Goal: Task Accomplishment & Management: Manage account settings

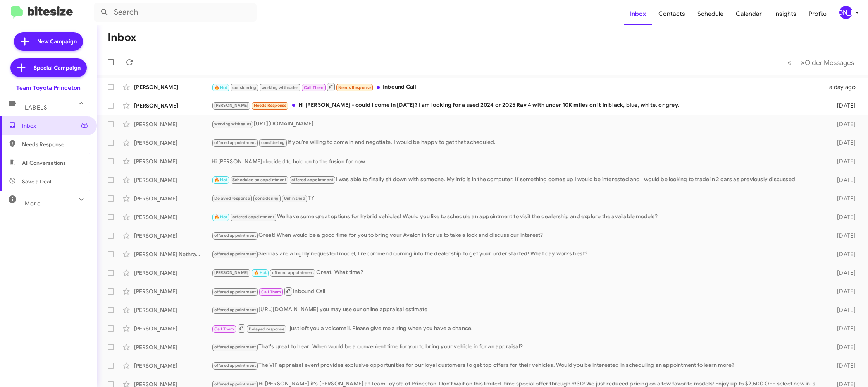
drag, startPoint x: 850, startPoint y: 13, endPoint x: 841, endPoint y: 14, distance: 9.3
click at [849, 13] on div "[PERSON_NAME]" at bounding box center [845, 12] width 13 height 13
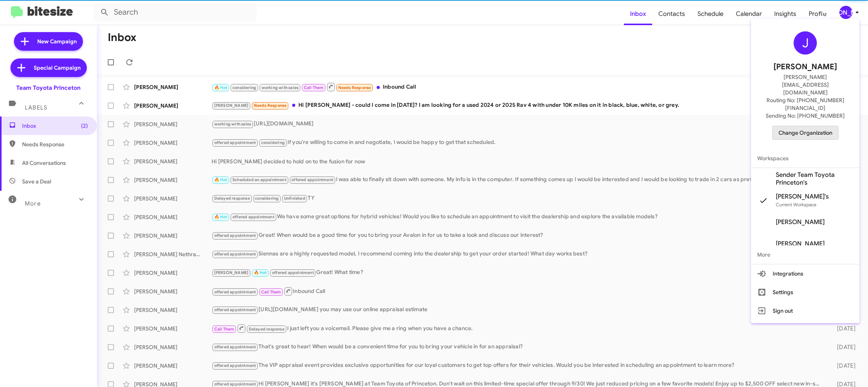
click at [800, 126] on span "Change Organization" at bounding box center [805, 132] width 54 height 13
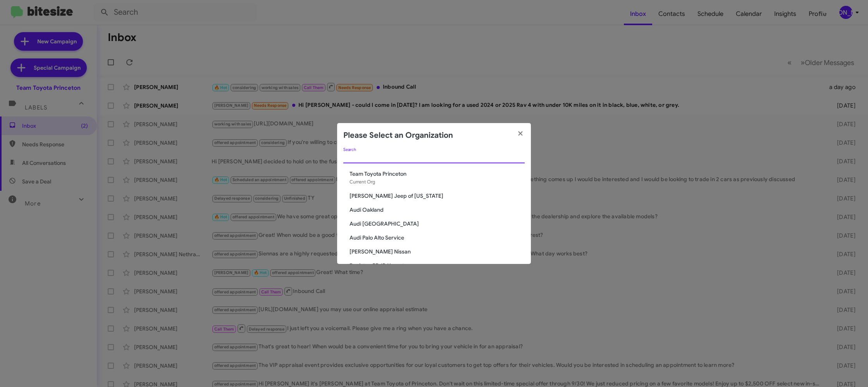
click at [387, 157] on input "Search" at bounding box center [433, 158] width 181 height 6
type input "ed"
click at [384, 189] on span "[PERSON_NAME] Imports" at bounding box center [436, 188] width 175 height 8
click at [382, 188] on span "[PERSON_NAME] Imports" at bounding box center [436, 188] width 175 height 8
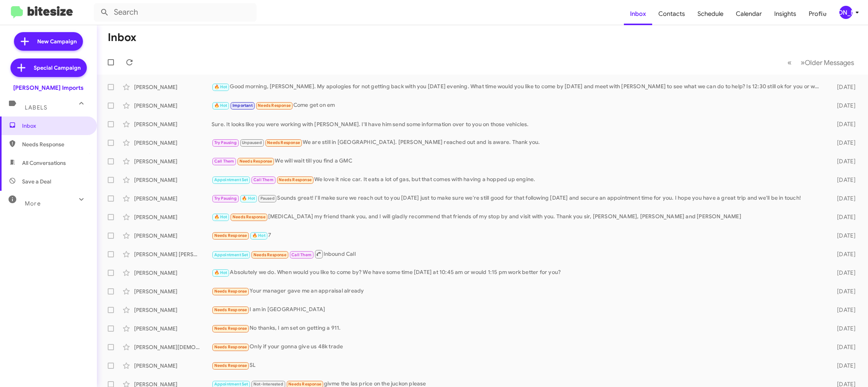
click at [850, 10] on div "[PERSON_NAME]" at bounding box center [845, 12] width 13 height 13
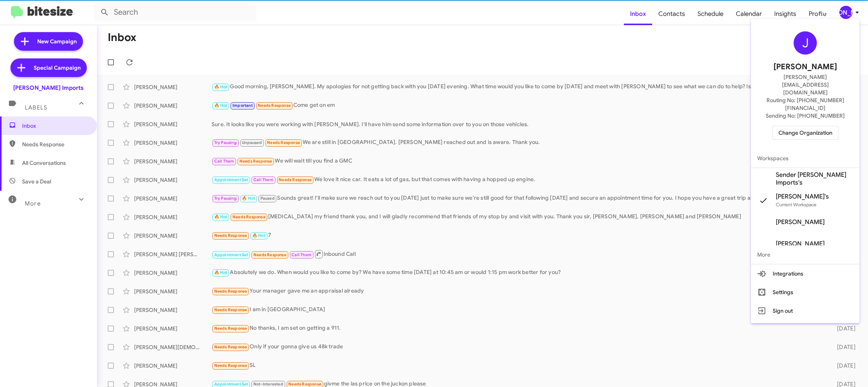
click at [824, 171] on span "Sender Ed Hicks Imports's" at bounding box center [814, 178] width 77 height 15
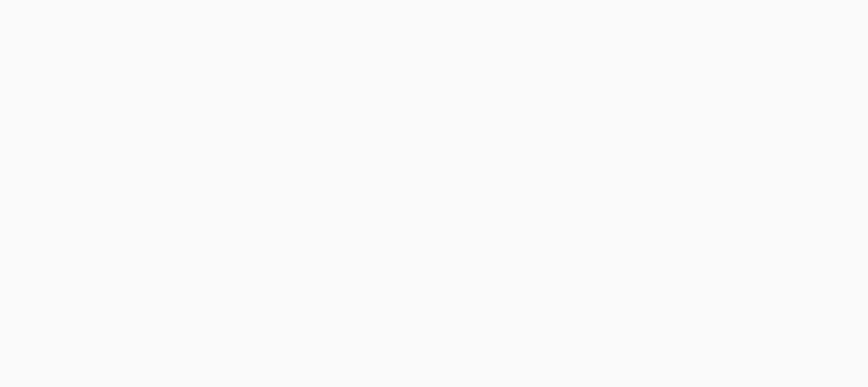
click at [673, 18] on body at bounding box center [434, 193] width 868 height 387
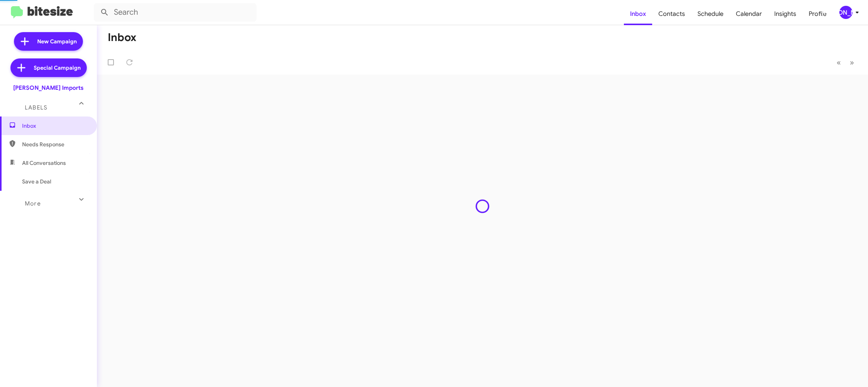
click at [673, 18] on span "Contacts" at bounding box center [671, 14] width 39 height 22
type input "in:groups"
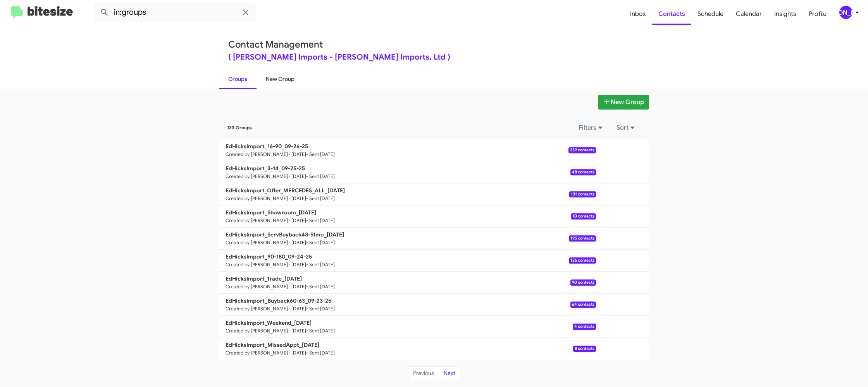
click at [286, 77] on link "New Group" at bounding box center [279, 79] width 47 height 20
drag, startPoint x: 286, startPoint y: 77, endPoint x: 274, endPoint y: 13, distance: 65.6
click at [286, 74] on link "New Group" at bounding box center [279, 79] width 47 height 20
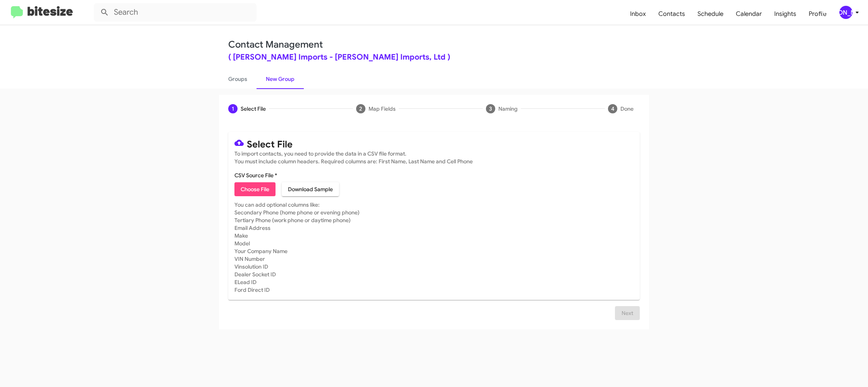
click at [850, 10] on div "[PERSON_NAME]" at bounding box center [845, 12] width 13 height 13
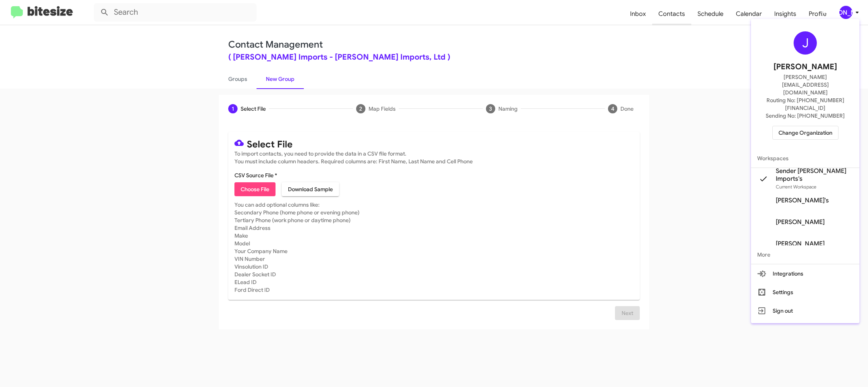
drag, startPoint x: 650, startPoint y: 53, endPoint x: 664, endPoint y: 20, distance: 35.4
click at [651, 50] on div at bounding box center [434, 193] width 868 height 387
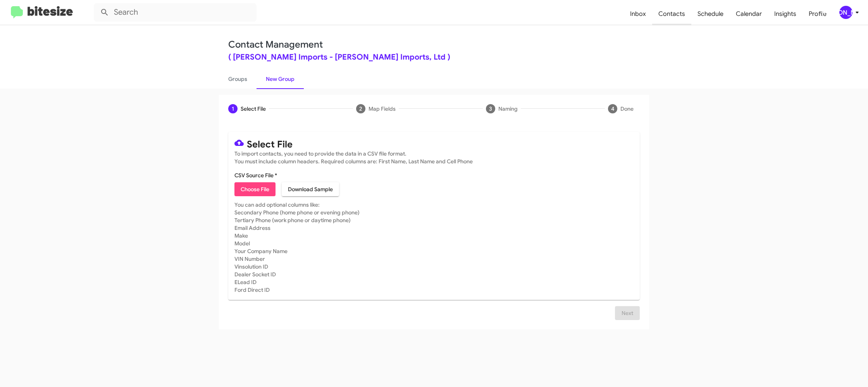
click at [664, 20] on span "Contacts" at bounding box center [671, 14] width 39 height 22
type input "in:groups"
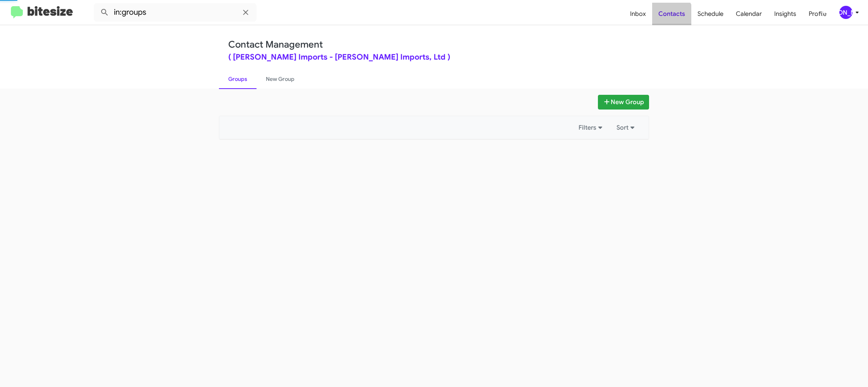
click at [664, 20] on span "Contacts" at bounding box center [671, 14] width 39 height 22
drag, startPoint x: 664, startPoint y: 20, endPoint x: 638, endPoint y: 21, distance: 26.3
click at [664, 20] on span "Contacts" at bounding box center [671, 14] width 39 height 22
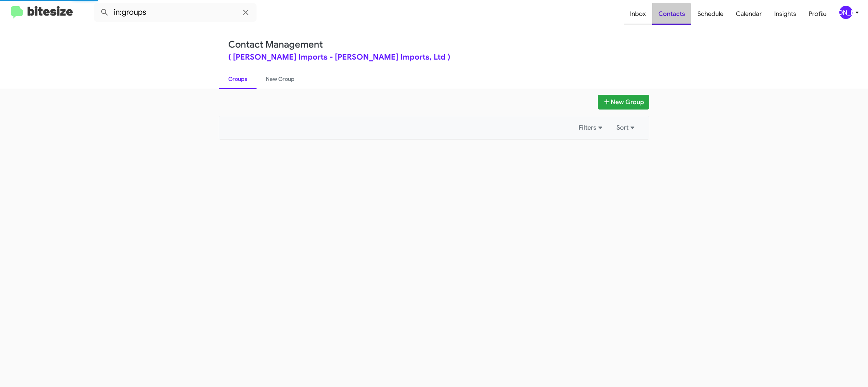
click at [638, 21] on span "Inbox" at bounding box center [638, 14] width 28 height 22
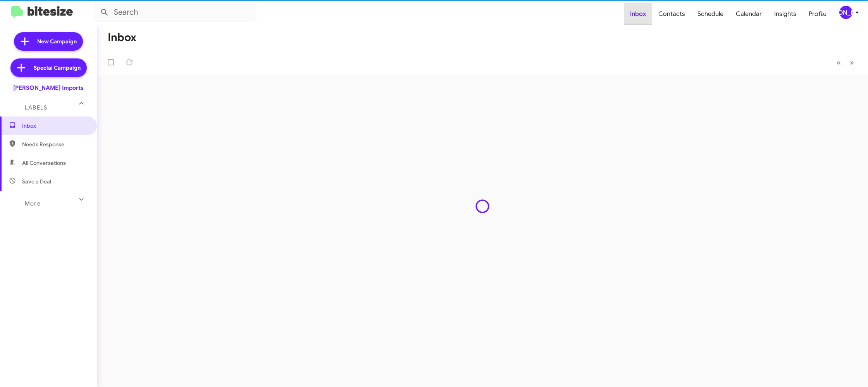
click at [638, 21] on span "Inbox" at bounding box center [638, 14] width 28 height 22
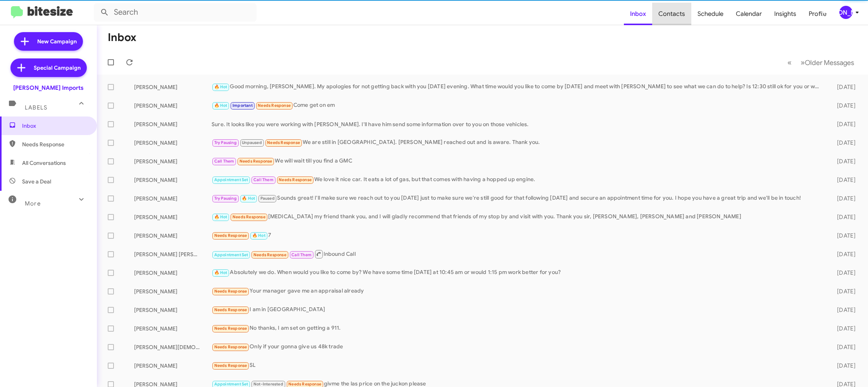
click at [675, 19] on span "Contacts" at bounding box center [671, 14] width 39 height 22
type input "in:groups"
click at [675, 19] on span "Contacts" at bounding box center [671, 14] width 39 height 22
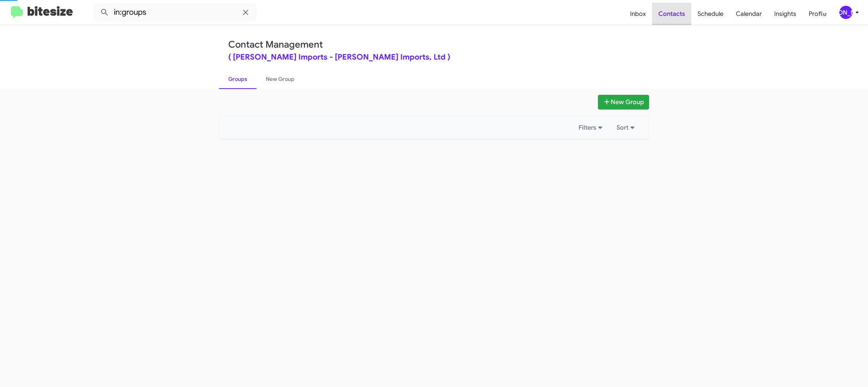
click at [675, 19] on span "Contacts" at bounding box center [671, 14] width 39 height 22
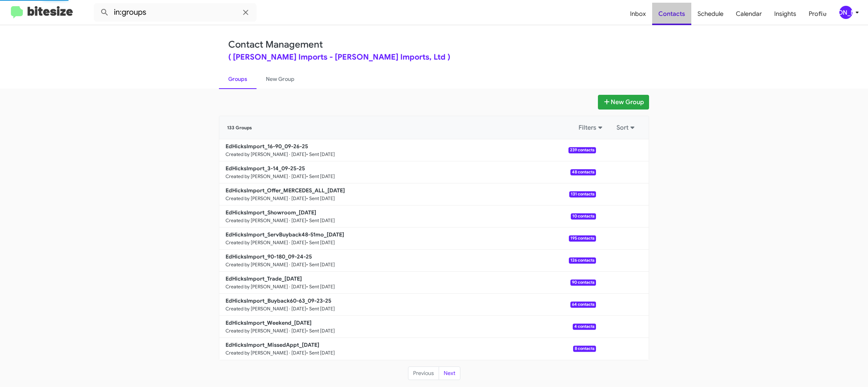
drag, startPoint x: 675, startPoint y: 19, endPoint x: 542, endPoint y: 42, distance: 134.8
click at [674, 18] on span "Contacts" at bounding box center [671, 14] width 39 height 22
drag, startPoint x: 279, startPoint y: 83, endPoint x: 276, endPoint y: 89, distance: 6.6
click at [278, 83] on link "New Group" at bounding box center [279, 79] width 47 height 20
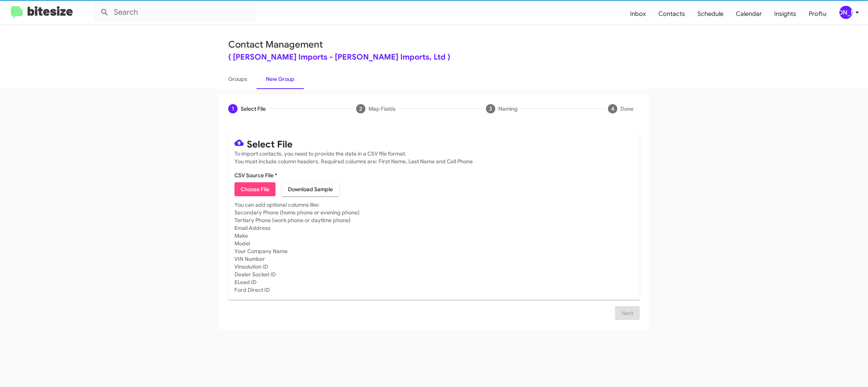
click at [260, 191] on span "Choose File" at bounding box center [255, 189] width 29 height 14
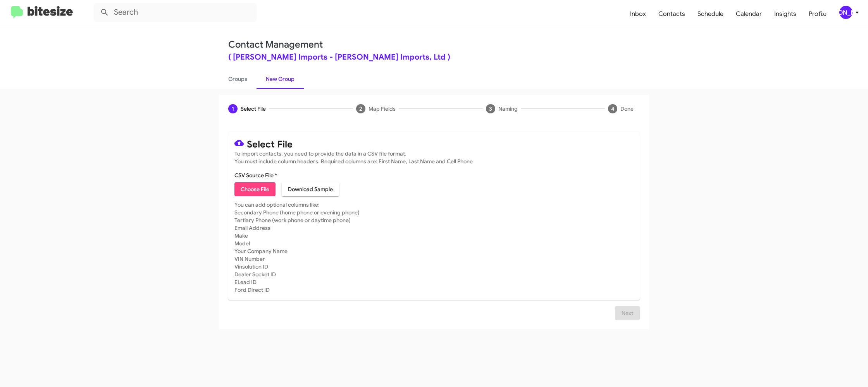
type input "EdHicksImport_MissedAppt_09-29-25"
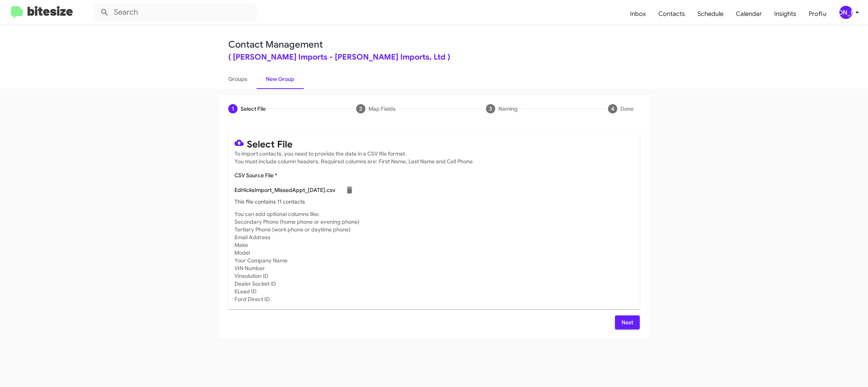
click at [510, 213] on mat-card-subtitle "You can add optional columns like: Secondary Phone (home phone or evening phone…" at bounding box center [433, 256] width 399 height 93
click at [857, 13] on icon at bounding box center [856, 12] width 9 height 9
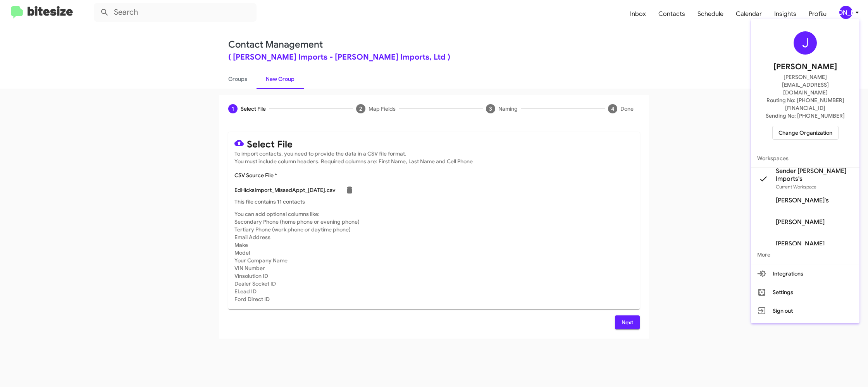
click at [856, 13] on div at bounding box center [434, 193] width 868 height 387
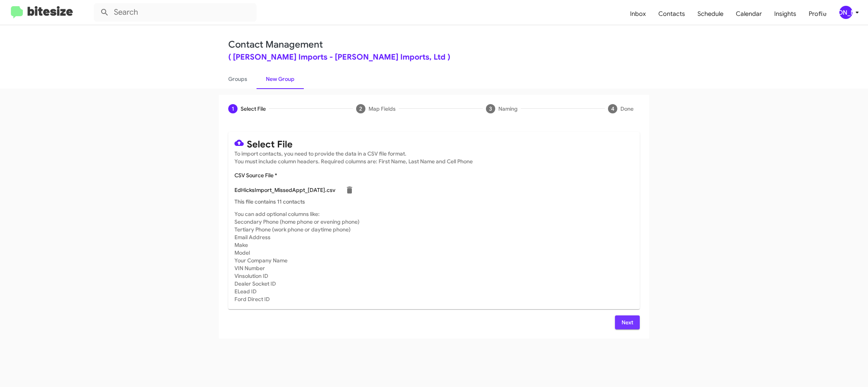
click at [632, 324] on span "Next" at bounding box center [627, 323] width 12 height 14
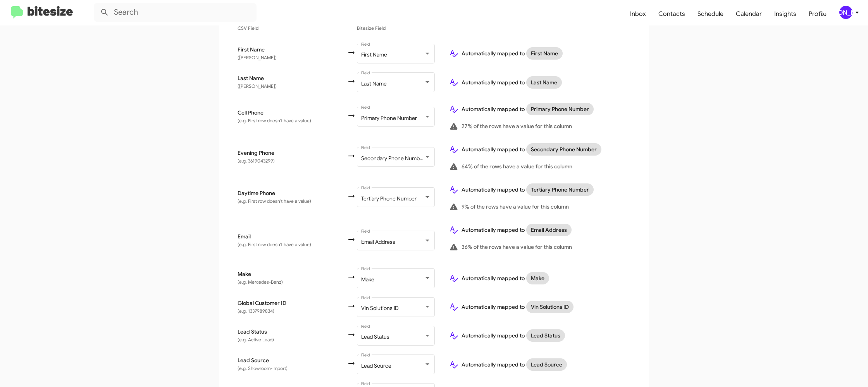
scroll to position [313, 0]
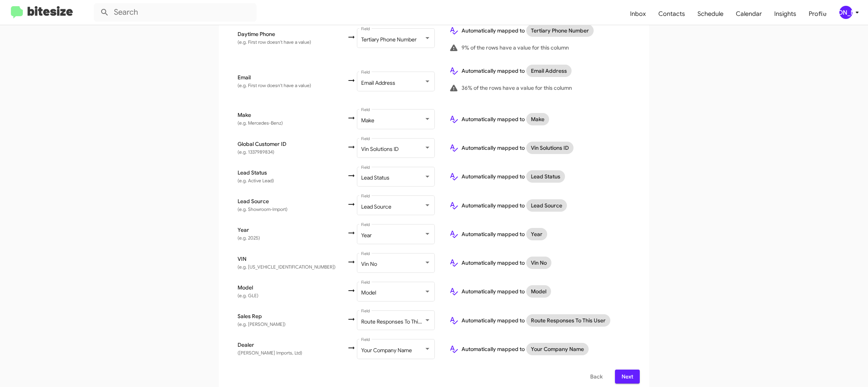
click at [635, 370] on button "Next" at bounding box center [627, 377] width 25 height 14
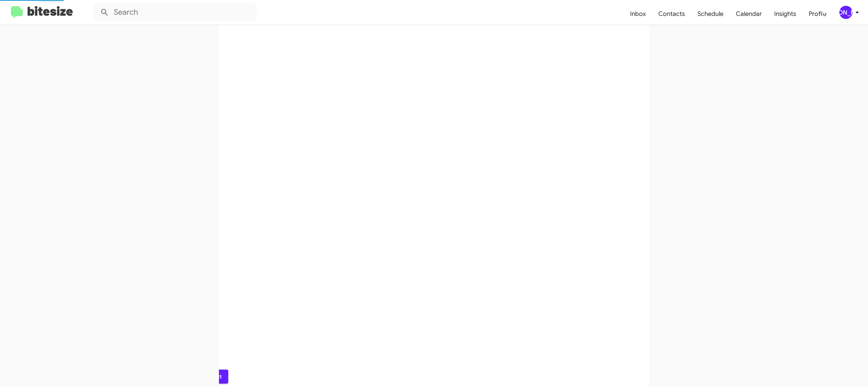
scroll to position [0, 0]
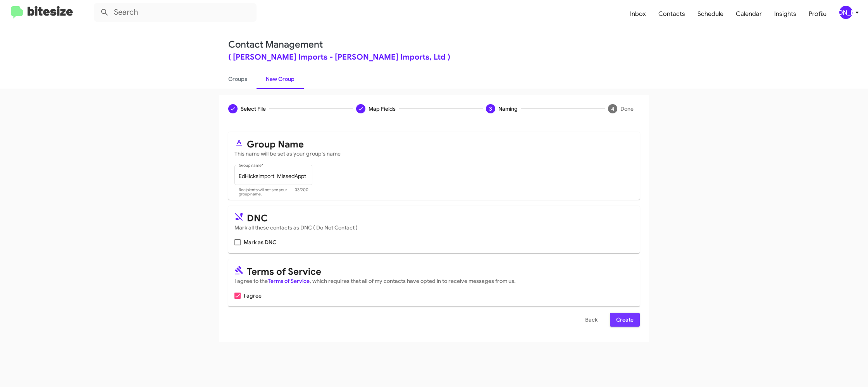
click at [625, 315] on span "Create" at bounding box center [624, 320] width 17 height 14
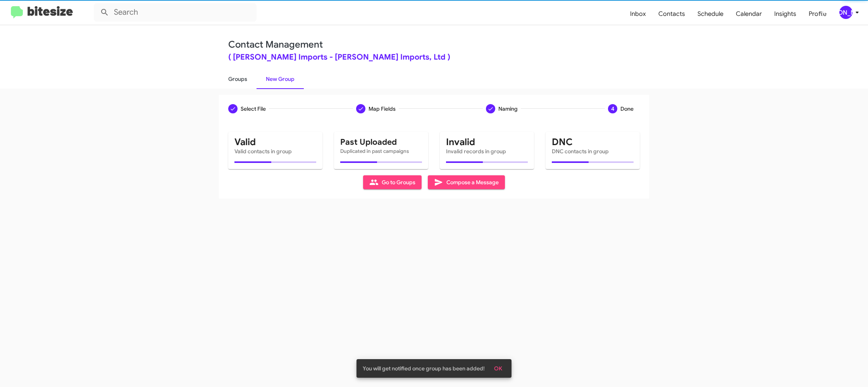
click at [234, 71] on link "Groups" at bounding box center [238, 79] width 38 height 20
type input "in:groups"
click at [234, 71] on link "Groups" at bounding box center [238, 79] width 38 height 20
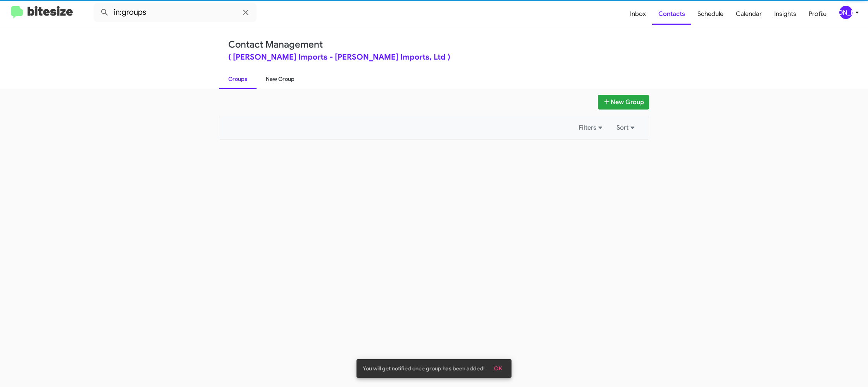
drag, startPoint x: 234, startPoint y: 71, endPoint x: 277, endPoint y: 78, distance: 43.6
click at [236, 71] on link "Groups" at bounding box center [238, 79] width 38 height 20
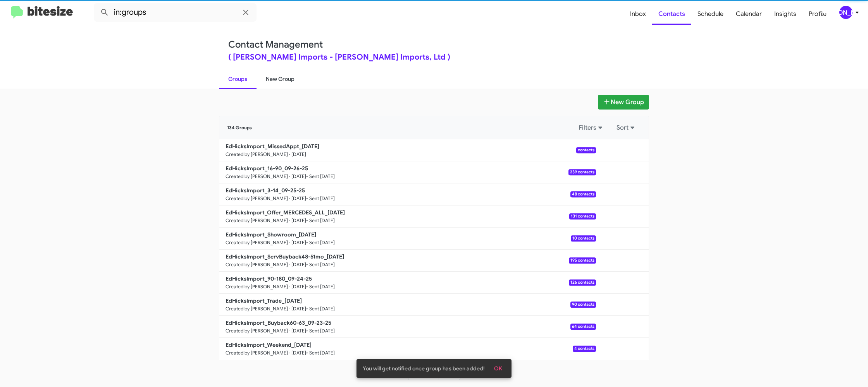
click at [277, 78] on link "New Group" at bounding box center [279, 79] width 47 height 20
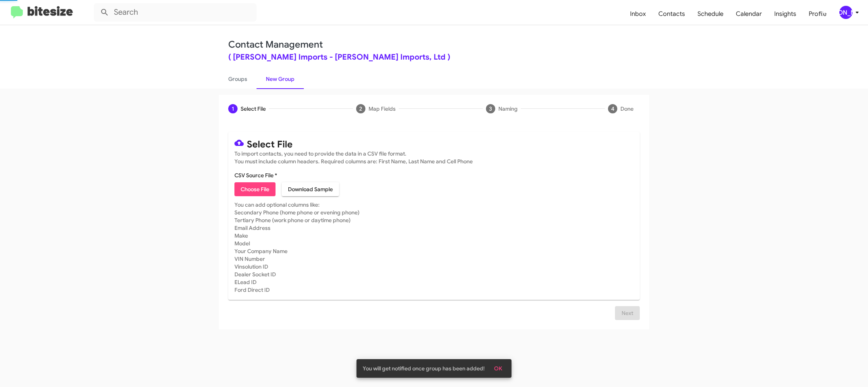
click at [263, 185] on span "Choose File" at bounding box center [255, 189] width 29 height 14
type input "EdHicksImport_Weekend_09-29-25"
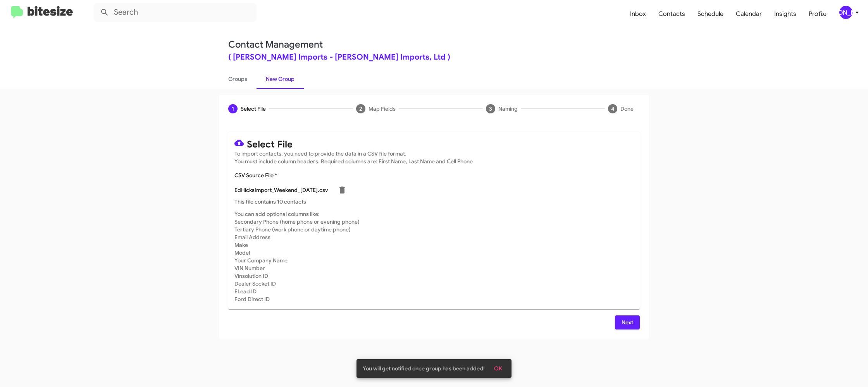
drag, startPoint x: 633, startPoint y: 224, endPoint x: 651, endPoint y: 282, distance: 60.6
click at [633, 224] on mat-card "Select File To import contacts, you need to provide the data in a CSV file form…" at bounding box center [433, 220] width 411 height 177
click at [625, 320] on span "Next" at bounding box center [627, 323] width 12 height 14
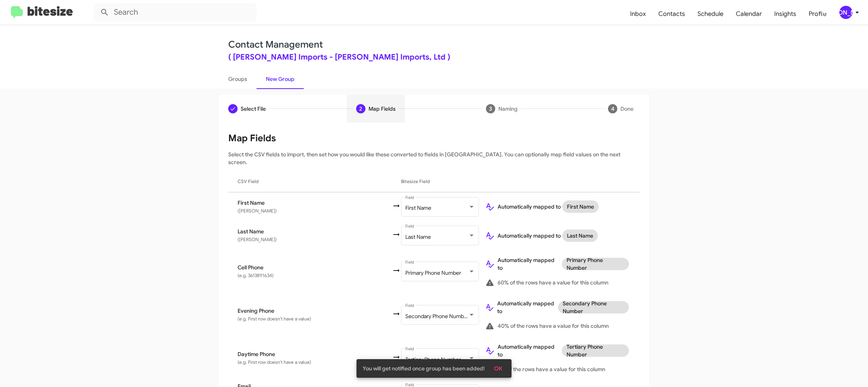
click at [842, 11] on div "[PERSON_NAME]" at bounding box center [845, 12] width 13 height 13
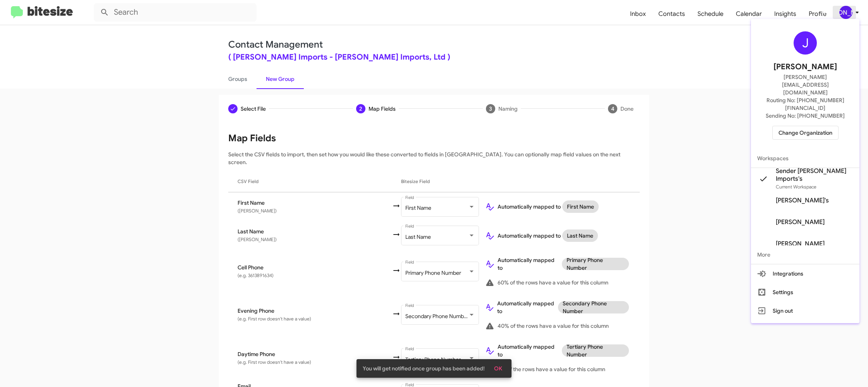
click at [842, 11] on div at bounding box center [434, 193] width 868 height 387
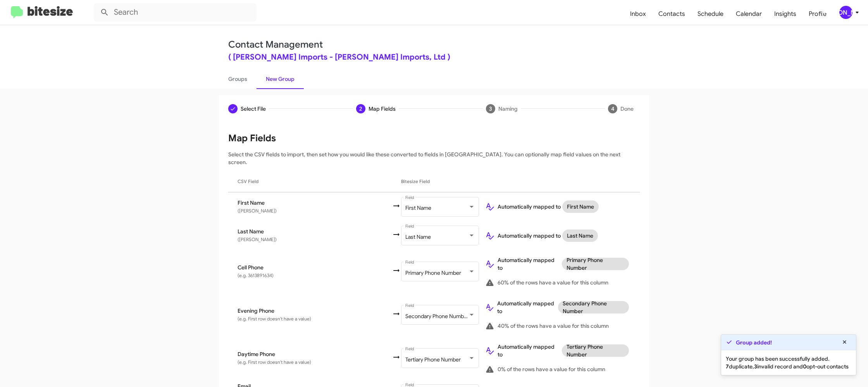
scroll to position [341, 0]
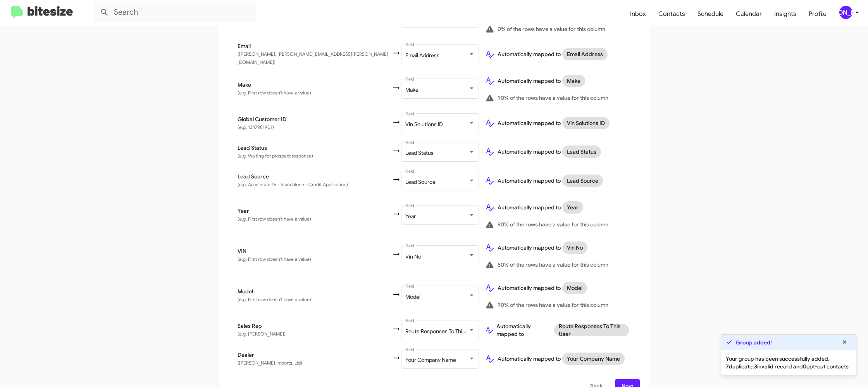
click at [627, 380] on span "Next" at bounding box center [627, 387] width 12 height 14
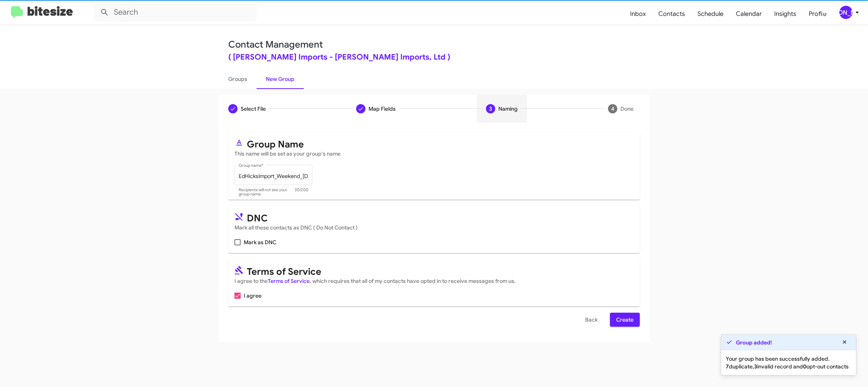
scroll to position [0, 0]
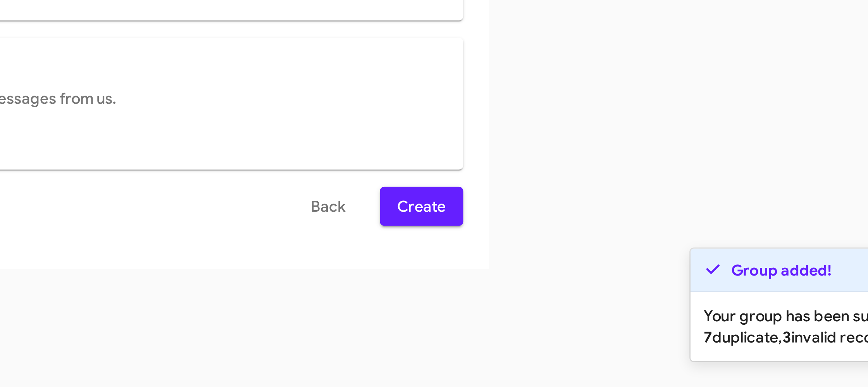
drag, startPoint x: 672, startPoint y: 346, endPoint x: 700, endPoint y: 360, distance: 32.1
click at [702, 363] on div "Select File Map Fields 3 Naming 4 Done Select File To import contacts, you need…" at bounding box center [434, 238] width 868 height 299
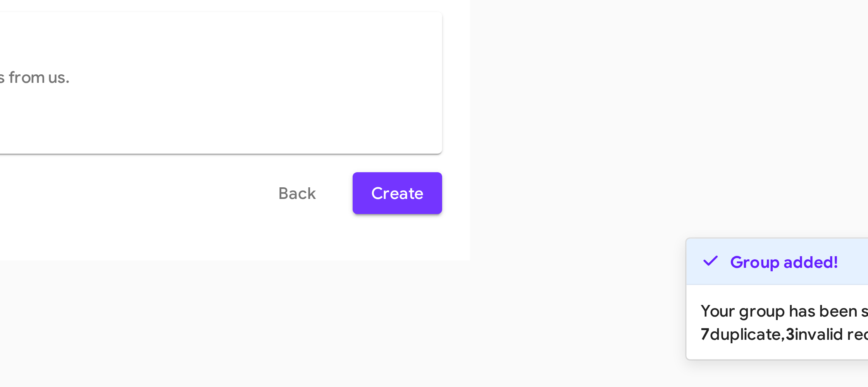
click at [637, 326] on button "Create" at bounding box center [625, 320] width 30 height 14
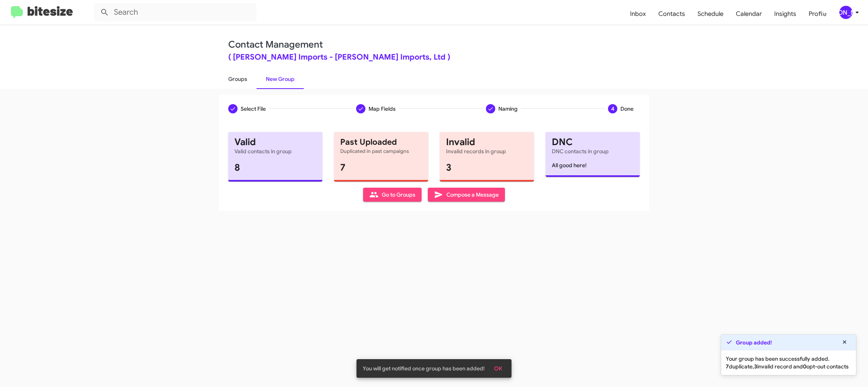
click at [232, 76] on link "Groups" at bounding box center [238, 79] width 38 height 20
type input "in:groups"
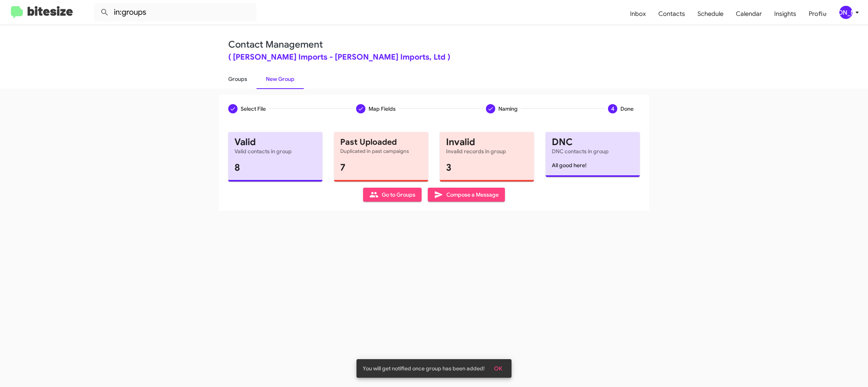
click at [232, 76] on link "Groups" at bounding box center [238, 79] width 38 height 20
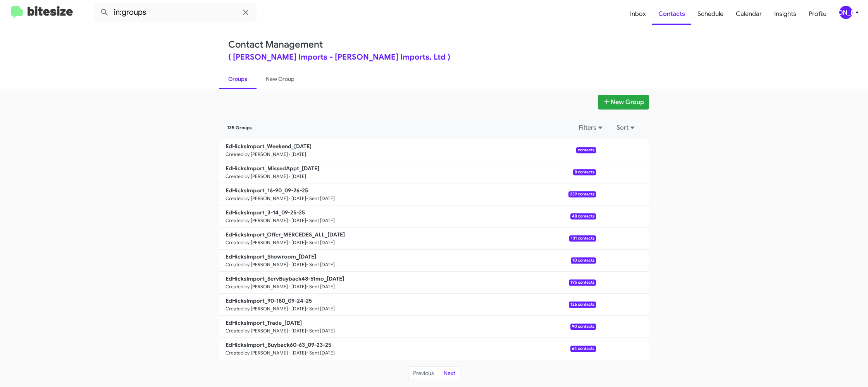
click at [839, 15] on span "[PERSON_NAME]" at bounding box center [850, 12] width 23 height 13
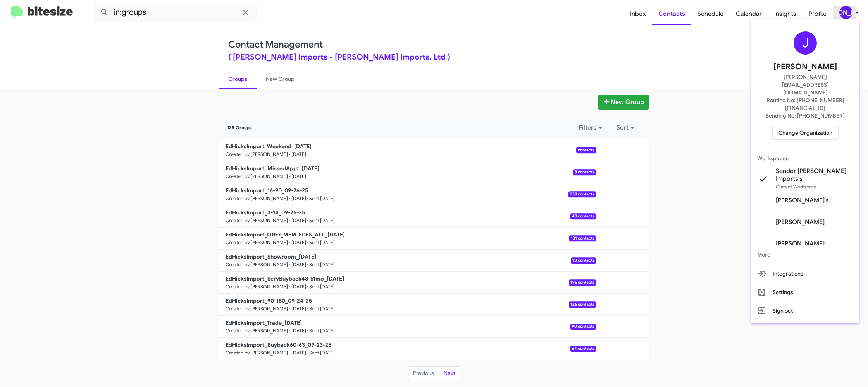
click at [838, 15] on div at bounding box center [434, 193] width 868 height 387
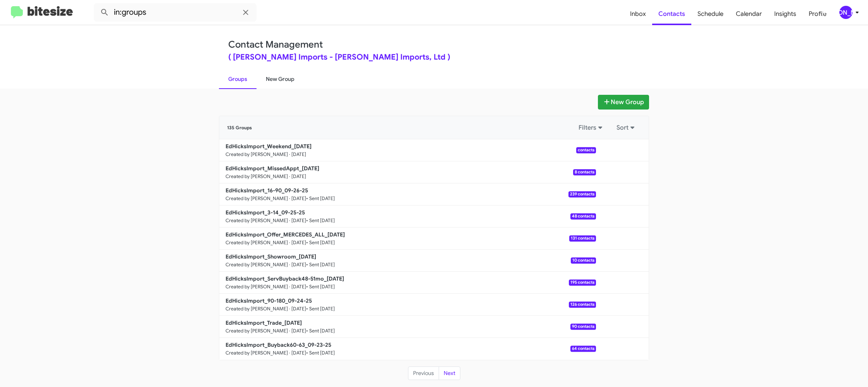
click at [285, 69] on link "New Group" at bounding box center [279, 79] width 47 height 20
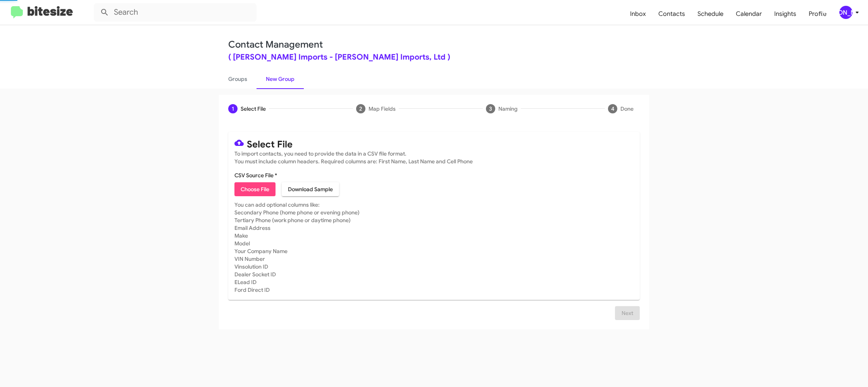
click at [285, 69] on link "New Group" at bounding box center [279, 79] width 47 height 20
click at [240, 79] on link "Groups" at bounding box center [238, 79] width 38 height 20
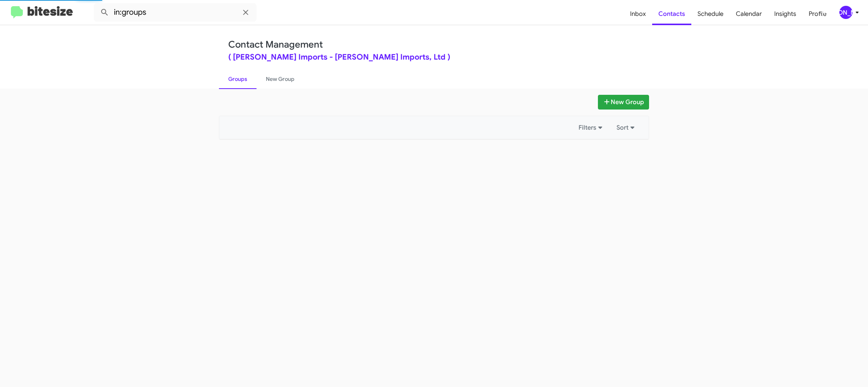
click at [240, 79] on link "Groups" at bounding box center [238, 79] width 38 height 20
drag, startPoint x: 240, startPoint y: 79, endPoint x: 203, endPoint y: 141, distance: 72.2
click at [240, 78] on link "Groups" at bounding box center [238, 79] width 38 height 20
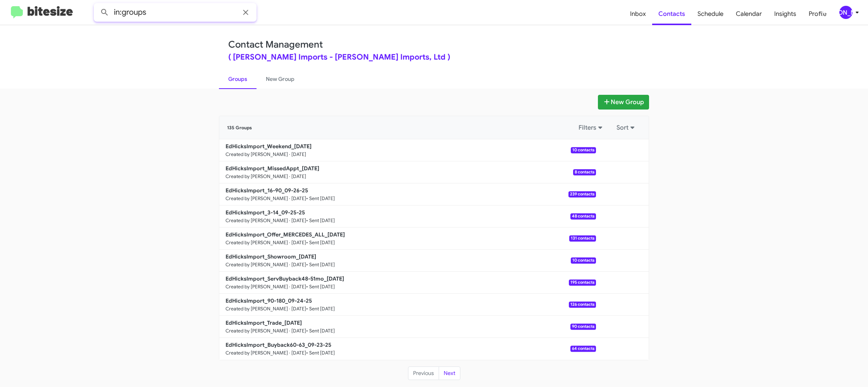
click at [184, 14] on input "in:groups" at bounding box center [175, 12] width 163 height 19
click at [97, 5] on button at bounding box center [104, 12] width 15 height 15
type input "in:groups week"
click at [97, 5] on button at bounding box center [104, 12] width 15 height 15
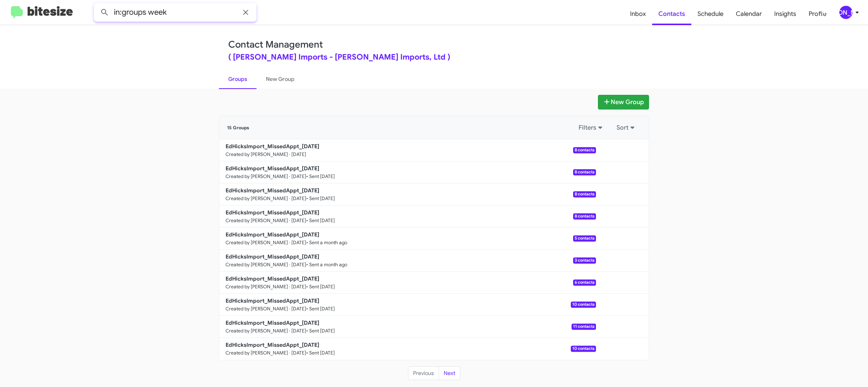
click at [97, 5] on button at bounding box center [104, 12] width 15 height 15
click at [268, 72] on link "New Group" at bounding box center [279, 79] width 47 height 20
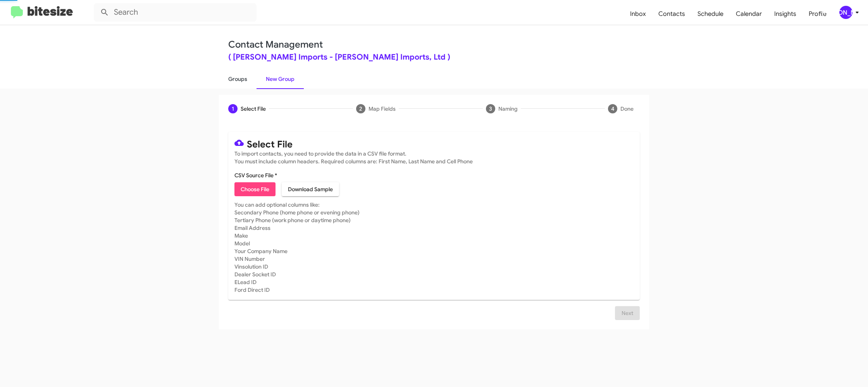
click at [250, 74] on link "Groups" at bounding box center [238, 79] width 38 height 20
type input "in:groups"
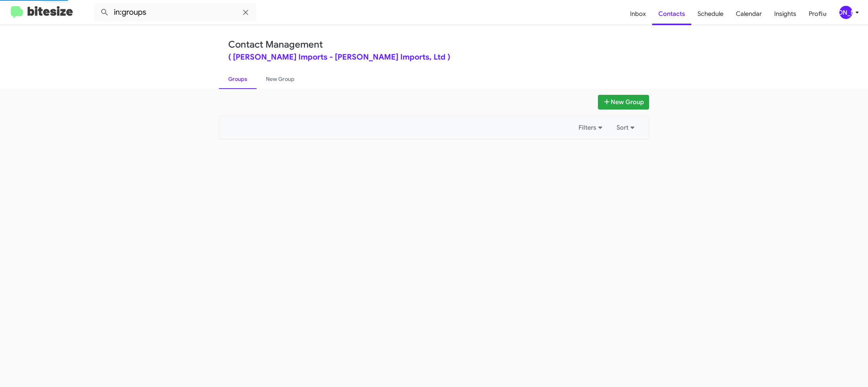
click at [250, 74] on link "Groups" at bounding box center [238, 79] width 38 height 20
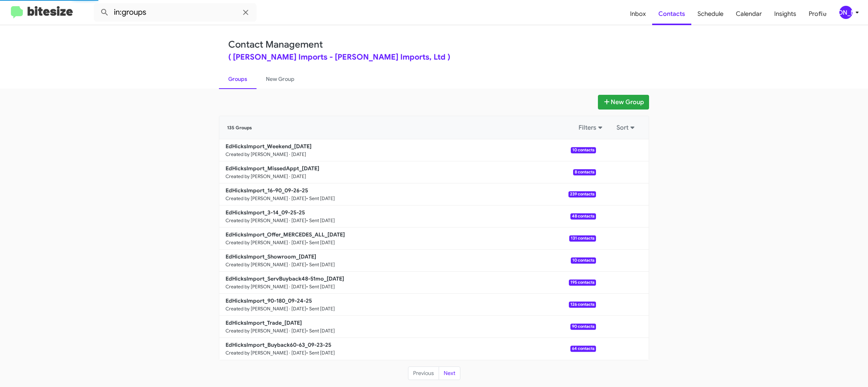
click at [250, 74] on link "Groups" at bounding box center [238, 79] width 38 height 20
click at [631, 174] on div at bounding box center [622, 172] width 53 height 15
click at [623, 178] on button at bounding box center [621, 172] width 15 height 15
click at [613, 193] on button "View contacts" at bounding box center [599, 193] width 62 height 19
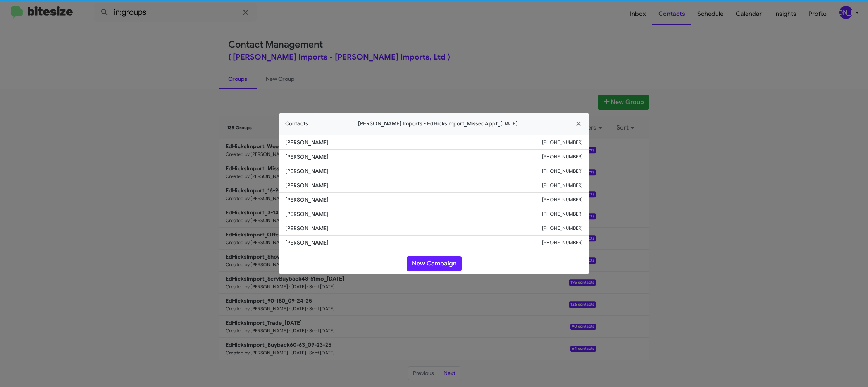
click at [301, 194] on li "Johnny Aumada +13616605240" at bounding box center [434, 200] width 310 height 14
copy span "Johnny Aumada"
drag, startPoint x: 351, startPoint y: 45, endPoint x: 470, endPoint y: 139, distance: 151.2
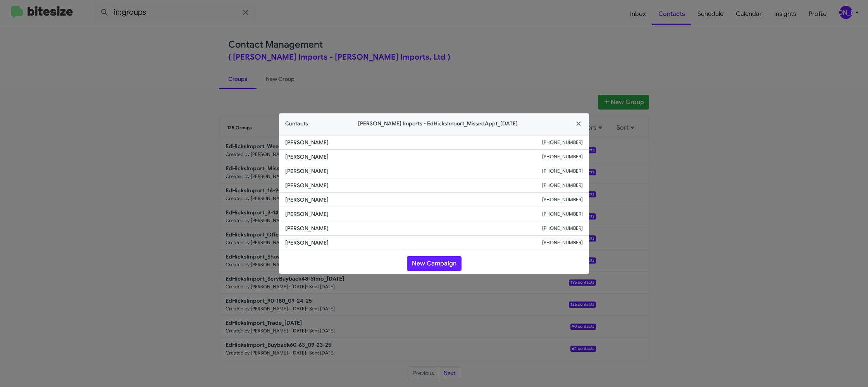
click at [356, 48] on modal-container "Contacts Ed Hicks Imports - EdHicksImport_MissedAppt_09-29-25 Michael Padia +13…" at bounding box center [434, 193] width 868 height 387
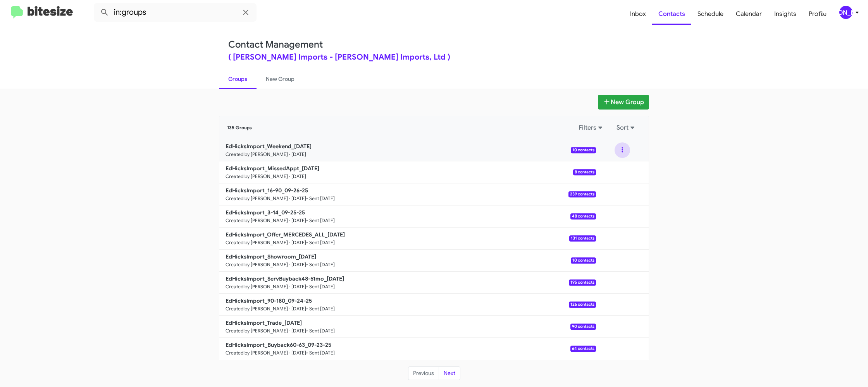
click at [624, 153] on button at bounding box center [621, 150] width 15 height 15
click at [624, 167] on button "View contacts" at bounding box center [599, 171] width 62 height 19
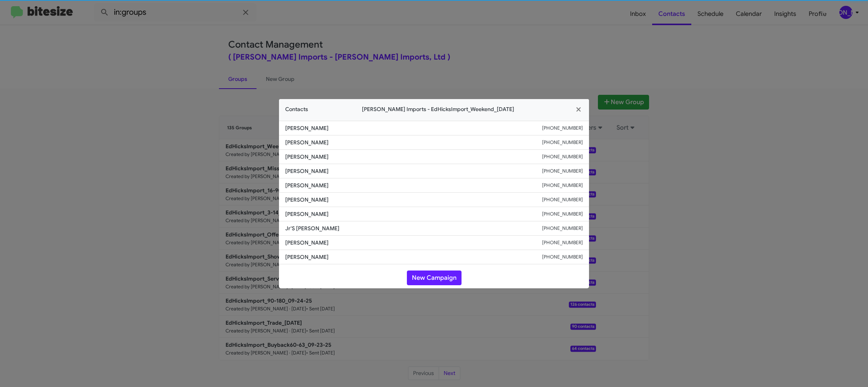
click at [301, 193] on li "Trang Dao +13613719576" at bounding box center [434, 200] width 310 height 14
copy span "Trang Dao"
drag, startPoint x: 181, startPoint y: 144, endPoint x: 195, endPoint y: 149, distance: 15.1
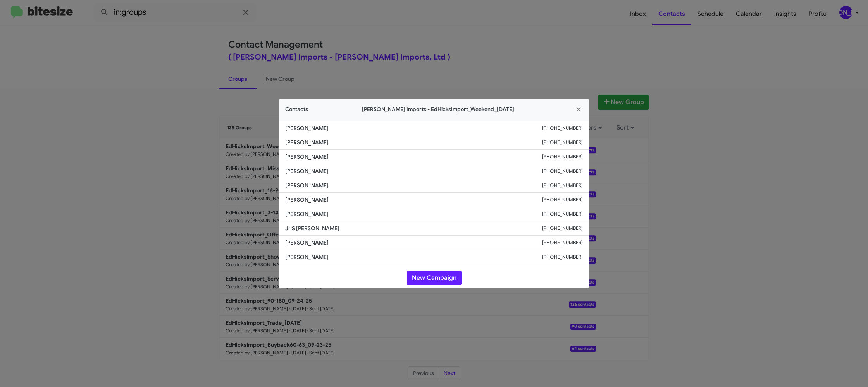
click at [182, 144] on modal-container "Contacts Ed Hicks Imports - EdHicksImport_Weekend_09-29-25 Makayln Flint +13253…" at bounding box center [434, 193] width 868 height 387
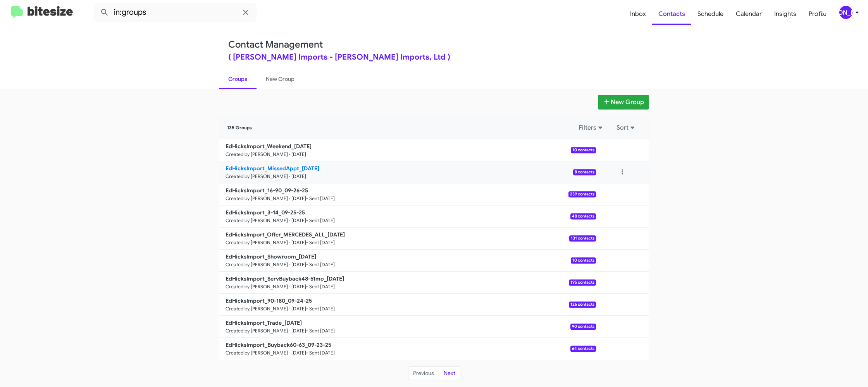
click at [271, 166] on b "EdHicksImport_MissedAppt_09-29-25" at bounding box center [272, 168] width 94 height 7
drag, startPoint x: 271, startPoint y: 166, endPoint x: 126, endPoint y: 13, distance: 211.3
click at [268, 161] on div "EdHicksImport_Weekend_09-29-25 Created by Jason Apdua · Sep 29, 2025 10 contact…" at bounding box center [433, 249] width 429 height 221
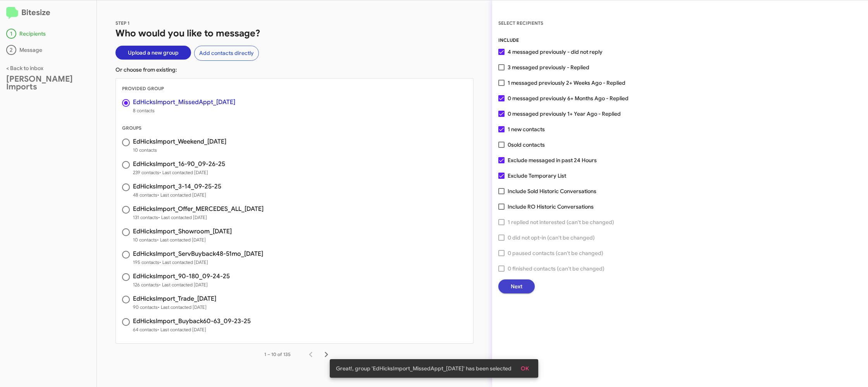
click at [521, 288] on button "Next" at bounding box center [516, 287] width 36 height 14
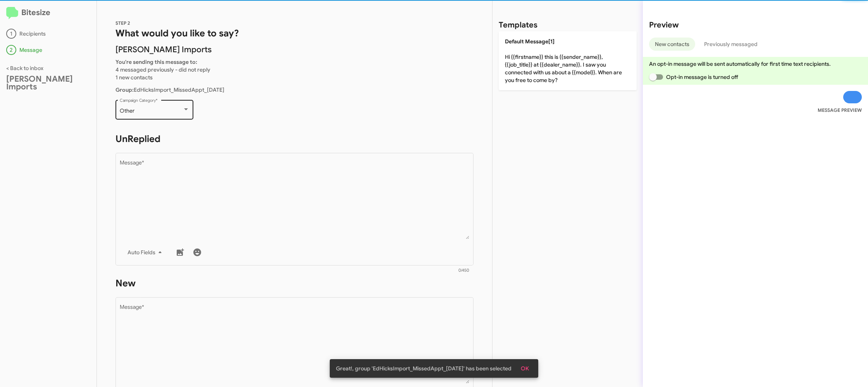
click at [172, 112] on div "Other" at bounding box center [151, 111] width 63 height 6
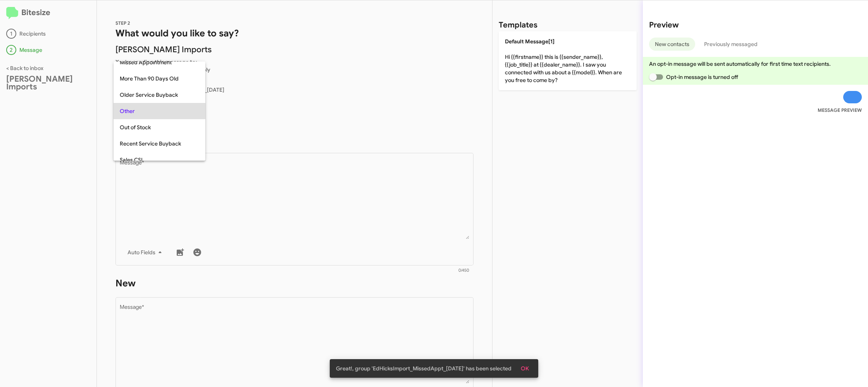
scroll to position [146, 0]
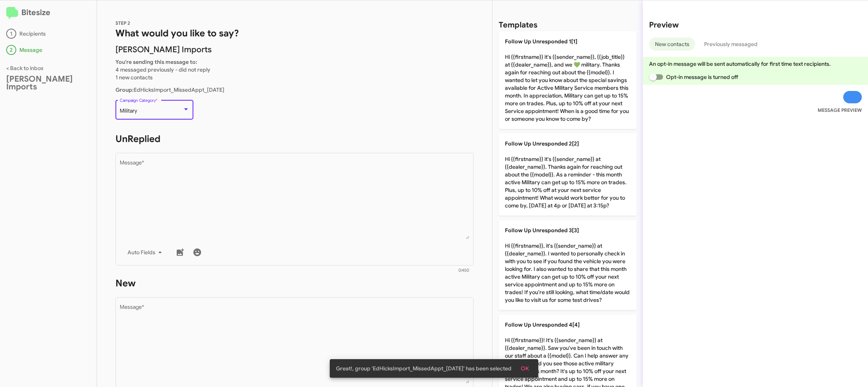
click at [172, 112] on div "Military" at bounding box center [151, 111] width 63 height 6
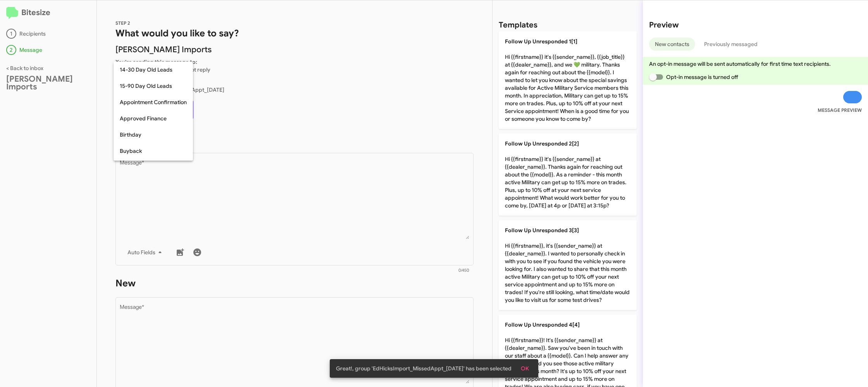
scroll to position [105, 0]
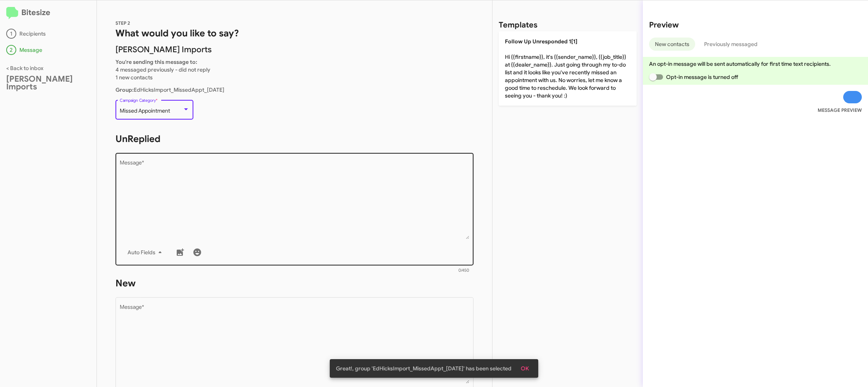
drag, startPoint x: 247, startPoint y: 175, endPoint x: 295, endPoint y: 157, distance: 51.9
click at [247, 175] on textarea "Message *" at bounding box center [295, 199] width 350 height 79
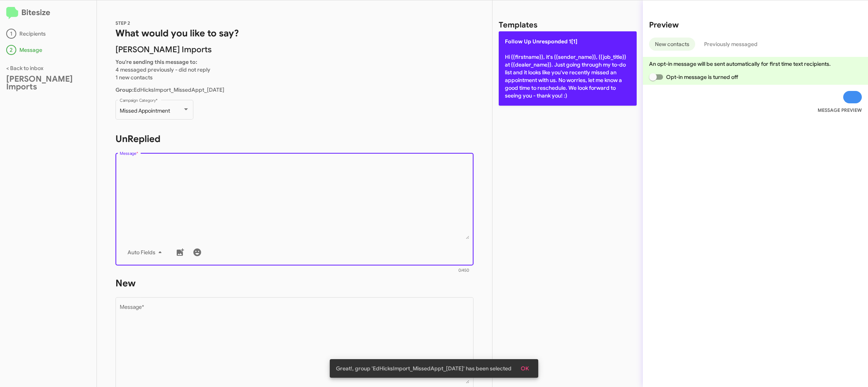
drag, startPoint x: 525, startPoint y: 45, endPoint x: 525, endPoint y: 50, distance: 4.6
click at [525, 47] on p "Follow Up Unresponded 1[1] Hi {{firstname}}, it's {{sender_name}}, {{job_title}…" at bounding box center [568, 68] width 138 height 74
type textarea "Hi {{firstname}}, it's {{sender_name}}, {{job_title}} at {{dealer_name}}. Just …"
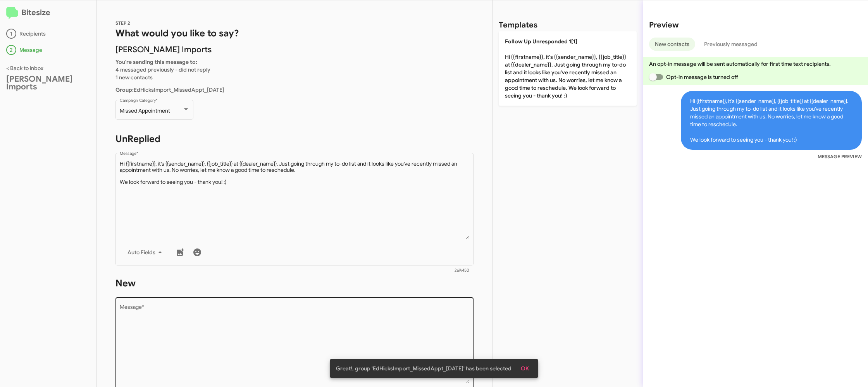
click at [413, 306] on div "Drop image here to insert Auto Fields Message *" at bounding box center [295, 353] width 350 height 114
click at [413, 306] on textarea "Message *" at bounding box center [295, 344] width 350 height 79
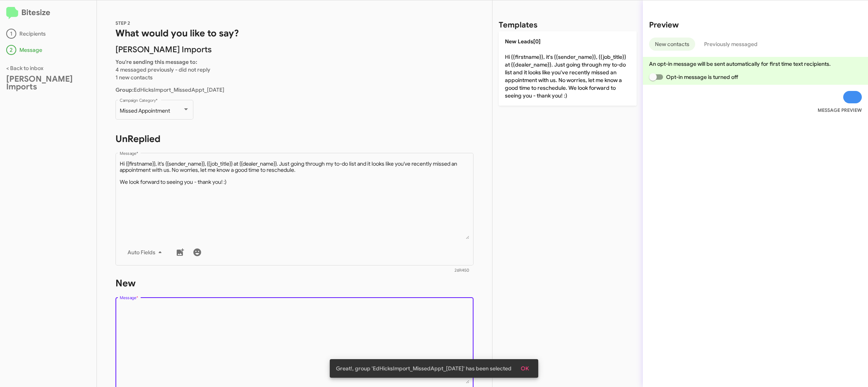
drag, startPoint x: 413, startPoint y: 306, endPoint x: 491, endPoint y: 150, distance: 174.0
click at [419, 296] on div "Drop image here to insert Auto Fields Message *" at bounding box center [295, 353] width 350 height 114
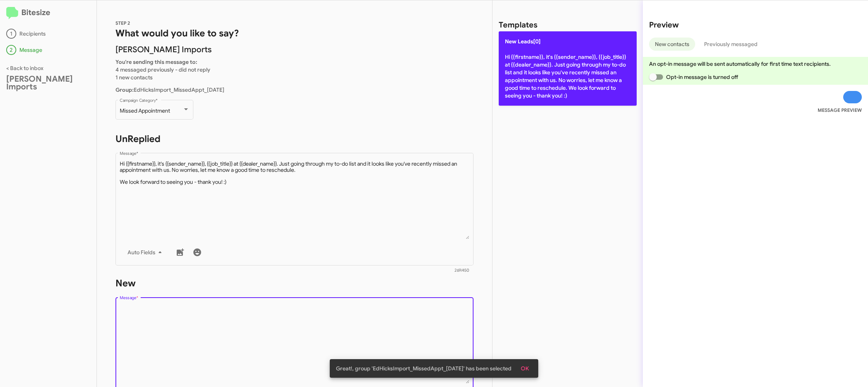
drag, startPoint x: 529, startPoint y: 101, endPoint x: 530, endPoint y: 96, distance: 4.7
click at [530, 97] on p "New Leads[0] Hi {{firstname}}, it's {{sender_name}}, {{job_title}} at {{dealer_…" at bounding box center [568, 68] width 138 height 74
type textarea "Hi {{firstname}}, it's {{sender_name}}, {{job_title}} at {{dealer_name}}. Just …"
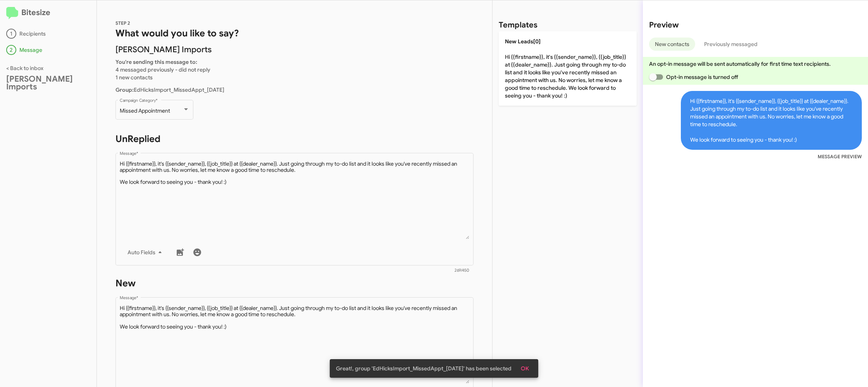
scroll to position [131, 0]
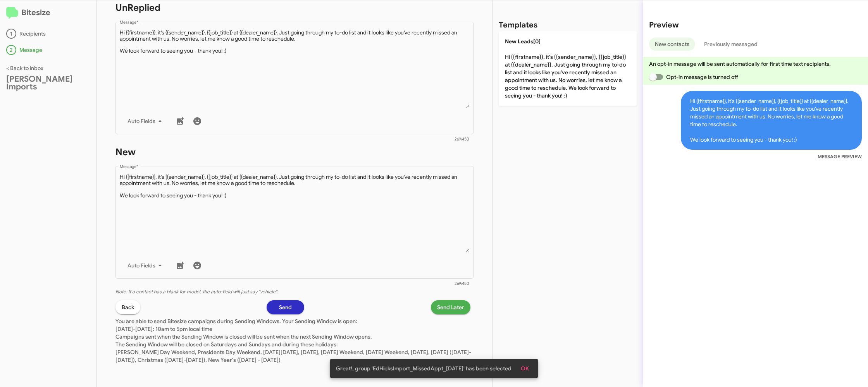
click at [460, 305] on span "Send Later" at bounding box center [450, 308] width 27 height 14
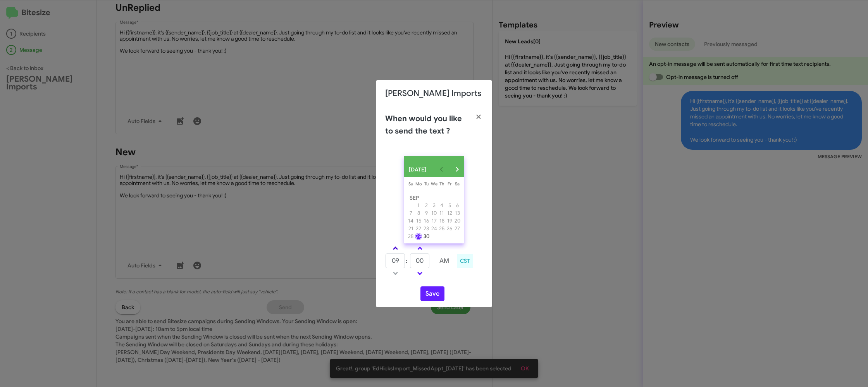
click at [399, 253] on link at bounding box center [396, 248] width 14 height 9
click at [398, 252] on link at bounding box center [396, 248] width 14 height 9
click at [398, 251] on link at bounding box center [396, 248] width 14 height 9
click at [398, 250] on link at bounding box center [396, 248] width 14 height 9
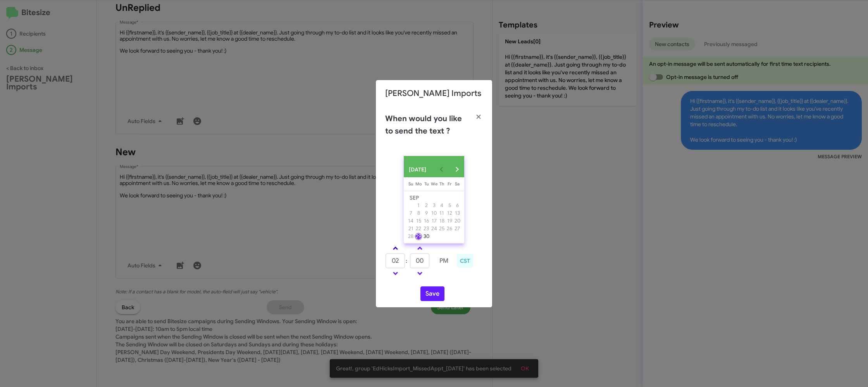
click at [398, 250] on link at bounding box center [396, 248] width 14 height 9
type input "05"
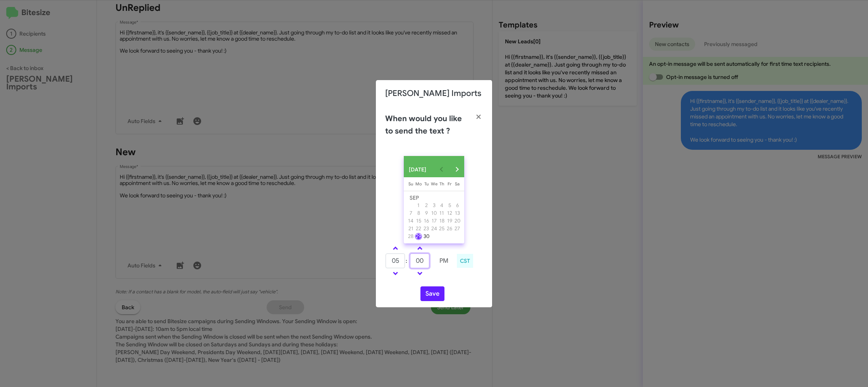
click at [425, 267] on input "00" at bounding box center [419, 261] width 19 height 15
type input "09"
drag, startPoint x: 471, startPoint y: 286, endPoint x: 440, endPoint y: 296, distance: 32.8
click at [469, 287] on div "SEP 2025 Sunday Su Monday Mo Tuesday Tu Wednesday We Thursday Th Friday Fr Satu…" at bounding box center [434, 229] width 116 height 158
click at [440, 296] on button "Save" at bounding box center [432, 294] width 24 height 15
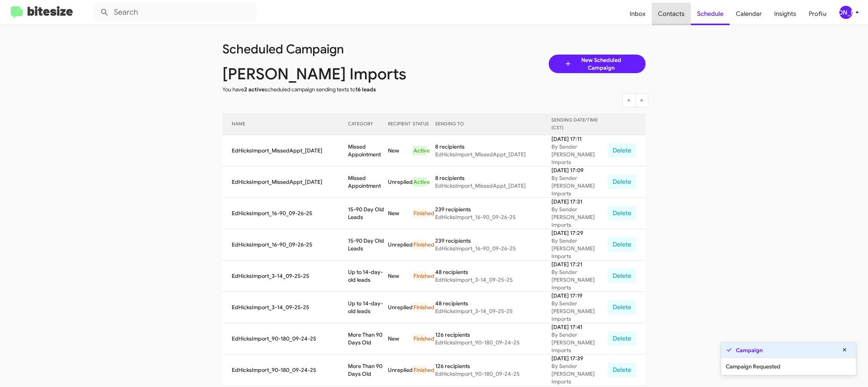
click at [666, 17] on span "Contacts" at bounding box center [671, 14] width 39 height 22
type input "in:groups"
click at [666, 17] on span "Contacts" at bounding box center [671, 14] width 39 height 22
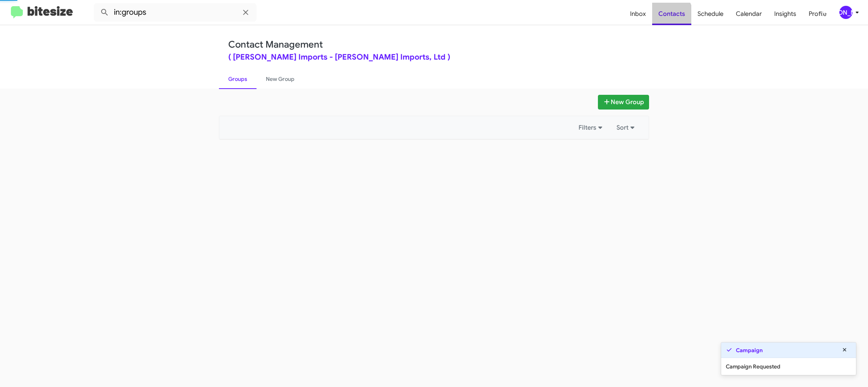
drag, startPoint x: 666, startPoint y: 17, endPoint x: 425, endPoint y: 81, distance: 249.2
click at [665, 17] on span "Contacts" at bounding box center [671, 14] width 39 height 22
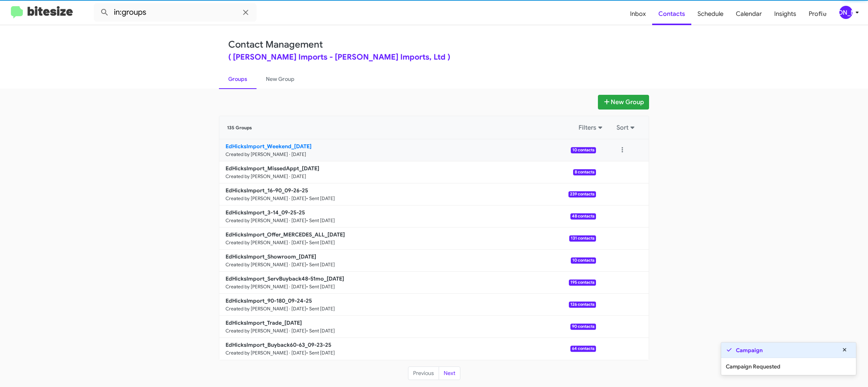
click at [278, 149] on b "EdHicksImport_Weekend_09-29-25" at bounding box center [268, 146] width 86 height 7
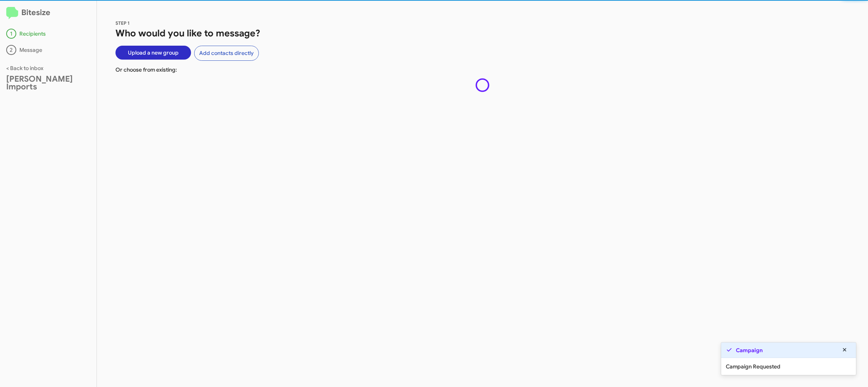
drag, startPoint x: 278, startPoint y: 149, endPoint x: 155, endPoint y: 3, distance: 190.8
click at [277, 146] on div "STEP 1 Who would you like to message? Upload a new group Add contacts directly …" at bounding box center [482, 193] width 771 height 387
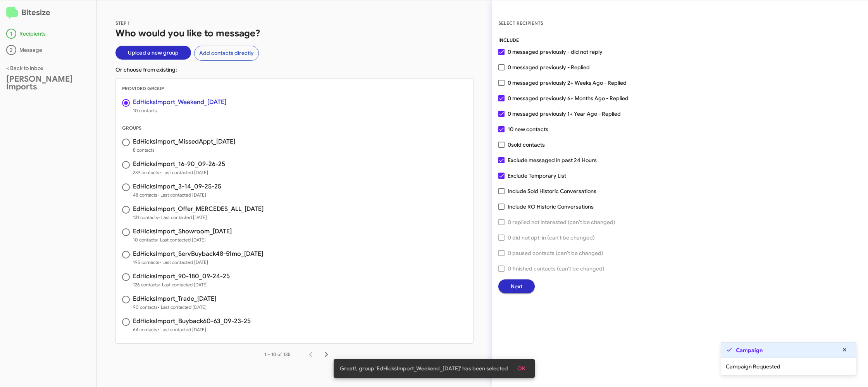
click at [516, 287] on span "Next" at bounding box center [517, 287] width 12 height 14
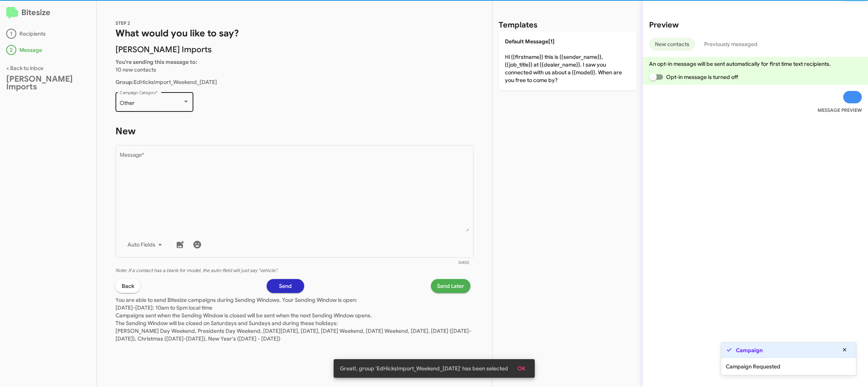
click at [162, 105] on div "Other Campaign Category *" at bounding box center [155, 101] width 70 height 21
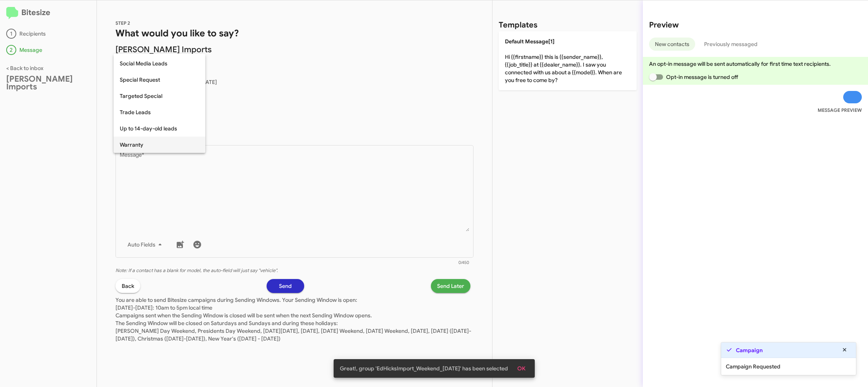
scroll to position [324, 0]
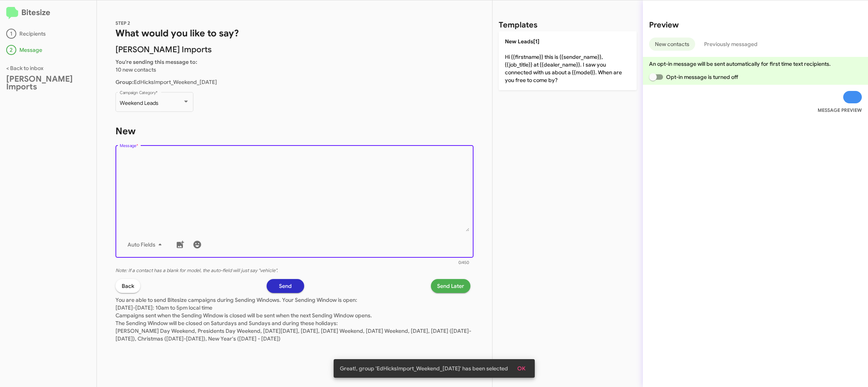
click at [226, 164] on textarea "Message *" at bounding box center [295, 192] width 350 height 79
drag, startPoint x: 239, startPoint y: 162, endPoint x: 406, endPoint y: 67, distance: 191.9
click at [240, 162] on textarea "Message *" at bounding box center [295, 192] width 350 height 79
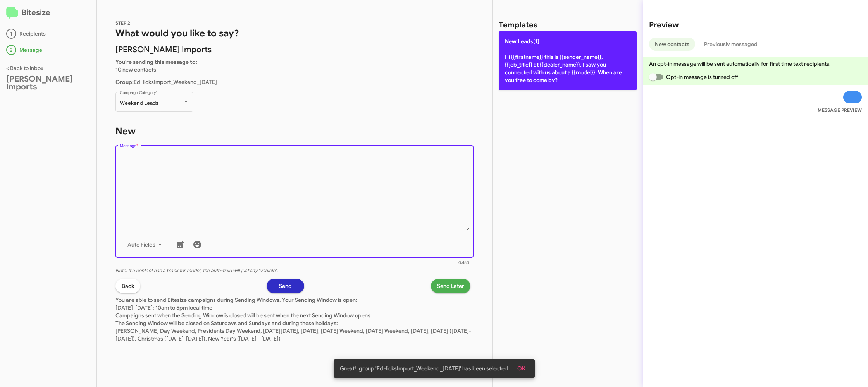
click at [512, 48] on p "New Leads[1] Hi {{firstname}} this is {{sender_name}}, {{job_title}} at {{deale…" at bounding box center [568, 60] width 138 height 59
type textarea "Hi {{firstname}} this is {{sender_name}}, {{job_title}} at {{dealer_name}}. I s…"
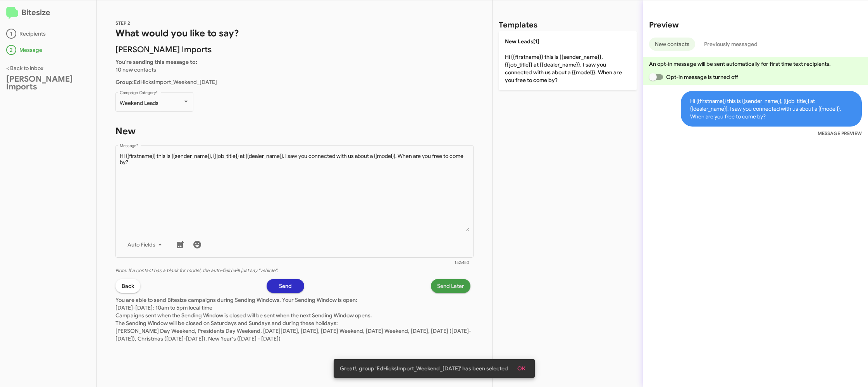
click at [447, 289] on span "Send Later" at bounding box center [450, 286] width 27 height 14
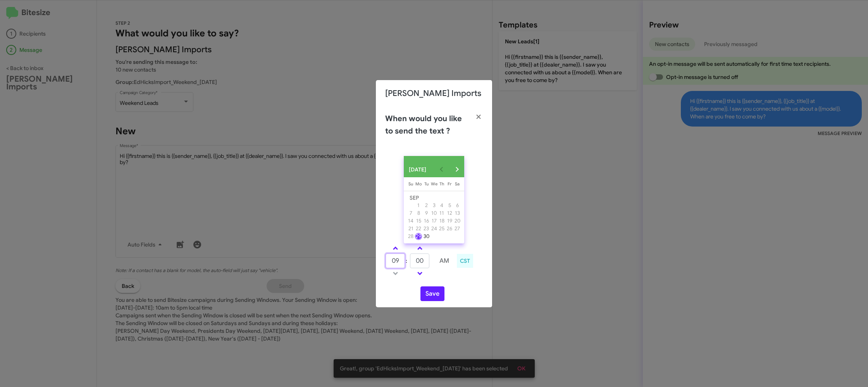
click at [401, 258] on input "09" at bounding box center [394, 261] width 19 height 15
type input "04"
click at [430, 265] on td "00" at bounding box center [420, 260] width 20 height 15
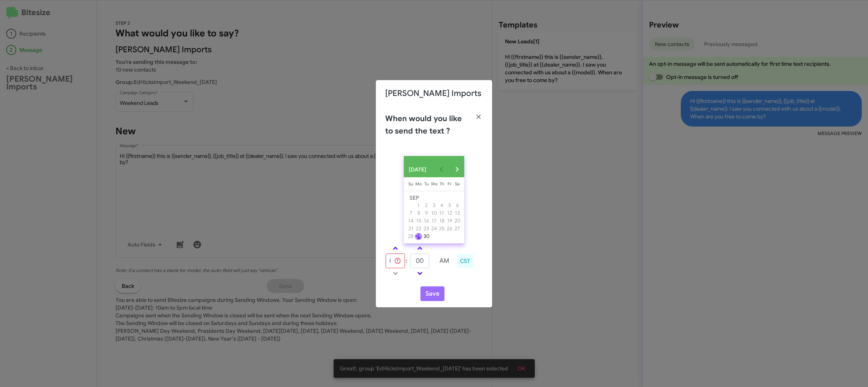
click at [430, 265] on td "00" at bounding box center [420, 260] width 20 height 15
click at [422, 263] on input "00" at bounding box center [419, 261] width 19 height 15
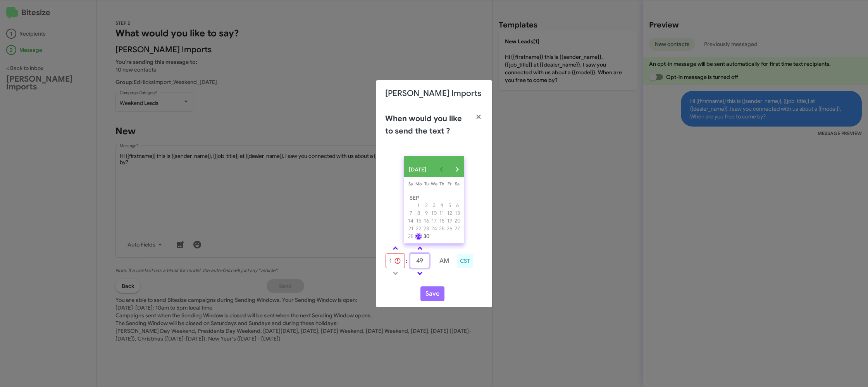
type input "49"
drag, startPoint x: 454, startPoint y: 287, endPoint x: 451, endPoint y: 284, distance: 4.1
click at [454, 287] on div "SEP 2025 Sunday Su Monday Mo Tuesday Tu Wednesday We Thursday Th Friday Fr Satu…" at bounding box center [434, 229] width 116 height 158
click at [398, 274] on td at bounding box center [395, 274] width 20 height 10
click at [391, 249] on link at bounding box center [396, 248] width 14 height 9
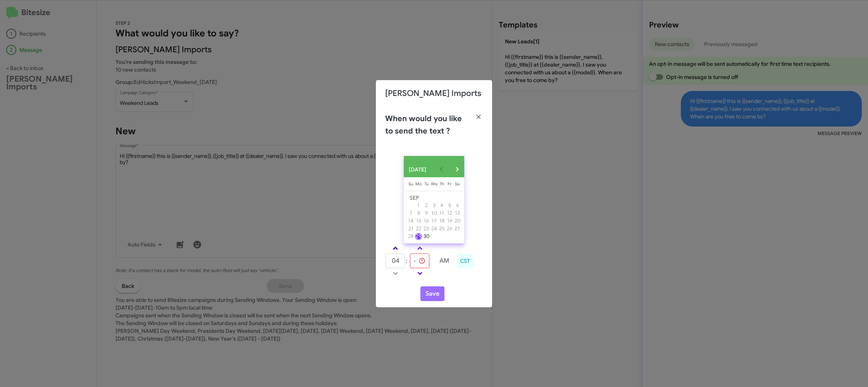
type input "10"
type input "00"
click at [391, 249] on link at bounding box center [396, 248] width 14 height 9
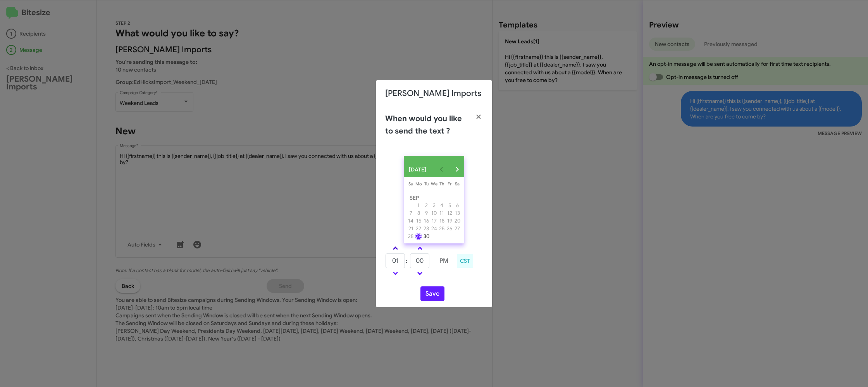
click at [391, 249] on link at bounding box center [396, 248] width 14 height 9
type input "04"
click at [427, 265] on input "00" at bounding box center [419, 261] width 19 height 15
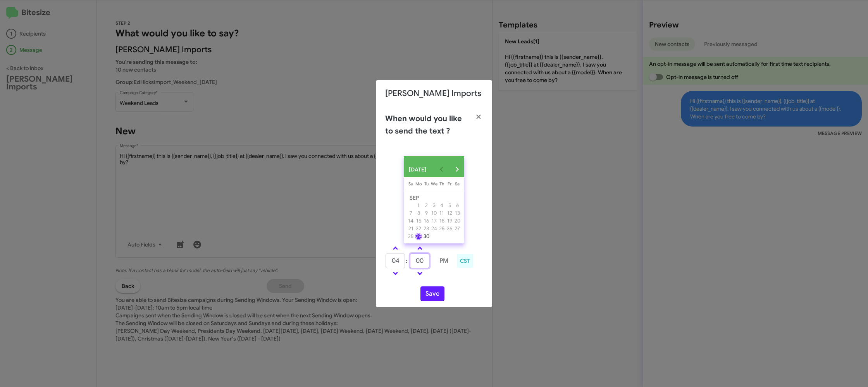
type input "0"
type input "49"
drag, startPoint x: 452, startPoint y: 282, endPoint x: 449, endPoint y: 287, distance: 6.1
click at [450, 285] on div "SEP 2025 Sunday Su Monday Mo Tuesday Tu Wednesday We Thursday Th Friday Fr Satu…" at bounding box center [434, 229] width 116 height 158
click at [441, 296] on button "Save" at bounding box center [432, 294] width 24 height 15
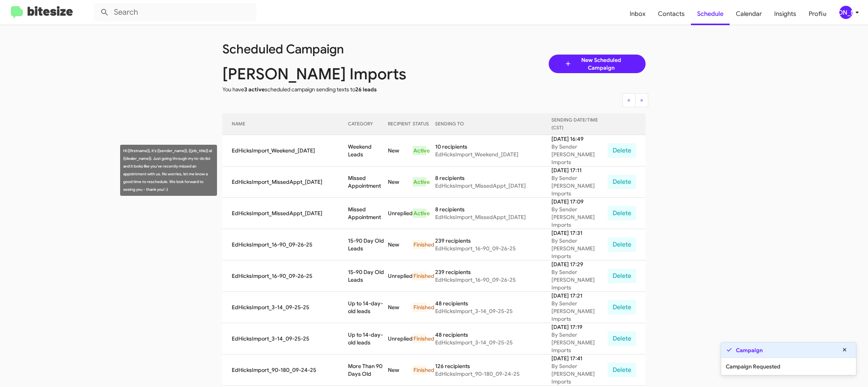
click at [359, 171] on td "Missed Appointment" at bounding box center [368, 182] width 40 height 31
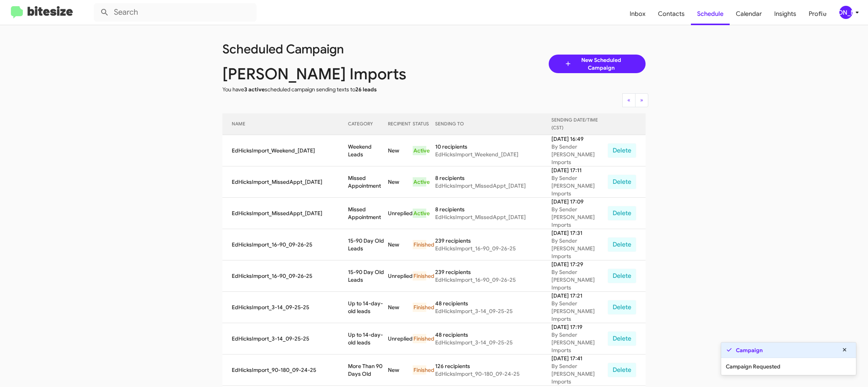
drag, startPoint x: 359, startPoint y: 171, endPoint x: 318, endPoint y: 101, distance: 81.1
click at [360, 170] on td "Missed Appointment" at bounding box center [368, 182] width 40 height 31
copy td "Missed Appointment"
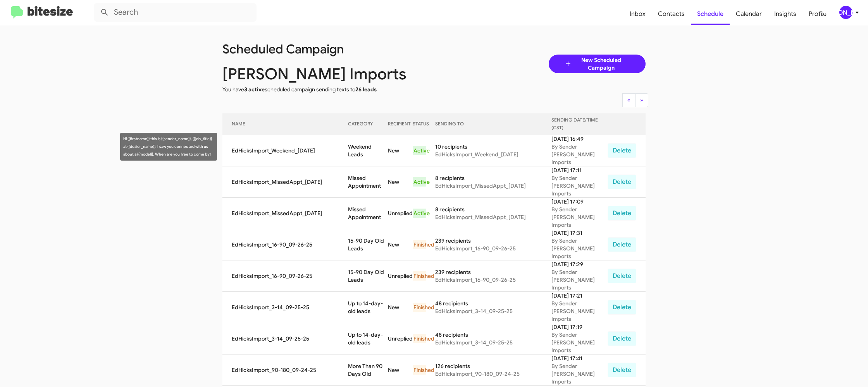
click at [367, 143] on td "Weekend Leads" at bounding box center [368, 150] width 40 height 31
copy td "Weekend Leads"
click at [843, 9] on div "[PERSON_NAME]" at bounding box center [845, 12] width 13 height 13
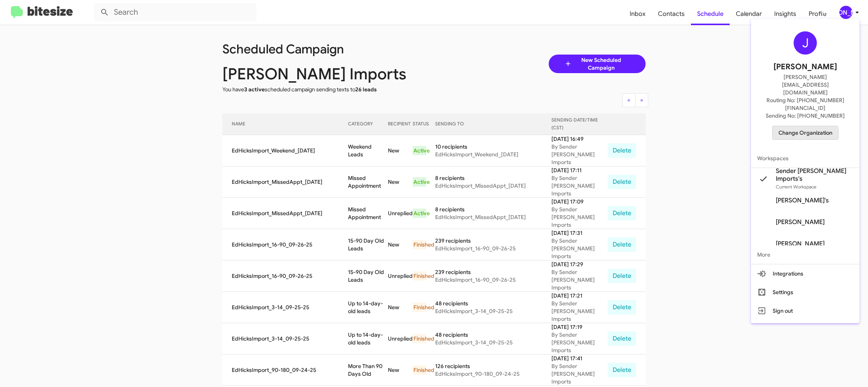
drag, startPoint x: 785, startPoint y: 112, endPoint x: 776, endPoint y: 111, distance: 8.5
click at [776, 126] on button "Change Organization" at bounding box center [805, 133] width 66 height 14
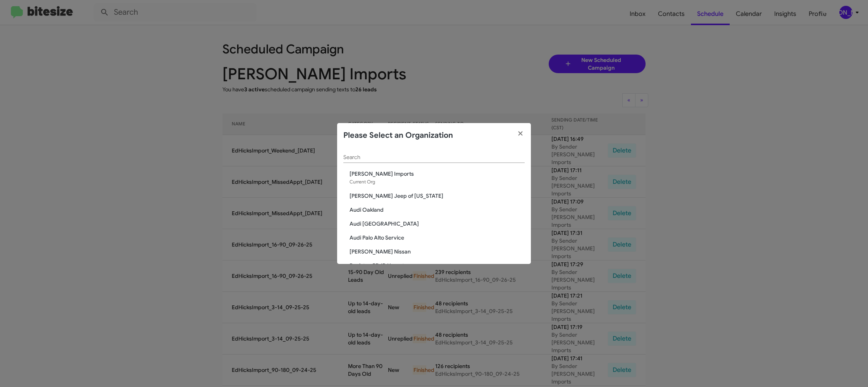
click at [368, 161] on div "Search" at bounding box center [433, 155] width 181 height 15
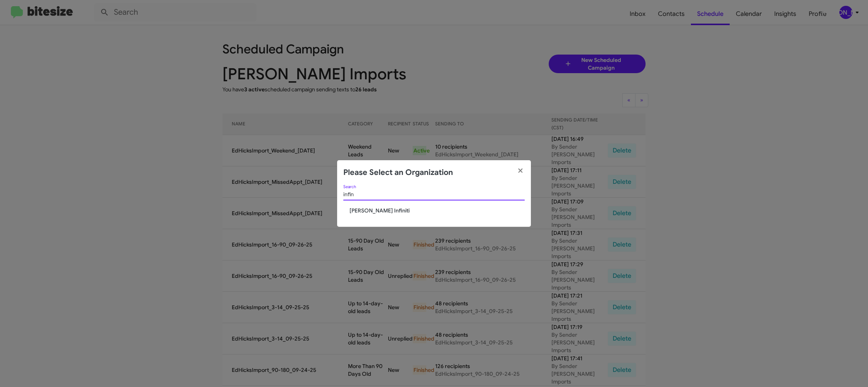
type input "infin"
click at [368, 208] on span "Ed Hicks Infiniti" at bounding box center [436, 211] width 175 height 8
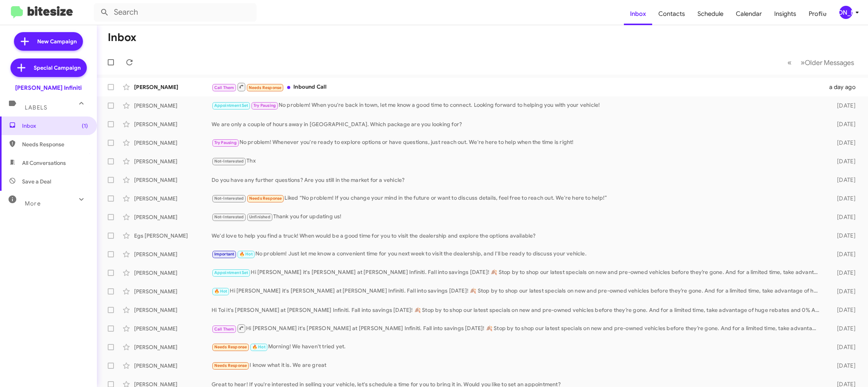
click at [847, 12] on div "[PERSON_NAME]" at bounding box center [845, 12] width 13 height 13
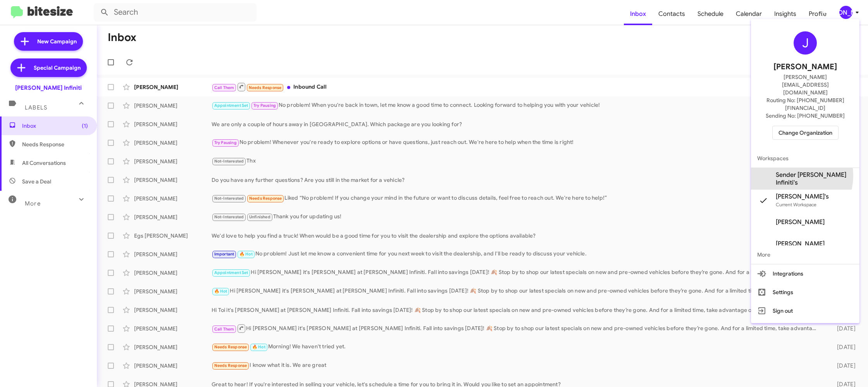
click at [800, 171] on span "Sender [PERSON_NAME] Infiniti's" at bounding box center [814, 178] width 77 height 15
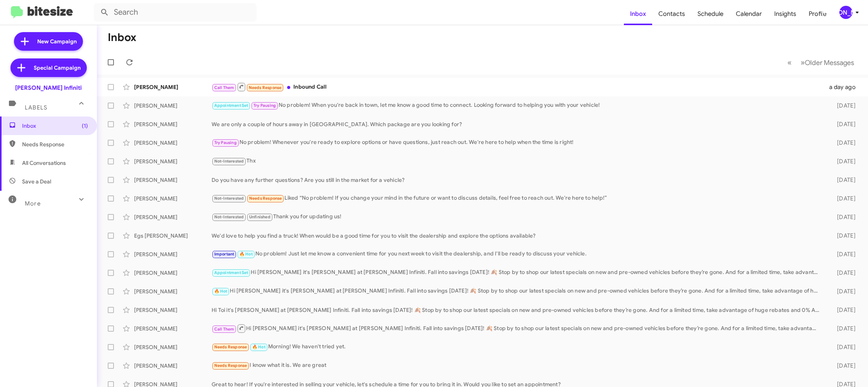
click at [855, 14] on icon at bounding box center [856, 12] width 9 height 9
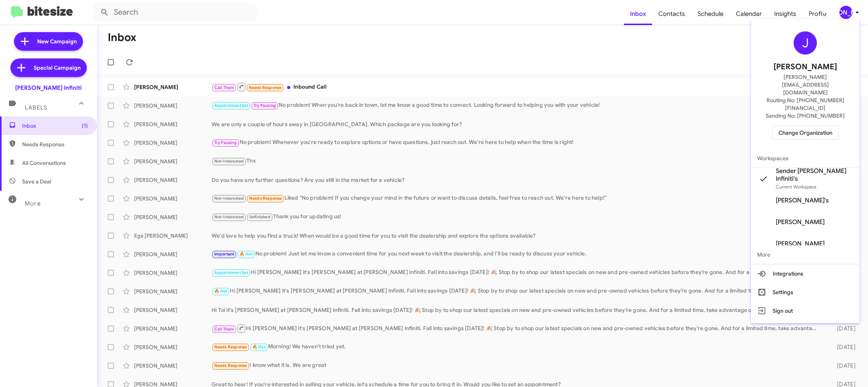
click at [670, 18] on div at bounding box center [434, 193] width 868 height 387
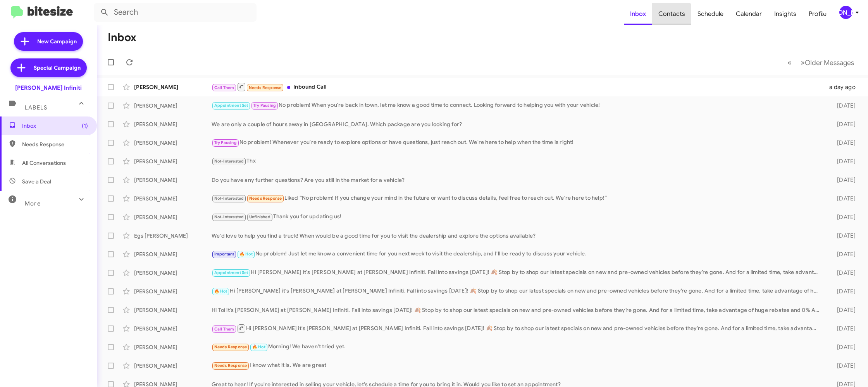
click at [671, 17] on span "Contacts" at bounding box center [671, 14] width 39 height 22
type input "in:groups"
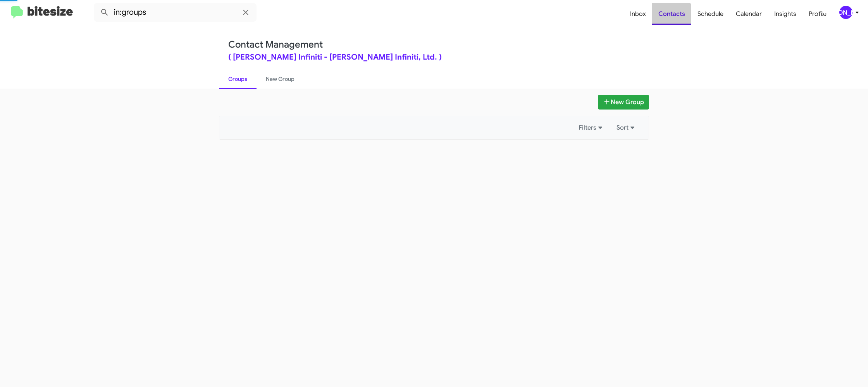
drag, startPoint x: 671, startPoint y: 17, endPoint x: 605, endPoint y: 6, distance: 66.9
click at [644, 13] on mat-nav-list "Inbox Contacts Schedule Calendar Insights Profile" at bounding box center [728, 13] width 209 height 26
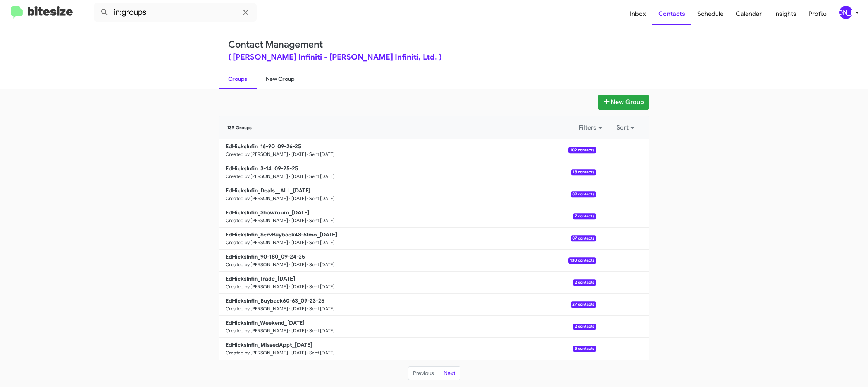
click at [282, 83] on link "New Group" at bounding box center [279, 79] width 47 height 20
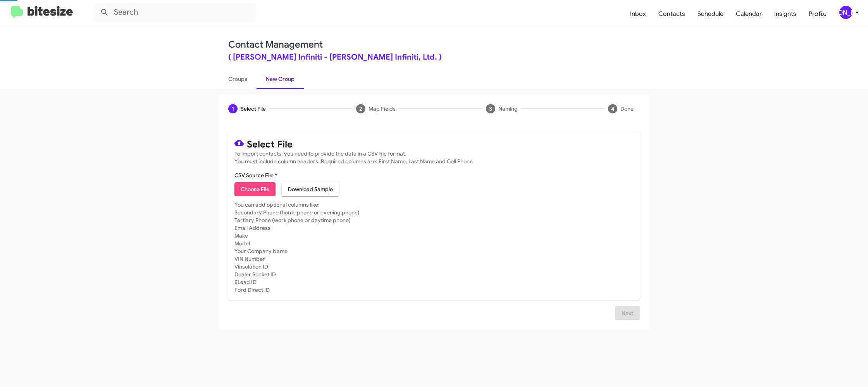
drag, startPoint x: 282, startPoint y: 83, endPoint x: 274, endPoint y: 9, distance: 74.1
click at [282, 82] on link "New Group" at bounding box center [279, 79] width 47 height 20
click at [249, 190] on span "Choose File" at bounding box center [255, 189] width 29 height 14
type input "EdHicksInfin_MissedAppt_09-29-25"
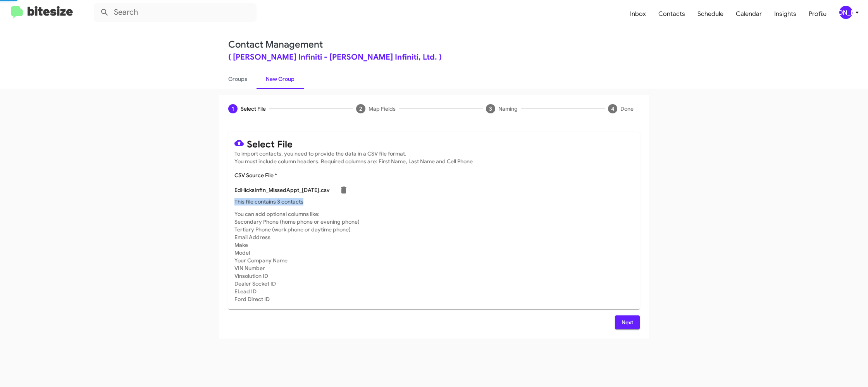
drag, startPoint x: 530, startPoint y: 199, endPoint x: 531, endPoint y: 207, distance: 7.8
click at [531, 200] on div "EdHicksInfin_MissedAppt_09-29-25.csv This file contains 3 contacts" at bounding box center [433, 193] width 399 height 23
click at [849, 14] on div "[PERSON_NAME]" at bounding box center [845, 12] width 13 height 13
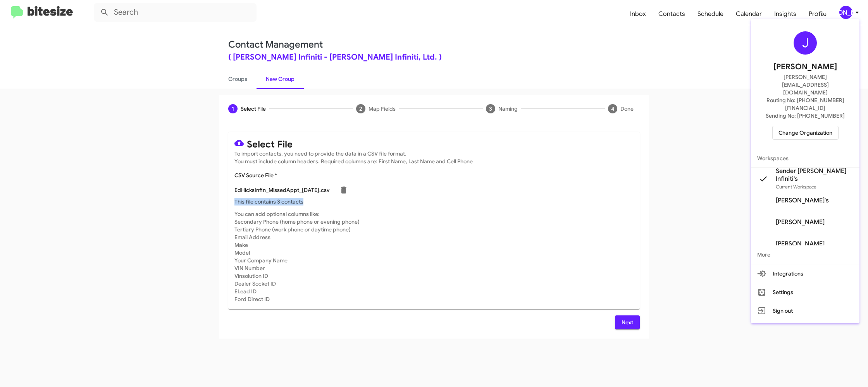
click at [849, 14] on div at bounding box center [434, 193] width 868 height 387
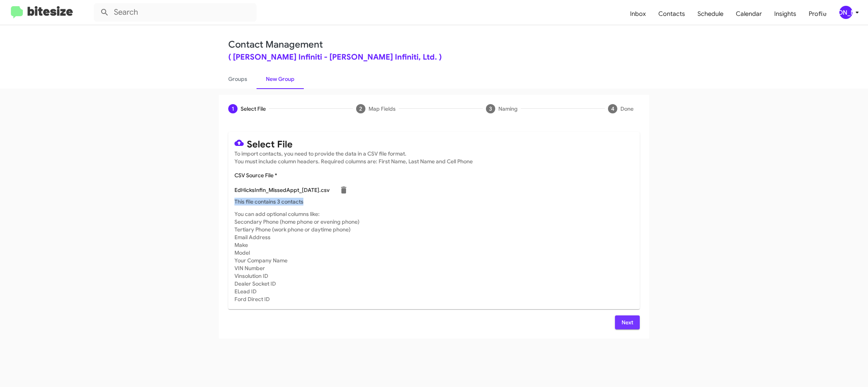
drag, startPoint x: 633, startPoint y: 327, endPoint x: 565, endPoint y: 288, distance: 77.9
click at [632, 327] on span "Next" at bounding box center [627, 323] width 12 height 14
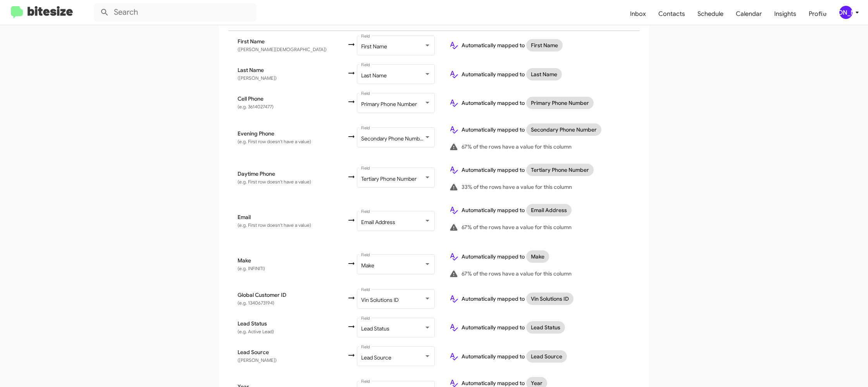
scroll to position [347, 0]
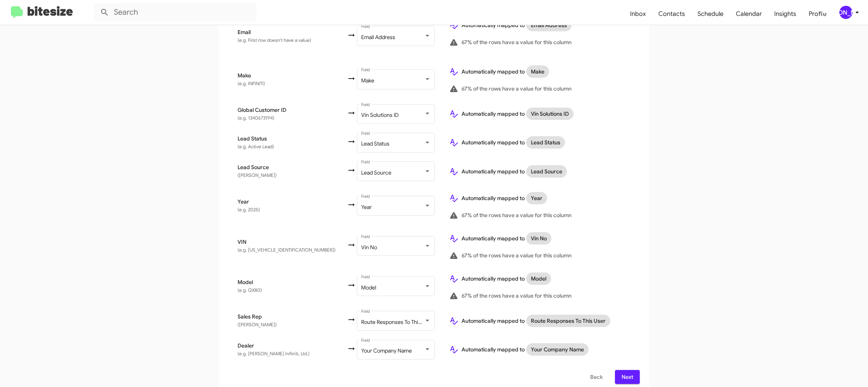
click at [632, 370] on span "Next" at bounding box center [627, 377] width 12 height 14
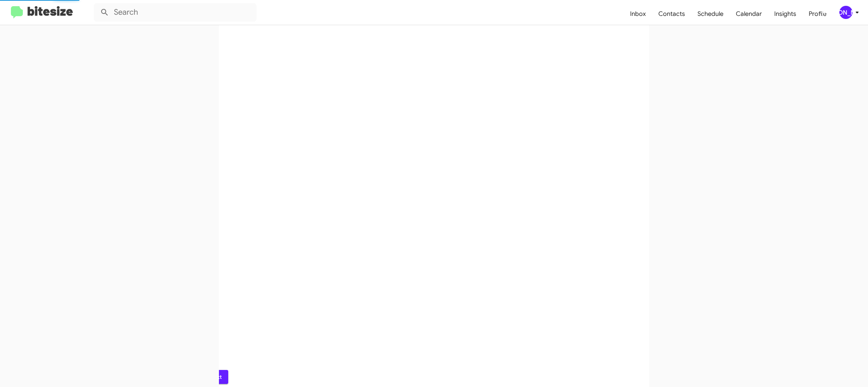
scroll to position [0, 0]
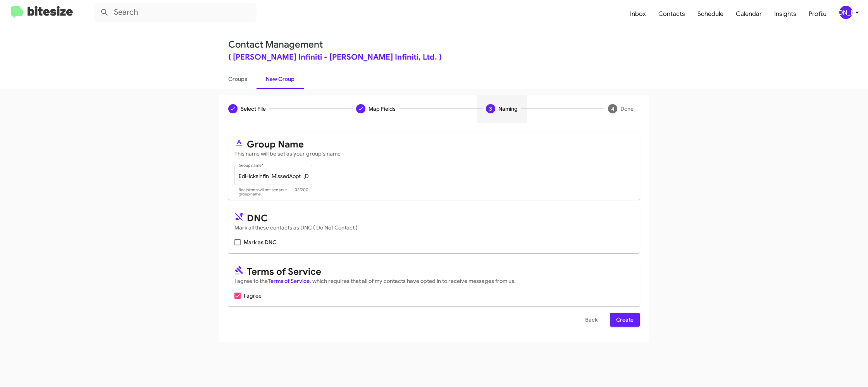
click at [615, 319] on button "Create" at bounding box center [625, 320] width 30 height 14
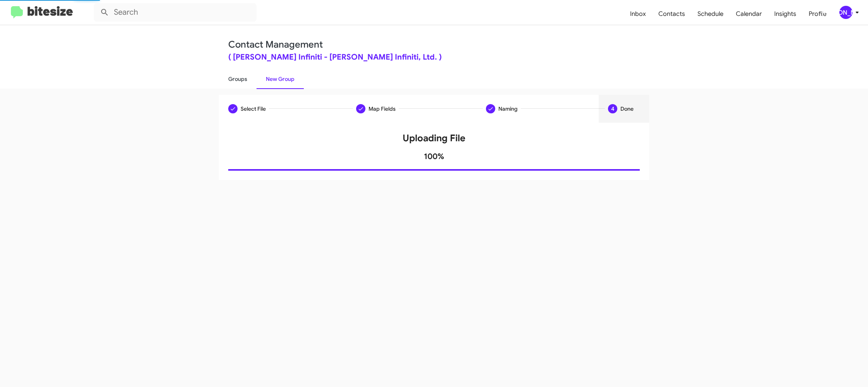
click at [234, 80] on link "Groups" at bounding box center [238, 79] width 38 height 20
type input "in:groups"
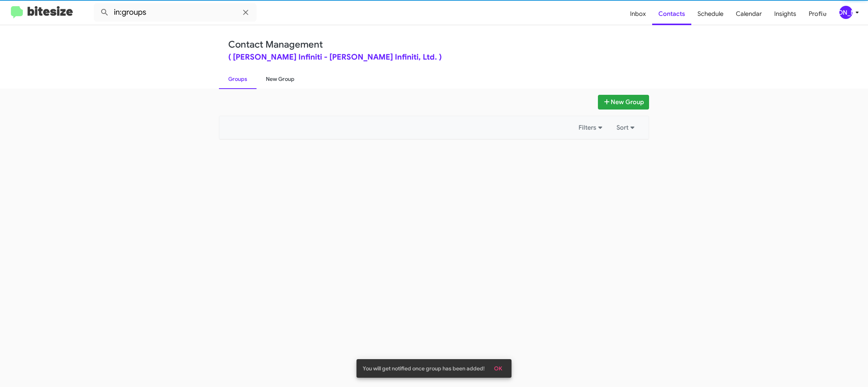
drag, startPoint x: 234, startPoint y: 80, endPoint x: 270, endPoint y: 79, distance: 35.3
click at [234, 80] on link "Groups" at bounding box center [238, 79] width 38 height 20
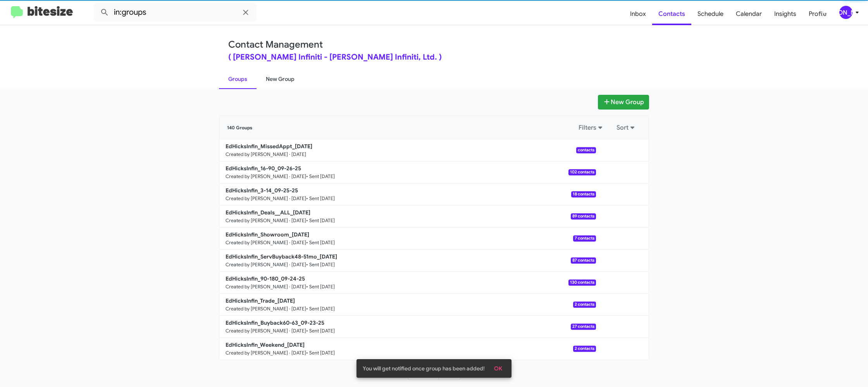
click at [270, 79] on link "New Group" at bounding box center [279, 79] width 47 height 20
drag, startPoint x: 270, startPoint y: 79, endPoint x: 260, endPoint y: 18, distance: 62.4
click at [266, 66] on div "Contact Management ( Ed Hicks Infiniti - Ed Hicks Infiniti, Ltd. ) Groups New G…" at bounding box center [434, 57] width 442 height 64
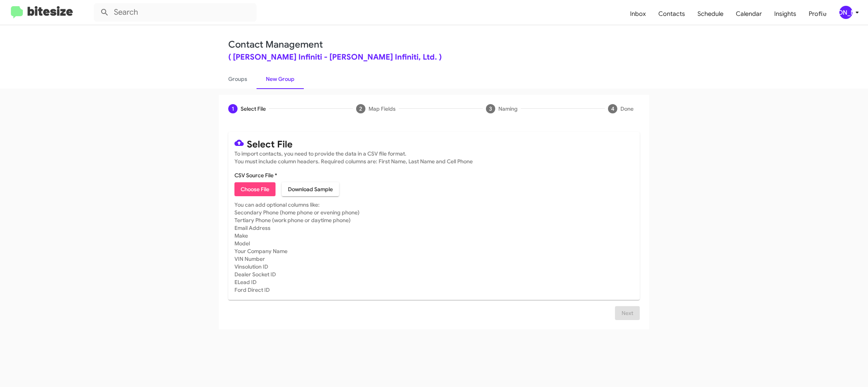
click at [258, 183] on span "Choose File" at bounding box center [255, 189] width 29 height 14
type input "EdHicksInfin_Weekend_09-29-25"
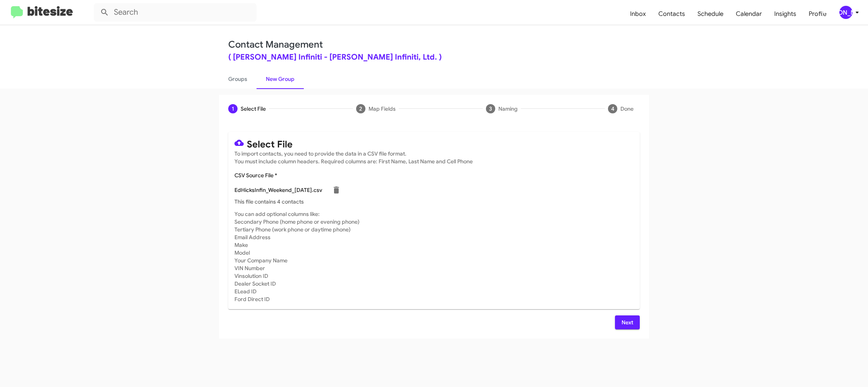
click at [512, 190] on div "EdHicksInfin_Weekend_09-29-25.csv" at bounding box center [433, 189] width 399 height 15
drag, startPoint x: 626, startPoint y: 322, endPoint x: 656, endPoint y: 244, distance: 83.5
click at [626, 322] on span "Next" at bounding box center [627, 323] width 12 height 14
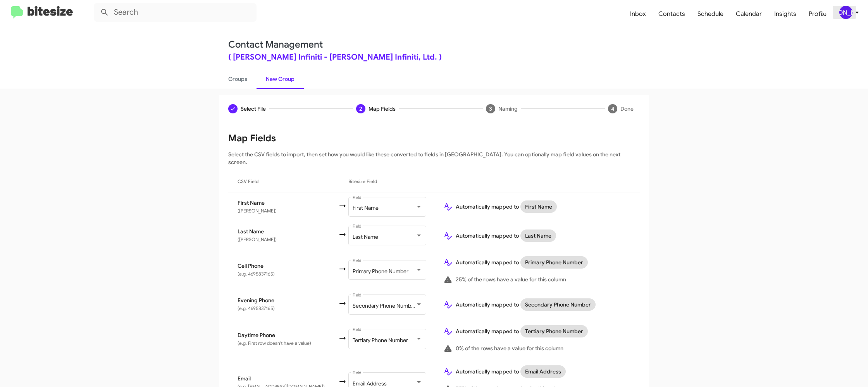
click at [847, 11] on div "[PERSON_NAME]" at bounding box center [845, 12] width 13 height 13
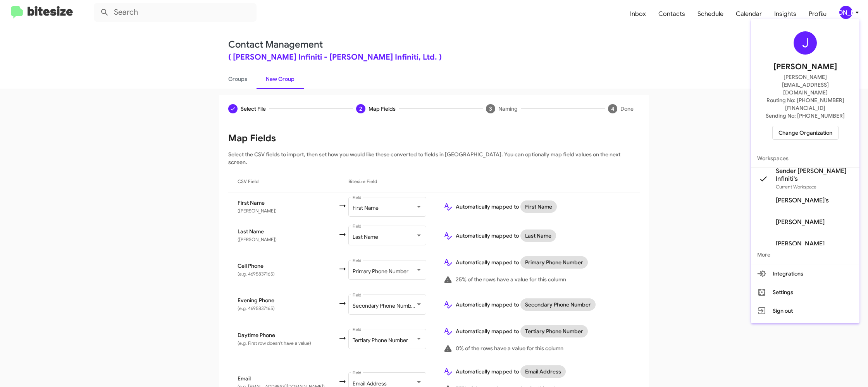
click at [847, 11] on div at bounding box center [434, 193] width 868 height 387
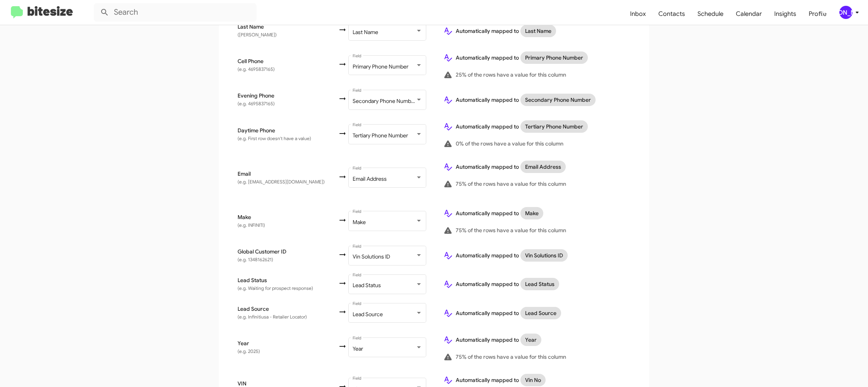
scroll to position [347, 0]
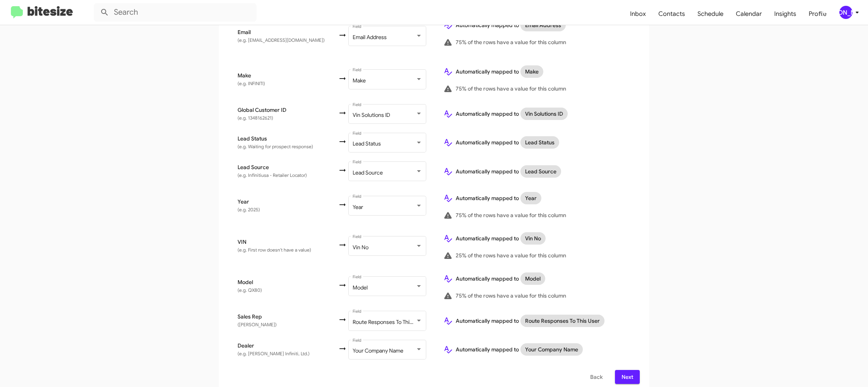
click at [632, 373] on span "Next" at bounding box center [627, 377] width 12 height 14
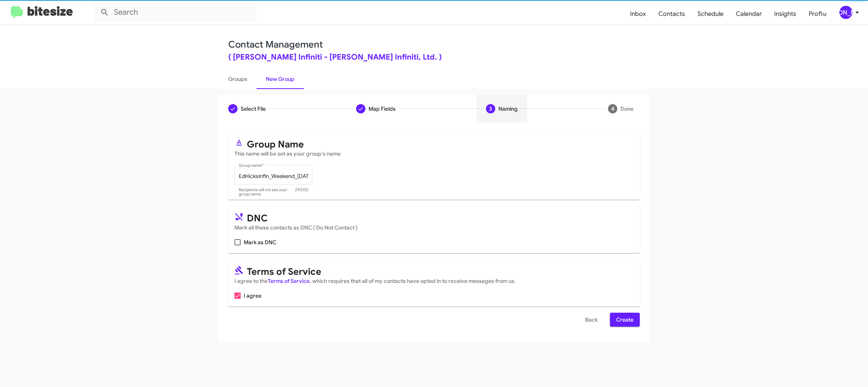
scroll to position [0, 0]
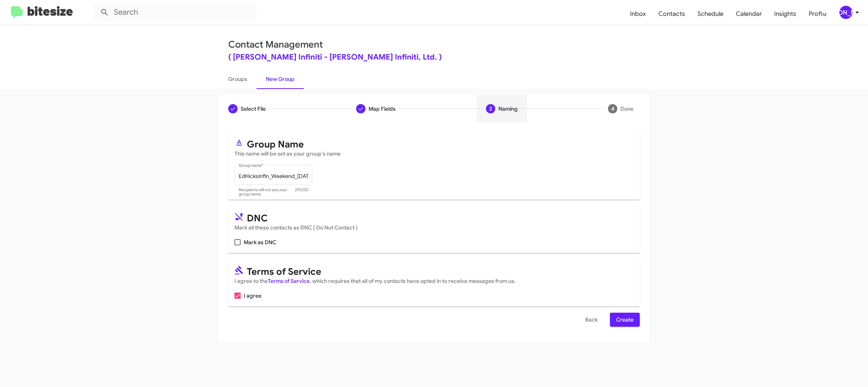
click at [620, 318] on span "Create" at bounding box center [624, 320] width 17 height 14
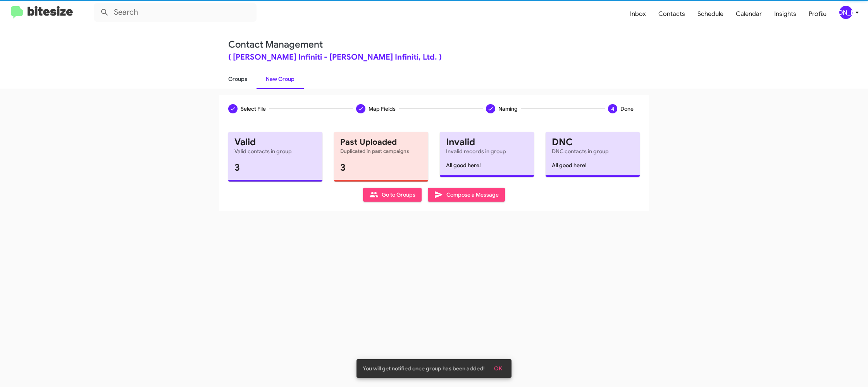
click at [228, 73] on link "Groups" at bounding box center [238, 79] width 38 height 20
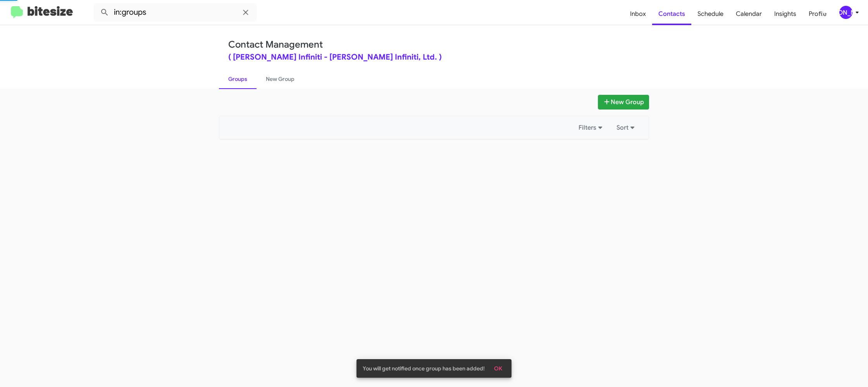
click at [229, 73] on link "Groups" at bounding box center [238, 79] width 38 height 20
drag, startPoint x: 229, startPoint y: 73, endPoint x: 202, endPoint y: 36, distance: 45.9
click at [228, 72] on link "Groups" at bounding box center [238, 79] width 38 height 20
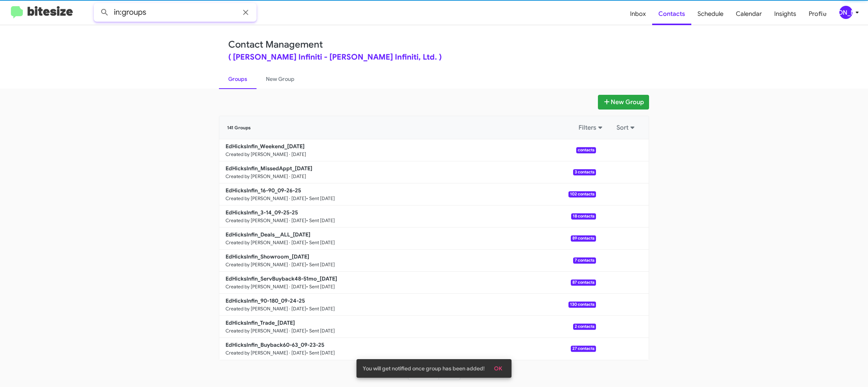
click at [184, 15] on input "in:groups" at bounding box center [175, 12] width 163 height 19
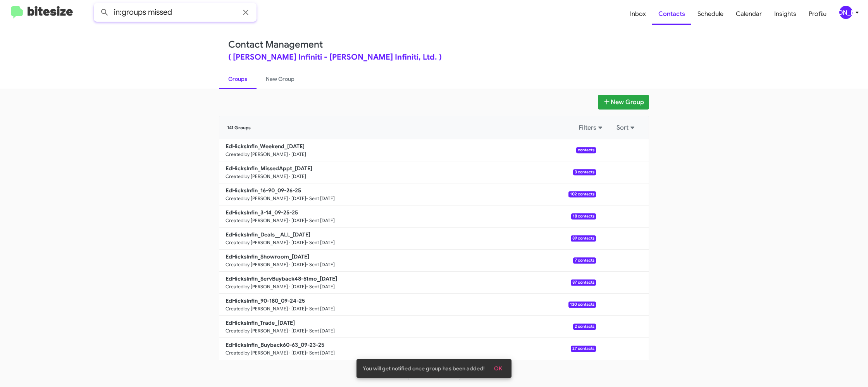
click at [97, 5] on button at bounding box center [104, 12] width 15 height 15
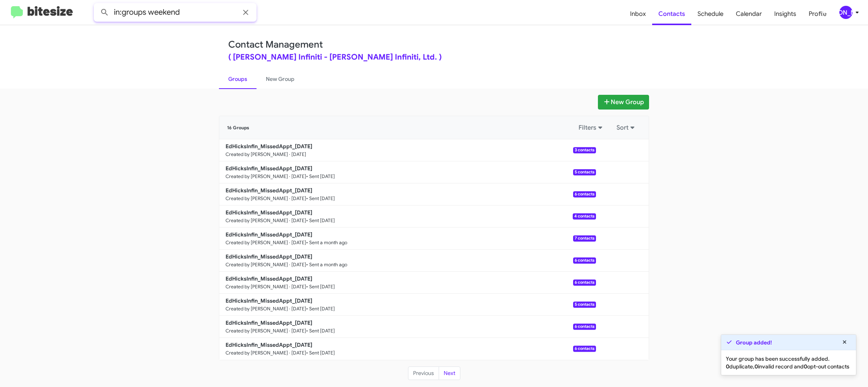
click at [97, 5] on button at bounding box center [104, 12] width 15 height 15
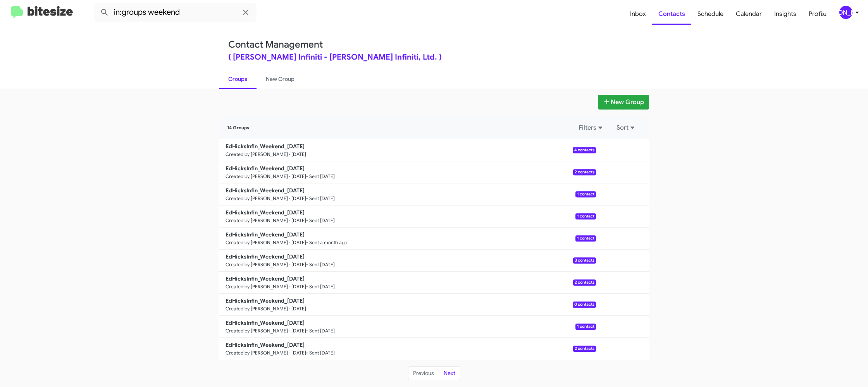
click at [241, 79] on link "Groups" at bounding box center [238, 79] width 38 height 20
type input "in:groups"
click at [241, 79] on link "Groups" at bounding box center [238, 79] width 38 height 20
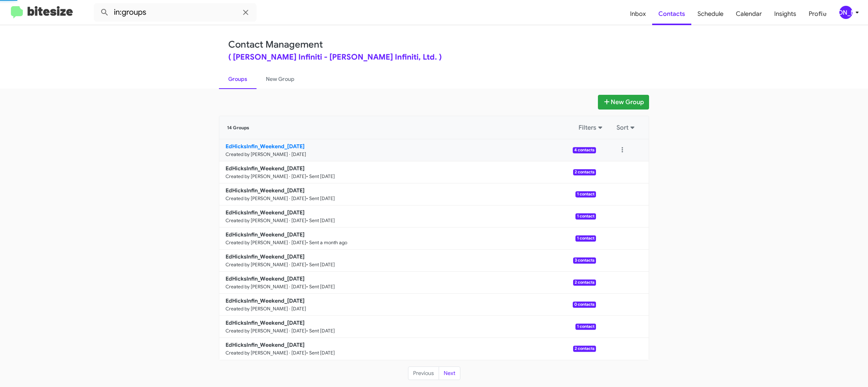
drag, startPoint x: 241, startPoint y: 79, endPoint x: 534, endPoint y: 155, distance: 302.4
click at [241, 79] on link "Groups" at bounding box center [238, 79] width 38 height 20
click at [620, 174] on button at bounding box center [621, 172] width 15 height 15
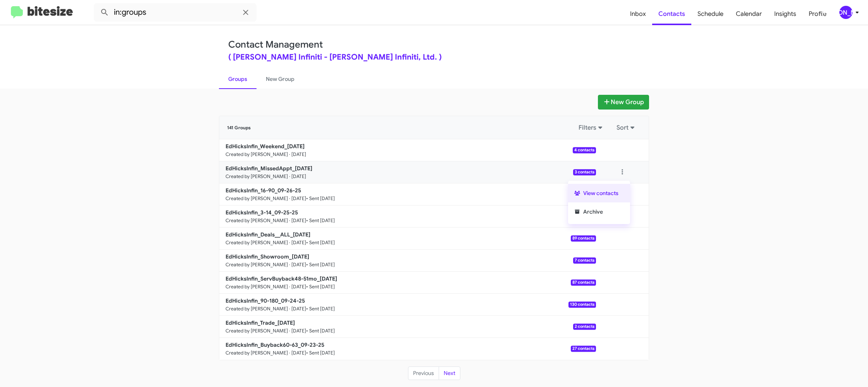
click at [620, 187] on button "View contacts" at bounding box center [599, 193] width 62 height 19
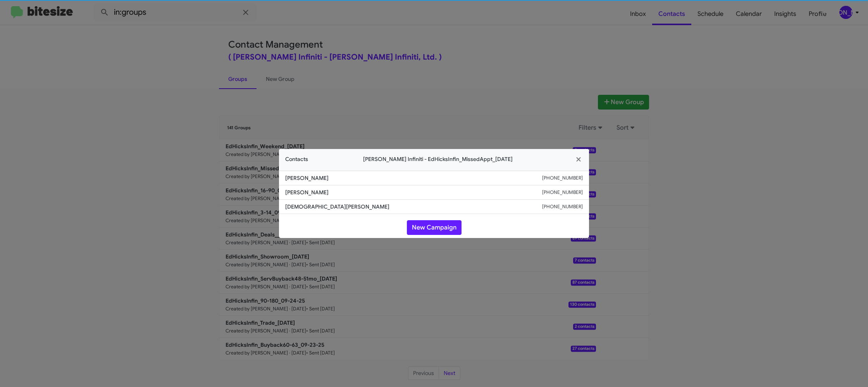
click at [308, 196] on span "Louann Santillan" at bounding box center [413, 193] width 257 height 8
click at [308, 195] on span "Louann Santillan" at bounding box center [413, 193] width 257 height 8
copy span "Louann Santillan"
drag, startPoint x: 469, startPoint y: 26, endPoint x: 543, endPoint y: 91, distance: 98.8
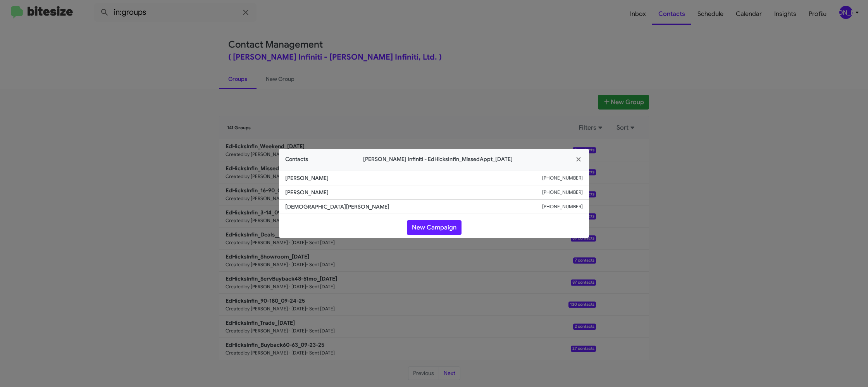
click at [471, 27] on modal-container "Contacts Ed Hicks Infiniti - EdHicksInfin_MissedAppt_09-29-25 Pete Schow +12142…" at bounding box center [434, 193] width 868 height 387
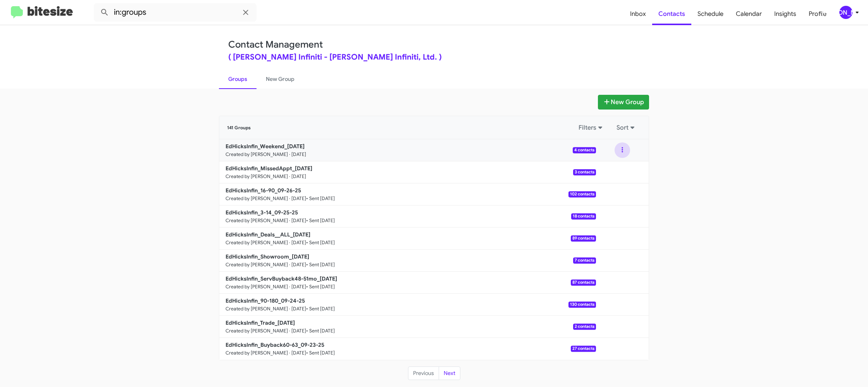
click at [626, 151] on button at bounding box center [621, 150] width 15 height 15
click at [608, 169] on button "View contacts" at bounding box center [599, 171] width 62 height 19
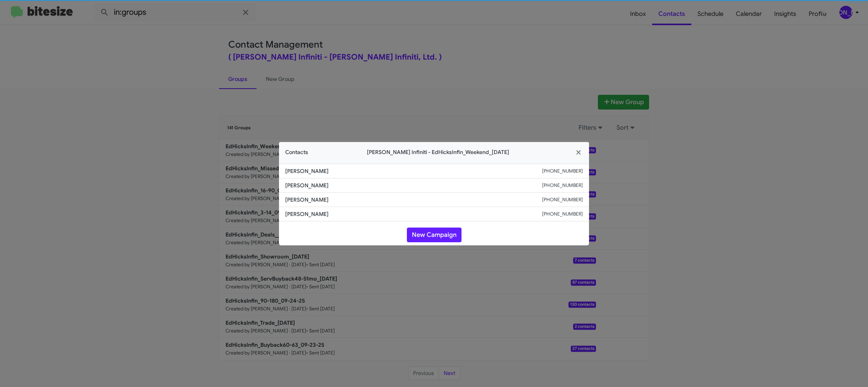
click at [305, 196] on span "Oribel Quinones" at bounding box center [413, 200] width 257 height 8
click at [304, 196] on span "Oribel Quinones" at bounding box center [413, 200] width 257 height 8
copy span "Oribel Quinones"
drag, startPoint x: 240, startPoint y: 214, endPoint x: 252, endPoint y: 179, distance: 36.9
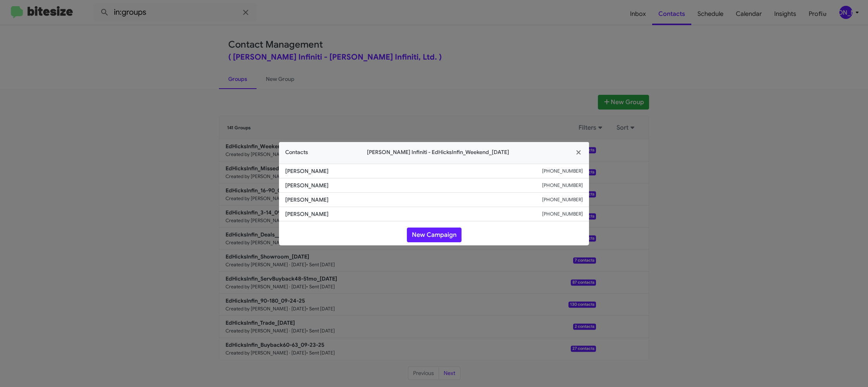
click at [241, 212] on modal-container "Contacts Ed Hicks Infiniti - EdHicksInfin_Weekend_09-29-25 Kenneth Froman +1248…" at bounding box center [434, 193] width 868 height 387
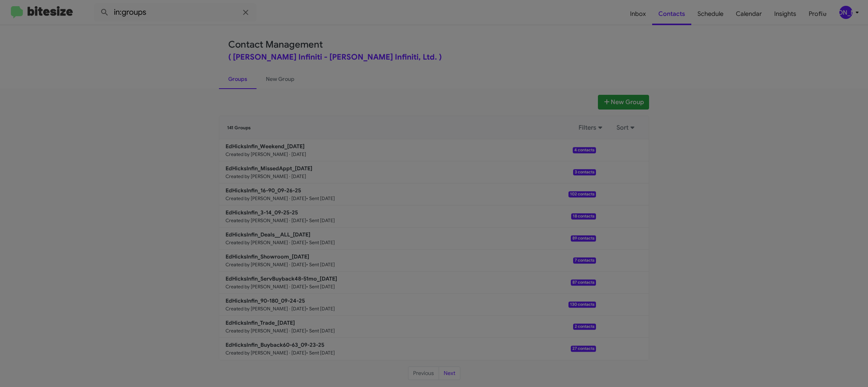
drag, startPoint x: 262, startPoint y: 164, endPoint x: 263, endPoint y: 169, distance: 4.7
click at [262, 169] on modal-container "Contacts Ed Hicks Infiniti - EdHicksInfin_Weekend_09-29-25 Kenneth Froman +1248…" at bounding box center [434, 193] width 868 height 387
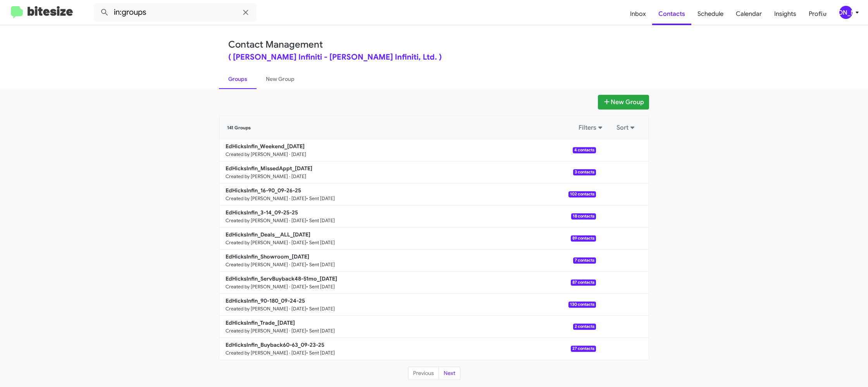
click at [263, 169] on b "EdHicksInfin_MissedAppt_09-29-25" at bounding box center [268, 168] width 87 height 7
drag, startPoint x: 263, startPoint y: 169, endPoint x: 284, endPoint y: 176, distance: 21.4
click at [263, 168] on b "EdHicksInfin_MissedAppt_09-29-25" at bounding box center [268, 168] width 87 height 7
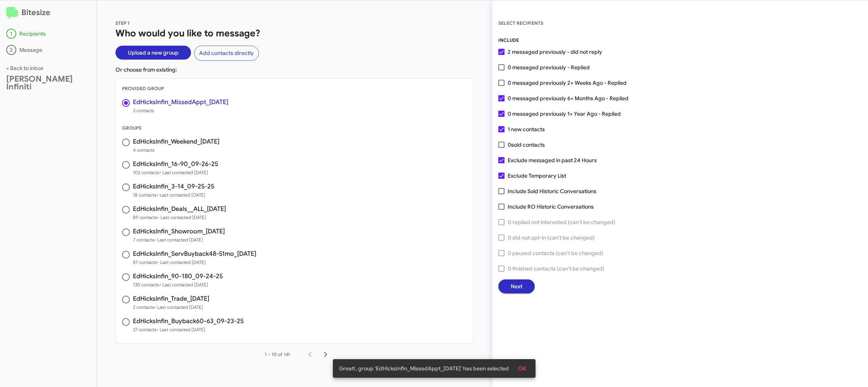
drag, startPoint x: 537, startPoint y: 279, endPoint x: 520, endPoint y: 284, distance: 18.3
click at [534, 279] on div "INCLUDE 2 messaged previously - did not reply 0 messaged previously - Replied 0…" at bounding box center [679, 164] width 363 height 257
click at [516, 283] on span "Next" at bounding box center [517, 287] width 12 height 14
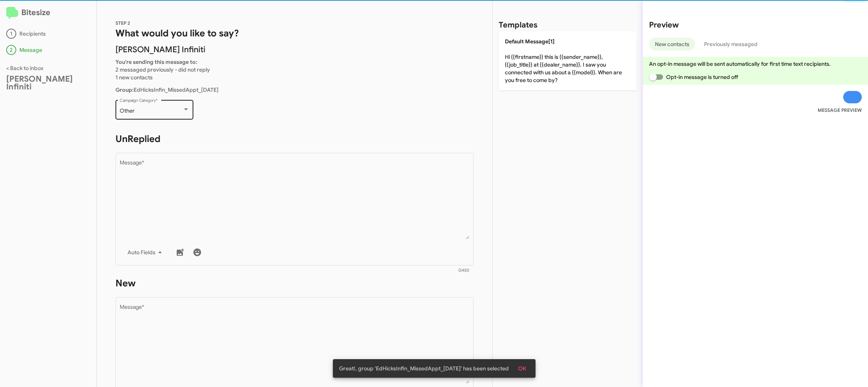
click at [163, 108] on div "Other" at bounding box center [151, 111] width 63 height 6
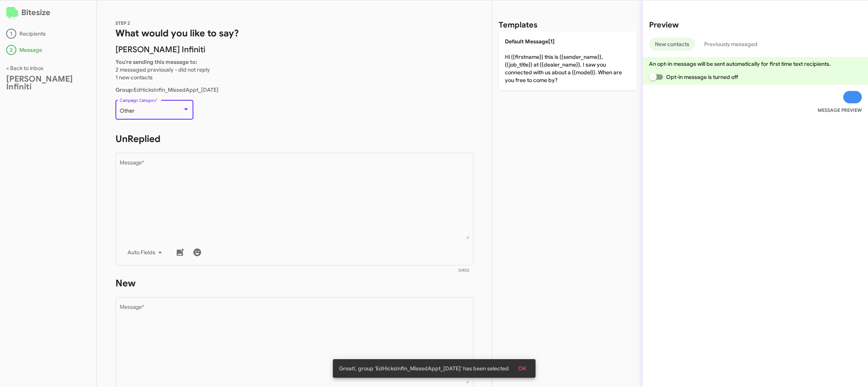
scroll to position [163, 0]
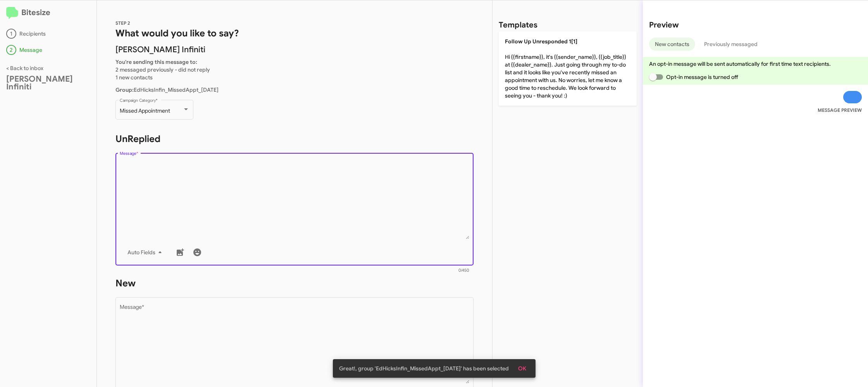
drag, startPoint x: 227, startPoint y: 207, endPoint x: 323, endPoint y: 177, distance: 100.0
click at [228, 207] on textarea "Message *" at bounding box center [295, 199] width 350 height 79
click at [515, 83] on p "Follow Up Unresponded 1[1] Hi {{firstname}}, it's {{sender_name}}, {{job_title}…" at bounding box center [568, 68] width 138 height 74
type textarea "Hi {{firstname}}, it's {{sender_name}}, {{job_title}} at {{dealer_name}}. Just …"
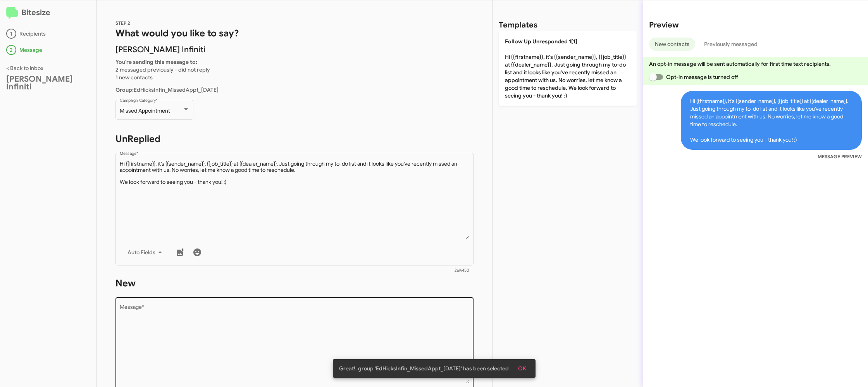
drag, startPoint x: 367, startPoint y: 294, endPoint x: 365, endPoint y: 311, distance: 16.5
click at [367, 300] on form "New Drop image here to insert Auto Fields Message * 0/450" at bounding box center [294, 347] width 358 height 141
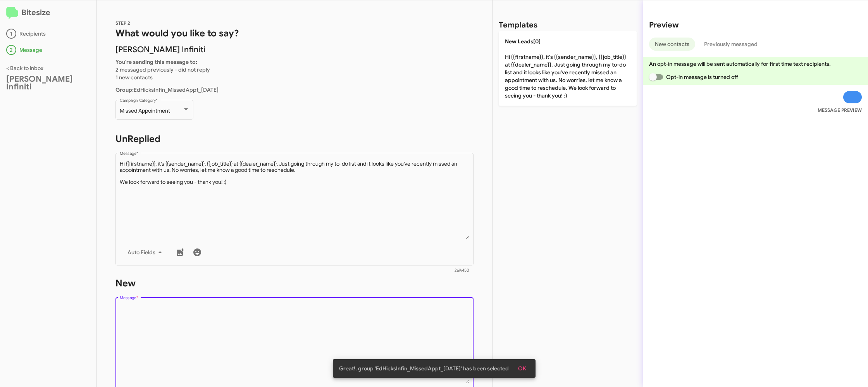
click at [365, 311] on textarea "Message *" at bounding box center [295, 344] width 350 height 79
drag, startPoint x: 364, startPoint y: 310, endPoint x: 457, endPoint y: 114, distance: 217.5
click at [368, 298] on div "Drop image here to insert Auto Fields Message *" at bounding box center [295, 353] width 350 height 114
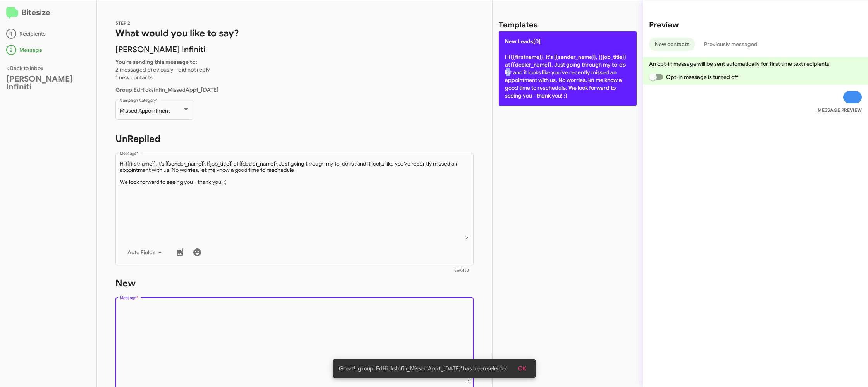
click at [522, 69] on p "New Leads[0] Hi {{firstname}}, it's {{sender_name}}, {{job_title}} at {{dealer_…" at bounding box center [568, 68] width 138 height 74
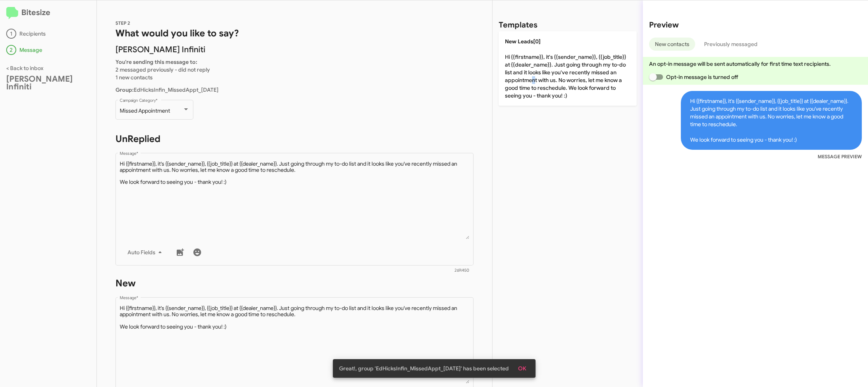
drag, startPoint x: 530, startPoint y: 77, endPoint x: 342, endPoint y: 131, distance: 195.5
click at [530, 78] on p "New Leads[0] Hi {{firstname}}, it's {{sender_name}}, {{job_title}} at {{dealer_…" at bounding box center [568, 68] width 138 height 74
type textarea "Hi {{firstname}}, it's {{sender_name}}, {{job_title}} at {{dealer_name}}. Just …"
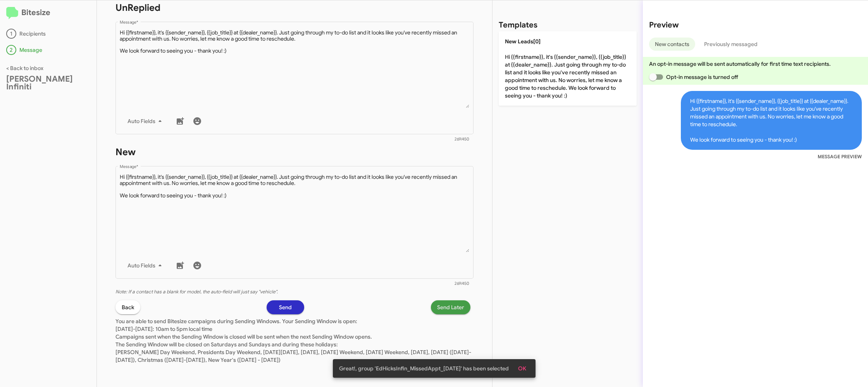
click at [443, 304] on span "Send Later" at bounding box center [450, 308] width 27 height 14
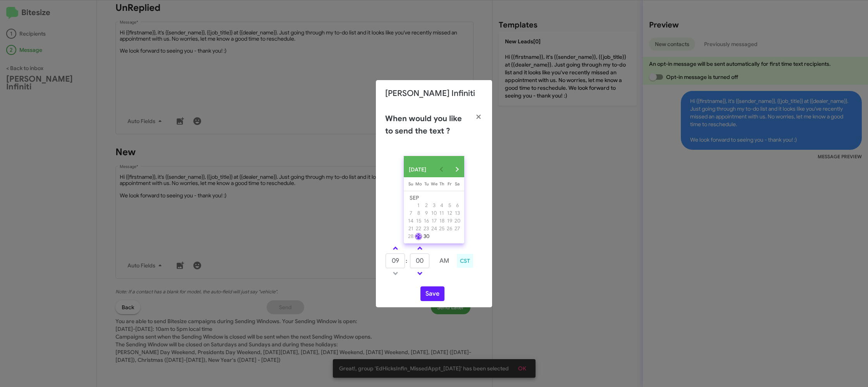
drag, startPoint x: 393, startPoint y: 252, endPoint x: 412, endPoint y: 256, distance: 19.0
click at [394, 251] on span at bounding box center [395, 249] width 5 height 5
type input "10"
click at [427, 264] on input "00" at bounding box center [419, 261] width 19 height 15
type input "08"
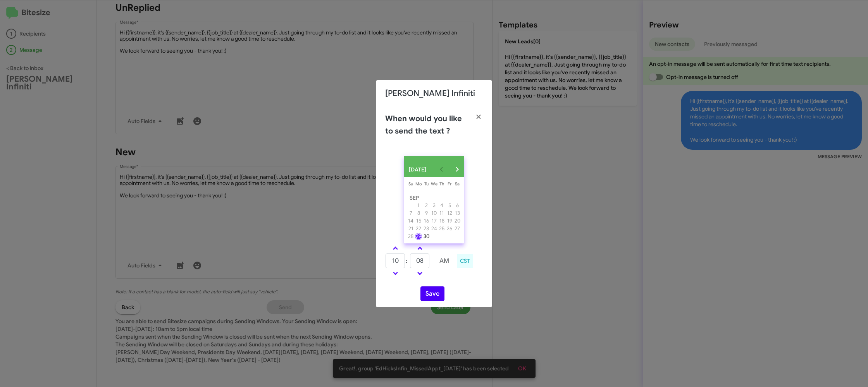
drag, startPoint x: 446, startPoint y: 278, endPoint x: 432, endPoint y: 289, distance: 17.7
click at [441, 279] on td at bounding box center [444, 274] width 21 height 10
click at [431, 295] on button "Save" at bounding box center [432, 294] width 24 height 15
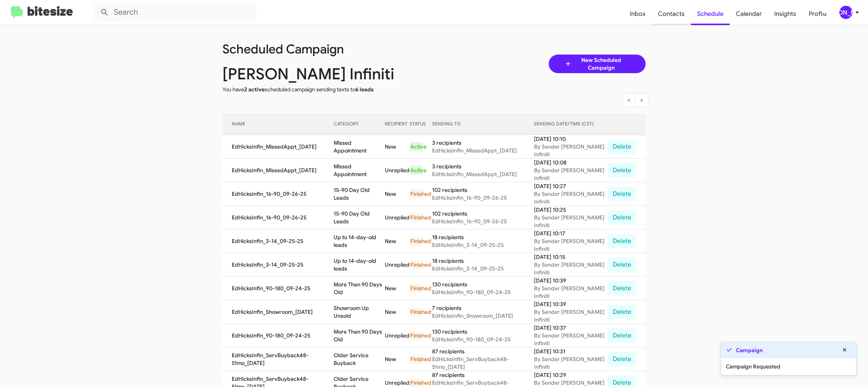
click at [674, 17] on span "Contacts" at bounding box center [671, 14] width 39 height 22
type input "in:groups"
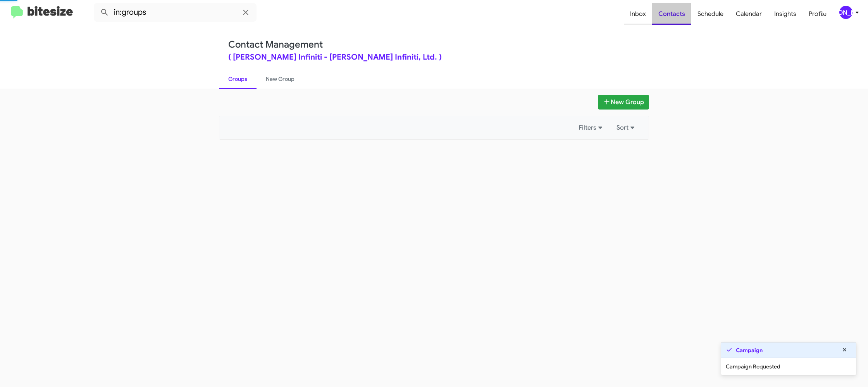
drag, startPoint x: 675, startPoint y: 17, endPoint x: 635, endPoint y: 25, distance: 40.2
click at [673, 17] on span "Contacts" at bounding box center [671, 14] width 39 height 22
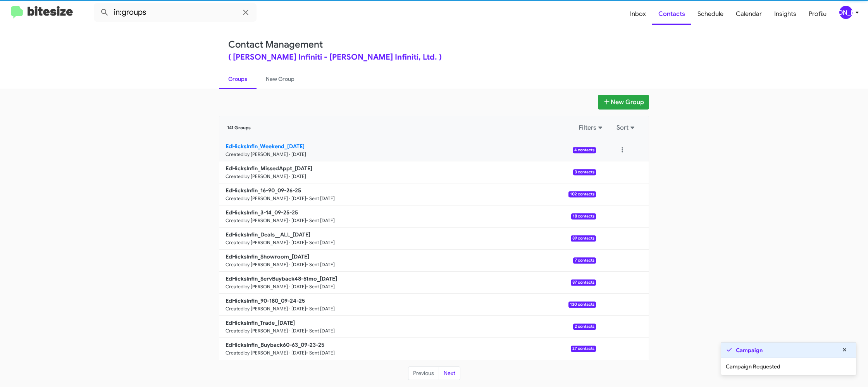
click at [287, 153] on small "Created by Jason Apdua · Sep 29, 2025" at bounding box center [265, 154] width 81 height 6
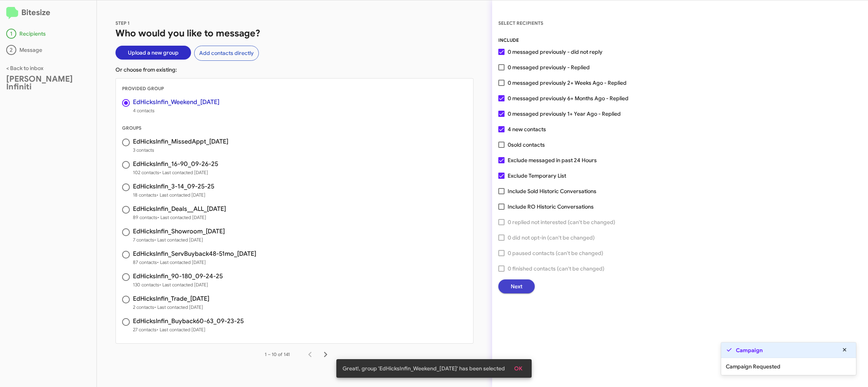
click at [509, 284] on button "Next" at bounding box center [516, 287] width 36 height 14
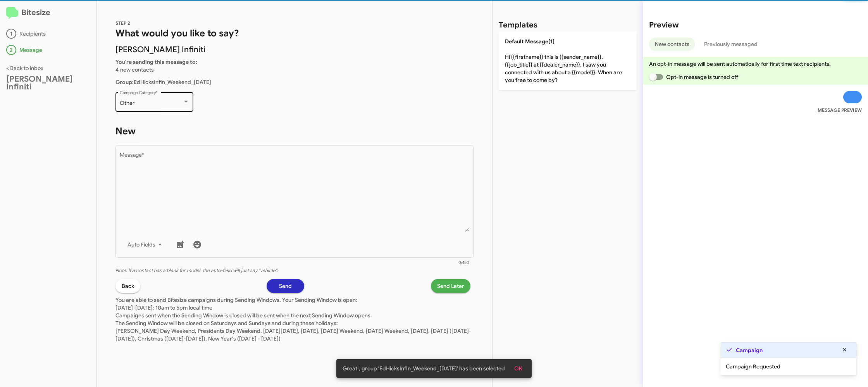
click at [157, 107] on div "Other Campaign Category *" at bounding box center [155, 101] width 70 height 21
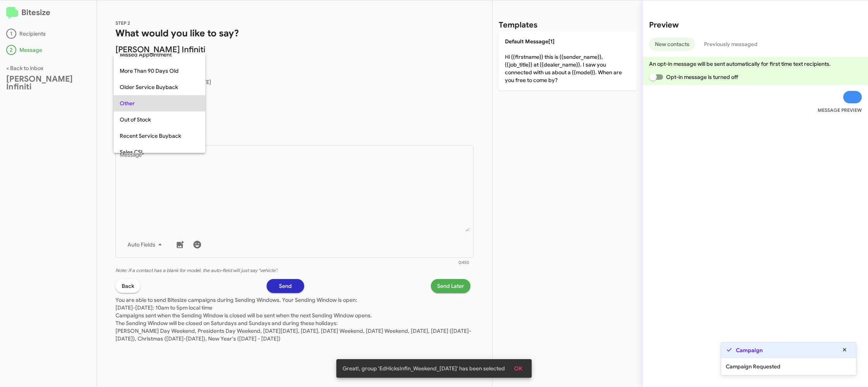
scroll to position [324, 0]
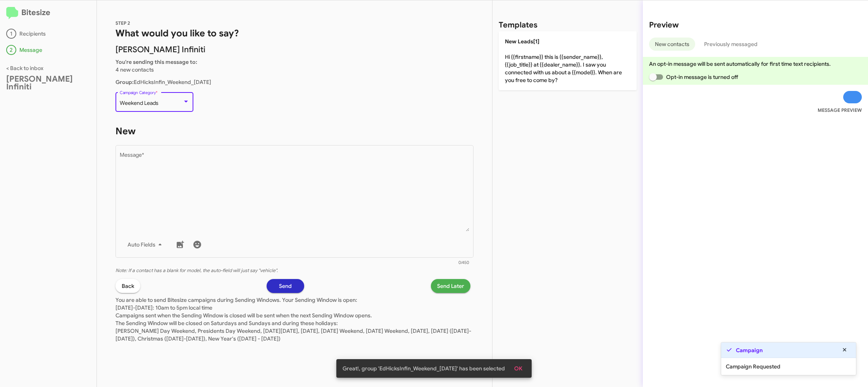
drag, startPoint x: 194, startPoint y: 172, endPoint x: 308, endPoint y: 107, distance: 131.7
click at [195, 172] on textarea "Message *" at bounding box center [295, 192] width 350 height 79
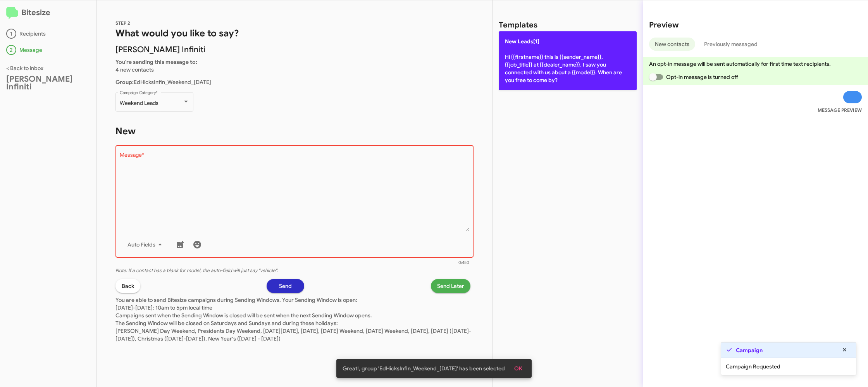
click at [527, 47] on p "New Leads[1] Hi {{firstname}} this is {{sender_name}}, {{job_title}} at {{deale…" at bounding box center [568, 60] width 138 height 59
type textarea "Hi {{firstname}} this is {{sender_name}}, {{job_title}} at {{dealer_name}}. I s…"
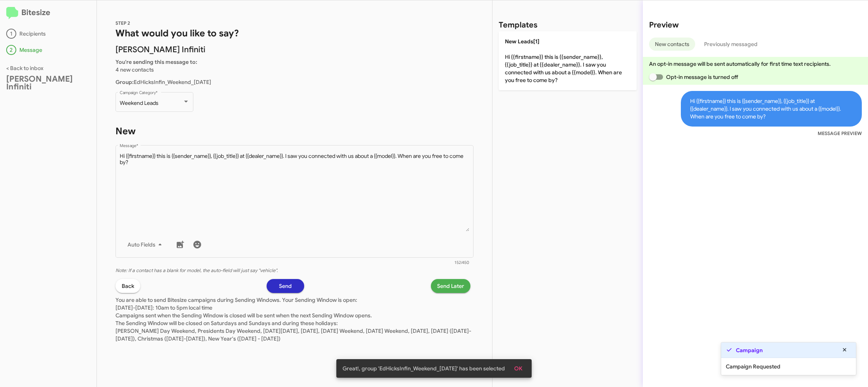
click at [437, 285] on span "Send Later" at bounding box center [450, 286] width 27 height 14
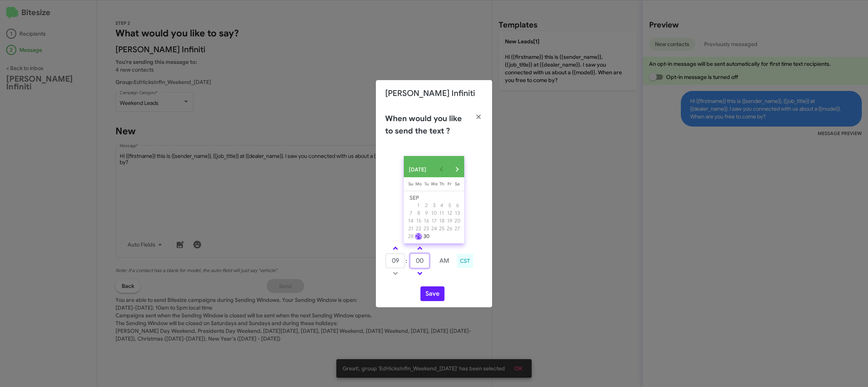
click at [420, 258] on input "00" at bounding box center [419, 261] width 19 height 15
click at [423, 260] on input "00" at bounding box center [419, 261] width 19 height 15
drag, startPoint x: 423, startPoint y: 260, endPoint x: 419, endPoint y: 261, distance: 4.7
click at [421, 261] on input "00" at bounding box center [419, 261] width 19 height 15
type input "49"
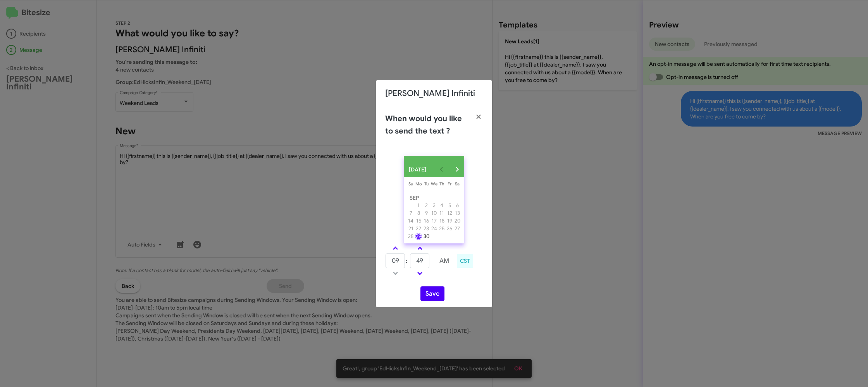
drag, startPoint x: 454, startPoint y: 291, endPoint x: 437, endPoint y: 296, distance: 18.1
click at [445, 291] on div "Save" at bounding box center [434, 294] width 98 height 15
click at [436, 297] on button "Save" at bounding box center [432, 294] width 24 height 15
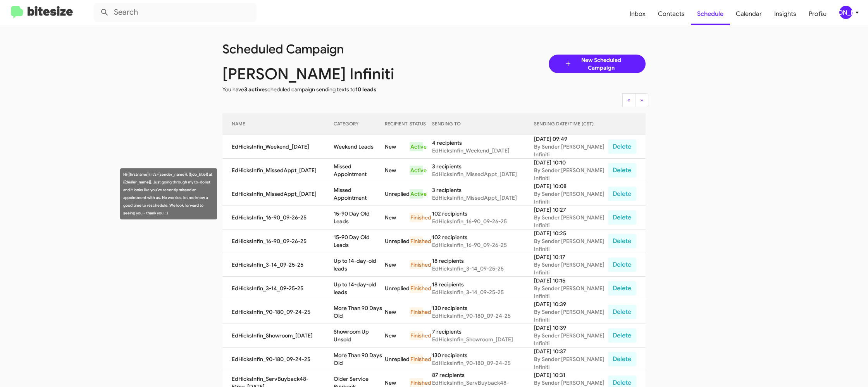
click at [359, 197] on td "Missed Appointment" at bounding box center [359, 194] width 51 height 24
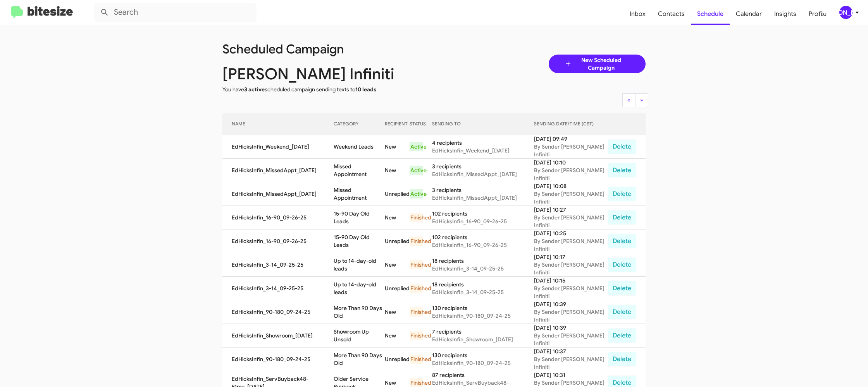
click at [359, 197] on td "Missed Appointment" at bounding box center [359, 194] width 51 height 24
click at [358, 196] on td "Missed Appointment" at bounding box center [359, 194] width 51 height 24
copy td "Missed Appointment"
click at [355, 147] on td "Weekend Leads" at bounding box center [359, 147] width 51 height 24
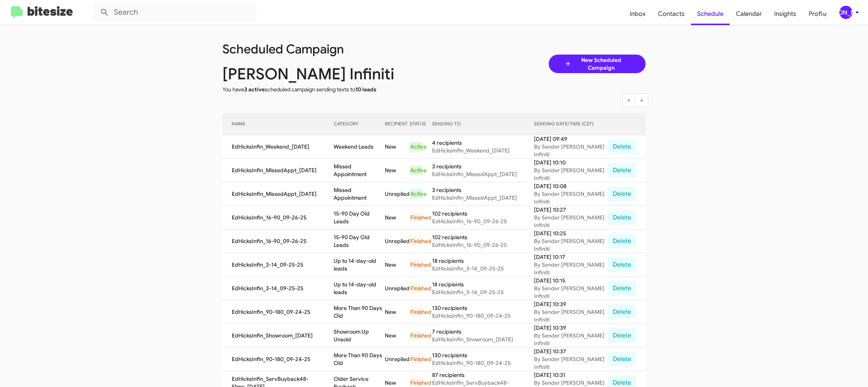
click at [355, 147] on td "Weekend Leads" at bounding box center [359, 147] width 51 height 24
copy td "Weekend Leads"
click at [846, 12] on div "[PERSON_NAME]" at bounding box center [845, 12] width 13 height 13
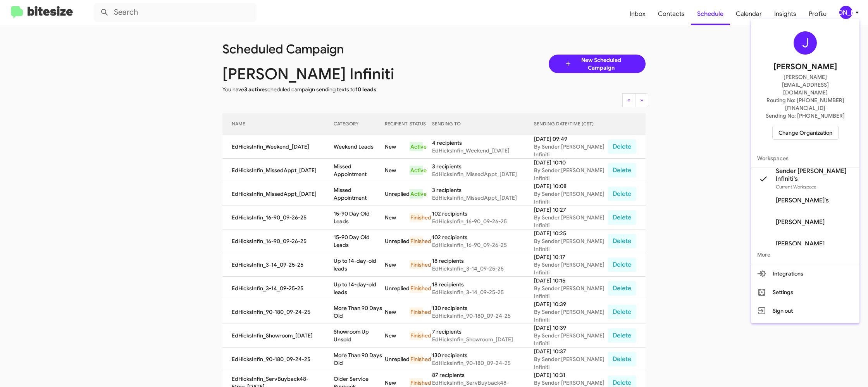
click at [793, 126] on span "Change Organization" at bounding box center [805, 132] width 54 height 13
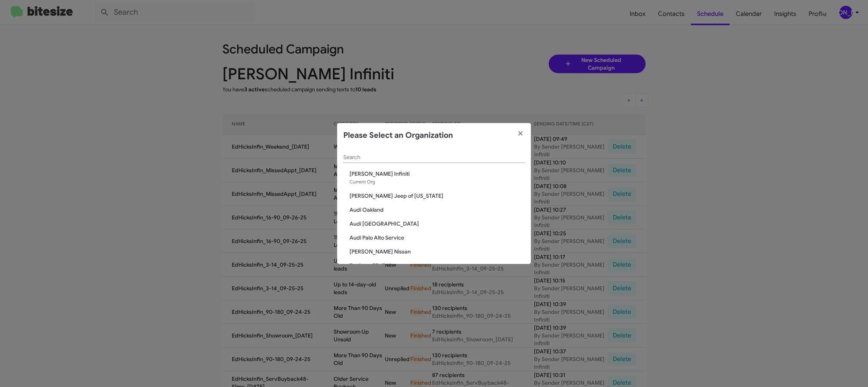
click at [375, 157] on input "Search" at bounding box center [433, 158] width 181 height 6
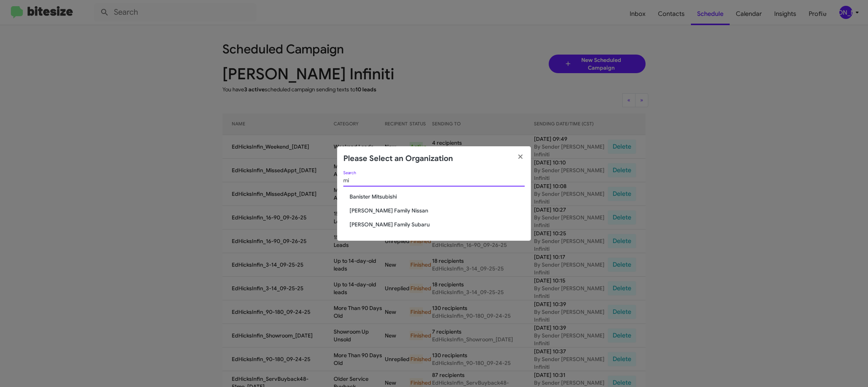
type input "m"
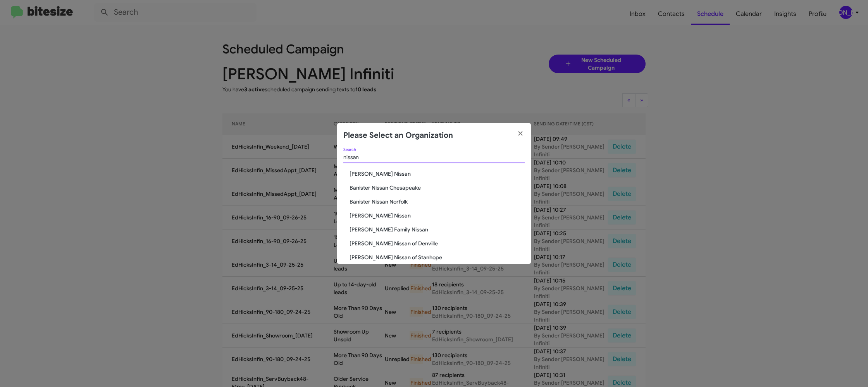
type input "nissan"
click at [379, 221] on div "nissan Search Baker Nissan Banister Nissan Chesapeake Banister Nissan Norfolk E…" at bounding box center [434, 206] width 194 height 116
click at [380, 215] on span "[PERSON_NAME] Nissan" at bounding box center [436, 216] width 175 height 8
drag, startPoint x: 380, startPoint y: 215, endPoint x: 394, endPoint y: 172, distance: 45.8
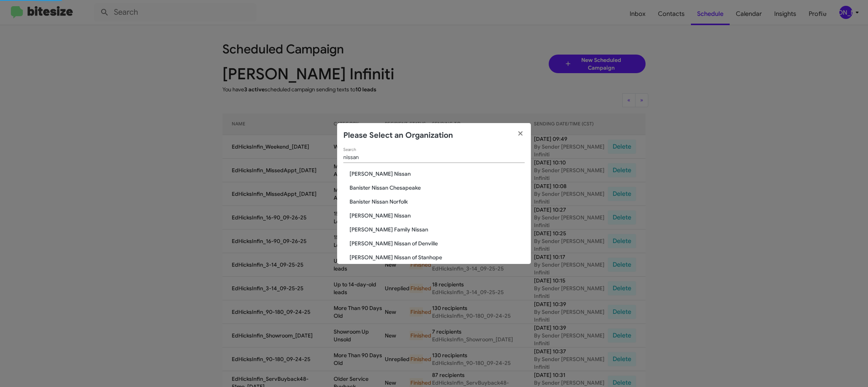
click at [388, 213] on span "[PERSON_NAME] Nissan" at bounding box center [436, 216] width 175 height 8
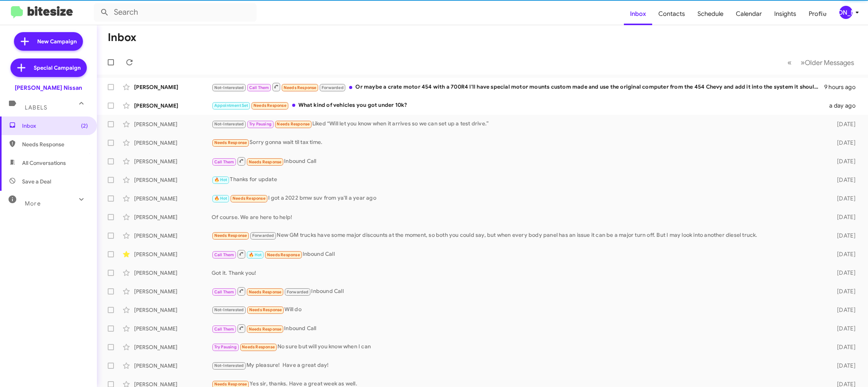
click at [855, 8] on icon at bounding box center [856, 12] width 9 height 9
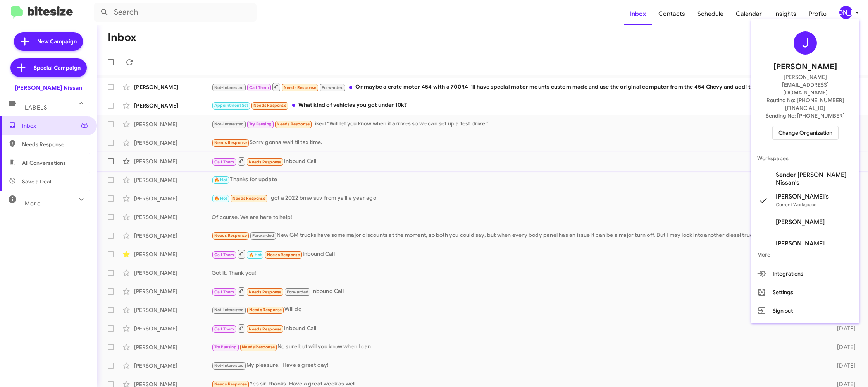
click at [813, 171] on span "Sender [PERSON_NAME] Nissan's" at bounding box center [814, 178] width 77 height 15
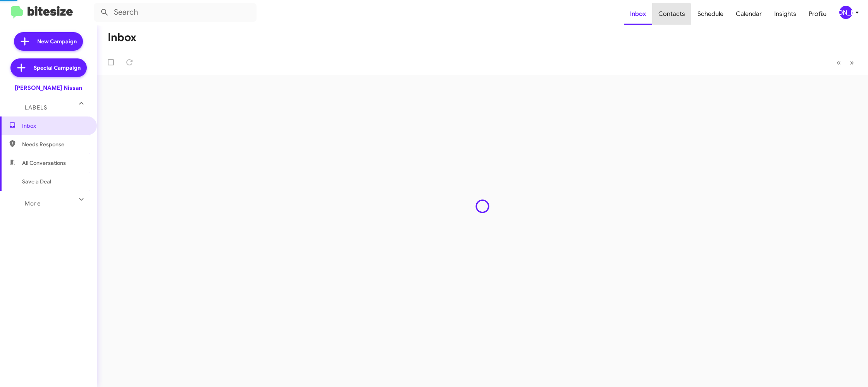
click at [670, 17] on span "Contacts" at bounding box center [671, 14] width 39 height 22
type input "in:groups"
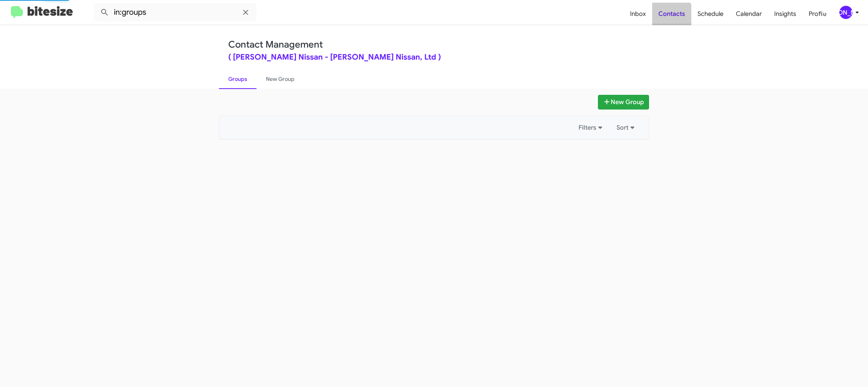
click at [670, 17] on span "Contacts" at bounding box center [671, 14] width 39 height 22
drag, startPoint x: 670, startPoint y: 17, endPoint x: 494, endPoint y: 3, distance: 177.3
click at [670, 16] on span "Contacts" at bounding box center [671, 14] width 39 height 22
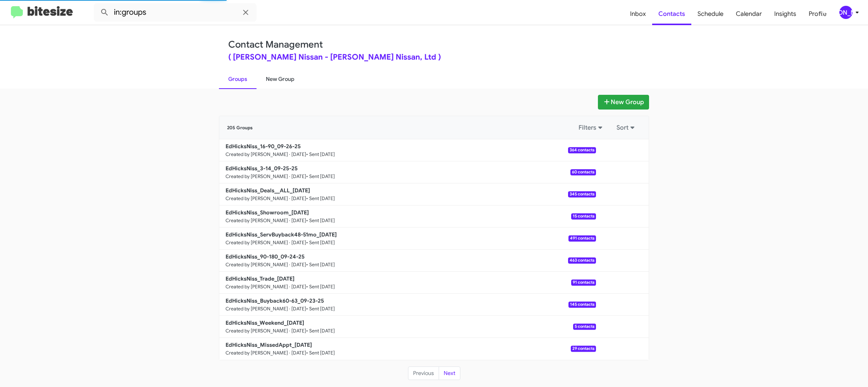
click at [284, 78] on link "New Group" at bounding box center [279, 79] width 47 height 20
drag, startPoint x: 284, startPoint y: 78, endPoint x: 280, endPoint y: 74, distance: 5.8
click at [281, 76] on link "New Group" at bounding box center [279, 79] width 47 height 20
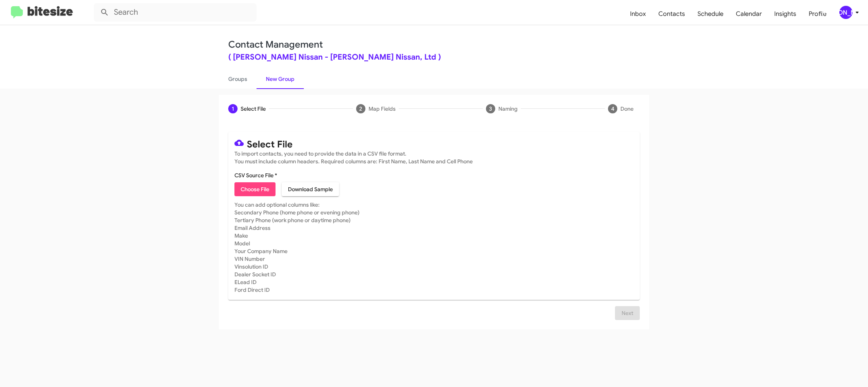
click at [263, 188] on span "Choose File" at bounding box center [255, 189] width 29 height 14
type input "EdHicksNiss_DeclinedAppraisal_09-29-25"
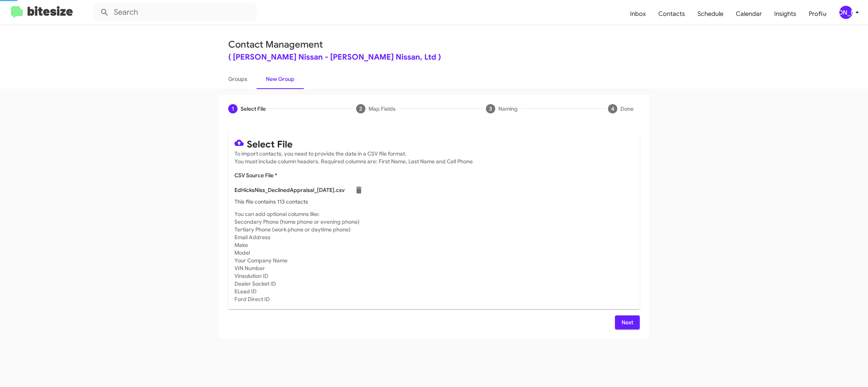
drag, startPoint x: 588, startPoint y: 225, endPoint x: 579, endPoint y: 231, distance: 10.3
click at [589, 225] on mat-card-subtitle "You can add optional columns like: Secondary Phone (home phone or evening phone…" at bounding box center [433, 256] width 399 height 93
click at [847, 12] on div "[PERSON_NAME]" at bounding box center [845, 12] width 13 height 13
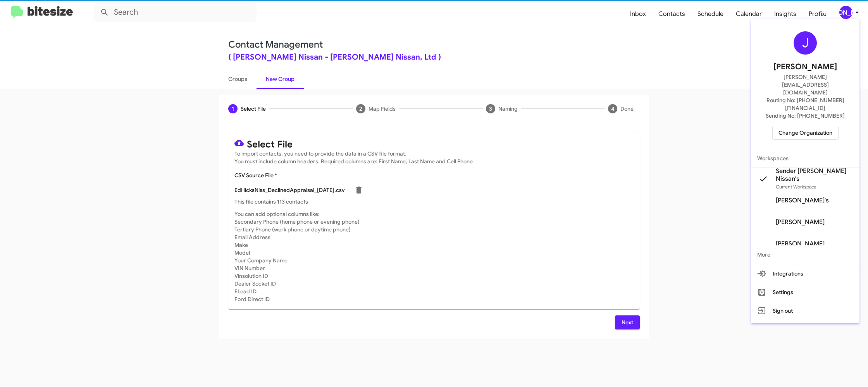
drag, startPoint x: 847, startPoint y: 12, endPoint x: 840, endPoint y: 10, distance: 7.1
click at [844, 11] on div at bounding box center [434, 193] width 868 height 387
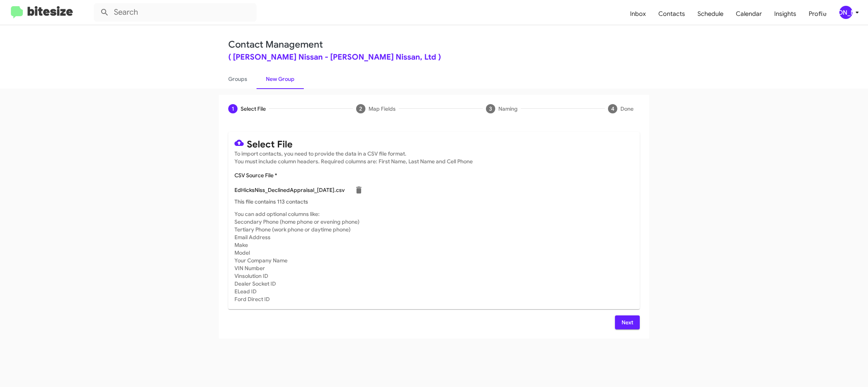
click at [624, 325] on span "Next" at bounding box center [627, 323] width 12 height 14
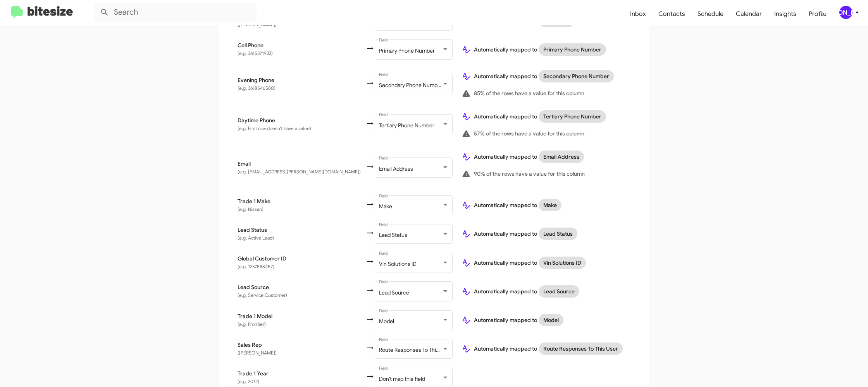
scroll to position [272, 0]
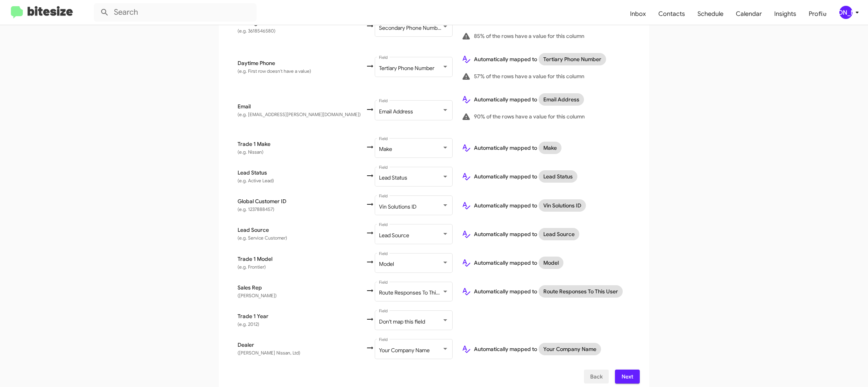
click at [602, 372] on button "Back" at bounding box center [596, 377] width 25 height 14
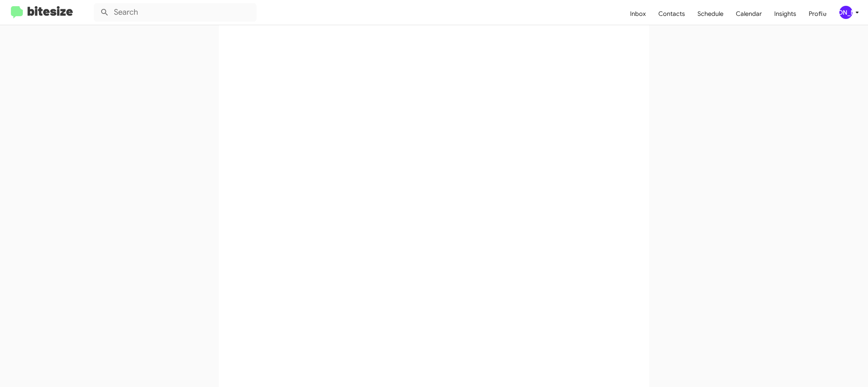
scroll to position [0, 0]
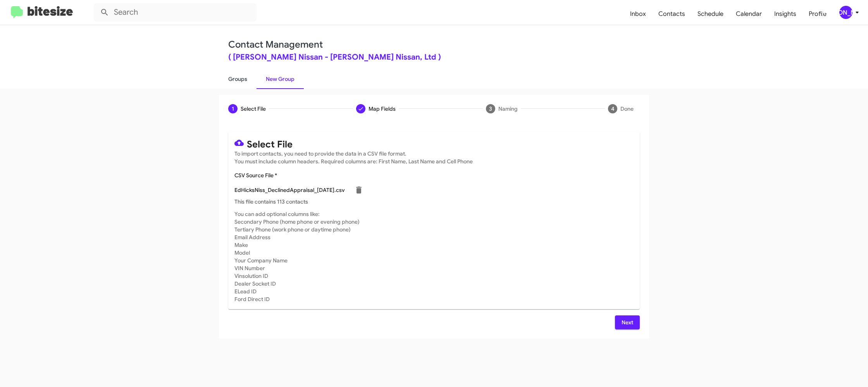
click at [254, 84] on link "Groups" at bounding box center [238, 79] width 38 height 20
type input "in:groups"
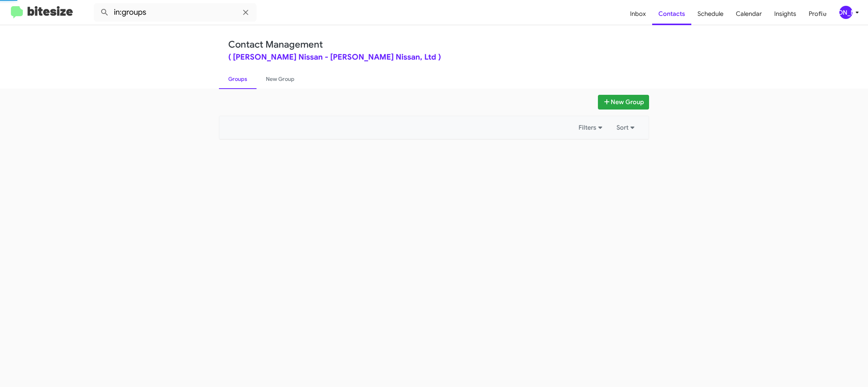
click at [249, 84] on link "Groups" at bounding box center [238, 79] width 38 height 20
drag, startPoint x: 249, startPoint y: 84, endPoint x: 280, endPoint y: 83, distance: 31.0
click at [251, 84] on link "Groups" at bounding box center [238, 79] width 38 height 20
click at [280, 83] on link "New Group" at bounding box center [279, 79] width 47 height 20
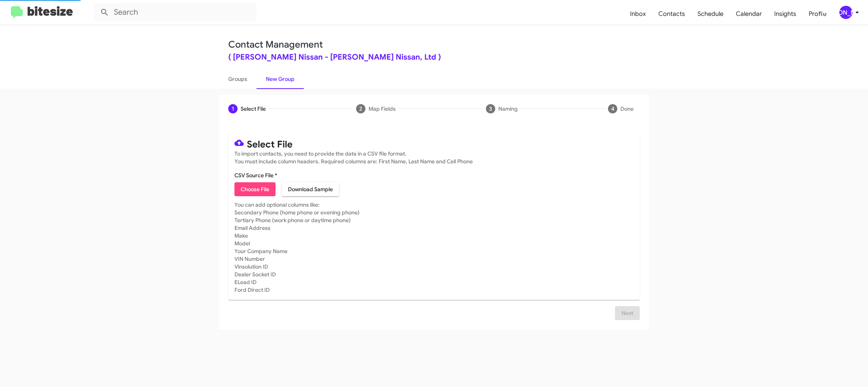
drag, startPoint x: 280, startPoint y: 83, endPoint x: 259, endPoint y: 148, distance: 68.0
click at [280, 84] on link "New Group" at bounding box center [279, 79] width 47 height 20
drag, startPoint x: 252, startPoint y: 181, endPoint x: 254, endPoint y: 184, distance: 4.2
click at [253, 183] on mat-card-content "CSV Source File * Choose File Download Sample" at bounding box center [433, 184] width 399 height 25
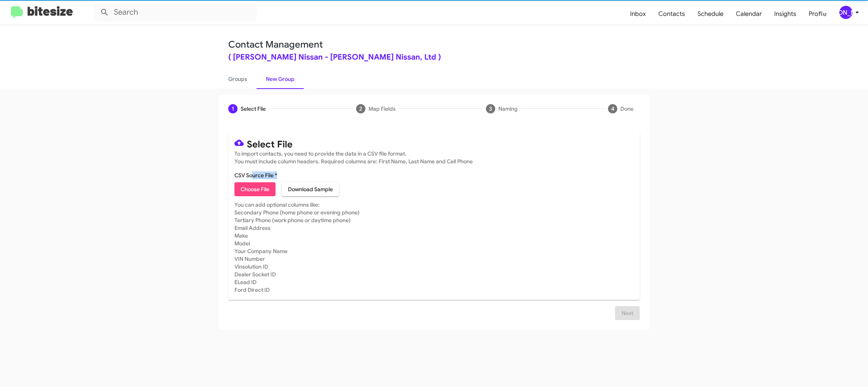
click at [255, 184] on span "Choose File" at bounding box center [255, 189] width 29 height 14
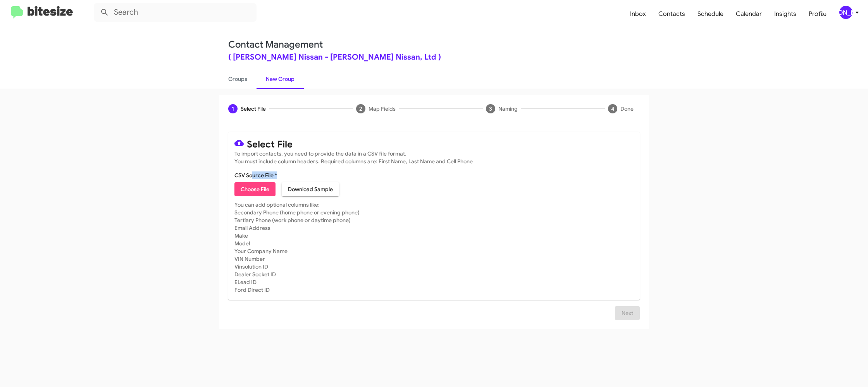
type input "EdHicksNiss_DeclinedAppraisal_09-29-25"
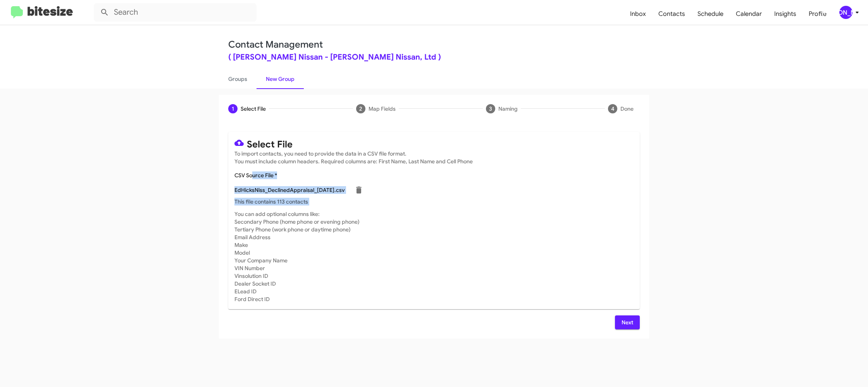
click at [625, 319] on span "Next" at bounding box center [627, 323] width 12 height 14
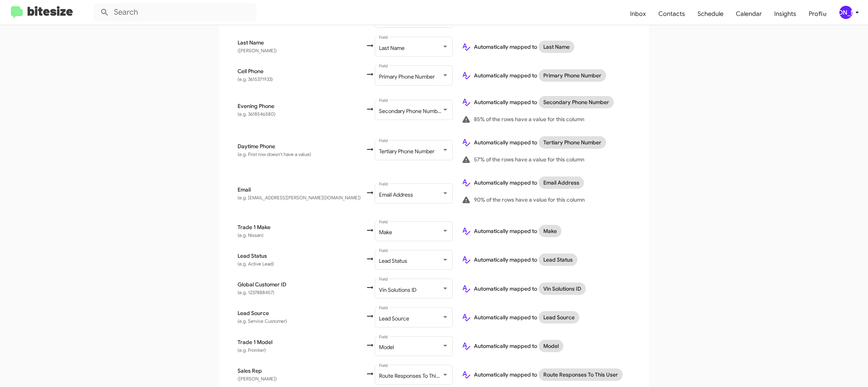
scroll to position [272, 0]
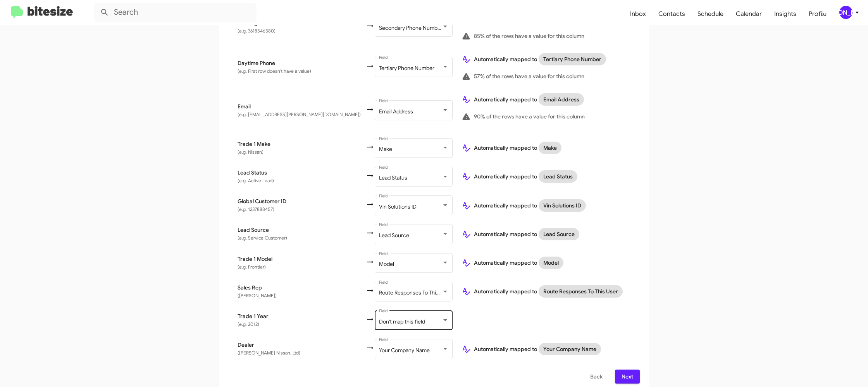
click at [381, 311] on div "Don't map this field Field" at bounding box center [414, 320] width 70 height 21
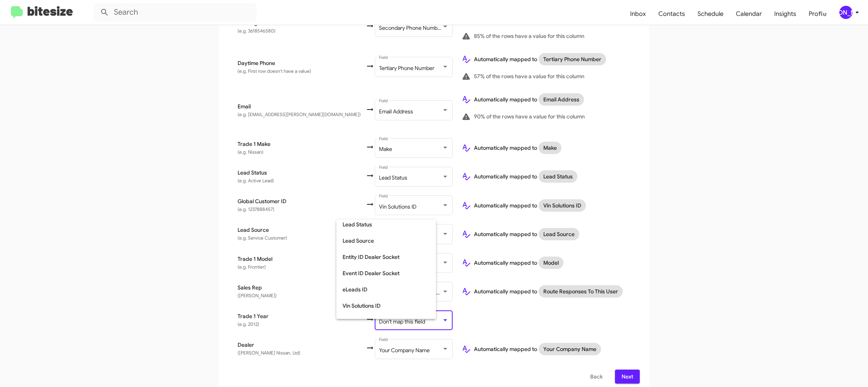
scroll to position [291, 0]
drag, startPoint x: 379, startPoint y: 292, endPoint x: 427, endPoint y: 289, distance: 47.8
click at [379, 293] on span "Year" at bounding box center [385, 295] width 87 height 16
click at [736, 280] on app-new-group "Select File 2 Map Fields 3 Naming 4 Done Select File To import contacts, you ne…" at bounding box center [434, 108] width 868 height 571
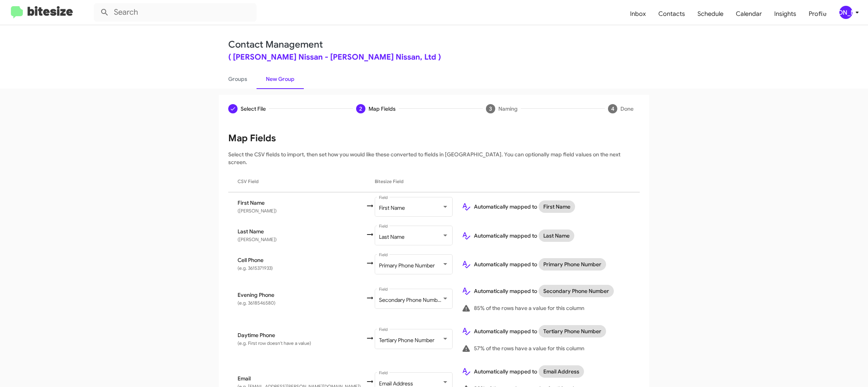
scroll to position [272, 0]
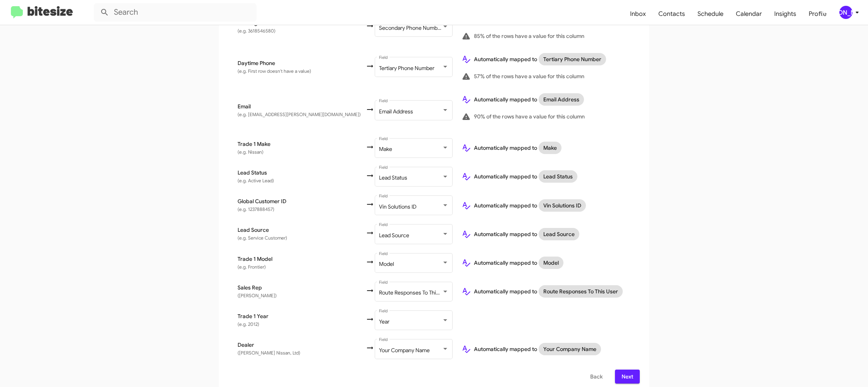
click at [632, 372] on span "Next" at bounding box center [627, 377] width 12 height 14
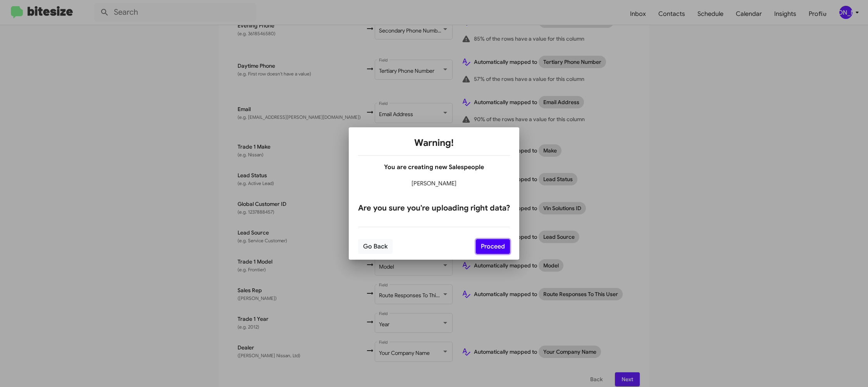
click at [498, 249] on button "Proceed" at bounding box center [493, 246] width 34 height 15
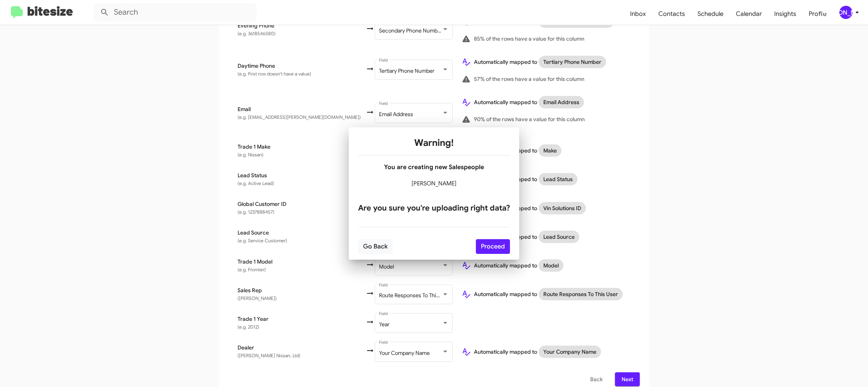
scroll to position [0, 0]
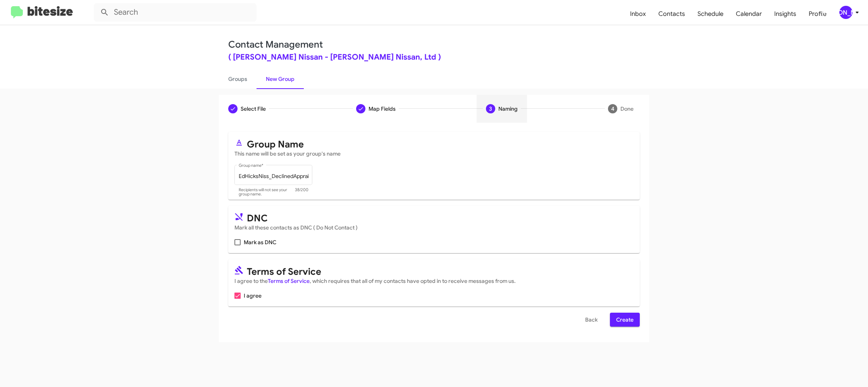
click at [629, 318] on span "Create" at bounding box center [624, 320] width 17 height 14
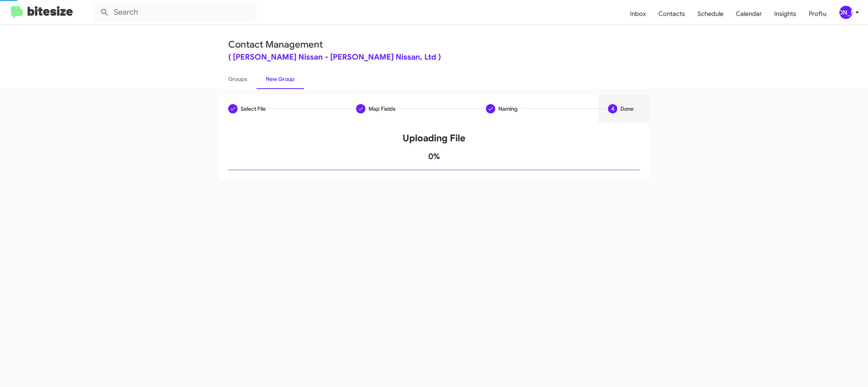
drag, startPoint x: 628, startPoint y: 321, endPoint x: 621, endPoint y: 316, distance: 9.1
click at [628, 321] on div "Select File Map Fields Naming 4 Done Select File To import contacts, you need t…" at bounding box center [434, 238] width 868 height 299
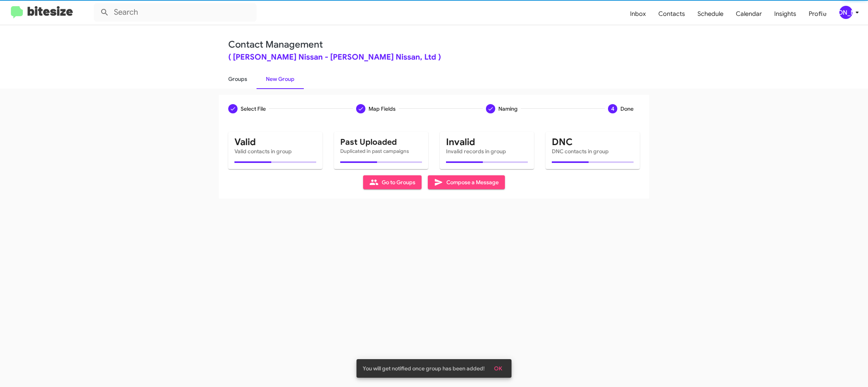
click at [236, 74] on link "Groups" at bounding box center [238, 79] width 38 height 20
type input "in:groups"
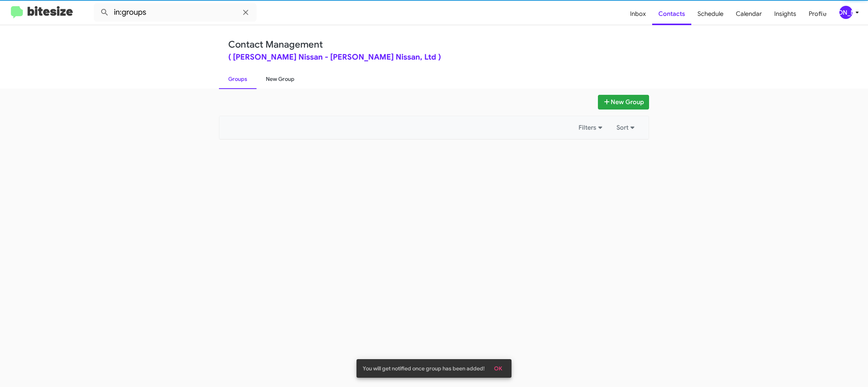
drag, startPoint x: 236, startPoint y: 74, endPoint x: 281, endPoint y: 79, distance: 44.8
click at [237, 75] on link "Groups" at bounding box center [238, 79] width 38 height 20
click at [281, 79] on link "New Group" at bounding box center [279, 79] width 47 height 20
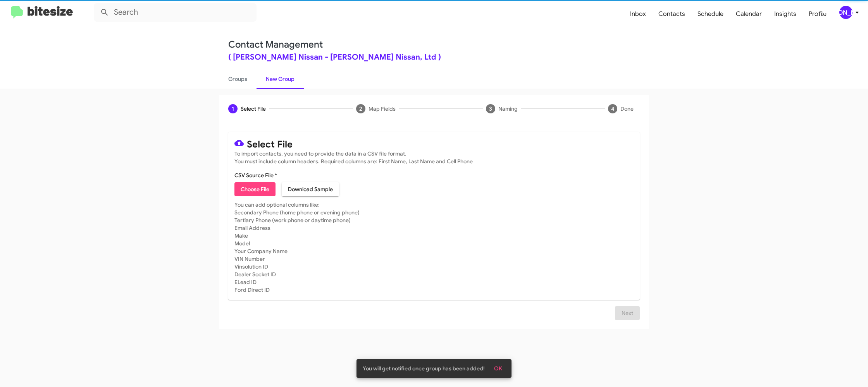
click at [281, 78] on link "New Group" at bounding box center [279, 79] width 47 height 20
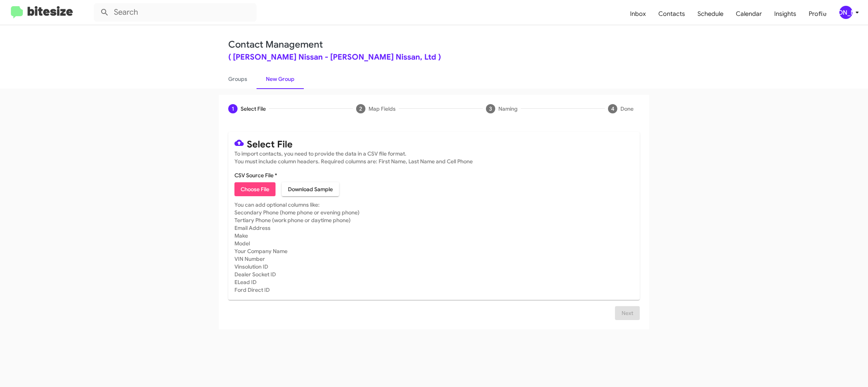
click at [257, 189] on span "Choose File" at bounding box center [255, 189] width 29 height 14
type input "EdHicksNiss_MissedAppt_09-29-25"
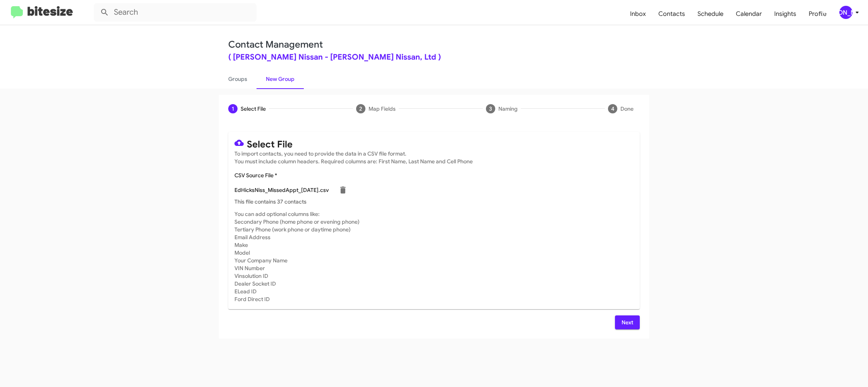
drag, startPoint x: 685, startPoint y: 188, endPoint x: 644, endPoint y: 191, distance: 40.8
click at [681, 186] on app-new-group "1 Select File 2 Map Fields 3 Naming 4 Done Select File To import contacts, you …" at bounding box center [434, 217] width 868 height 244
click at [851, 9] on span "[PERSON_NAME]" at bounding box center [850, 12] width 23 height 13
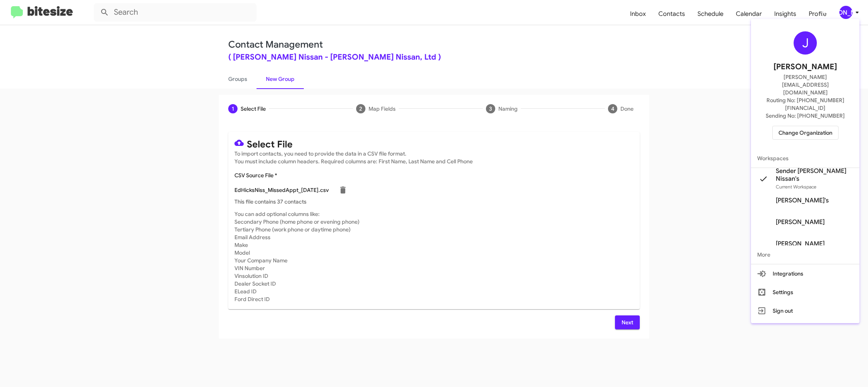
click at [851, 9] on div at bounding box center [434, 193] width 868 height 387
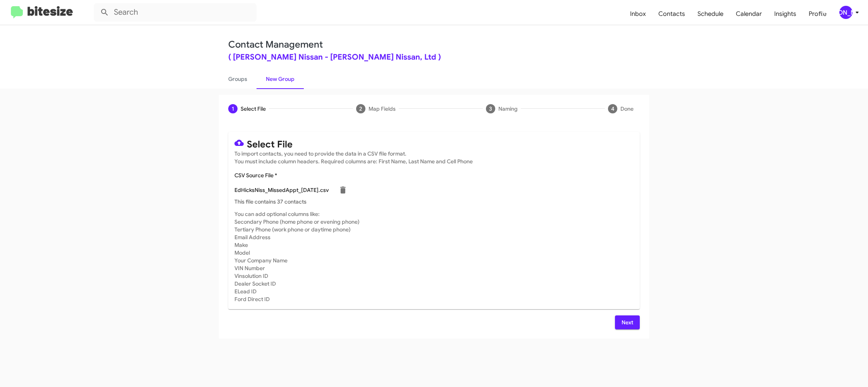
click at [622, 322] on span "Next" at bounding box center [627, 323] width 12 height 14
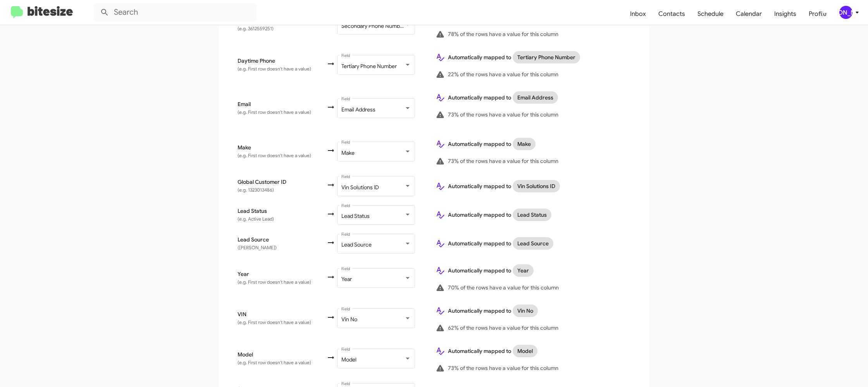
scroll to position [358, 0]
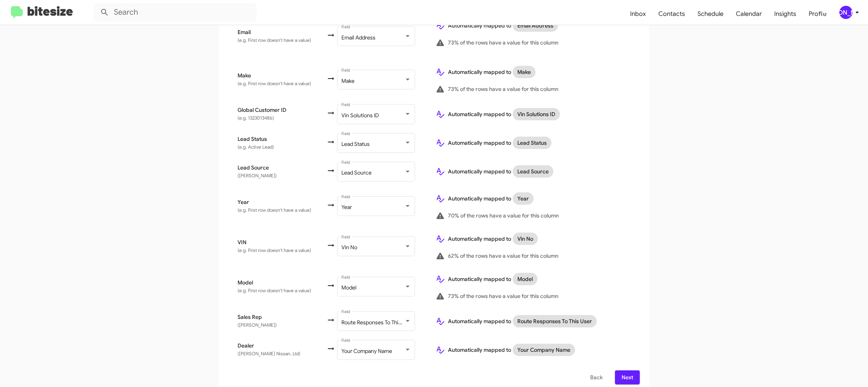
click at [633, 371] on span "Next" at bounding box center [627, 378] width 12 height 14
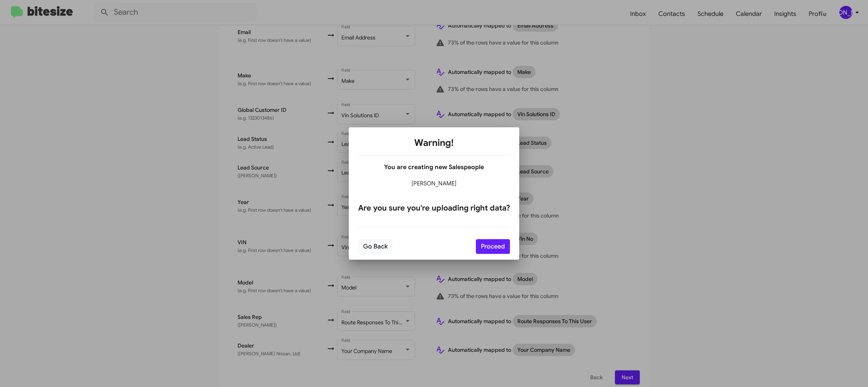
scroll to position [0, 0]
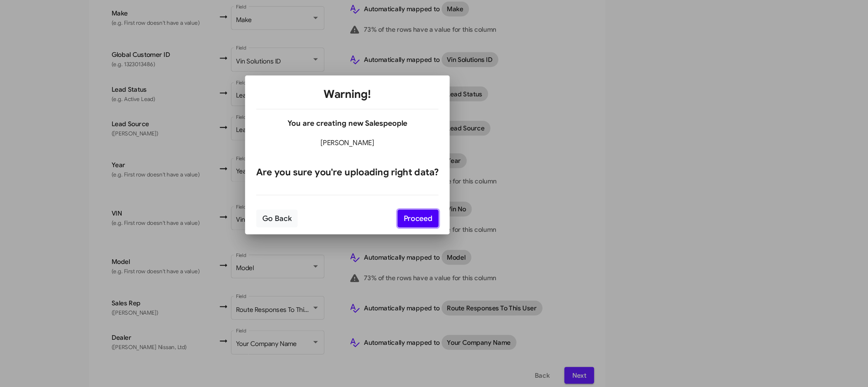
click at [508, 248] on button "Proceed" at bounding box center [493, 246] width 34 height 15
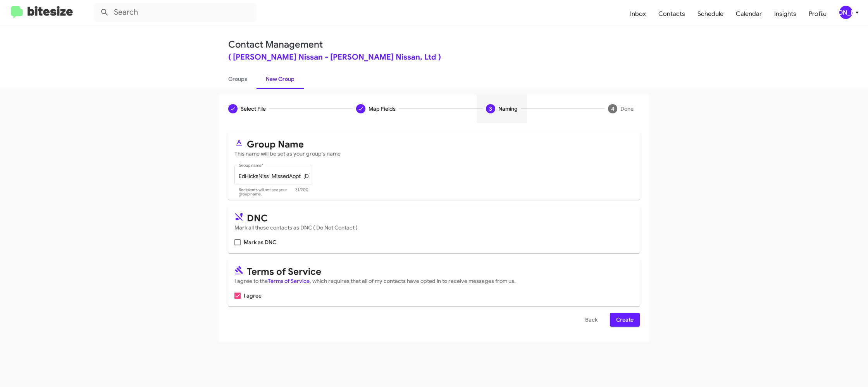
click at [633, 319] on span "Create" at bounding box center [624, 320] width 17 height 14
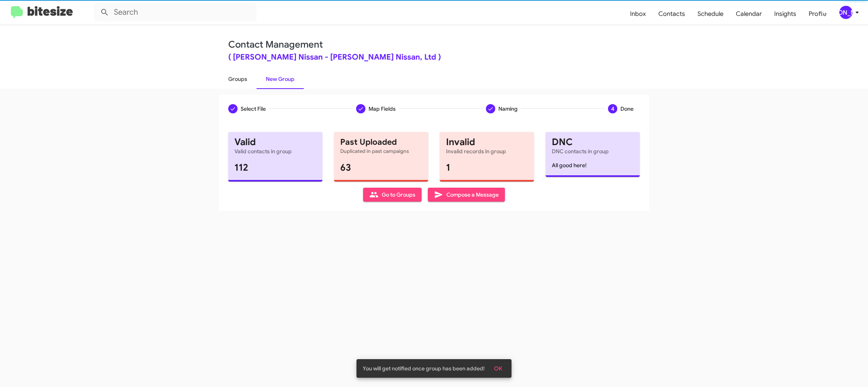
click at [234, 83] on link "Groups" at bounding box center [238, 79] width 38 height 20
type input "in:groups"
click at [234, 83] on link "Groups" at bounding box center [238, 79] width 38 height 20
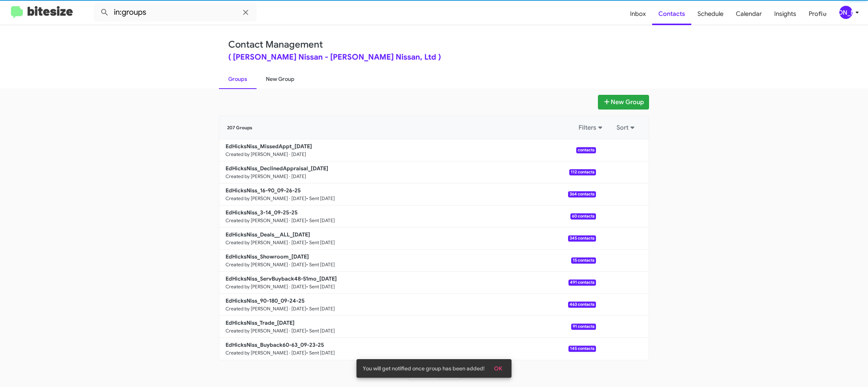
click at [287, 81] on link "New Group" at bounding box center [279, 79] width 47 height 20
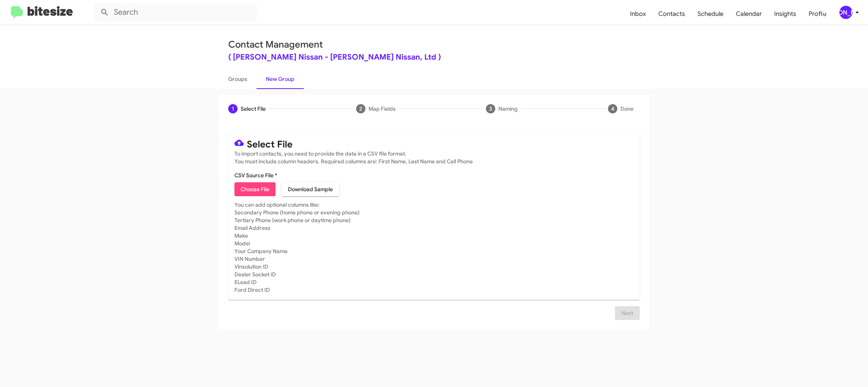
click at [253, 183] on mat-card-content "CSV Source File * Choose File Download Sample" at bounding box center [433, 184] width 399 height 25
click at [257, 185] on span "Choose File" at bounding box center [255, 189] width 29 height 14
type input "EdHicksNiss_Weekend_09-29-25"
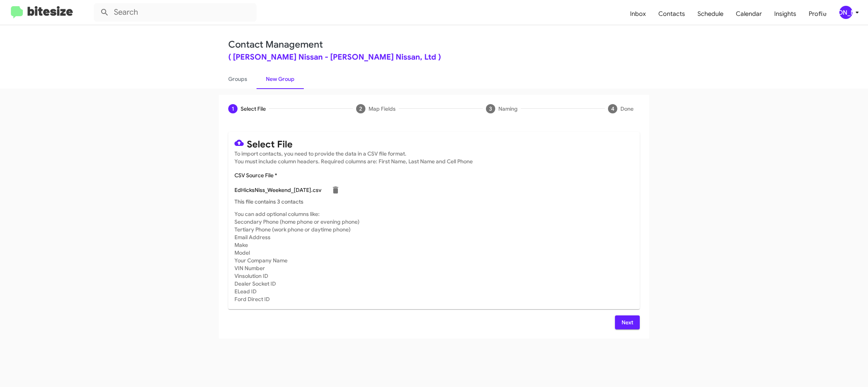
drag, startPoint x: 496, startPoint y: 220, endPoint x: 519, endPoint y: 258, distance: 44.3
click at [496, 220] on mat-card-subtitle "You can add optional columns like: Secondary Phone (home phone or evening phone…" at bounding box center [433, 256] width 399 height 93
click at [626, 322] on span "Next" at bounding box center [627, 323] width 12 height 14
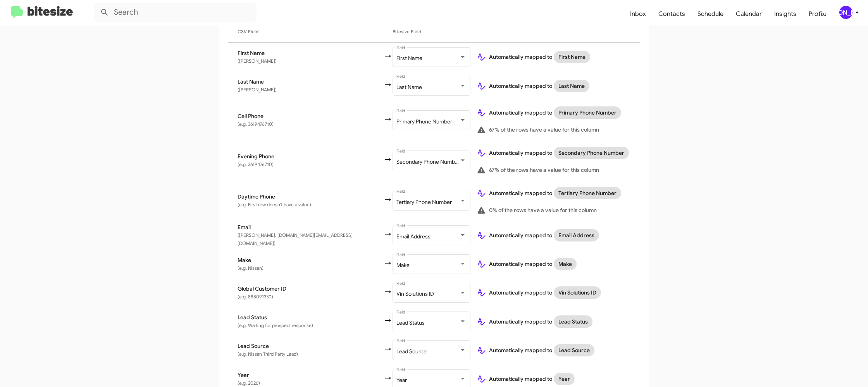
scroll to position [306, 0]
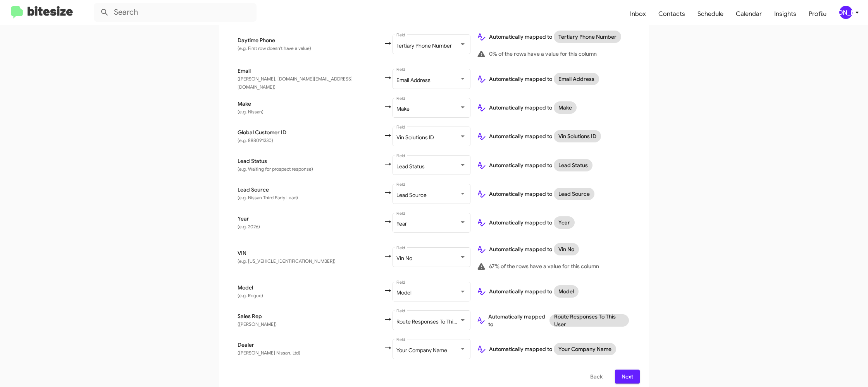
click at [848, 14] on div "[PERSON_NAME]" at bounding box center [845, 12] width 13 height 13
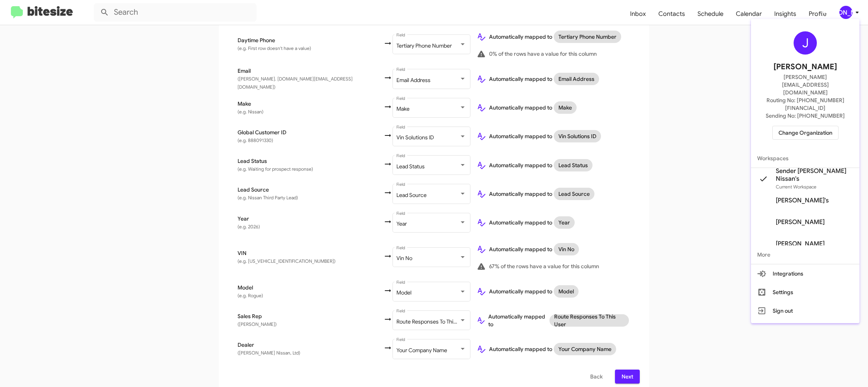
click at [848, 14] on div at bounding box center [434, 193] width 868 height 387
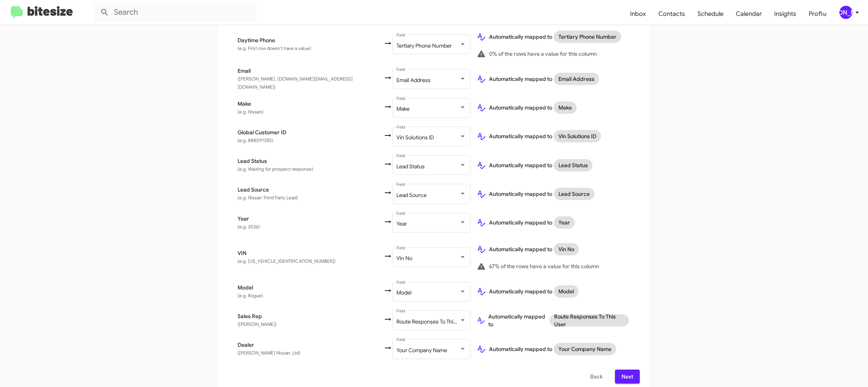
click at [631, 370] on span "Next" at bounding box center [627, 377] width 12 height 14
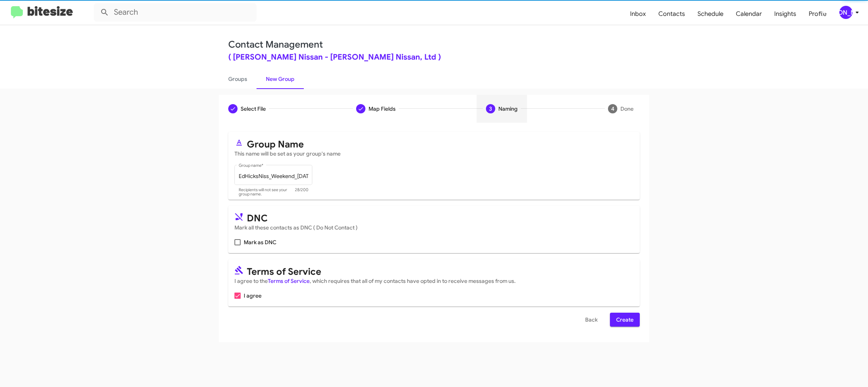
scroll to position [0, 0]
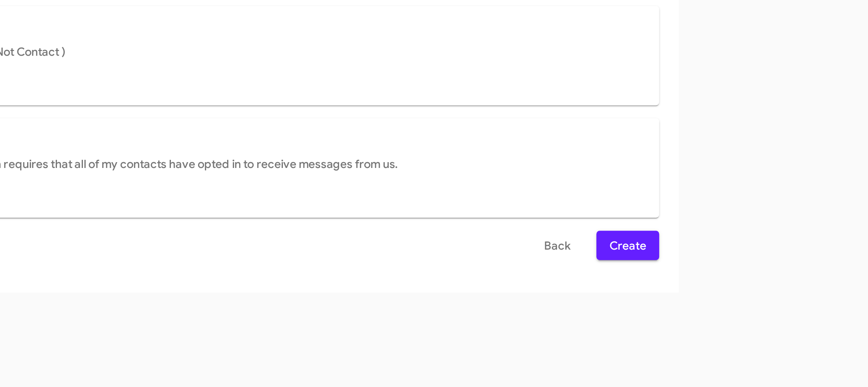
click at [619, 354] on div "Select File Map Fields 3 Naming 4 Done Select File To import contacts, you need…" at bounding box center [434, 238] width 868 height 299
click at [624, 328] on div "Select File To import contacts, you need to provide the data in a CSV file form…" at bounding box center [434, 233] width 430 height 220
click at [623, 325] on span "Create" at bounding box center [624, 320] width 17 height 14
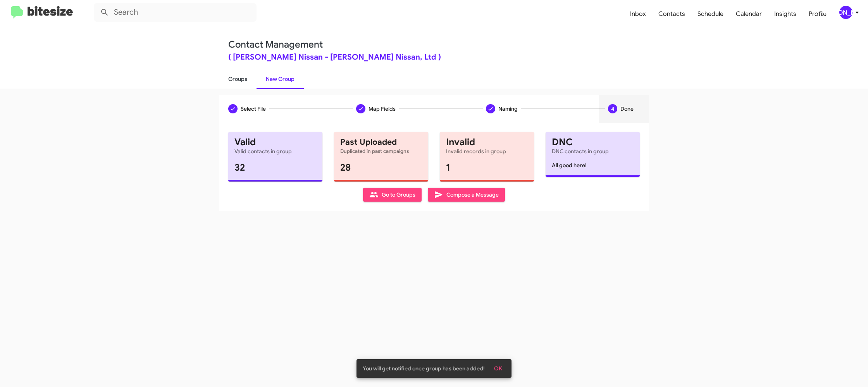
click at [230, 81] on link "Groups" at bounding box center [238, 79] width 38 height 20
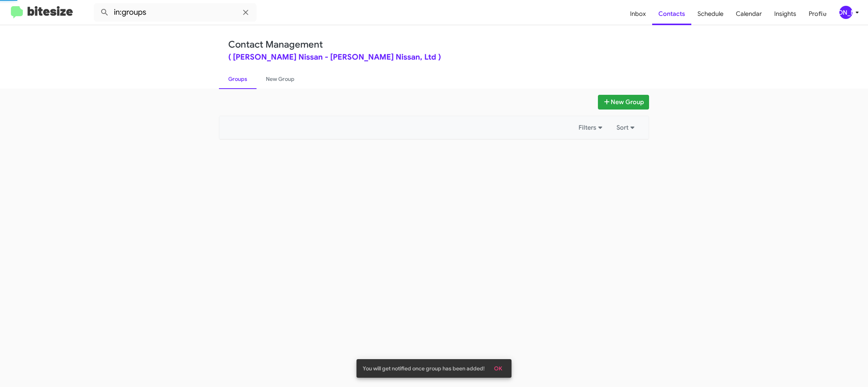
click at [230, 81] on link "Groups" at bounding box center [238, 79] width 38 height 20
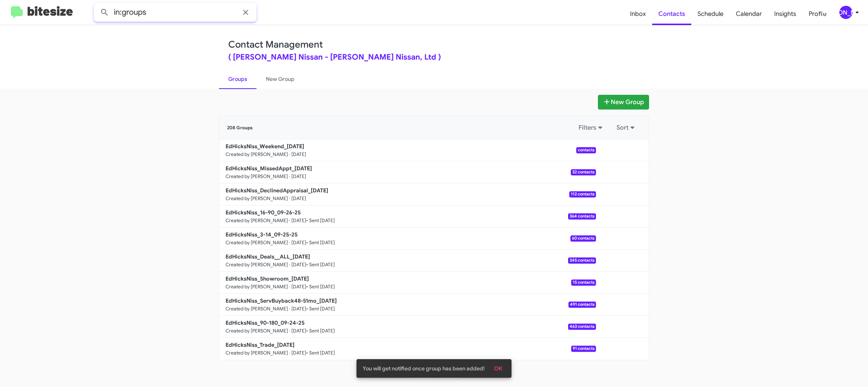
click at [189, 8] on input "in:groups" at bounding box center [175, 12] width 163 height 19
click at [97, 5] on button at bounding box center [104, 12] width 15 height 15
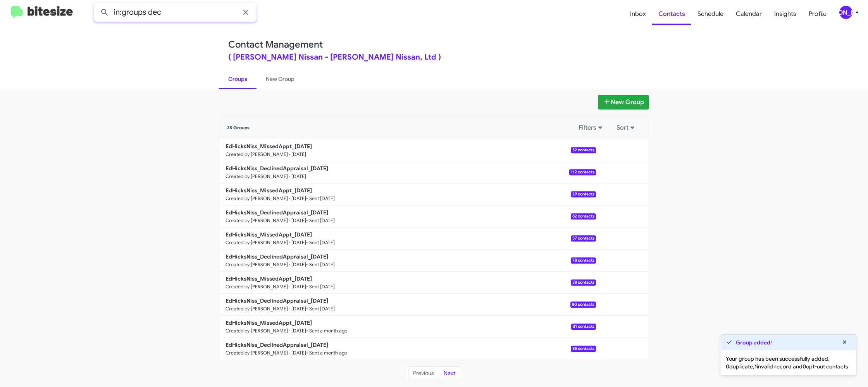
type input "in:groups dec"
click at [97, 5] on button at bounding box center [104, 12] width 15 height 15
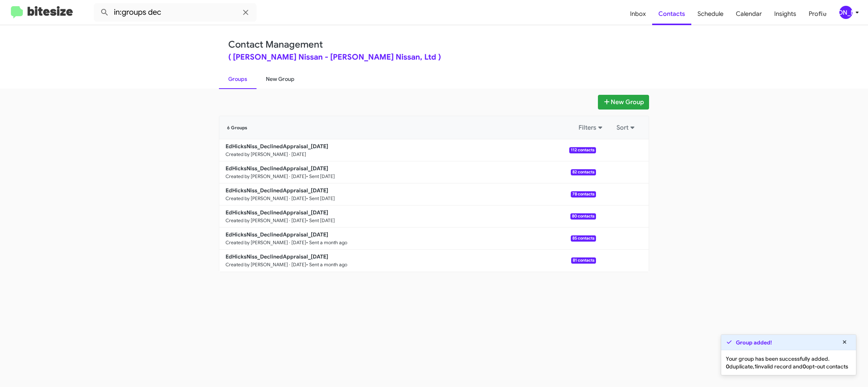
click at [272, 69] on link "New Group" at bounding box center [279, 79] width 47 height 20
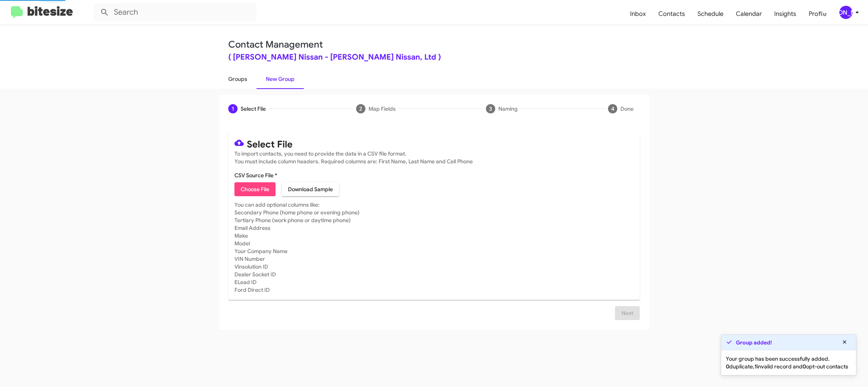
click at [241, 79] on link "Groups" at bounding box center [238, 79] width 38 height 20
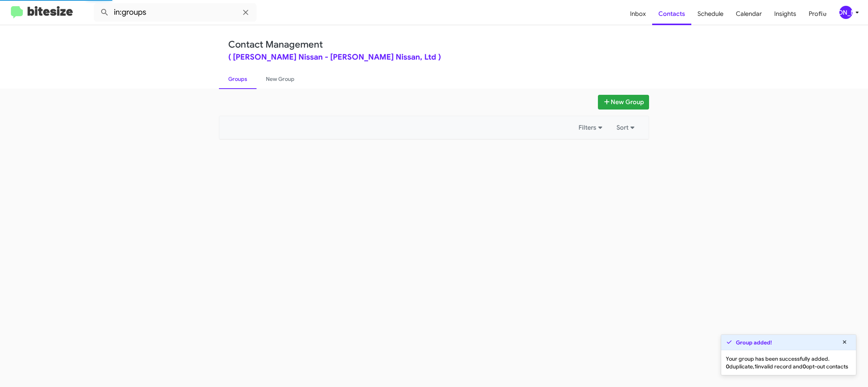
click at [241, 79] on link "Groups" at bounding box center [238, 79] width 38 height 20
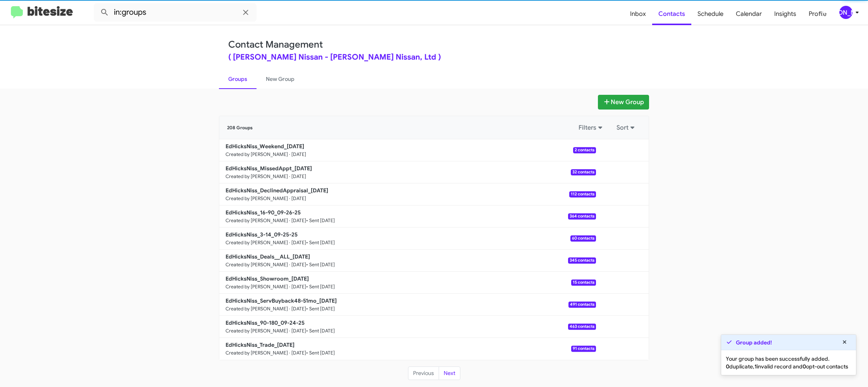
drag, startPoint x: 241, startPoint y: 79, endPoint x: 199, endPoint y: 18, distance: 73.8
click at [241, 78] on link "Groups" at bounding box center [238, 79] width 38 height 20
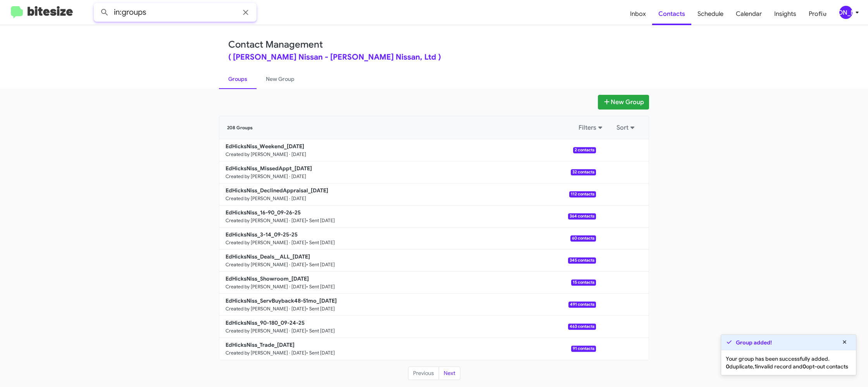
click at [188, 17] on input "in:groups" at bounding box center [175, 12] width 163 height 19
type input "in:groups dec"
click at [97, 5] on button at bounding box center [104, 12] width 15 height 15
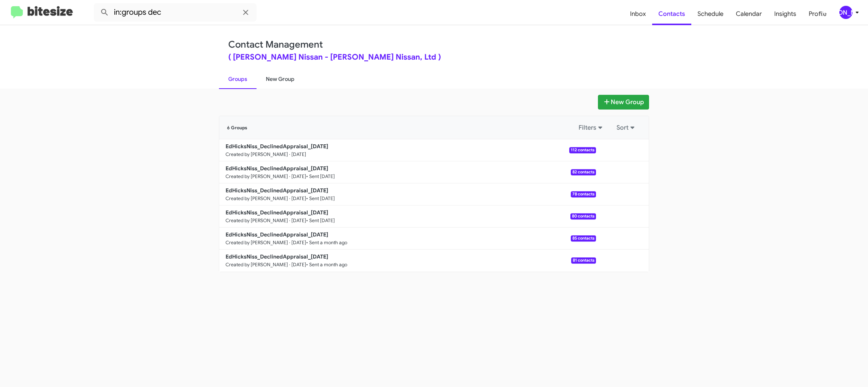
click at [270, 78] on link "New Group" at bounding box center [279, 79] width 47 height 20
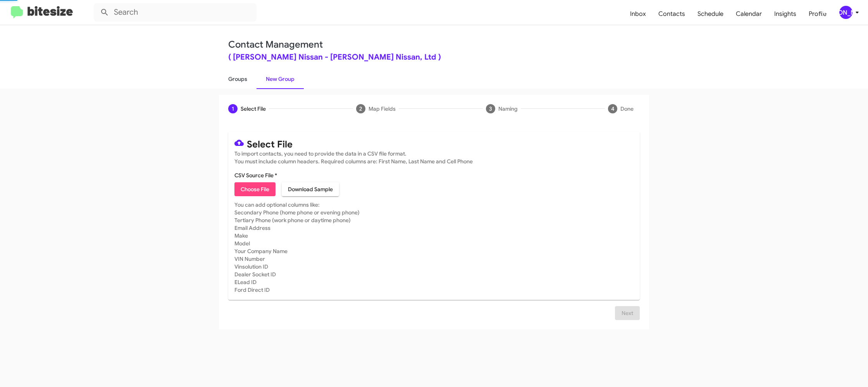
click at [240, 77] on link "Groups" at bounding box center [238, 79] width 38 height 20
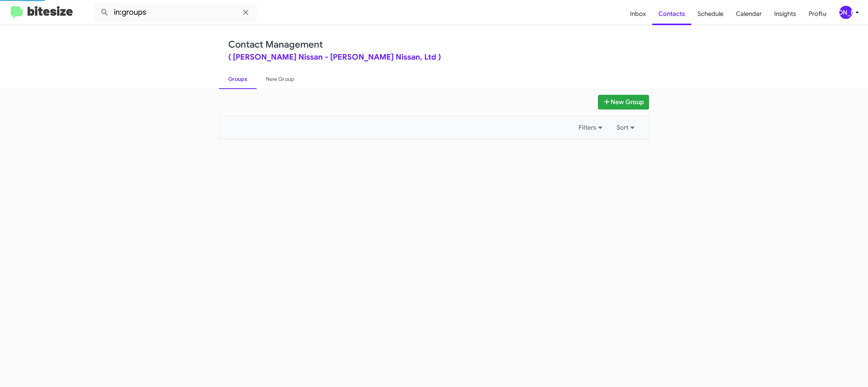
drag, startPoint x: 240, startPoint y: 77, endPoint x: 281, endPoint y: 108, distance: 51.7
click at [241, 76] on link "Groups" at bounding box center [238, 79] width 38 height 20
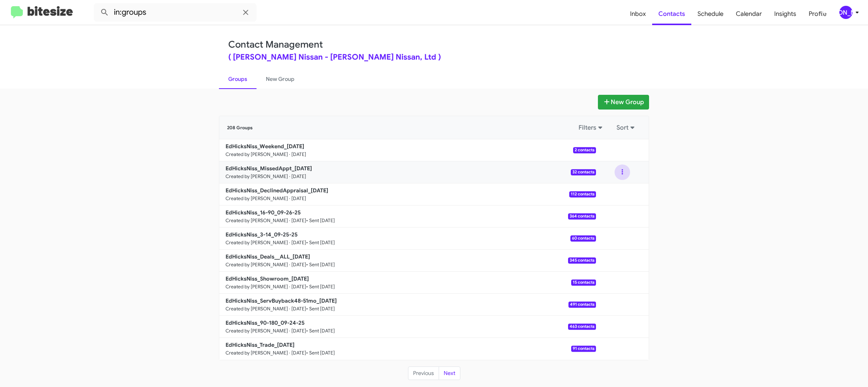
click at [622, 175] on button at bounding box center [621, 172] width 15 height 15
click at [164, 11] on input "in:groups" at bounding box center [175, 12] width 163 height 19
click at [97, 5] on button at bounding box center [104, 12] width 15 height 15
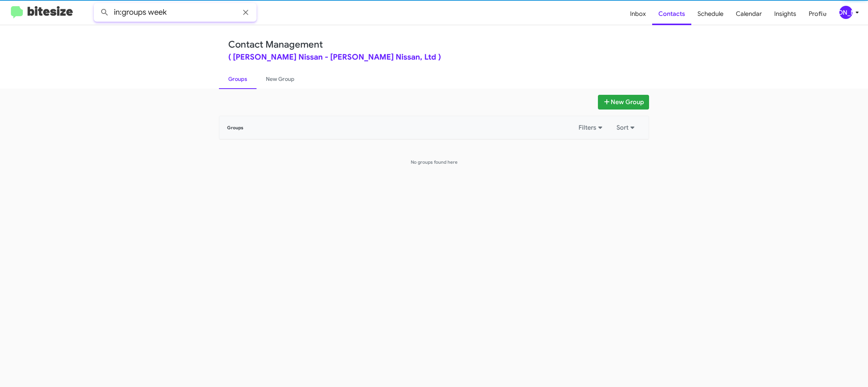
type input "in:groups week"
click at [97, 5] on button at bounding box center [104, 12] width 15 height 15
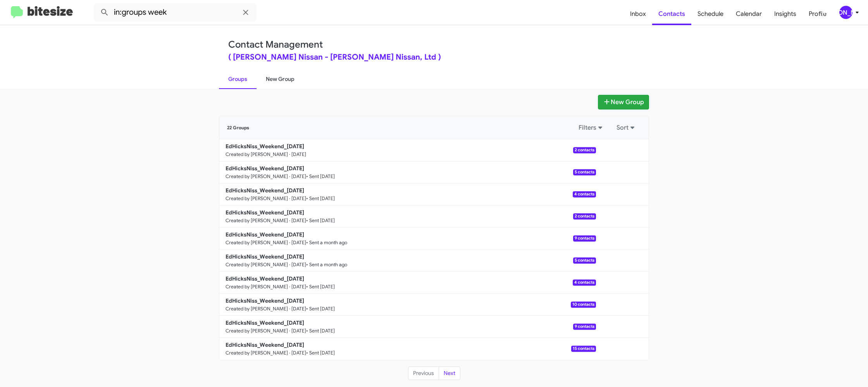
click at [277, 76] on link "New Group" at bounding box center [279, 79] width 47 height 20
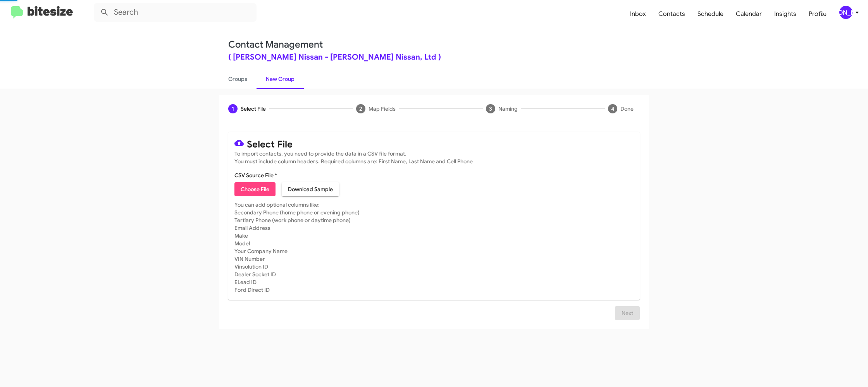
click at [277, 76] on link "New Group" at bounding box center [279, 79] width 47 height 20
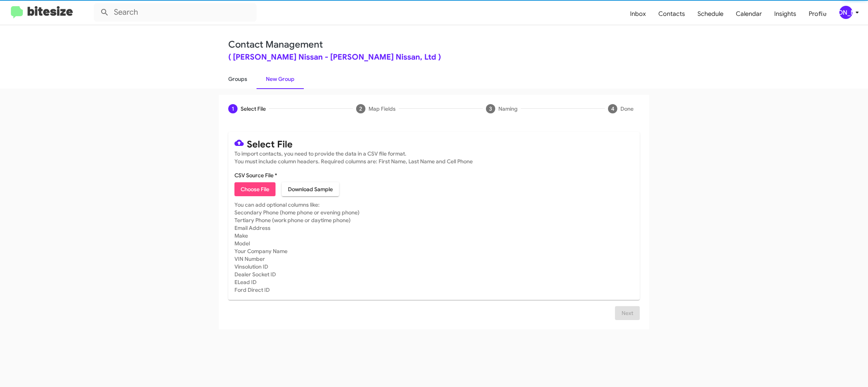
click at [249, 77] on link "Groups" at bounding box center [238, 79] width 38 height 20
type input "in:groups"
click at [249, 77] on link "Groups" at bounding box center [238, 79] width 38 height 20
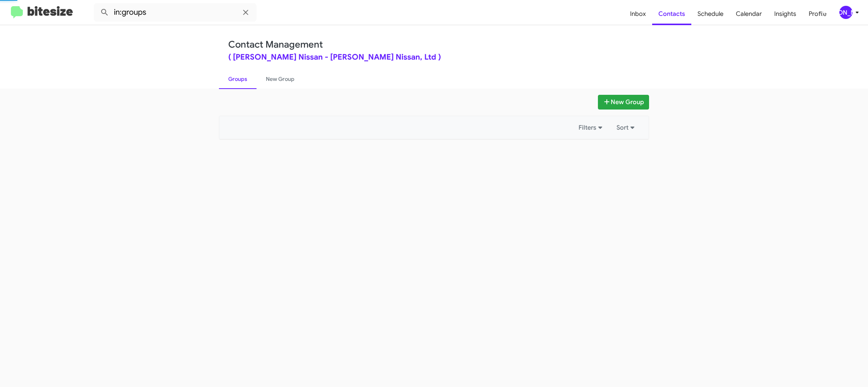
drag, startPoint x: 249, startPoint y: 77, endPoint x: 445, endPoint y: 154, distance: 210.7
click at [249, 77] on link "Groups" at bounding box center [238, 79] width 38 height 20
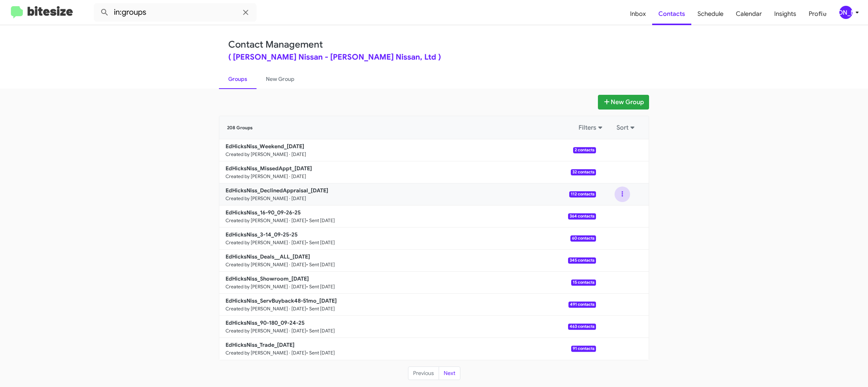
click at [623, 197] on button at bounding box center [621, 194] width 15 height 15
click at [620, 213] on button "View contacts" at bounding box center [599, 215] width 62 height 19
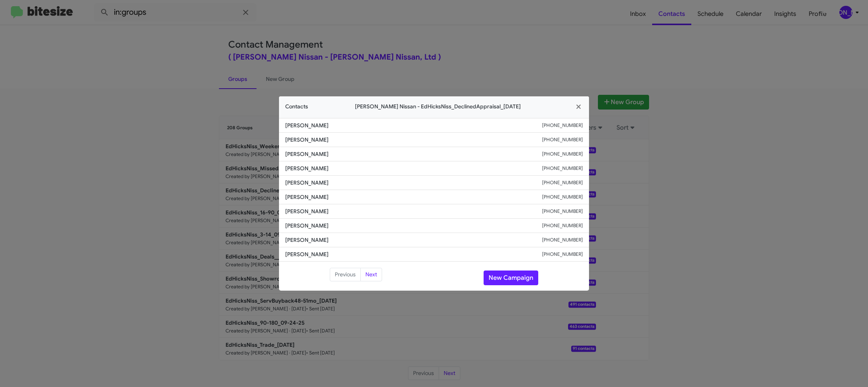
click at [217, 83] on modal-container "Contacts Ed Hicks Nissan - EdHicksNiss_DeclinedAppraisal_09-29-25 Janet Alexsan…" at bounding box center [434, 193] width 868 height 387
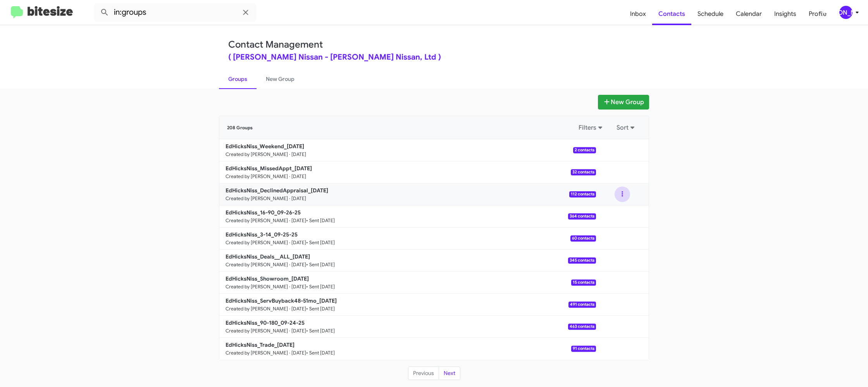
drag, startPoint x: 621, startPoint y: 193, endPoint x: 620, endPoint y: 206, distance: 12.8
click at [621, 194] on button at bounding box center [621, 194] width 15 height 15
drag, startPoint x: 619, startPoint y: 208, endPoint x: 615, endPoint y: 211, distance: 4.7
click at [615, 211] on button "View contacts" at bounding box center [599, 215] width 62 height 19
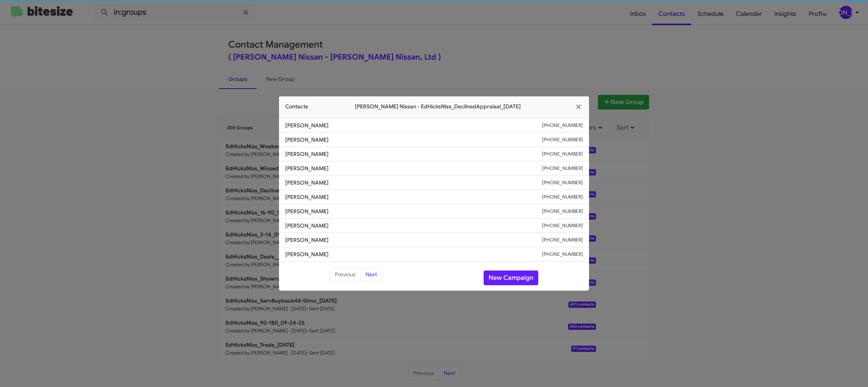
click at [293, 191] on li "Oscar Hinojosa +13619462249" at bounding box center [434, 197] width 310 height 14
drag, startPoint x: 303, startPoint y: 194, endPoint x: 293, endPoint y: 190, distance: 10.2
click at [293, 190] on li "Oscar Hinojosa +13619462249" at bounding box center [434, 197] width 310 height 14
drag, startPoint x: 423, startPoint y: 20, endPoint x: 436, endPoint y: 32, distance: 17.3
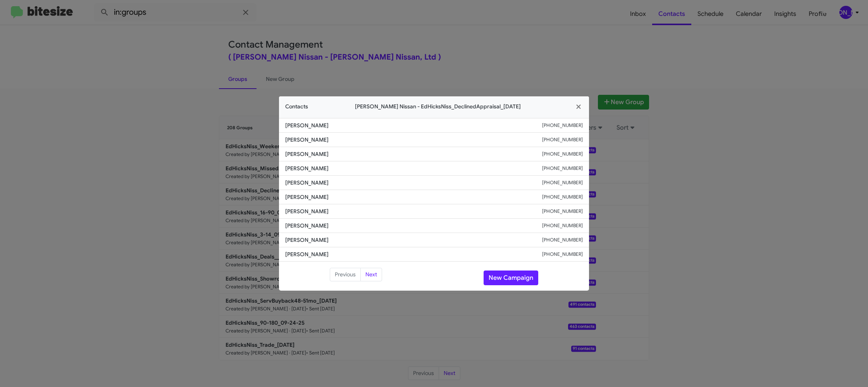
click at [424, 21] on modal-container "Contacts Ed Hicks Nissan - EdHicksNiss_DeclinedAppraisal_09-29-25 Janet Alexsan…" at bounding box center [434, 193] width 868 height 387
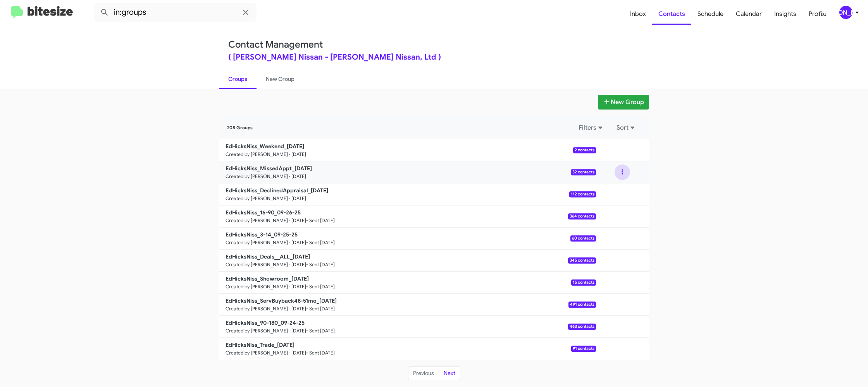
drag, startPoint x: 620, startPoint y: 175, endPoint x: 620, endPoint y: 180, distance: 4.6
click at [620, 175] on button at bounding box center [621, 172] width 15 height 15
drag, startPoint x: 620, startPoint y: 180, endPoint x: 618, endPoint y: 185, distance: 5.9
click at [618, 185] on button "View contacts" at bounding box center [599, 193] width 62 height 19
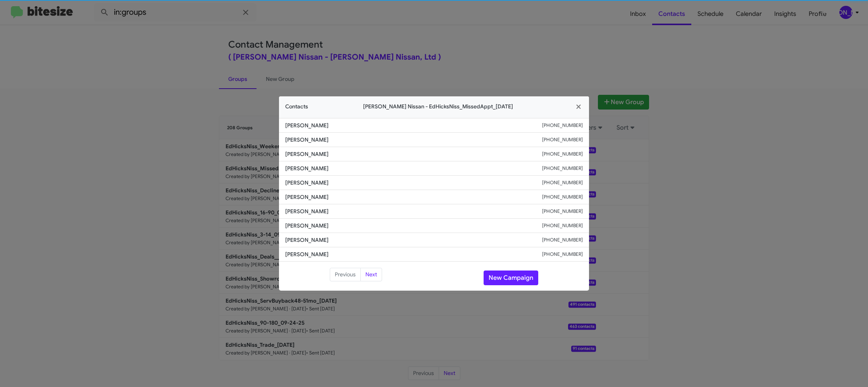
click at [299, 189] on li "Traci Barrington +18325309192" at bounding box center [434, 183] width 310 height 14
copy span "Traci Barrington"
drag, startPoint x: 444, startPoint y: 33, endPoint x: 705, endPoint y: 142, distance: 283.4
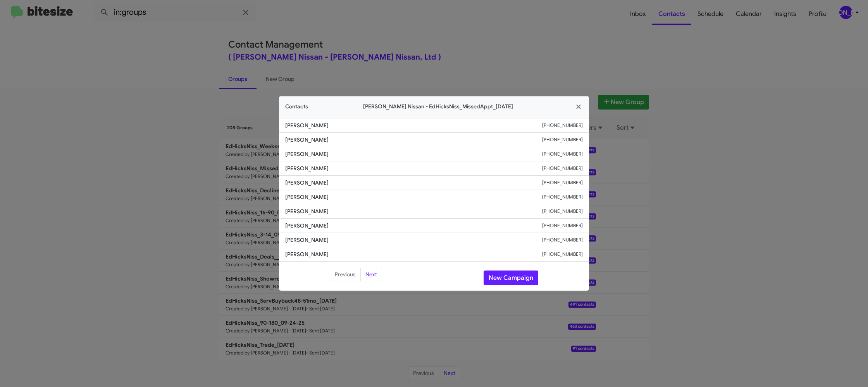
click at [445, 33] on modal-container "Contacts Ed Hicks Nissan - EdHicksNiss_MissedAppt_09-29-25 Christopher Zavala +…" at bounding box center [434, 193] width 868 height 387
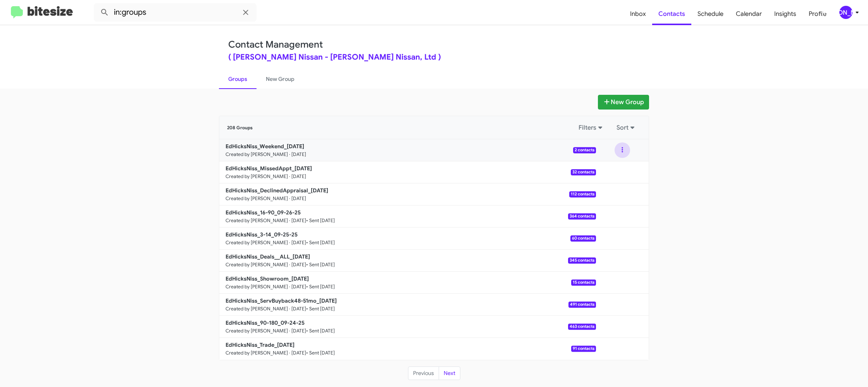
drag, startPoint x: 623, startPoint y: 148, endPoint x: 621, endPoint y: 155, distance: 7.1
click at [622, 152] on button at bounding box center [621, 150] width 15 height 15
click at [616, 169] on button "View contacts" at bounding box center [599, 171] width 62 height 19
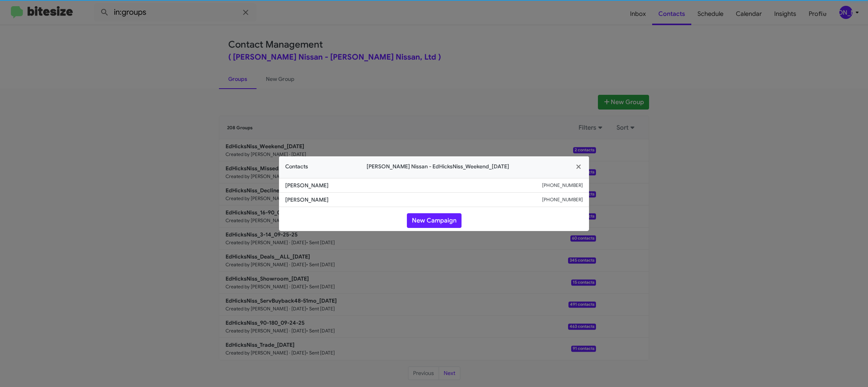
click at [297, 200] on span "Arthur Castellano" at bounding box center [413, 200] width 257 height 8
copy span "Arthur Castellano"
drag, startPoint x: 205, startPoint y: 149, endPoint x: 245, endPoint y: 186, distance: 54.3
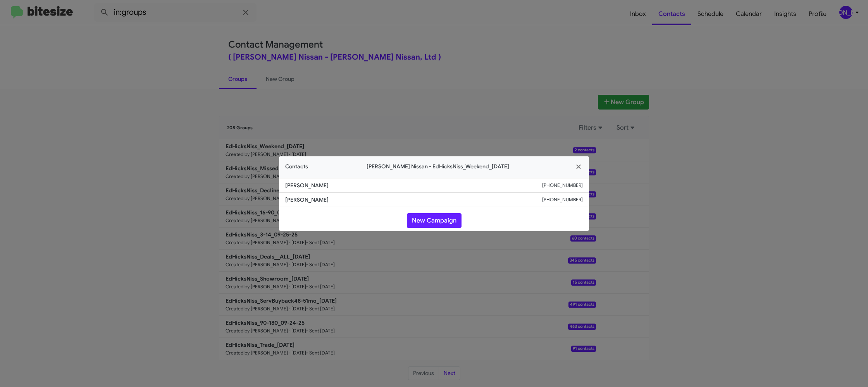
click at [205, 149] on modal-container "Contacts Ed Hicks Nissan - EdHicksNiss_Weekend_09-29-25 Amber Grayson +19414153…" at bounding box center [434, 193] width 868 height 387
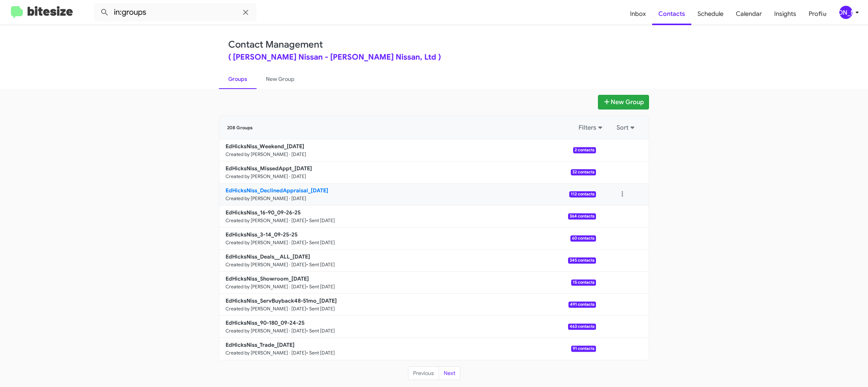
click at [270, 192] on b "EdHicksNiss_DeclinedAppraisal_09-29-25" at bounding box center [276, 190] width 103 height 7
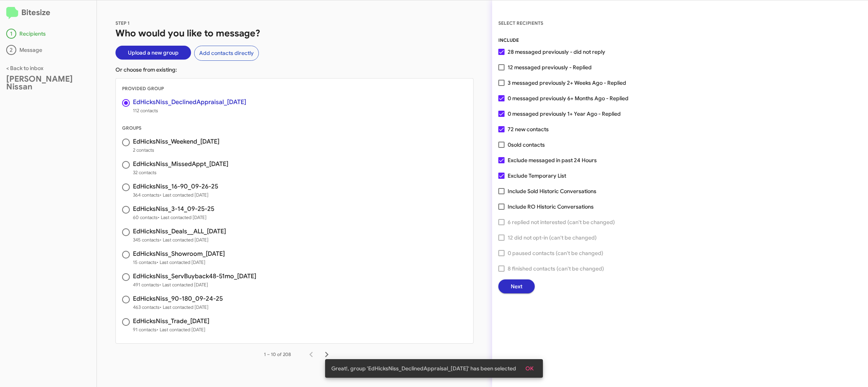
click at [525, 68] on span "12 messaged previously - Replied" at bounding box center [550, 67] width 84 height 9
click at [501, 71] on input "12 messaged previously - Replied" at bounding box center [501, 71] width 0 height 0
checkbox input "true"
click at [510, 282] on button "Next" at bounding box center [516, 287] width 36 height 14
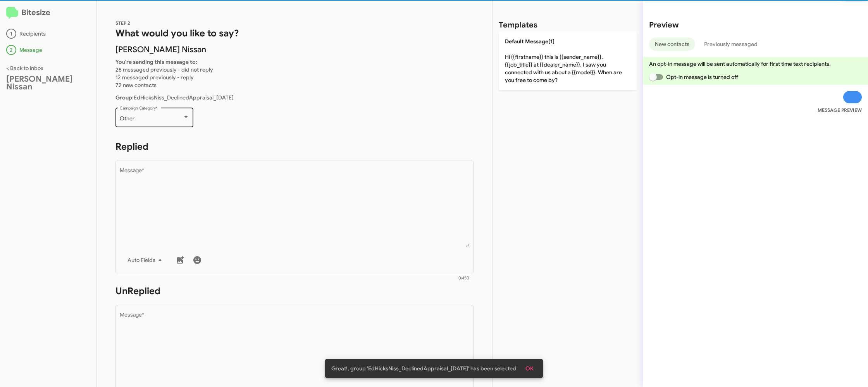
click at [178, 121] on div "Other" at bounding box center [151, 119] width 63 height 6
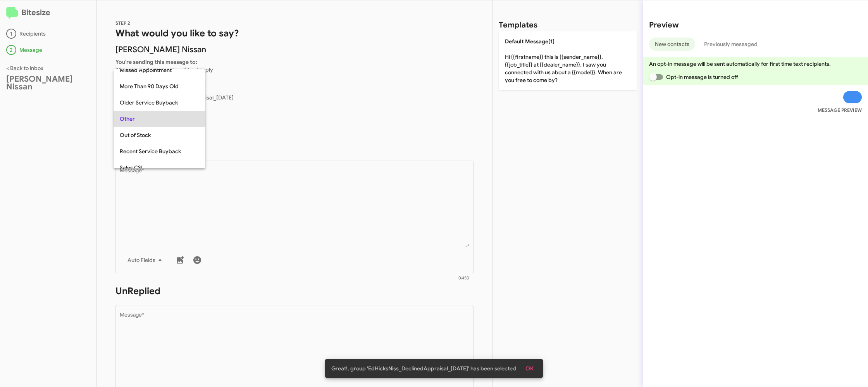
scroll to position [98, 0]
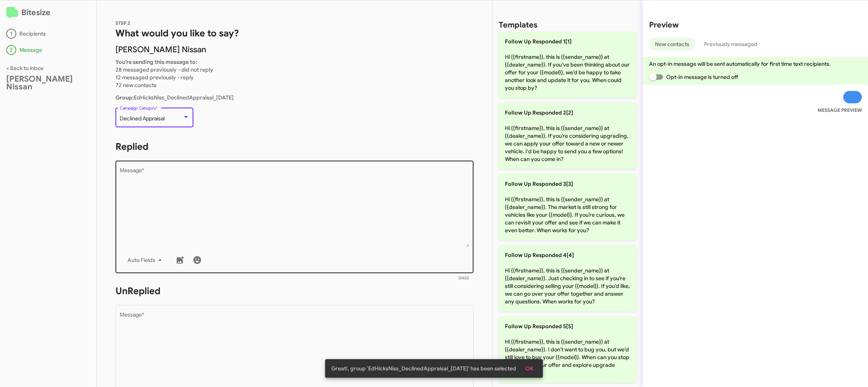
drag, startPoint x: 237, startPoint y: 181, endPoint x: 251, endPoint y: 180, distance: 13.6
click at [239, 181] on textarea "Message *" at bounding box center [295, 207] width 350 height 79
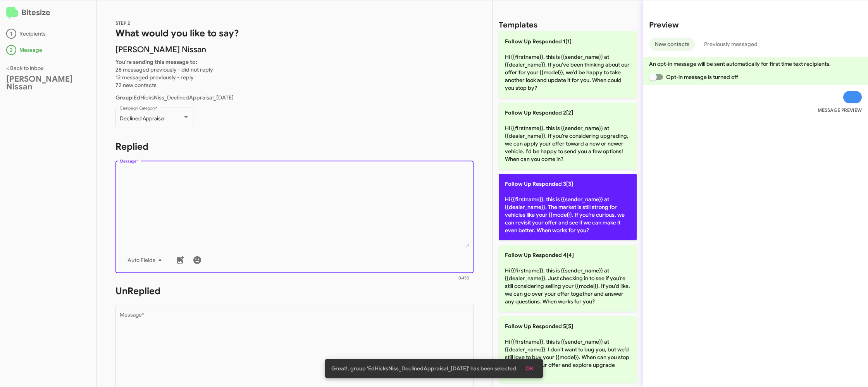
scroll to position [72, 0]
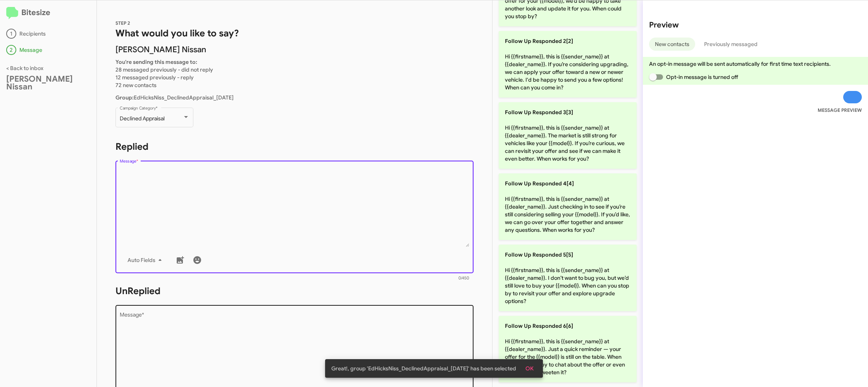
drag, startPoint x: 603, startPoint y: 326, endPoint x: 462, endPoint y: 317, distance: 141.3
click at [599, 326] on p "Follow Up Responded 6[6] Hi {{firstname}}, this is {{sender_name}} at {{dealer_…" at bounding box center [568, 349] width 138 height 67
type textarea "Hi {{firstname}}, this is {{sender_name}} at {{dealer_name}}. Just a quick remi…"
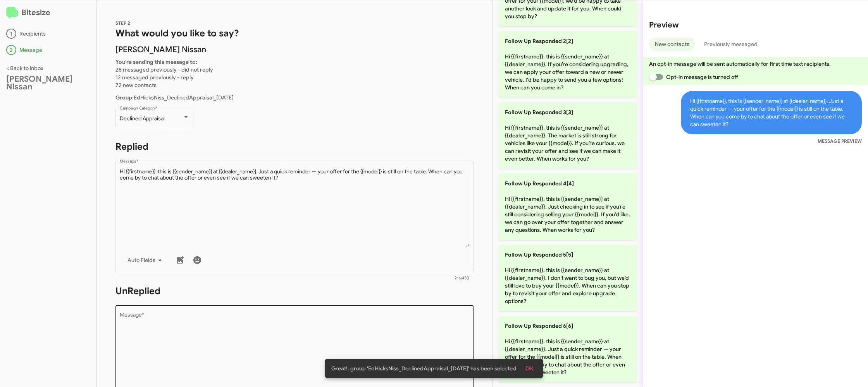
click at [461, 317] on textarea "Message *" at bounding box center [295, 352] width 350 height 79
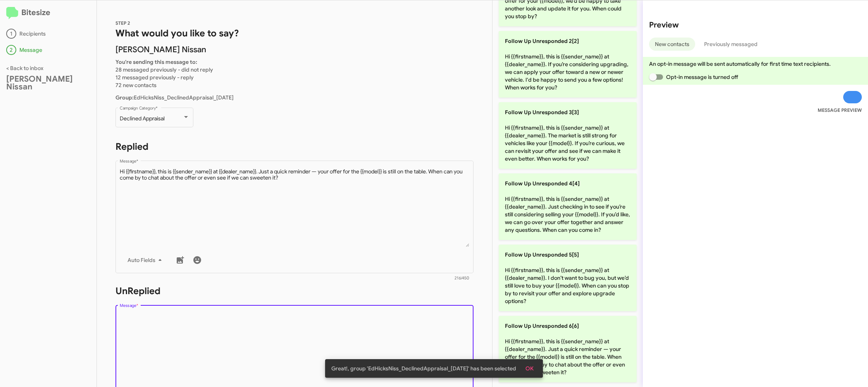
click at [458, 318] on textarea "Message *" at bounding box center [295, 352] width 350 height 79
drag, startPoint x: 539, startPoint y: 337, endPoint x: 489, endPoint y: 305, distance: 59.6
click at [539, 337] on p "Follow Up Unresponded 6[6] Hi {{firstname}}, this is {{sender_name}} at {{deale…" at bounding box center [568, 349] width 138 height 67
type textarea "Hi {{firstname}}, this is {{sender_name}} at {{dealer_name}}. Just a quick remi…"
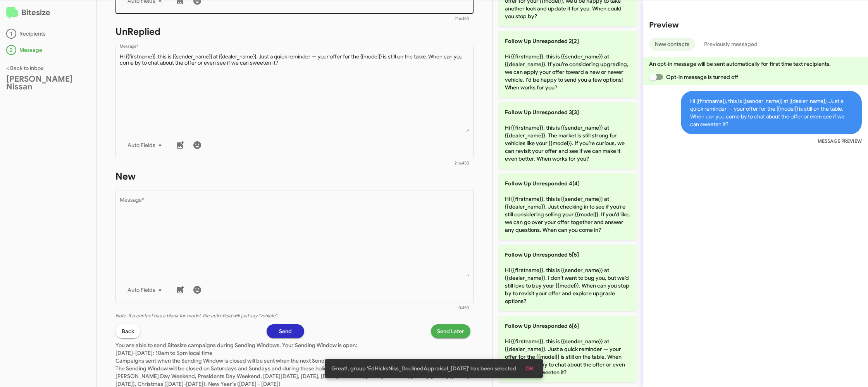
scroll to position [284, 0]
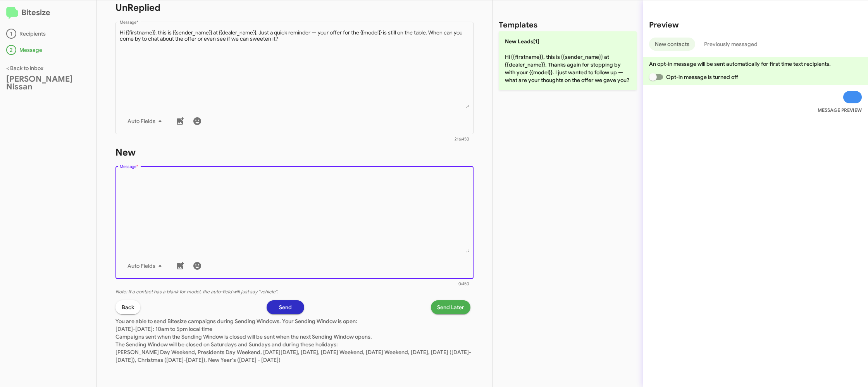
click at [424, 246] on textarea "Message *" at bounding box center [295, 213] width 350 height 79
click at [423, 247] on textarea "Message *" at bounding box center [295, 213] width 350 height 79
drag, startPoint x: 551, startPoint y: 65, endPoint x: 502, endPoint y: 104, distance: 62.3
click at [551, 65] on p "New Leads[1] Hi {{firstname}}, this is {{sender_name}} at {{dealer_name}}. Than…" at bounding box center [568, 60] width 138 height 59
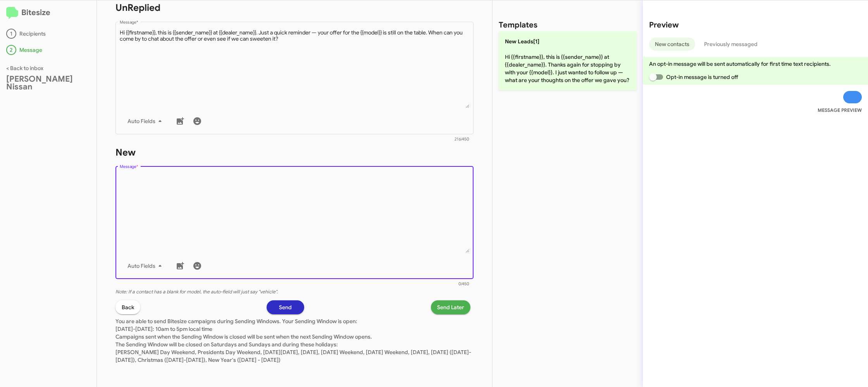
type textarea "Hi {{firstname}}, this is {{sender_name}} at {{dealer_name}}. Thanks again for …"
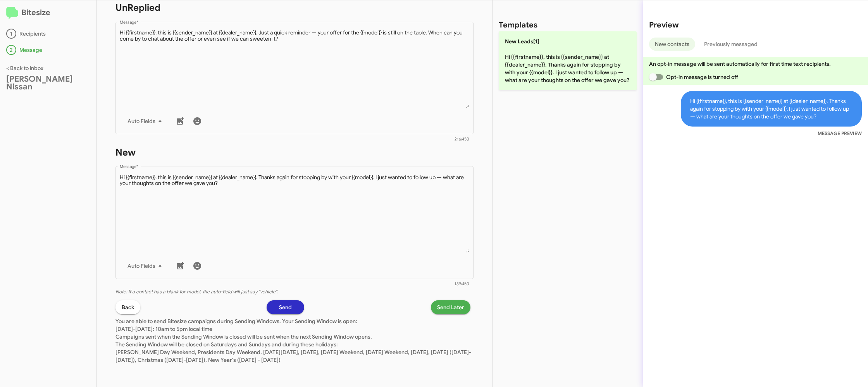
click at [447, 304] on span "Send Later" at bounding box center [450, 308] width 27 height 14
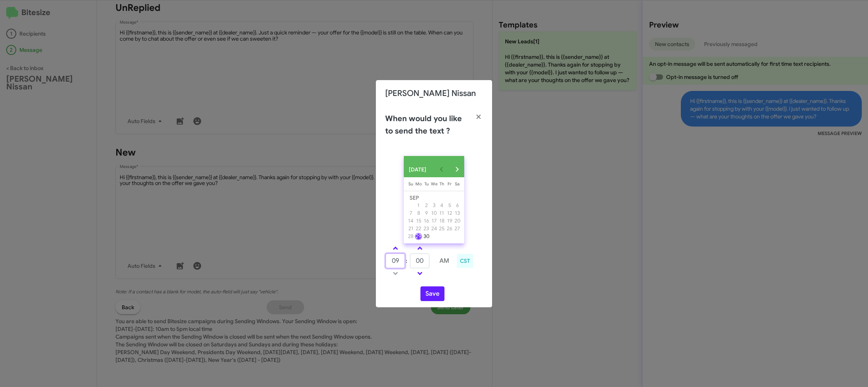
click at [389, 259] on input "09" at bounding box center [394, 261] width 19 height 15
type input "12"
click at [423, 263] on input "00" at bounding box center [419, 261] width 19 height 15
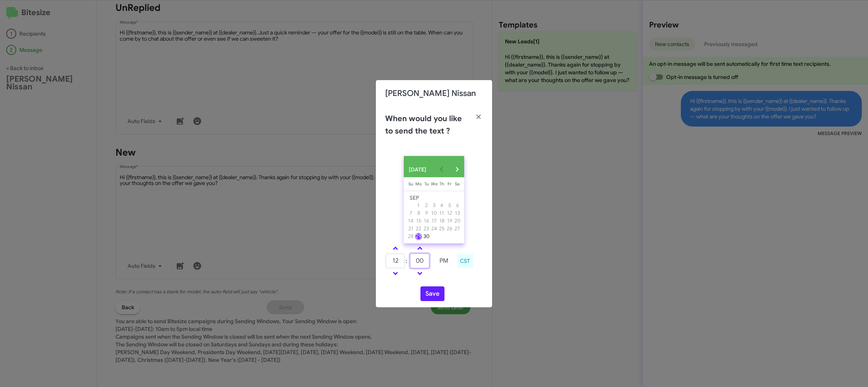
click at [423, 263] on input "00" at bounding box center [419, 261] width 19 height 15
drag, startPoint x: 423, startPoint y: 263, endPoint x: 432, endPoint y: 270, distance: 11.3
click at [424, 263] on input "00" at bounding box center [419, 261] width 19 height 15
type input "55"
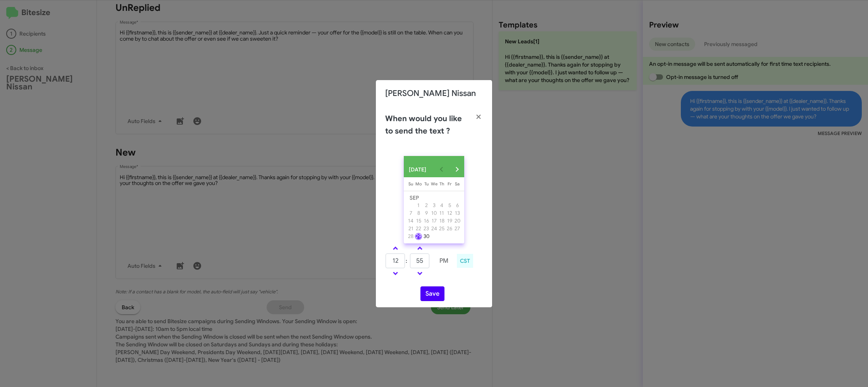
drag, startPoint x: 444, startPoint y: 277, endPoint x: 432, endPoint y: 297, distance: 22.9
click at [437, 284] on div "SEP 2025 Sunday Su Monday Mo Tuesday Tu Wednesday We Thursday Th Friday Fr Satu…" at bounding box center [434, 229] width 116 height 158
click at [432, 297] on button "Save" at bounding box center [432, 294] width 24 height 15
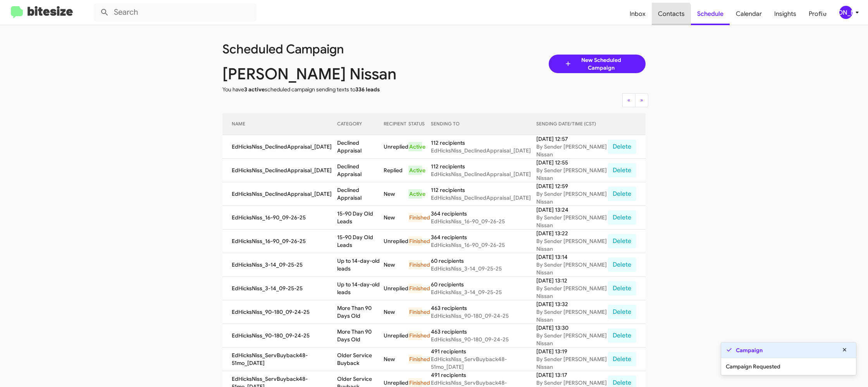
click at [669, 15] on span "Contacts" at bounding box center [671, 14] width 39 height 22
type input "in:groups"
click at [669, 15] on span "Contacts" at bounding box center [671, 14] width 39 height 22
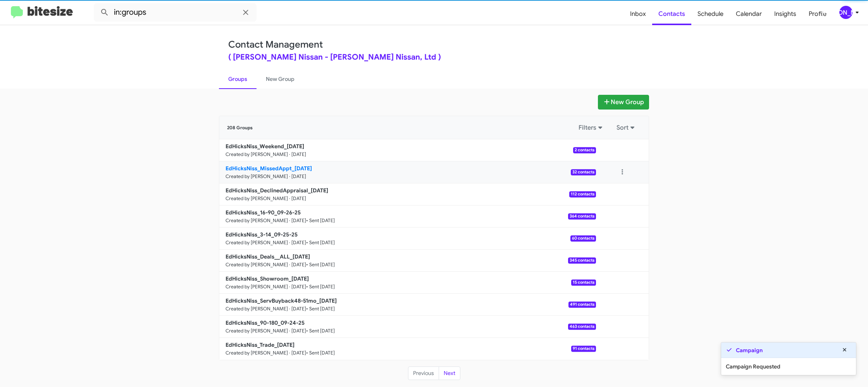
click at [293, 174] on small "Created by [PERSON_NAME] · [DATE]" at bounding box center [265, 177] width 81 height 6
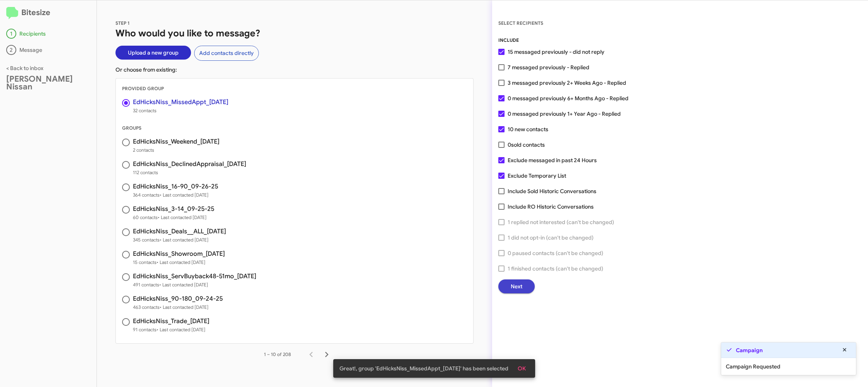
click at [508, 289] on button "Next" at bounding box center [516, 287] width 36 height 14
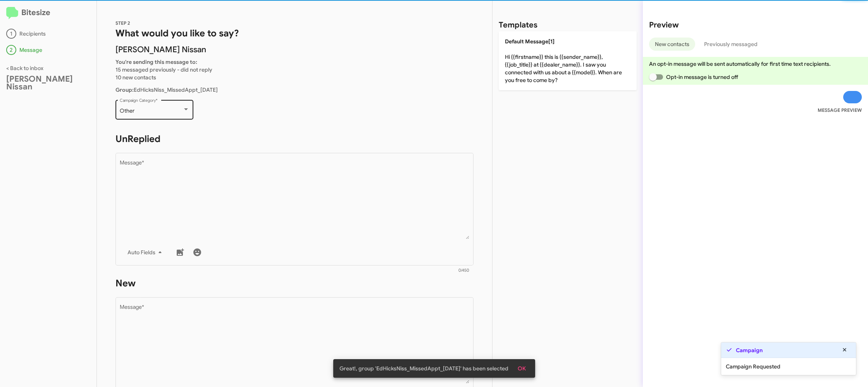
click at [164, 111] on div "Other" at bounding box center [151, 111] width 63 height 6
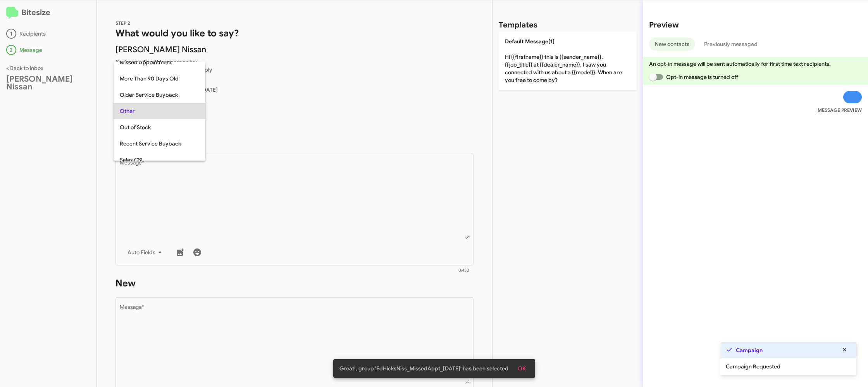
scroll to position [146, 0]
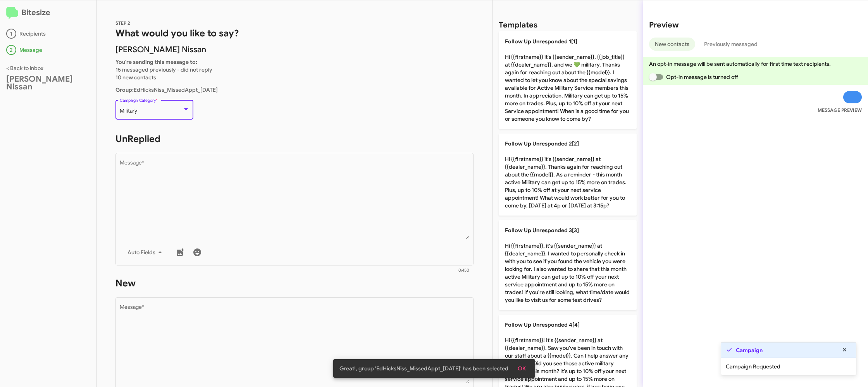
click at [170, 113] on div "Military" at bounding box center [151, 111] width 63 height 6
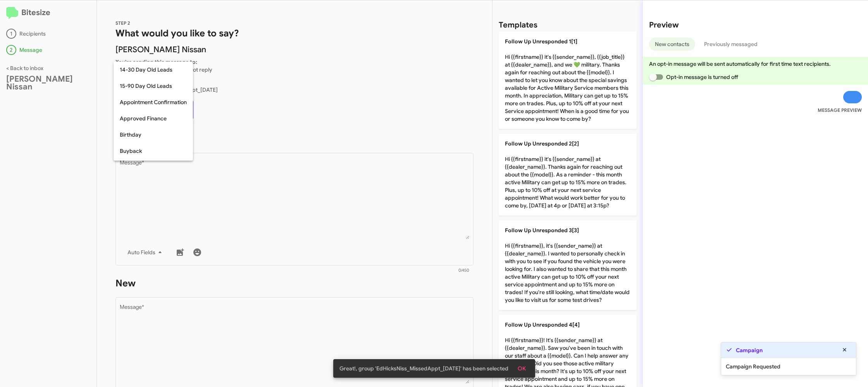
scroll to position [105, 0]
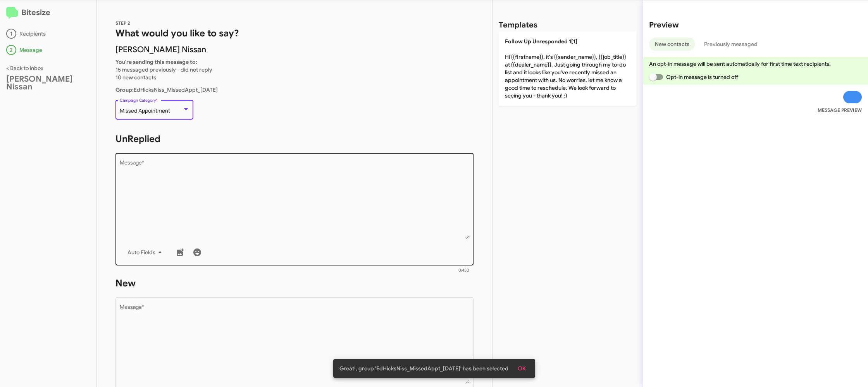
drag, startPoint x: 231, startPoint y: 175, endPoint x: 241, endPoint y: 175, distance: 10.5
click at [231, 175] on textarea "Message *" at bounding box center [295, 199] width 350 height 79
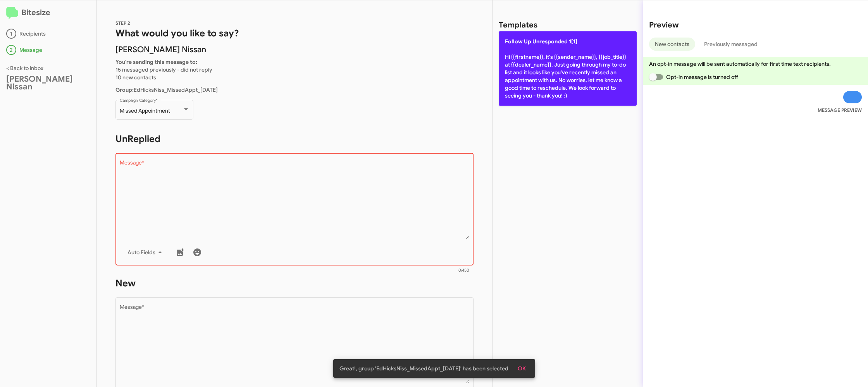
click at [541, 34] on p "Follow Up Unresponded 1[1] Hi {{firstname}}, it's {{sender_name}}, {{job_title}…" at bounding box center [568, 68] width 138 height 74
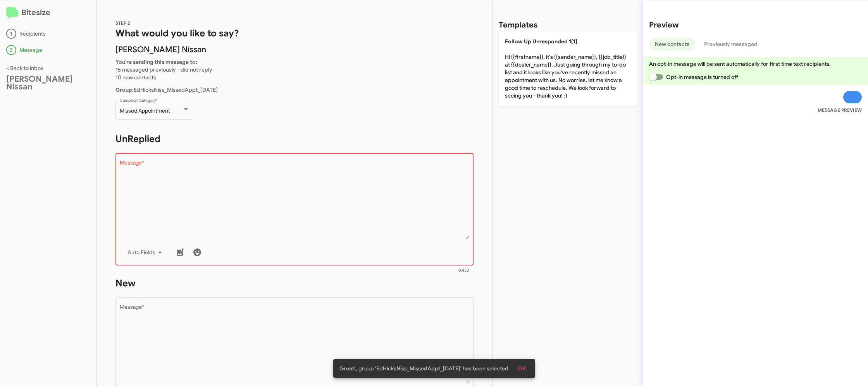
type textarea "Hi {{firstname}}, it's {{sender_name}}, {{job_title}} at {{dealer_name}}. Just …"
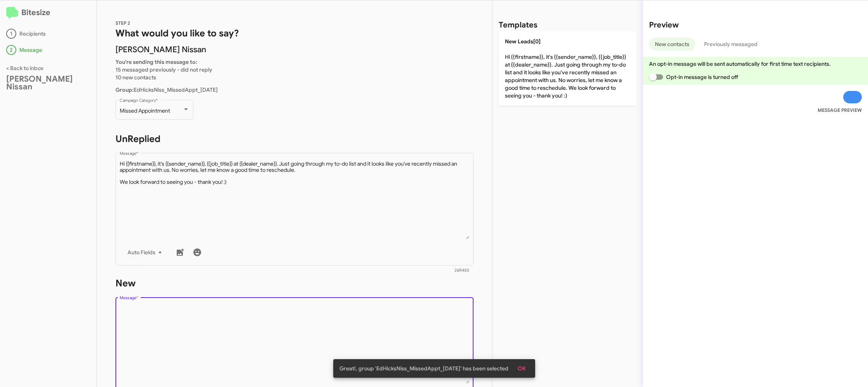
click at [413, 306] on textarea "Message *" at bounding box center [295, 344] width 350 height 79
drag, startPoint x: 413, startPoint y: 306, endPoint x: 415, endPoint y: 273, distance: 32.6
click at [413, 305] on textarea "Message *" at bounding box center [295, 344] width 350 height 79
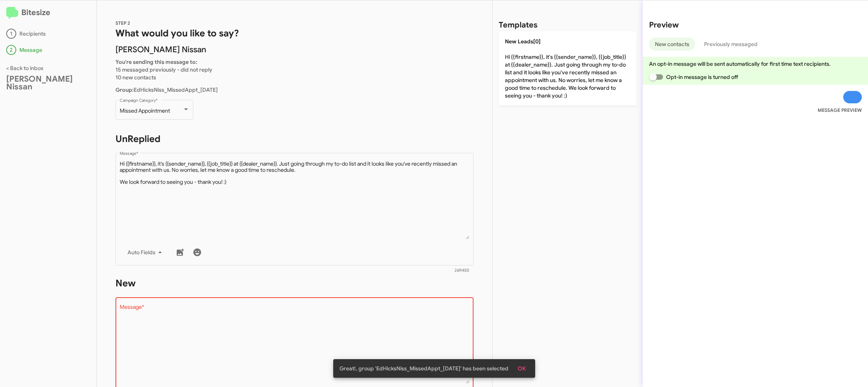
drag, startPoint x: 532, startPoint y: 85, endPoint x: 319, endPoint y: 134, distance: 219.0
click at [512, 85] on p "New Leads[0] Hi {{firstname}}, it's {{sender_name}}, {{job_title}} at {{dealer_…" at bounding box center [568, 68] width 138 height 74
type textarea "Hi {{firstname}}, it's {{sender_name}}, {{job_title}} at {{dealer_name}}. Just …"
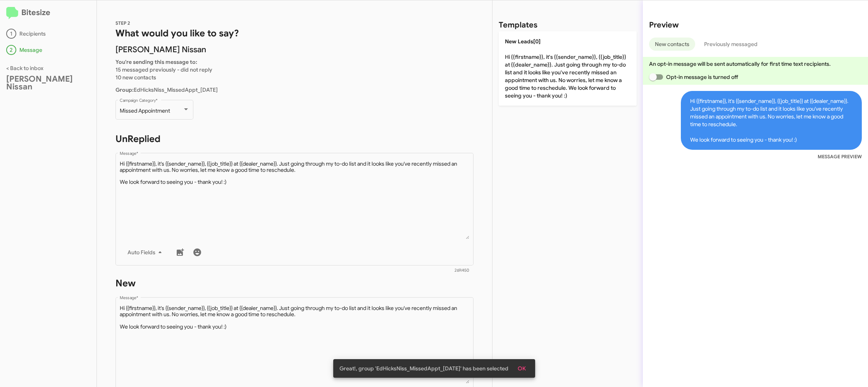
scroll to position [131, 0]
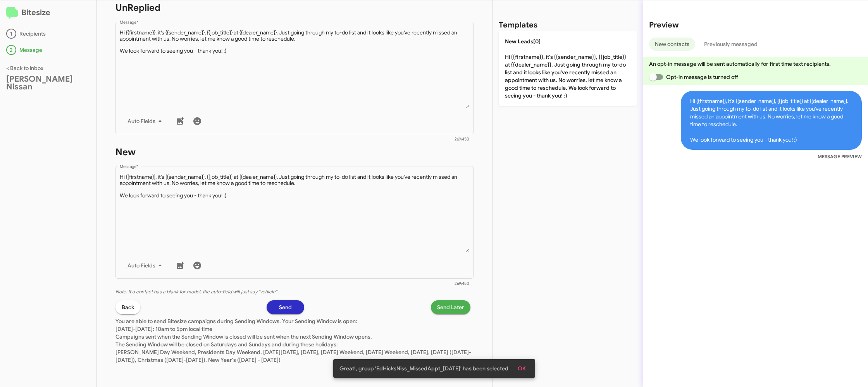
click at [446, 307] on span "Send Later" at bounding box center [450, 308] width 27 height 14
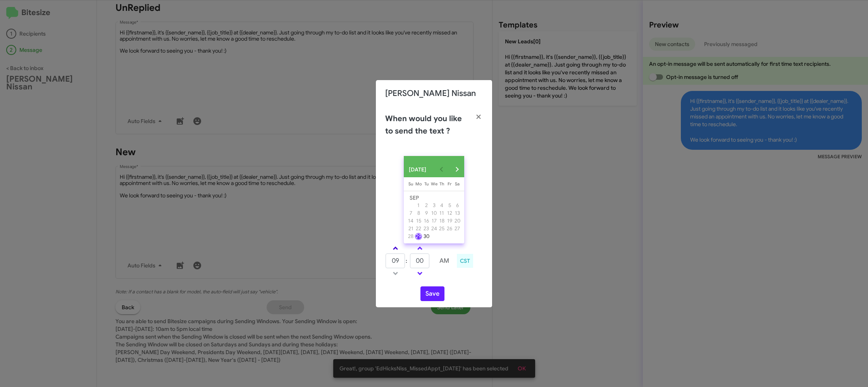
click at [397, 253] on link at bounding box center [396, 248] width 14 height 9
drag, startPoint x: 397, startPoint y: 253, endPoint x: 416, endPoint y: 258, distance: 19.9
click at [398, 252] on link at bounding box center [396, 248] width 14 height 9
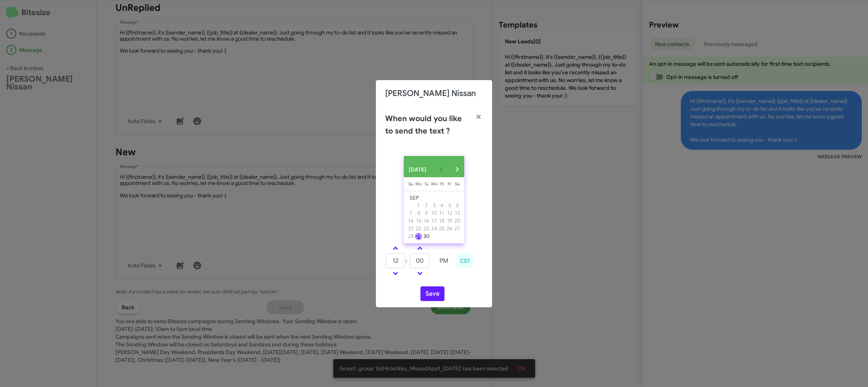
type input "01"
click at [423, 261] on input "00" at bounding box center [419, 261] width 19 height 15
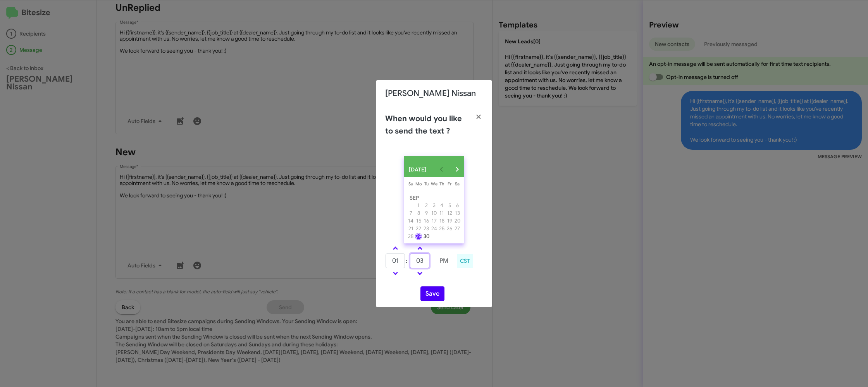
type input "03"
click at [442, 284] on div "SEP 2025 Sunday Su Monday Mo Tuesday Tu Wednesday We Thursday Th Friday Fr Satu…" at bounding box center [434, 229] width 116 height 158
click at [435, 294] on button "Save" at bounding box center [432, 294] width 24 height 15
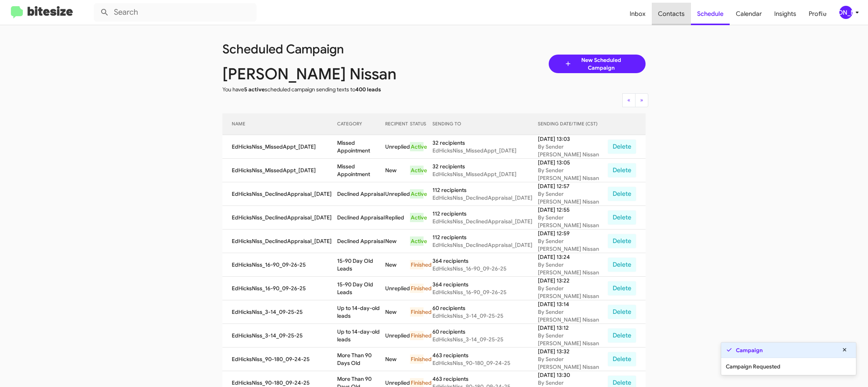
click at [675, 21] on span "Contacts" at bounding box center [671, 14] width 39 height 22
type input "in:groups"
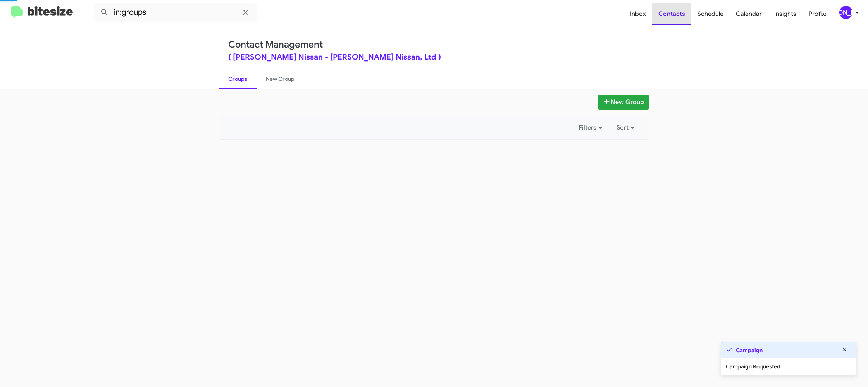
drag, startPoint x: 675, startPoint y: 21, endPoint x: 318, endPoint y: 130, distance: 372.7
click at [669, 21] on span "Contacts" at bounding box center [671, 14] width 39 height 22
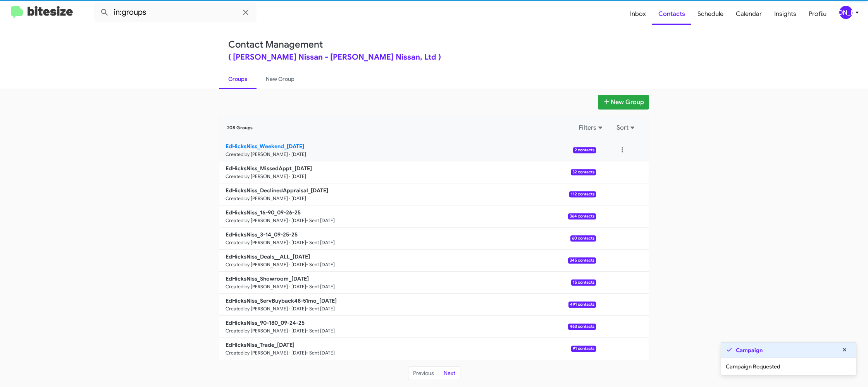
click at [271, 155] on small "Created by [PERSON_NAME] · [DATE]" at bounding box center [265, 154] width 81 height 6
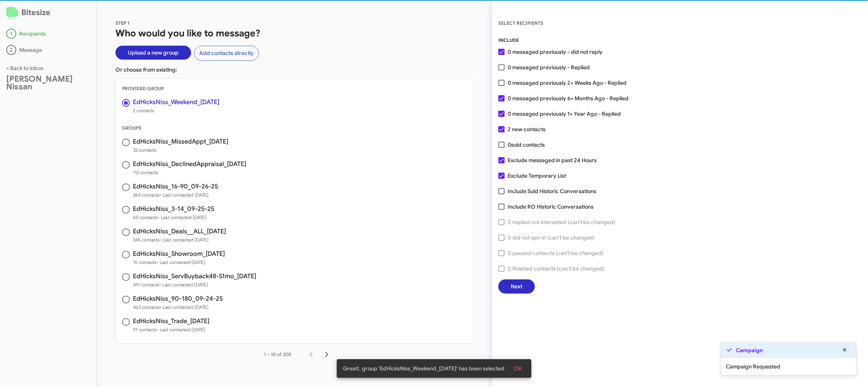
click at [513, 283] on span "Next" at bounding box center [517, 287] width 12 height 14
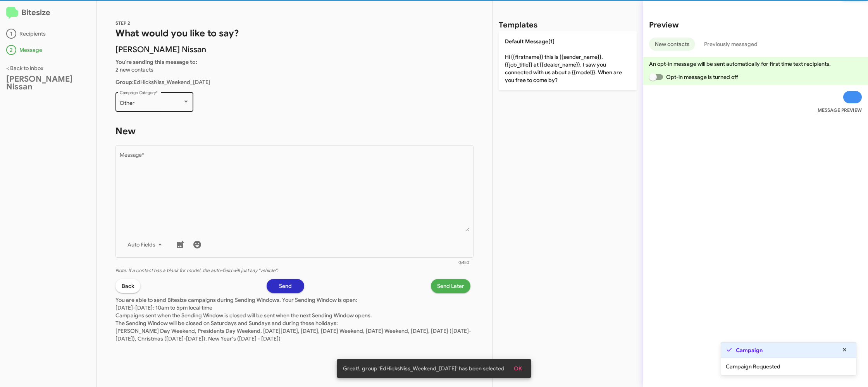
click at [180, 107] on div "Other Campaign Category *" at bounding box center [155, 101] width 70 height 21
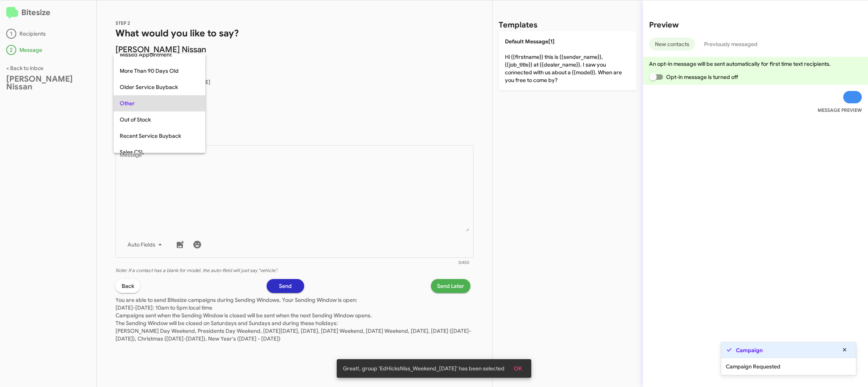
scroll to position [324, 0]
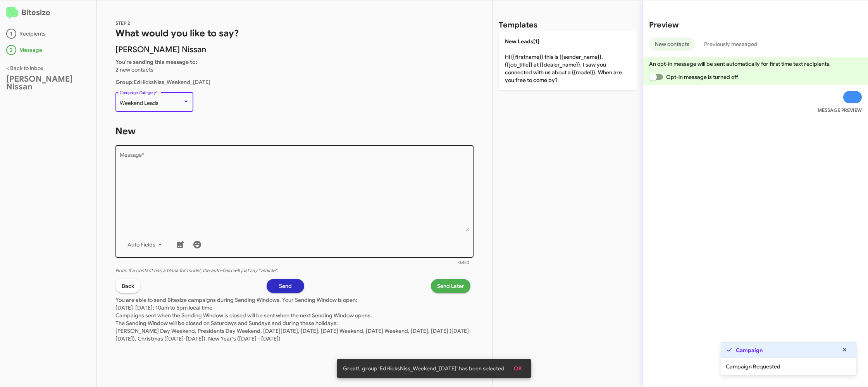
click at [220, 171] on textarea "Message *" at bounding box center [295, 192] width 350 height 79
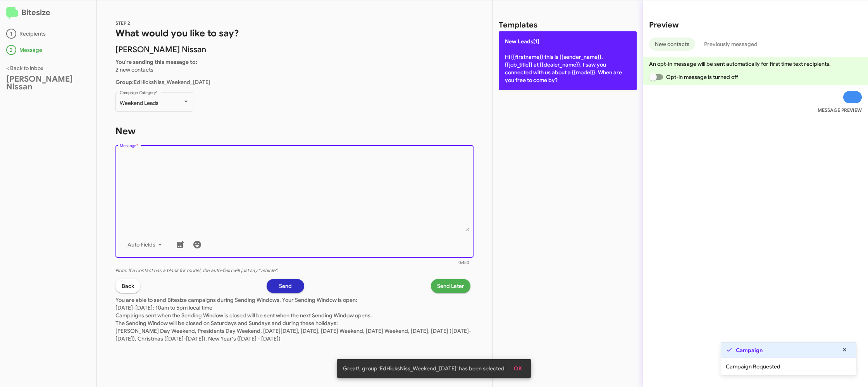
click at [522, 56] on p "New Leads[1] Hi {{firstname}} this is {{sender_name}}, {{job_title}} at {{deale…" at bounding box center [568, 60] width 138 height 59
type textarea "Hi {{firstname}} this is {{sender_name}}, {{job_title}} at {{dealer_name}}. I s…"
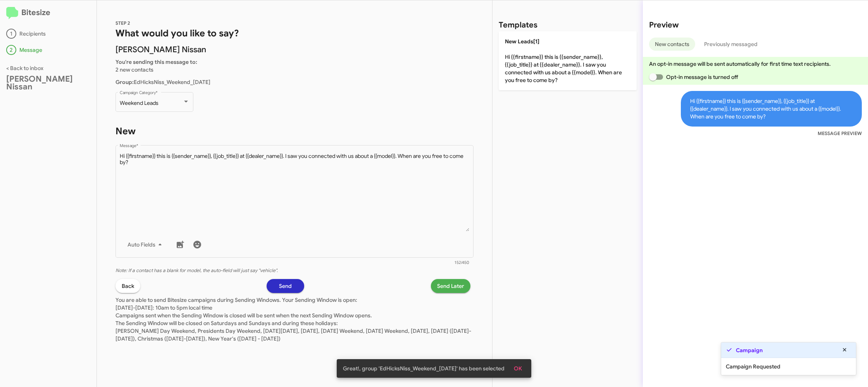
click at [455, 289] on span "Send Later" at bounding box center [450, 286] width 27 height 14
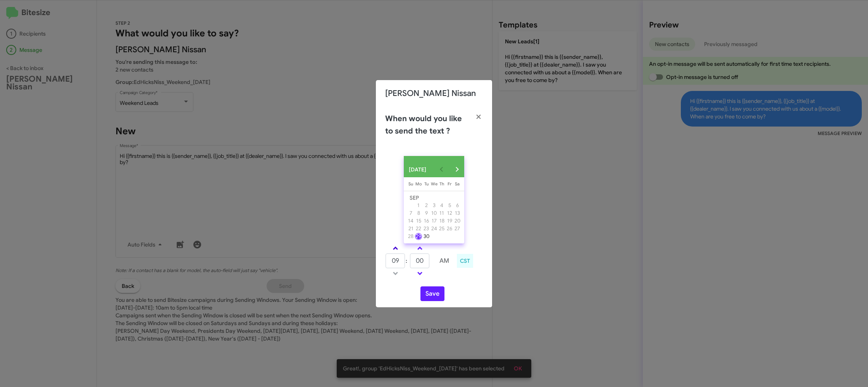
click at [400, 253] on link at bounding box center [396, 248] width 14 height 9
type input "01"
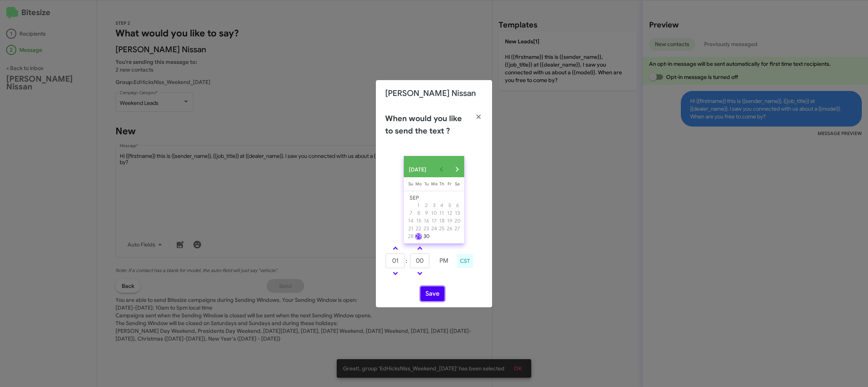
click at [439, 300] on button "Save" at bounding box center [432, 294] width 24 height 15
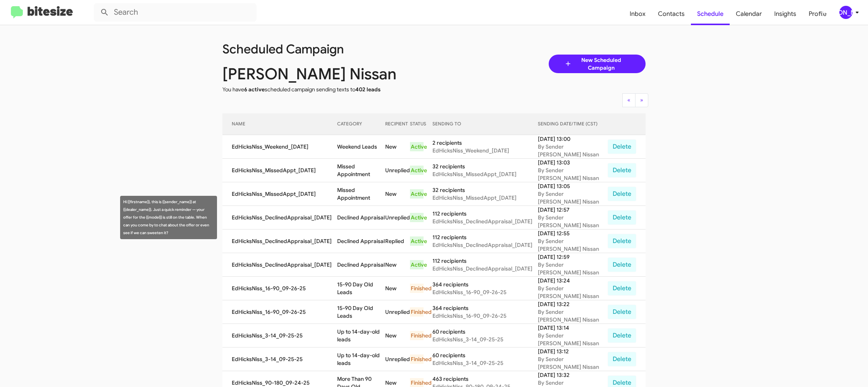
click at [372, 219] on td "Declined Appraisal" at bounding box center [361, 218] width 48 height 24
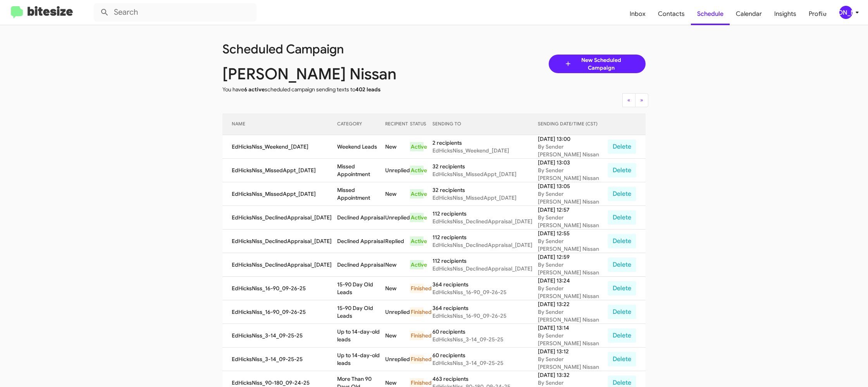
click at [372, 219] on td "Declined Appraisal" at bounding box center [361, 218] width 48 height 24
drag, startPoint x: 372, startPoint y: 219, endPoint x: 368, endPoint y: 217, distance: 4.4
click at [370, 219] on td "Declined Appraisal" at bounding box center [361, 218] width 48 height 24
copy td "Declined Appraisal"
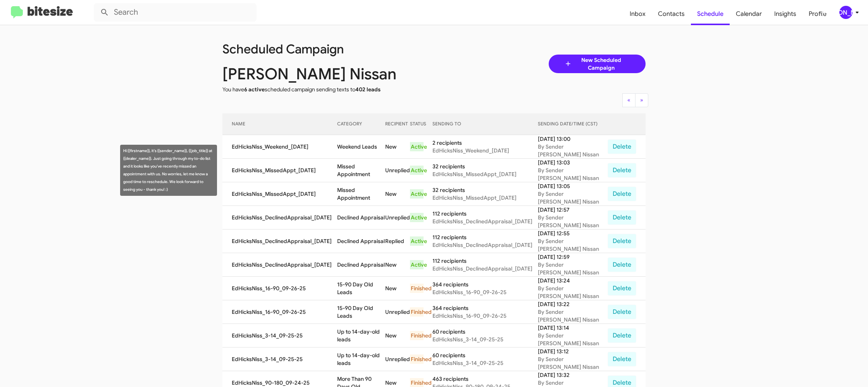
click at [373, 168] on td "Missed Appointment" at bounding box center [361, 171] width 48 height 24
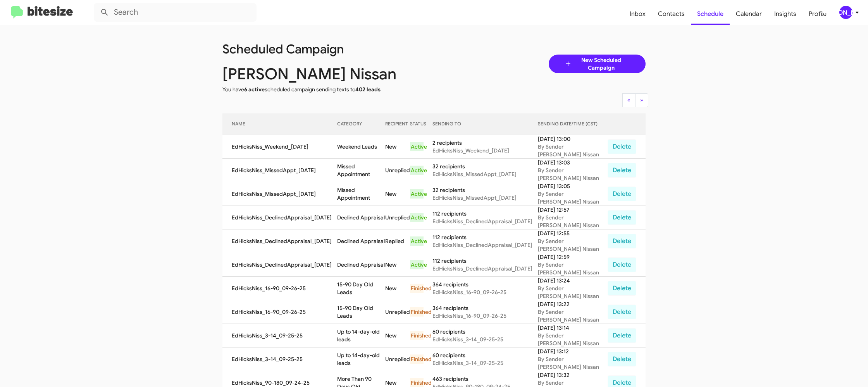
click at [373, 168] on td "Missed Appointment" at bounding box center [361, 171] width 48 height 24
copy td "Missed Appointment"
click at [358, 146] on td "Weekend Leads" at bounding box center [361, 147] width 48 height 24
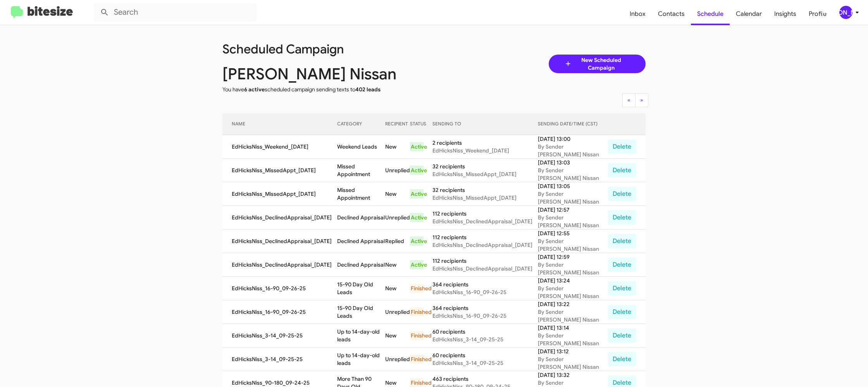
click at [358, 146] on td "Weekend Leads" at bounding box center [361, 147] width 48 height 24
copy td "Weekend Leads"
click at [842, 11] on div "[PERSON_NAME]" at bounding box center [845, 12] width 13 height 13
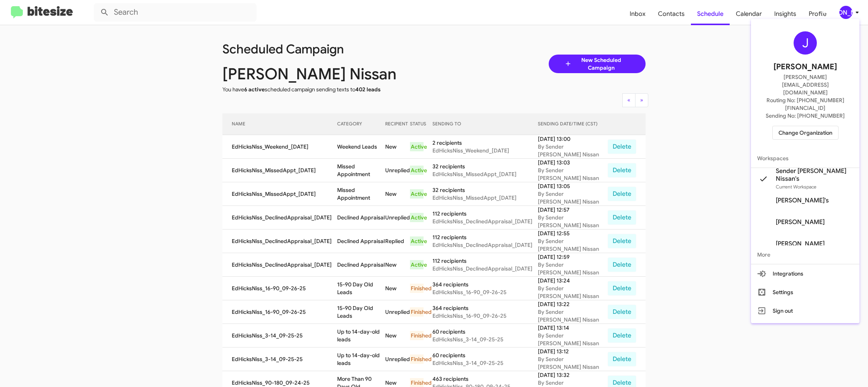
click at [788, 126] on span "Change Organization" at bounding box center [805, 132] width 54 height 13
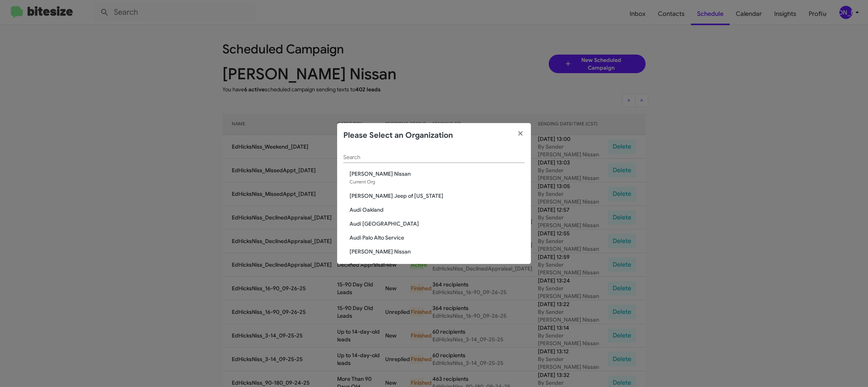
click at [382, 156] on input "Search" at bounding box center [433, 158] width 181 height 6
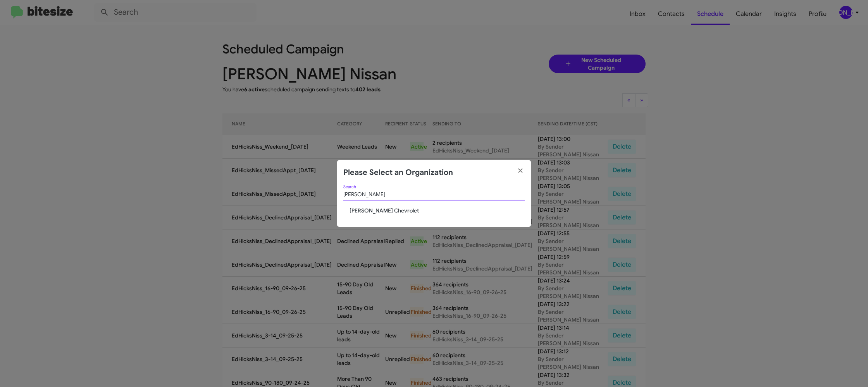
type input "elkin"
click at [367, 211] on span "Elkins Chevrolet" at bounding box center [436, 211] width 175 height 8
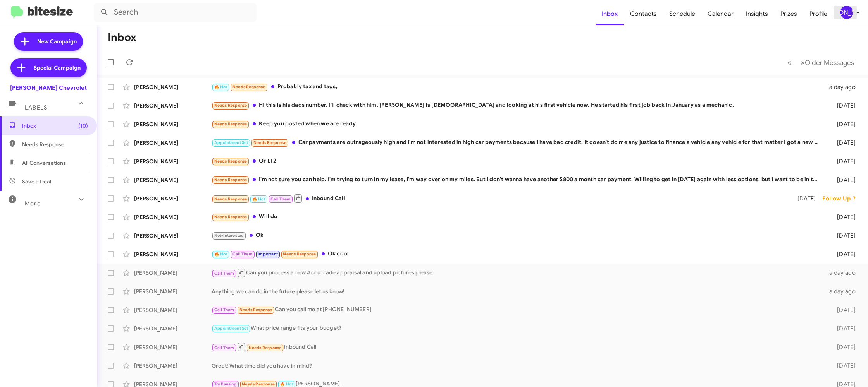
drag, startPoint x: 848, startPoint y: 10, endPoint x: 846, endPoint y: 14, distance: 4.4
click at [847, 12] on div "[PERSON_NAME]" at bounding box center [846, 12] width 13 height 13
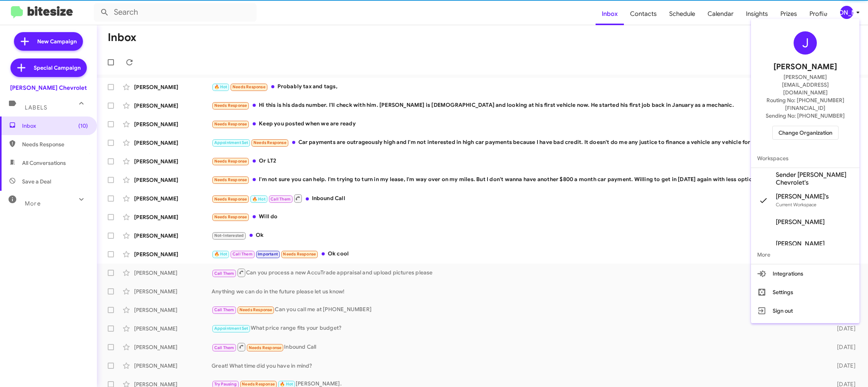
drag, startPoint x: 799, startPoint y: 154, endPoint x: 668, endPoint y: 38, distance: 174.8
click at [799, 171] on span "Sender [PERSON_NAME] Chevrolet's" at bounding box center [814, 178] width 77 height 15
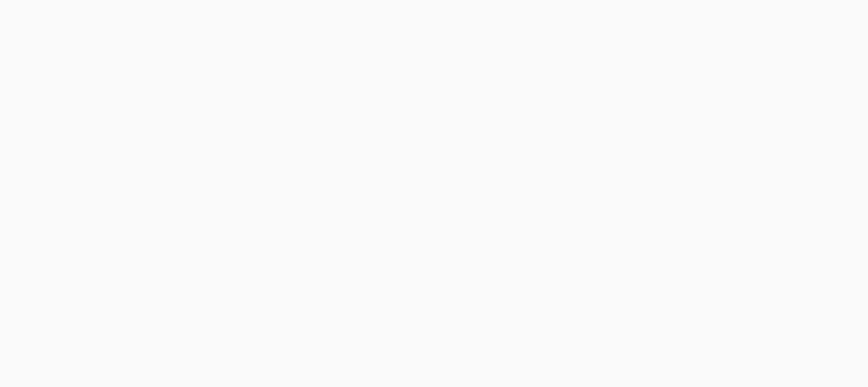
drag, startPoint x: 0, startPoint y: 0, endPoint x: 643, endPoint y: 22, distance: 643.1
click at [643, 22] on body at bounding box center [434, 193] width 868 height 387
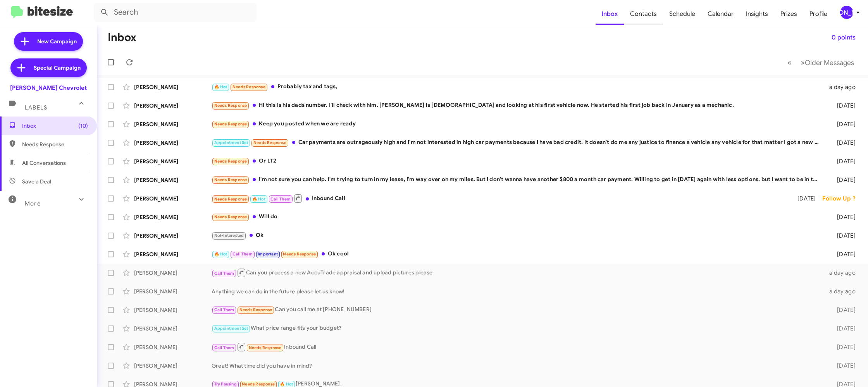
click at [656, 22] on span "Contacts" at bounding box center [643, 14] width 39 height 22
click at [658, 21] on span "Contacts" at bounding box center [643, 14] width 39 height 22
type input "in:groups"
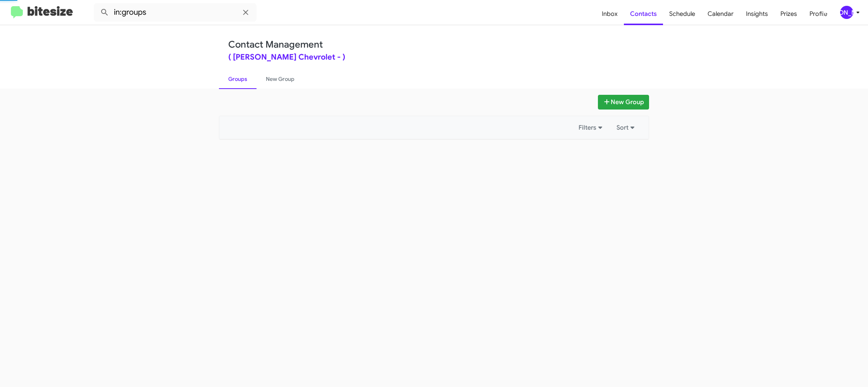
click at [851, 10] on div "[PERSON_NAME]" at bounding box center [846, 12] width 13 height 13
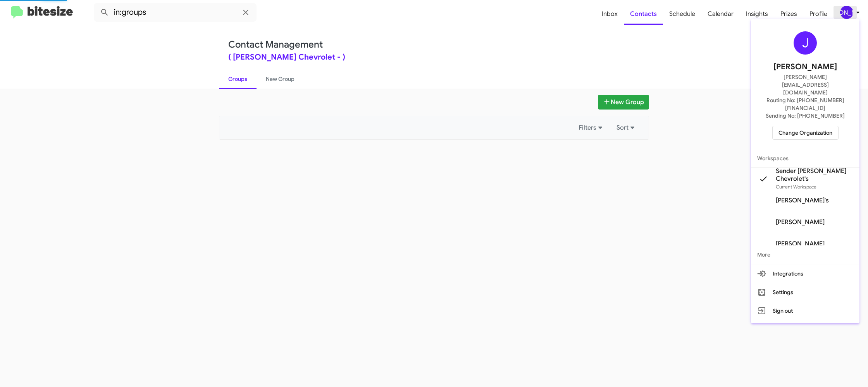
click at [850, 10] on div at bounding box center [434, 193] width 868 height 387
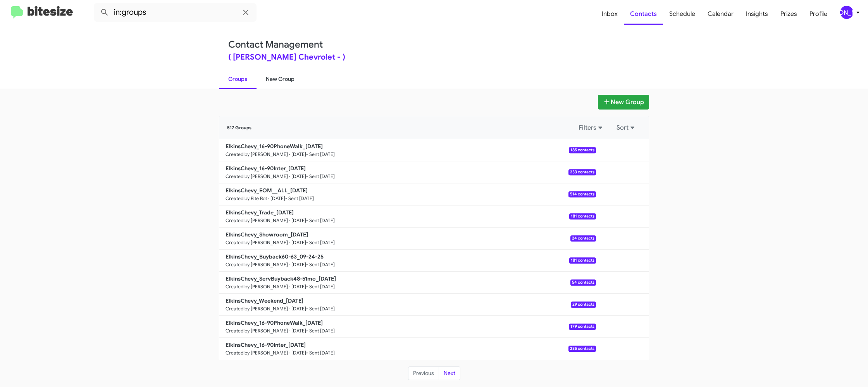
click at [278, 84] on link "New Group" at bounding box center [279, 79] width 47 height 20
click at [279, 84] on link "New Group" at bounding box center [279, 79] width 47 height 20
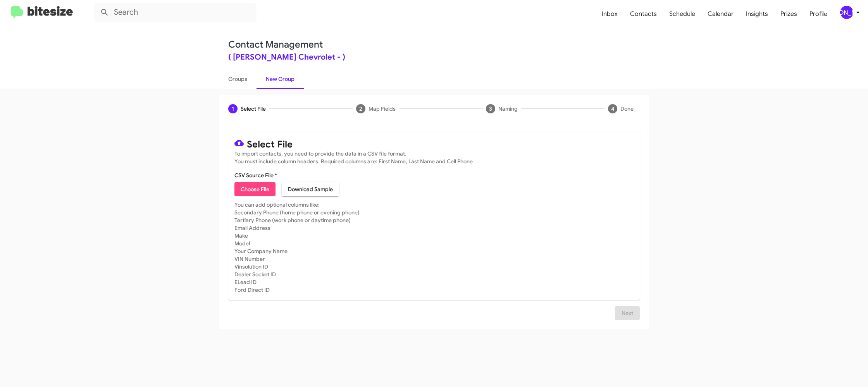
click at [847, 11] on div "[PERSON_NAME]" at bounding box center [846, 12] width 13 height 13
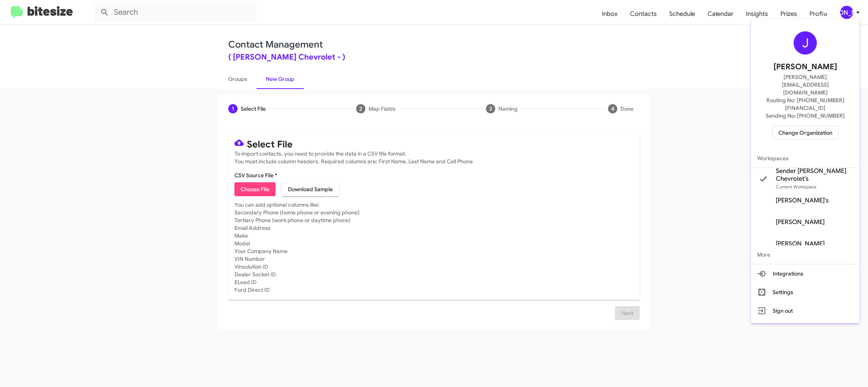
click at [847, 11] on div at bounding box center [434, 193] width 868 height 387
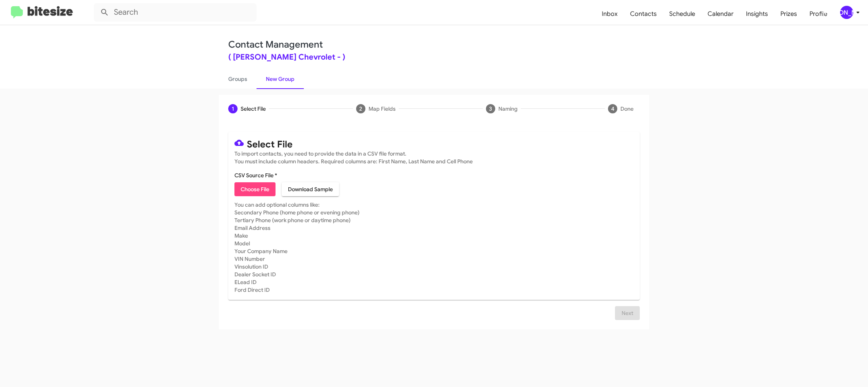
drag, startPoint x: 239, startPoint y: 181, endPoint x: 251, endPoint y: 186, distance: 12.0
click at [240, 181] on mat-card-content "CSV Source File * Choose File Download Sample" at bounding box center [433, 184] width 399 height 25
click at [251, 187] on span "Choose File" at bounding box center [255, 189] width 29 height 14
type input "ElkinsChevy_Weekend_[DATE]"
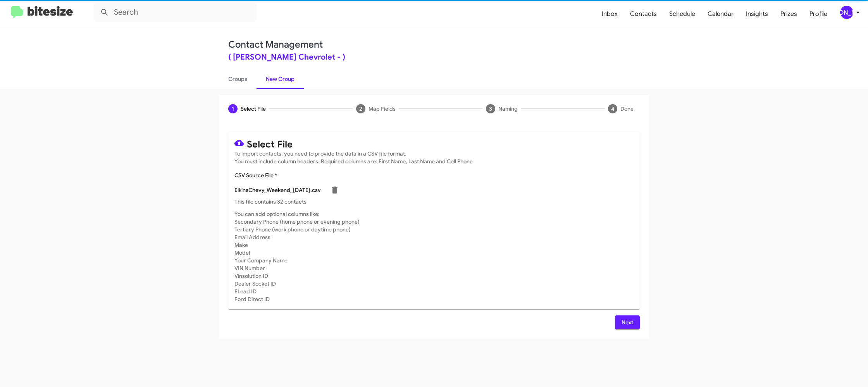
click at [494, 210] on mat-card-subtitle "You can add optional columns like: Secondary Phone (home phone or evening phone…" at bounding box center [433, 256] width 399 height 93
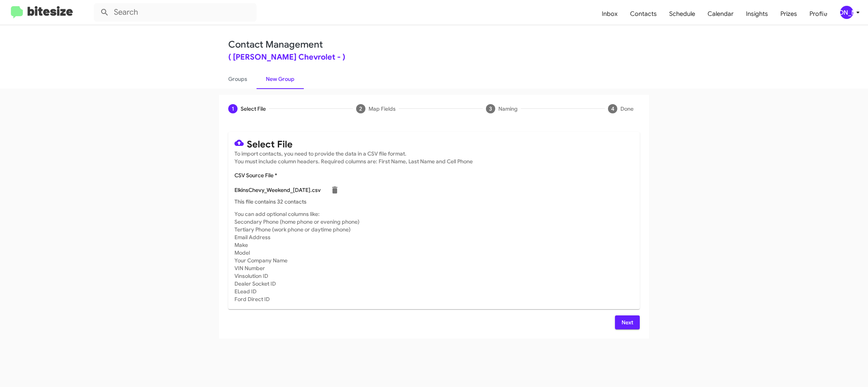
click at [636, 323] on button "Next" at bounding box center [627, 323] width 25 height 14
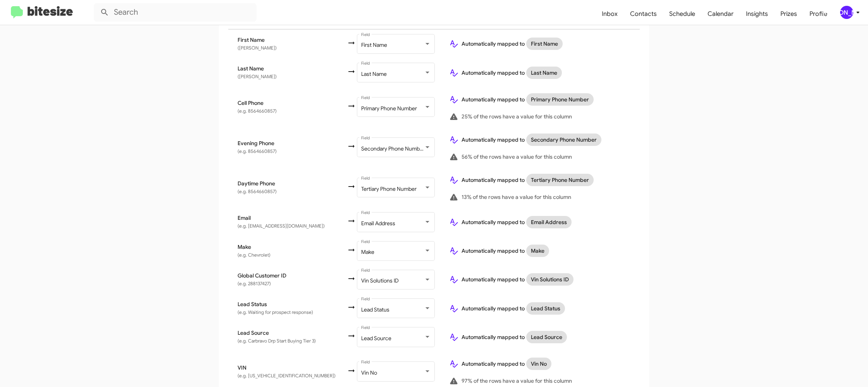
scroll to position [306, 0]
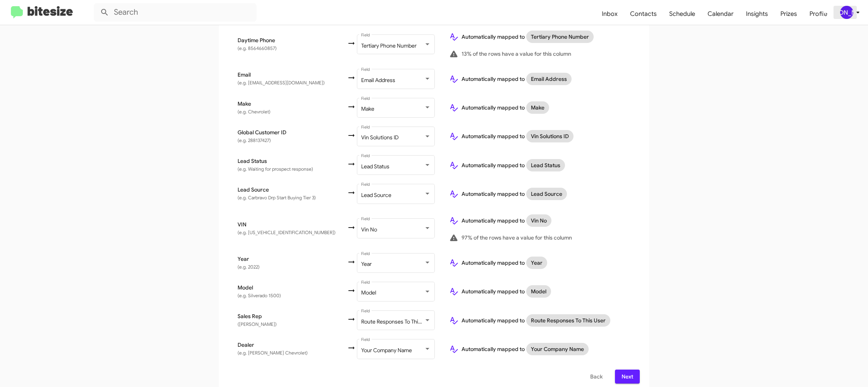
click at [852, 16] on div "[PERSON_NAME]" at bounding box center [846, 12] width 13 height 13
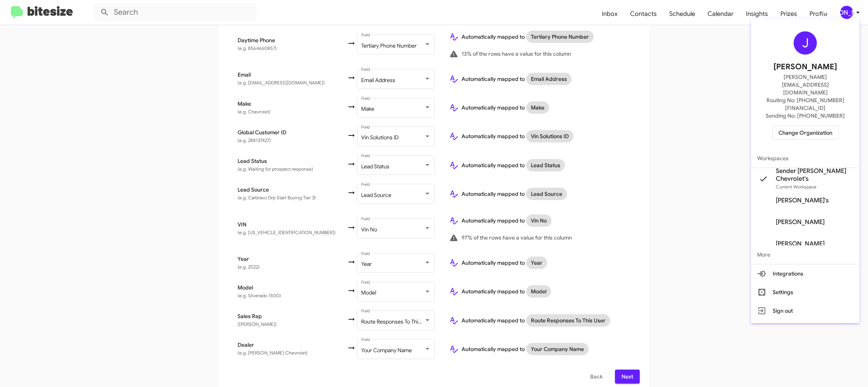
drag, startPoint x: 852, startPoint y: 16, endPoint x: 772, endPoint y: 50, distance: 86.9
click at [852, 16] on div at bounding box center [434, 193] width 868 height 387
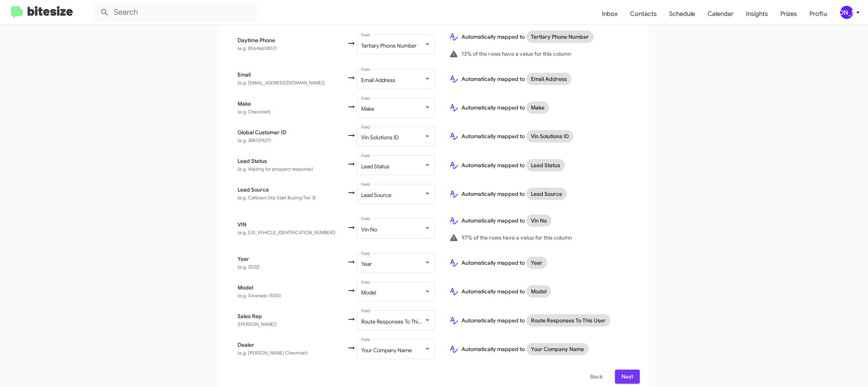
click at [630, 370] on span "Next" at bounding box center [627, 377] width 12 height 14
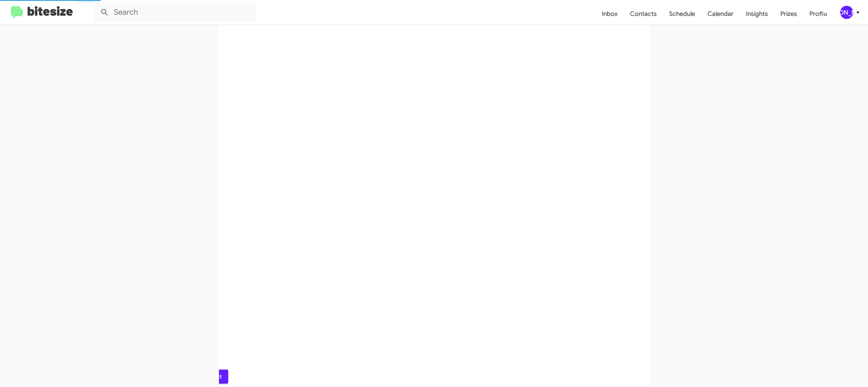
scroll to position [0, 0]
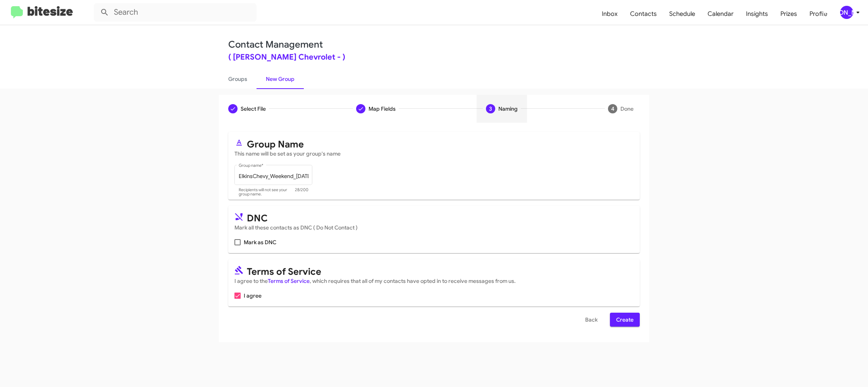
click at [623, 320] on span "Create" at bounding box center [624, 320] width 17 height 14
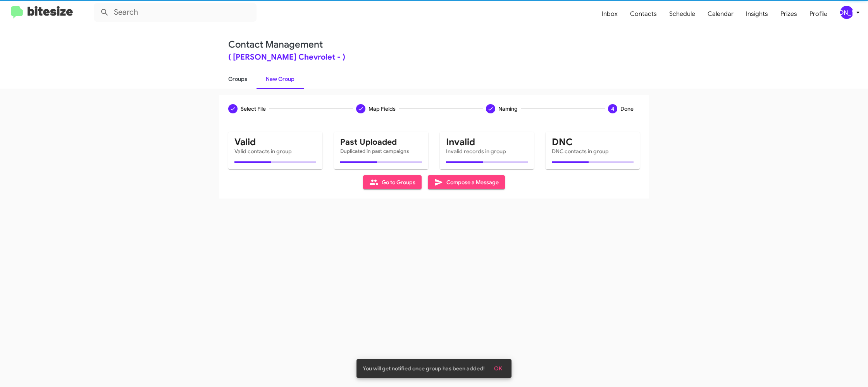
click at [239, 76] on link "Groups" at bounding box center [238, 79] width 38 height 20
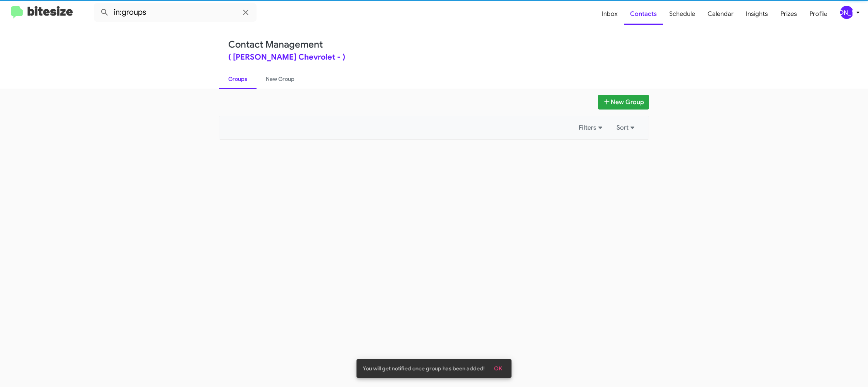
click at [239, 76] on link "Groups" at bounding box center [238, 79] width 38 height 20
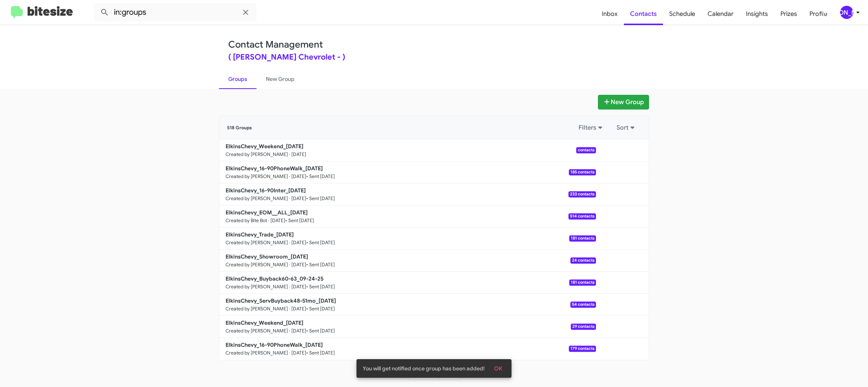
click at [239, 76] on link "Groups" at bounding box center [238, 79] width 38 height 20
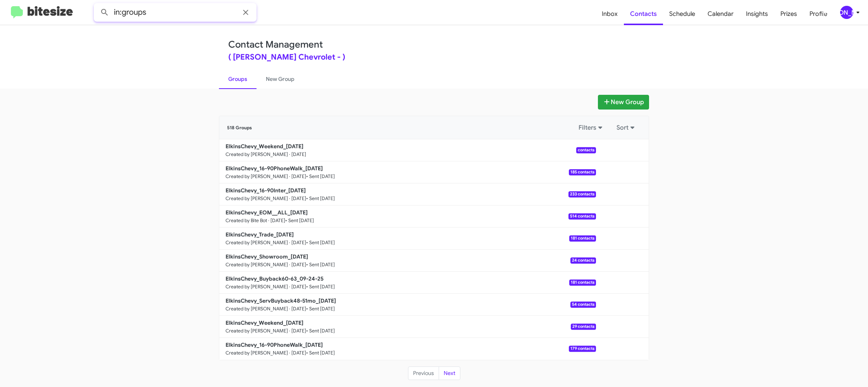
drag, startPoint x: 143, startPoint y: 6, endPoint x: 150, endPoint y: 13, distance: 9.9
click at [144, 7] on input "in:groups" at bounding box center [175, 12] width 163 height 19
click at [160, 12] on input "in:groups" at bounding box center [175, 12] width 163 height 19
type input "in:groups weekend"
click at [97, 5] on button at bounding box center [104, 12] width 15 height 15
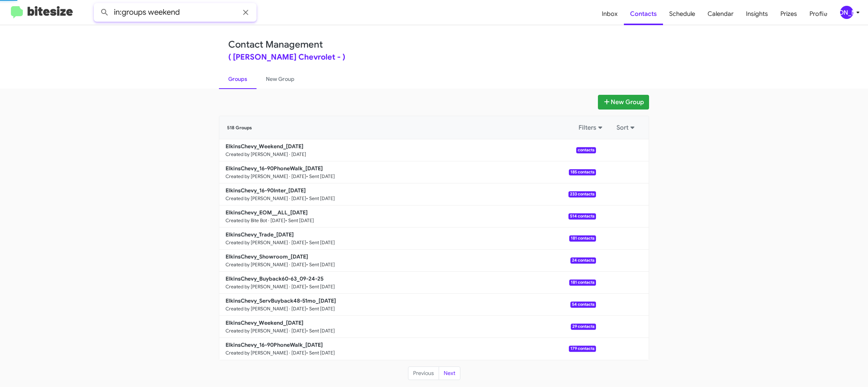
click at [97, 5] on button at bounding box center [104, 12] width 15 height 15
click at [268, 79] on link "New Group" at bounding box center [279, 79] width 47 height 20
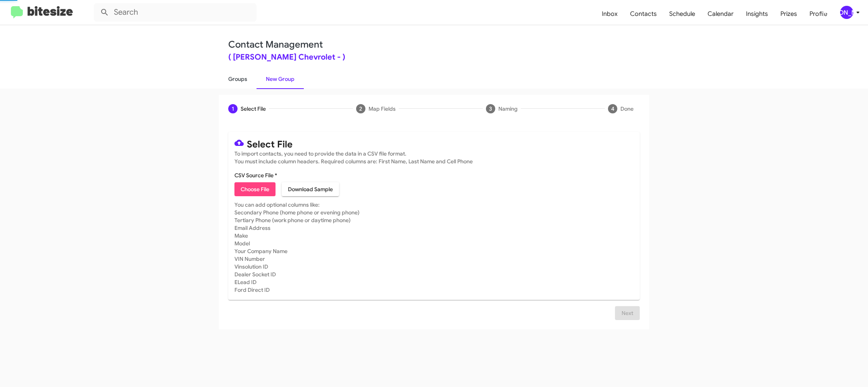
click at [242, 79] on link "Groups" at bounding box center [238, 79] width 38 height 20
type input "in:groups"
click at [242, 79] on link "Groups" at bounding box center [238, 79] width 38 height 20
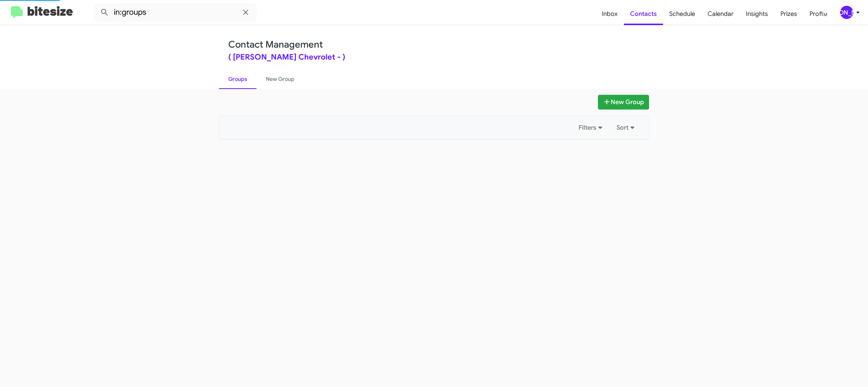
click at [242, 79] on link "Groups" at bounding box center [238, 79] width 38 height 20
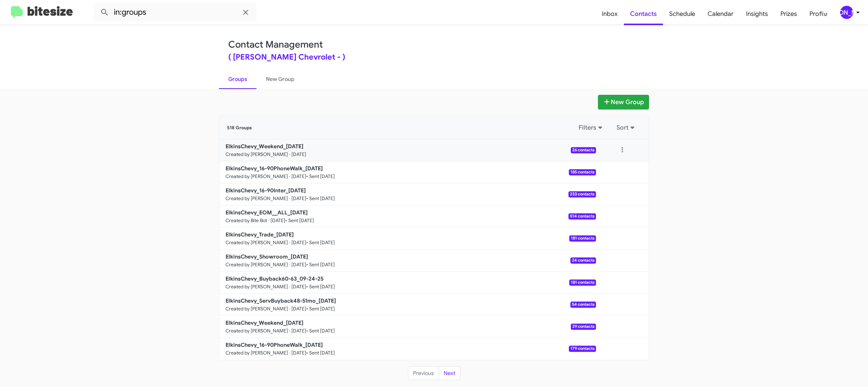
click at [631, 153] on div at bounding box center [622, 150] width 53 height 15
drag, startPoint x: 626, startPoint y: 152, endPoint x: 623, endPoint y: 158, distance: 6.8
click at [626, 152] on button at bounding box center [621, 150] width 15 height 15
click at [621, 169] on button "View contacts" at bounding box center [599, 171] width 62 height 19
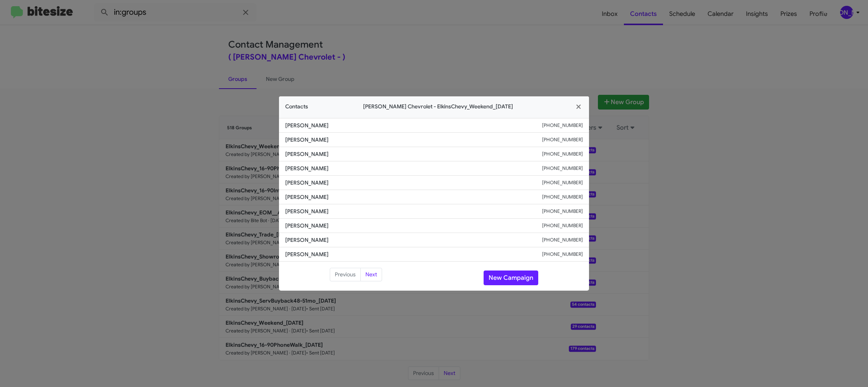
click at [325, 65] on modal-container "Contacts [PERSON_NAME] Chevrolet - ElkinsChevy_Weekend_[DATE] [PERSON_NAME] [PH…" at bounding box center [434, 193] width 868 height 387
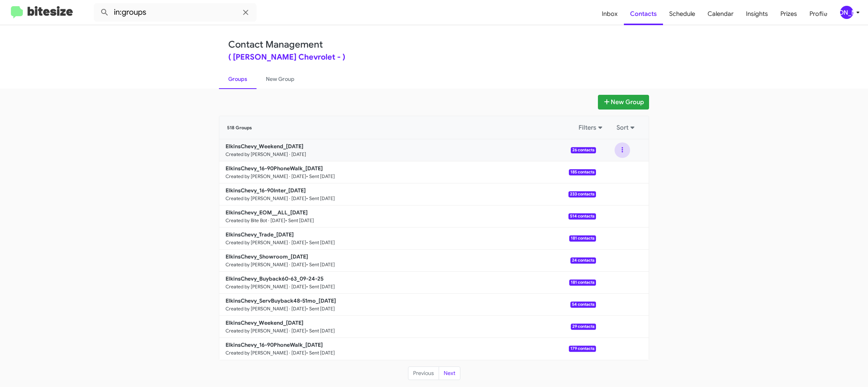
drag, startPoint x: 625, startPoint y: 147, endPoint x: 621, endPoint y: 160, distance: 13.4
click at [625, 148] on button at bounding box center [621, 150] width 15 height 15
click at [620, 168] on button "View contacts" at bounding box center [599, 171] width 62 height 19
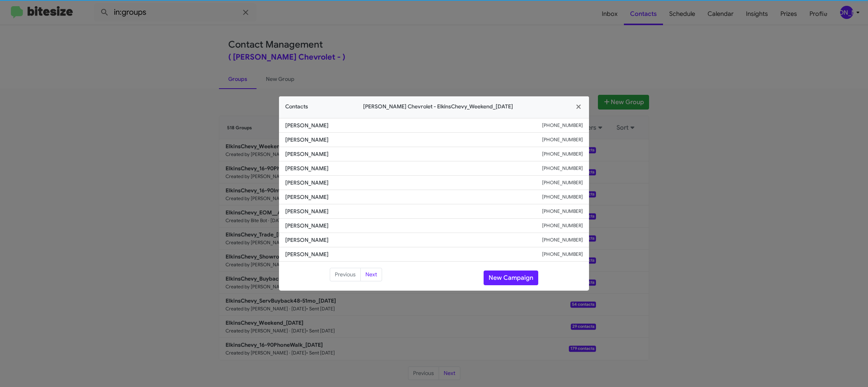
click at [312, 198] on span "[PERSON_NAME]" at bounding box center [413, 197] width 257 height 8
copy span "[PERSON_NAME]"
drag, startPoint x: 223, startPoint y: 161, endPoint x: 267, endPoint y: 153, distance: 44.4
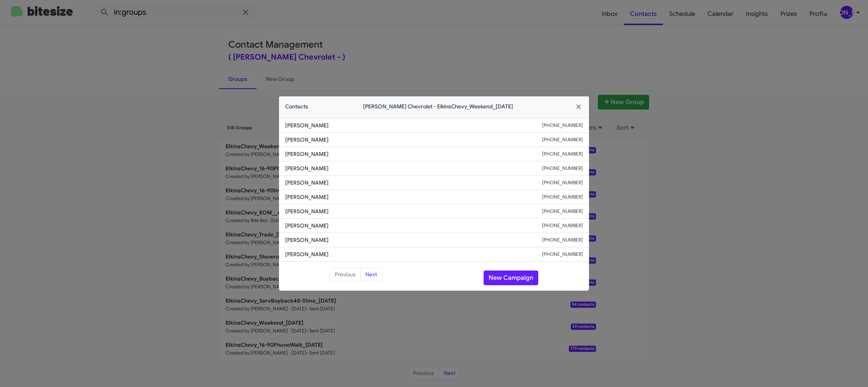
click at [223, 160] on modal-container "Contacts [PERSON_NAME] Chevrolet - ElkinsChevy_Weekend_[DATE] [PERSON_NAME] [PH…" at bounding box center [434, 193] width 868 height 387
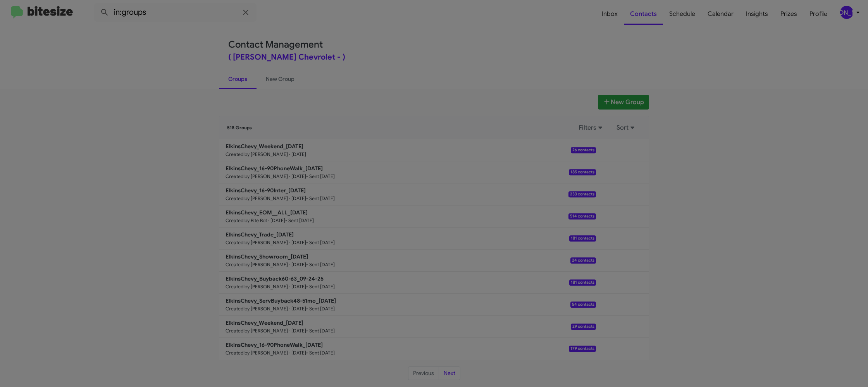
click at [273, 148] on modal-container "Contacts [PERSON_NAME] Chevrolet - ElkinsChevy_Weekend_[DATE] [PERSON_NAME] [PH…" at bounding box center [434, 193] width 868 height 387
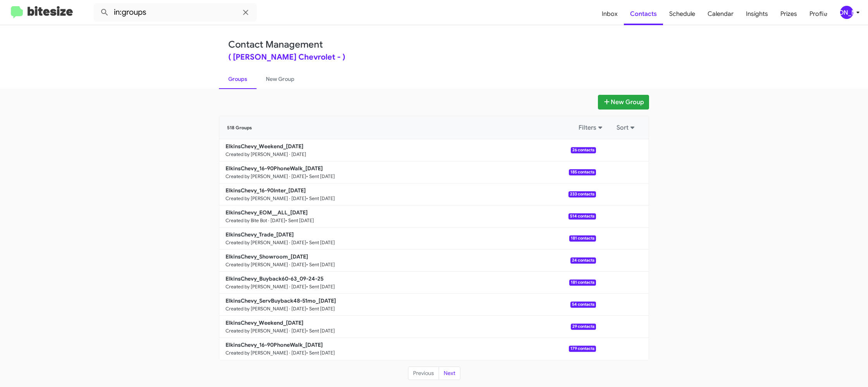
click at [273, 148] on b "ElkinsChevy_Weekend_[DATE]" at bounding box center [264, 146] width 78 height 7
drag, startPoint x: 273, startPoint y: 148, endPoint x: 228, endPoint y: 25, distance: 131.5
click at [272, 148] on b "ElkinsChevy_Weekend_[DATE]" at bounding box center [264, 146] width 78 height 7
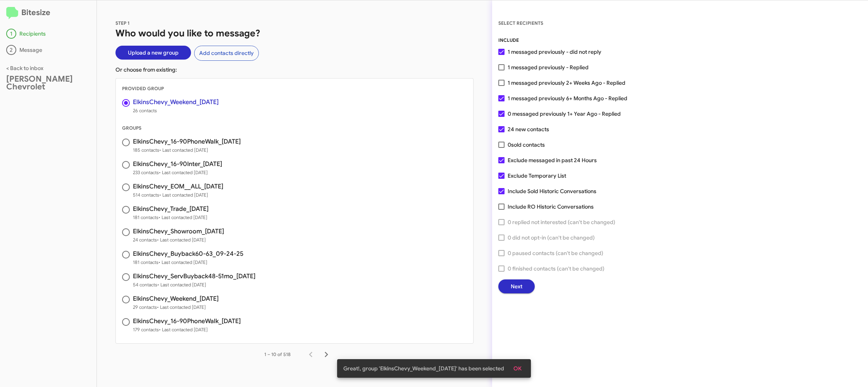
click at [504, 281] on button "Next" at bounding box center [516, 287] width 36 height 14
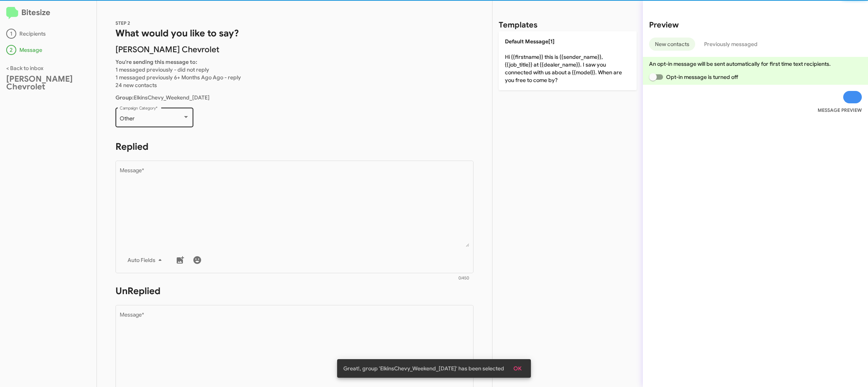
click at [166, 119] on div "Other" at bounding box center [151, 119] width 63 height 6
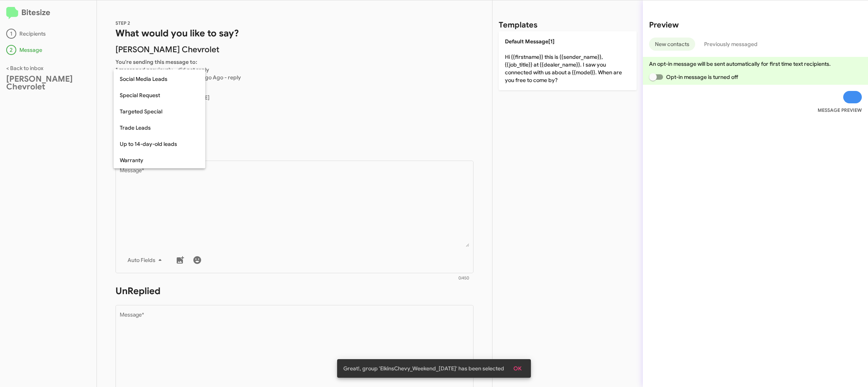
scroll to position [324, 0]
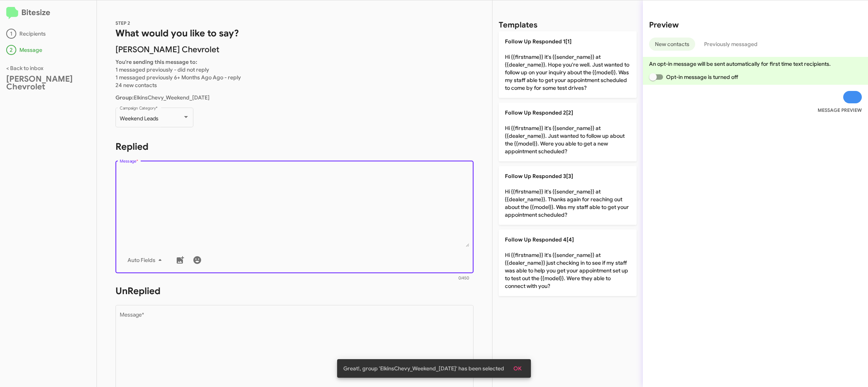
click at [260, 196] on textarea "Message *" at bounding box center [295, 207] width 350 height 79
drag, startPoint x: 261, startPoint y: 196, endPoint x: 288, endPoint y: 197, distance: 27.1
click at [270, 194] on textarea "Message *" at bounding box center [295, 207] width 350 height 79
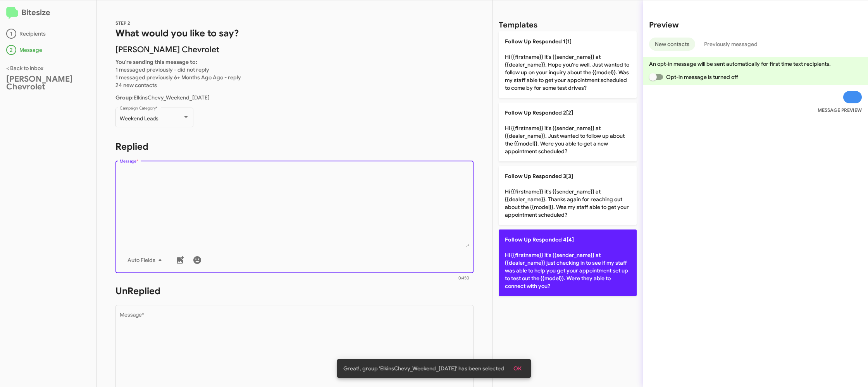
click at [544, 265] on p "Follow Up Responded 4[4] Hi {{firstname}} it's {{sender_name}} at {{dealer_name…" at bounding box center [568, 263] width 138 height 67
type textarea "Hi {{firstname}} it's {{sender_name}} at {{dealer_name}} just checking in to se…"
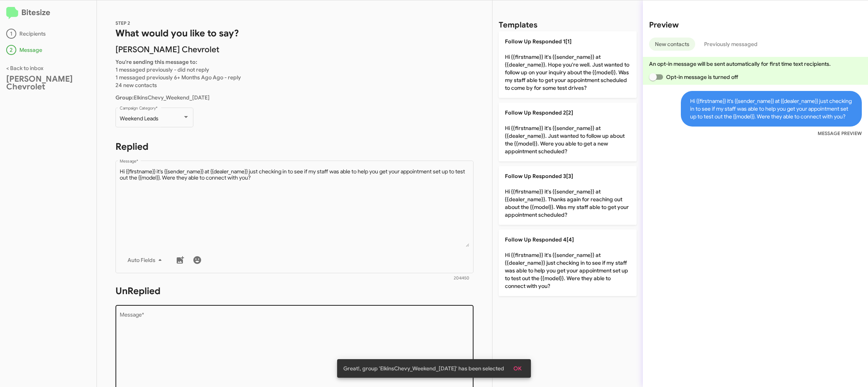
click at [348, 328] on textarea "Message *" at bounding box center [295, 352] width 350 height 79
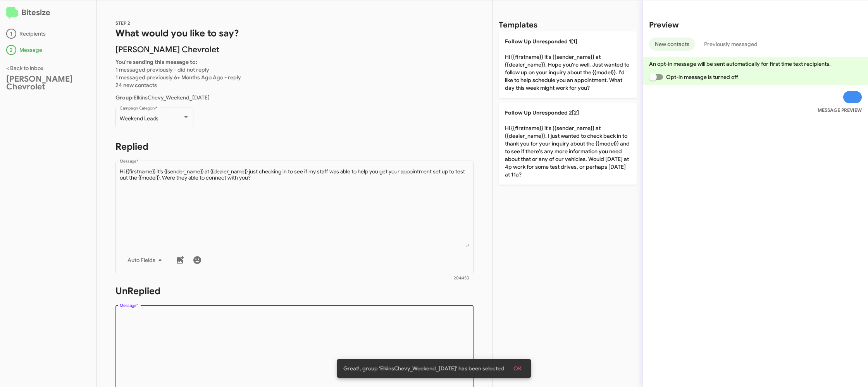
click at [348, 328] on textarea "Message *" at bounding box center [295, 352] width 350 height 79
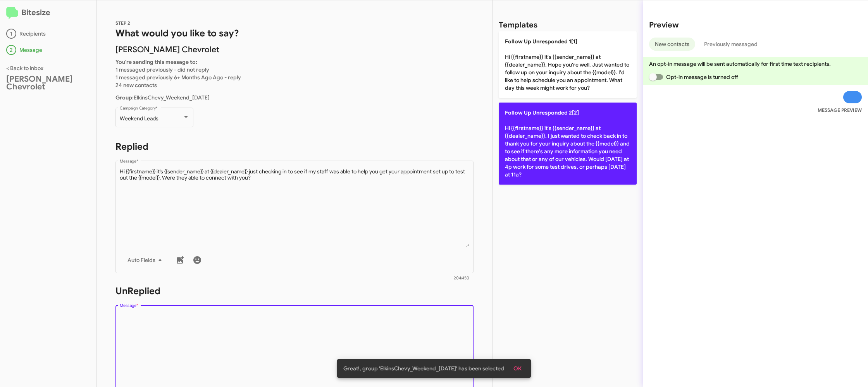
drag, startPoint x: 348, startPoint y: 328, endPoint x: 509, endPoint y: 179, distance: 219.0
click at [374, 301] on form "UnReplied Drop image here to insert Auto Fields Message * 0/450" at bounding box center [294, 355] width 358 height 141
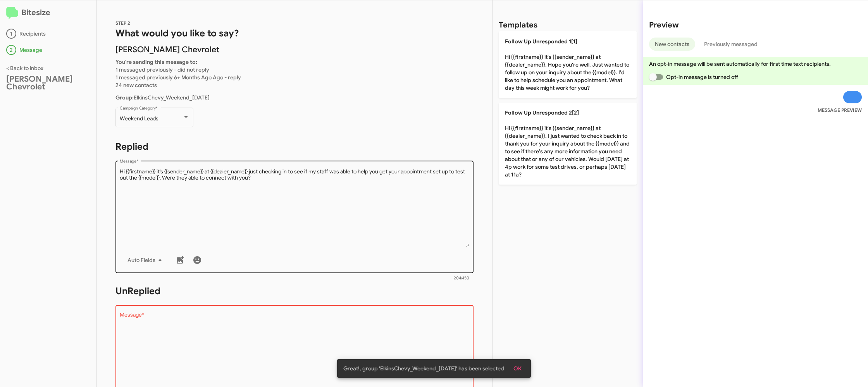
drag, startPoint x: 558, startPoint y: 160, endPoint x: 355, endPoint y: 170, distance: 203.3
click at [546, 160] on p "Follow Up Unresponded 2[2] Hi {{firstname}} it's {{sender_name}} at {{dealer_na…" at bounding box center [568, 144] width 138 height 82
type textarea "Hi {{firstname}} it's {{sender_name}} at {{dealer_name}}. I just wanted to chec…"
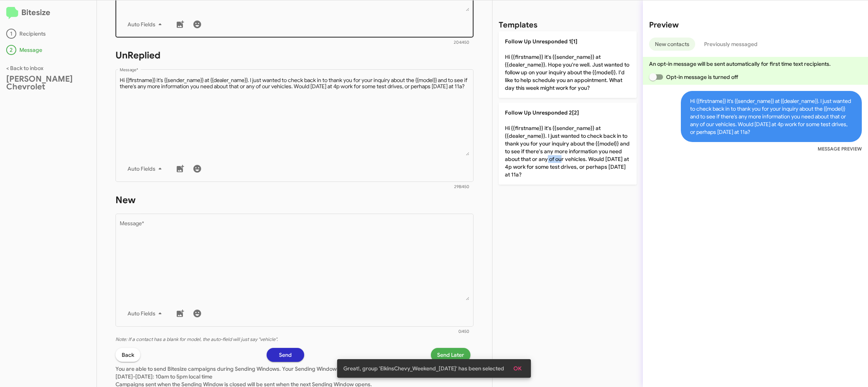
scroll to position [284, 0]
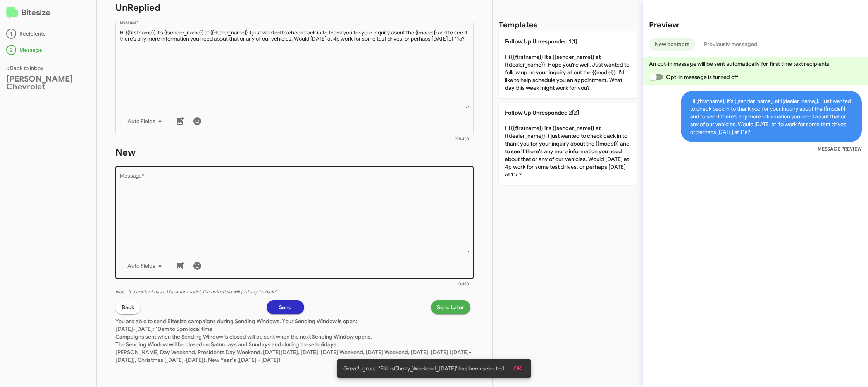
click at [360, 207] on textarea "Message *" at bounding box center [295, 213] width 350 height 79
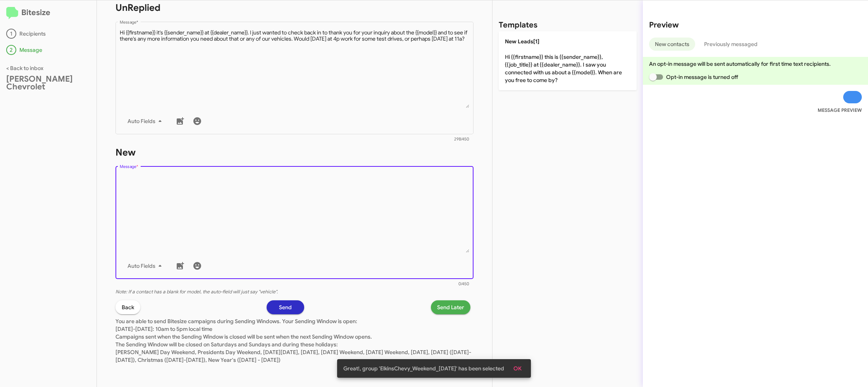
drag, startPoint x: 360, startPoint y: 207, endPoint x: 531, endPoint y: 97, distance: 203.7
click at [392, 184] on textarea "Message *" at bounding box center [295, 213] width 350 height 79
drag, startPoint x: 541, startPoint y: 87, endPoint x: 537, endPoint y: 83, distance: 5.2
click at [541, 87] on div "Templates New Leads[1] Hi {{firstname}} this is {{sender_name}}, {{job_title}} …" at bounding box center [567, 193] width 150 height 387
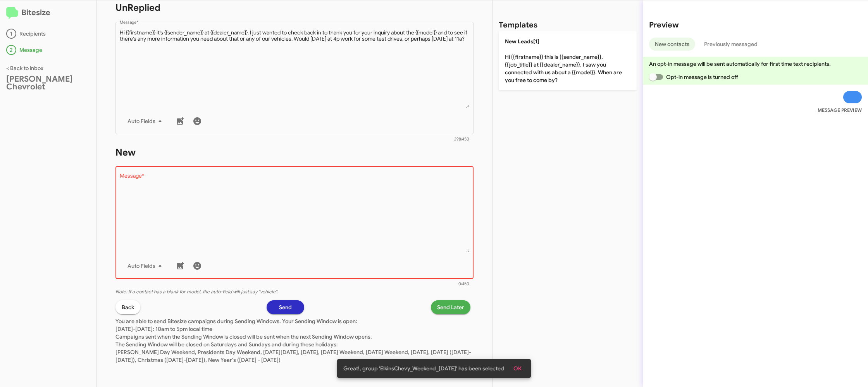
drag, startPoint x: 532, startPoint y: 77, endPoint x: 503, endPoint y: 167, distance: 94.6
click at [532, 77] on p "New Leads[1] Hi {{firstname}} this is {{sender_name}}, {{job_title}} at {{deale…" at bounding box center [568, 60] width 138 height 59
type textarea "Hi {{firstname}} this is {{sender_name}}, {{job_title}} at {{dealer_name}}. I s…"
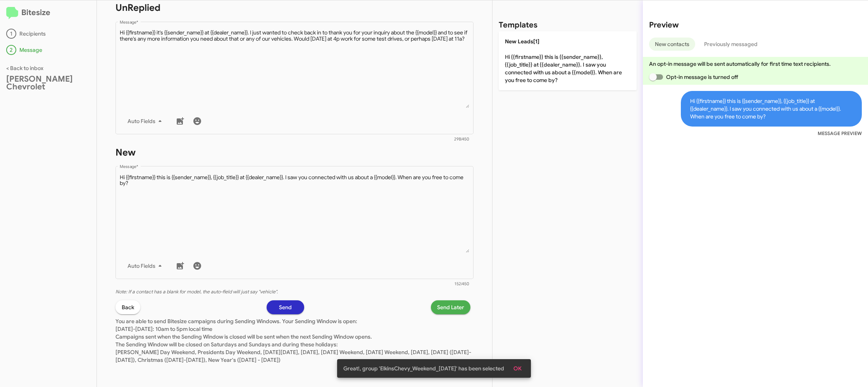
click at [449, 311] on span "Send Later" at bounding box center [450, 308] width 27 height 14
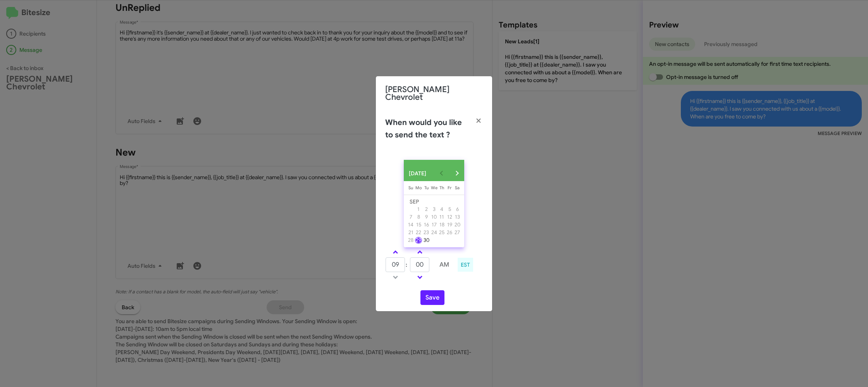
drag, startPoint x: 394, startPoint y: 250, endPoint x: 422, endPoint y: 268, distance: 33.7
click at [394, 250] on link at bounding box center [396, 252] width 14 height 9
type input "10"
click at [427, 294] on button "Save" at bounding box center [432, 298] width 24 height 15
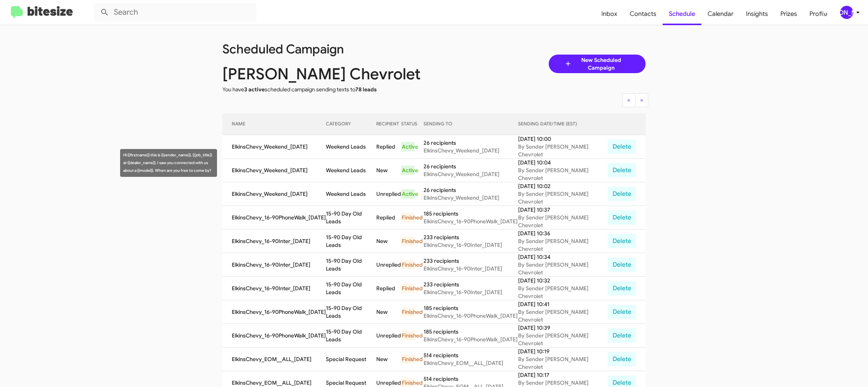
click at [346, 164] on td "Weekend Leads" at bounding box center [351, 171] width 50 height 24
copy td "Weekend Leads"
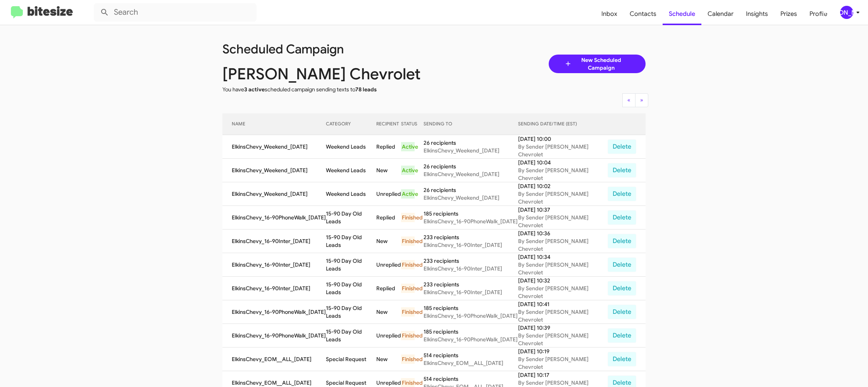
click at [842, 14] on div "[PERSON_NAME]" at bounding box center [846, 12] width 13 height 13
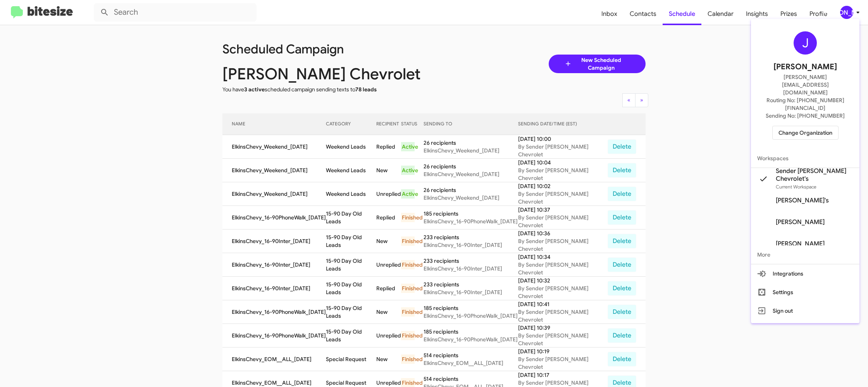
click at [815, 126] on span "Change Organization" at bounding box center [805, 132] width 54 height 13
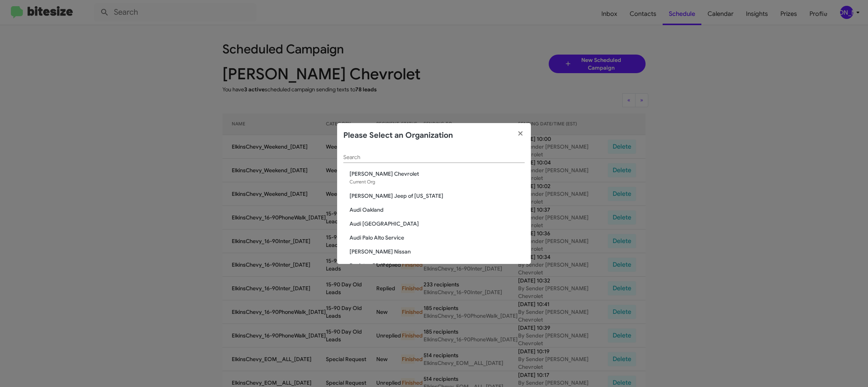
click at [347, 156] on div "Search" at bounding box center [433, 155] width 181 height 15
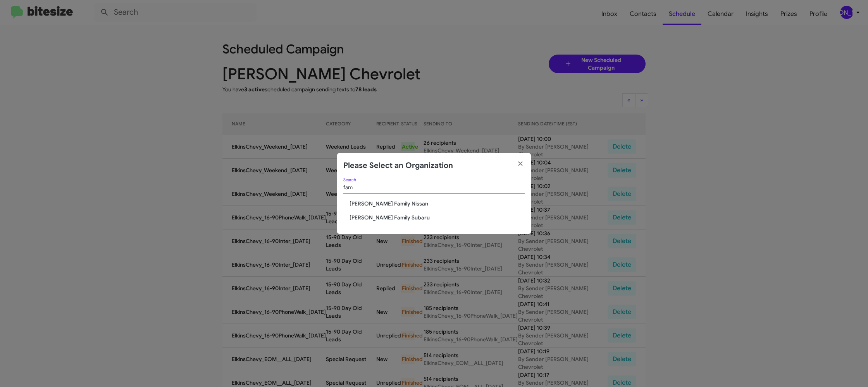
type input "fam"
click at [381, 203] on span "[PERSON_NAME] Family Nissan" at bounding box center [436, 204] width 175 height 8
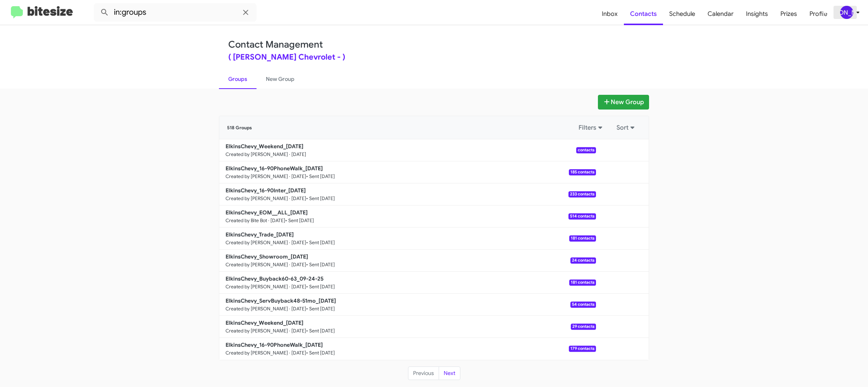
drag, startPoint x: 855, startPoint y: 11, endPoint x: 852, endPoint y: 13, distance: 4.0
click at [855, 11] on icon at bounding box center [857, 12] width 9 height 9
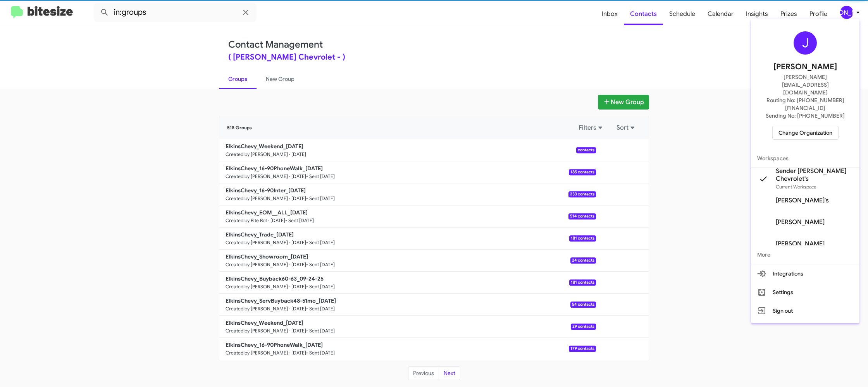
click at [798, 126] on span "Change Organization" at bounding box center [805, 132] width 54 height 13
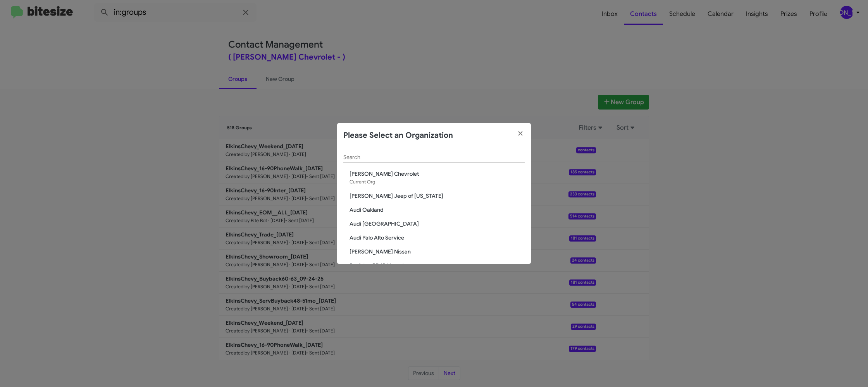
click at [361, 157] on input "Search" at bounding box center [433, 158] width 181 height 6
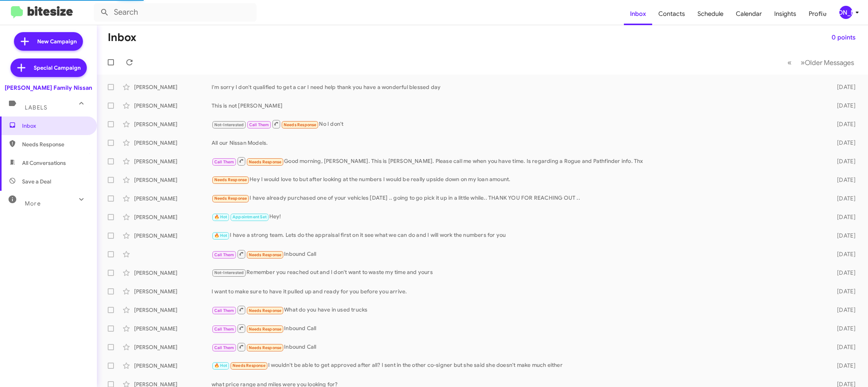
drag, startPoint x: 856, startPoint y: 10, endPoint x: 852, endPoint y: 11, distance: 4.4
click at [855, 10] on icon at bounding box center [856, 12] width 9 height 9
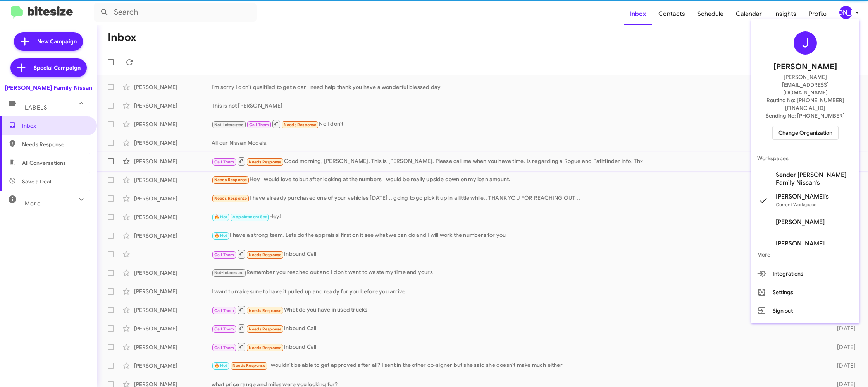
click at [810, 171] on span "Sender [PERSON_NAME] Family Nissan's" at bounding box center [814, 178] width 77 height 15
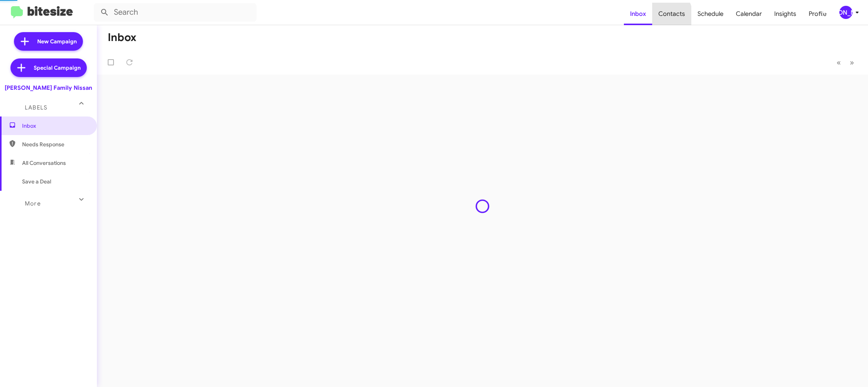
drag, startPoint x: 0, startPoint y: 0, endPoint x: 613, endPoint y: 1, distance: 612.5
click at [657, 13] on span "Contacts" at bounding box center [671, 14] width 39 height 22
type input "in:groups"
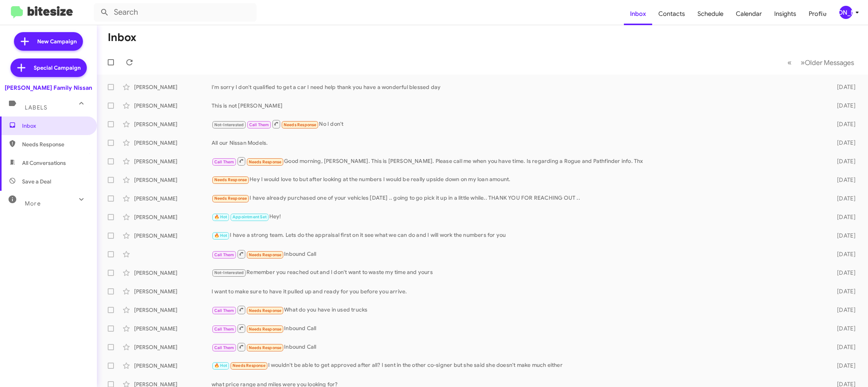
drag, startPoint x: 855, startPoint y: 17, endPoint x: 852, endPoint y: 17, distance: 4.0
click at [855, 17] on span "[PERSON_NAME]" at bounding box center [850, 12] width 23 height 13
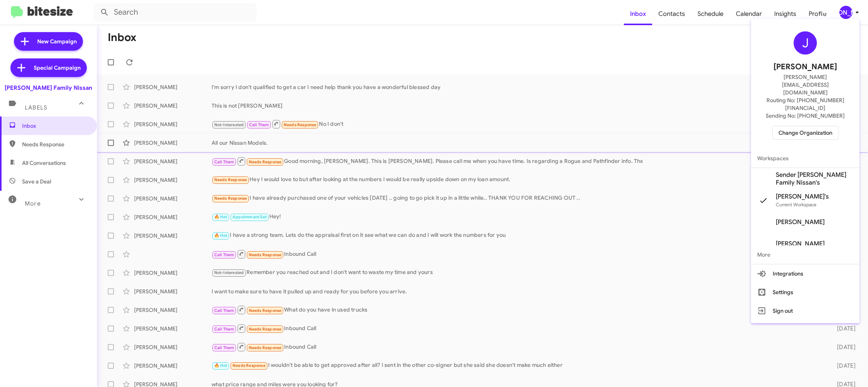
click at [805, 171] on span "Sender [PERSON_NAME] Family Nissan's" at bounding box center [814, 178] width 77 height 15
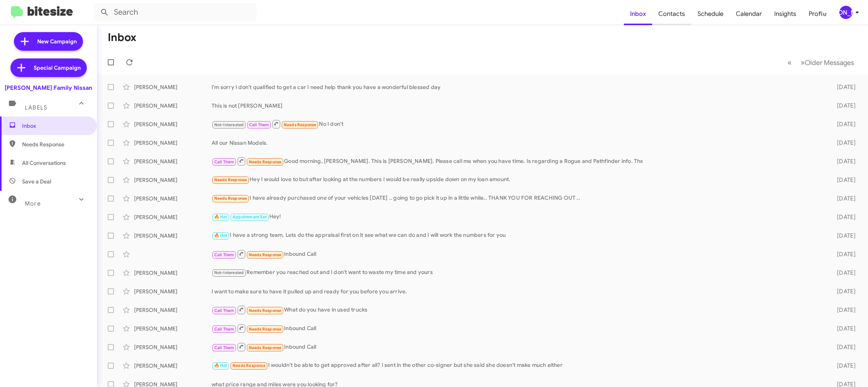
click at [673, 10] on span "Contacts" at bounding box center [671, 14] width 39 height 22
click at [852, 12] on icon at bounding box center [856, 12] width 9 height 9
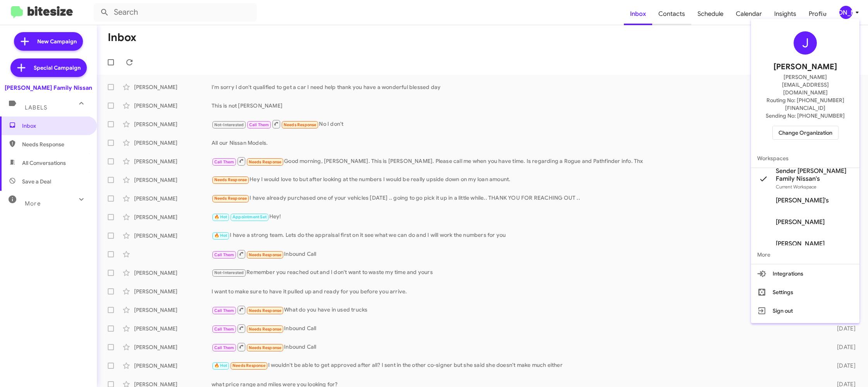
drag, startPoint x: 658, startPoint y: 25, endPoint x: 667, endPoint y: 15, distance: 12.9
click at [659, 24] on div at bounding box center [434, 193] width 868 height 387
click at [667, 15] on span "Contacts" at bounding box center [671, 14] width 39 height 22
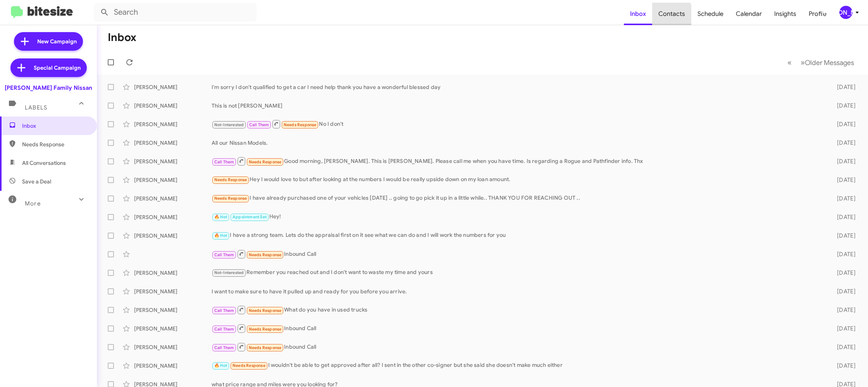
click at [667, 15] on span "Contacts" at bounding box center [671, 14] width 39 height 22
type input "in:groups"
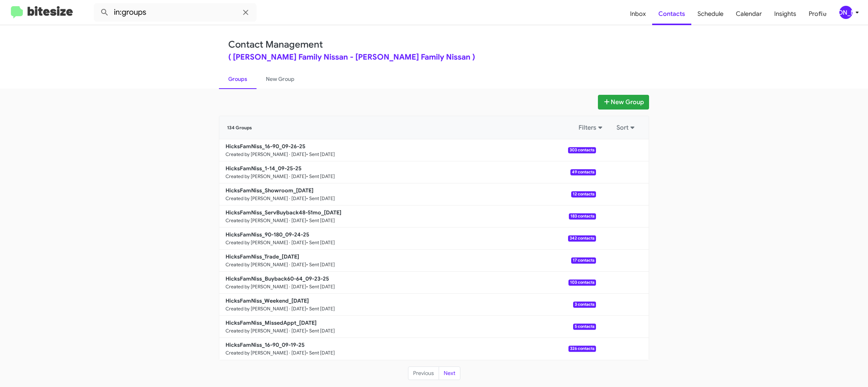
click at [279, 89] on div "New Group 134 Groups Filters Sort HicksFamNiss_16-90_09-26-25 Created by [PERSO…" at bounding box center [434, 238] width 868 height 299
click at [852, 5] on mat-toolbar "in:groups Inbox Contacts Schedule Calendar Insights Profile [PERSON_NAME]" at bounding box center [434, 12] width 868 height 25
click at [853, 9] on icon at bounding box center [856, 12] width 9 height 9
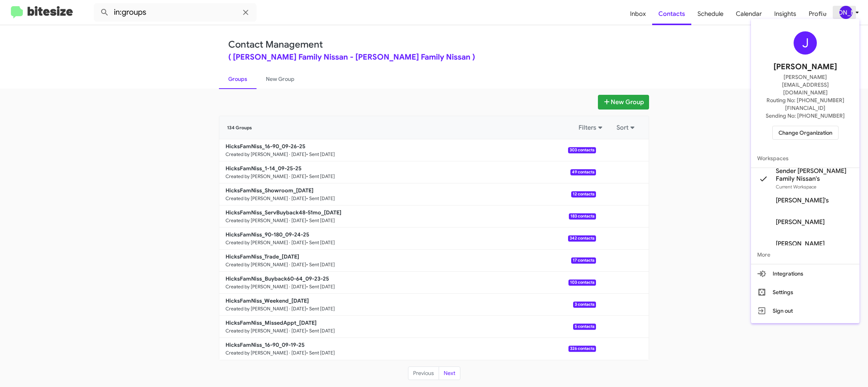
click at [853, 10] on div at bounding box center [434, 193] width 868 height 387
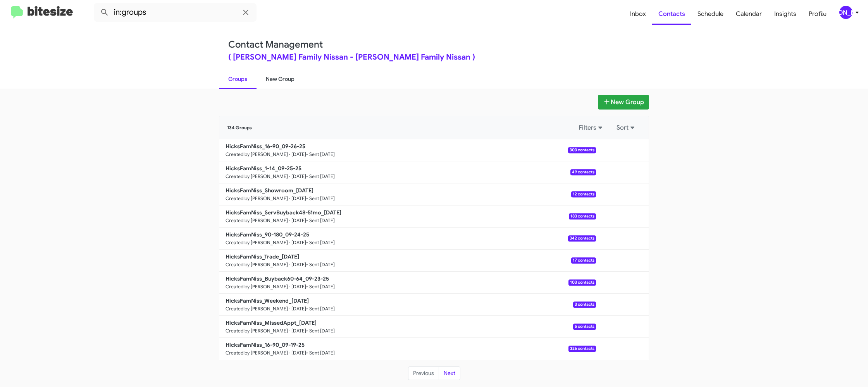
click at [273, 80] on link "New Group" at bounding box center [279, 79] width 47 height 20
drag, startPoint x: 273, startPoint y: 80, endPoint x: 635, endPoint y: 5, distance: 370.3
click at [274, 79] on link "New Group" at bounding box center [279, 79] width 47 height 20
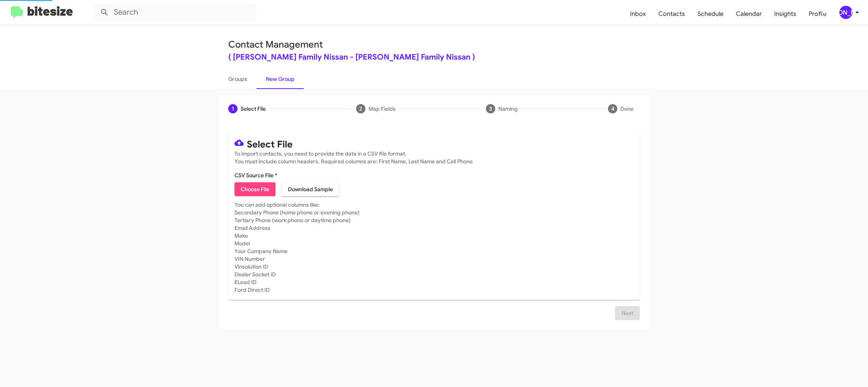
click at [857, 14] on icon at bounding box center [856, 12] width 9 height 9
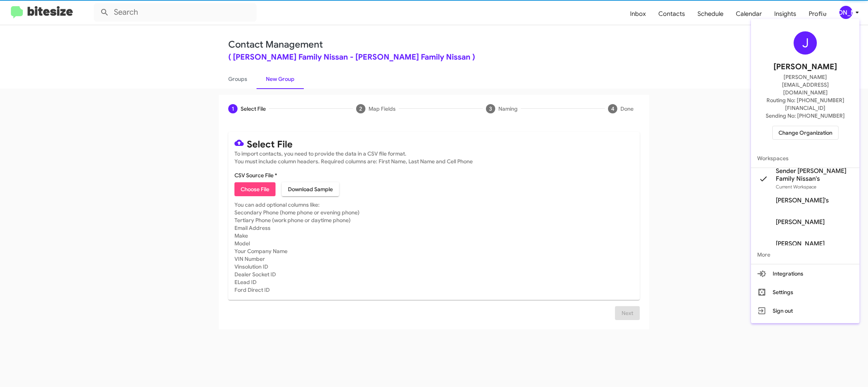
click at [856, 12] on div at bounding box center [434, 193] width 868 height 387
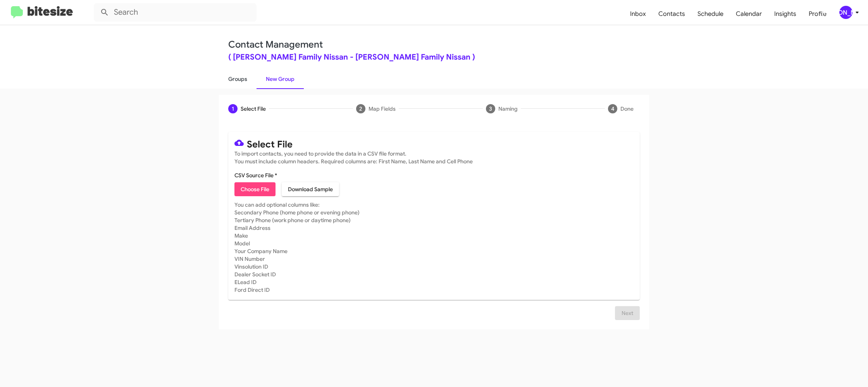
click at [247, 83] on link "Groups" at bounding box center [238, 79] width 38 height 20
type input "in:groups"
click at [247, 83] on link "Groups" at bounding box center [238, 79] width 38 height 20
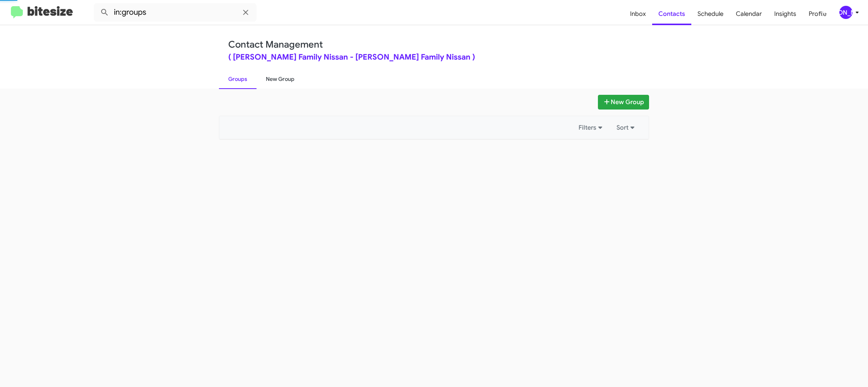
drag, startPoint x: 247, startPoint y: 83, endPoint x: 281, endPoint y: 79, distance: 33.6
click at [248, 83] on link "Groups" at bounding box center [238, 79] width 38 height 20
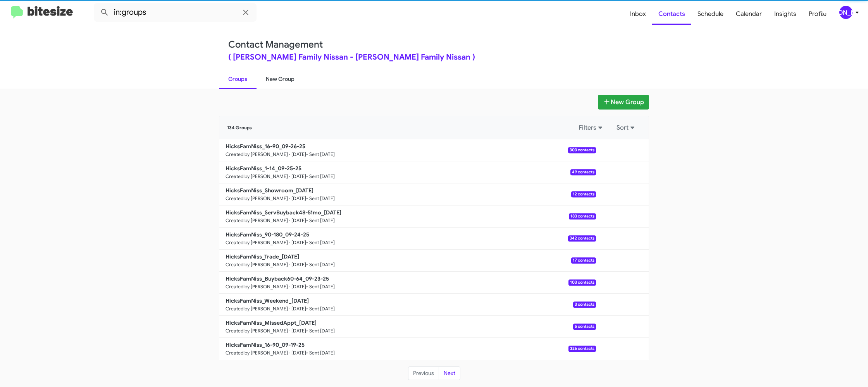
click at [281, 79] on link "New Group" at bounding box center [279, 79] width 47 height 20
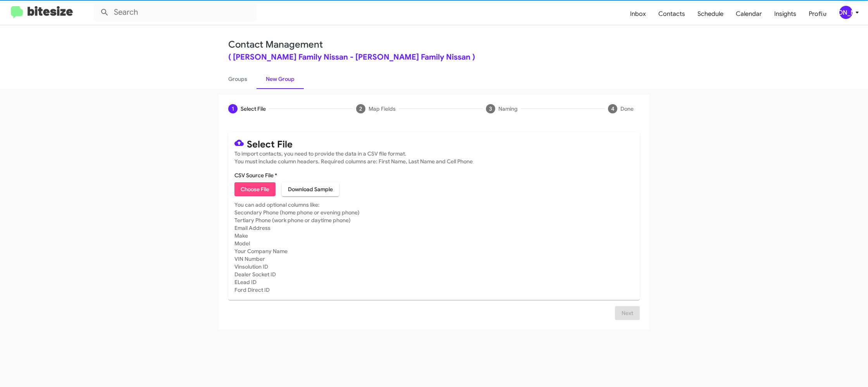
click at [281, 79] on link "New Group" at bounding box center [279, 79] width 47 height 20
click at [847, 10] on div "[PERSON_NAME]" at bounding box center [845, 12] width 13 height 13
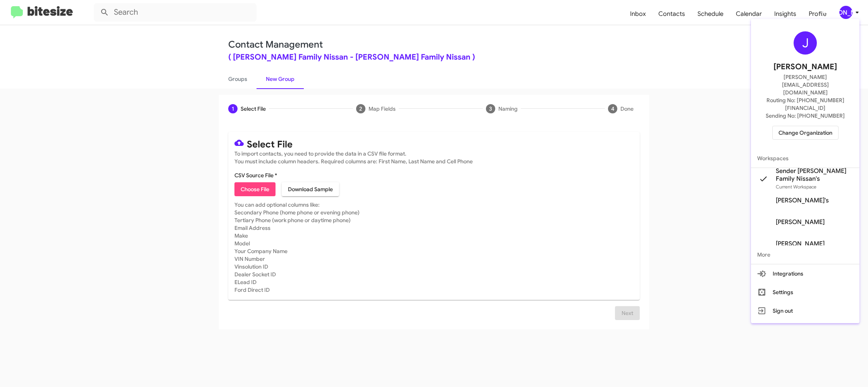
click at [847, 10] on div at bounding box center [434, 193] width 868 height 387
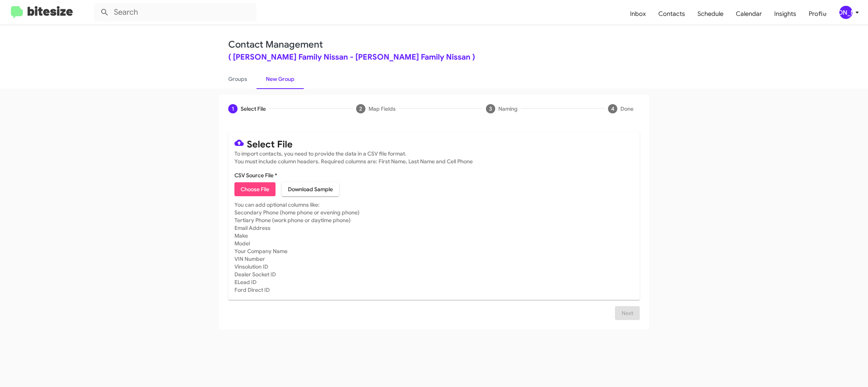
click at [243, 191] on span "Choose File" at bounding box center [255, 189] width 29 height 14
type input "HicksFamNiss_MissedAppt_[DATE]"
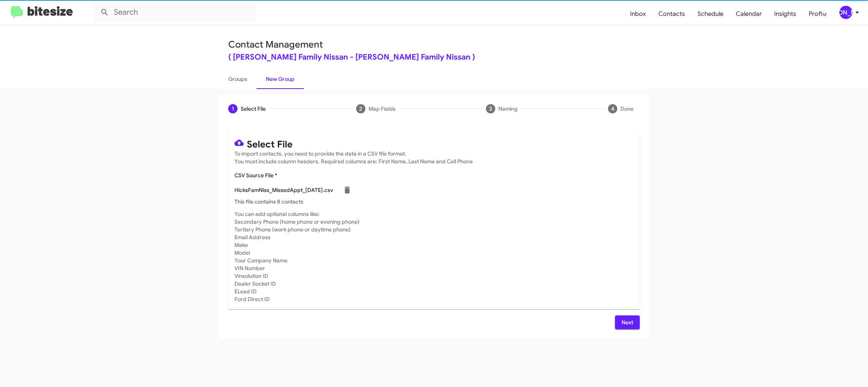
drag, startPoint x: 447, startPoint y: 212, endPoint x: 440, endPoint y: 209, distance: 7.3
click at [447, 212] on mat-card-subtitle "You can add optional columns like: Secondary Phone (home phone or evening phone…" at bounding box center [433, 256] width 399 height 93
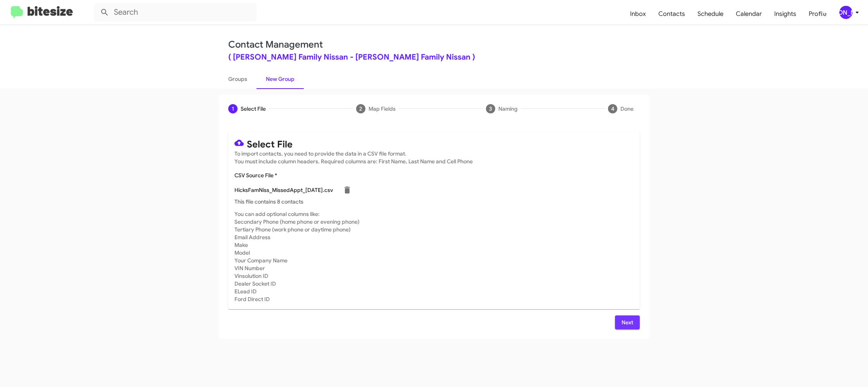
click at [621, 326] on span "Next" at bounding box center [627, 323] width 12 height 14
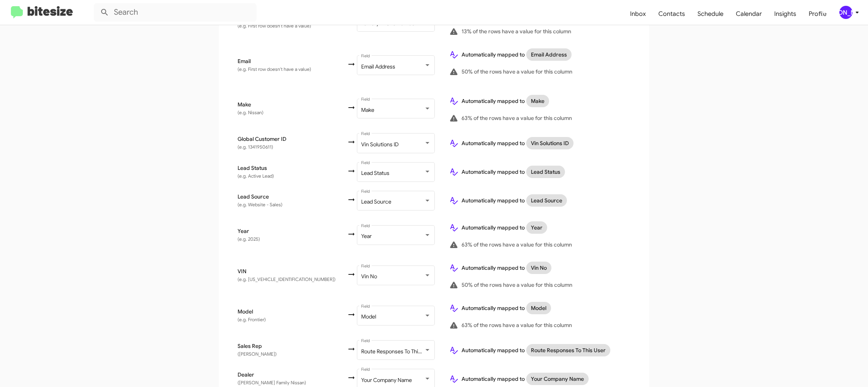
scroll to position [358, 0]
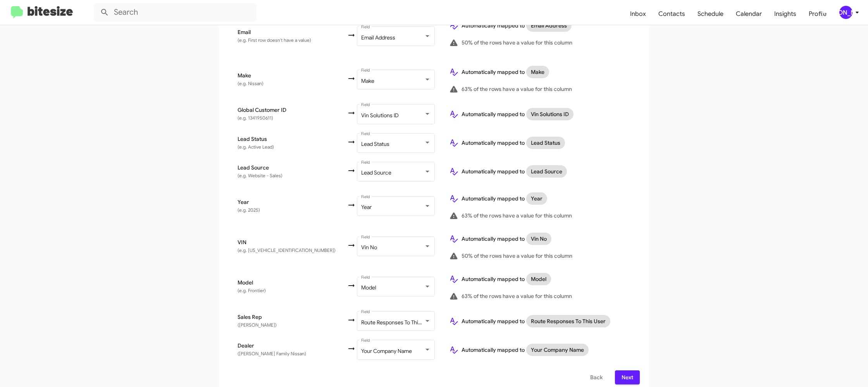
click at [850, 11] on div "[PERSON_NAME]" at bounding box center [845, 12] width 13 height 13
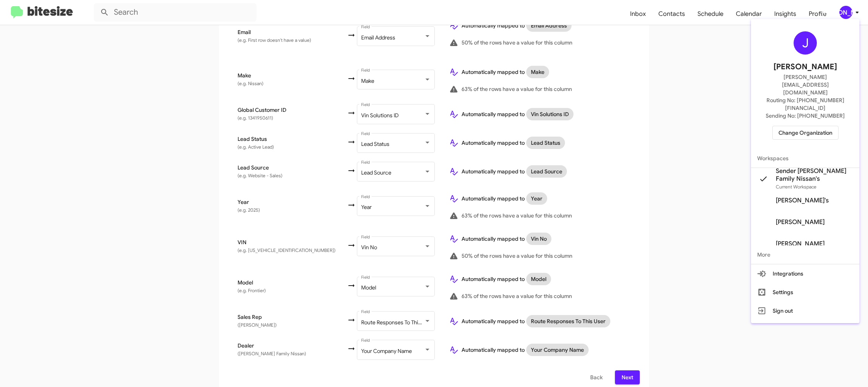
click at [850, 11] on div at bounding box center [434, 193] width 868 height 387
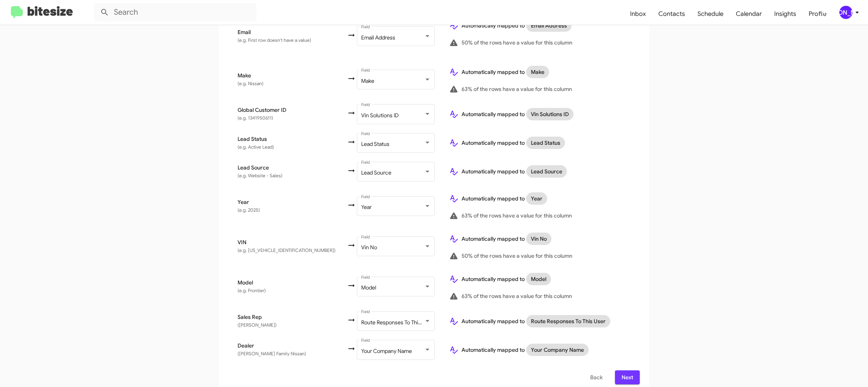
click at [628, 371] on span "Next" at bounding box center [627, 378] width 12 height 14
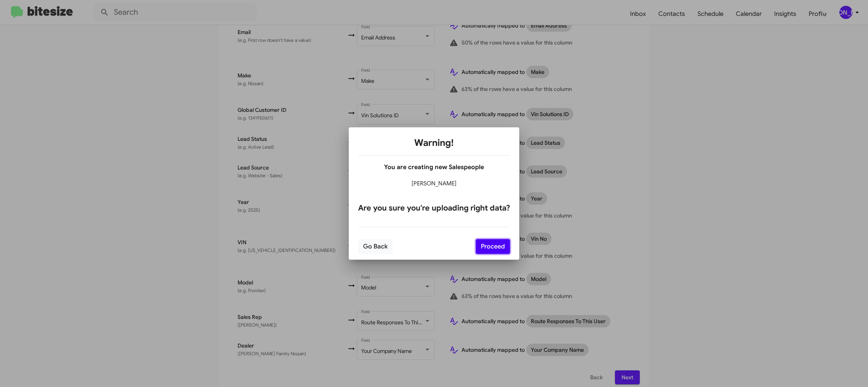
click at [491, 248] on button "Proceed" at bounding box center [493, 246] width 34 height 15
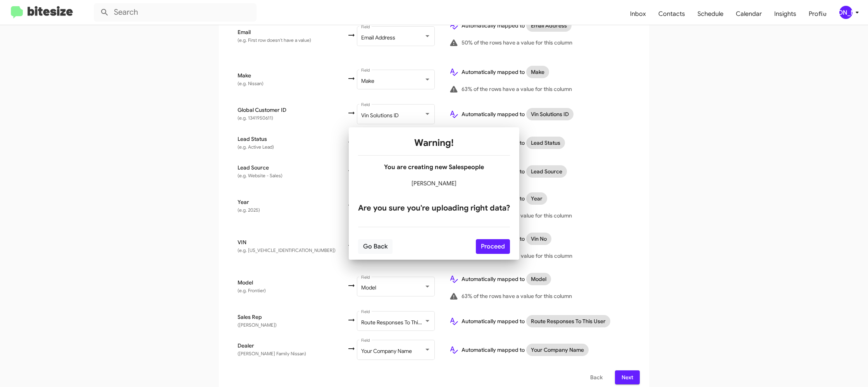
scroll to position [0, 0]
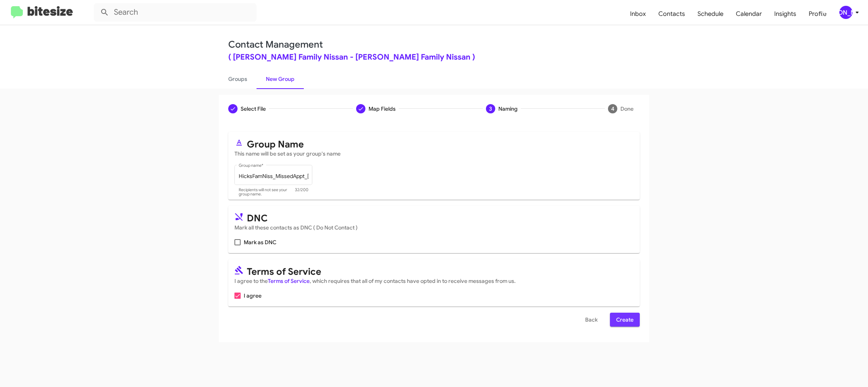
drag, startPoint x: 628, startPoint y: 316, endPoint x: 485, endPoint y: 235, distance: 164.0
click at [627, 316] on span "Create" at bounding box center [624, 320] width 17 height 14
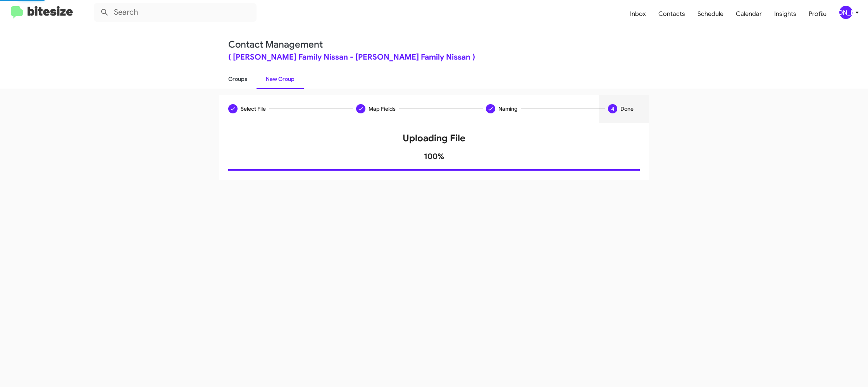
click at [256, 88] on link "Groups" at bounding box center [238, 79] width 38 height 20
type input "in:groups"
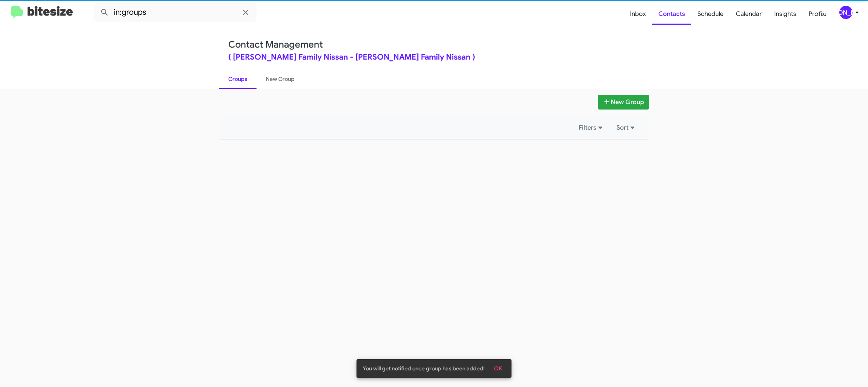
click at [243, 81] on link "Groups" at bounding box center [238, 79] width 38 height 20
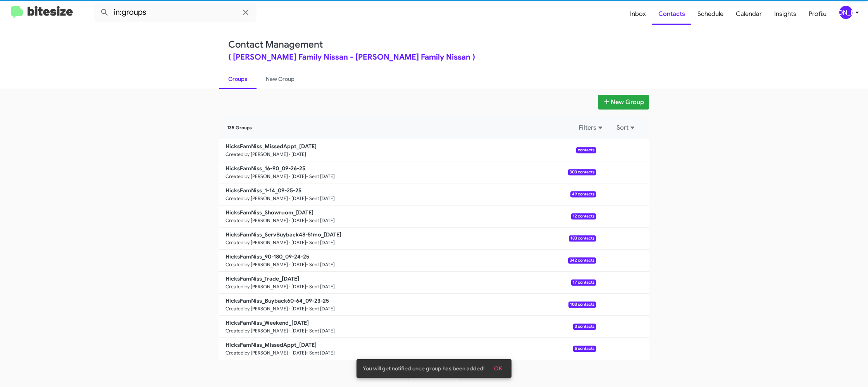
click at [243, 81] on link "Groups" at bounding box center [238, 79] width 38 height 20
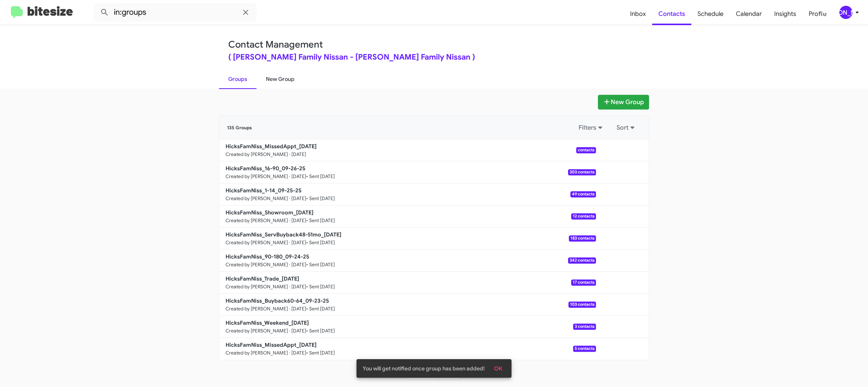
drag, startPoint x: 243, startPoint y: 81, endPoint x: 263, endPoint y: 77, distance: 20.6
click at [245, 80] on link "Groups" at bounding box center [238, 79] width 38 height 20
click at [263, 77] on link "New Group" at bounding box center [279, 79] width 47 height 20
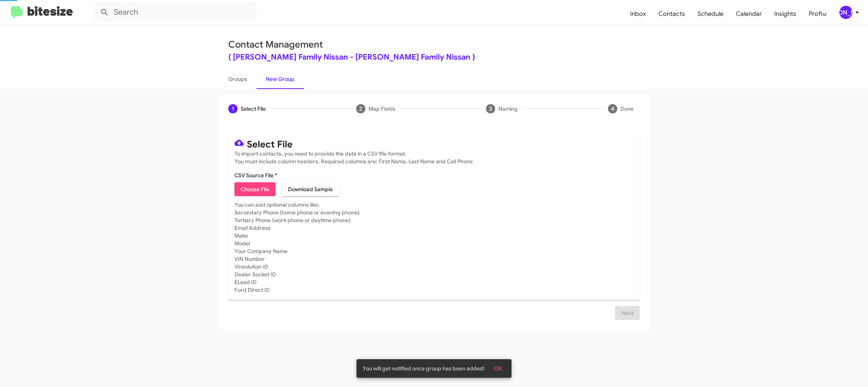
click at [263, 77] on link "New Group" at bounding box center [279, 79] width 47 height 20
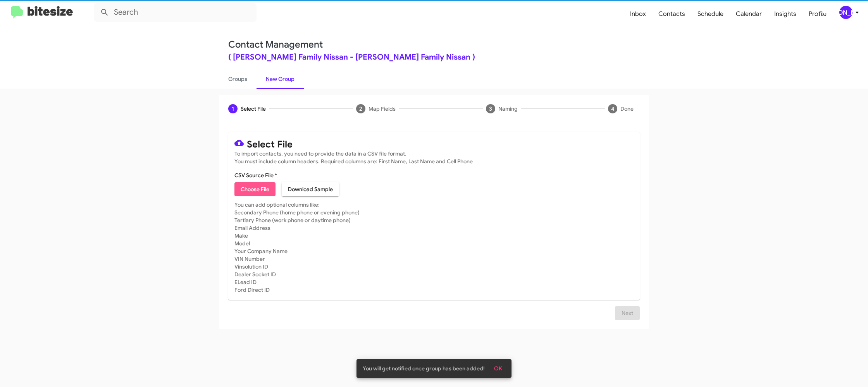
click at [255, 194] on span "Choose File" at bounding box center [255, 189] width 29 height 14
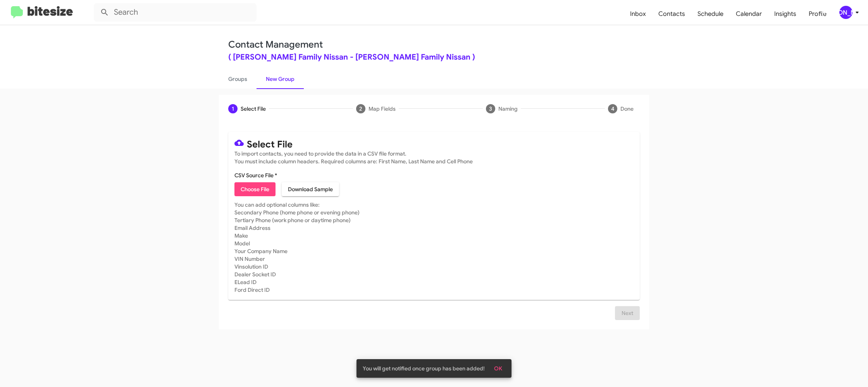
type input "HicksFamNiss_Weekend_[DATE]"
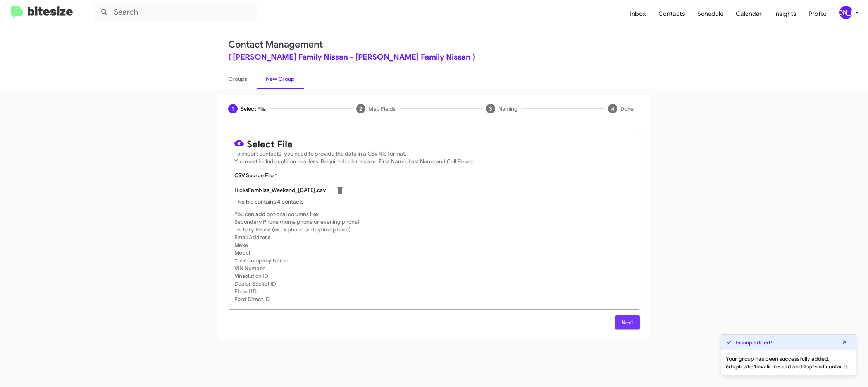
drag, startPoint x: 630, startPoint y: 323, endPoint x: 592, endPoint y: 305, distance: 41.8
click at [630, 323] on span "Next" at bounding box center [627, 323] width 12 height 14
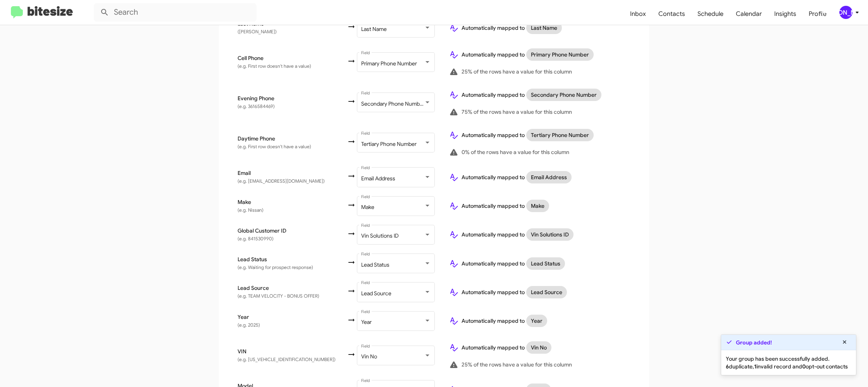
scroll to position [306, 0]
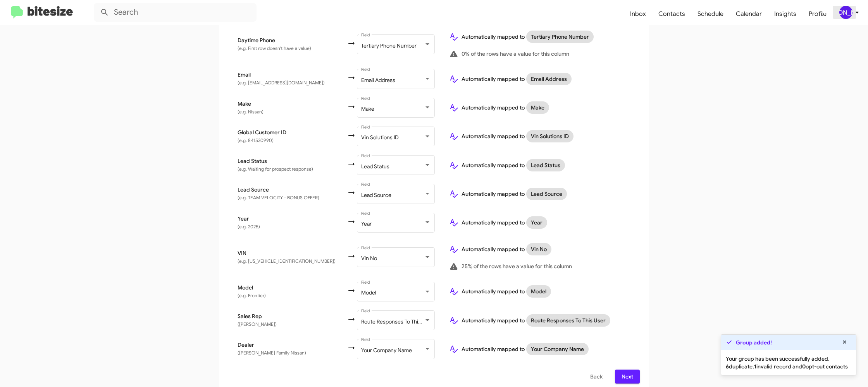
click at [847, 10] on div "[PERSON_NAME]" at bounding box center [845, 12] width 13 height 13
drag, startPoint x: 625, startPoint y: 366, endPoint x: 620, endPoint y: 354, distance: 12.5
click at [625, 370] on span "Next" at bounding box center [627, 377] width 12 height 14
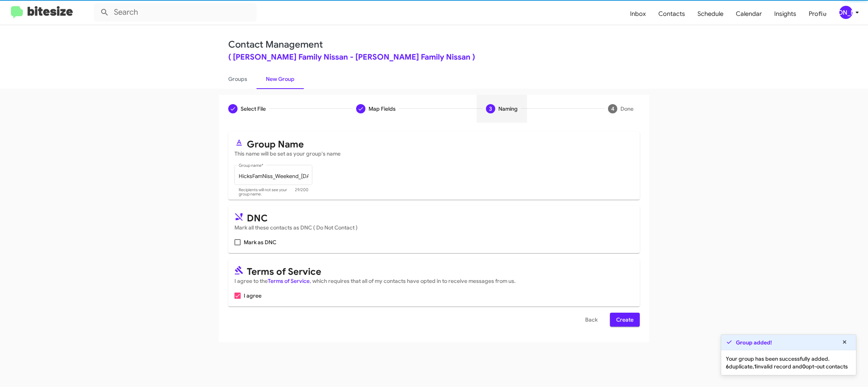
scroll to position [0, 0]
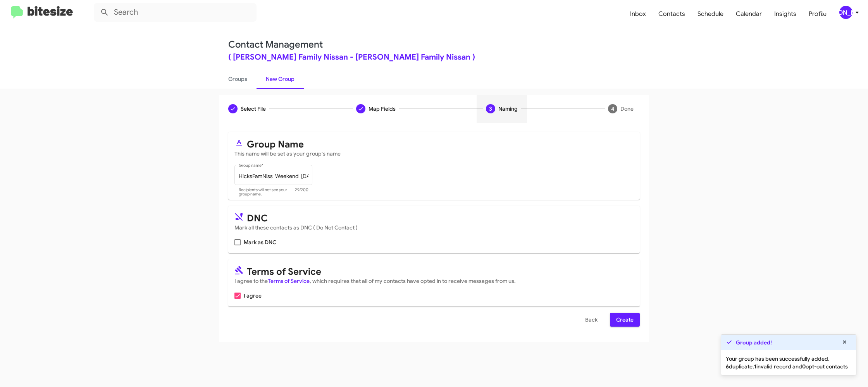
drag, startPoint x: 624, startPoint y: 324, endPoint x: 619, endPoint y: 318, distance: 7.4
click at [624, 324] on span "Create" at bounding box center [624, 320] width 17 height 14
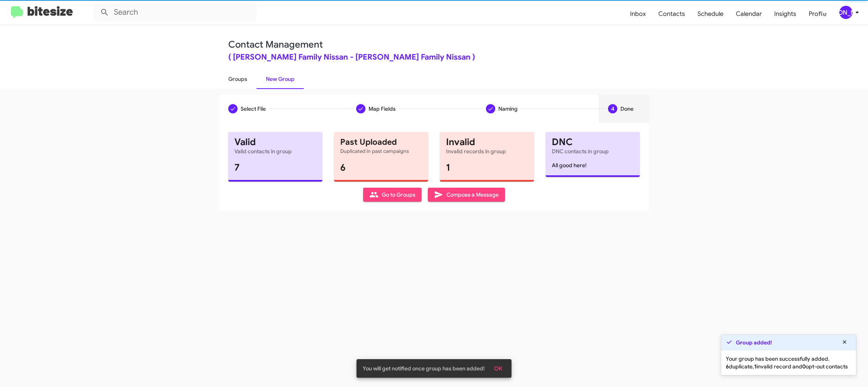
click at [236, 75] on link "Groups" at bounding box center [238, 79] width 38 height 20
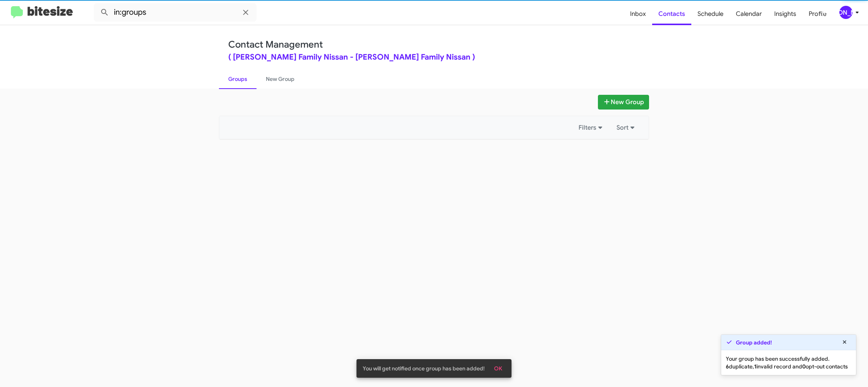
drag, startPoint x: 236, startPoint y: 75, endPoint x: 194, endPoint y: 24, distance: 65.5
click at [236, 73] on link "Groups" at bounding box center [238, 79] width 38 height 20
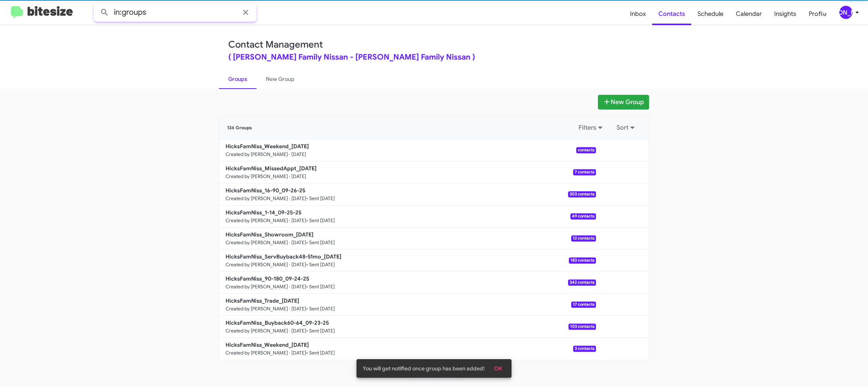
click at [186, 15] on input "in:groups" at bounding box center [175, 12] width 163 height 19
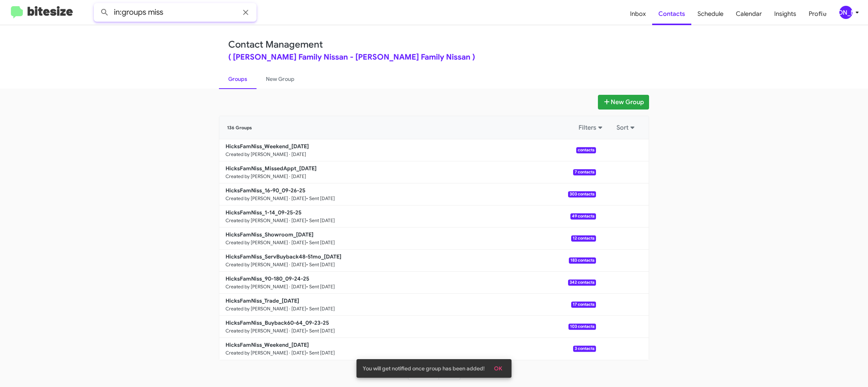
click at [97, 5] on button at bounding box center [104, 12] width 15 height 15
type input "in:groups weekend"
click at [97, 5] on button at bounding box center [104, 12] width 15 height 15
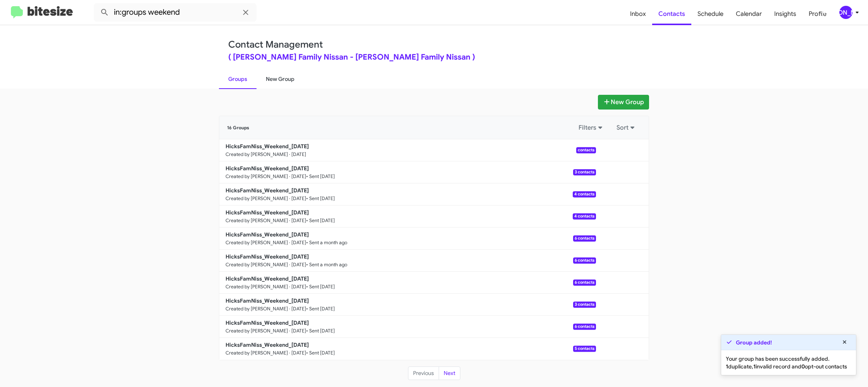
click at [269, 78] on link "New Group" at bounding box center [279, 79] width 47 height 20
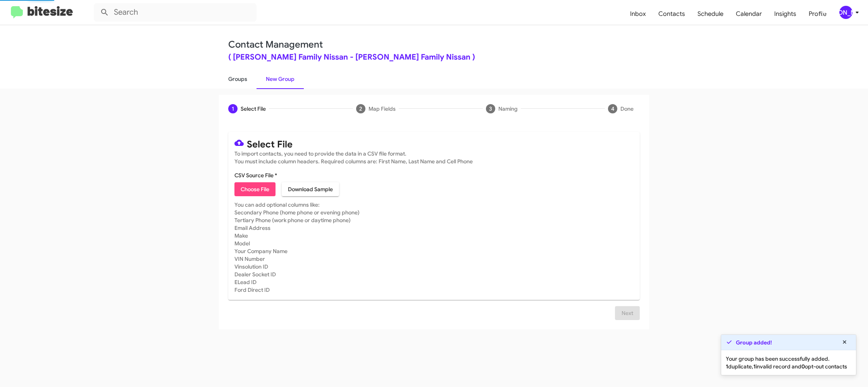
click at [247, 77] on link "Groups" at bounding box center [238, 79] width 38 height 20
type input "in:groups"
click at [247, 77] on link "Groups" at bounding box center [238, 79] width 38 height 20
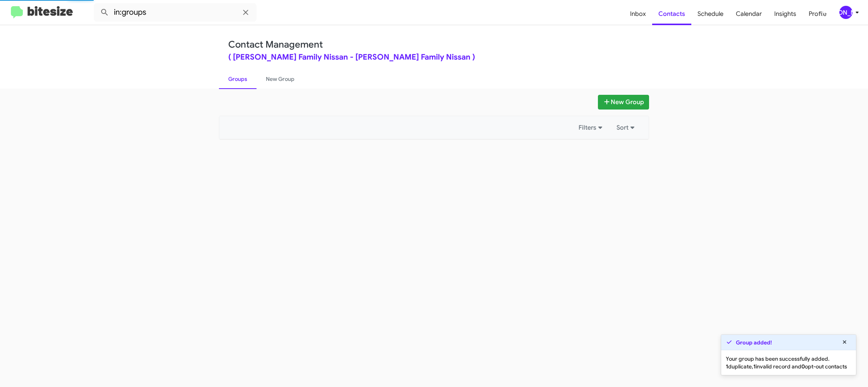
click at [247, 77] on link "Groups" at bounding box center [238, 79] width 38 height 20
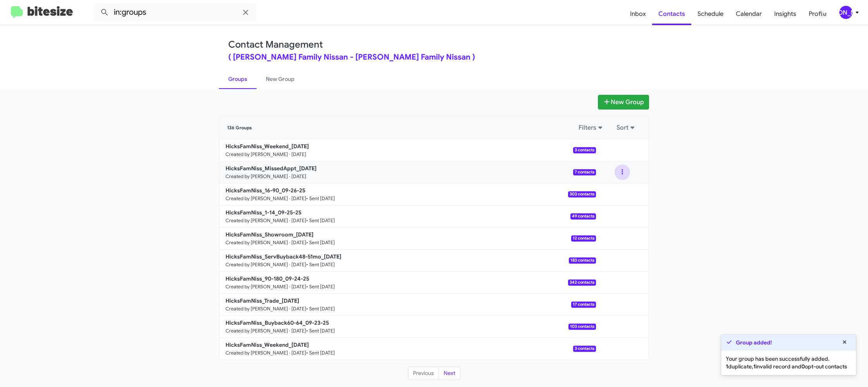
drag, startPoint x: 620, startPoint y: 173, endPoint x: 620, endPoint y: 179, distance: 6.2
click at [620, 174] on button at bounding box center [621, 172] width 15 height 15
click at [616, 188] on button "View contacts" at bounding box center [599, 193] width 62 height 19
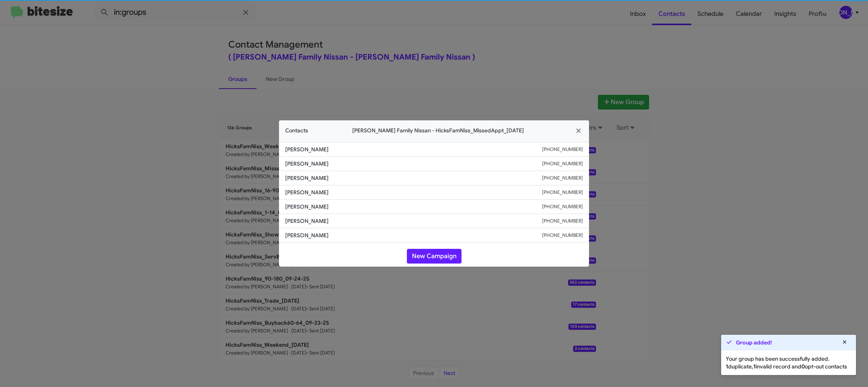
click at [301, 194] on span "[PERSON_NAME]" at bounding box center [413, 193] width 257 height 8
copy span "[PERSON_NAME]"
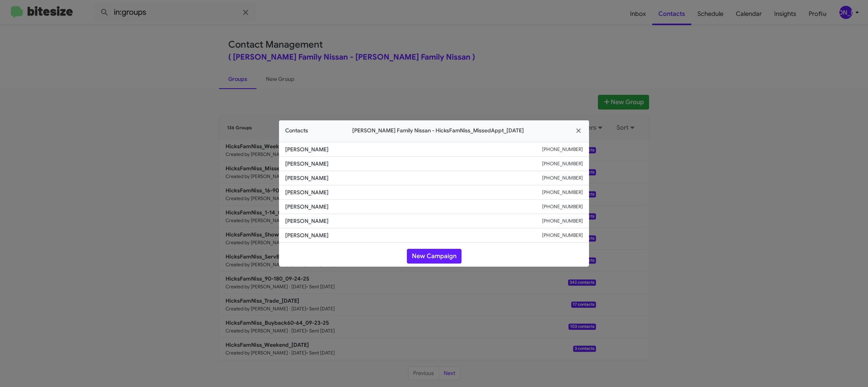
click at [490, 57] on modal-container "Contacts [PERSON_NAME] Family Nissan - HicksFamNiss_MissedAppt_[DATE] [PERSON_N…" at bounding box center [434, 193] width 868 height 387
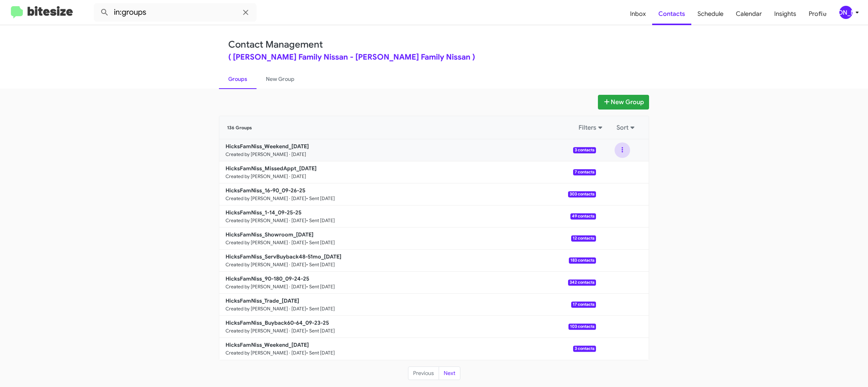
click at [620, 153] on button at bounding box center [621, 150] width 15 height 15
drag, startPoint x: 620, startPoint y: 156, endPoint x: 618, endPoint y: 167, distance: 10.5
click at [618, 167] on button "View contacts" at bounding box center [599, 171] width 62 height 19
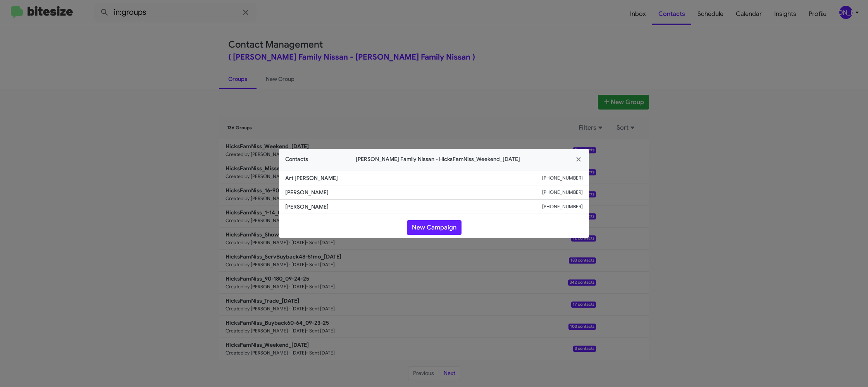
click at [307, 183] on li "Art [PERSON_NAME] [PHONE_NUMBER]" at bounding box center [434, 178] width 310 height 15
copy span "Art [PERSON_NAME]"
drag, startPoint x: 230, startPoint y: 91, endPoint x: 292, endPoint y: 168, distance: 98.3
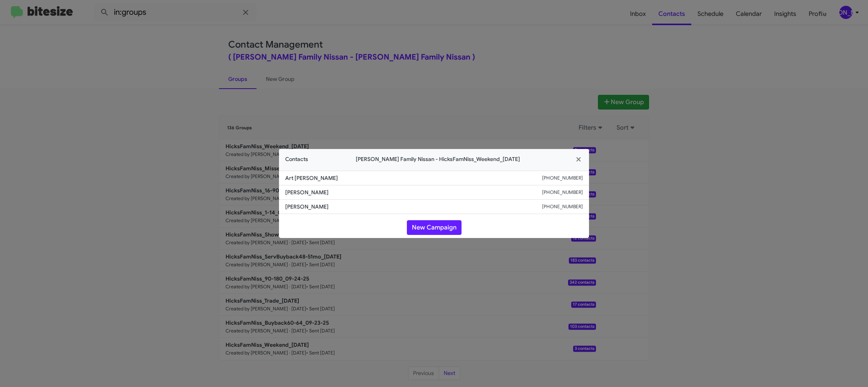
click at [230, 91] on modal-container "Contacts [PERSON_NAME] Family Nissan - HicksFamNiss_Weekend_[DATE] Art [PERSON_…" at bounding box center [434, 193] width 868 height 387
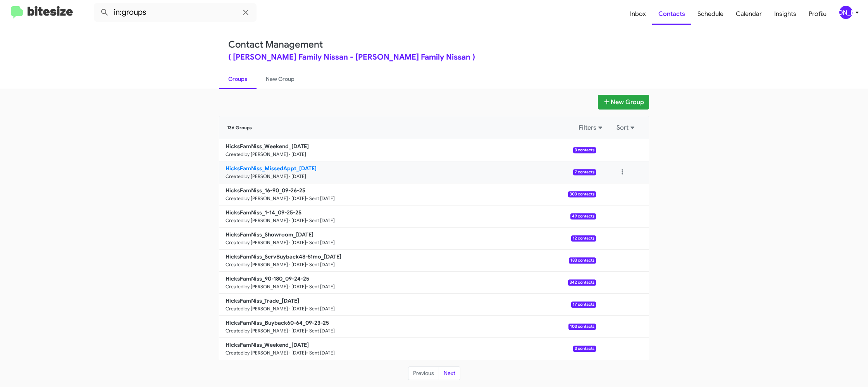
click at [291, 173] on link "HicksFamNiss_MissedAppt_[DATE] Created by [PERSON_NAME] · [DATE] 7 contacts" at bounding box center [407, 173] width 377 height 22
drag, startPoint x: 291, startPoint y: 173, endPoint x: 188, endPoint y: 32, distance: 174.4
click at [291, 172] on link "HicksFamNiss_MissedAppt_[DATE] Created by [PERSON_NAME] · [DATE] 7 contacts" at bounding box center [407, 173] width 377 height 22
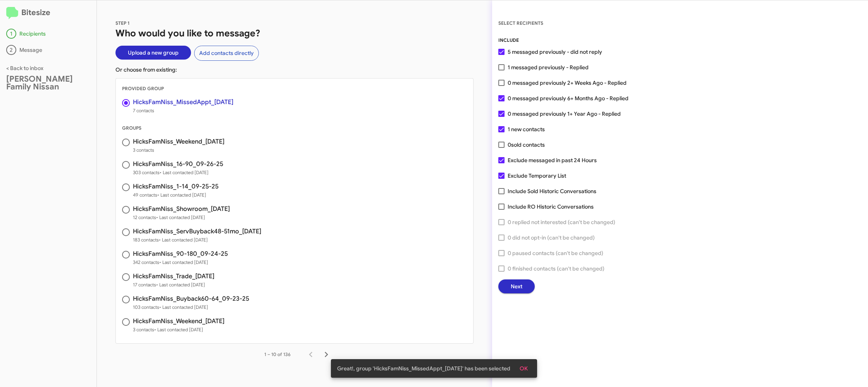
click at [518, 284] on span "Next" at bounding box center [517, 287] width 12 height 14
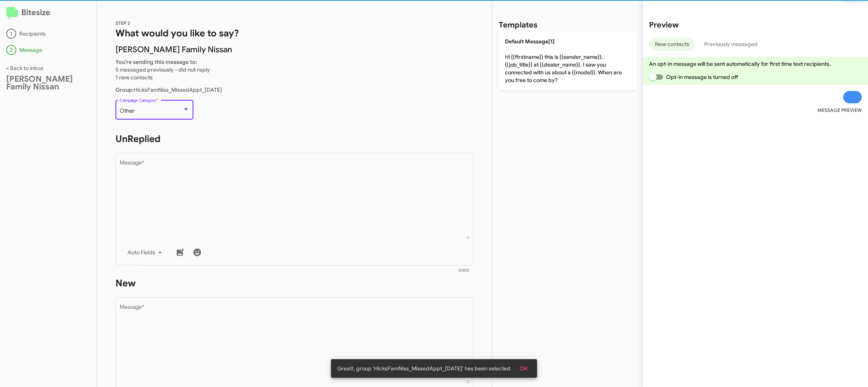
click at [178, 108] on div "Other Campaign Category *" at bounding box center [155, 108] width 70 height 21
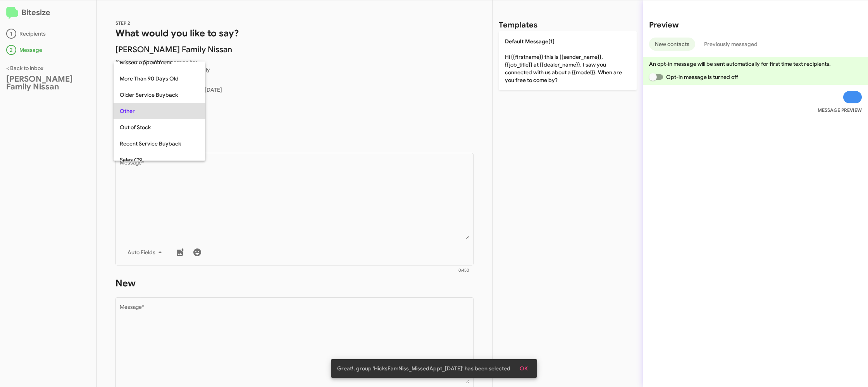
scroll to position [146, 0]
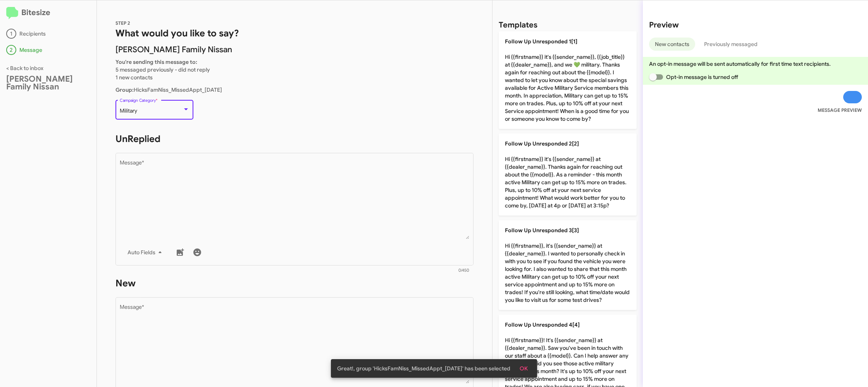
click at [177, 109] on div "Military" at bounding box center [151, 111] width 63 height 6
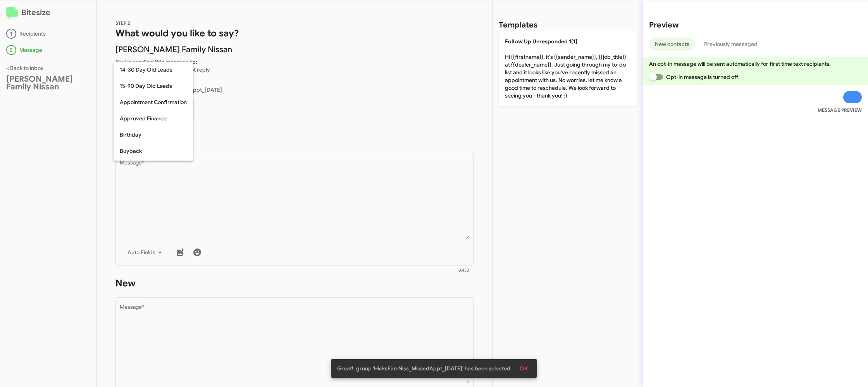
scroll to position [121, 0]
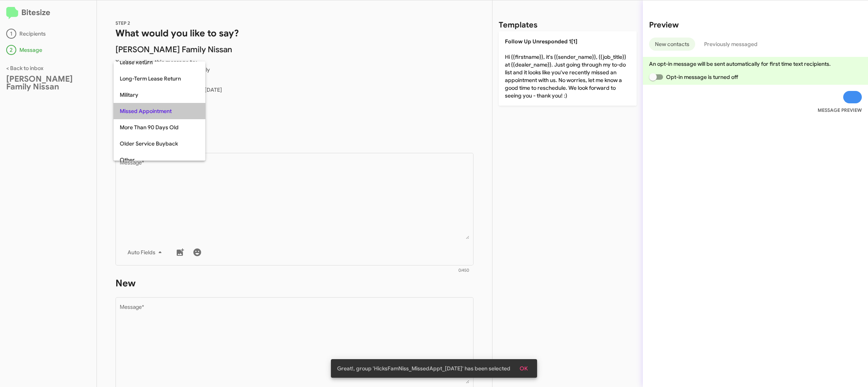
click at [176, 109] on span "Missed Appointment" at bounding box center [159, 111] width 79 height 16
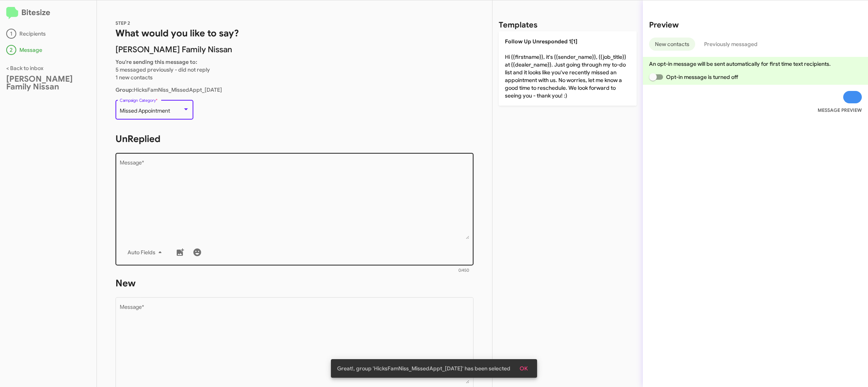
click at [274, 184] on textarea "Message *" at bounding box center [295, 199] width 350 height 79
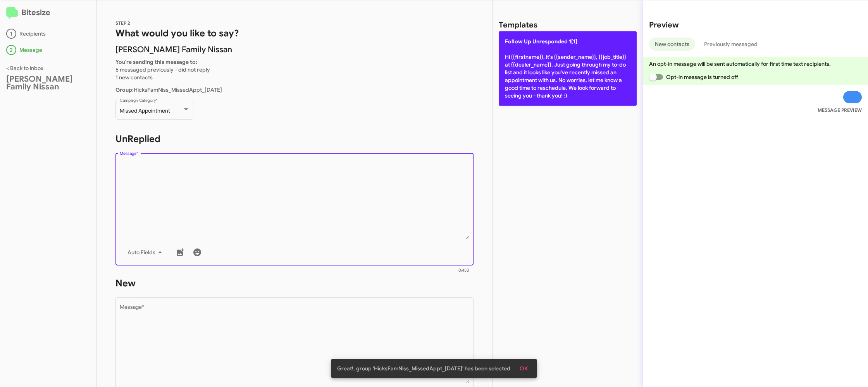
drag, startPoint x: 274, startPoint y: 184, endPoint x: 506, endPoint y: 74, distance: 256.8
click at [278, 178] on textarea "Message *" at bounding box center [295, 199] width 350 height 79
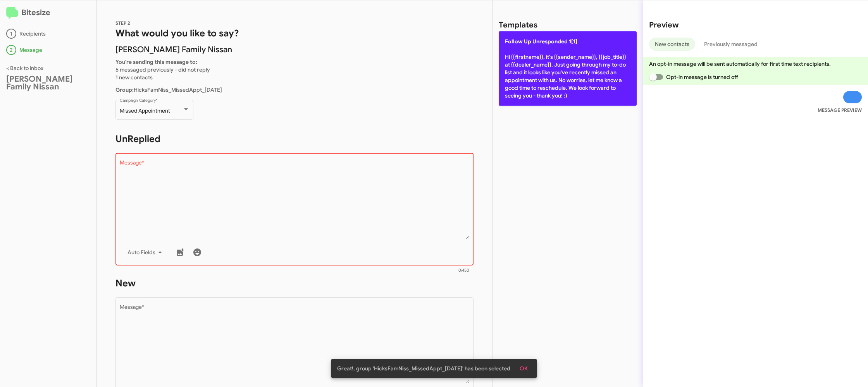
click at [573, 68] on p "Follow Up Unresponded 1[1] Hi {{firstname}}, it's {{sender_name}}, {{job_title}…" at bounding box center [568, 68] width 138 height 74
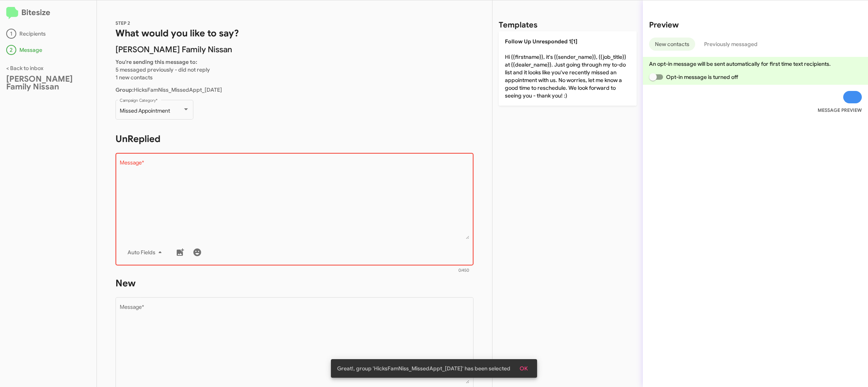
type textarea "Hi {{firstname}}, it's {{sender_name}}, {{job_title}} at {{dealer_name}}. Just …"
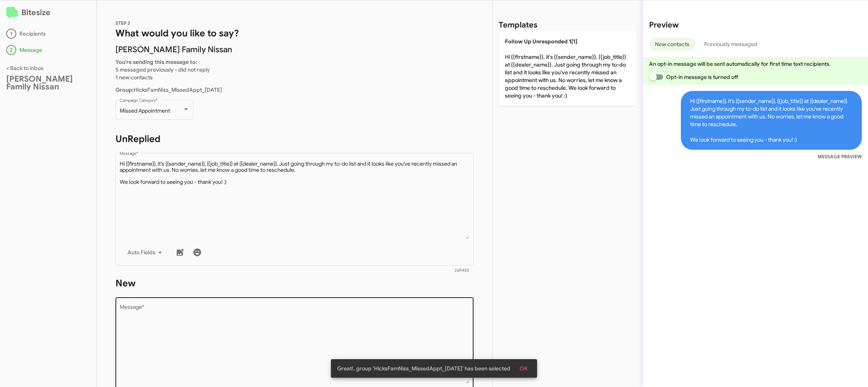
click at [383, 314] on textarea "Message *" at bounding box center [295, 344] width 350 height 79
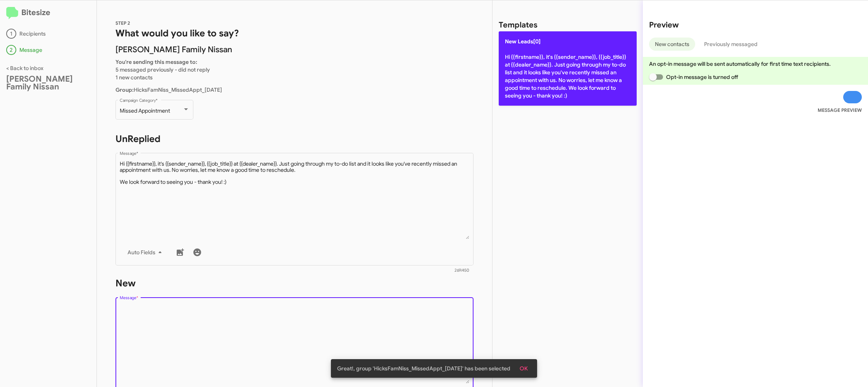
drag, startPoint x: 383, startPoint y: 314, endPoint x: 523, endPoint y: 90, distance: 263.7
click at [391, 285] on form "New Drop image here to insert Auto Fields Message * 0/450" at bounding box center [294, 347] width 358 height 141
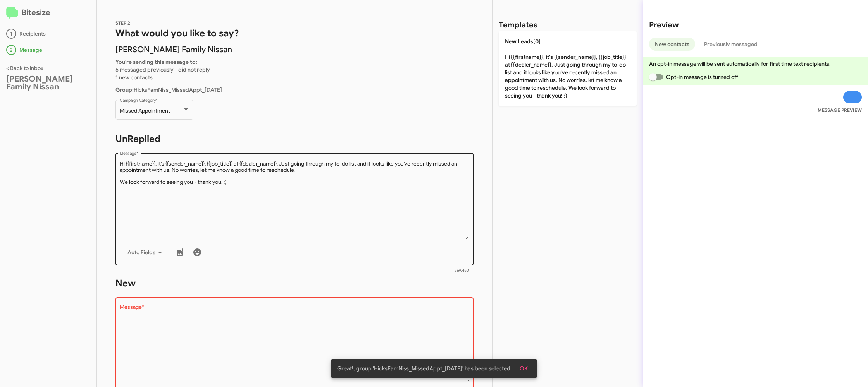
drag, startPoint x: 556, startPoint y: 72, endPoint x: 296, endPoint y: 174, distance: 279.1
click at [554, 74] on p "New Leads[0] Hi {{firstname}}, it's {{sender_name}}, {{job_title}} at {{dealer_…" at bounding box center [568, 68] width 138 height 74
type textarea "Hi {{firstname}}, it's {{sender_name}}, {{job_title}} at {{dealer_name}}. Just …"
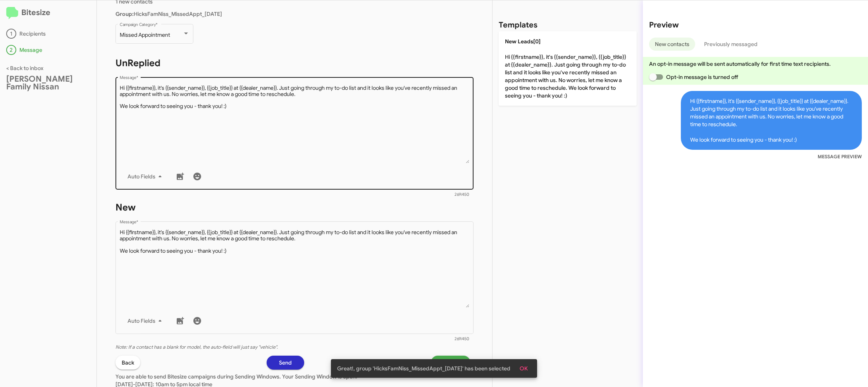
scroll to position [131, 0]
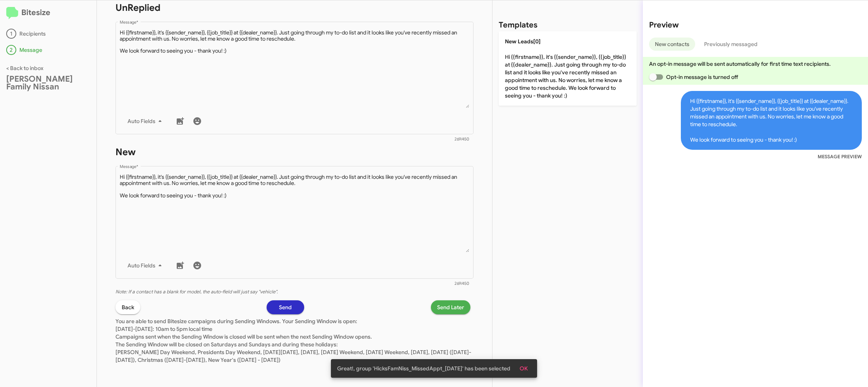
click at [439, 305] on span "Send Later" at bounding box center [450, 308] width 27 height 14
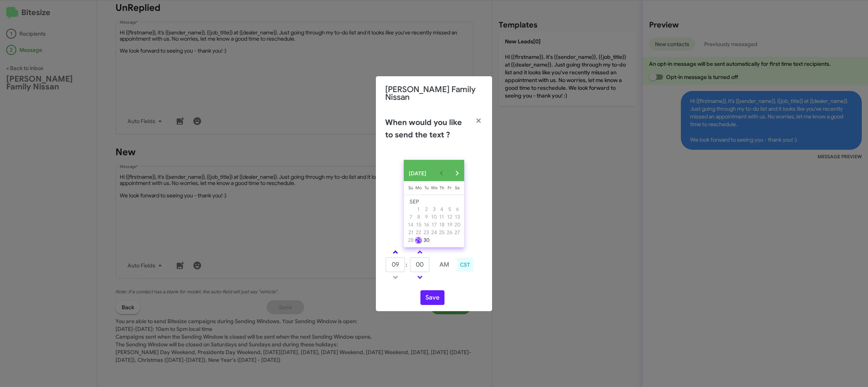
click at [396, 251] on span at bounding box center [395, 253] width 5 height 5
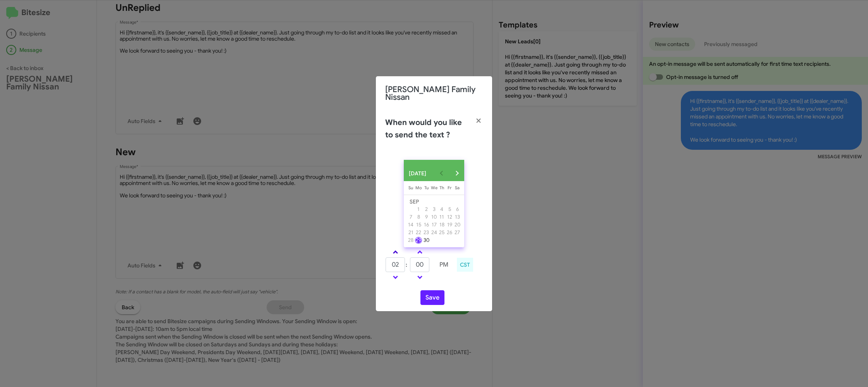
click at [396, 251] on span at bounding box center [395, 253] width 5 height 5
click at [399, 251] on link at bounding box center [396, 252] width 14 height 9
type input "05"
click at [427, 264] on input "00" at bounding box center [419, 265] width 19 height 15
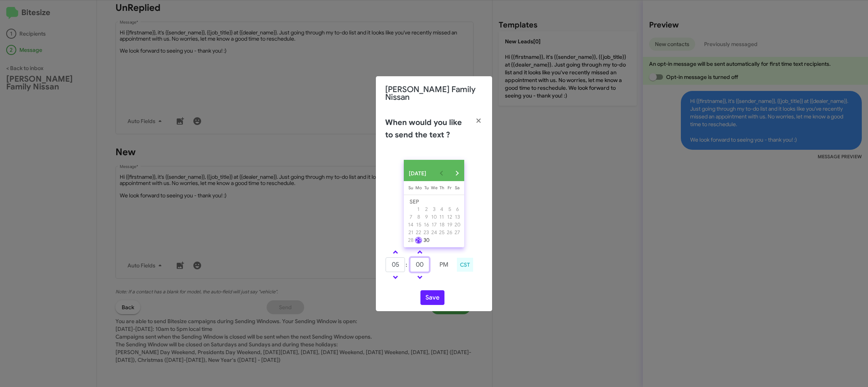
click at [427, 264] on input "00" at bounding box center [419, 265] width 19 height 15
type input "33"
drag, startPoint x: 447, startPoint y: 280, endPoint x: 439, endPoint y: 289, distance: 12.1
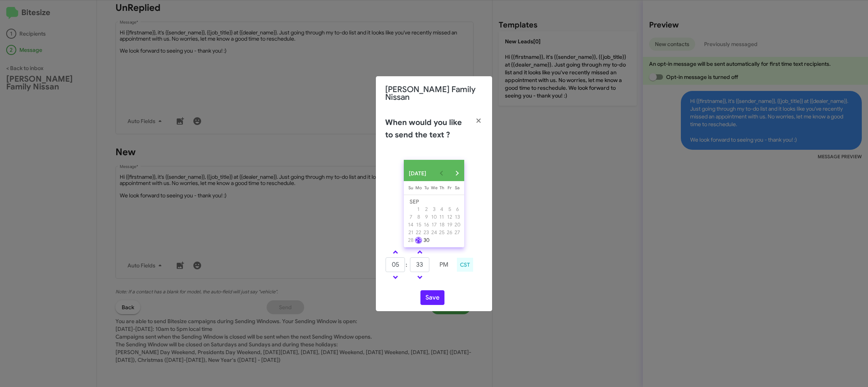
click at [446, 281] on div "05 : 33 PM CST" at bounding box center [433, 266] width 109 height 37
click at [437, 292] on button "Save" at bounding box center [432, 298] width 24 height 15
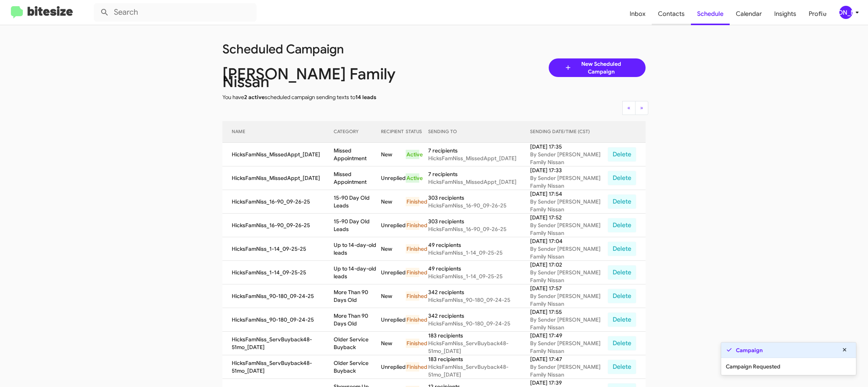
click at [673, 21] on span "Contacts" at bounding box center [671, 14] width 39 height 22
type input "in:groups"
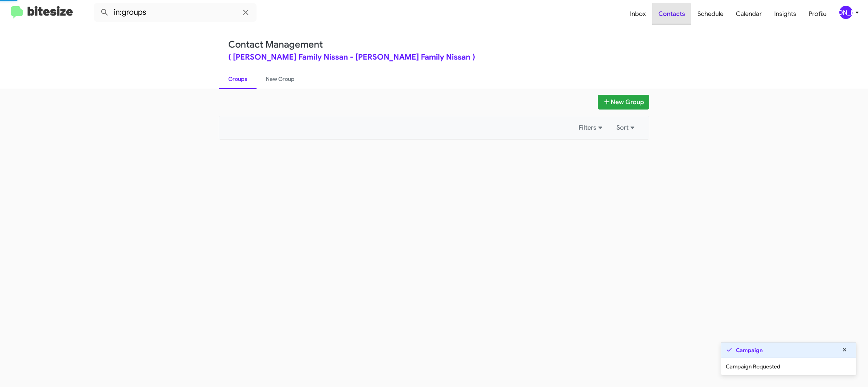
click at [673, 21] on span "Contacts" at bounding box center [671, 14] width 39 height 22
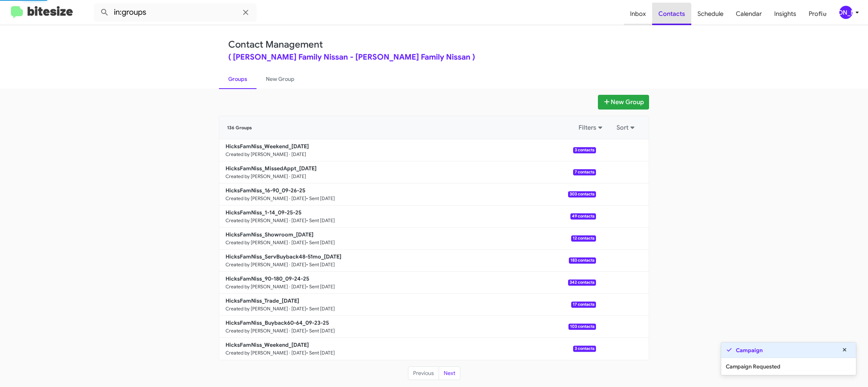
drag, startPoint x: 673, startPoint y: 21, endPoint x: 653, endPoint y: 21, distance: 19.8
click at [672, 21] on span "Contacts" at bounding box center [671, 14] width 39 height 22
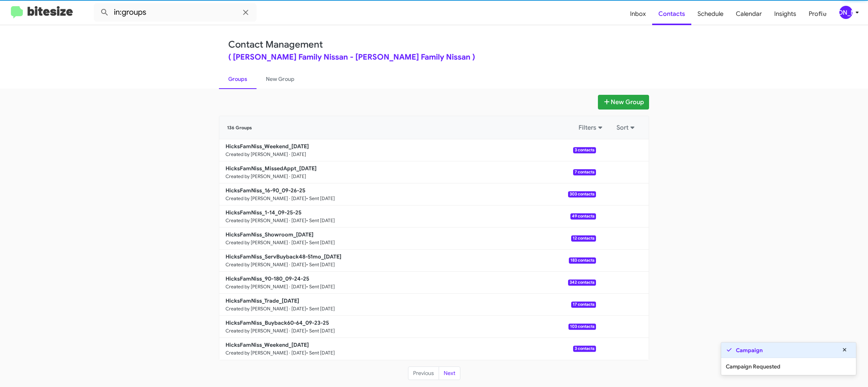
click at [231, 136] on div "136 Groups Filters Sort" at bounding box center [433, 127] width 429 height 23
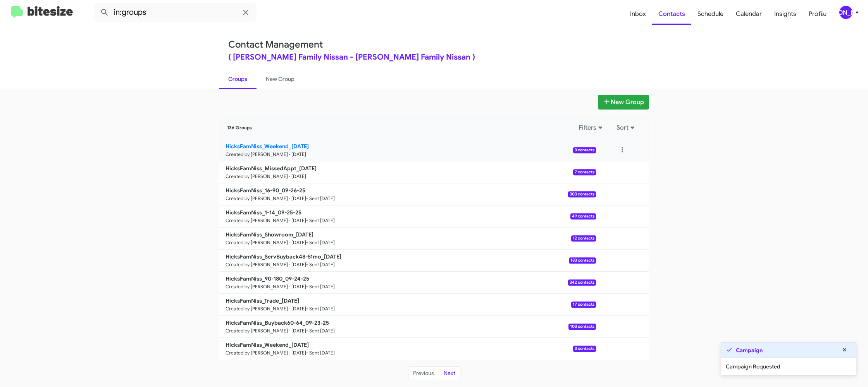
click at [243, 144] on b "HicksFamNiss_Weekend_09-29-25" at bounding box center [266, 146] width 83 height 7
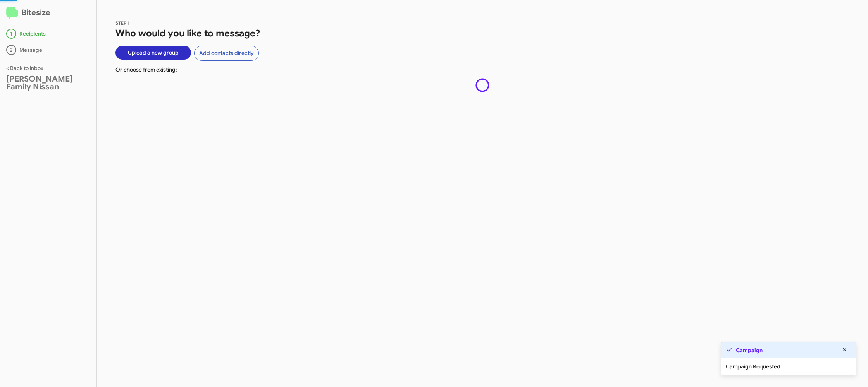
click at [243, 144] on div "STEP 1 Who would you like to message? Upload a new group Add contacts directly …" at bounding box center [482, 193] width 771 height 387
drag, startPoint x: 243, startPoint y: 145, endPoint x: 239, endPoint y: 138, distance: 7.3
click at [243, 143] on div "STEP 1 Who would you like to message? Upload a new group Add contacts directly …" at bounding box center [482, 193] width 771 height 387
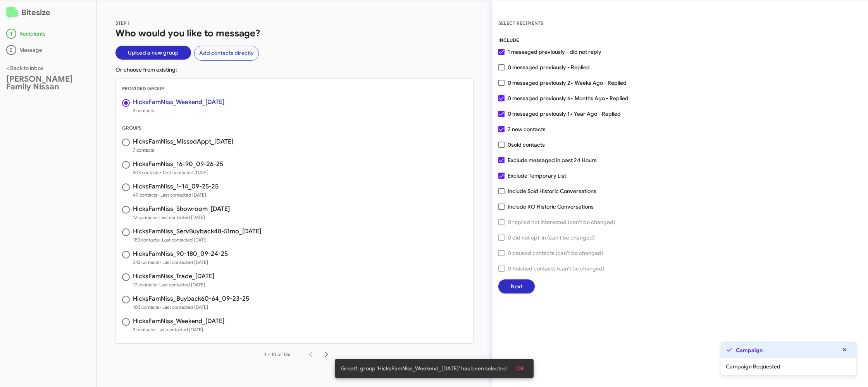
click at [512, 287] on span "Next" at bounding box center [517, 287] width 12 height 14
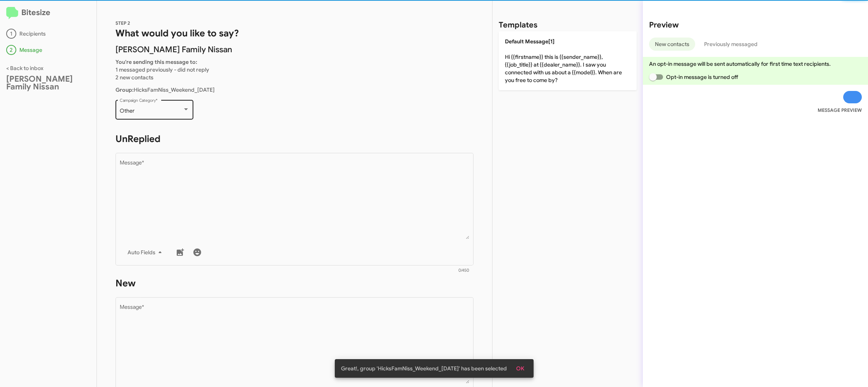
click at [162, 113] on div "Other" at bounding box center [151, 111] width 63 height 6
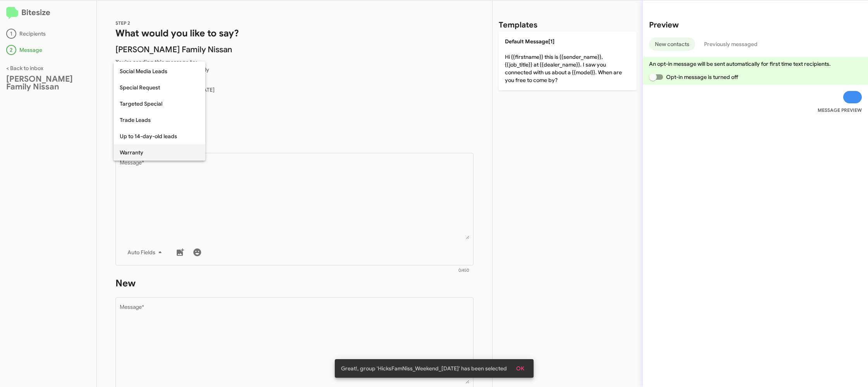
scroll to position [324, 0]
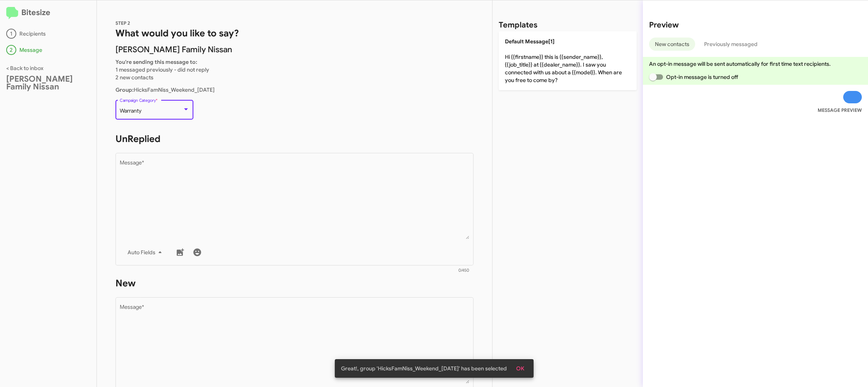
click at [157, 108] on div "Warranty" at bounding box center [151, 111] width 63 height 6
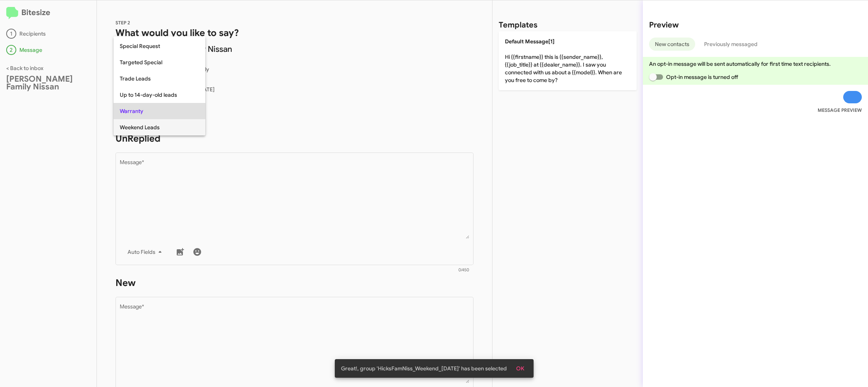
drag, startPoint x: 151, startPoint y: 123, endPoint x: 155, endPoint y: 126, distance: 4.5
click at [150, 124] on span "Weekend Leads" at bounding box center [159, 127] width 79 height 16
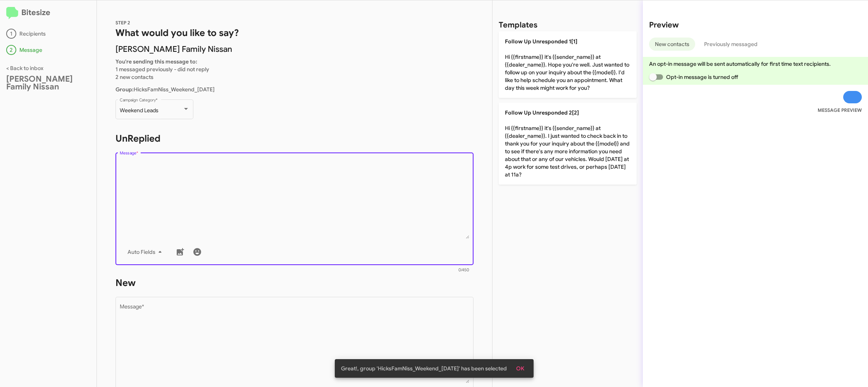
drag, startPoint x: 297, startPoint y: 189, endPoint x: 451, endPoint y: 168, distance: 154.8
click at [304, 188] on textarea "Message *" at bounding box center [295, 199] width 350 height 79
drag, startPoint x: 539, startPoint y: 146, endPoint x: 408, endPoint y: 242, distance: 162.1
click at [539, 146] on p "Follow Up Unresponded 2[2] Hi {{firstname}} it's {{sender_name}} at {{dealer_na…" at bounding box center [568, 144] width 138 height 82
type textarea "Hi {{firstname}} it's {{sender_name}} at {{dealer_name}}. I just wanted to chec…"
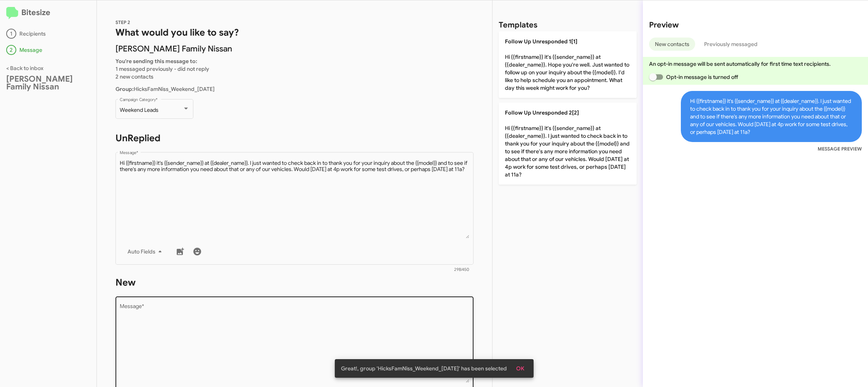
drag, startPoint x: 356, startPoint y: 306, endPoint x: 355, endPoint y: 312, distance: 5.5
click at [355, 307] on textarea "Message *" at bounding box center [295, 343] width 350 height 79
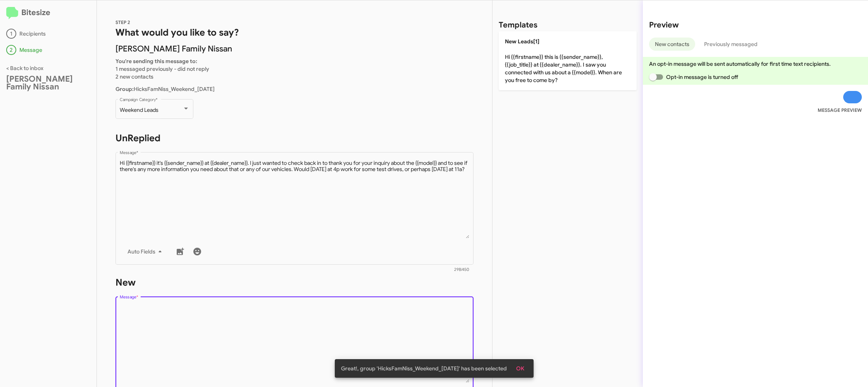
click at [355, 312] on textarea "Message *" at bounding box center [295, 343] width 350 height 79
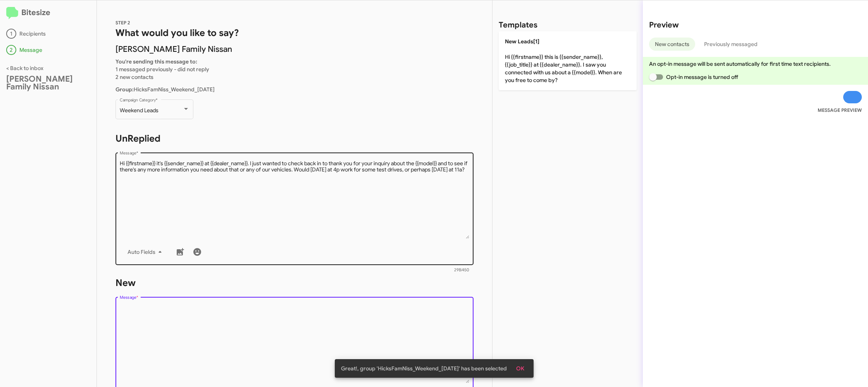
drag, startPoint x: 355, startPoint y: 312, endPoint x: 420, endPoint y: 179, distance: 147.8
click at [390, 244] on div "STEP 2 What would you like to say? Hicks Family Nissan You're sending this mess…" at bounding box center [294, 193] width 395 height 387
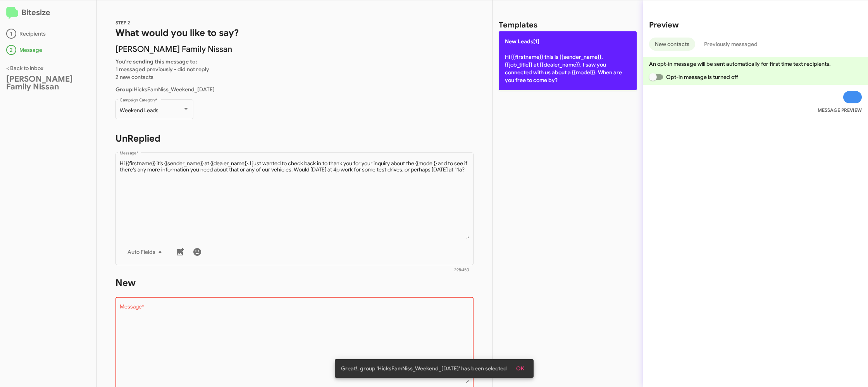
drag, startPoint x: 524, startPoint y: 69, endPoint x: 380, endPoint y: 213, distance: 203.8
click at [524, 70] on p "New Leads[1] Hi {{firstname}} this is {{sender_name}}, {{job_title}} at {{deale…" at bounding box center [568, 60] width 138 height 59
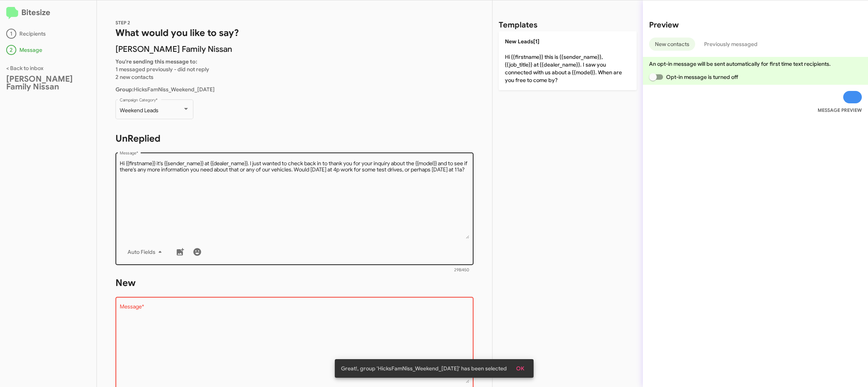
type textarea "Hi {{firstname}} this is {{sender_name}}, {{job_title}} at {{dealer_name}}. I s…"
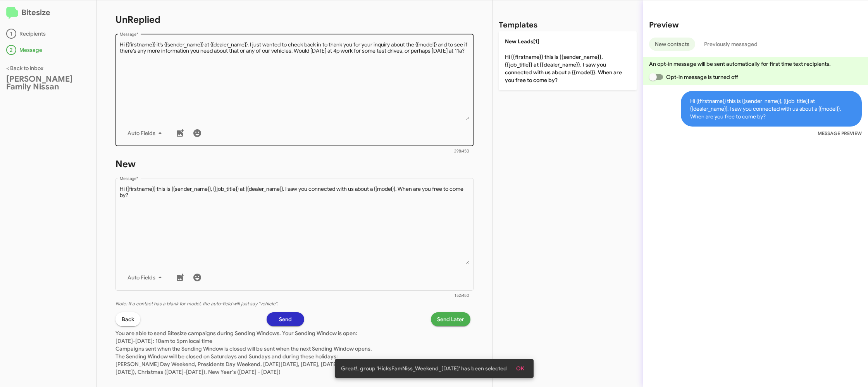
scroll to position [131, 0]
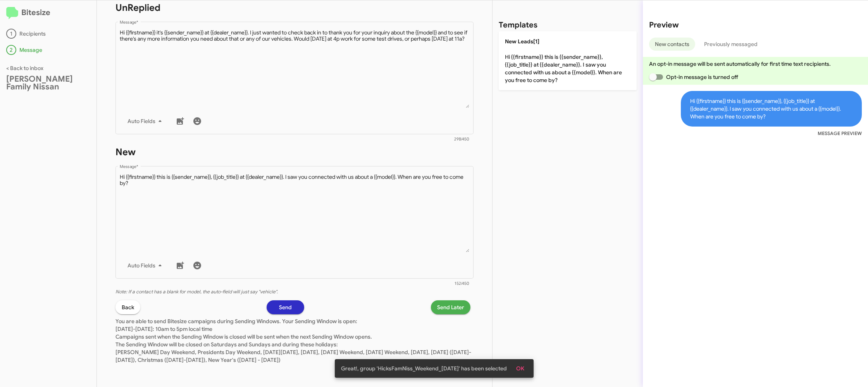
click at [453, 308] on span "Send Later" at bounding box center [450, 308] width 27 height 14
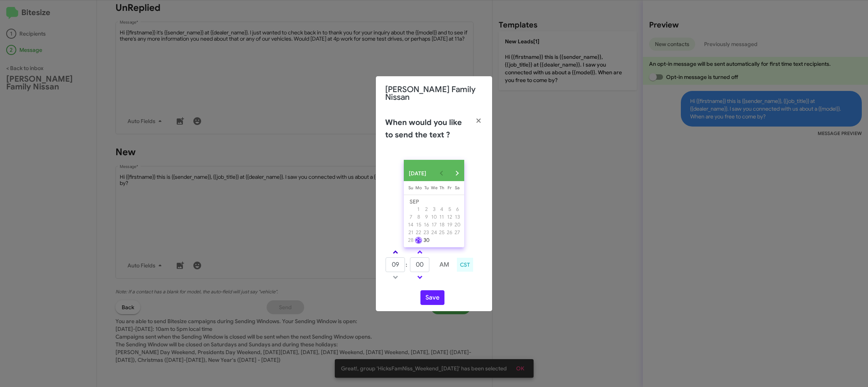
click at [399, 251] on link at bounding box center [396, 252] width 14 height 9
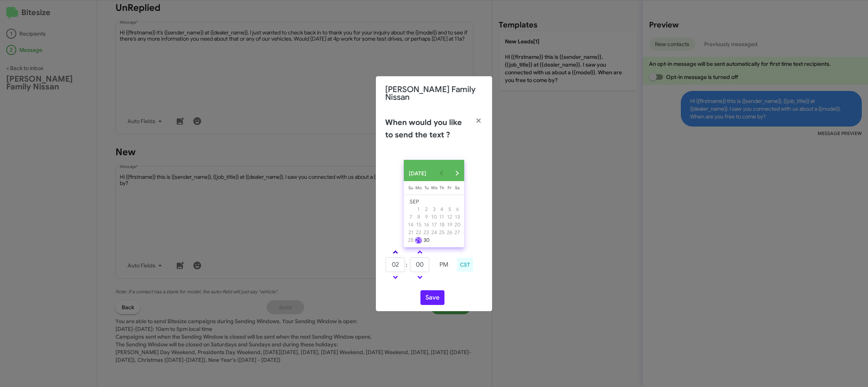
click at [399, 251] on link at bounding box center [396, 252] width 14 height 9
type input "03"
click at [477, 119] on icon "button" at bounding box center [478, 121] width 4 height 4
click at [355, 59] on modal-container "Hicks Family Nissan When would you like to send the text ? SEP 2025 Sunday Su M…" at bounding box center [434, 193] width 868 height 387
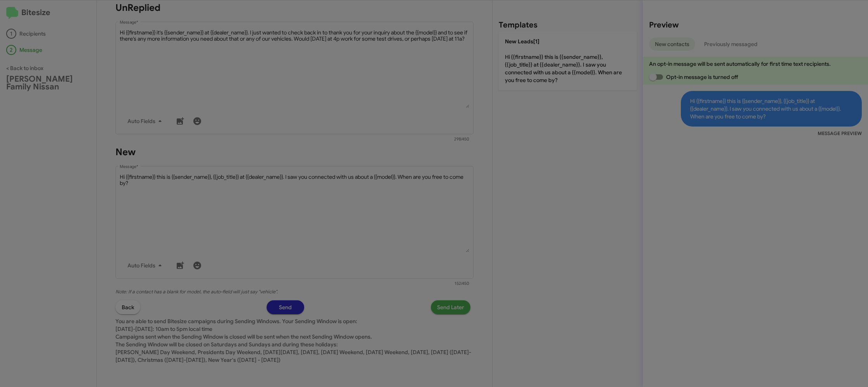
click at [351, 62] on modal-container "Hicks Family Nissan When would you like to send the text ? SEP 2025 Sunday Su M…" at bounding box center [434, 193] width 868 height 387
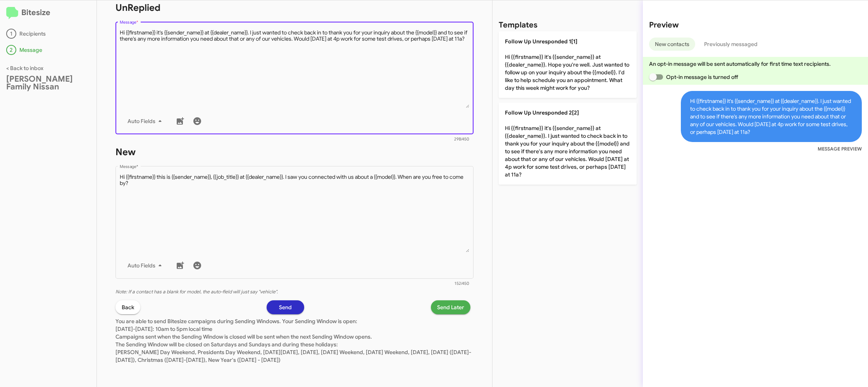
click at [378, 72] on textarea "Message *" at bounding box center [295, 68] width 350 height 79
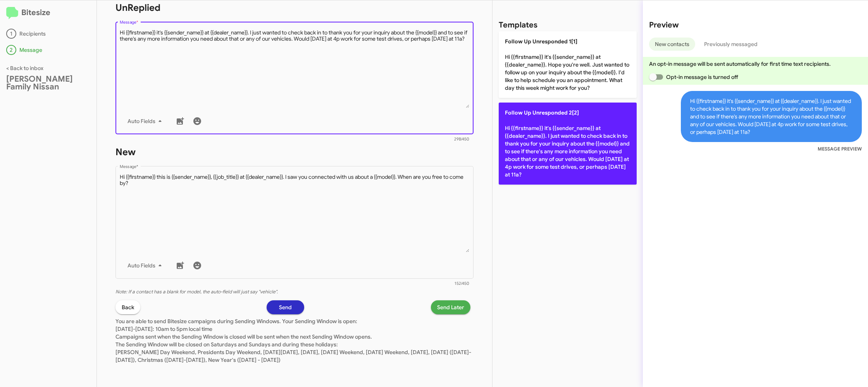
click at [553, 147] on p "Follow Up Unresponded 2[2] Hi {{firstname}} it's {{sender_name}} at {{dealer_na…" at bounding box center [568, 144] width 138 height 82
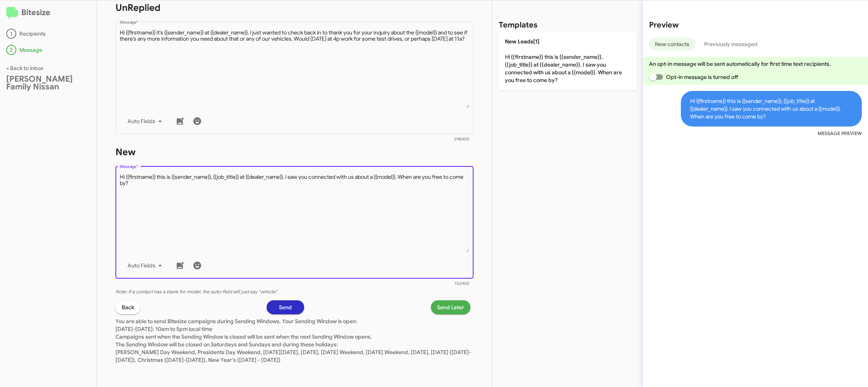
click at [449, 230] on textarea "Message *" at bounding box center [295, 213] width 350 height 79
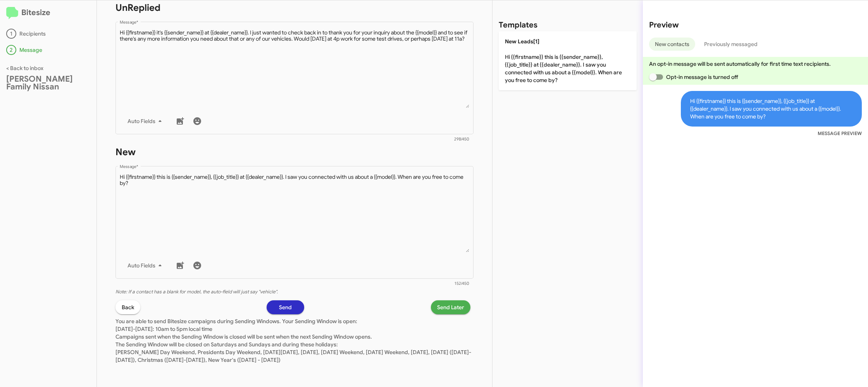
drag, startPoint x: 549, startPoint y: 69, endPoint x: 518, endPoint y: 278, distance: 211.1
click at [545, 73] on p "New Leads[1] Hi {{firstname}} this is {{sender_name}}, {{job_title}} at {{deale…" at bounding box center [568, 60] width 138 height 59
click at [442, 312] on span "Send Later" at bounding box center [450, 308] width 27 height 14
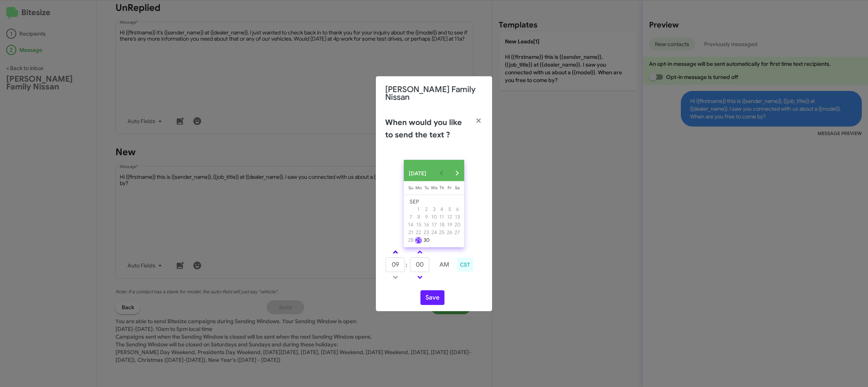
click at [394, 253] on span at bounding box center [395, 253] width 5 height 5
click at [394, 251] on span at bounding box center [395, 253] width 5 height 5
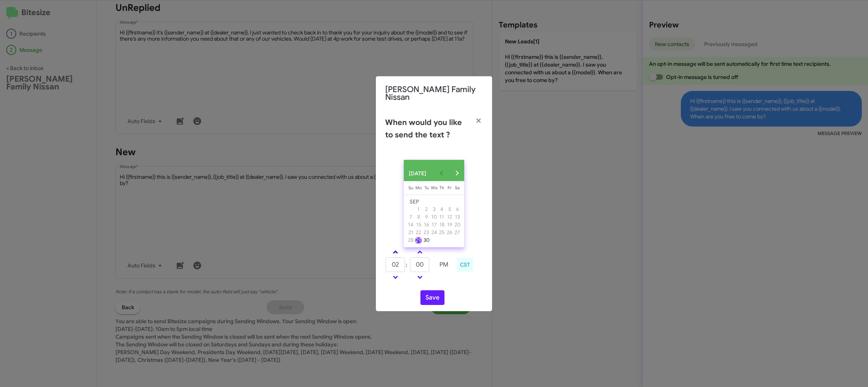
click at [394, 251] on span at bounding box center [395, 253] width 5 height 5
drag, startPoint x: 394, startPoint y: 250, endPoint x: 418, endPoint y: 268, distance: 30.1
click at [394, 251] on span at bounding box center [395, 253] width 5 height 5
type input "05"
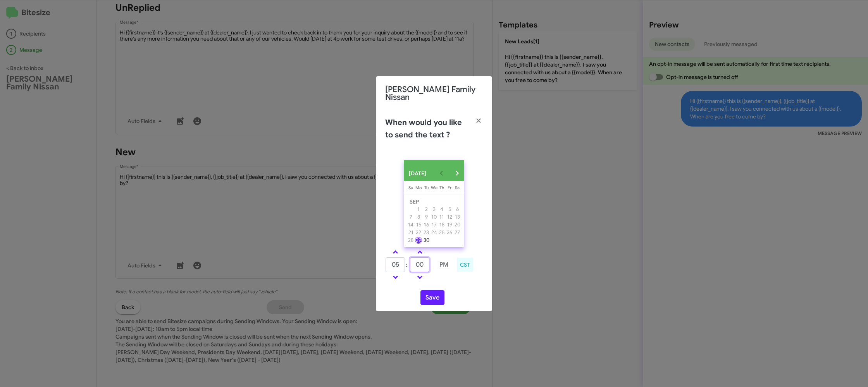
click at [421, 263] on input "00" at bounding box center [419, 265] width 19 height 15
type input "07"
click at [441, 281] on div "05 : 07 PM CST" at bounding box center [433, 266] width 109 height 37
click at [434, 296] on button "Save" at bounding box center [432, 298] width 24 height 15
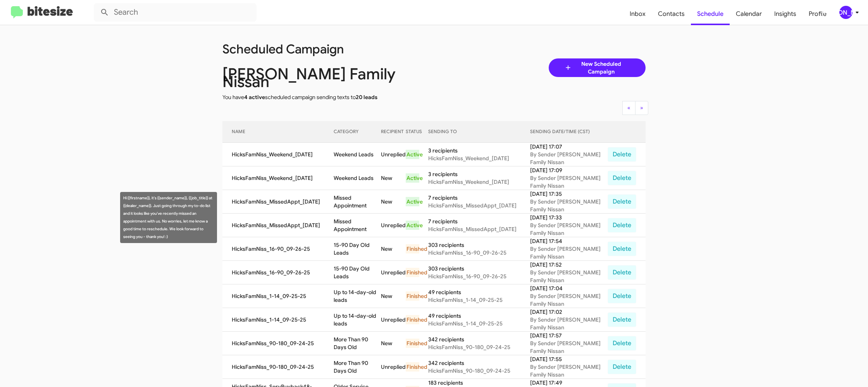
click at [370, 215] on td "Missed Appointment" at bounding box center [357, 226] width 47 height 24
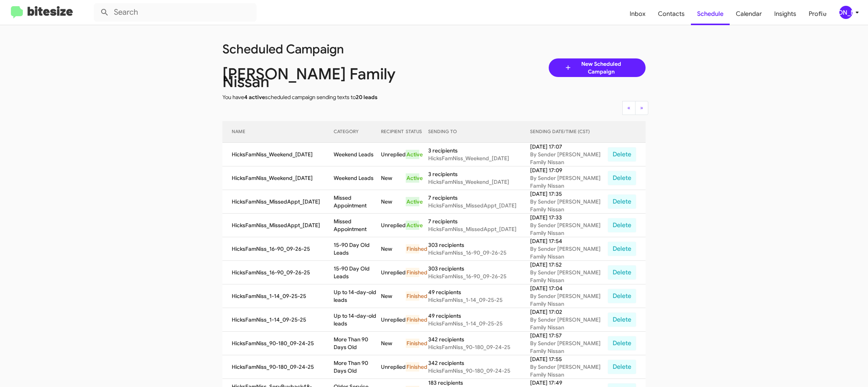
click at [370, 215] on td "Missed Appointment" at bounding box center [357, 226] width 47 height 24
copy td "Missed Appointment"
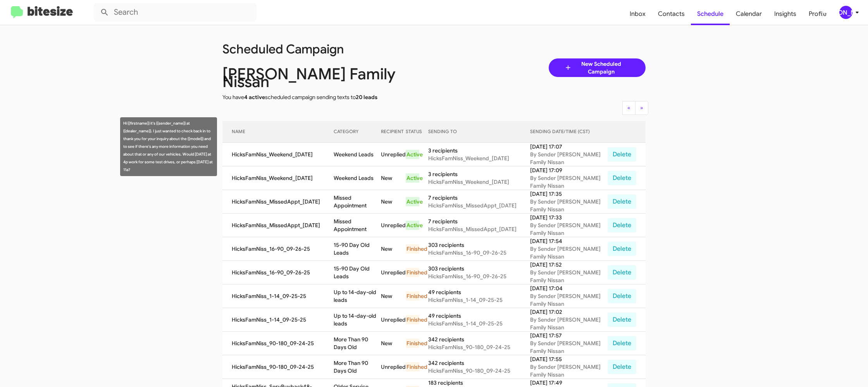
click at [345, 143] on td "Weekend Leads" at bounding box center [357, 155] width 47 height 24
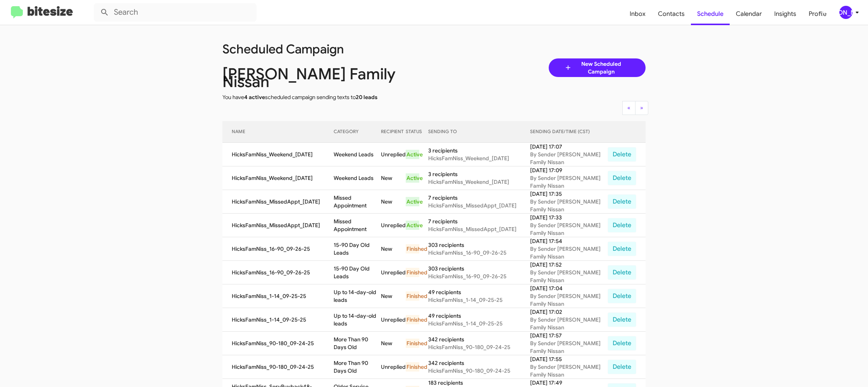
click at [345, 143] on td "Weekend Leads" at bounding box center [357, 155] width 47 height 24
copy td "Weekend Leads"
click at [840, 11] on div "[PERSON_NAME]" at bounding box center [845, 12] width 13 height 13
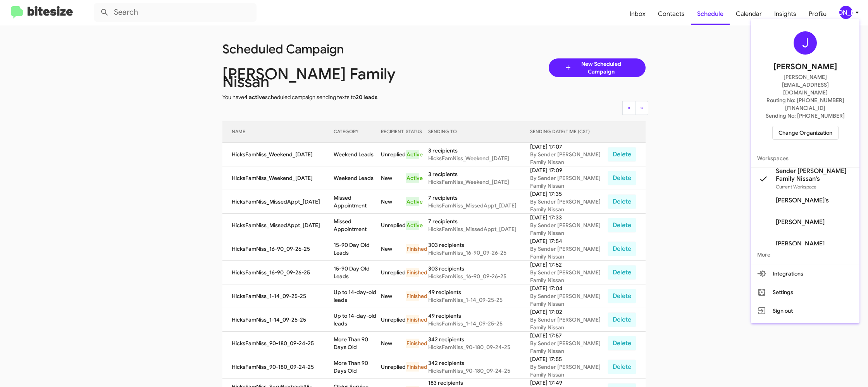
click at [788, 126] on span "Change Organization" at bounding box center [805, 132] width 54 height 13
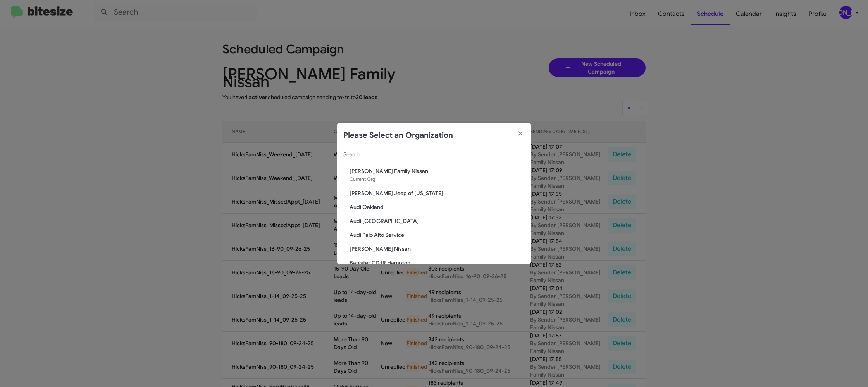
click at [362, 158] on div "Search" at bounding box center [433, 152] width 181 height 15
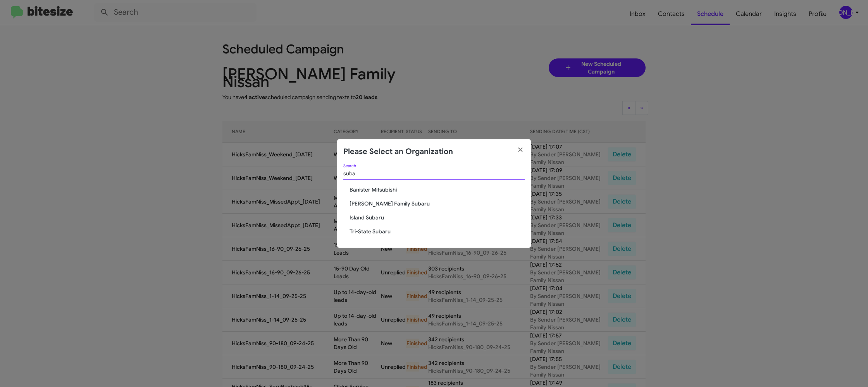
type input "suba"
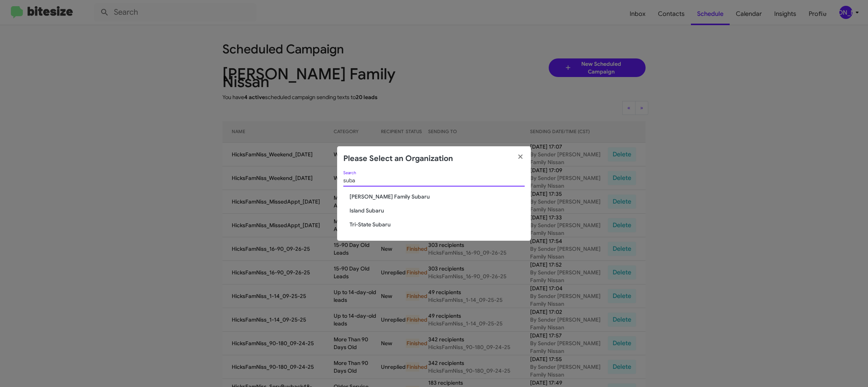
click at [371, 197] on span "[PERSON_NAME] Family Subaru" at bounding box center [436, 197] width 175 height 8
click at [370, 196] on span "[PERSON_NAME] Family Subaru" at bounding box center [436, 197] width 175 height 8
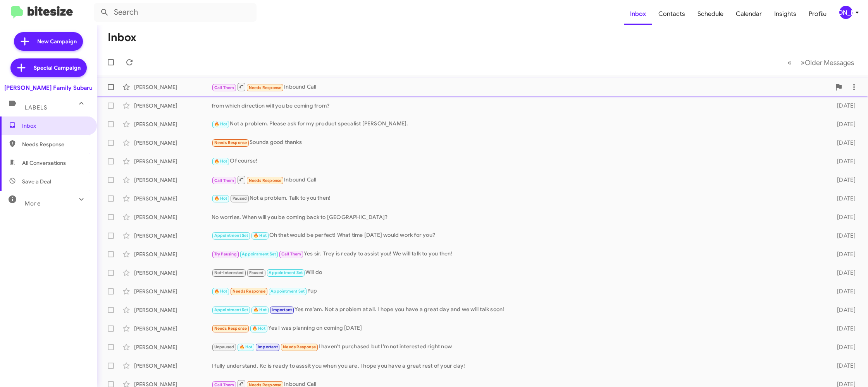
drag, startPoint x: 841, startPoint y: 3, endPoint x: 840, endPoint y: 90, distance: 86.8
click at [840, 5] on mat-toolbar "Inbox Contacts Schedule Calendar Insights Profile [PERSON_NAME]" at bounding box center [434, 12] width 868 height 25
click at [845, 15] on div "[PERSON_NAME]" at bounding box center [845, 12] width 13 height 13
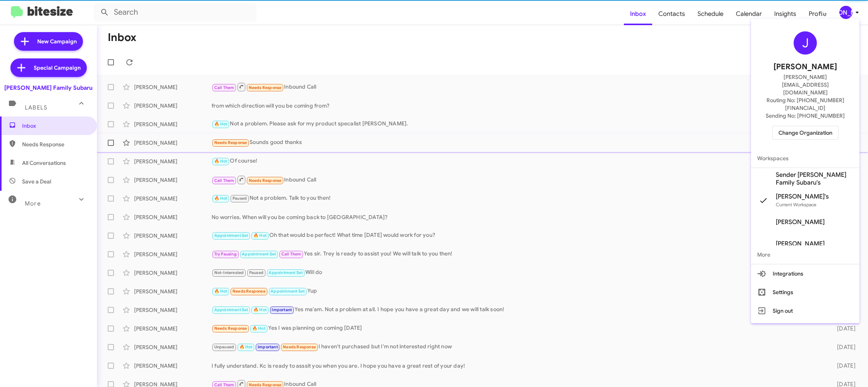
drag, startPoint x: 819, startPoint y: 156, endPoint x: 818, endPoint y: 140, distance: 16.3
click at [819, 171] on span "Sender [PERSON_NAME] Family Subaru's" at bounding box center [814, 178] width 77 height 15
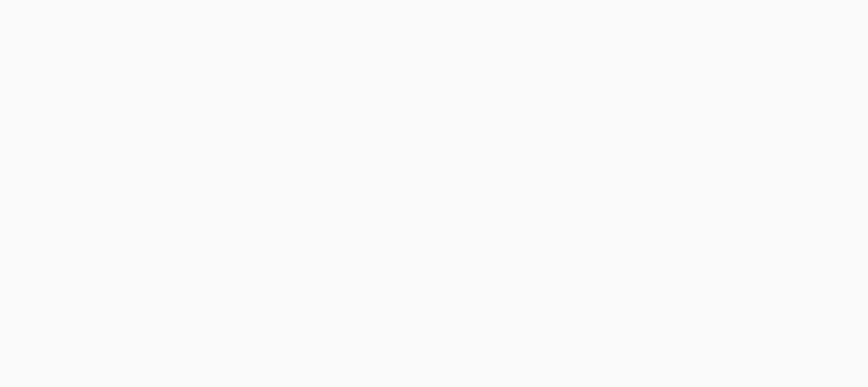
click at [676, 9] on body at bounding box center [434, 193] width 868 height 387
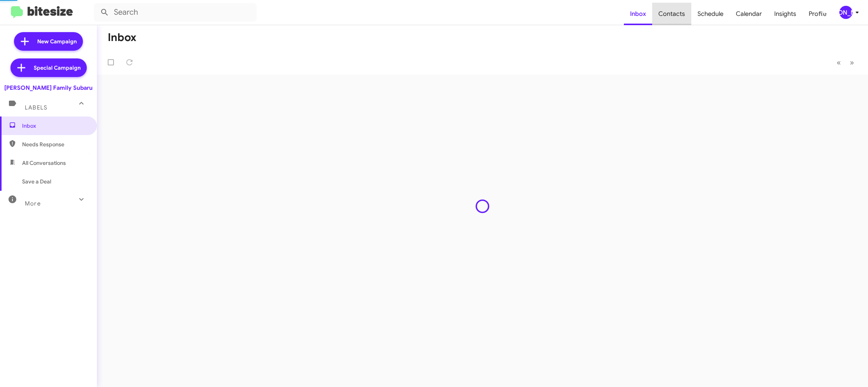
drag, startPoint x: 0, startPoint y: 0, endPoint x: 675, endPoint y: 10, distance: 674.6
click at [676, 9] on span "Contacts" at bounding box center [671, 14] width 39 height 22
type input "in:groups"
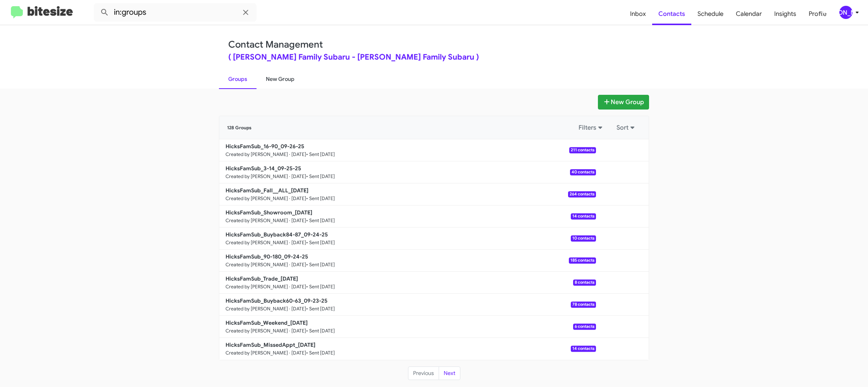
click at [291, 76] on link "New Group" at bounding box center [279, 79] width 47 height 20
drag, startPoint x: 291, startPoint y: 76, endPoint x: 287, endPoint y: 30, distance: 46.7
click at [291, 74] on link "New Group" at bounding box center [279, 79] width 47 height 20
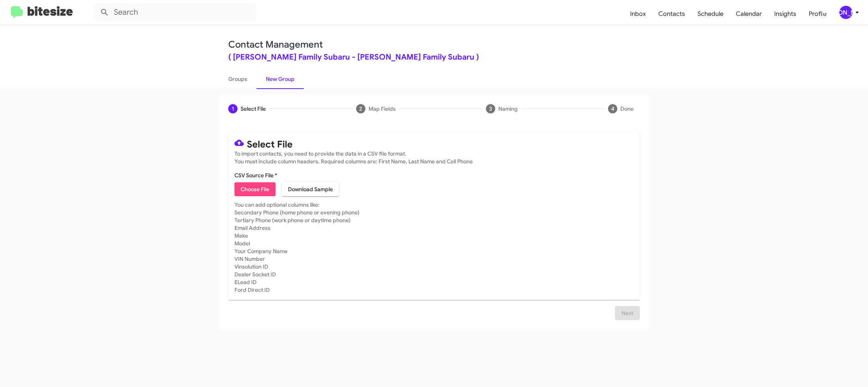
click at [853, 16] on icon at bounding box center [856, 12] width 9 height 9
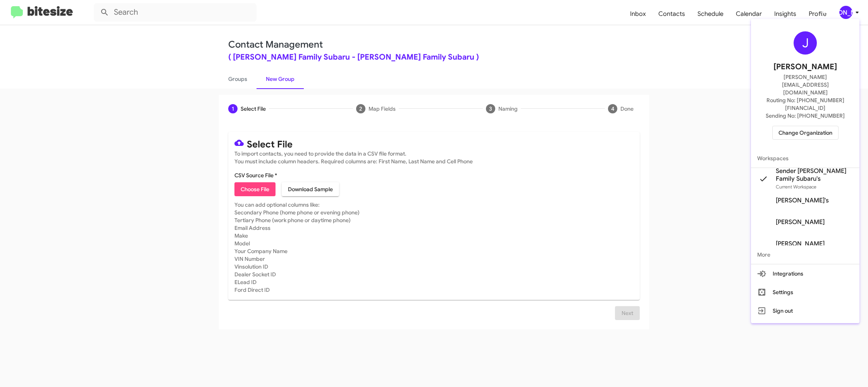
click at [649, 63] on div at bounding box center [434, 193] width 868 height 387
click at [655, 26] on div "Contact Management ( [PERSON_NAME] Family Subaru - [PERSON_NAME] Family Subaru …" at bounding box center [434, 57] width 868 height 64
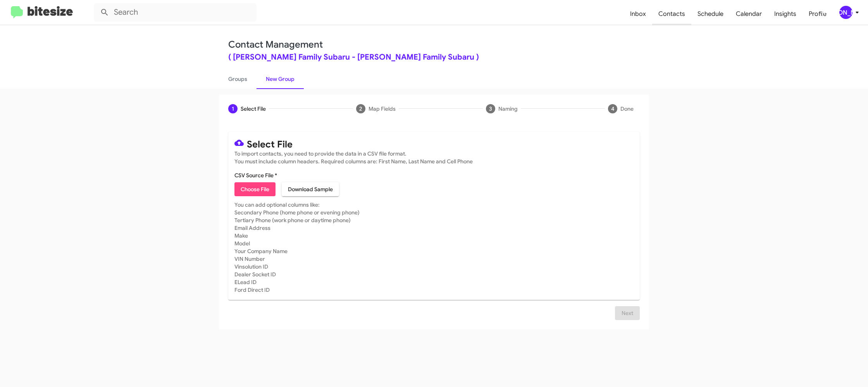
click at [679, 22] on span "Contacts" at bounding box center [671, 14] width 39 height 22
type input "in:groups"
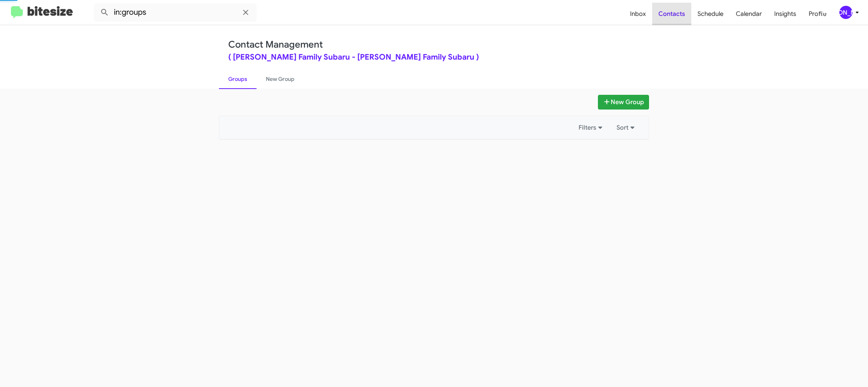
click at [679, 22] on span "Contacts" at bounding box center [671, 14] width 39 height 22
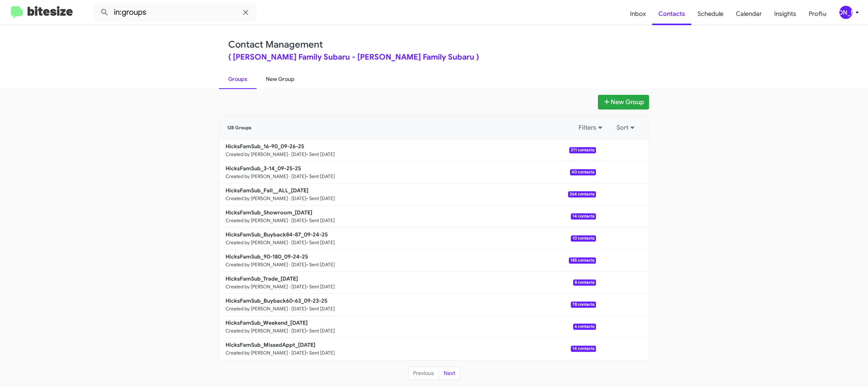
click at [273, 79] on link "New Group" at bounding box center [279, 79] width 47 height 20
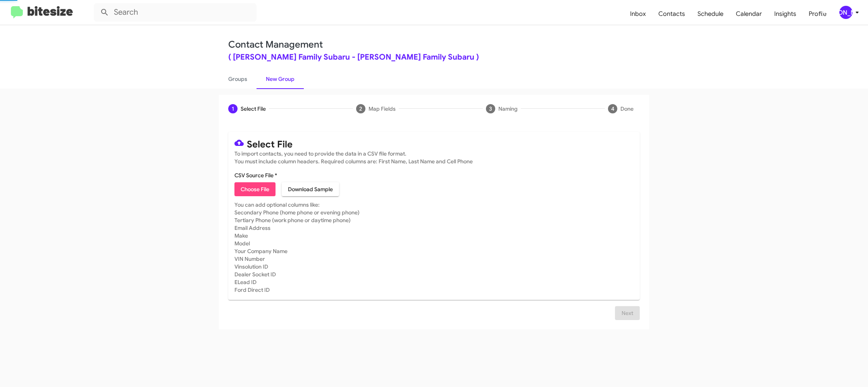
click at [273, 79] on link "New Group" at bounding box center [279, 79] width 47 height 20
click at [860, 14] on icon at bounding box center [856, 12] width 9 height 9
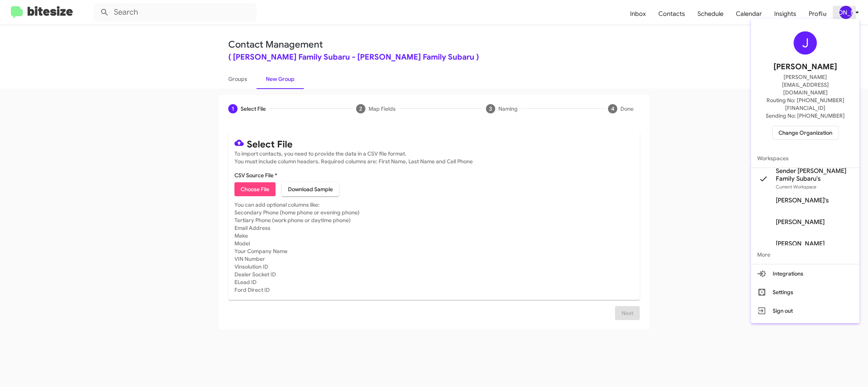
drag, startPoint x: 860, startPoint y: 14, endPoint x: 850, endPoint y: 12, distance: 10.7
click at [860, 14] on div at bounding box center [434, 193] width 868 height 387
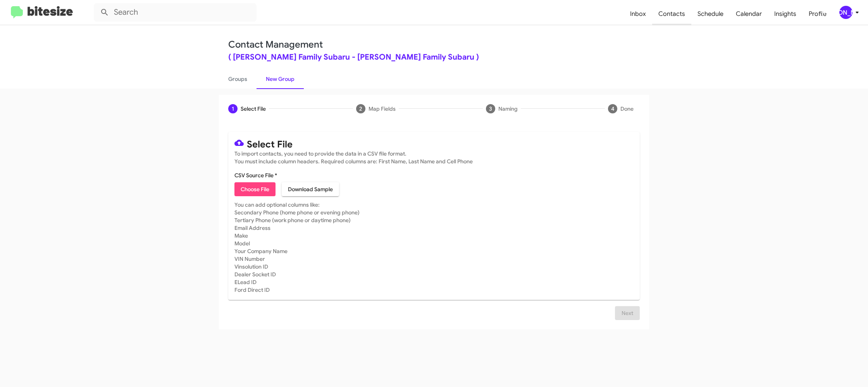
click at [668, 16] on span "Contacts" at bounding box center [671, 14] width 39 height 22
type input "in:groups"
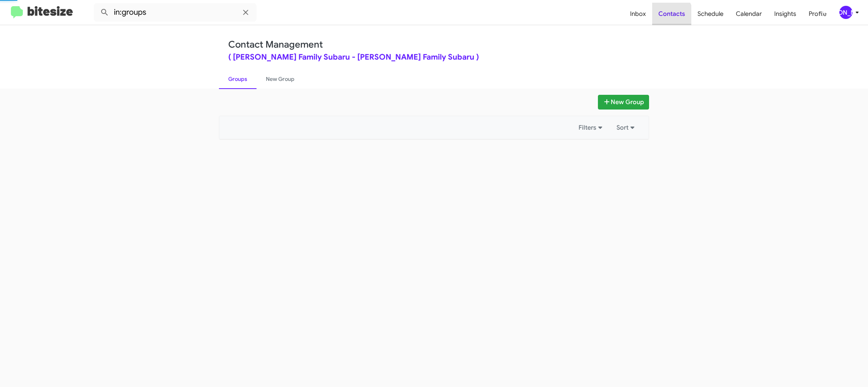
click at [668, 16] on span "Contacts" at bounding box center [671, 14] width 39 height 22
click at [636, 17] on span "Inbox" at bounding box center [638, 14] width 28 height 22
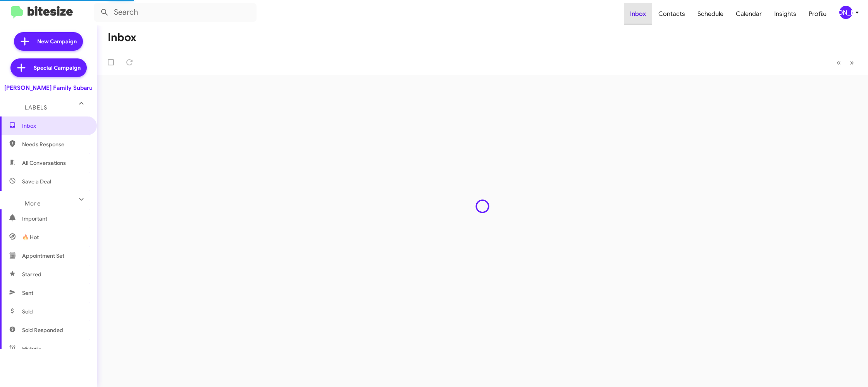
click at [636, 17] on span "Inbox" at bounding box center [638, 14] width 28 height 22
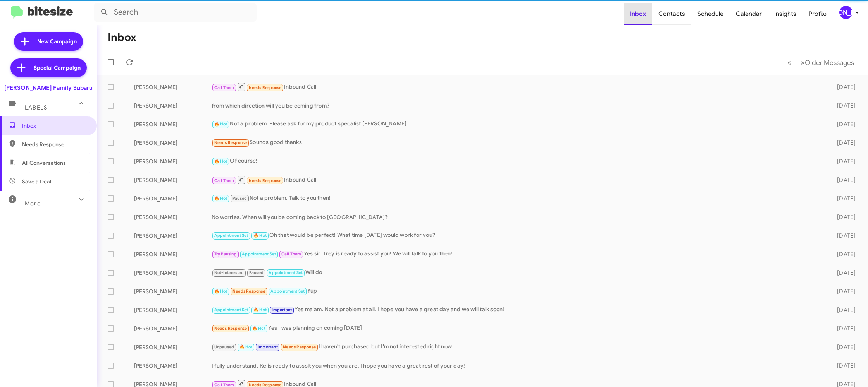
click at [685, 14] on span "Contacts" at bounding box center [671, 14] width 39 height 22
type input "in:groups"
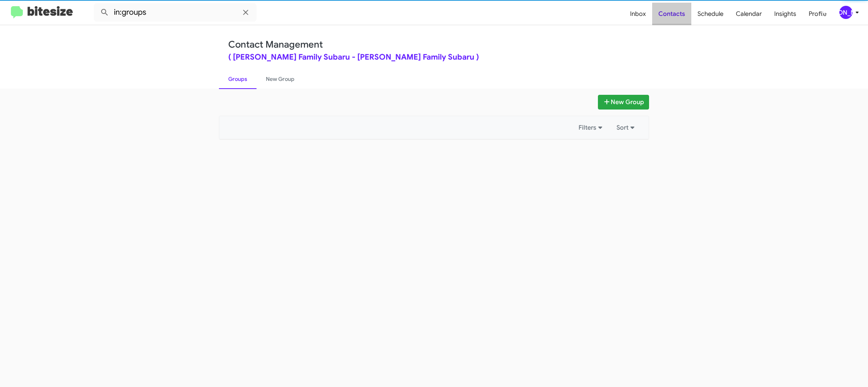
click at [685, 14] on span "Contacts" at bounding box center [671, 14] width 39 height 22
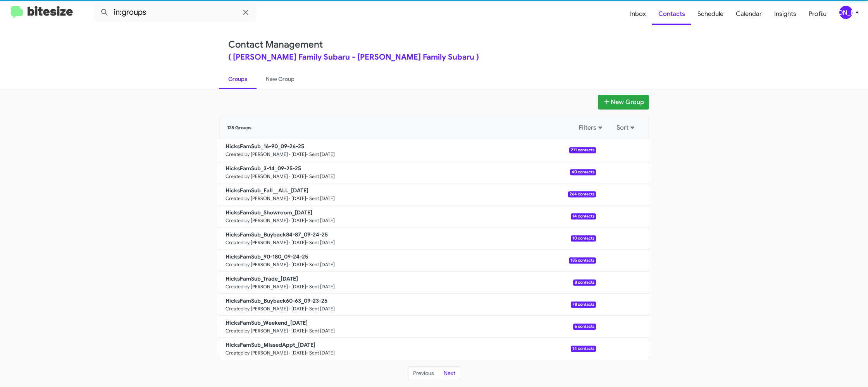
click at [850, 11] on div "[PERSON_NAME]" at bounding box center [845, 12] width 13 height 13
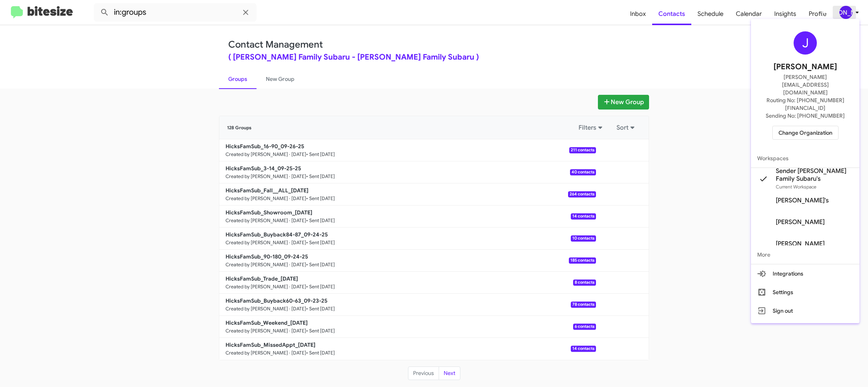
click at [850, 11] on div at bounding box center [434, 193] width 868 height 387
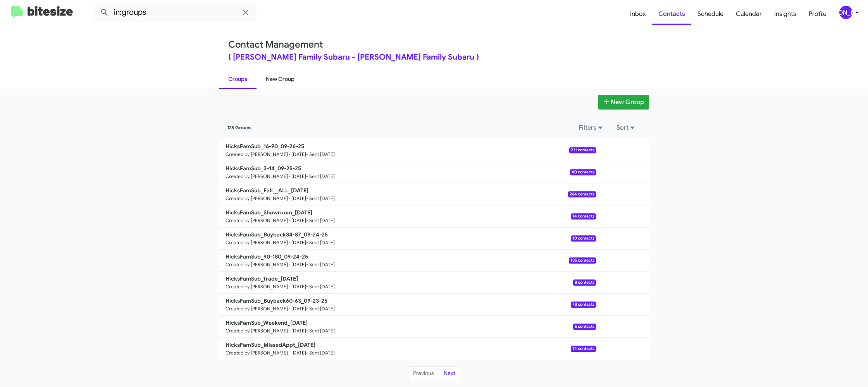
click at [284, 81] on link "New Group" at bounding box center [279, 79] width 47 height 20
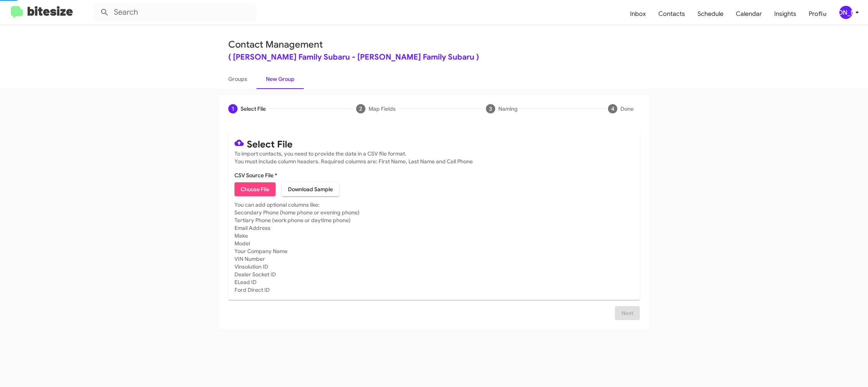
click at [284, 81] on link "New Group" at bounding box center [279, 79] width 47 height 20
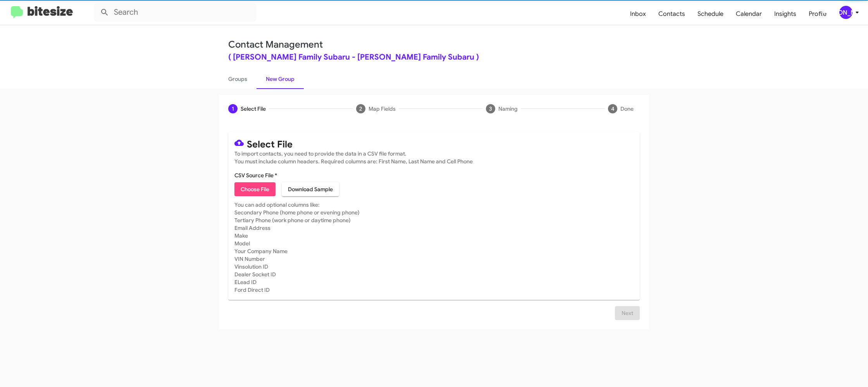
click at [246, 184] on span "Choose File" at bounding box center [255, 189] width 29 height 14
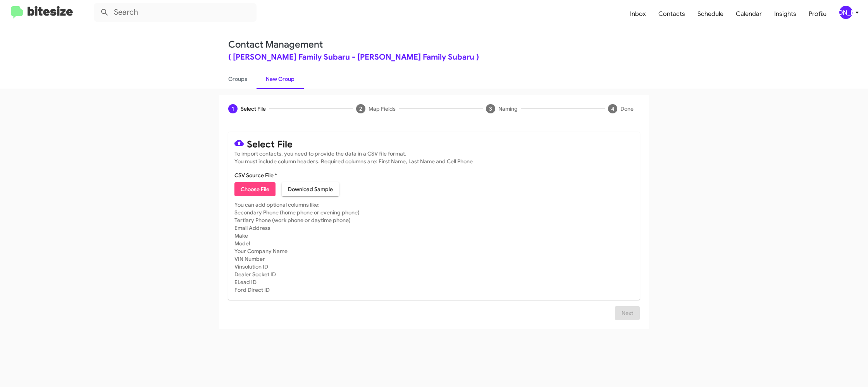
type input "HicksFamSub_MissedAppt_09-29-25"
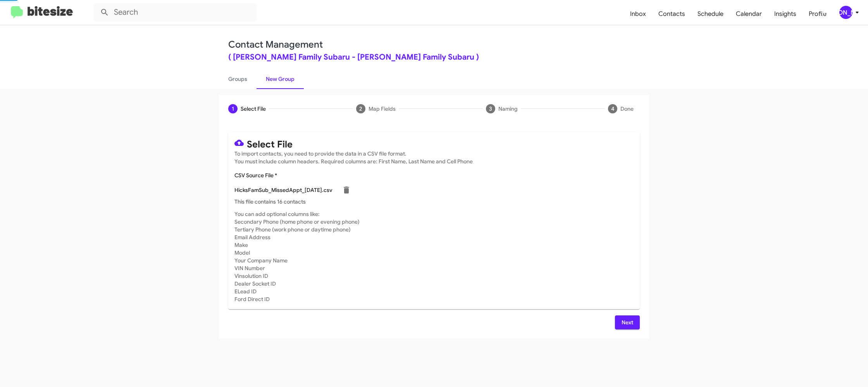
drag, startPoint x: 459, startPoint y: 237, endPoint x: 456, endPoint y: 235, distance: 4.4
click at [458, 236] on mat-card-subtitle "You can add optional columns like: Secondary Phone (home phone or evening phone…" at bounding box center [433, 256] width 399 height 93
drag, startPoint x: 626, startPoint y: 320, endPoint x: 533, endPoint y: 270, distance: 105.5
click at [625, 320] on span "Next" at bounding box center [627, 323] width 12 height 14
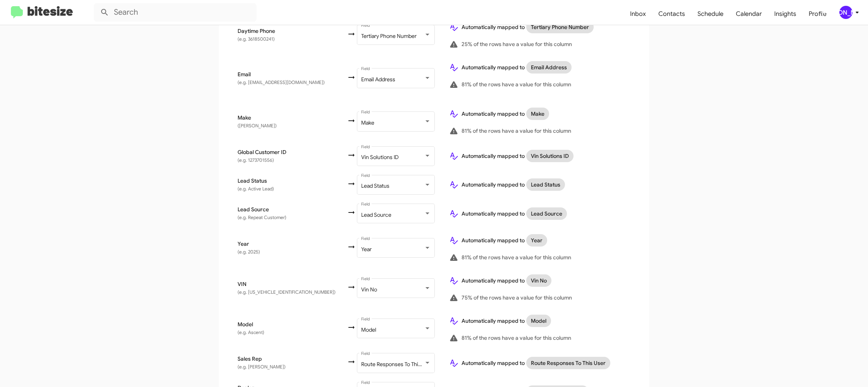
scroll to position [347, 0]
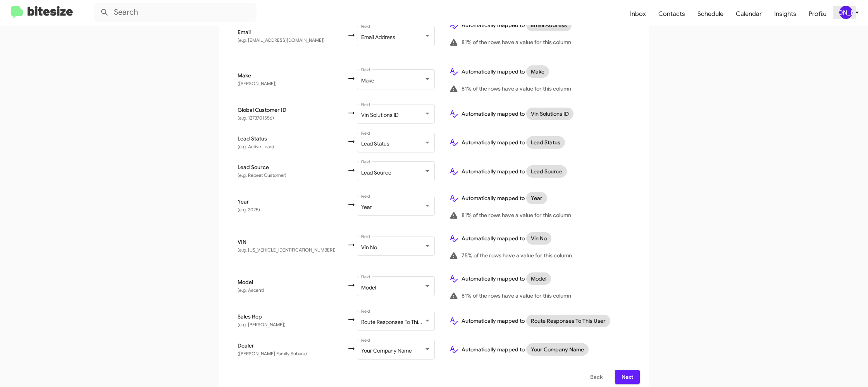
click at [843, 12] on div "[PERSON_NAME]" at bounding box center [845, 12] width 13 height 13
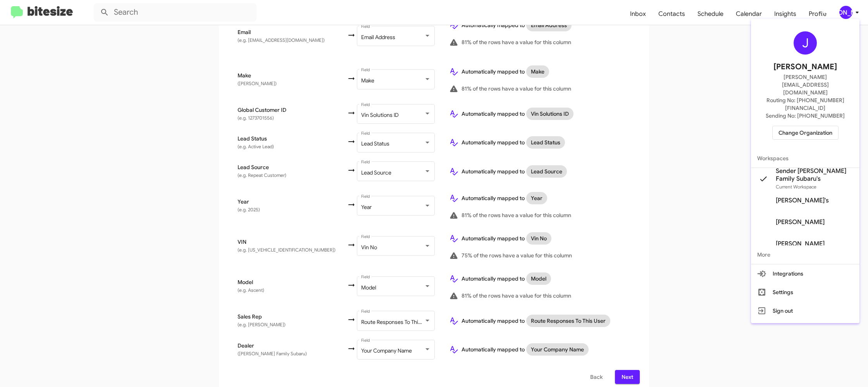
click at [843, 12] on div at bounding box center [434, 193] width 868 height 387
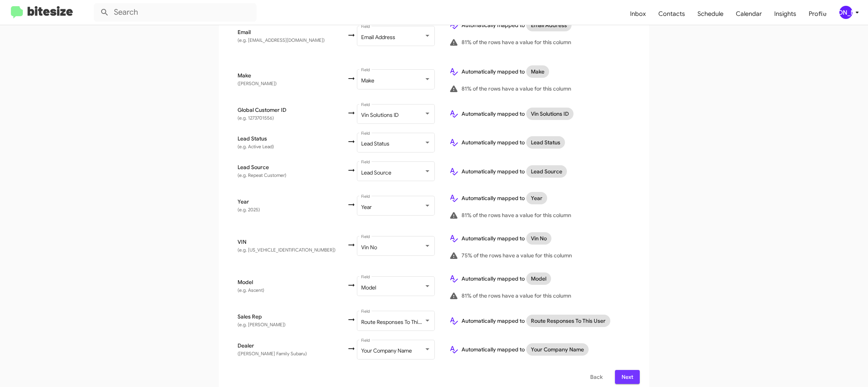
drag, startPoint x: 637, startPoint y: 370, endPoint x: 630, endPoint y: 356, distance: 16.5
click at [637, 370] on button "Next" at bounding box center [627, 377] width 25 height 14
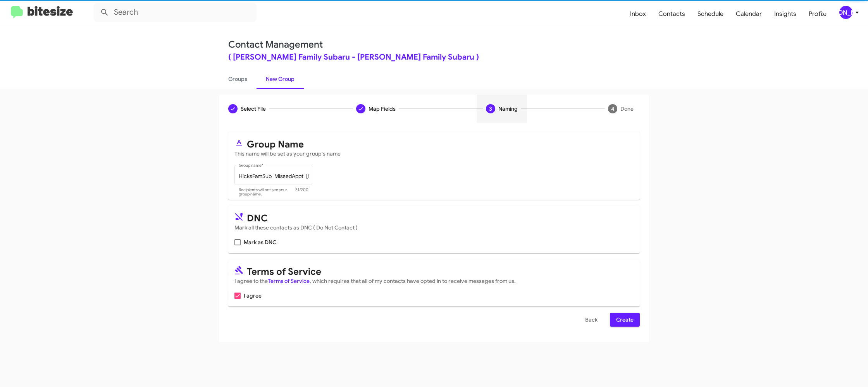
scroll to position [0, 0]
click at [623, 321] on span "Create" at bounding box center [624, 320] width 17 height 14
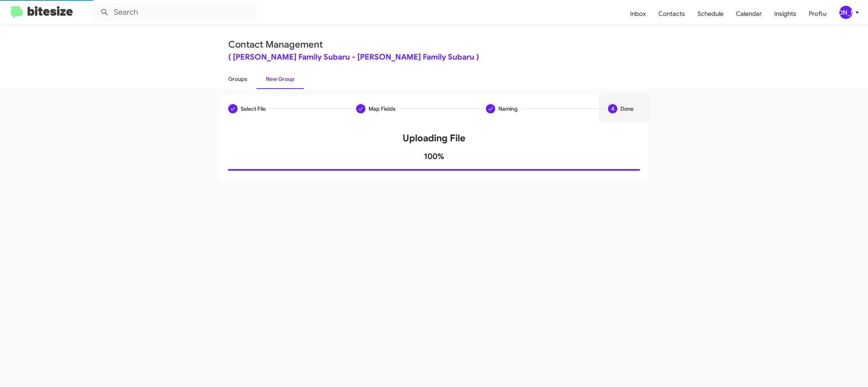
click at [229, 80] on link "Groups" at bounding box center [238, 79] width 38 height 20
type input "in:groups"
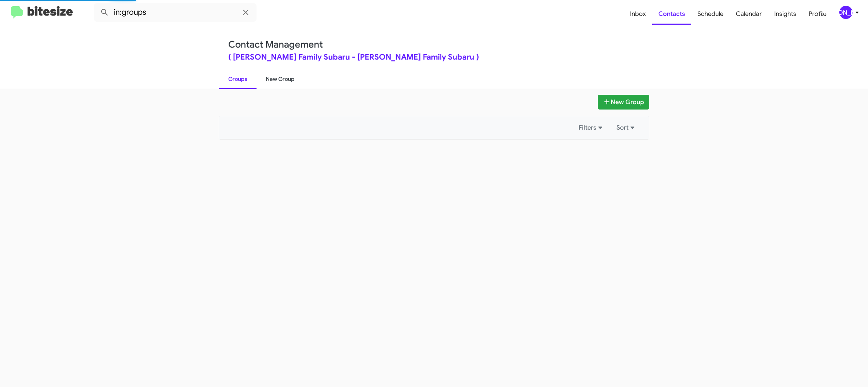
drag, startPoint x: 229, startPoint y: 80, endPoint x: 277, endPoint y: 81, distance: 48.0
click at [229, 80] on link "Groups" at bounding box center [238, 79] width 38 height 20
click at [277, 81] on link "New Group" at bounding box center [279, 79] width 47 height 20
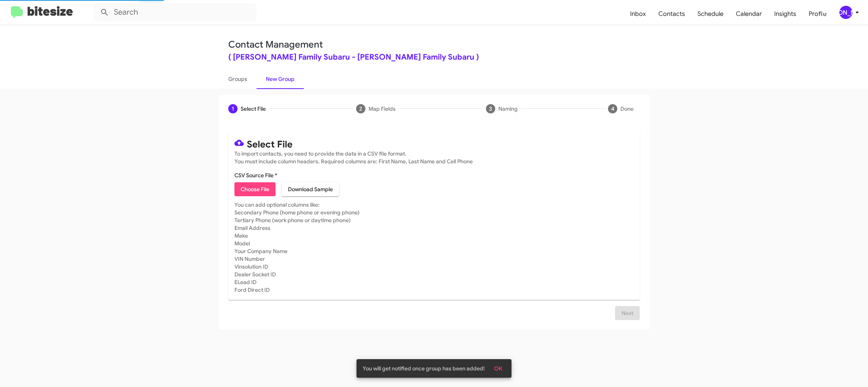
click at [277, 81] on link "New Group" at bounding box center [279, 79] width 47 height 20
click at [261, 188] on span "Choose File" at bounding box center [255, 189] width 29 height 14
type input "HicksFamSub_Weekend_09-29-25"
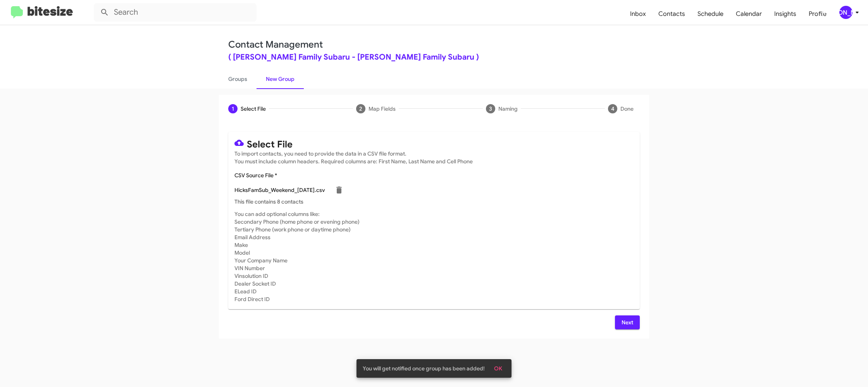
click at [474, 260] on mat-card-subtitle "You can add optional columns like: Secondary Phone (home phone or evening phone…" at bounding box center [433, 256] width 399 height 93
drag, startPoint x: 587, startPoint y: 322, endPoint x: 608, endPoint y: 323, distance: 21.3
click at [609, 323] on div "Next" at bounding box center [433, 323] width 411 height 14
click at [617, 321] on button "Next" at bounding box center [627, 323] width 25 height 14
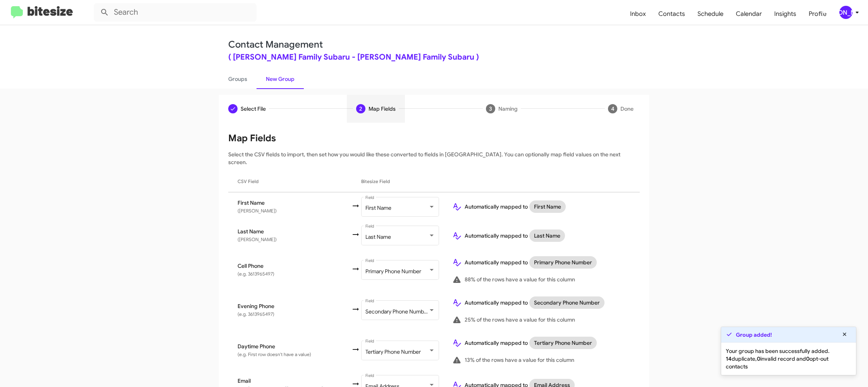
click at [860, 14] on icon at bounding box center [856, 12] width 9 height 9
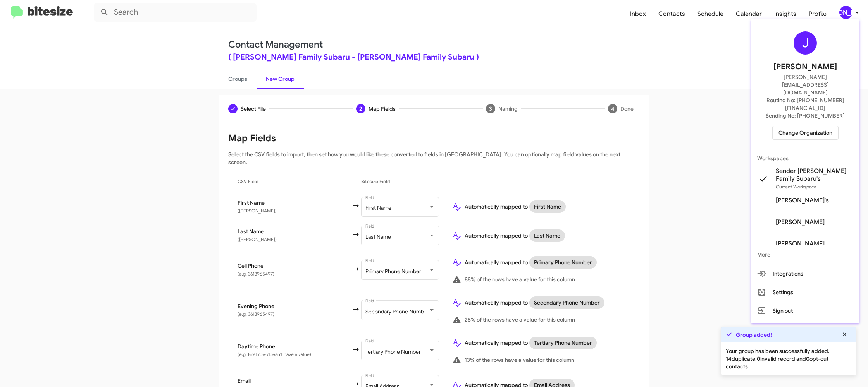
click at [860, 14] on div at bounding box center [434, 193] width 868 height 387
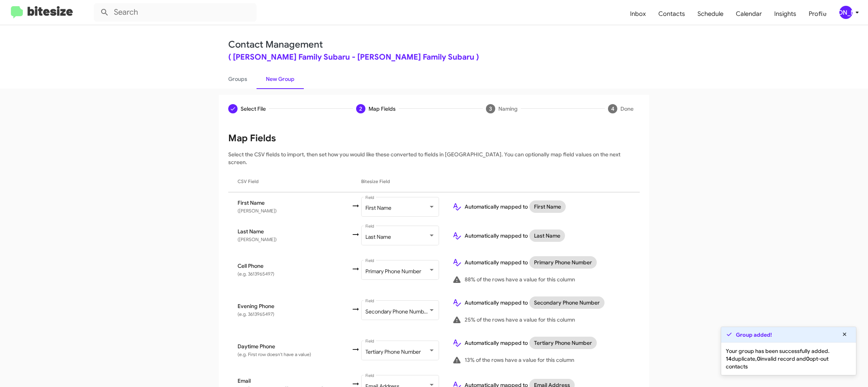
scroll to position [306, 0]
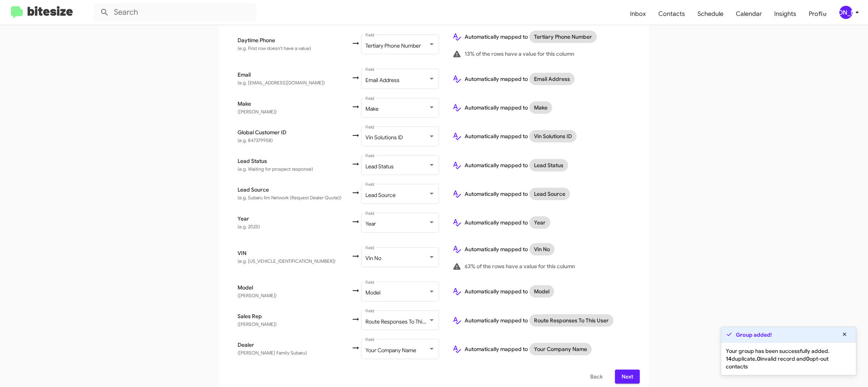
click at [850, 12] on div "[PERSON_NAME]" at bounding box center [845, 12] width 13 height 13
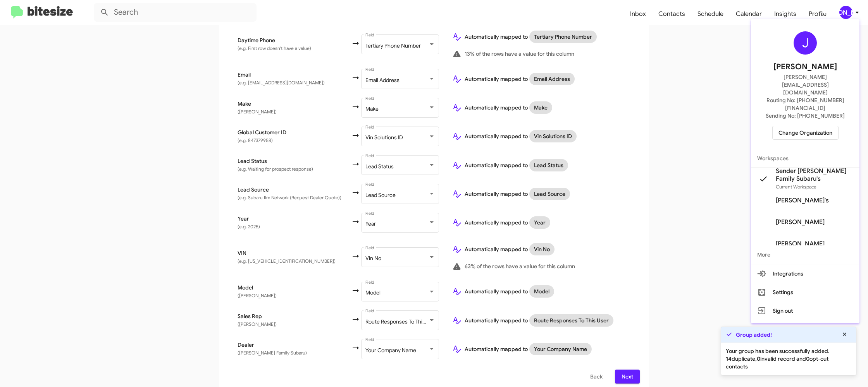
click at [850, 12] on div at bounding box center [434, 193] width 868 height 387
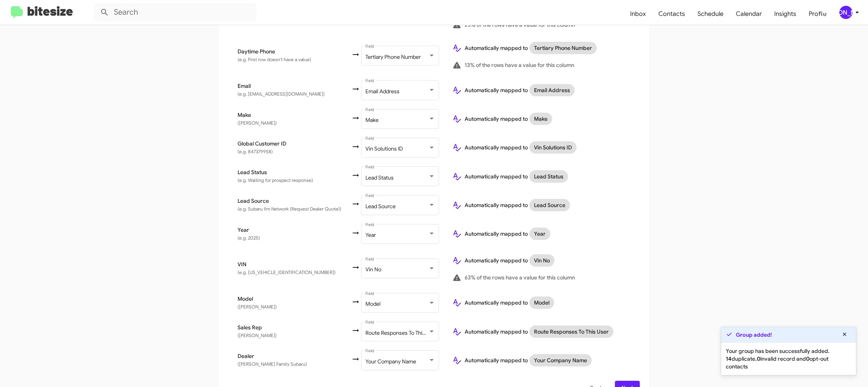
click at [626, 381] on span "Next" at bounding box center [627, 388] width 12 height 14
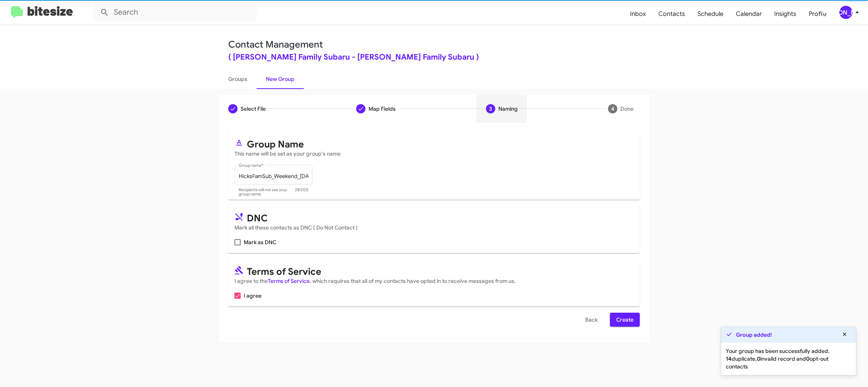
scroll to position [0, 0]
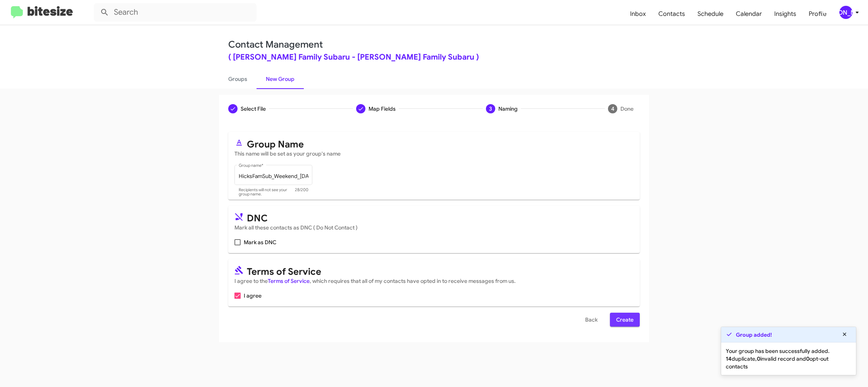
click at [624, 320] on span "Create" at bounding box center [624, 320] width 17 height 14
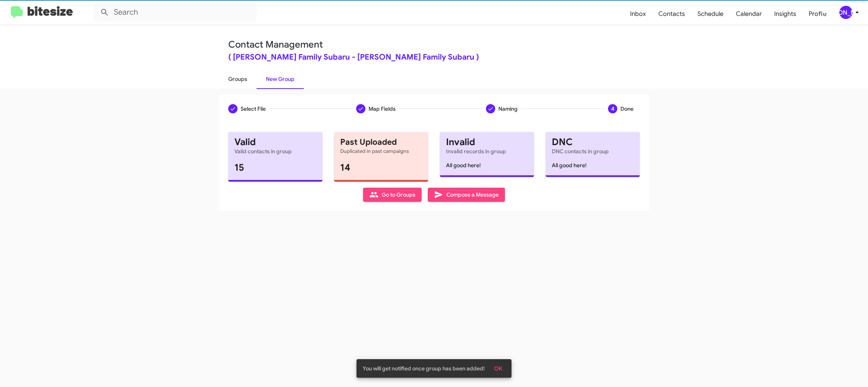
click at [253, 79] on link "Groups" at bounding box center [238, 79] width 38 height 20
type input "in:groups"
click at [253, 79] on link "Groups" at bounding box center [238, 79] width 38 height 20
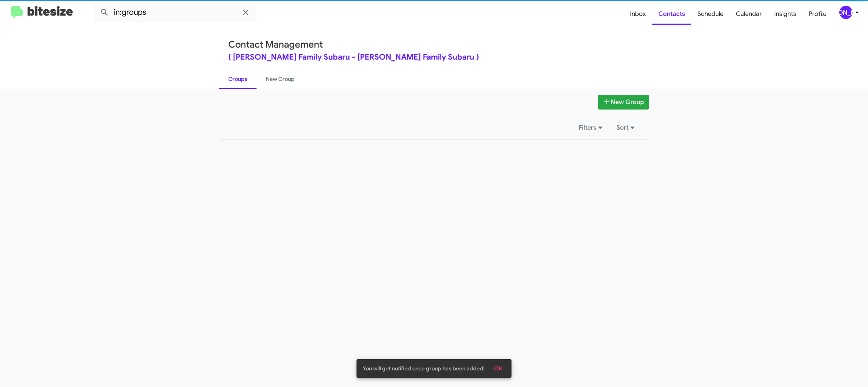
click at [253, 79] on link "Groups" at bounding box center [238, 79] width 38 height 20
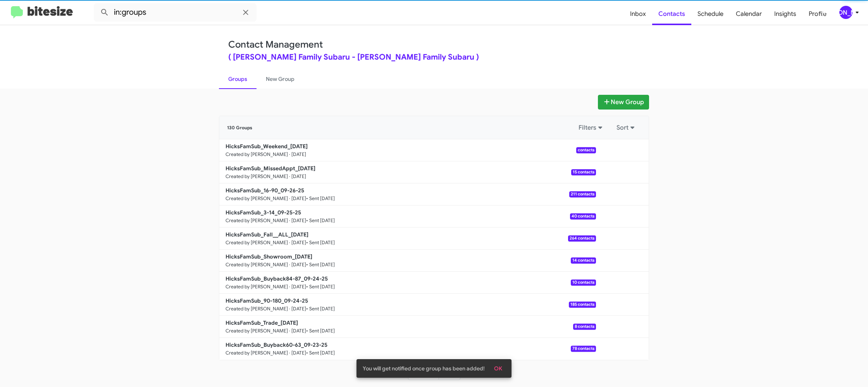
click at [253, 79] on link "Groups" at bounding box center [238, 79] width 38 height 20
click at [280, 79] on link "New Group" at bounding box center [279, 79] width 47 height 20
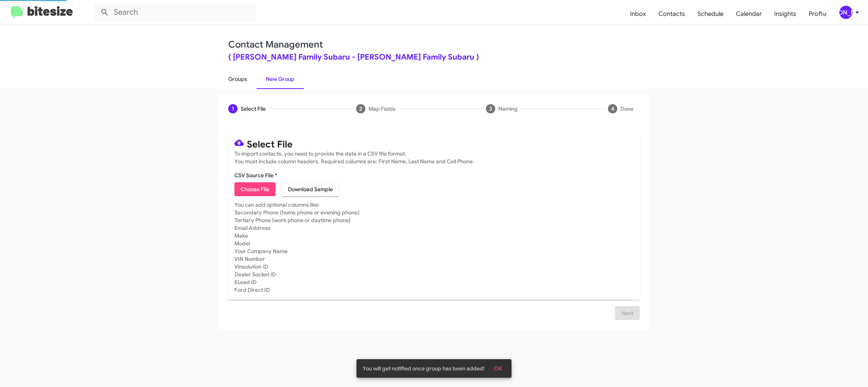
click at [220, 77] on link "Groups" at bounding box center [238, 79] width 38 height 20
type input "in:groups"
click at [220, 77] on link "Groups" at bounding box center [238, 79] width 38 height 20
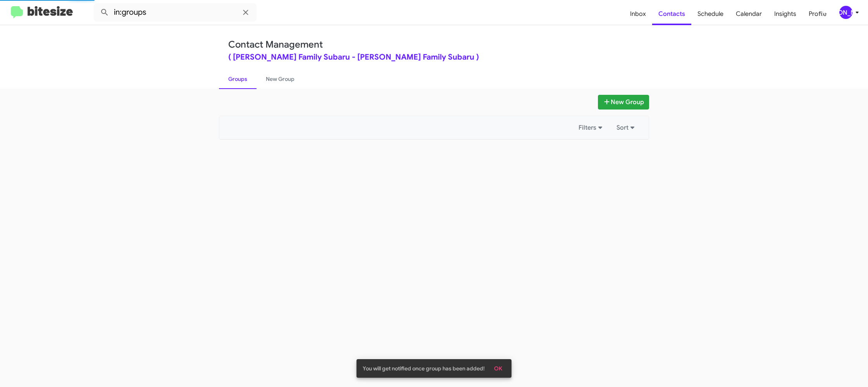
click at [220, 77] on link "Groups" at bounding box center [238, 79] width 38 height 20
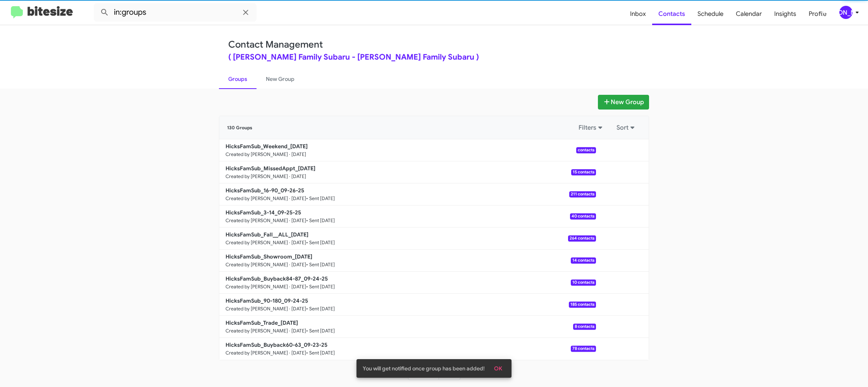
click at [220, 77] on link "Groups" at bounding box center [238, 79] width 38 height 20
click at [238, 77] on link "Groups" at bounding box center [238, 79] width 38 height 20
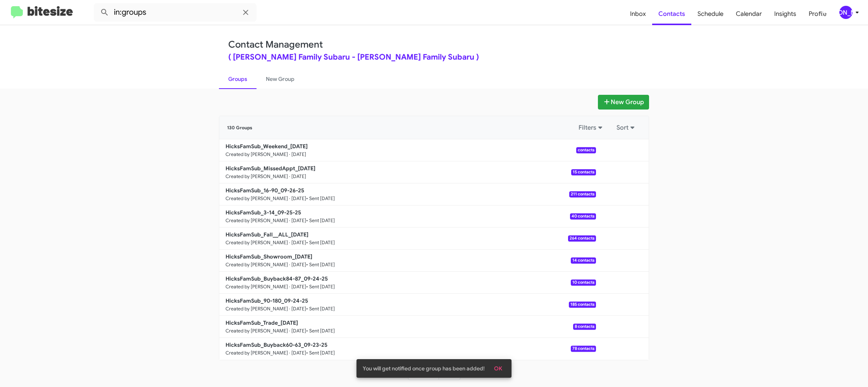
click at [238, 77] on link "Groups" at bounding box center [238, 79] width 38 height 20
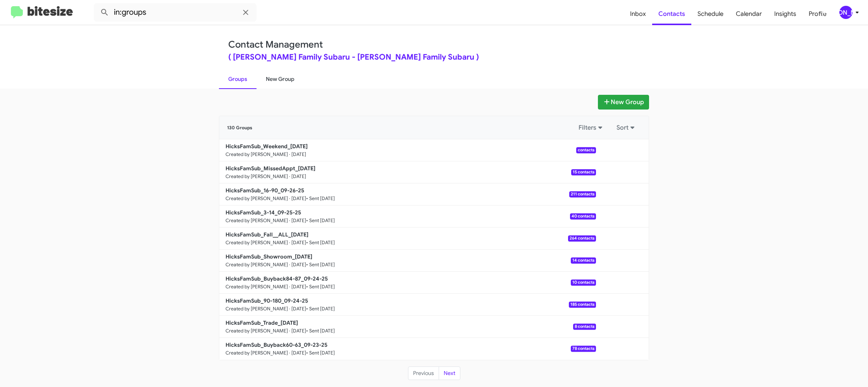
click at [269, 77] on link "New Group" at bounding box center [279, 79] width 47 height 20
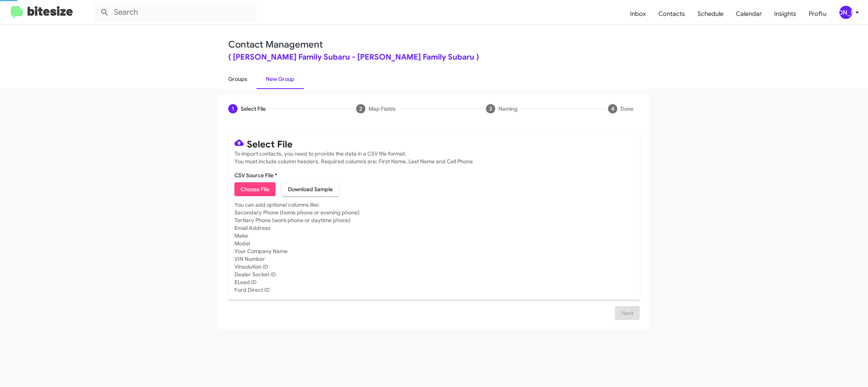
click at [234, 79] on link "Groups" at bounding box center [238, 79] width 38 height 20
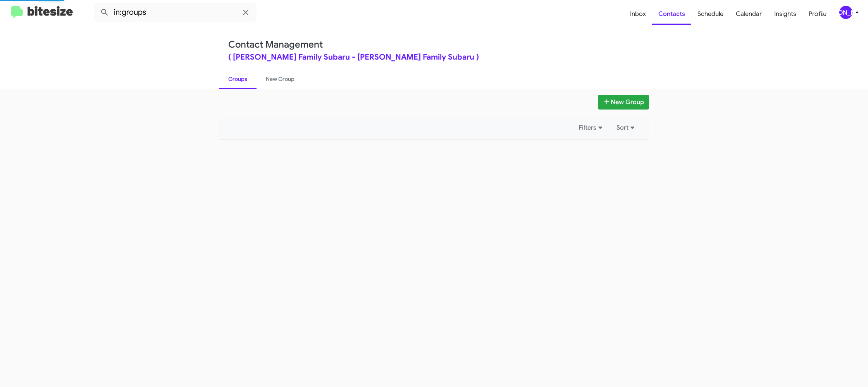
click at [234, 79] on link "Groups" at bounding box center [238, 79] width 38 height 20
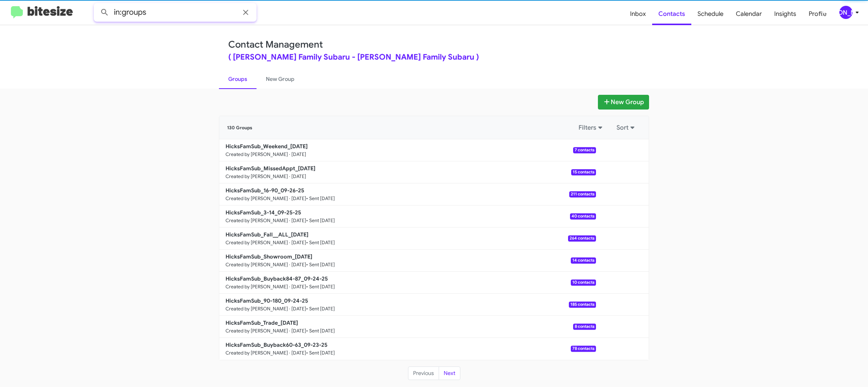
click at [182, 12] on input "in:groups" at bounding box center [175, 12] width 163 height 19
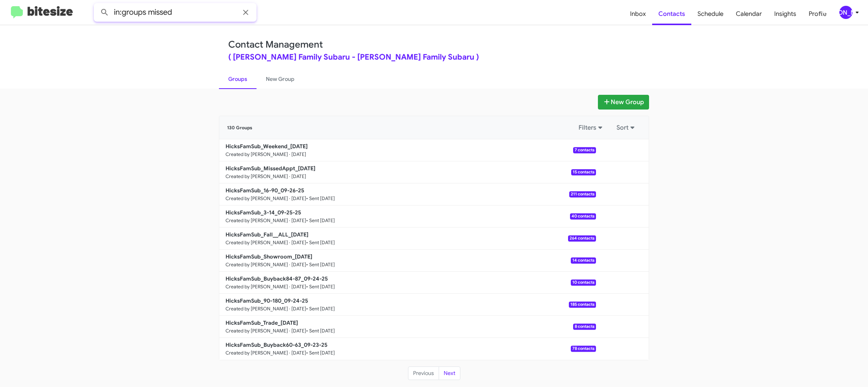
click at [97, 5] on button at bounding box center [104, 12] width 15 height 15
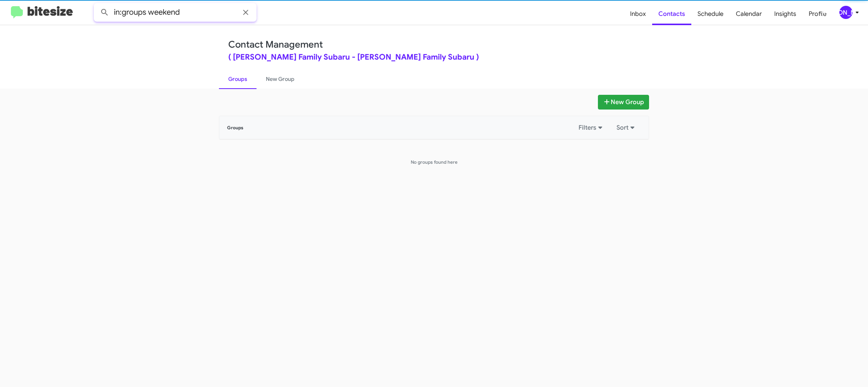
type input "in:groups weekend"
click at [97, 5] on button at bounding box center [104, 12] width 15 height 15
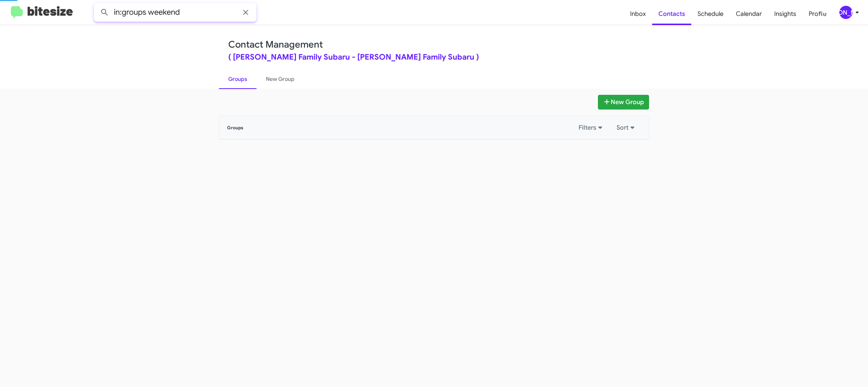
click at [97, 5] on button at bounding box center [104, 12] width 15 height 15
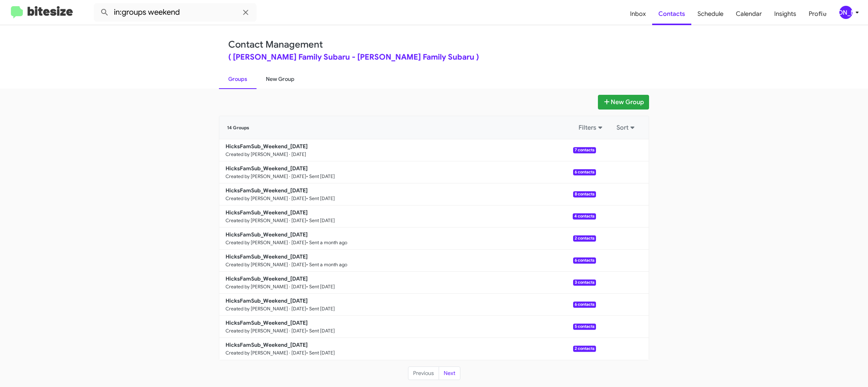
click at [283, 76] on link "New Group" at bounding box center [279, 79] width 47 height 20
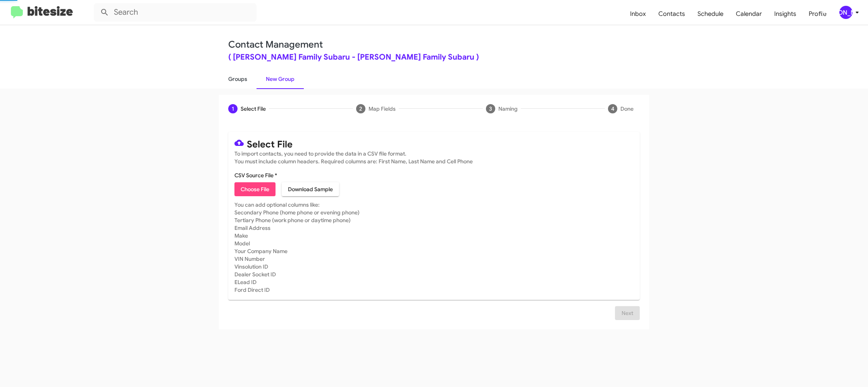
click at [226, 76] on link "Groups" at bounding box center [238, 79] width 38 height 20
type input "in:groups"
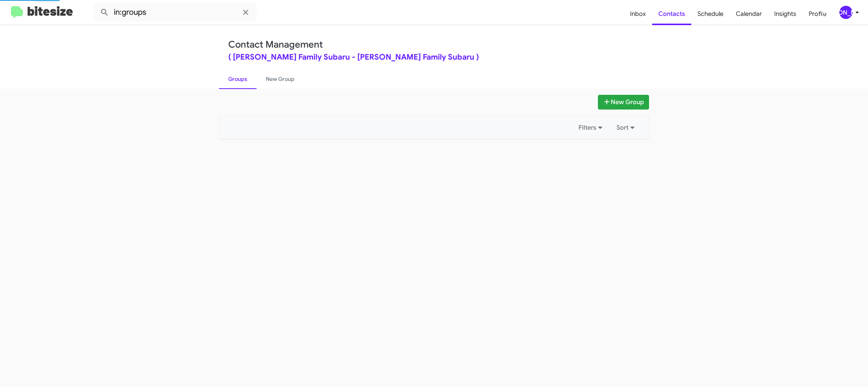
click at [226, 76] on link "Groups" at bounding box center [238, 79] width 38 height 20
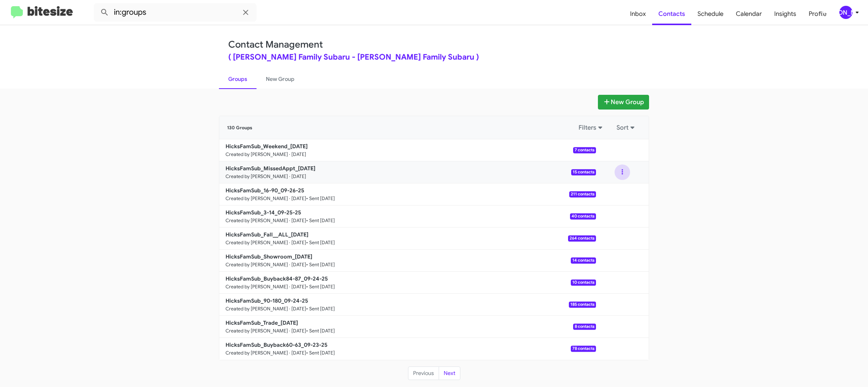
drag, startPoint x: 622, startPoint y: 172, endPoint x: 616, endPoint y: 179, distance: 9.6
click at [622, 173] on button at bounding box center [621, 172] width 15 height 15
click at [612, 189] on button "View contacts" at bounding box center [599, 193] width 62 height 19
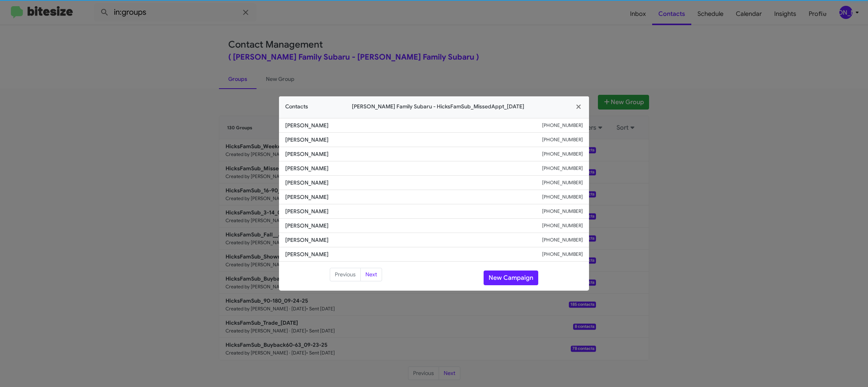
click at [305, 194] on span "Sara Delagarza" at bounding box center [413, 197] width 257 height 8
copy span "Sara Delagarza"
drag, startPoint x: 419, startPoint y: 25, endPoint x: 581, endPoint y: 138, distance: 197.5
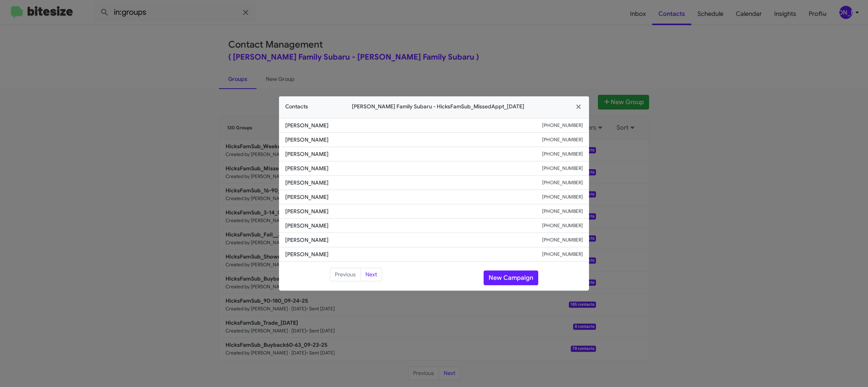
click at [421, 26] on modal-container "Contacts Hicks Family Subaru - HicksFamSub_MissedAppt_09-29-25 Diana Delagarza …" at bounding box center [434, 193] width 868 height 387
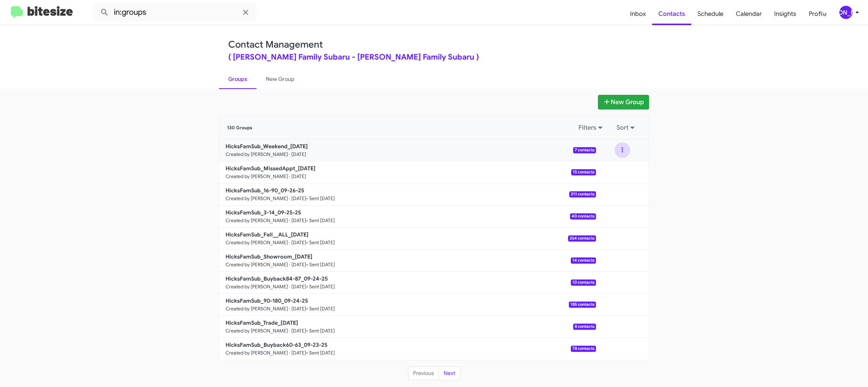
drag, startPoint x: 626, startPoint y: 151, endPoint x: 625, endPoint y: 155, distance: 4.2
click at [626, 151] on button at bounding box center [621, 150] width 15 height 15
click at [621, 168] on button "View contacts" at bounding box center [599, 171] width 62 height 19
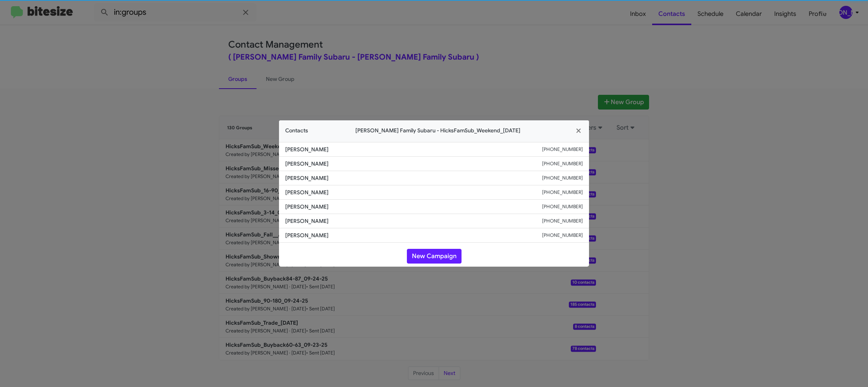
click at [290, 193] on span "Andre Torres" at bounding box center [413, 193] width 257 height 8
copy span "Andre Torres"
drag, startPoint x: 213, startPoint y: 142, endPoint x: 246, endPoint y: 174, distance: 46.0
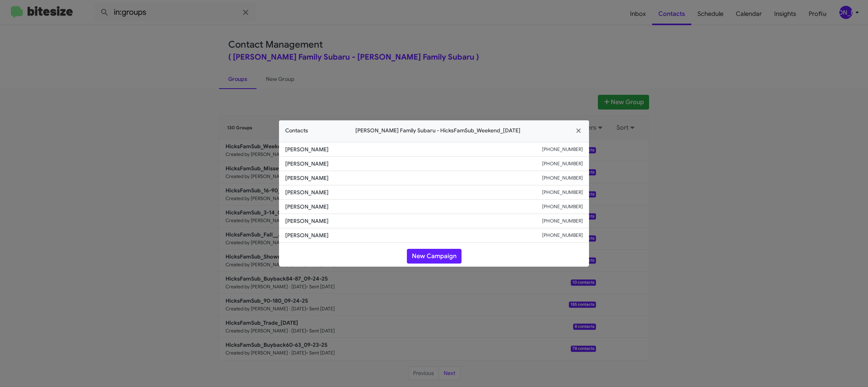
click at [213, 142] on modal-container "Contacts Hicks Family Subaru - HicksFamSub_Weekend_09-29-25 Mary Kellett +13618…" at bounding box center [434, 193] width 868 height 387
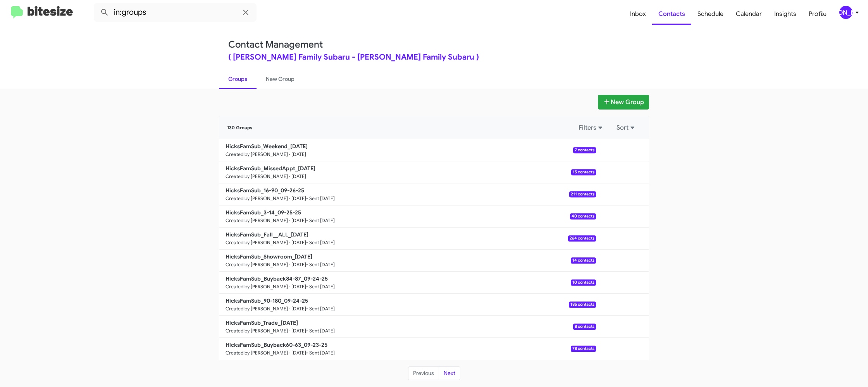
click at [275, 172] on link "HicksFamSub_MissedAppt_09-29-25 Created by Jason Apdua · Sep 29, 2025 15 contac…" at bounding box center [407, 173] width 377 height 22
drag, startPoint x: 275, startPoint y: 172, endPoint x: 267, endPoint y: 142, distance: 31.1
click at [275, 170] on link "HicksFamSub_MissedAppt_09-29-25 Created by Jason Apdua · Sep 29, 2025 15 contac…" at bounding box center [407, 173] width 377 height 22
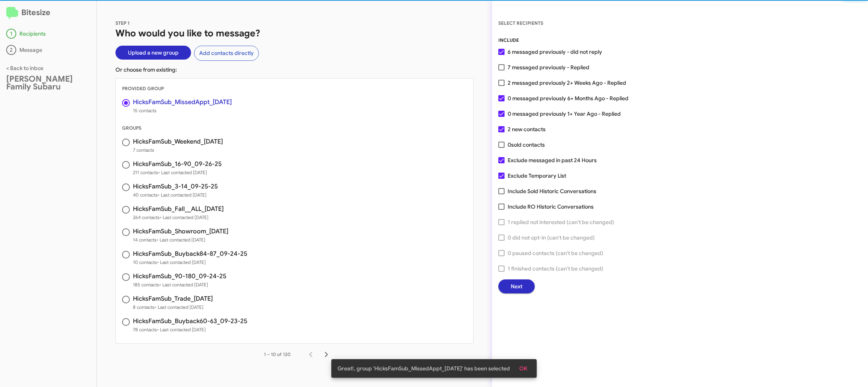
click at [522, 288] on button "Next" at bounding box center [516, 287] width 36 height 14
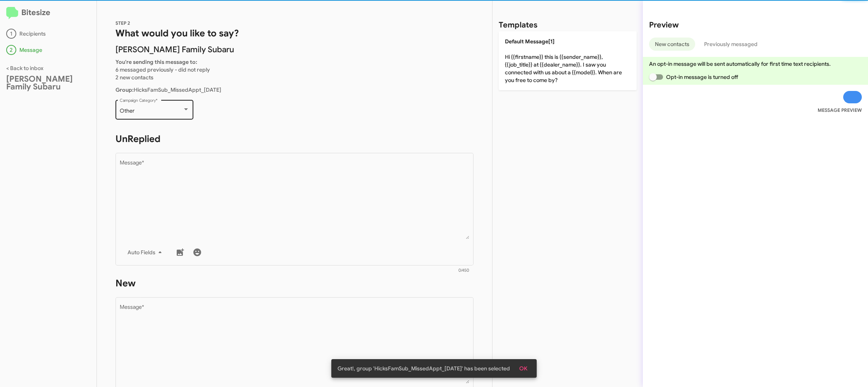
click at [141, 103] on div "Other Campaign Category *" at bounding box center [155, 108] width 70 height 21
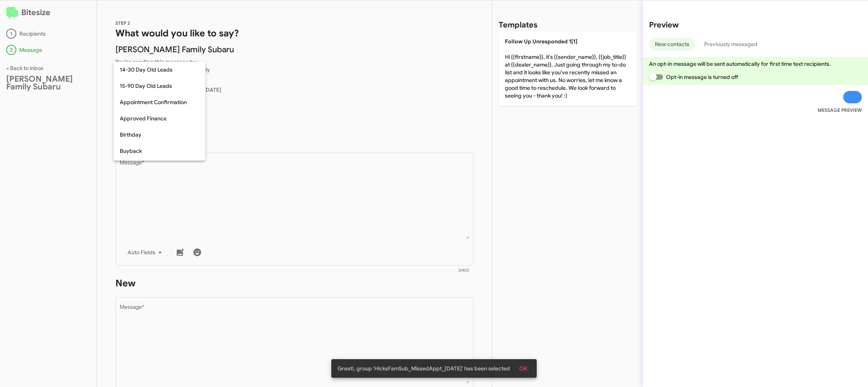
scroll to position [121, 0]
click at [309, 193] on div at bounding box center [434, 193] width 868 height 387
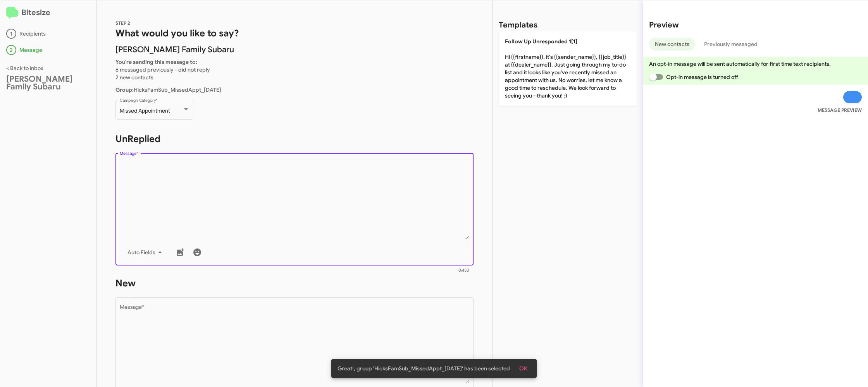
drag, startPoint x: 309, startPoint y: 193, endPoint x: 482, endPoint y: 82, distance: 206.1
click at [312, 190] on textarea "Message *" at bounding box center [295, 199] width 350 height 79
drag, startPoint x: 533, startPoint y: 74, endPoint x: 421, endPoint y: 240, distance: 200.2
click at [533, 74] on p "Follow Up Unresponded 1[1] Hi {{firstname}}, it's {{sender_name}}, {{job_title}…" at bounding box center [568, 68] width 138 height 74
type textarea "Hi {{firstname}}, it's {{sender_name}}, {{job_title}} at {{dealer_name}}. Just …"
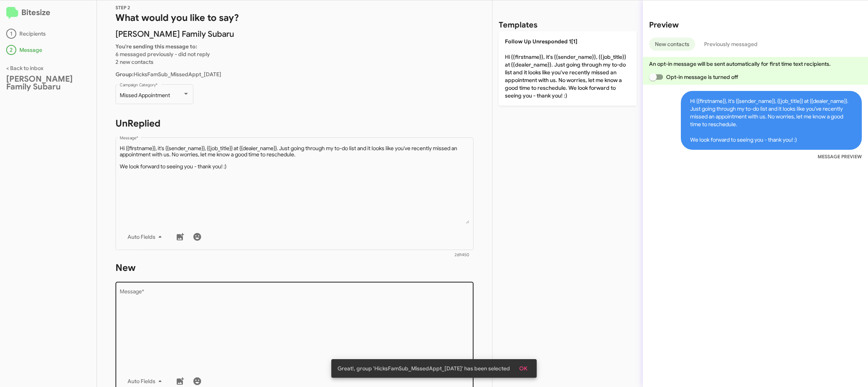
scroll to position [26, 0]
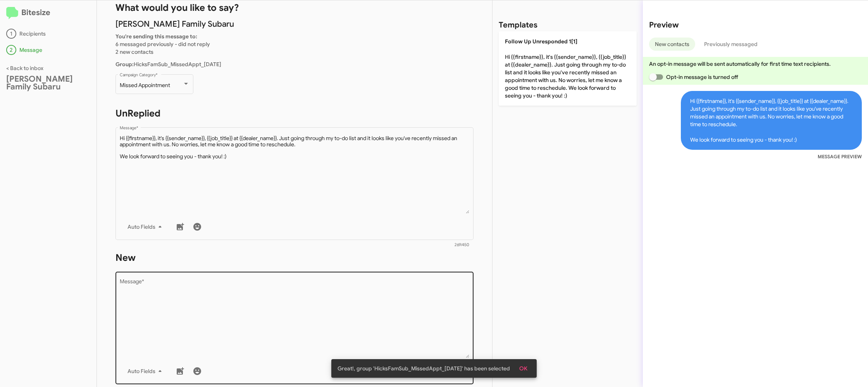
click at [385, 300] on textarea "Message *" at bounding box center [295, 318] width 350 height 79
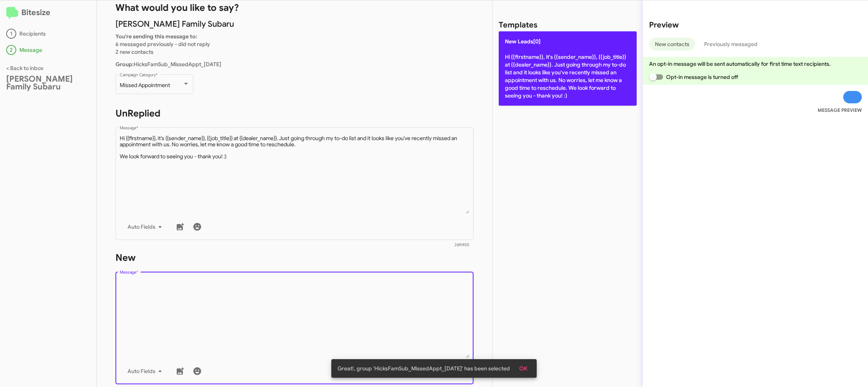
drag, startPoint x: 385, startPoint y: 300, endPoint x: 522, endPoint y: 100, distance: 242.3
click at [392, 284] on textarea "Message *" at bounding box center [295, 318] width 350 height 79
click at [558, 71] on p "New Leads[0] Hi {{firstname}}, it's {{sender_name}}, {{job_title}} at {{dealer_…" at bounding box center [568, 68] width 138 height 74
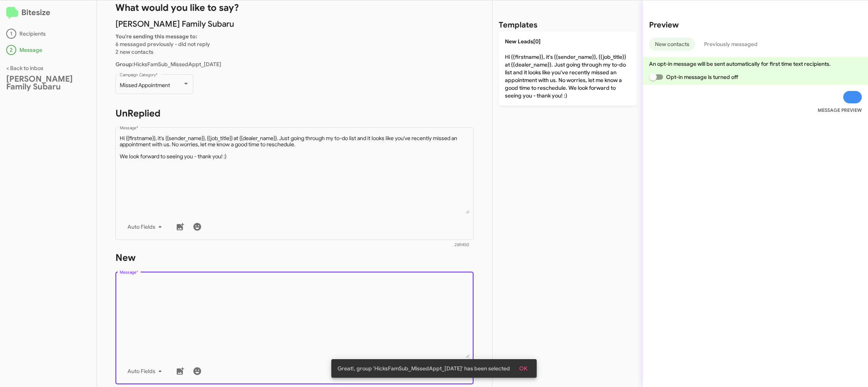
type textarea "Hi {{firstname}}, it's {{sender_name}}, {{job_title}} at {{dealer_name}}. Just …"
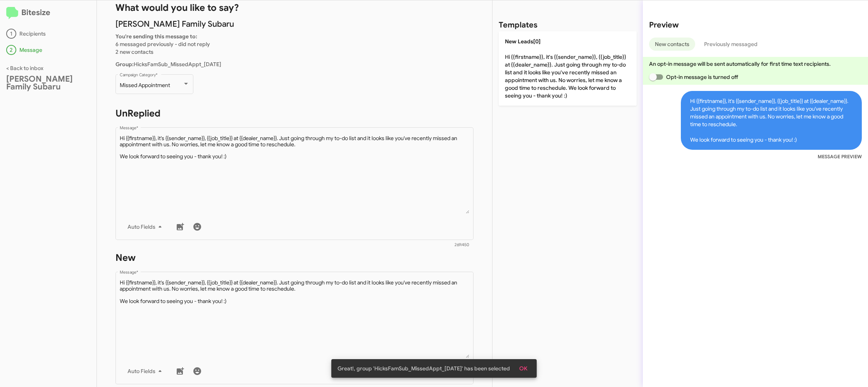
scroll to position [131, 0]
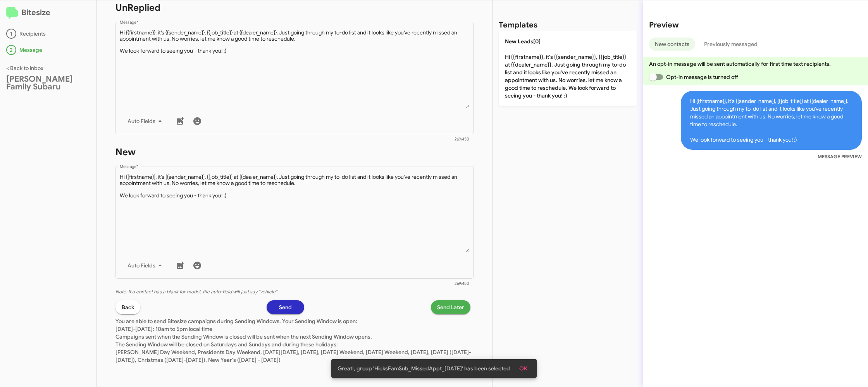
click at [458, 311] on span "Send Later" at bounding box center [450, 308] width 27 height 14
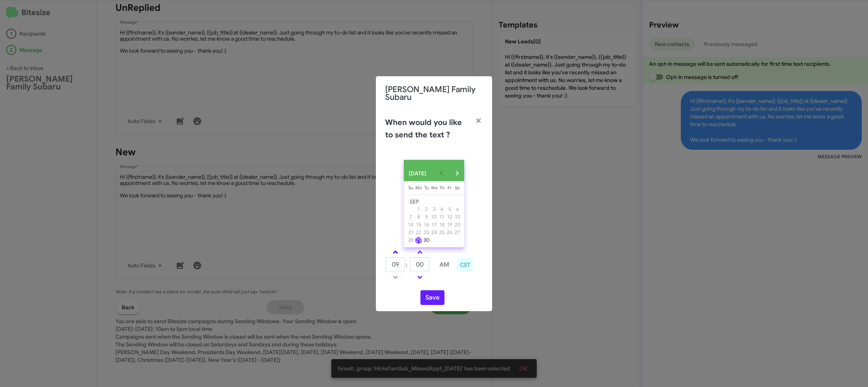
click at [399, 254] on link at bounding box center [396, 252] width 14 height 9
click at [398, 253] on link at bounding box center [396, 252] width 14 height 9
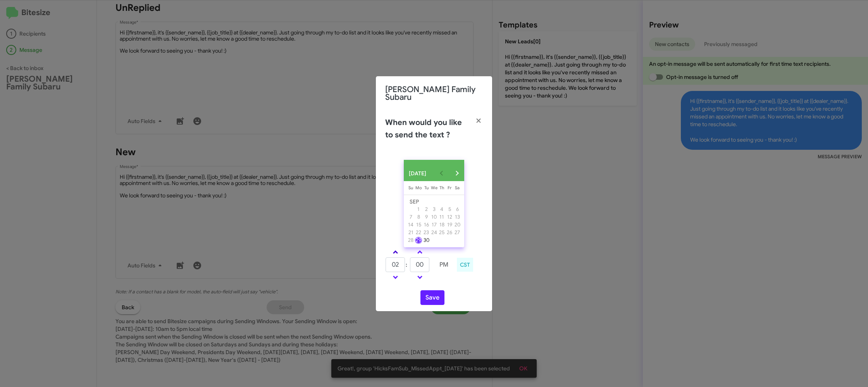
click at [398, 253] on link at bounding box center [396, 252] width 14 height 9
type input "05"
click at [413, 260] on input "00" at bounding box center [419, 265] width 19 height 15
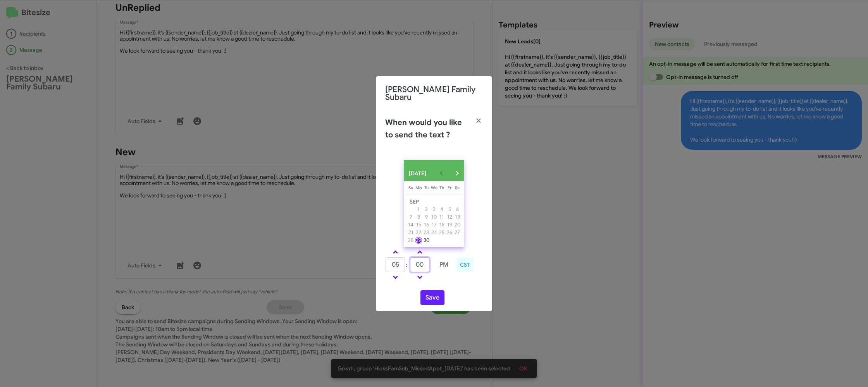
click at [413, 260] on input "00" at bounding box center [419, 265] width 19 height 15
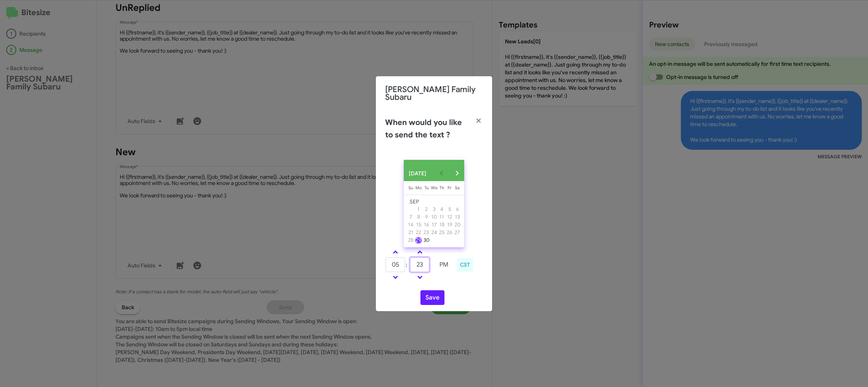
type input "23"
drag, startPoint x: 460, startPoint y: 281, endPoint x: 432, endPoint y: 296, distance: 31.4
click at [447, 284] on div "SEP 2025 Sunday Su Monday Mo Tuesday Tu Wednesday We Thursday Th Friday Fr Satu…" at bounding box center [434, 233] width 116 height 158
click at [432, 296] on button "Save" at bounding box center [432, 298] width 24 height 15
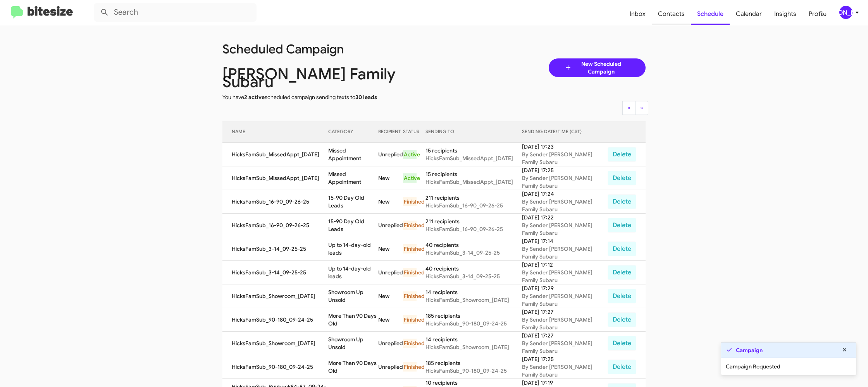
click at [681, 13] on span "Contacts" at bounding box center [671, 14] width 39 height 22
type input "in:groups"
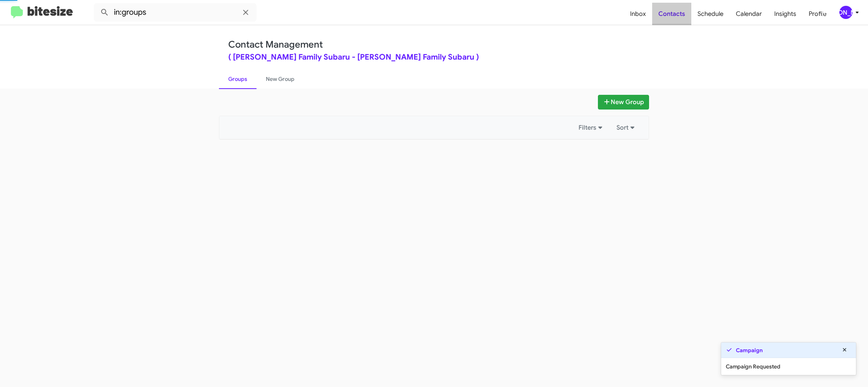
click at [681, 13] on span "Contacts" at bounding box center [671, 14] width 39 height 22
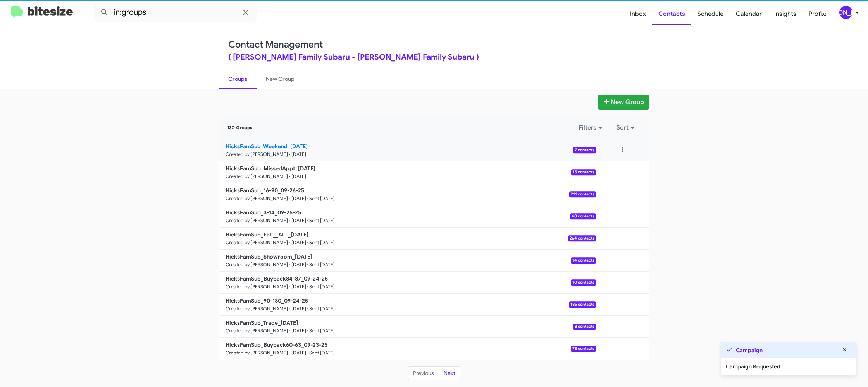
click at [324, 144] on p "HicksFamSub_Weekend_09-29-25" at bounding box center [407, 147] width 364 height 8
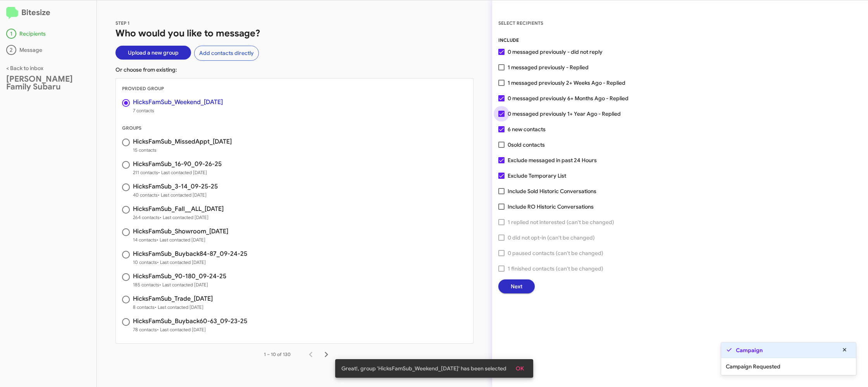
drag, startPoint x: 511, startPoint y: 112, endPoint x: 508, endPoint y: 95, distance: 16.9
click at [511, 112] on span "0 messaged previously 1+ Year Ago - Replied" at bounding box center [564, 113] width 113 height 9
click at [501, 117] on input "0 messaged previously 1+ Year Ago - Replied" at bounding box center [501, 117] width 0 height 0
checkbox input "false"
click at [508, 95] on span "0 messaged previously 6+ Months Ago - Replied" at bounding box center [568, 98] width 121 height 9
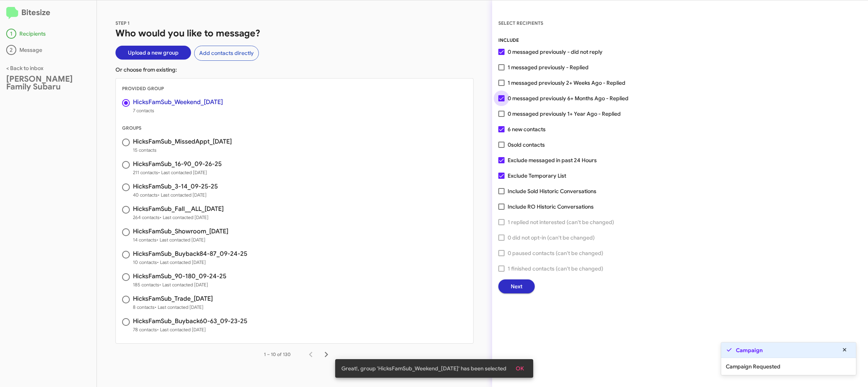
click at [501, 102] on input "0 messaged previously 6+ Months Ago - Replied" at bounding box center [501, 102] width 0 height 0
checkbox input "false"
drag, startPoint x: 520, startPoint y: 112, endPoint x: 516, endPoint y: 98, distance: 14.6
click at [520, 111] on span "0 messaged previously 1+ Year Ago - Replied" at bounding box center [564, 113] width 113 height 9
click at [501, 117] on input "0 messaged previously 1+ Year Ago - Replied" at bounding box center [501, 117] width 0 height 0
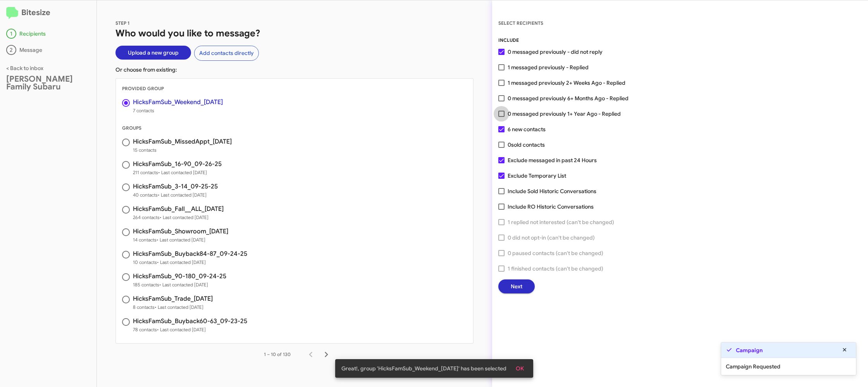
checkbox input "true"
click at [516, 97] on span "0 messaged previously 6+ Months Ago - Replied" at bounding box center [568, 98] width 121 height 9
click at [501, 102] on input "0 messaged previously 6+ Months Ago - Replied" at bounding box center [501, 102] width 0 height 0
checkbox input "true"
drag, startPoint x: 514, startPoint y: 288, endPoint x: 509, endPoint y: 286, distance: 5.8
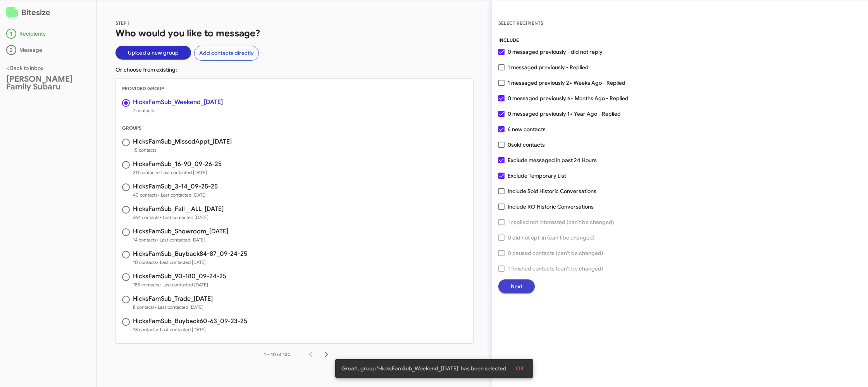
click at [509, 286] on button "Next" at bounding box center [516, 287] width 36 height 14
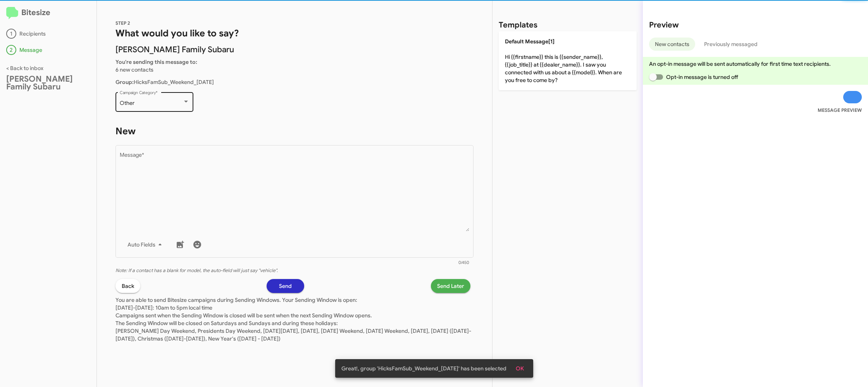
click at [176, 102] on div "Other" at bounding box center [151, 103] width 63 height 6
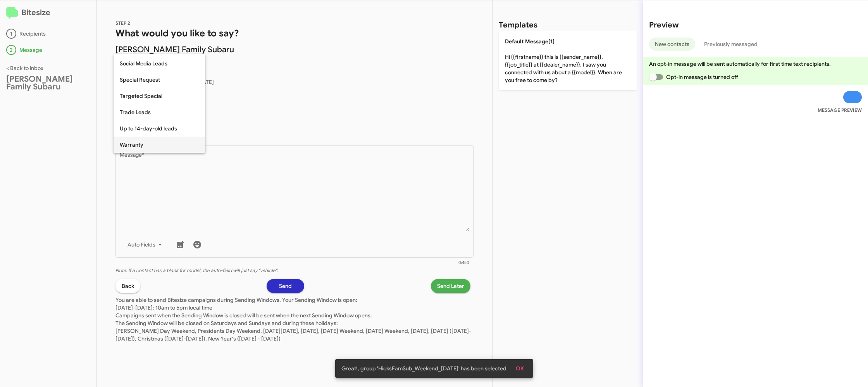
scroll to position [324, 0]
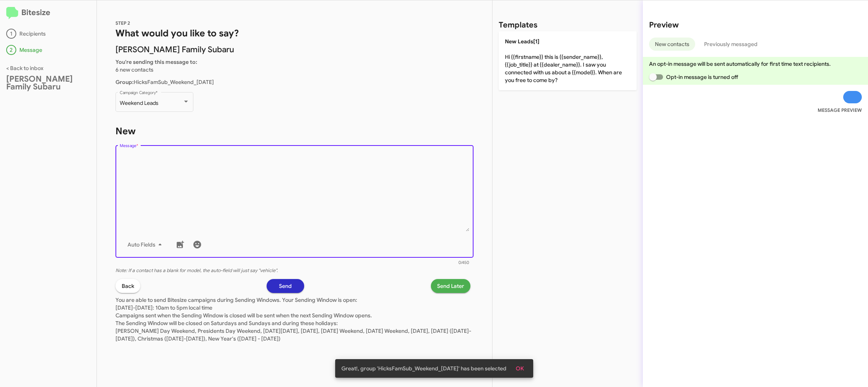
click at [328, 188] on textarea "Message *" at bounding box center [295, 192] width 350 height 79
drag, startPoint x: 328, startPoint y: 188, endPoint x: 540, endPoint y: 92, distance: 232.2
click at [332, 183] on textarea "Message *" at bounding box center [295, 192] width 350 height 79
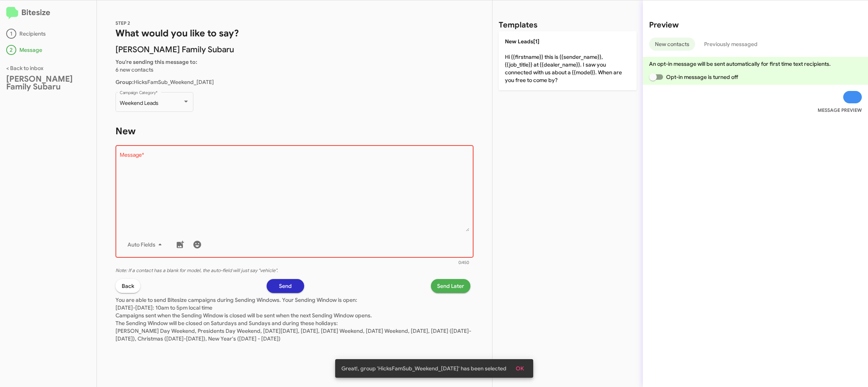
click at [552, 87] on div "Templates New Leads[1] Hi {{firstname}} this is {{sender_name}}, {{job_title}} …" at bounding box center [567, 193] width 150 height 387
drag, startPoint x: 539, startPoint y: 64, endPoint x: 527, endPoint y: 99, distance: 36.8
click at [539, 64] on p "New Leads[1] Hi {{firstname}} this is {{sender_name}}, {{job_title}} at {{deale…" at bounding box center [568, 60] width 138 height 59
type textarea "Hi {{firstname}} this is {{sender_name}}, {{job_title}} at {{dealer_name}}. I s…"
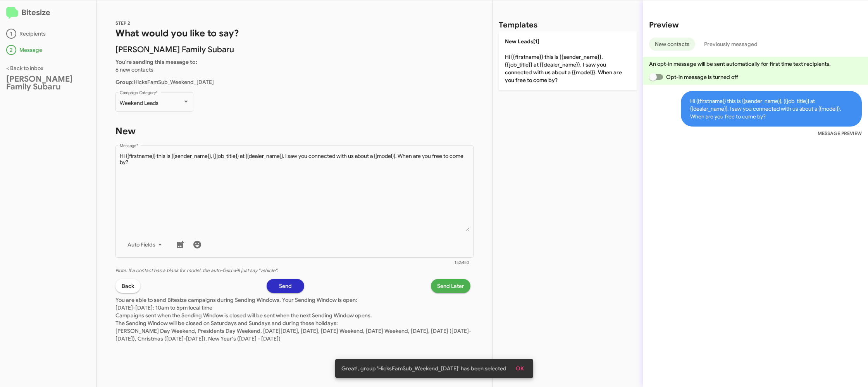
click at [437, 281] on button "Send Later" at bounding box center [451, 286] width 40 height 14
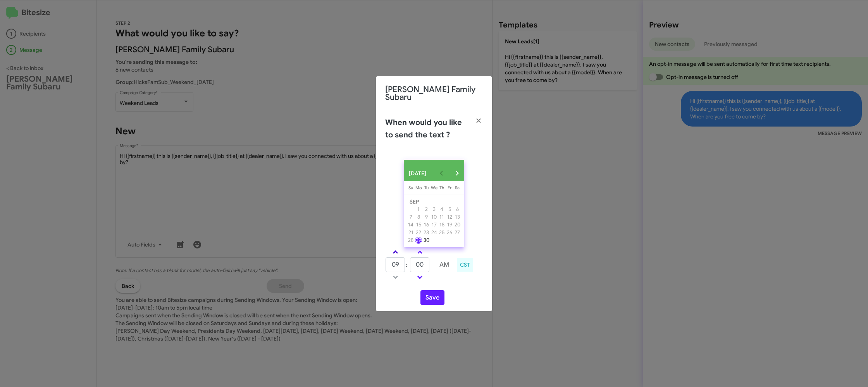
click at [393, 252] on link at bounding box center [396, 252] width 14 height 9
click at [394, 252] on link at bounding box center [396, 252] width 14 height 9
click at [394, 252] on span at bounding box center [395, 253] width 5 height 5
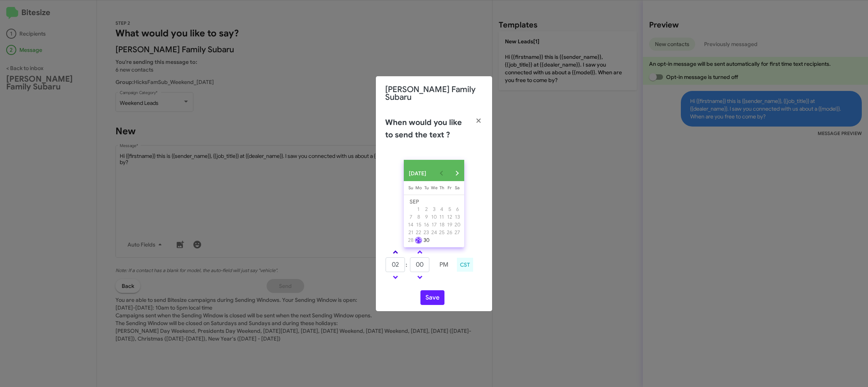
click at [394, 252] on span at bounding box center [395, 253] width 5 height 5
type input "05"
click at [420, 253] on span at bounding box center [419, 253] width 5 height 5
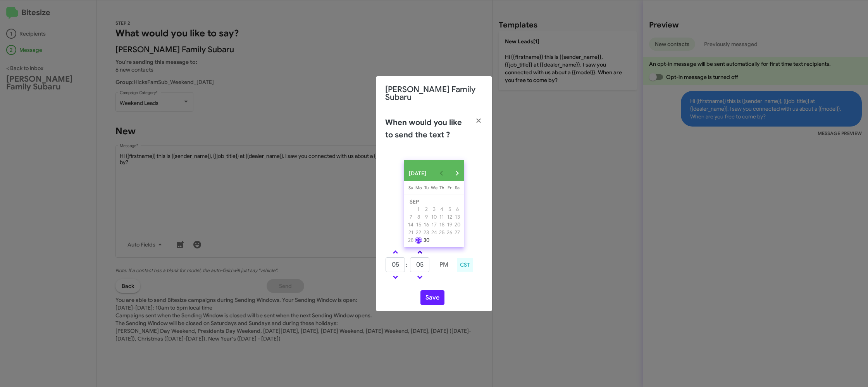
click at [420, 253] on span at bounding box center [419, 253] width 5 height 5
type input "10"
click at [424, 294] on button "Save" at bounding box center [432, 298] width 24 height 15
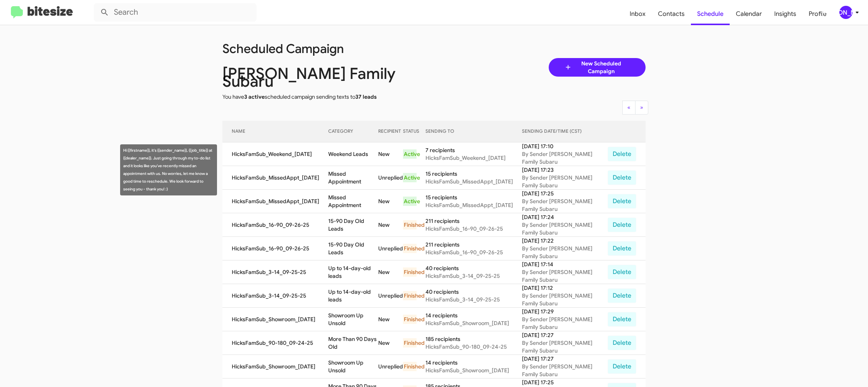
scroll to position [10, 0]
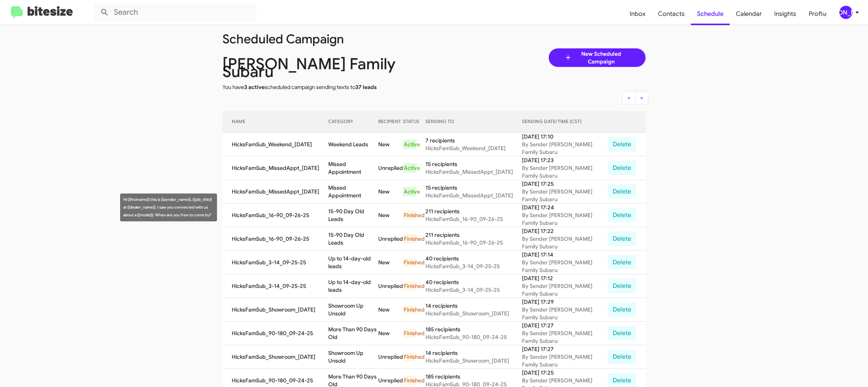
click at [353, 187] on td "Missed Appointment" at bounding box center [353, 192] width 50 height 24
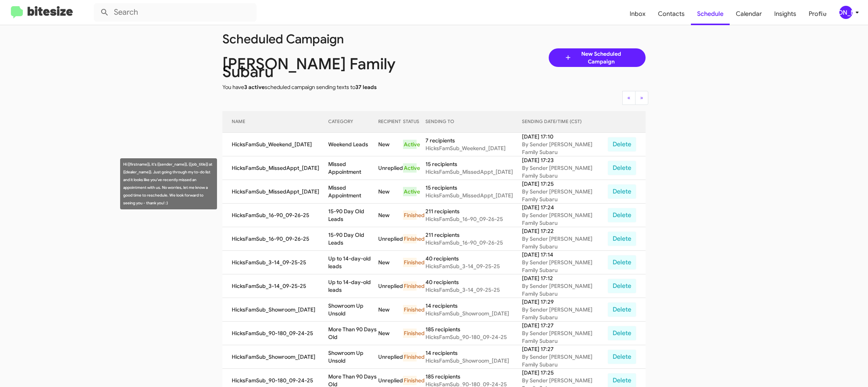
click at [353, 187] on td "Missed Appointment" at bounding box center [353, 192] width 50 height 24
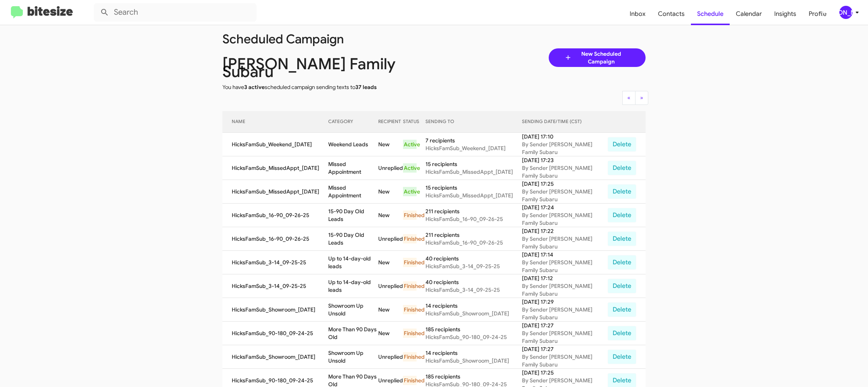
click at [353, 187] on td "Missed Appointment" at bounding box center [353, 192] width 50 height 24
copy td "Missed Appointment"
click at [339, 142] on td "Weekend Leads" at bounding box center [353, 145] width 50 height 24
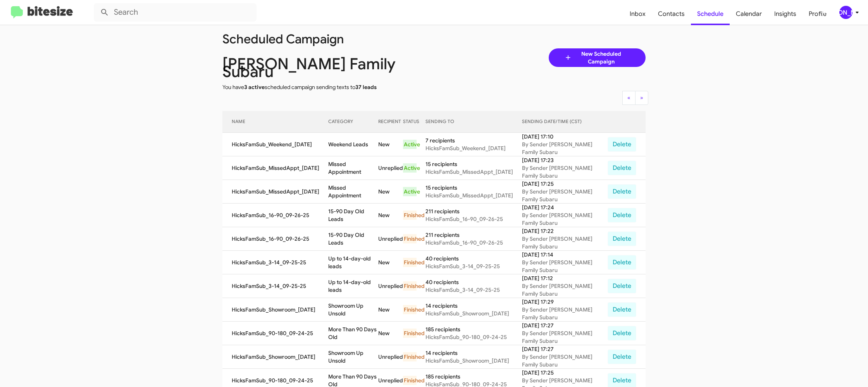
click at [339, 142] on td "Weekend Leads" at bounding box center [353, 145] width 50 height 24
copy td "Weekend Leads"
click at [866, 367] on app-scheduler "Scheduled Campaign Hicks Family Subaru You have 3 active scheduled campaign sen…" at bounding box center [434, 315] width 868 height 600
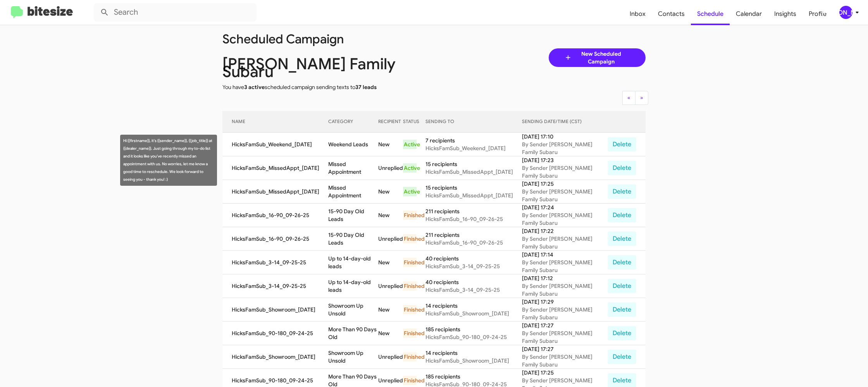
click at [361, 167] on td "Missed Appointment" at bounding box center [353, 169] width 50 height 24
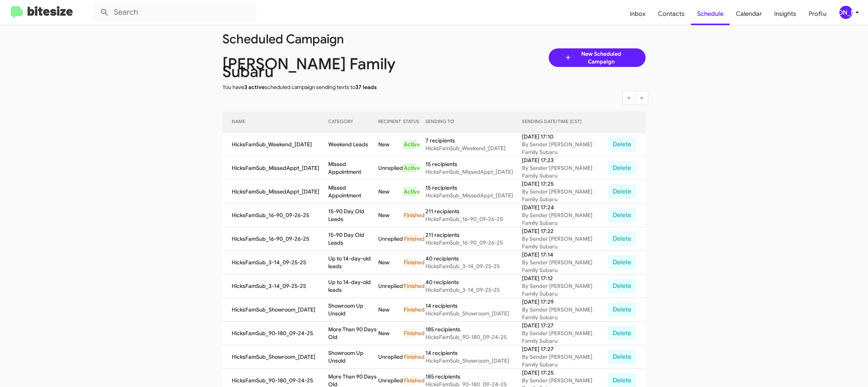
click at [361, 167] on td "Missed Appointment" at bounding box center [353, 169] width 50 height 24
copy td "Missed Appointment"
click at [850, 11] on div "[PERSON_NAME]" at bounding box center [845, 12] width 13 height 13
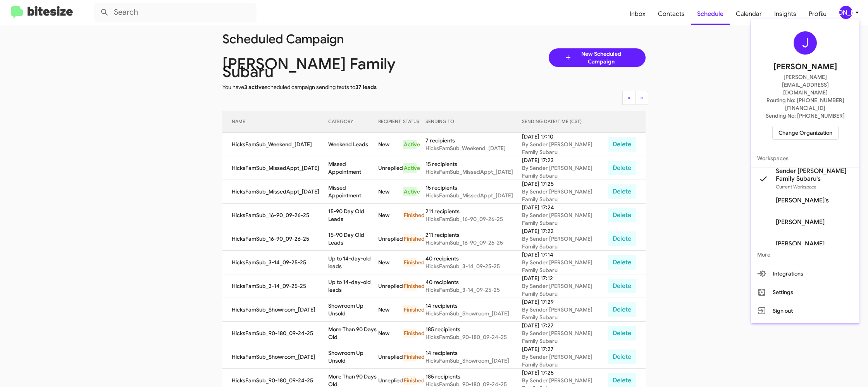
click at [792, 126] on span "Change Organization" at bounding box center [805, 132] width 54 height 13
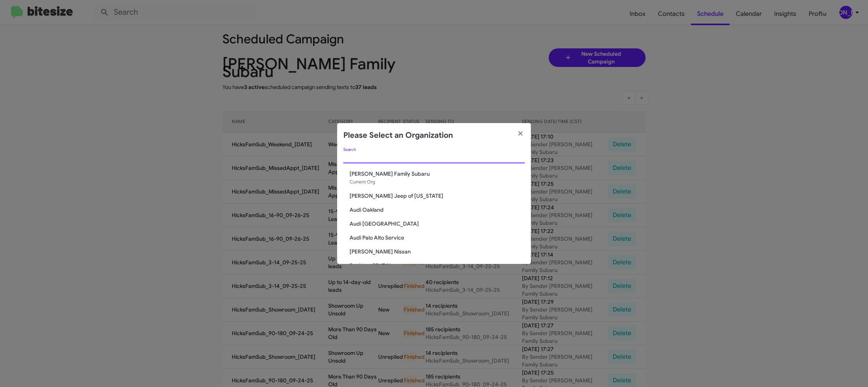
click at [377, 159] on input "Search" at bounding box center [433, 158] width 181 height 6
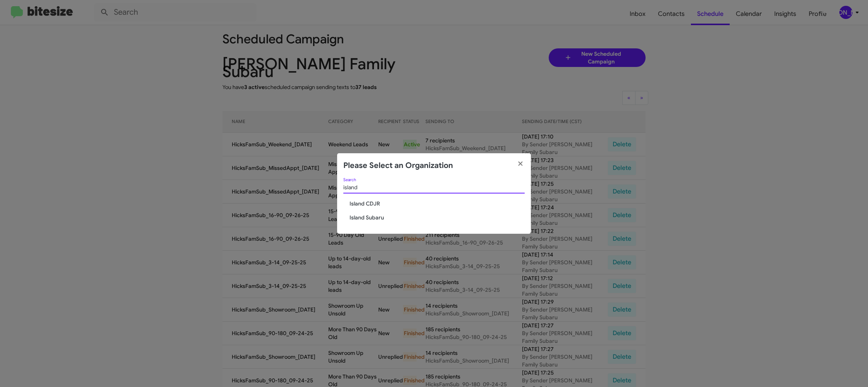
type input "island"
click at [360, 204] on span "Island CDJR" at bounding box center [436, 204] width 175 height 8
drag, startPoint x: 360, startPoint y: 204, endPoint x: 374, endPoint y: 88, distance: 117.1
click at [362, 178] on div "island Search Island CDJR Island Subaru" at bounding box center [434, 206] width 194 height 56
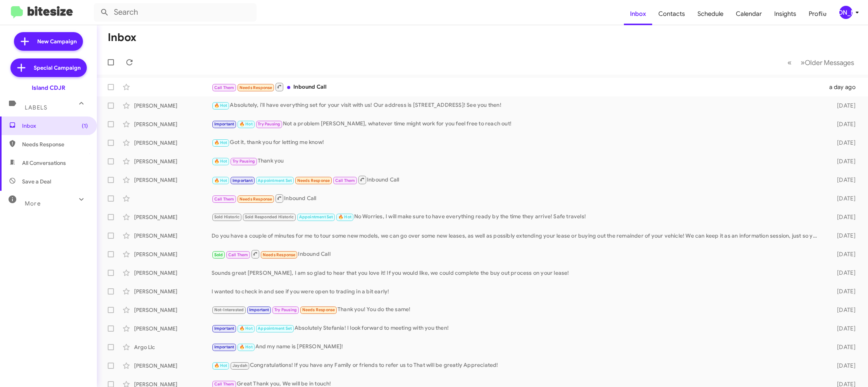
click at [852, 16] on icon at bounding box center [856, 12] width 9 height 9
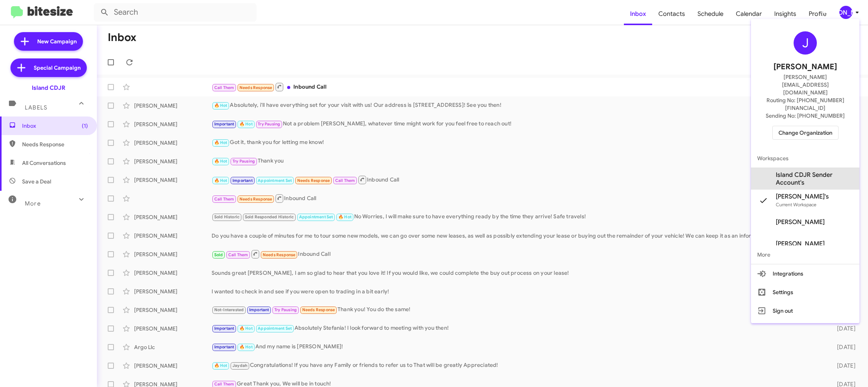
click at [776, 171] on span "Island CDJR Sender Account's" at bounding box center [814, 178] width 77 height 15
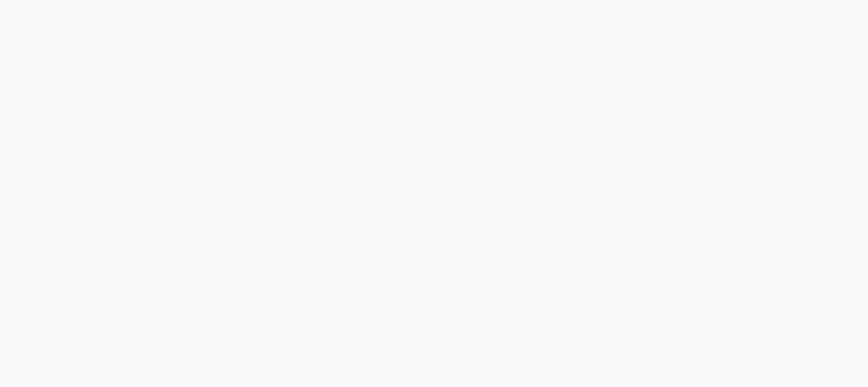
click at [667, 16] on body at bounding box center [434, 193] width 868 height 387
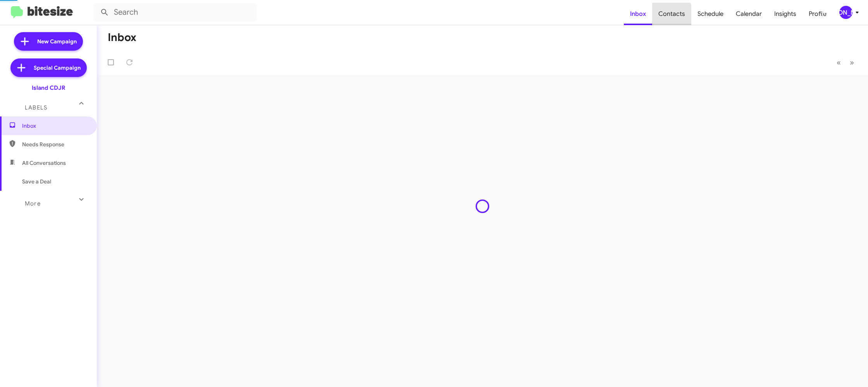
drag, startPoint x: 0, startPoint y: 0, endPoint x: 667, endPoint y: 16, distance: 667.4
click at [667, 16] on span "Contacts" at bounding box center [671, 14] width 39 height 22
drag, startPoint x: 667, startPoint y: 16, endPoint x: 620, endPoint y: 1, distance: 49.6
click at [666, 15] on span "Contacts" at bounding box center [671, 14] width 39 height 22
type input "in:groups"
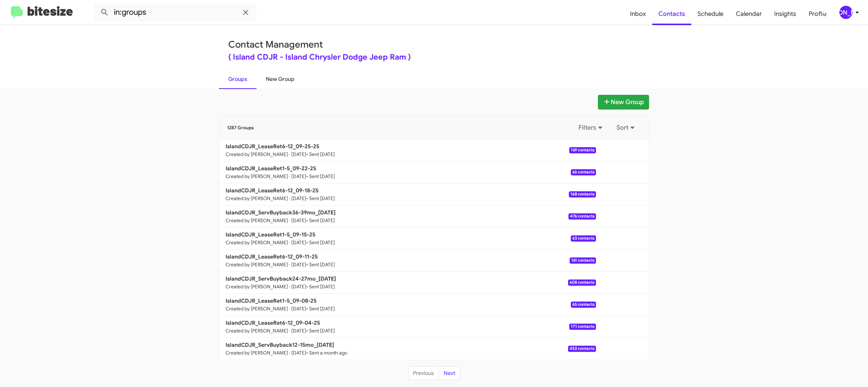
click at [275, 81] on link "New Group" at bounding box center [279, 79] width 47 height 20
drag, startPoint x: 275, startPoint y: 81, endPoint x: 273, endPoint y: 4, distance: 77.1
click at [275, 76] on link "New Group" at bounding box center [279, 79] width 47 height 20
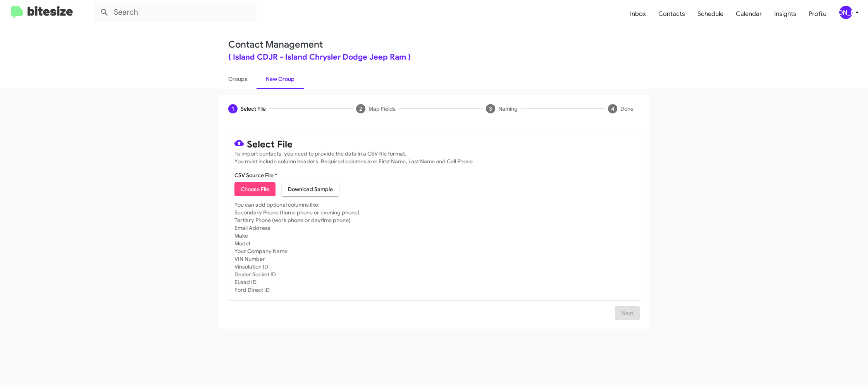
click at [856, 11] on icon at bounding box center [856, 12] width 9 height 9
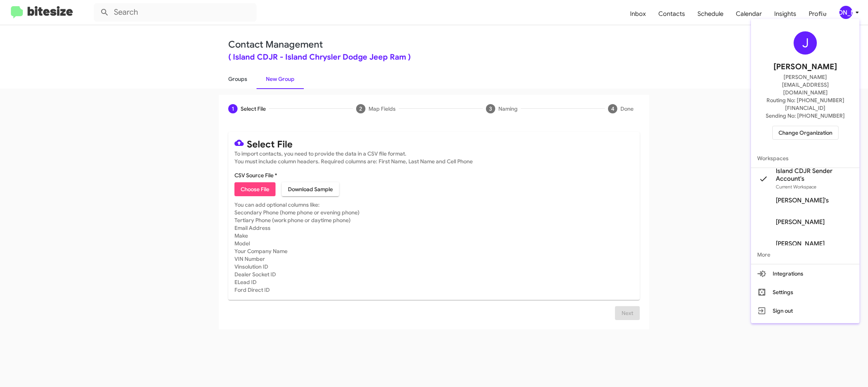
drag, startPoint x: 289, startPoint y: 86, endPoint x: 237, endPoint y: 83, distance: 52.4
click at [287, 86] on div at bounding box center [434, 193] width 868 height 387
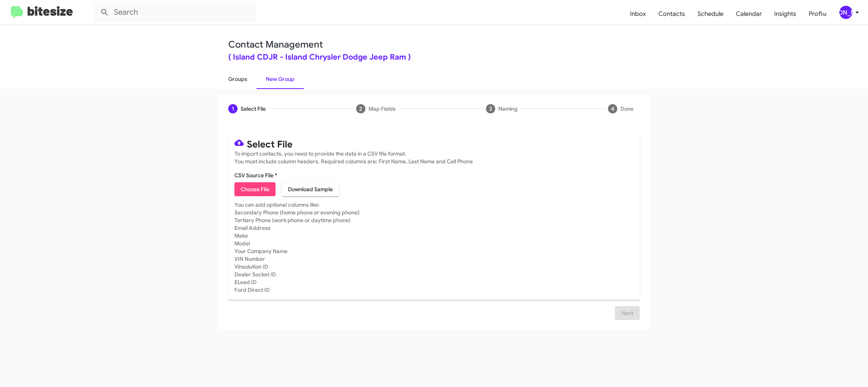
click at [237, 83] on link "Groups" at bounding box center [238, 79] width 38 height 20
type input "in:groups"
click at [237, 83] on link "Groups" at bounding box center [238, 79] width 38 height 20
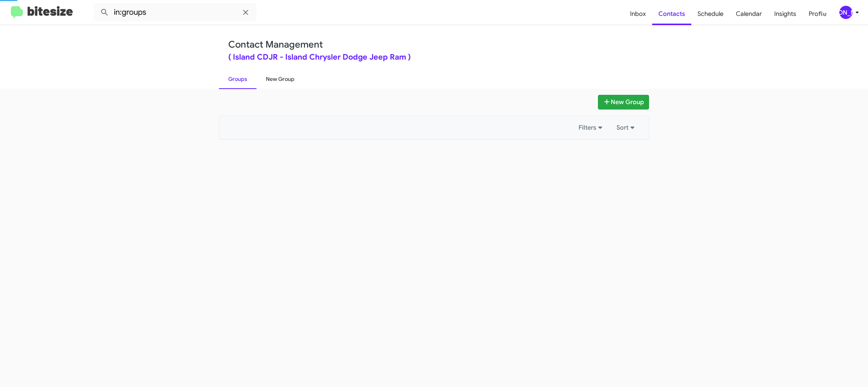
drag, startPoint x: 237, startPoint y: 83, endPoint x: 260, endPoint y: 79, distance: 23.7
click at [240, 81] on link "Groups" at bounding box center [238, 79] width 38 height 20
click at [260, 79] on link "New Group" at bounding box center [279, 79] width 47 height 20
click at [260, 78] on link "New Group" at bounding box center [279, 79] width 47 height 20
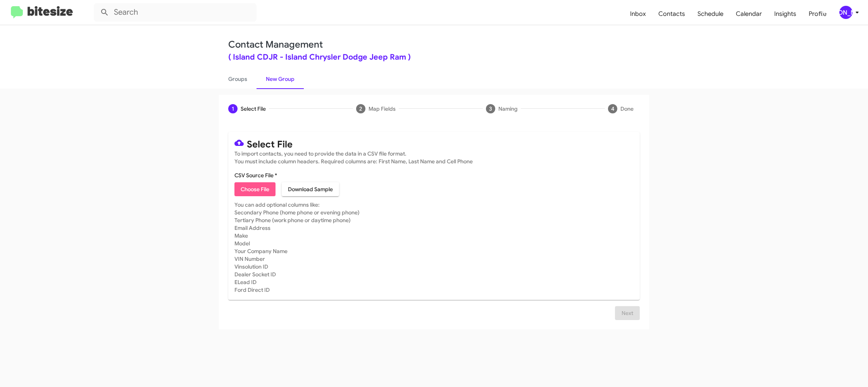
click at [253, 189] on span "Choose File" at bounding box center [255, 189] width 29 height 14
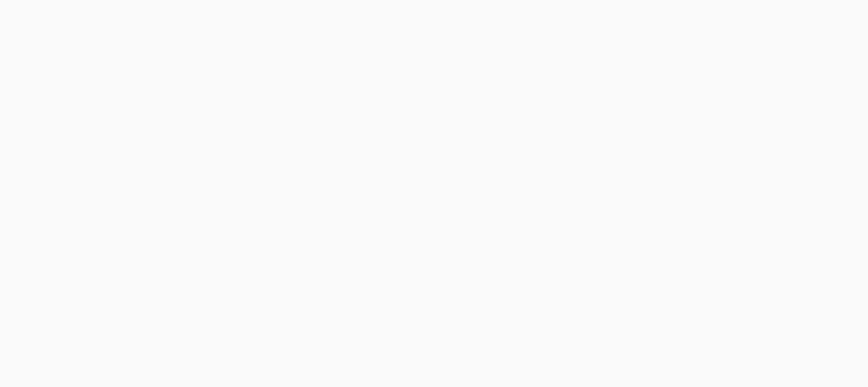
click at [845, 14] on body at bounding box center [434, 193] width 868 height 387
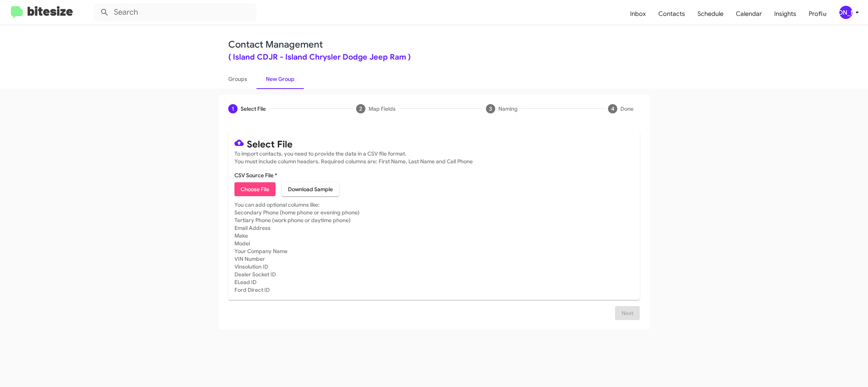
click at [861, 17] on span "[PERSON_NAME]" at bounding box center [850, 12] width 23 height 13
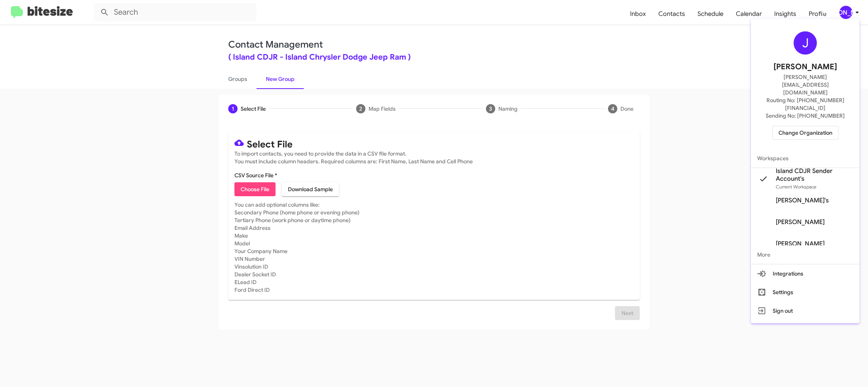
click at [268, 93] on div at bounding box center [434, 193] width 868 height 387
click at [246, 89] on div "1 Select File 2 Map Fields 3 Naming 4 Done Select File To import contacts, you …" at bounding box center [434, 238] width 868 height 299
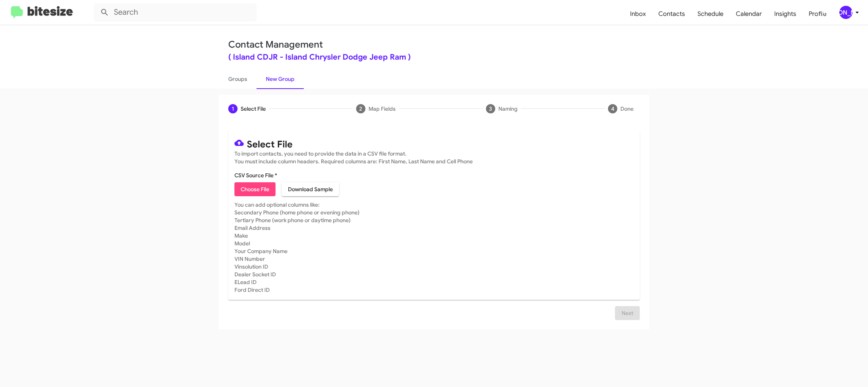
click at [246, 89] on div "1 Select File 2 Map Fields 3 Naming 4 Done Select File To import contacts, you …" at bounding box center [434, 238] width 868 height 299
click at [246, 88] on link "Groups" at bounding box center [238, 79] width 38 height 20
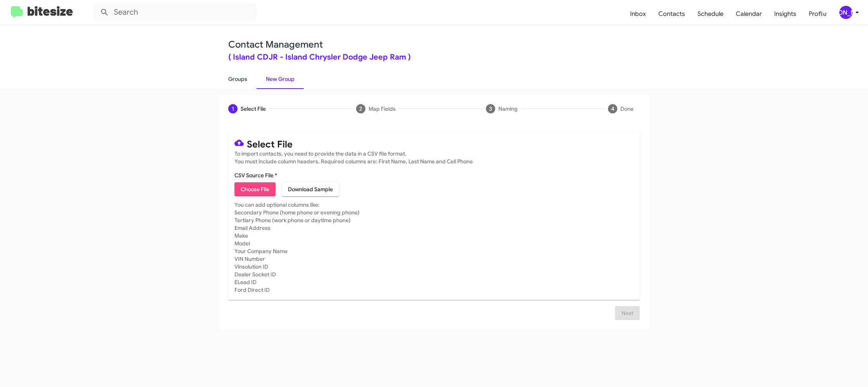
type input "in:groups"
click at [246, 88] on link "Groups" at bounding box center [238, 79] width 38 height 20
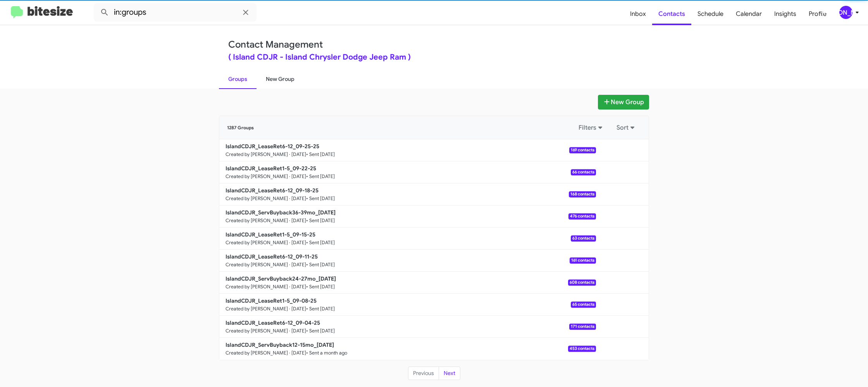
click at [277, 82] on link "New Group" at bounding box center [279, 79] width 47 height 20
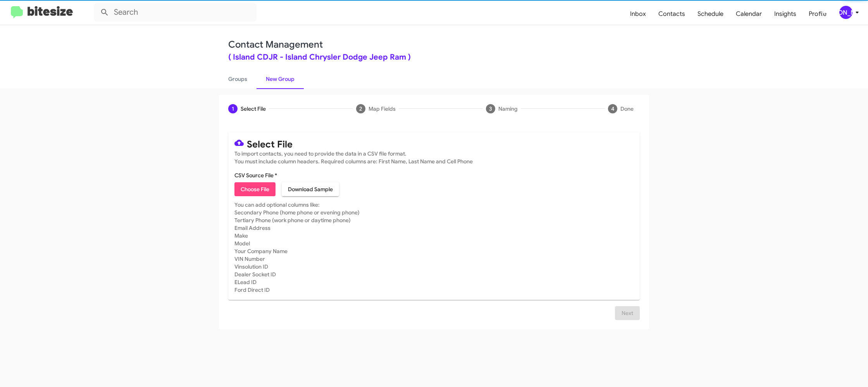
click at [277, 82] on link "New Group" at bounding box center [279, 79] width 47 height 20
click at [267, 187] on span "Choose File" at bounding box center [255, 189] width 29 height 14
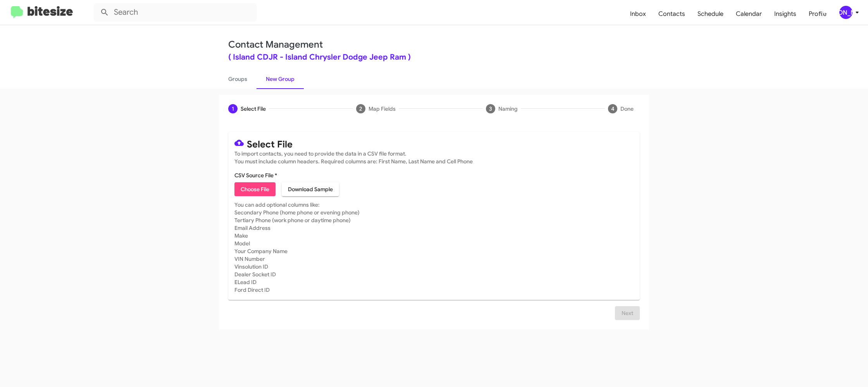
type input "IslandCDJR_LeaseRet1-5_09-29-25"
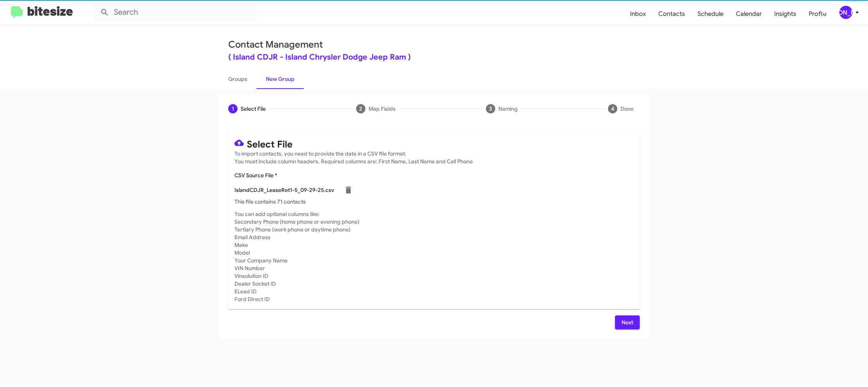
click at [461, 243] on mat-card-subtitle "You can add optional columns like: Secondary Phone (home phone or evening phone…" at bounding box center [433, 256] width 399 height 93
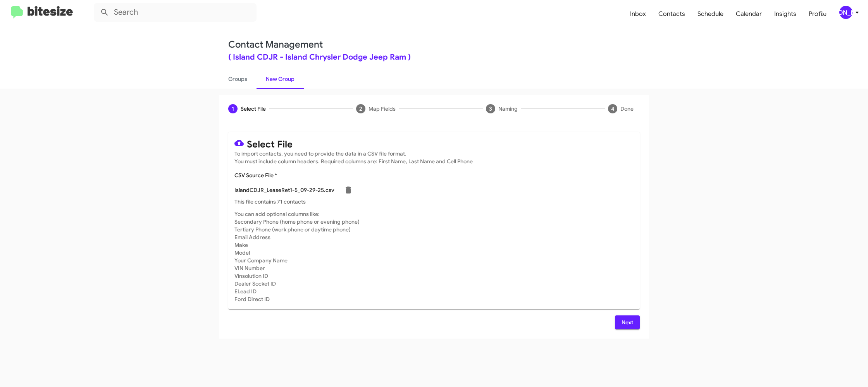
click at [623, 323] on span "Next" at bounding box center [627, 323] width 12 height 14
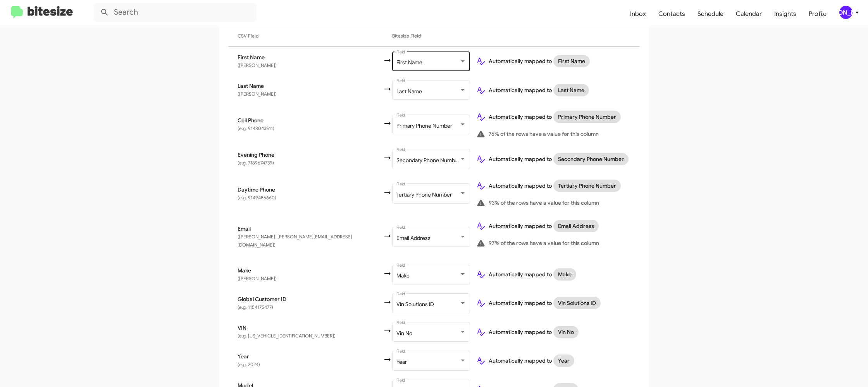
scroll to position [244, 0]
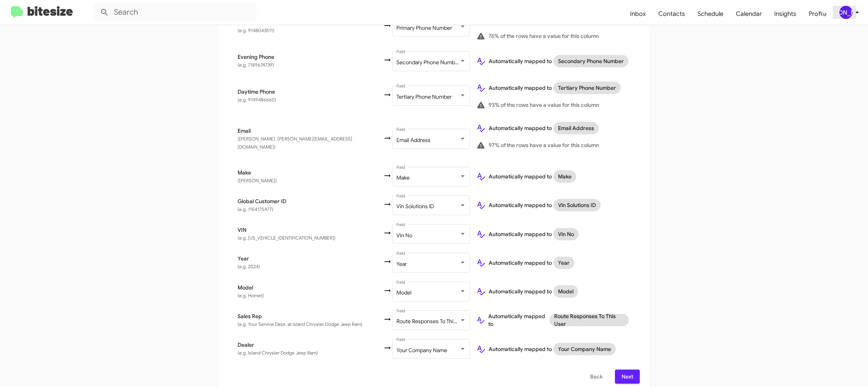
click at [857, 9] on icon at bounding box center [856, 12] width 9 height 9
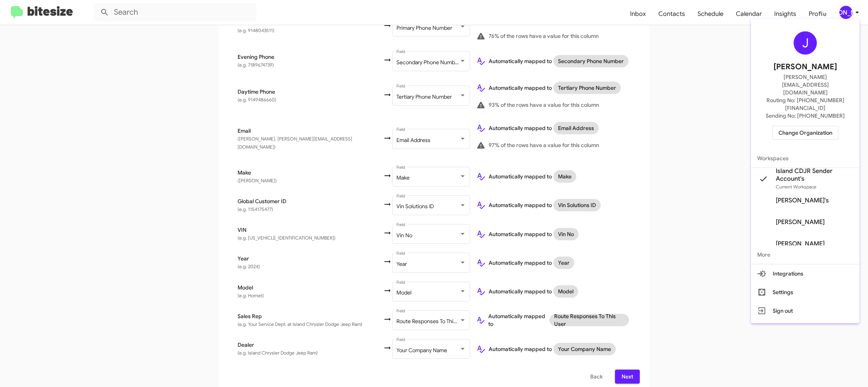
click at [857, 9] on div at bounding box center [434, 193] width 868 height 387
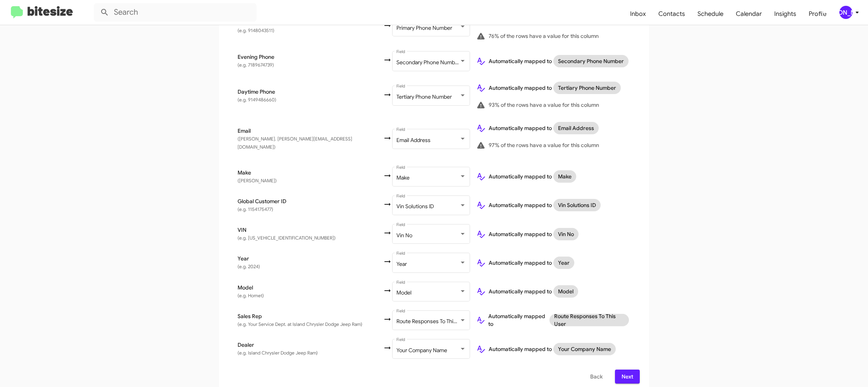
click at [624, 371] on span "Next" at bounding box center [627, 377] width 12 height 14
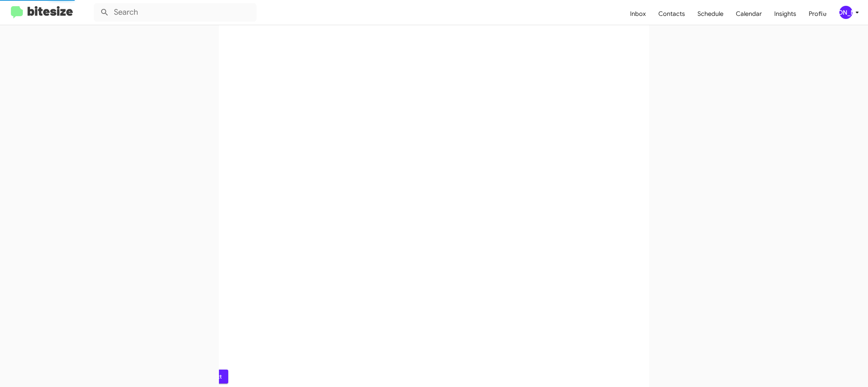
scroll to position [0, 0]
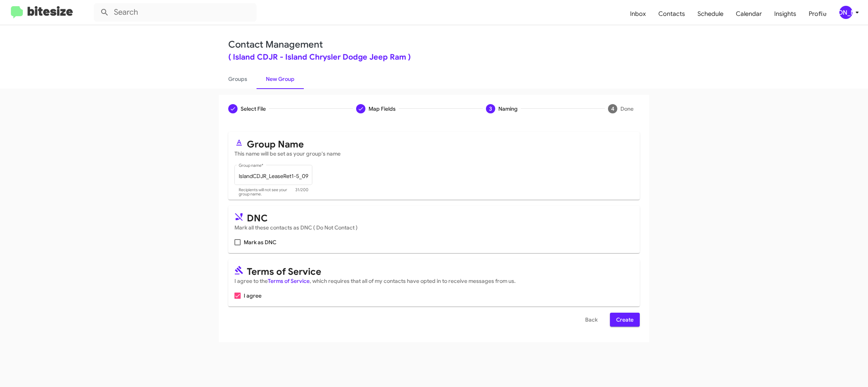
click at [633, 330] on div "Select File To import contacts, you need to provide the data in a CSV file form…" at bounding box center [434, 233] width 430 height 220
drag, startPoint x: 626, startPoint y: 320, endPoint x: 376, endPoint y: 137, distance: 310.3
click at [626, 319] on span "Create" at bounding box center [624, 320] width 17 height 14
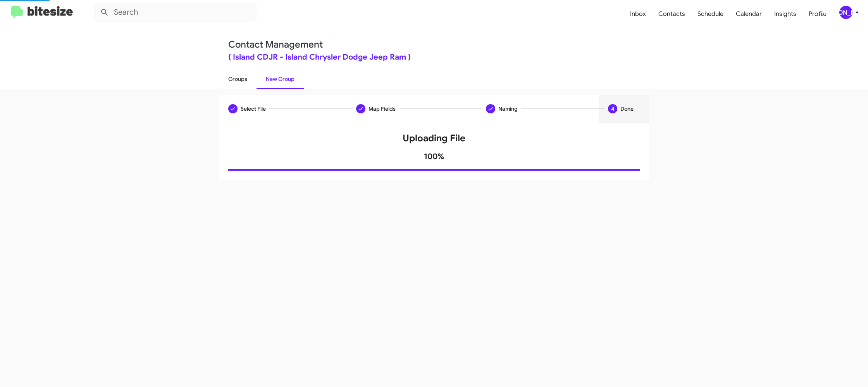
click at [242, 81] on link "Groups" at bounding box center [238, 79] width 38 height 20
type input "in:groups"
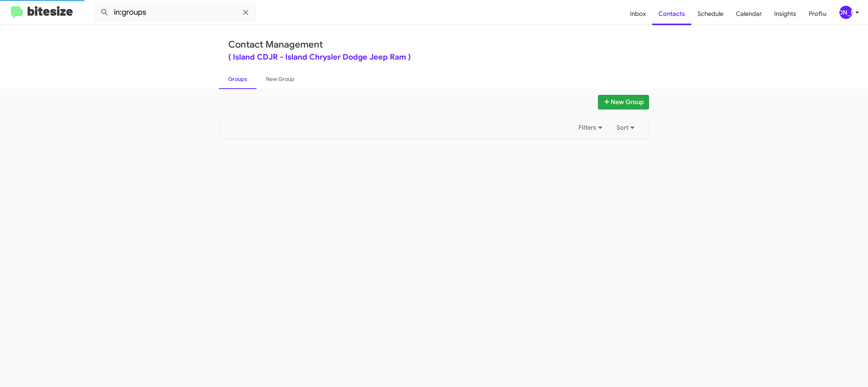
click at [242, 81] on link "Groups" at bounding box center [238, 79] width 38 height 20
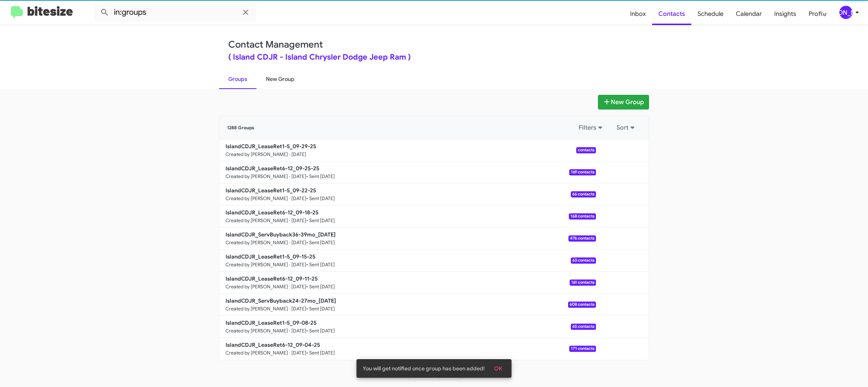
click at [264, 80] on link "New Group" at bounding box center [279, 79] width 47 height 20
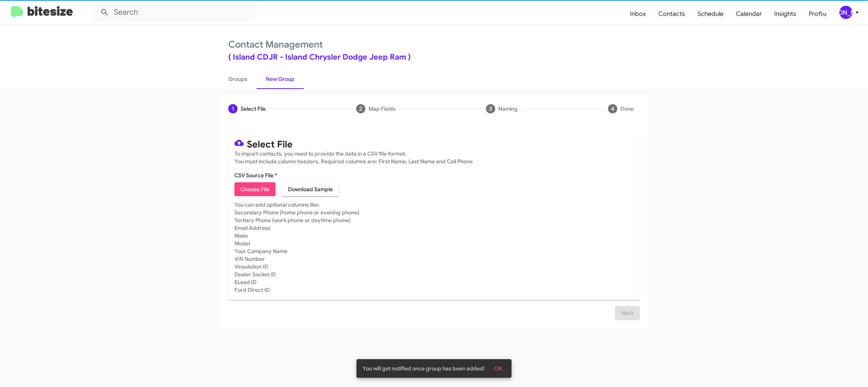
drag, startPoint x: 248, startPoint y: 82, endPoint x: 231, endPoint y: 43, distance: 42.7
click at [248, 82] on link "Groups" at bounding box center [238, 79] width 38 height 20
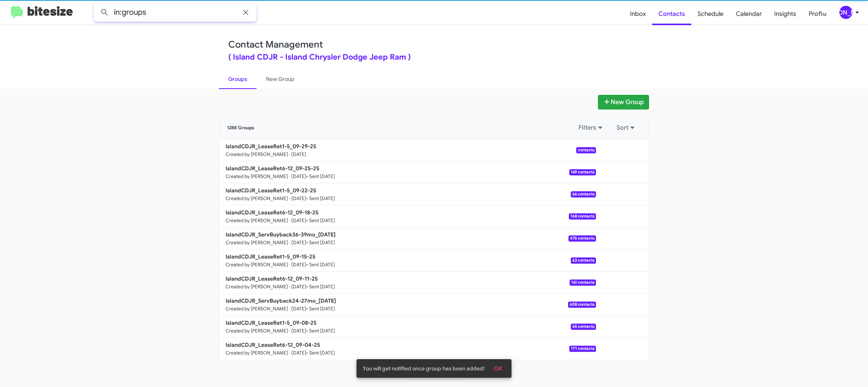
click at [189, 19] on input "in:groups" at bounding box center [175, 12] width 163 height 19
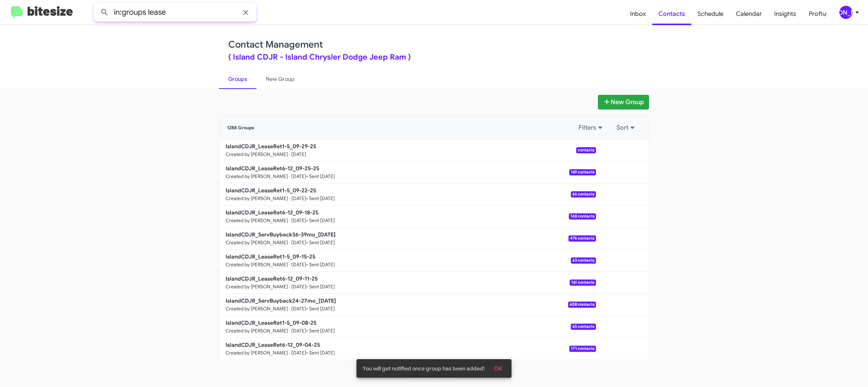
type input "in:groups lease"
click at [97, 5] on button at bounding box center [104, 12] width 15 height 15
click at [267, 82] on link "New Group" at bounding box center [279, 79] width 47 height 20
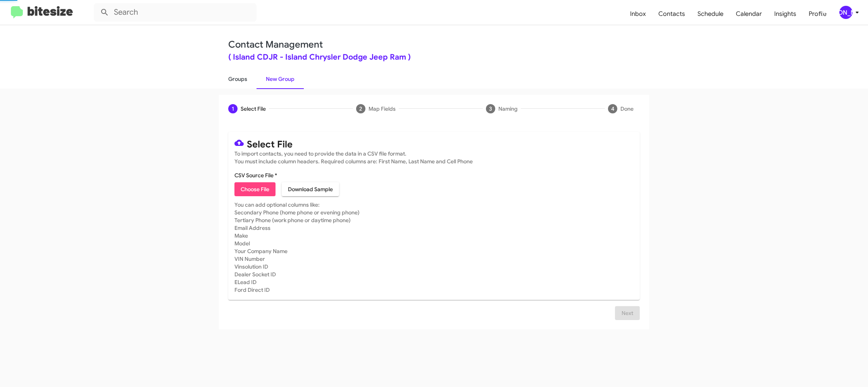
click at [240, 80] on link "Groups" at bounding box center [238, 79] width 38 height 20
type input "in:groups"
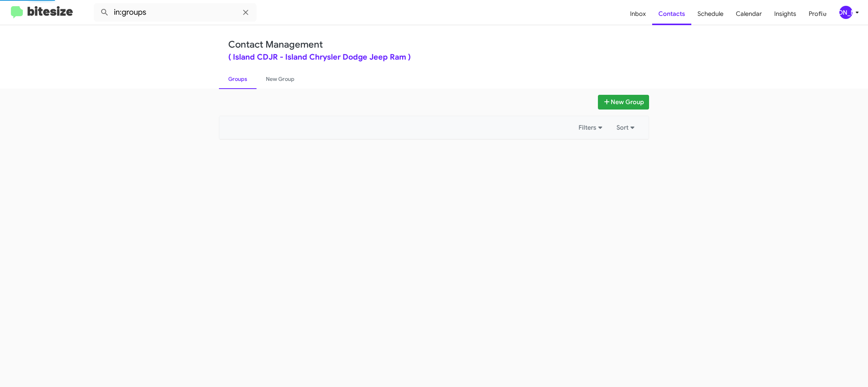
click at [241, 79] on link "Groups" at bounding box center [238, 79] width 38 height 20
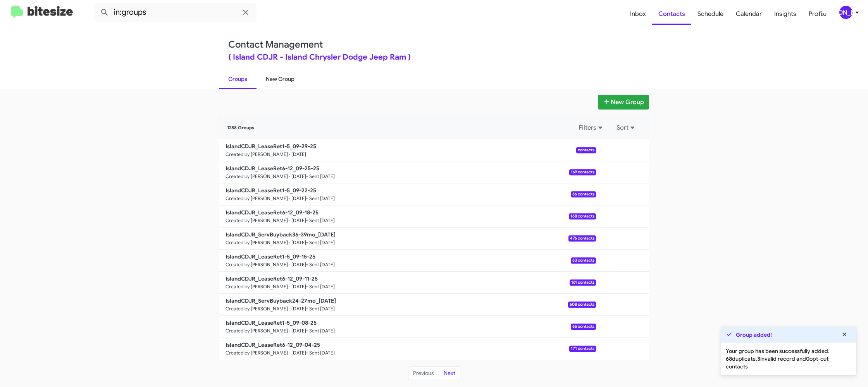
click at [266, 75] on link "New Group" at bounding box center [279, 79] width 47 height 20
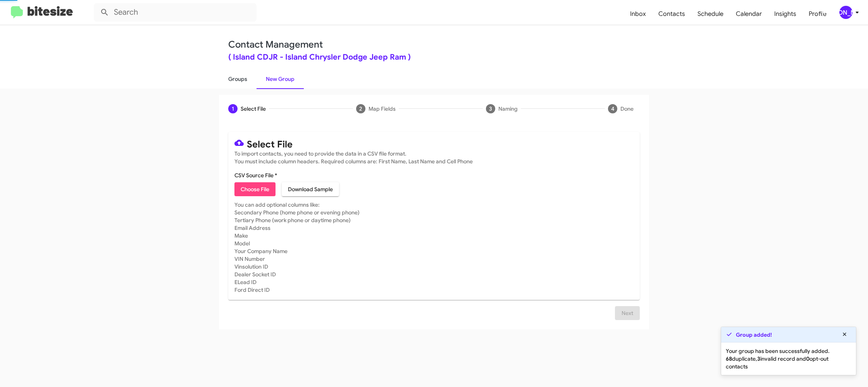
click at [231, 75] on link "Groups" at bounding box center [238, 79] width 38 height 20
type input "in:groups"
drag, startPoint x: 231, startPoint y: 75, endPoint x: 282, endPoint y: 84, distance: 51.9
click at [232, 75] on link "Groups" at bounding box center [238, 79] width 38 height 20
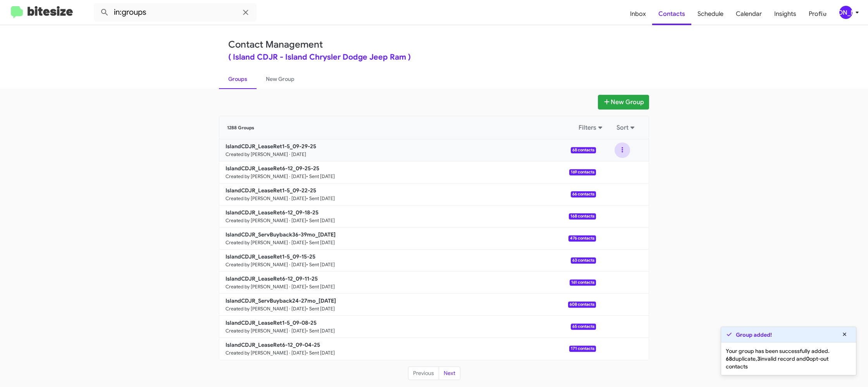
click at [617, 153] on button at bounding box center [621, 150] width 15 height 15
click at [616, 167] on button "View contacts" at bounding box center [599, 171] width 62 height 19
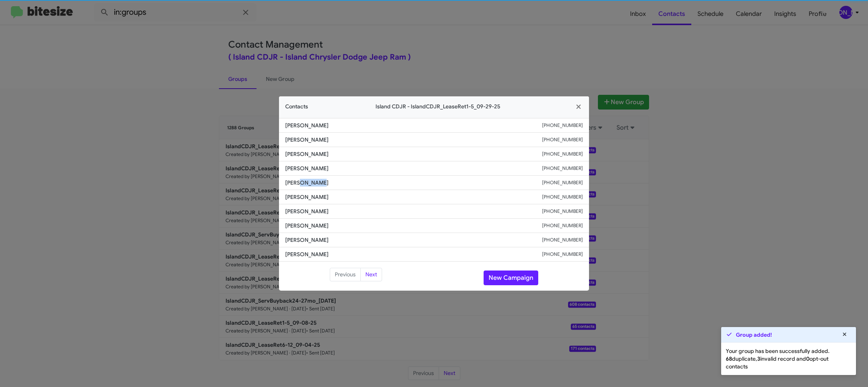
click at [306, 186] on span "Edin Lazoric" at bounding box center [413, 183] width 257 height 8
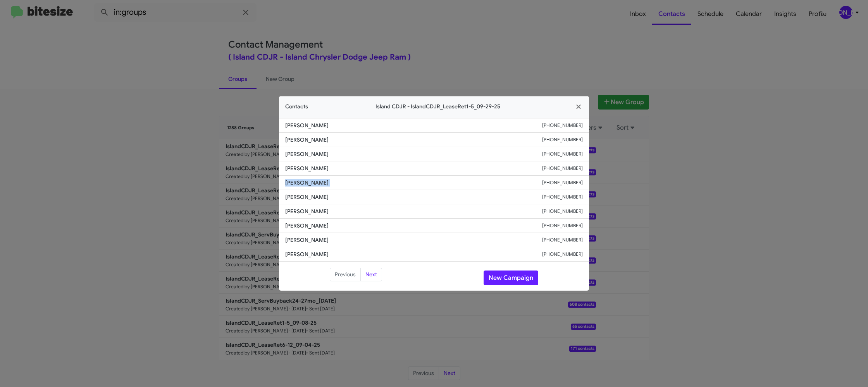
drag, startPoint x: 216, startPoint y: 182, endPoint x: 266, endPoint y: 172, distance: 50.6
click at [217, 182] on modal-container "Contacts Island CDJR - IslandCDJR_LeaseRet1-5_09-29-25 Christopher Payne +16468…" at bounding box center [434, 193] width 868 height 387
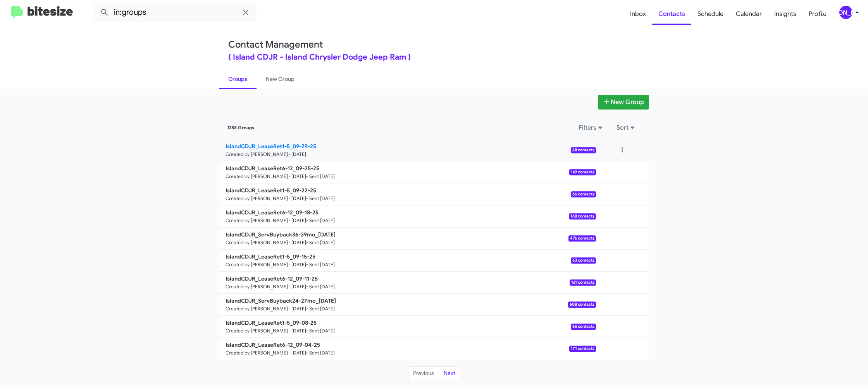
click at [286, 149] on b "IslandCDJR_LeaseRet1-5_09-29-25" at bounding box center [270, 146] width 91 height 7
drag, startPoint x: 286, startPoint y: 149, endPoint x: 344, endPoint y: 169, distance: 61.7
click at [285, 148] on b "IslandCDJR_LeaseRet1-5_09-29-25" at bounding box center [270, 146] width 91 height 7
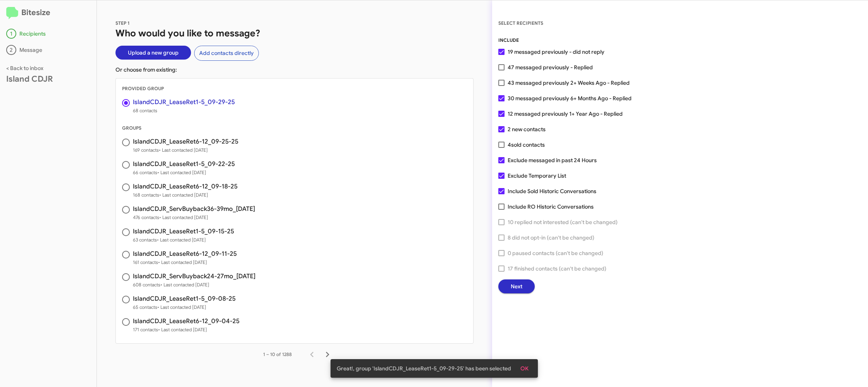
click at [525, 287] on button "Next" at bounding box center [516, 287] width 36 height 14
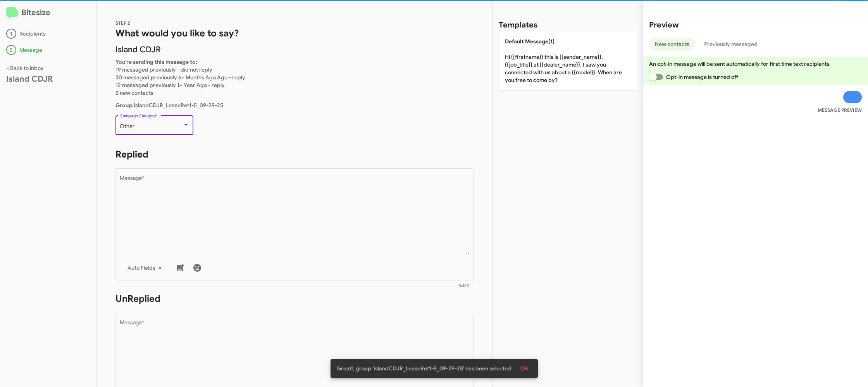
click at [161, 125] on div "Other" at bounding box center [151, 127] width 63 height 6
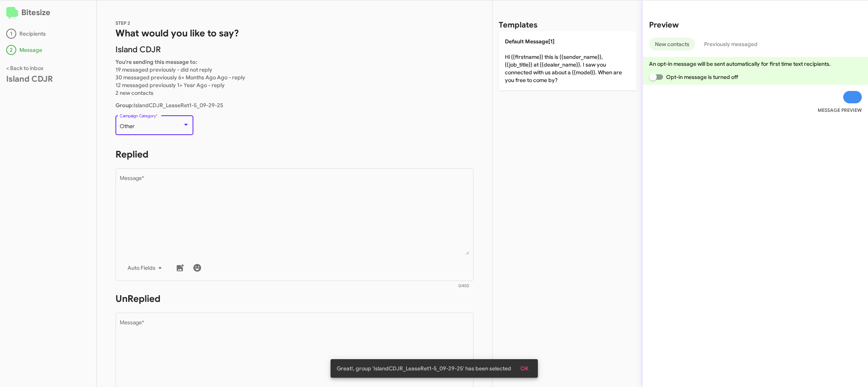
scroll to position [114, 0]
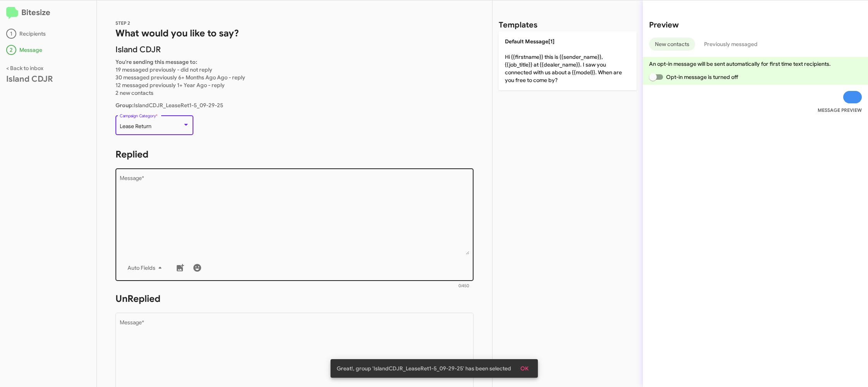
drag, startPoint x: 244, startPoint y: 218, endPoint x: 305, endPoint y: 179, distance: 71.7
click at [246, 219] on textarea "Message *" at bounding box center [295, 215] width 350 height 79
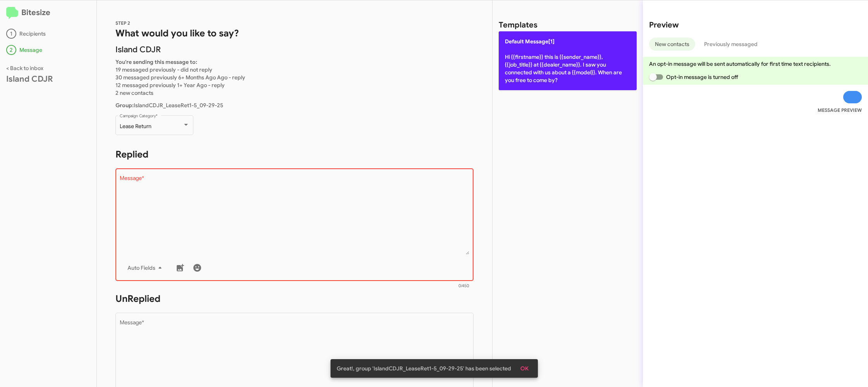
click at [513, 75] on p "Default Message[1] Hi {{firstname}} this is {{sender_name}}, {{job_title}} at {…" at bounding box center [568, 60] width 138 height 59
type textarea "Hi {{firstname}} this is {{sender_name}}, {{job_title}} at {{dealer_name}}. I s…"
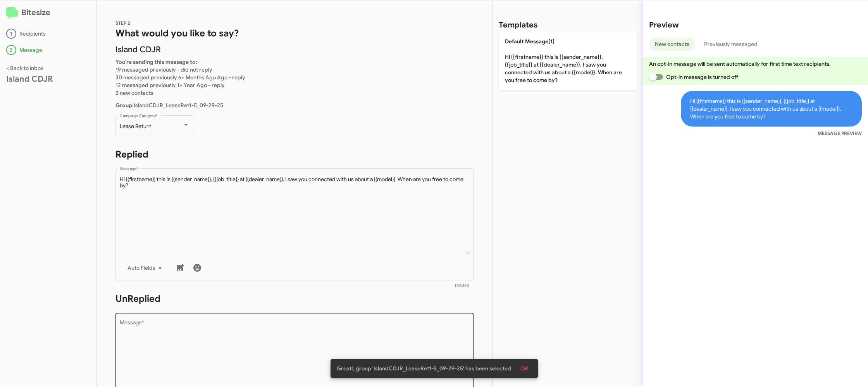
click at [387, 325] on textarea "Message *" at bounding box center [295, 359] width 350 height 79
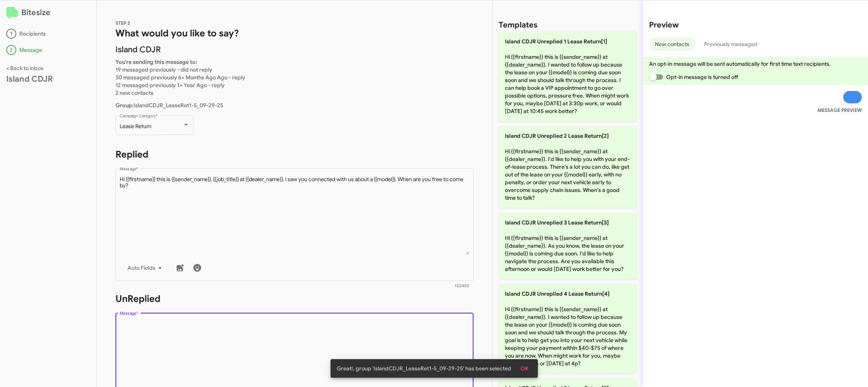
drag, startPoint x: 387, startPoint y: 325, endPoint x: 487, endPoint y: 274, distance: 111.8
click at [399, 317] on div "Drop image here to insert Auto Fields Message *" at bounding box center [295, 368] width 350 height 114
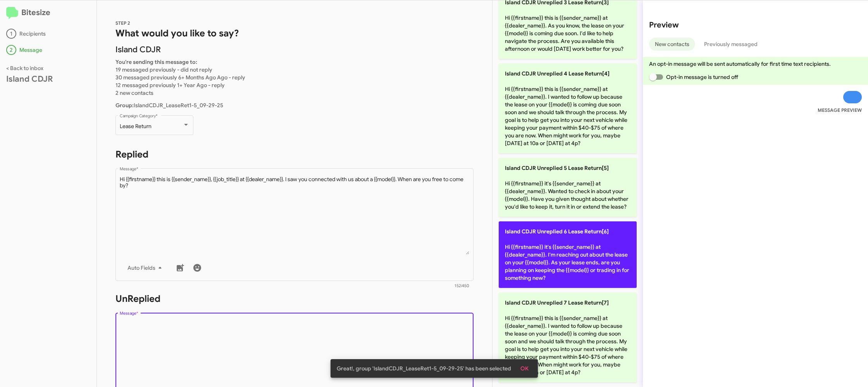
scroll to position [0, 0]
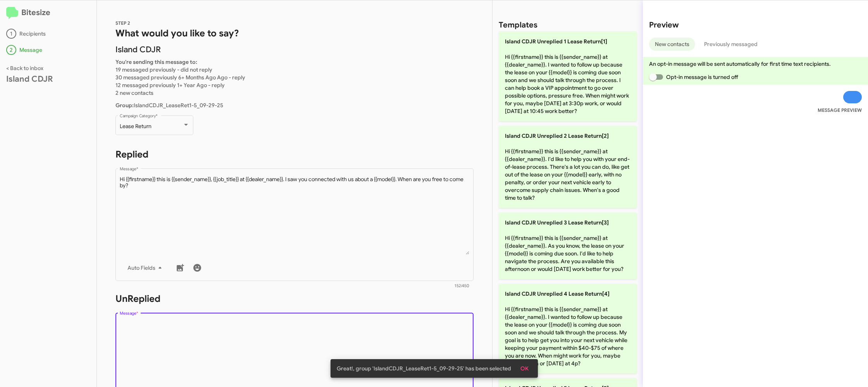
drag, startPoint x: 598, startPoint y: 52, endPoint x: 309, endPoint y: 147, distance: 304.7
click at [581, 53] on p "Island CDJR Unreplied 1 Lease Return[1] Hi {{firstname}} this is {{sender_name}…" at bounding box center [568, 76] width 138 height 90
type textarea "Hi {{firstname}} this is {{sender_name}} at {{dealer_name}}. I wanted to follow…"
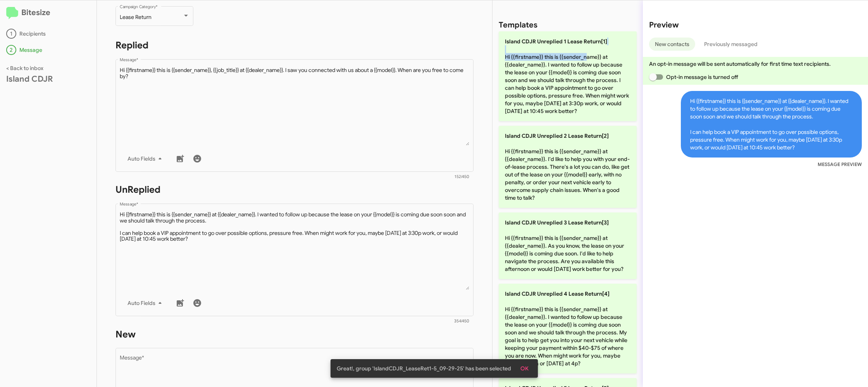
scroll to position [292, 0]
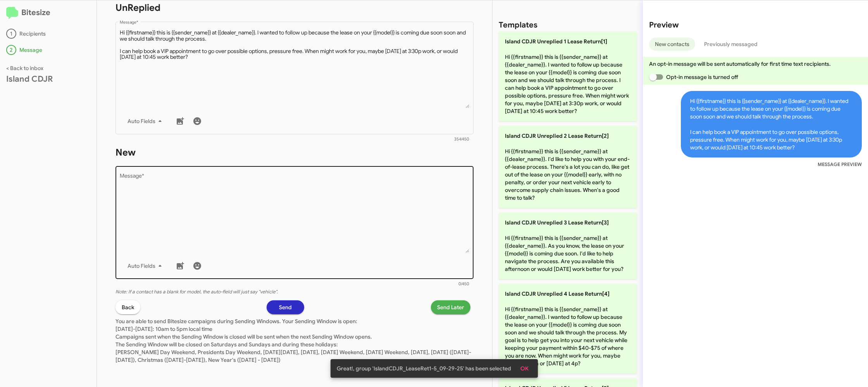
click at [352, 232] on textarea "Message *" at bounding box center [295, 213] width 350 height 79
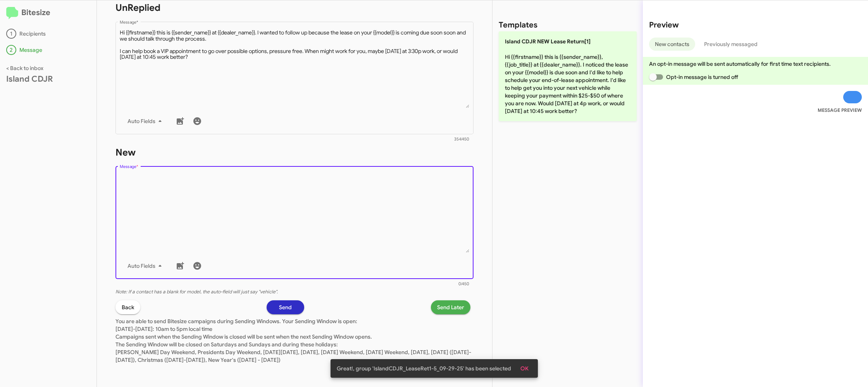
drag, startPoint x: 353, startPoint y: 233, endPoint x: 485, endPoint y: 102, distance: 186.6
click at [362, 213] on textarea "Message *" at bounding box center [295, 213] width 350 height 79
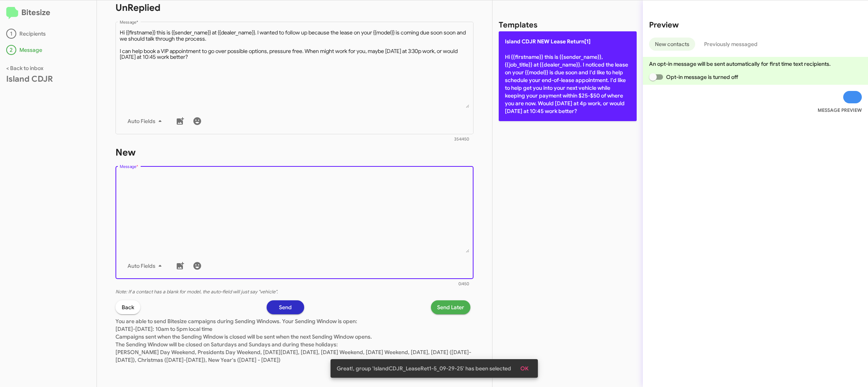
drag, startPoint x: 566, startPoint y: 77, endPoint x: 524, endPoint y: 113, distance: 55.2
click at [565, 77] on p "Island CDJR NEW Lease Return[1] Hi {{firstname}} this is {{sender_name}}, {{job…" at bounding box center [568, 76] width 138 height 90
type textarea "Hi {{firstname}} this is {{sender_name}}, {{job_title}} at {{dealer_name}}. I n…"
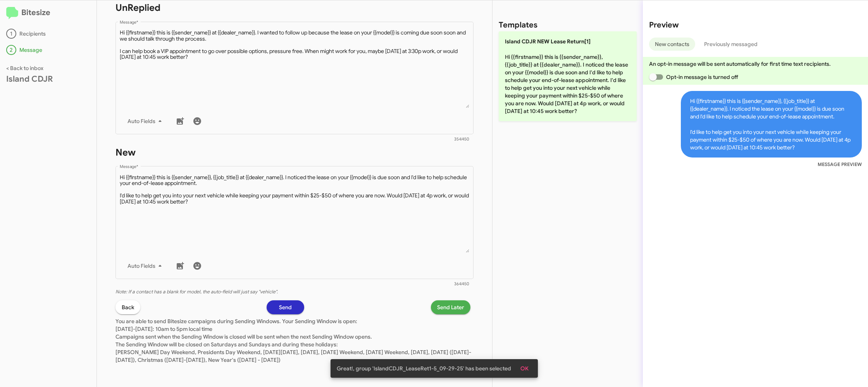
click at [450, 318] on p "You are able to send Bitesize campaigns during Sending Windows. Your Sending Wi…" at bounding box center [294, 340] width 358 height 50
click at [451, 307] on span "Send Later" at bounding box center [450, 308] width 27 height 14
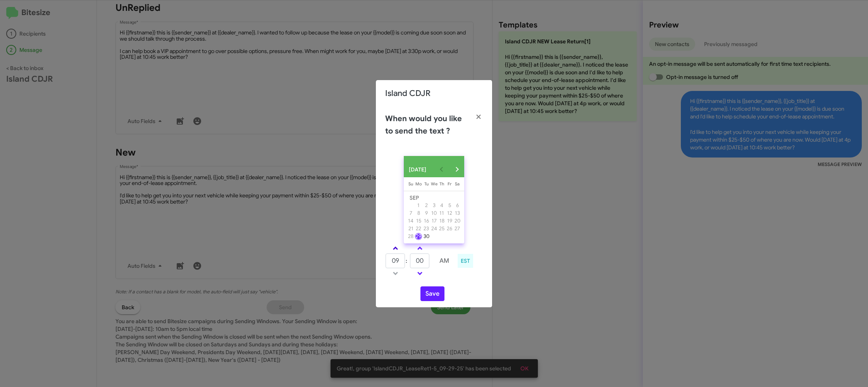
click at [393, 251] on span at bounding box center [395, 249] width 5 height 5
type input "10"
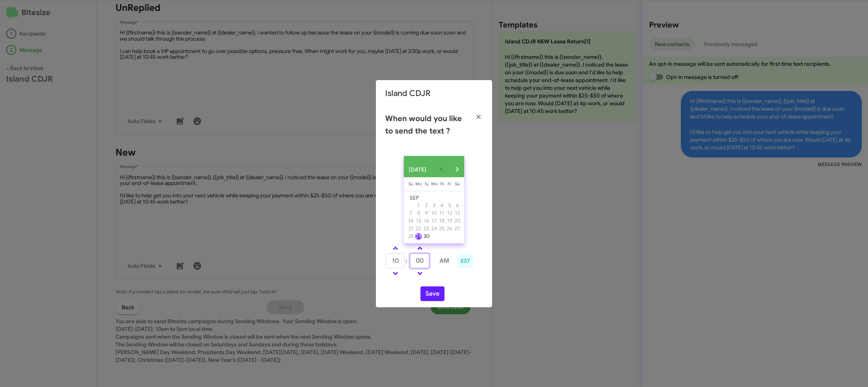
click at [418, 263] on input "00" at bounding box center [419, 261] width 19 height 15
type input "35"
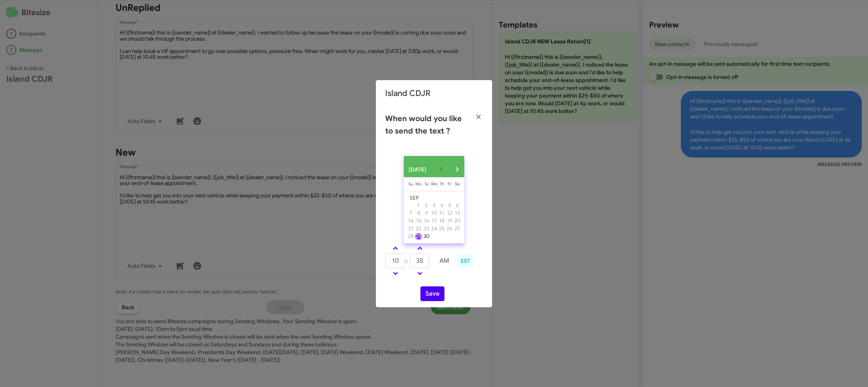
drag, startPoint x: 448, startPoint y: 282, endPoint x: 432, endPoint y: 298, distance: 22.5
click at [445, 284] on div "SEP 2025 Sunday Su Monday Mo Tuesday Tu Wednesday We Thursday Th Friday Fr Satu…" at bounding box center [434, 229] width 116 height 158
click at [430, 299] on button "Save" at bounding box center [432, 294] width 24 height 15
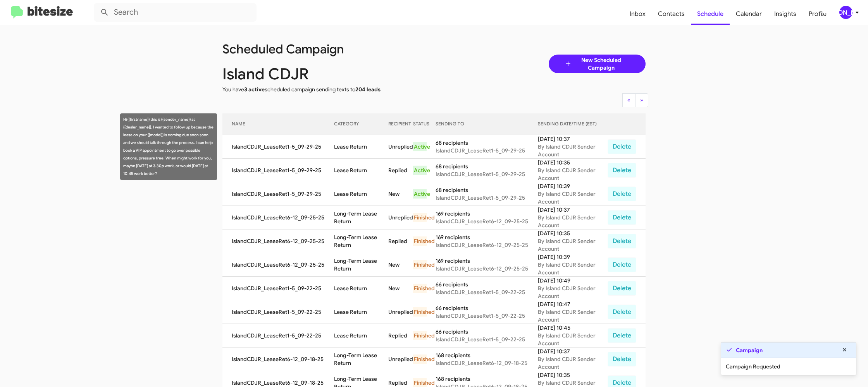
click at [353, 148] on td "Lease Return" at bounding box center [361, 147] width 55 height 24
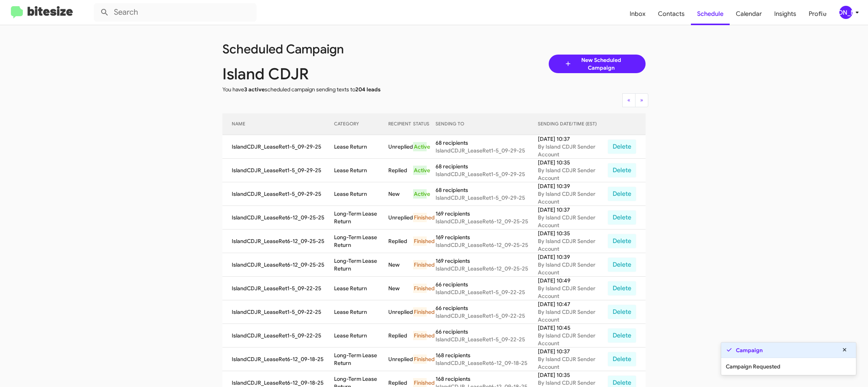
click at [353, 148] on td "Lease Return" at bounding box center [361, 147] width 55 height 24
drag, startPoint x: 353, startPoint y: 148, endPoint x: 349, endPoint y: 144, distance: 6.3
click at [352, 146] on td "Lease Return" at bounding box center [361, 147] width 55 height 24
copy td "Lease Return"
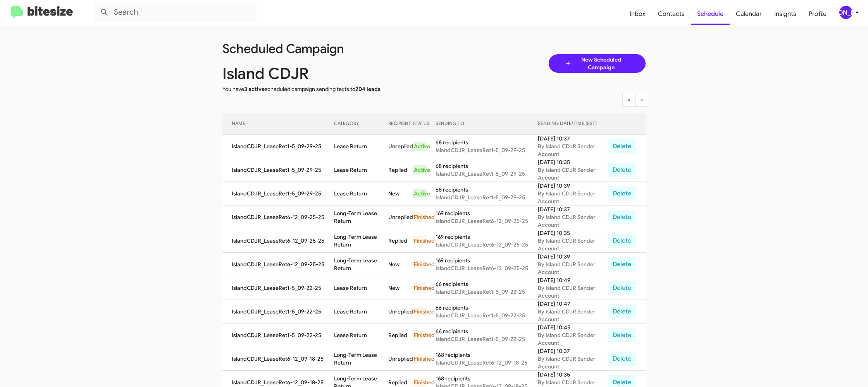
click at [853, 15] on icon at bounding box center [856, 12] width 9 height 9
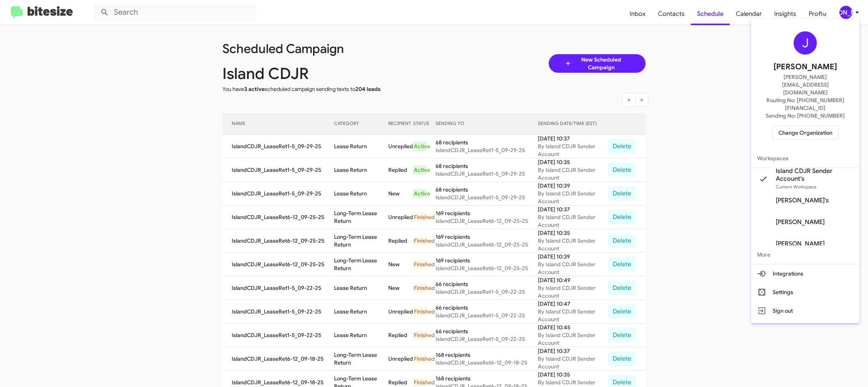
click at [806, 126] on span "Change Organization" at bounding box center [805, 132] width 54 height 13
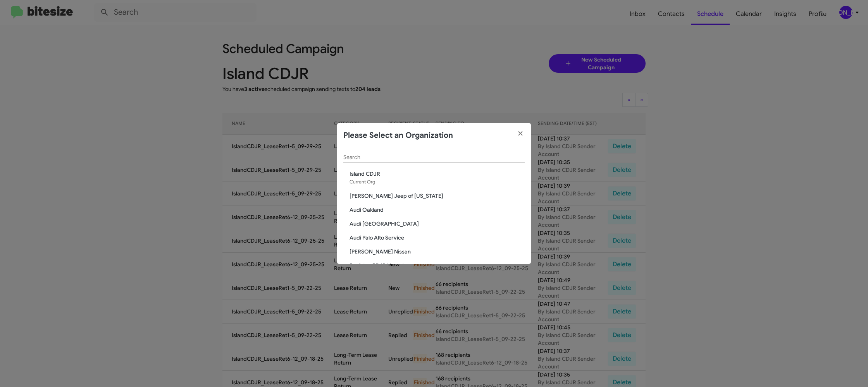
click at [376, 155] on input "Search" at bounding box center [433, 158] width 181 height 6
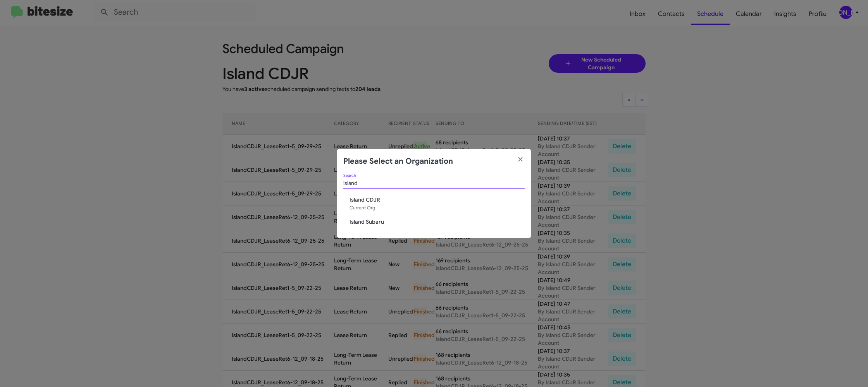
type input "island"
click at [381, 222] on span "Island Subaru" at bounding box center [436, 222] width 175 height 8
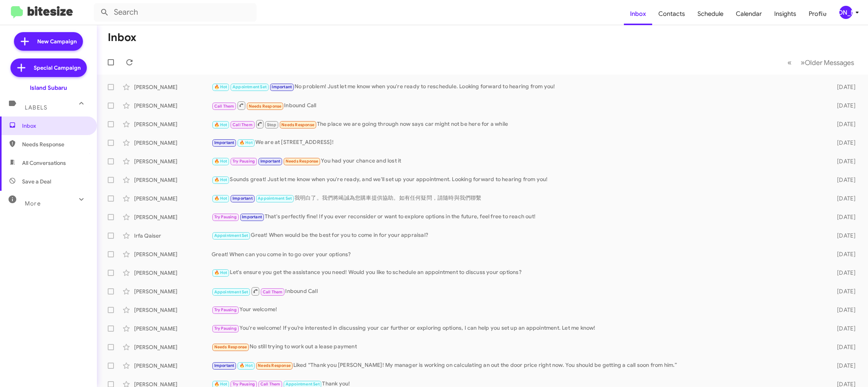
click at [844, 11] on div "[PERSON_NAME]" at bounding box center [845, 12] width 13 height 13
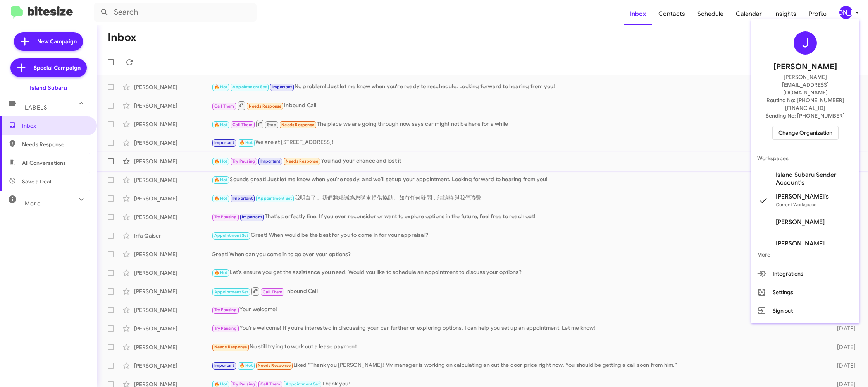
click at [797, 171] on span "Island Subaru Sender Account's" at bounding box center [814, 178] width 77 height 15
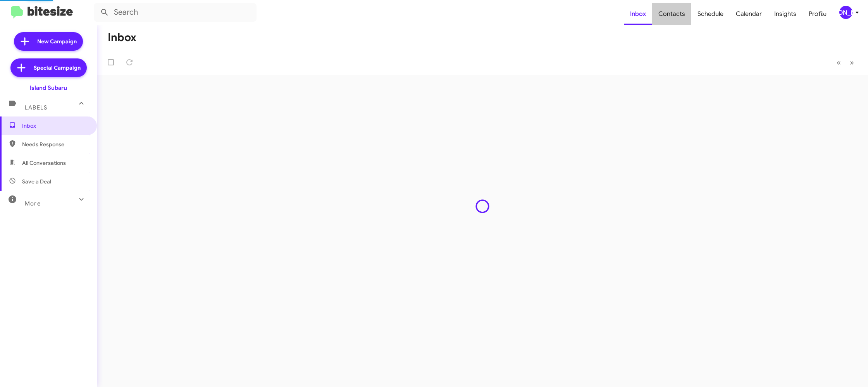
click at [686, 17] on span "Contacts" at bounding box center [671, 14] width 39 height 22
type input "in:groups"
click at [686, 17] on span "Contacts" at bounding box center [671, 14] width 39 height 22
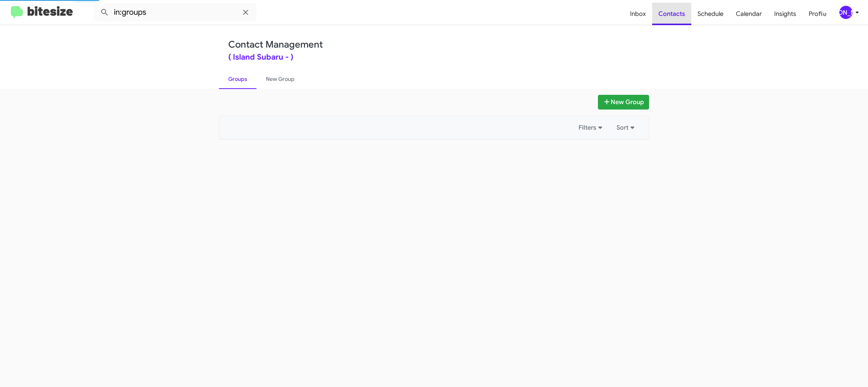
click at [686, 17] on span "Contacts" at bounding box center [671, 14] width 39 height 22
drag, startPoint x: 0, startPoint y: 0, endPoint x: 621, endPoint y: 1, distance: 620.7
click at [665, 10] on span "Contacts" at bounding box center [671, 14] width 39 height 22
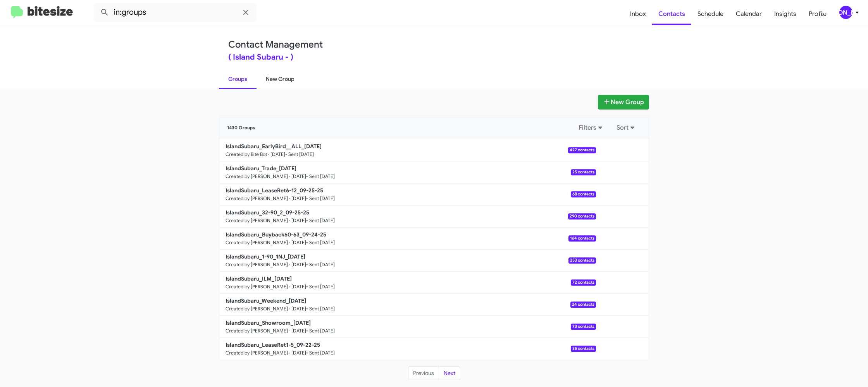
click at [286, 84] on link "New Group" at bounding box center [279, 79] width 47 height 20
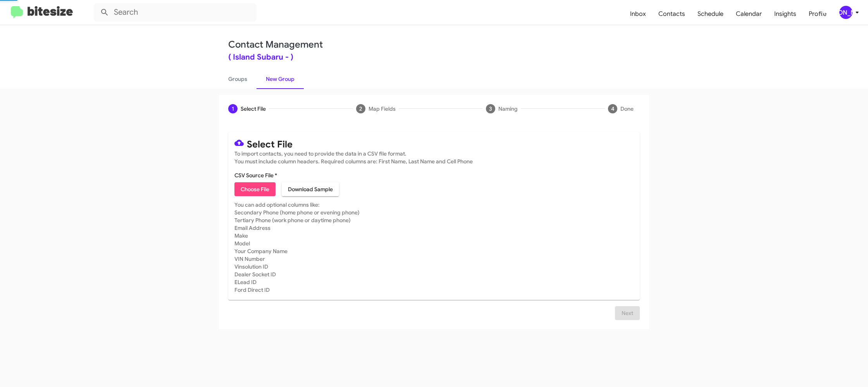
drag, startPoint x: 286, startPoint y: 84, endPoint x: 446, endPoint y: 22, distance: 171.9
click at [288, 83] on link "New Group" at bounding box center [279, 79] width 47 height 20
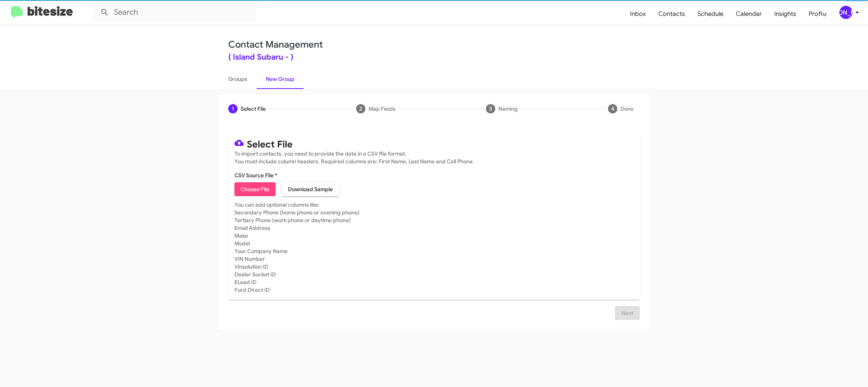
click at [854, 12] on icon at bounding box center [856, 12] width 9 height 9
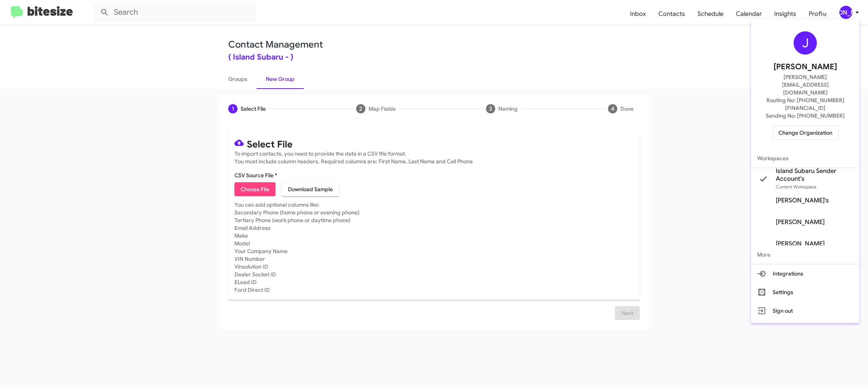
click at [854, 12] on div at bounding box center [434, 193] width 868 height 387
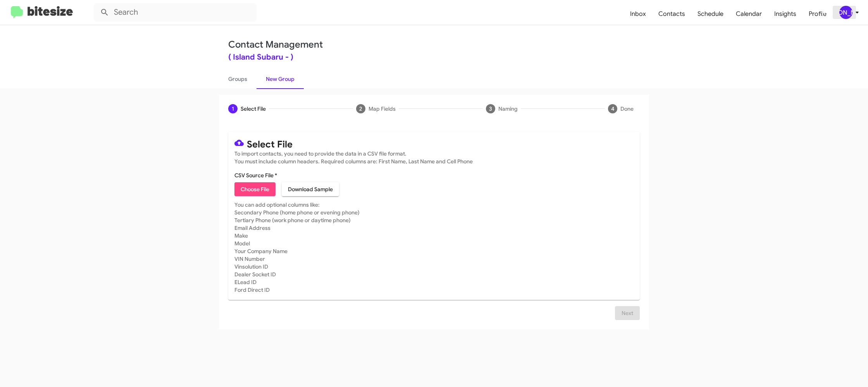
click at [850, 15] on div "[PERSON_NAME]" at bounding box center [845, 12] width 13 height 13
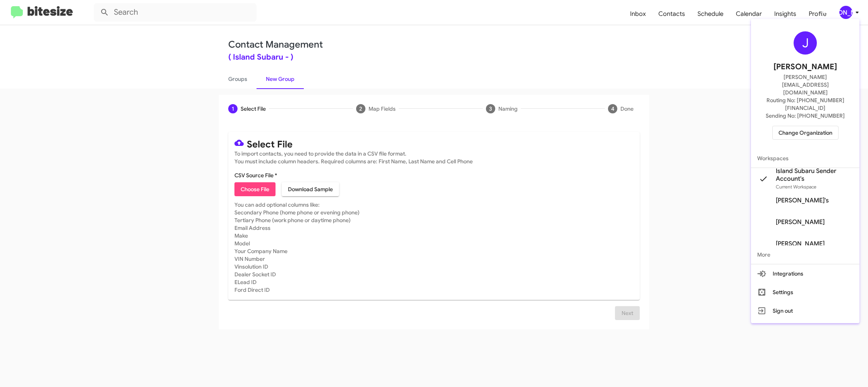
click at [850, 15] on div at bounding box center [434, 193] width 868 height 387
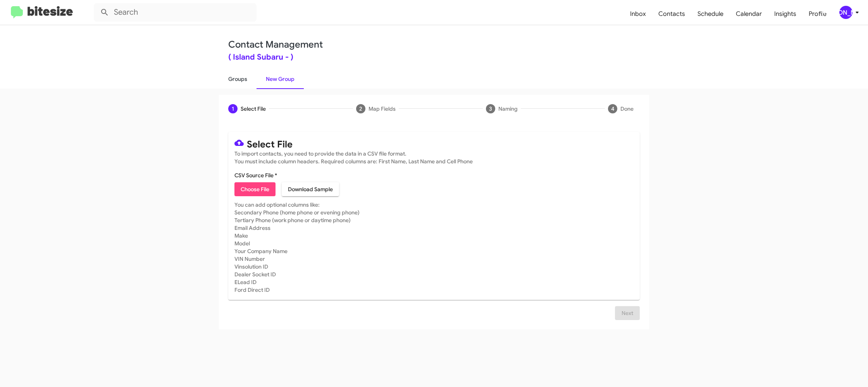
click at [237, 81] on link "Groups" at bounding box center [238, 79] width 38 height 20
type input "in:groups"
click at [237, 81] on link "Groups" at bounding box center [238, 79] width 38 height 20
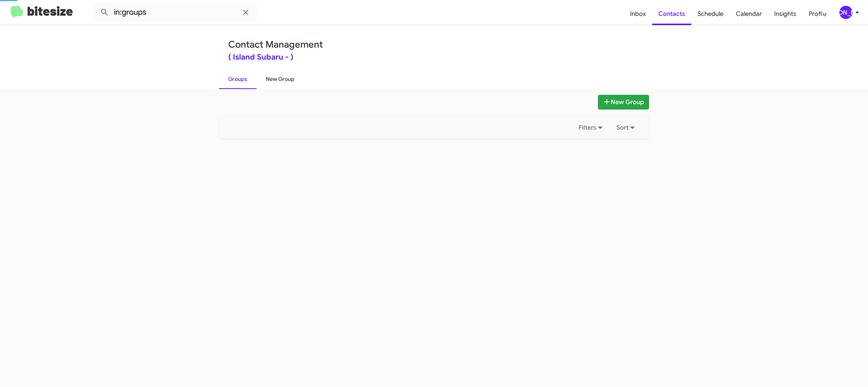
click at [286, 76] on link "New Group" at bounding box center [279, 79] width 47 height 20
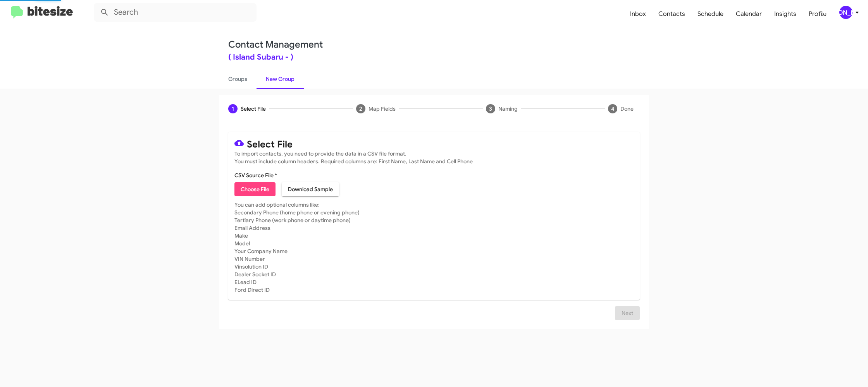
drag, startPoint x: 286, startPoint y: 76, endPoint x: 292, endPoint y: 24, distance: 51.8
click at [286, 75] on link "New Group" at bounding box center [279, 79] width 47 height 20
click at [848, 13] on div "[PERSON_NAME]" at bounding box center [845, 12] width 13 height 13
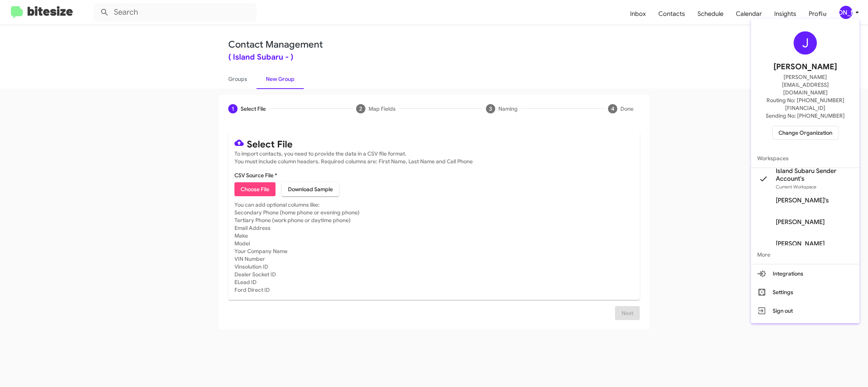
click at [848, 13] on div at bounding box center [434, 193] width 868 height 387
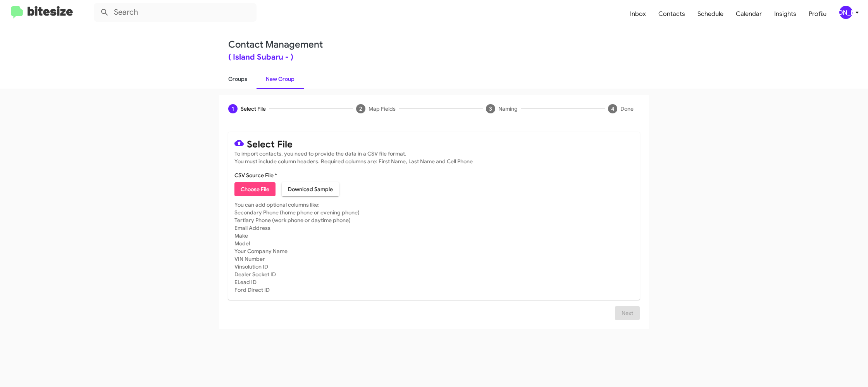
click at [255, 84] on link "Groups" at bounding box center [238, 79] width 38 height 20
type input "in:groups"
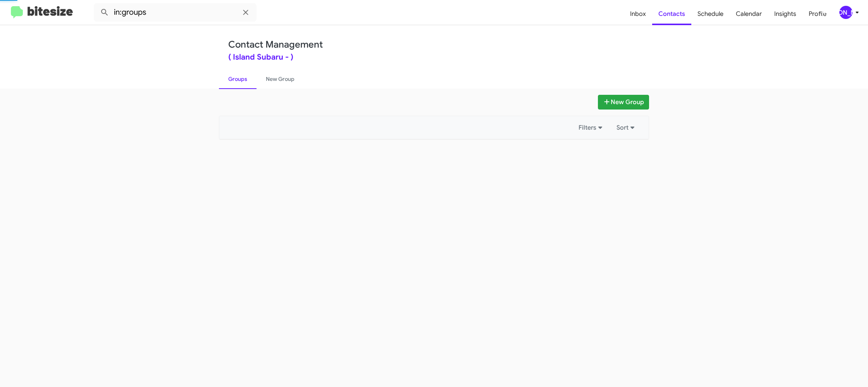
click at [255, 84] on link "Groups" at bounding box center [238, 79] width 38 height 20
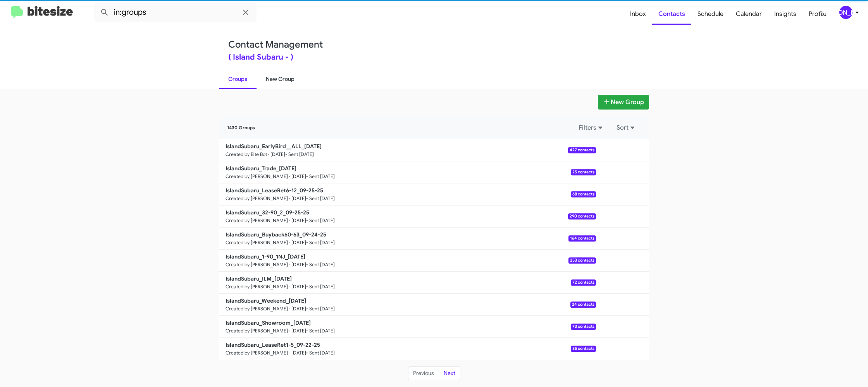
click at [274, 81] on link "New Group" at bounding box center [279, 79] width 47 height 20
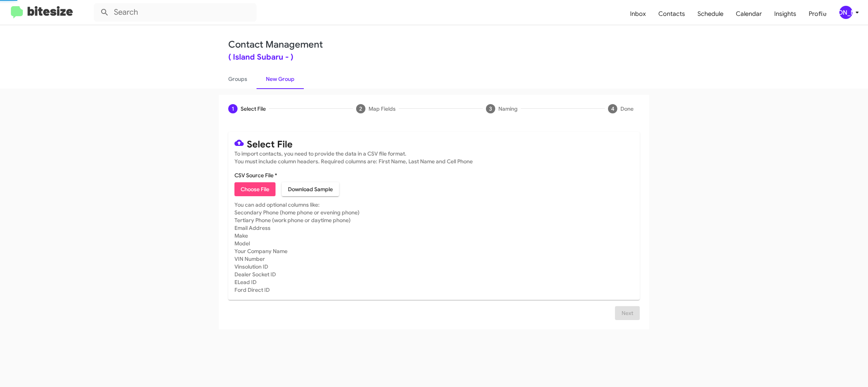
click at [274, 81] on link "New Group" at bounding box center [279, 79] width 47 height 20
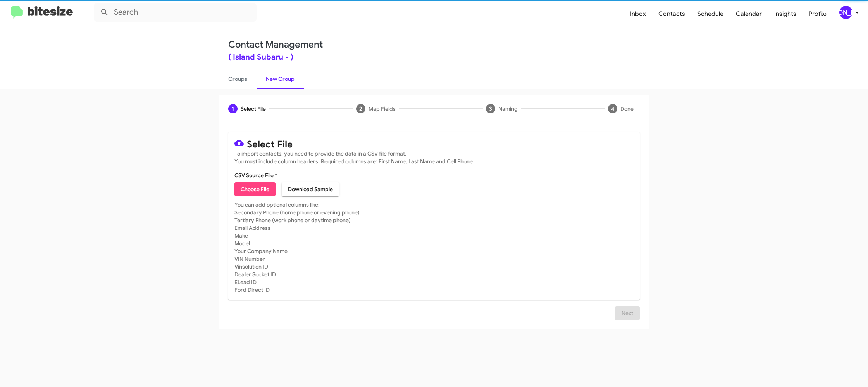
click at [218, 80] on div "Contact Management ( Island Subaru - ) Groups New Group" at bounding box center [434, 57] width 442 height 64
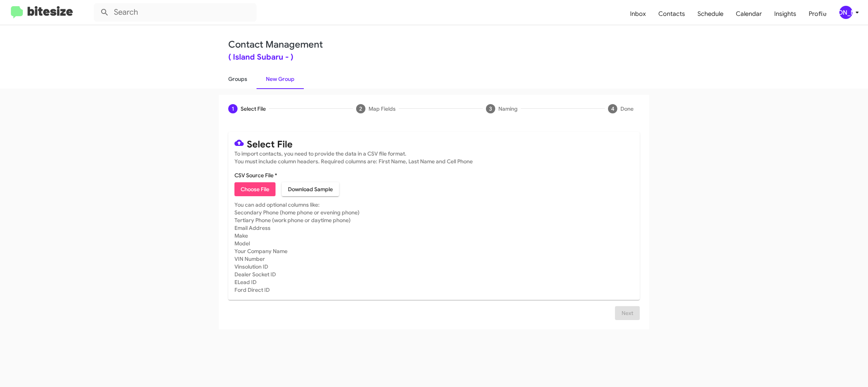
click at [239, 78] on link "Groups" at bounding box center [238, 79] width 38 height 20
type input "in:groups"
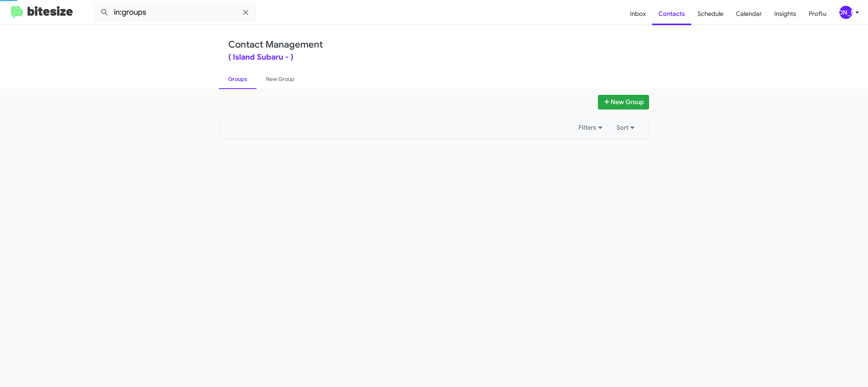
click at [239, 78] on link "Groups" at bounding box center [238, 79] width 38 height 20
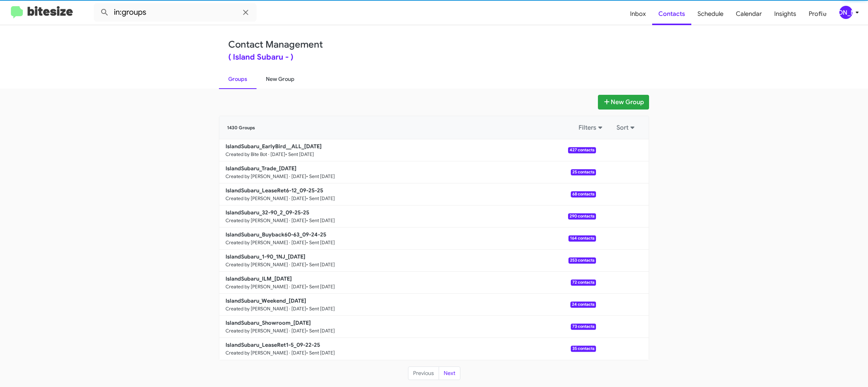
click at [267, 77] on link "New Group" at bounding box center [279, 79] width 47 height 20
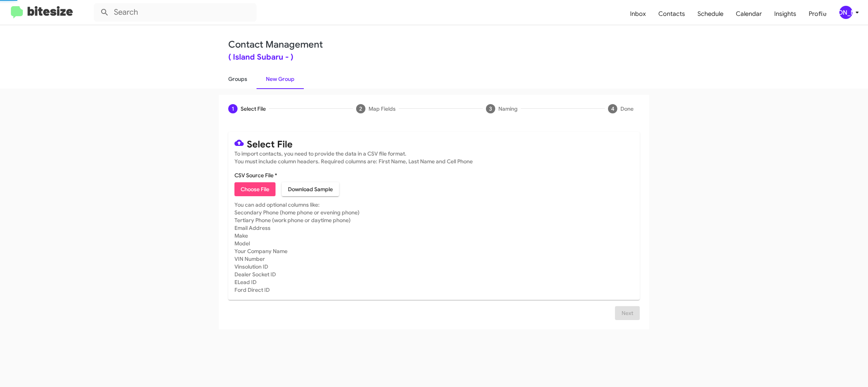
click at [233, 83] on link "Groups" at bounding box center [238, 79] width 38 height 20
type input "in:groups"
click at [233, 83] on link "Groups" at bounding box center [238, 79] width 38 height 20
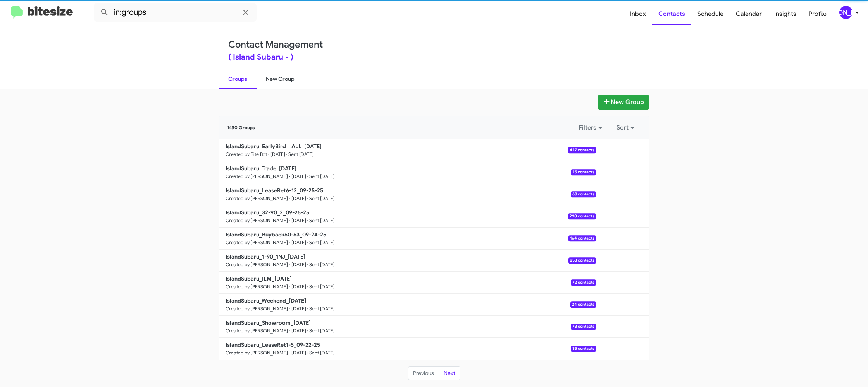
click at [284, 80] on link "New Group" at bounding box center [279, 79] width 47 height 20
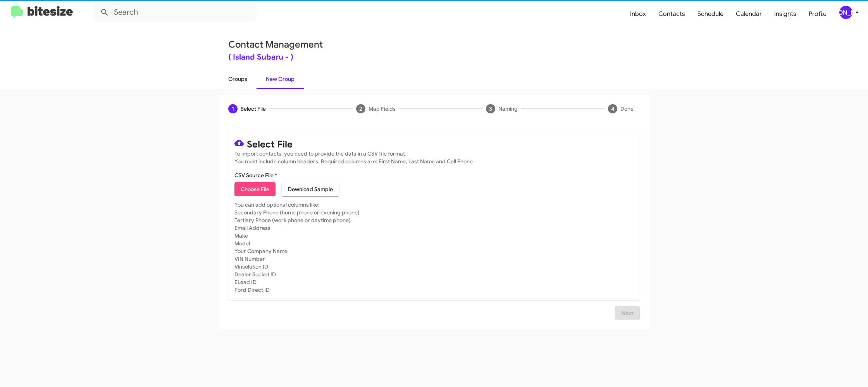
click at [251, 83] on link "Groups" at bounding box center [238, 79] width 38 height 20
type input "in:groups"
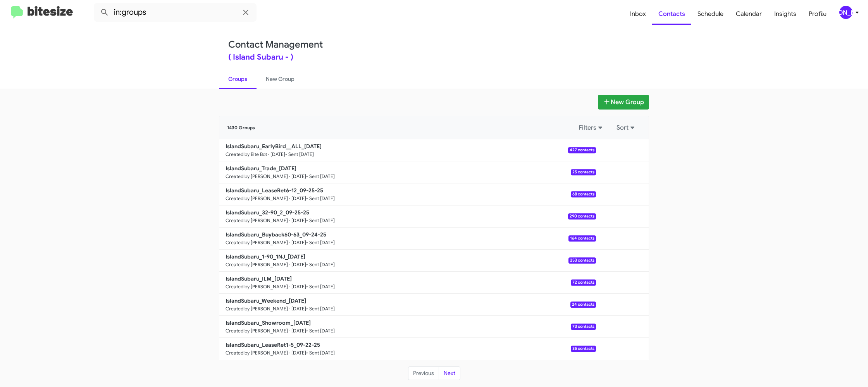
click at [843, 14] on div "[PERSON_NAME]" at bounding box center [845, 12] width 13 height 13
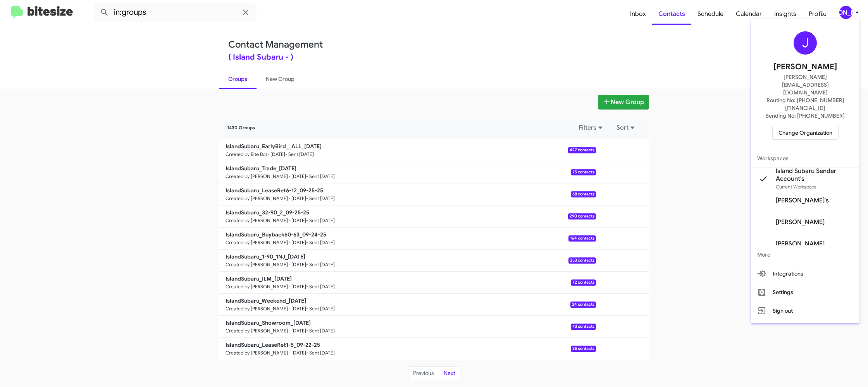
click at [843, 14] on div at bounding box center [434, 193] width 868 height 387
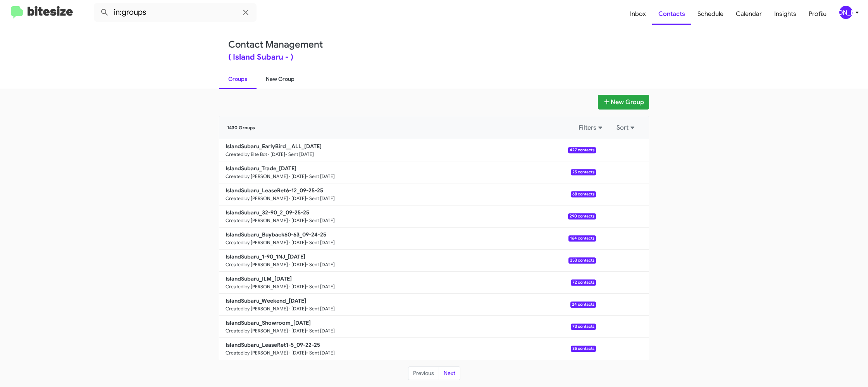
click at [291, 84] on link "New Group" at bounding box center [279, 79] width 47 height 20
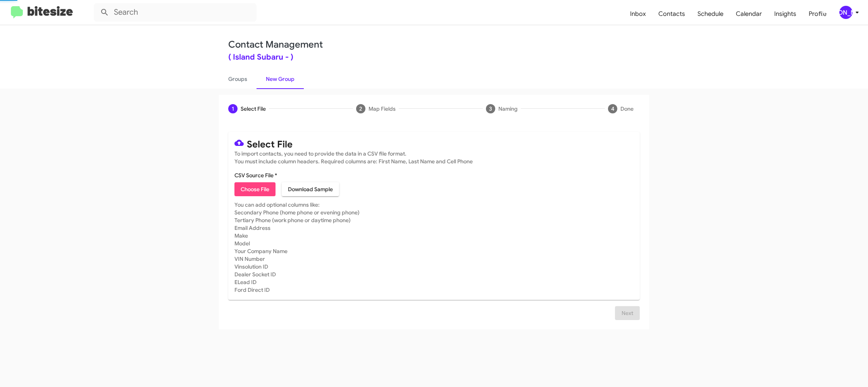
click at [291, 84] on link "New Group" at bounding box center [279, 79] width 47 height 20
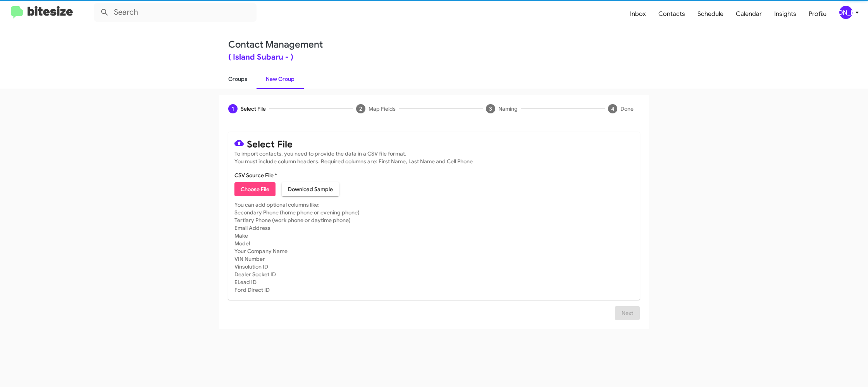
click at [241, 81] on link "Groups" at bounding box center [238, 79] width 38 height 20
type input "in:groups"
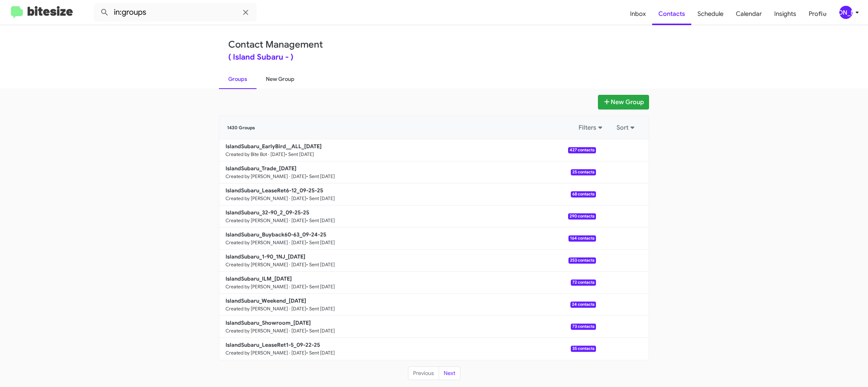
click at [261, 82] on link "New Group" at bounding box center [279, 79] width 47 height 20
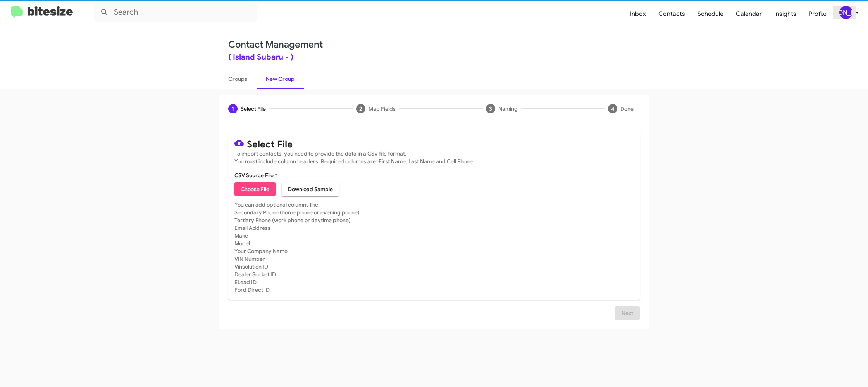
click at [850, 17] on div "[PERSON_NAME]" at bounding box center [845, 12] width 13 height 13
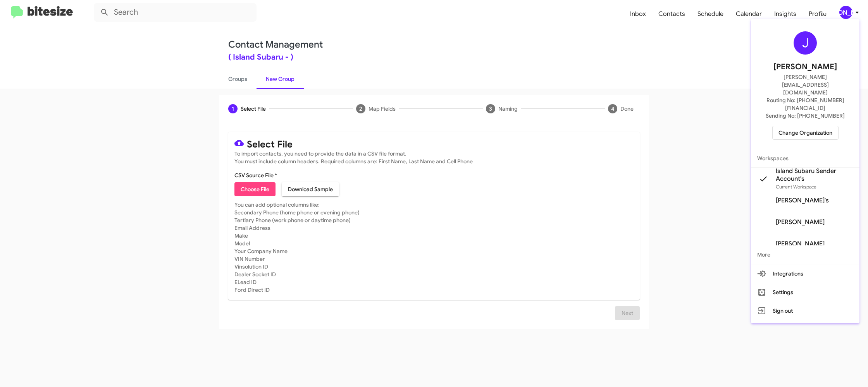
click at [850, 17] on div at bounding box center [434, 193] width 868 height 387
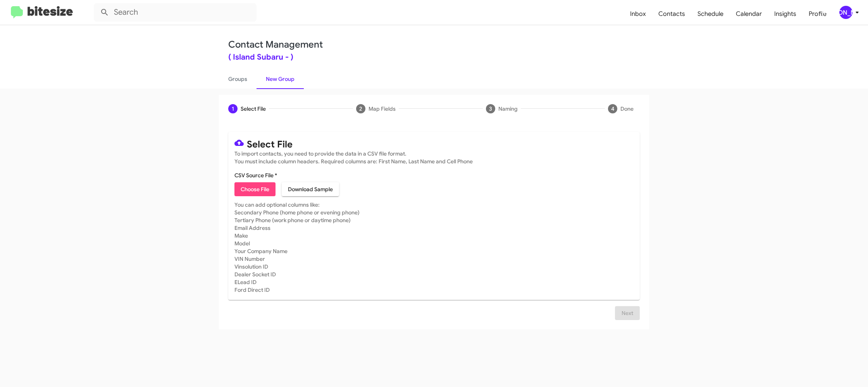
click at [260, 83] on link "New Group" at bounding box center [279, 79] width 47 height 20
click at [241, 81] on link "Groups" at bounding box center [238, 79] width 38 height 20
type input "in:groups"
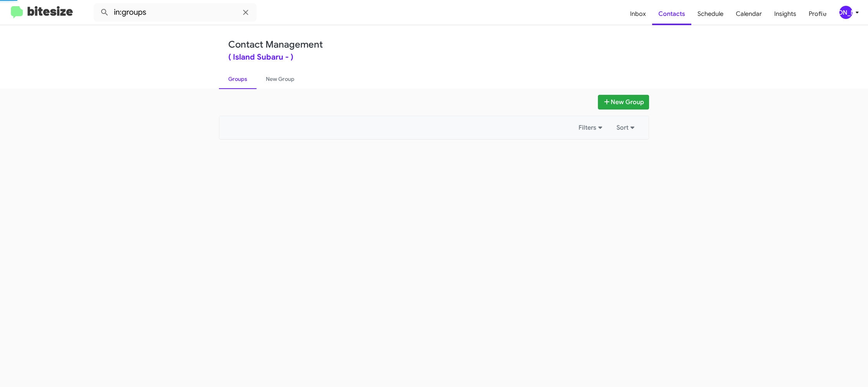
click at [241, 81] on link "Groups" at bounding box center [238, 79] width 38 height 20
click at [265, 79] on link "New Group" at bounding box center [279, 79] width 47 height 20
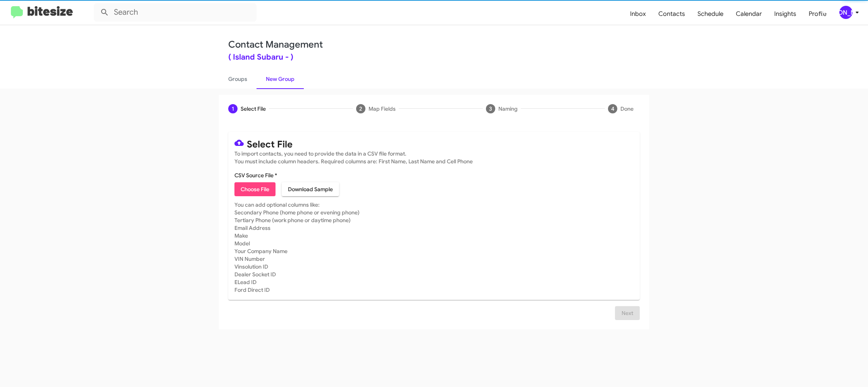
click at [265, 79] on link "New Group" at bounding box center [279, 79] width 47 height 20
click at [845, 11] on div "[PERSON_NAME]" at bounding box center [845, 12] width 13 height 13
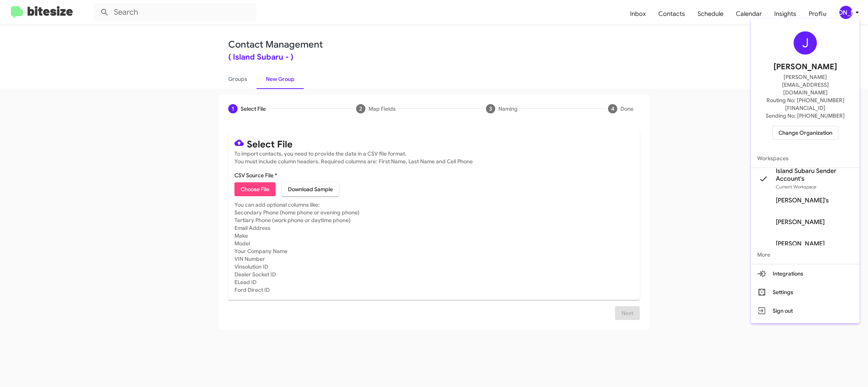
click at [845, 11] on div at bounding box center [434, 193] width 868 height 387
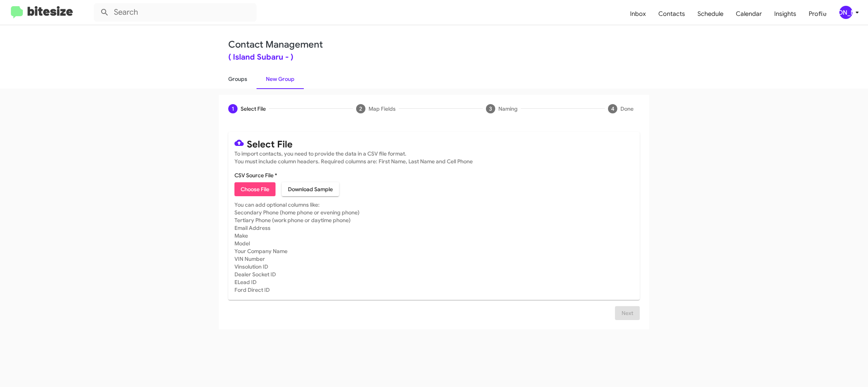
click at [251, 74] on link "Groups" at bounding box center [238, 79] width 38 height 20
type input "in:groups"
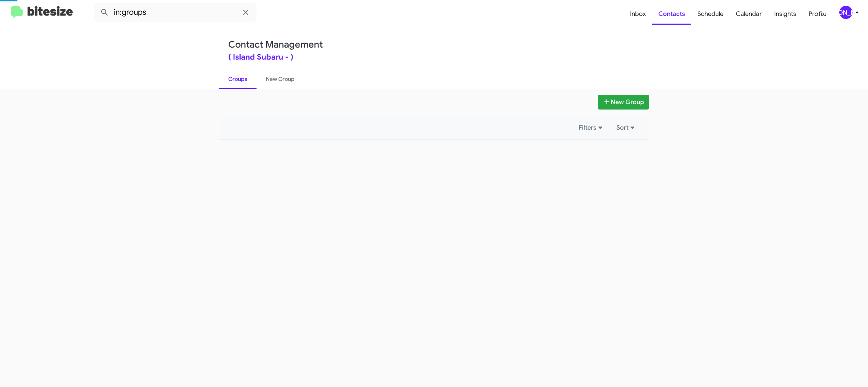
click at [251, 74] on link "Groups" at bounding box center [238, 79] width 38 height 20
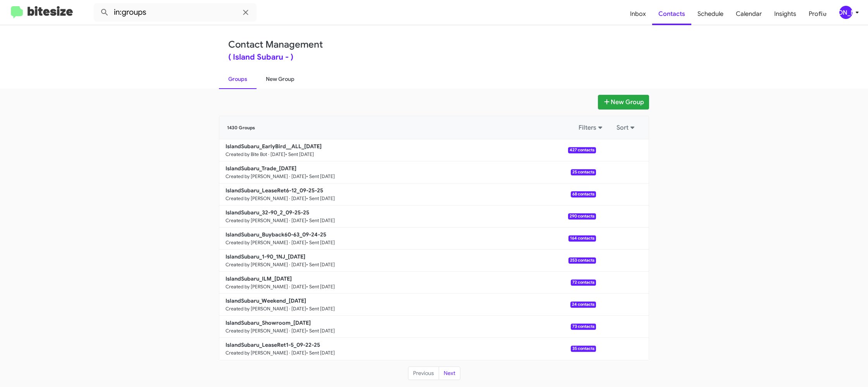
click at [281, 78] on link "New Group" at bounding box center [279, 79] width 47 height 20
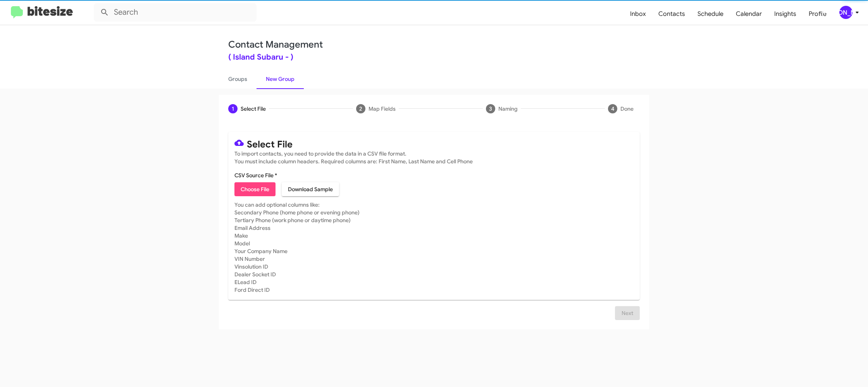
click at [255, 193] on span "Choose File" at bounding box center [255, 189] width 29 height 14
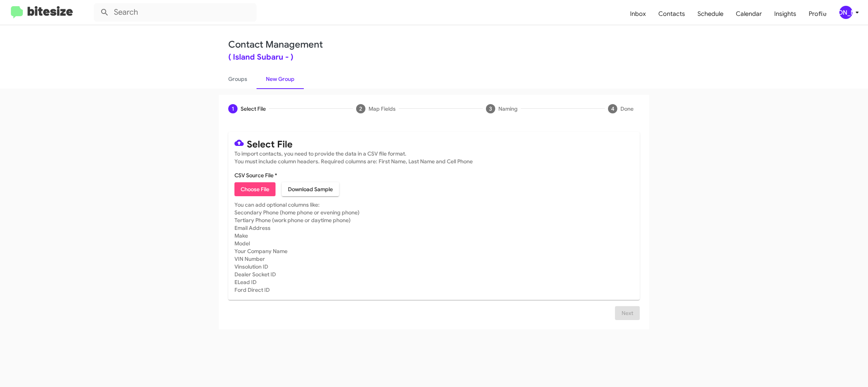
type input "IslandSubaru_LeaseRet1-5_09-29-25"
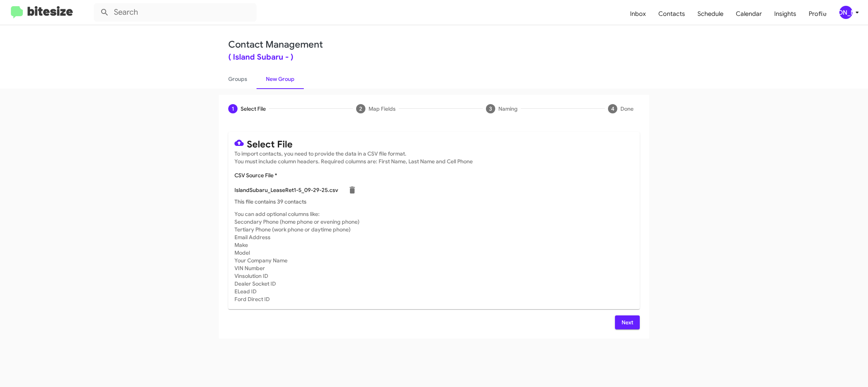
click at [695, 176] on app-new-group "1 Select File 2 Map Fields 3 Naming 4 Done Select File To import contacts, you …" at bounding box center [434, 217] width 868 height 244
click at [854, 14] on icon at bounding box center [856, 12] width 9 height 9
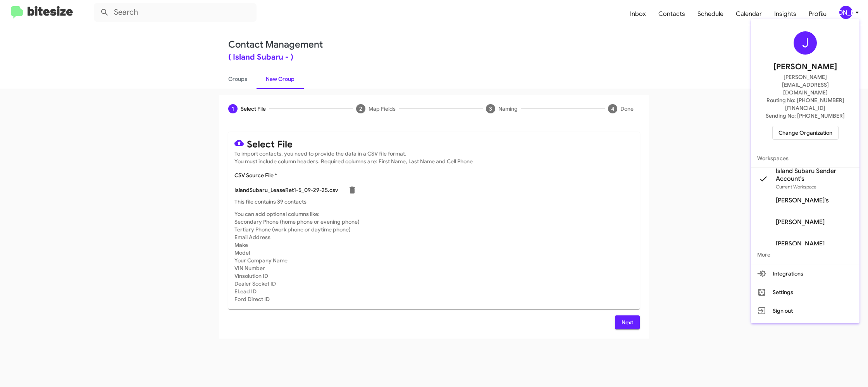
click at [854, 14] on div at bounding box center [434, 193] width 868 height 387
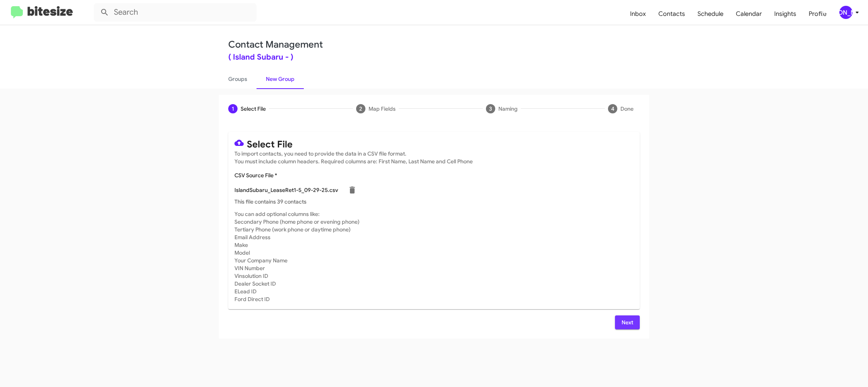
click at [630, 320] on span "Next" at bounding box center [627, 323] width 12 height 14
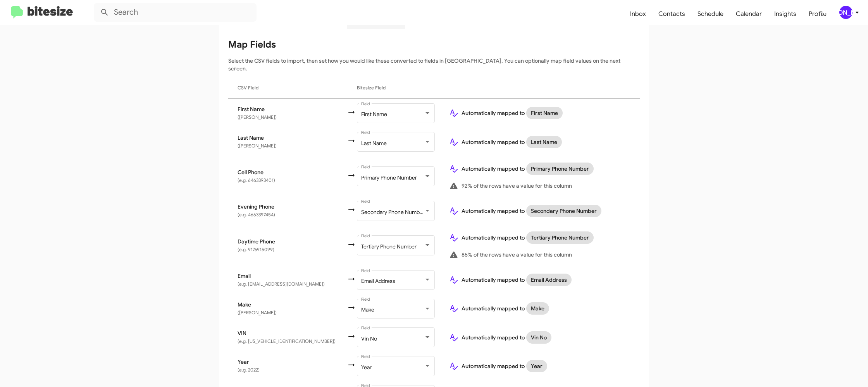
scroll to position [226, 0]
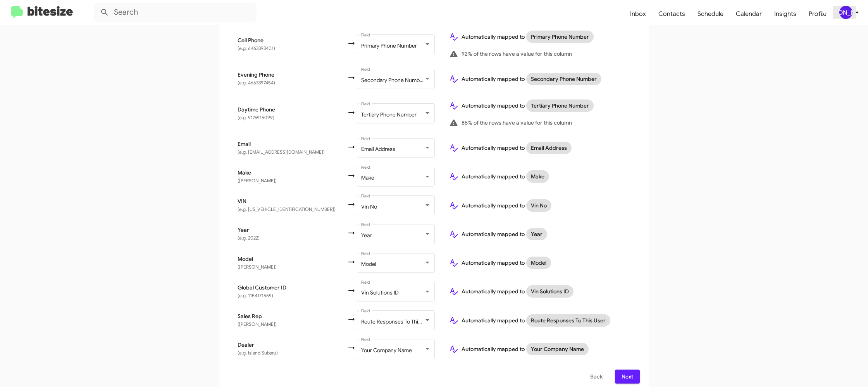
click at [853, 10] on icon at bounding box center [856, 12] width 9 height 9
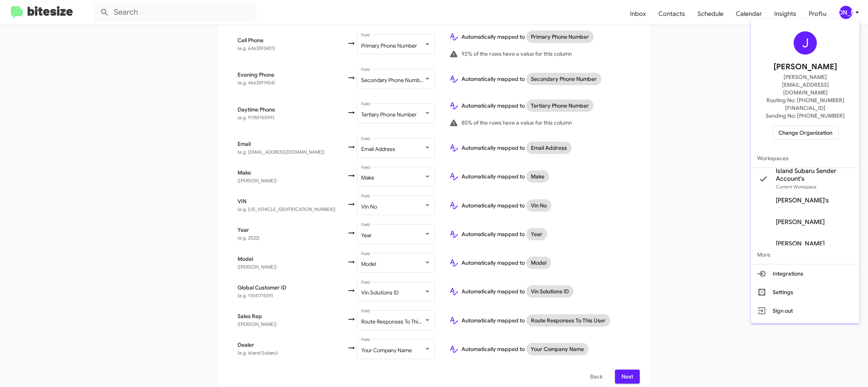
click at [853, 10] on div at bounding box center [434, 193] width 868 height 387
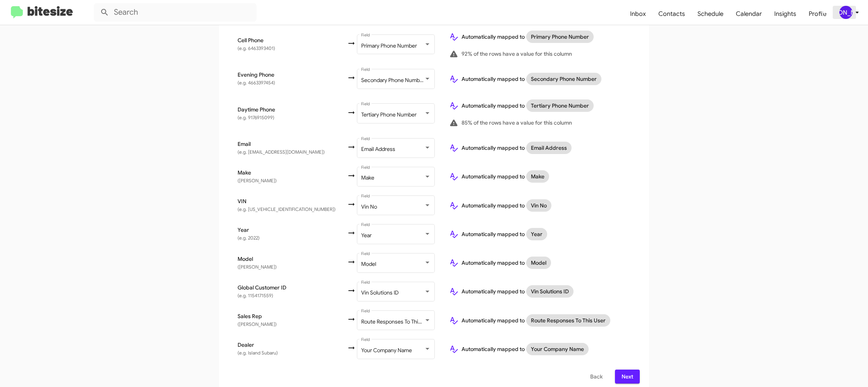
click at [853, 16] on icon at bounding box center [856, 12] width 9 height 9
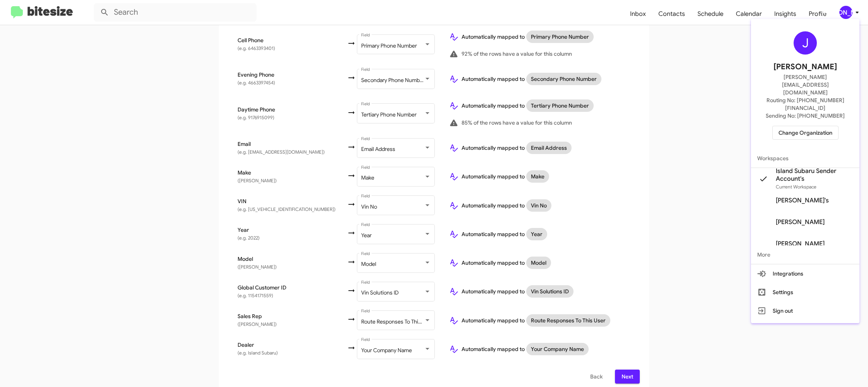
click at [853, 16] on div at bounding box center [434, 193] width 868 height 387
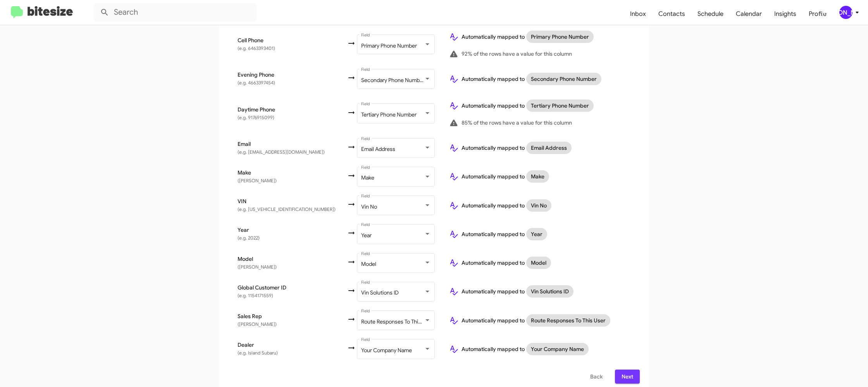
click at [626, 370] on span "Next" at bounding box center [627, 377] width 12 height 14
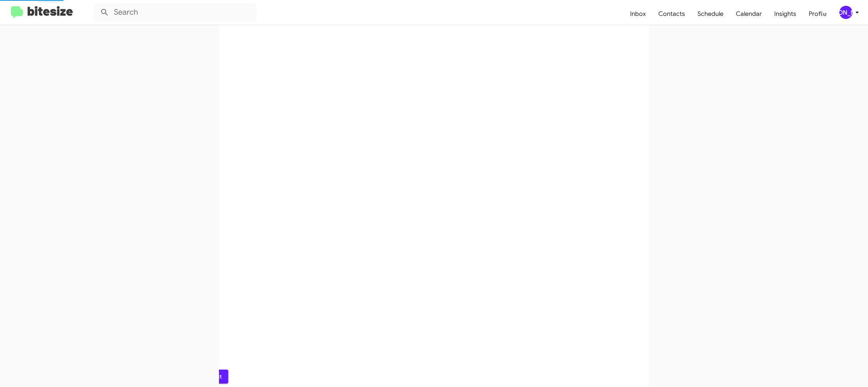
scroll to position [0, 0]
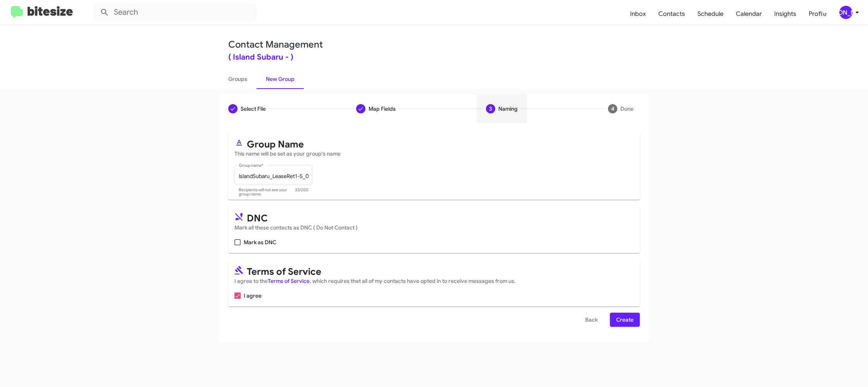
drag, startPoint x: 620, startPoint y: 320, endPoint x: 614, endPoint y: 318, distance: 5.6
click at [620, 320] on span "Create" at bounding box center [624, 320] width 17 height 14
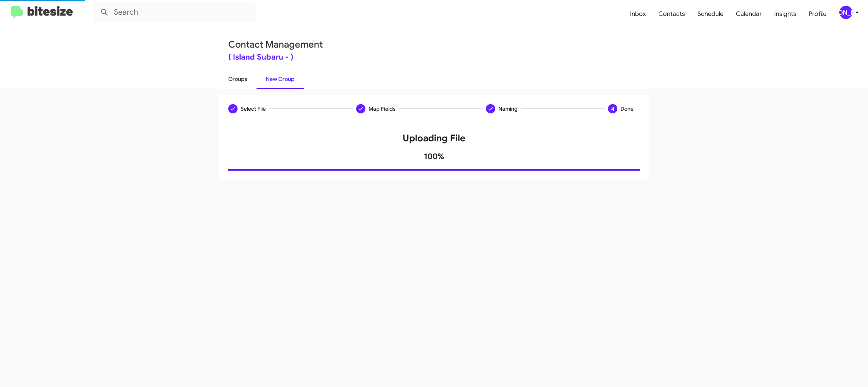
click at [246, 76] on link "Groups" at bounding box center [238, 79] width 38 height 20
type input "in:groups"
click at [246, 76] on link "Groups" at bounding box center [238, 79] width 38 height 20
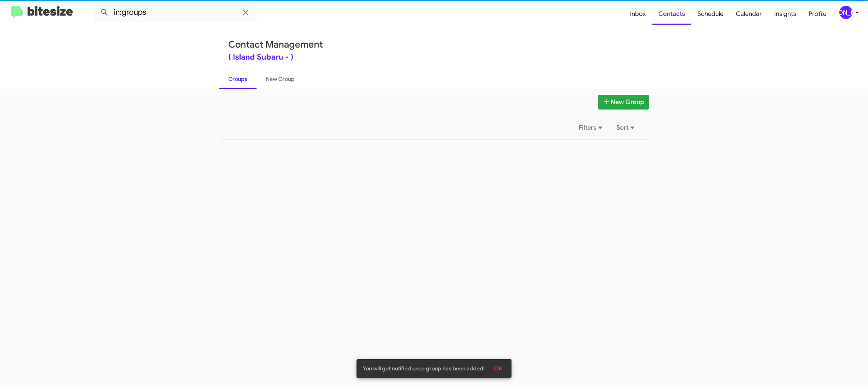
click at [246, 76] on link "Groups" at bounding box center [238, 79] width 38 height 20
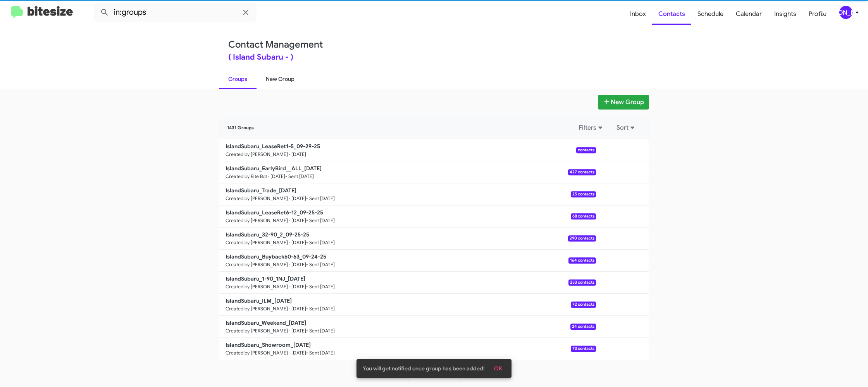
click at [262, 76] on link "New Group" at bounding box center [279, 79] width 47 height 20
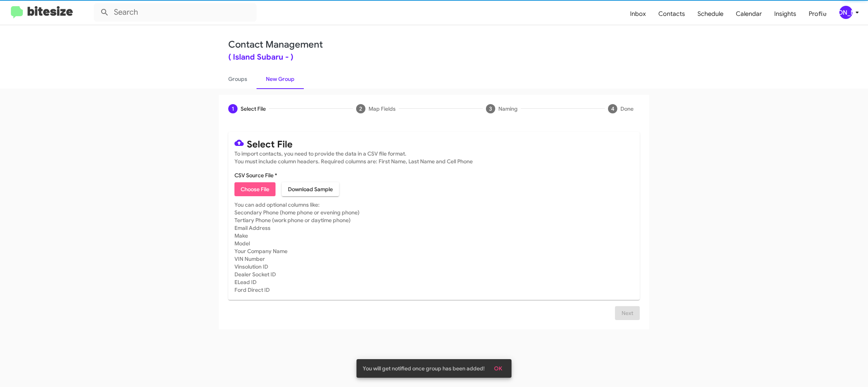
click at [258, 194] on span "Choose File" at bounding box center [255, 189] width 29 height 14
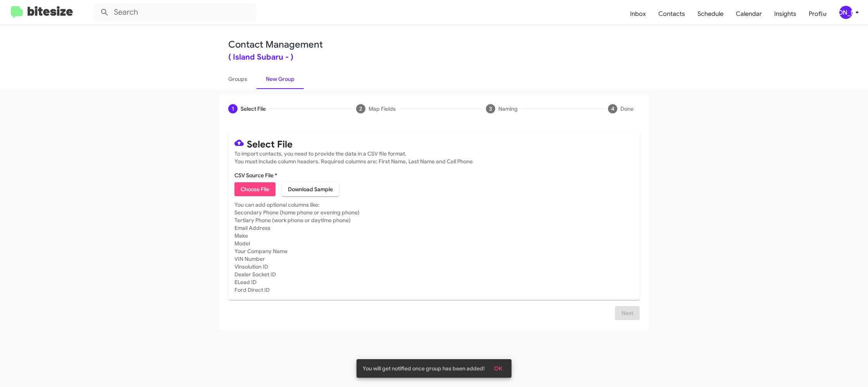
type input "IslandSubaru_Showroom_[DATE]"
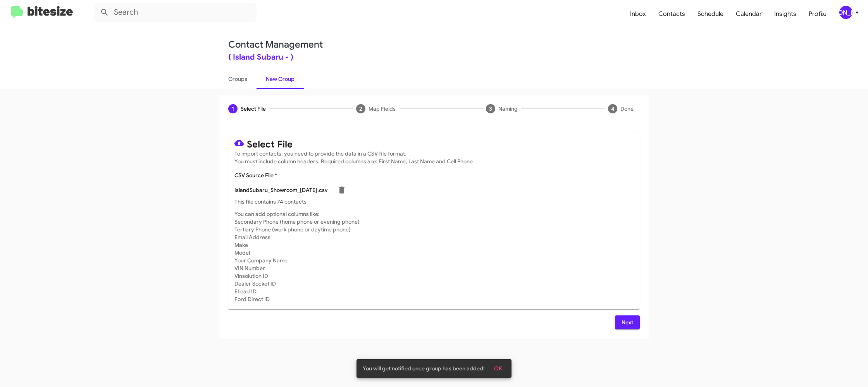
drag, startPoint x: 526, startPoint y: 233, endPoint x: 539, endPoint y: 272, distance: 41.0
click at [526, 233] on mat-card-subtitle "You can add optional columns like: Secondary Phone (home phone or evening phone…" at bounding box center [433, 256] width 399 height 93
click at [616, 331] on div "Select File To import contacts, you need to provide the data in a CSV file form…" at bounding box center [434, 231] width 430 height 216
drag, startPoint x: 628, startPoint y: 321, endPoint x: 577, endPoint y: 282, distance: 64.4
click at [628, 321] on span "Next" at bounding box center [627, 323] width 12 height 14
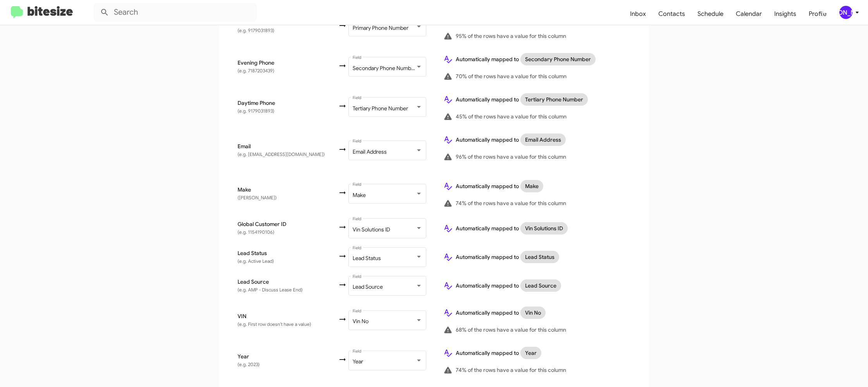
scroll to position [358, 0]
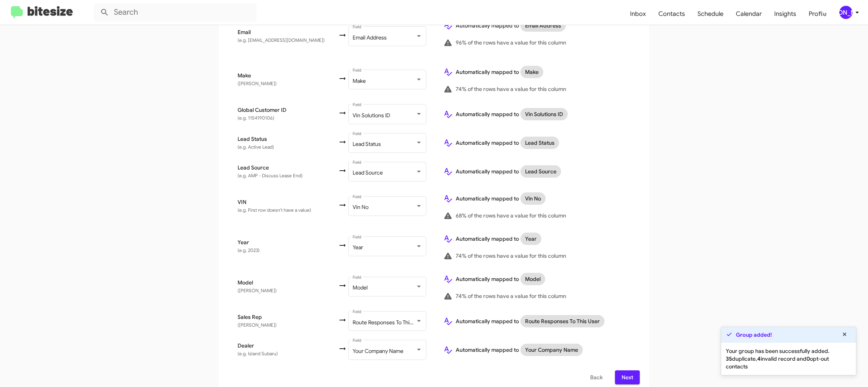
click at [627, 371] on span "Next" at bounding box center [627, 378] width 12 height 14
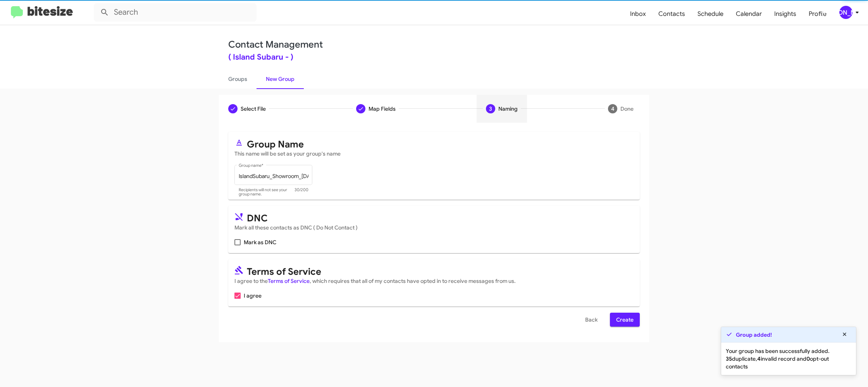
scroll to position [0, 0]
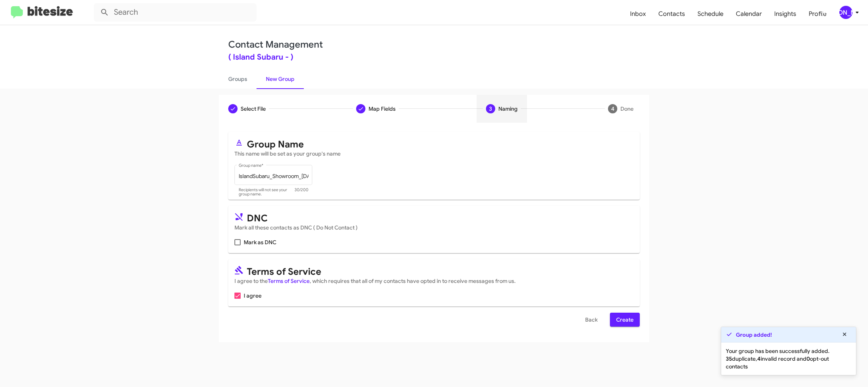
drag, startPoint x: 627, startPoint y: 323, endPoint x: 594, endPoint y: 293, distance: 45.0
click at [627, 323] on span "Create" at bounding box center [624, 320] width 17 height 14
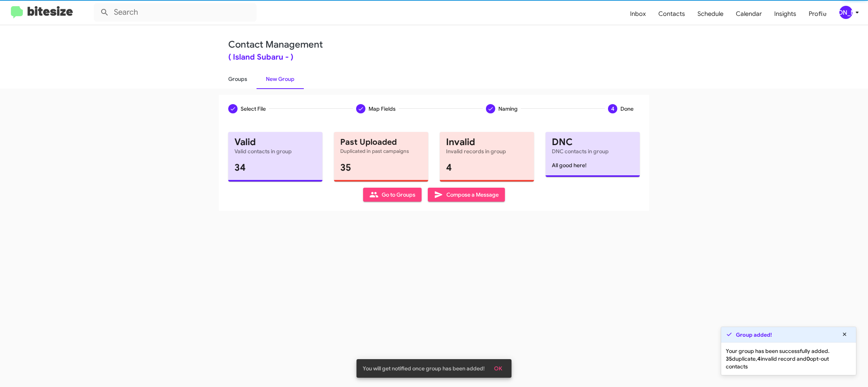
click at [225, 76] on link "Groups" at bounding box center [238, 79] width 38 height 20
type input "in:groups"
click at [225, 76] on link "Groups" at bounding box center [238, 79] width 38 height 20
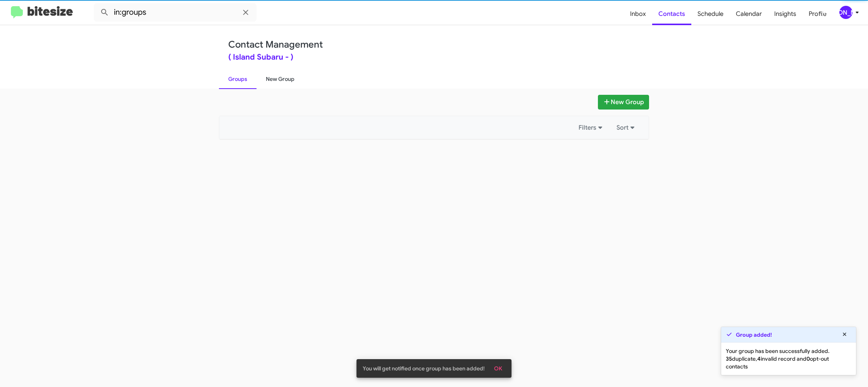
click at [291, 77] on link "New Group" at bounding box center [279, 79] width 47 height 20
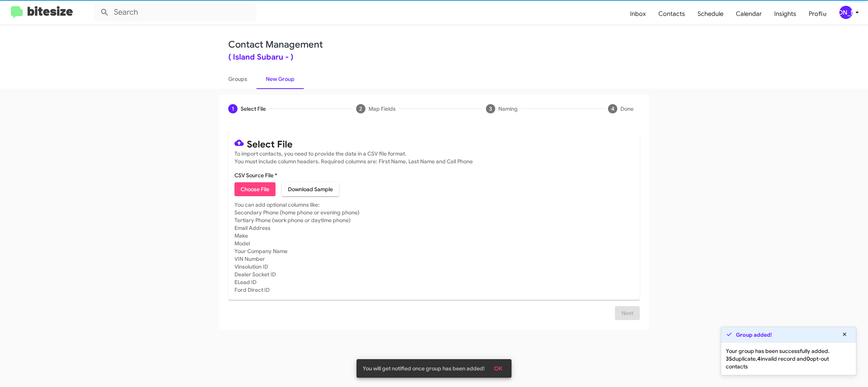
click at [291, 77] on link "New Group" at bounding box center [279, 79] width 47 height 20
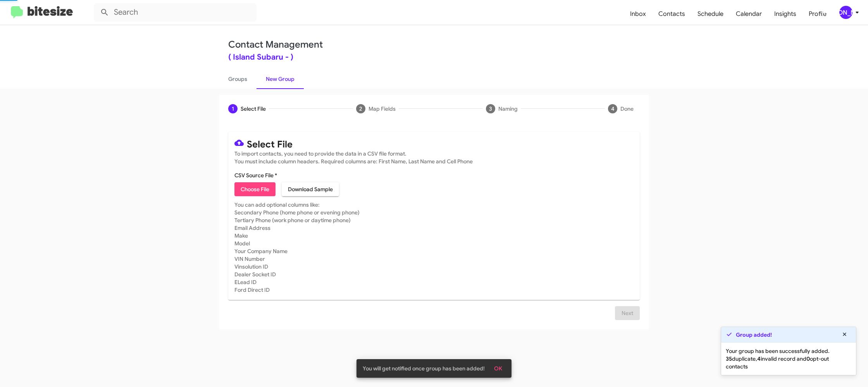
click at [255, 190] on span "Choose File" at bounding box center [255, 189] width 29 height 14
type input "IslandSubaru_Weekend_[DATE]"
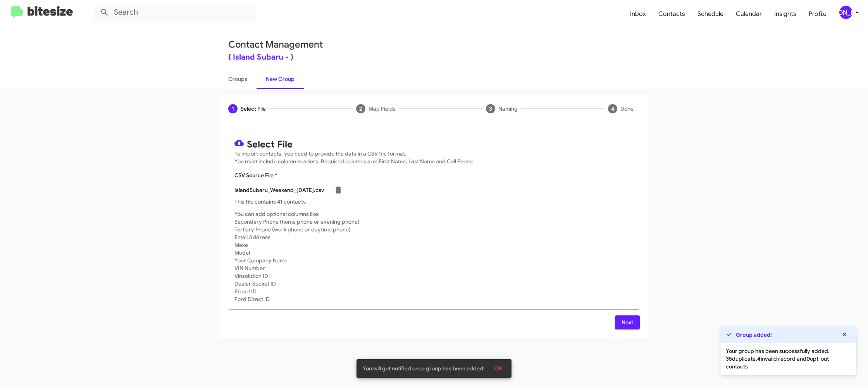
drag, startPoint x: 526, startPoint y: 286, endPoint x: 564, endPoint y: 311, distance: 46.0
click at [527, 286] on mat-card-subtitle "You can add optional columns like: Secondary Phone (home phone or evening phone…" at bounding box center [433, 256] width 399 height 93
drag, startPoint x: 634, startPoint y: 328, endPoint x: 628, endPoint y: 327, distance: 6.6
click at [632, 327] on button "Next" at bounding box center [627, 323] width 25 height 14
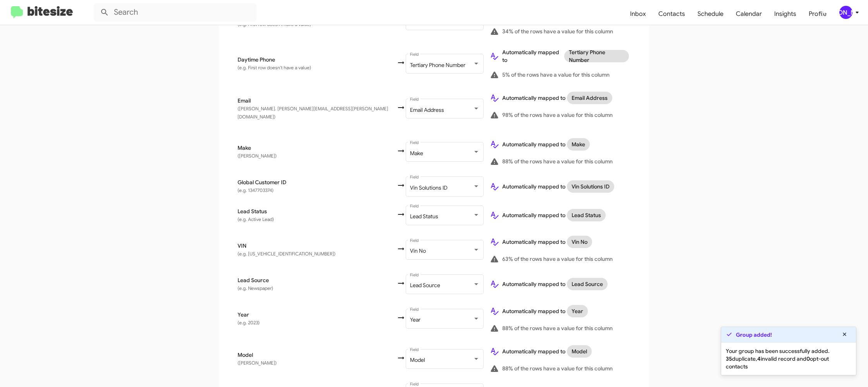
scroll to position [358, 0]
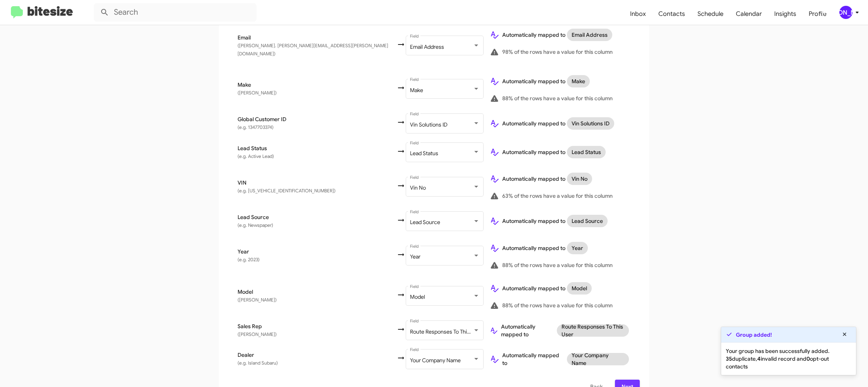
click at [633, 380] on span "Next" at bounding box center [627, 387] width 12 height 14
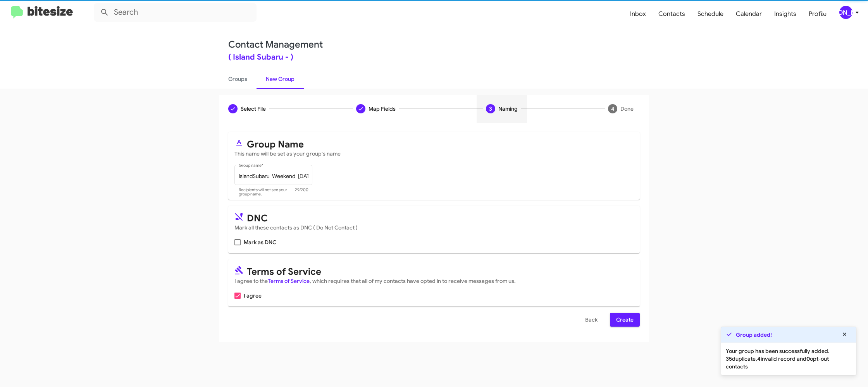
scroll to position [0, 0]
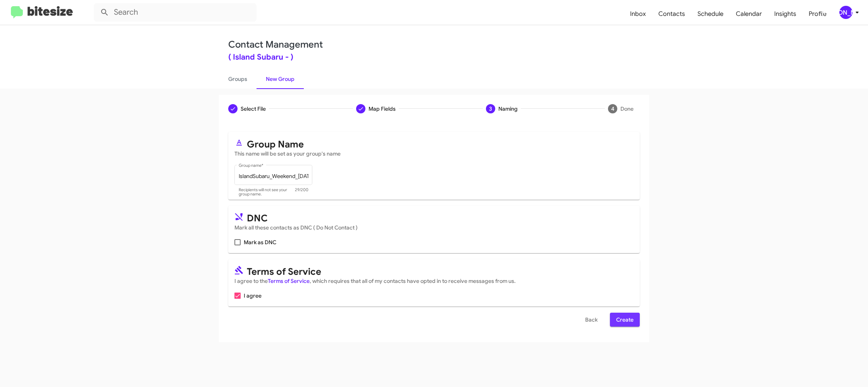
drag, startPoint x: 624, startPoint y: 323, endPoint x: 607, endPoint y: 307, distance: 23.6
click at [624, 323] on span "Create" at bounding box center [624, 320] width 17 height 14
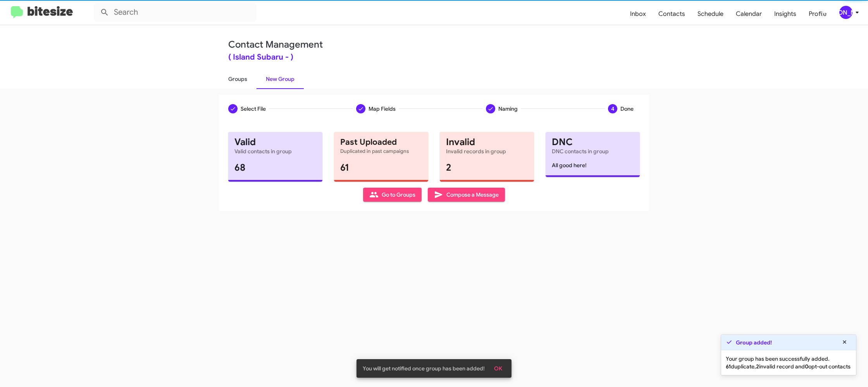
click at [234, 81] on link "Groups" at bounding box center [238, 79] width 38 height 20
type input "in:groups"
click at [234, 81] on link "Groups" at bounding box center [238, 79] width 38 height 20
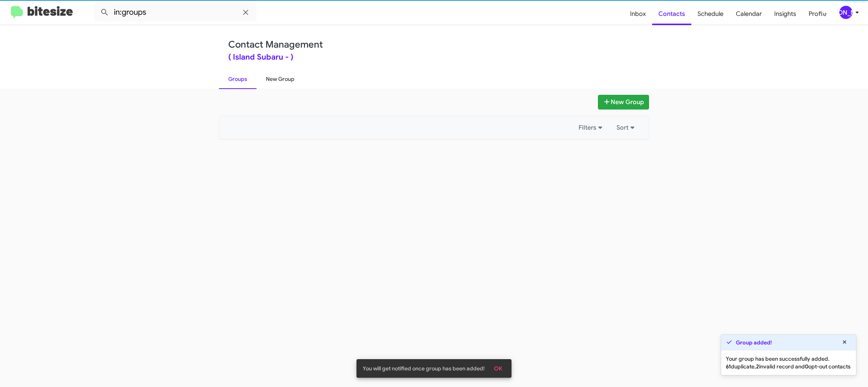
drag, startPoint x: 234, startPoint y: 81, endPoint x: 268, endPoint y: 79, distance: 33.7
click at [236, 80] on link "Groups" at bounding box center [238, 79] width 38 height 20
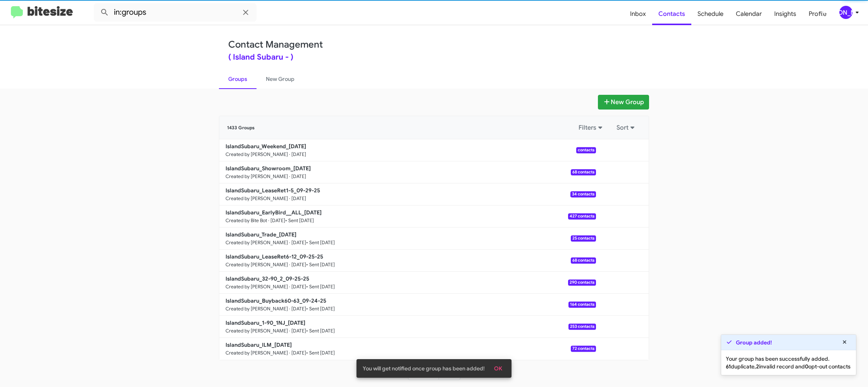
drag, startPoint x: 268, startPoint y: 79, endPoint x: 248, endPoint y: 79, distance: 20.5
click at [268, 79] on link "New Group" at bounding box center [279, 79] width 47 height 20
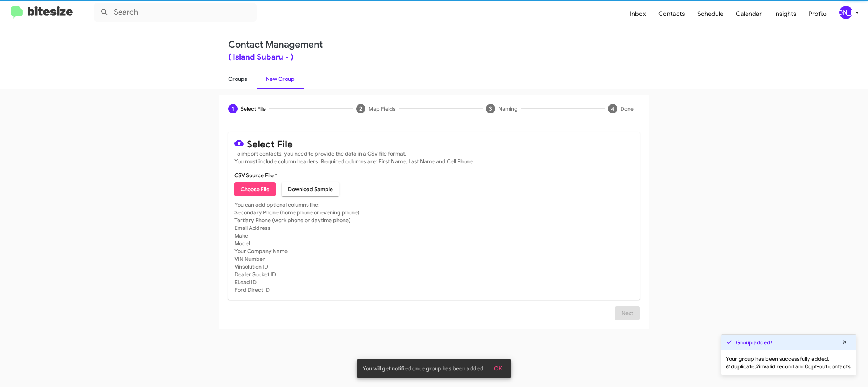
click at [248, 79] on link "Groups" at bounding box center [238, 79] width 38 height 20
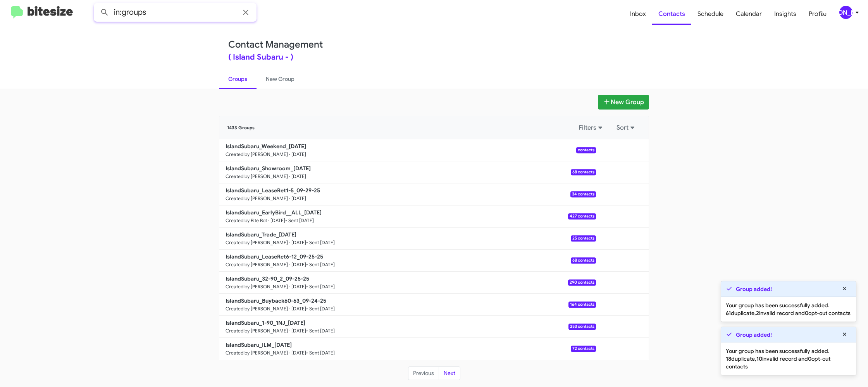
click at [201, 16] on input "in:groups" at bounding box center [175, 12] width 163 height 19
click at [97, 5] on button at bounding box center [104, 12] width 15 height 15
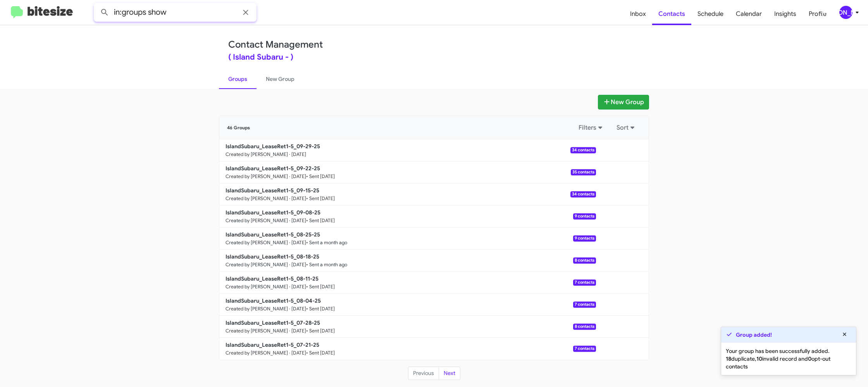
click at [97, 5] on button at bounding box center [104, 12] width 15 height 15
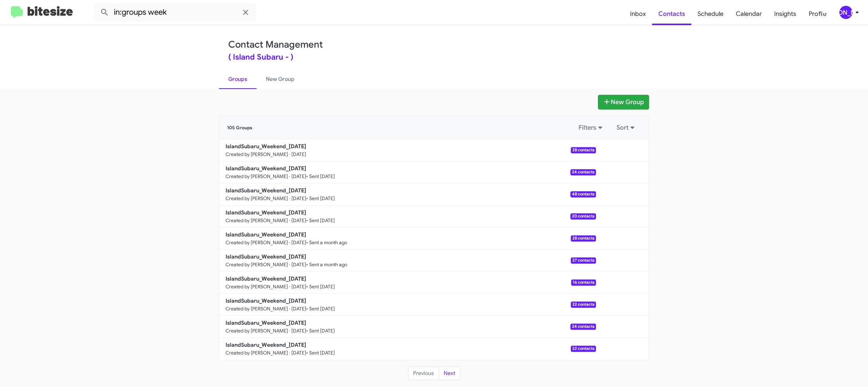
click at [240, 83] on link "Groups" at bounding box center [238, 79] width 38 height 20
type input "in:groups"
click at [267, 81] on link "New Group" at bounding box center [279, 79] width 47 height 20
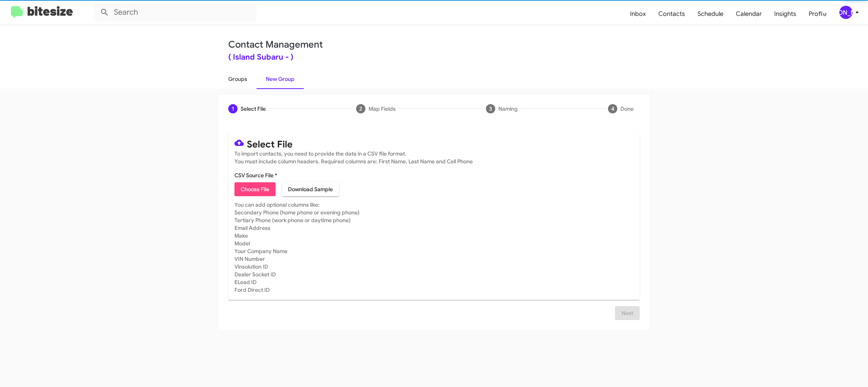
click at [254, 80] on link "Groups" at bounding box center [238, 79] width 38 height 20
type input "in:groups"
click at [254, 80] on link "Groups" at bounding box center [238, 79] width 38 height 20
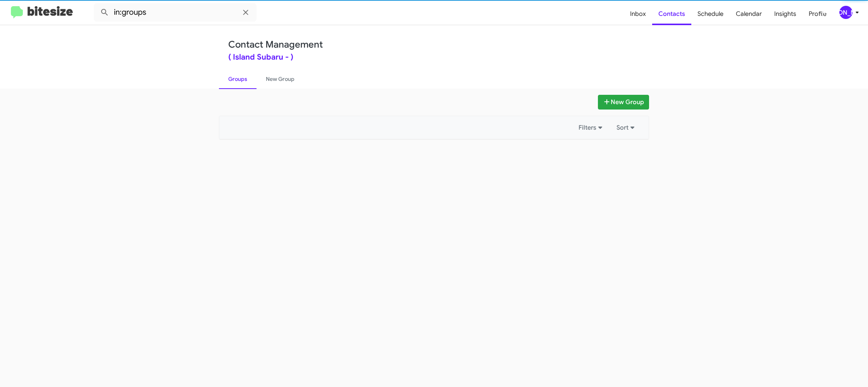
click at [254, 80] on link "Groups" at bounding box center [238, 79] width 38 height 20
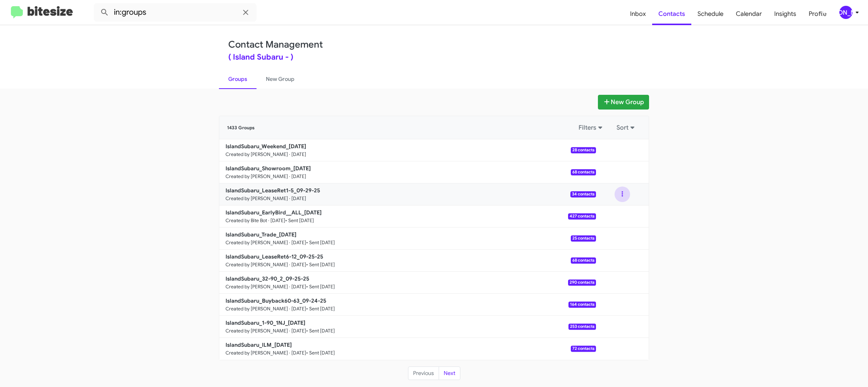
drag, startPoint x: 624, startPoint y: 195, endPoint x: 620, endPoint y: 201, distance: 7.1
click at [624, 195] on button at bounding box center [621, 194] width 15 height 15
click at [614, 212] on button "View contacts" at bounding box center [599, 215] width 62 height 19
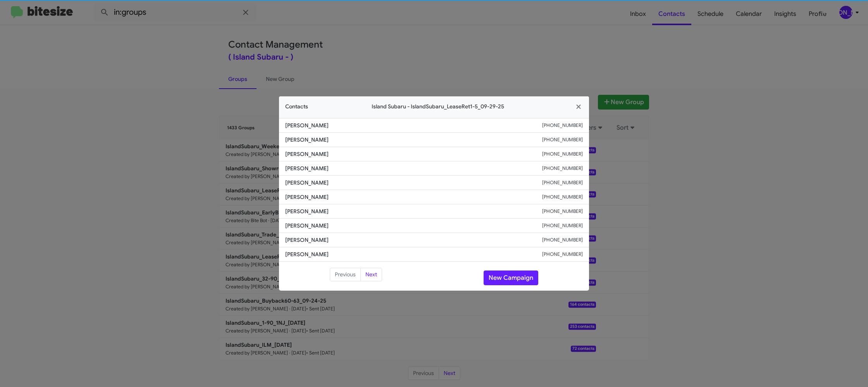
click at [309, 199] on span "[PERSON_NAME]" at bounding box center [413, 197] width 257 height 8
copy span "[PERSON_NAME]"
drag, startPoint x: 420, startPoint y: 59, endPoint x: 423, endPoint y: 62, distance: 4.1
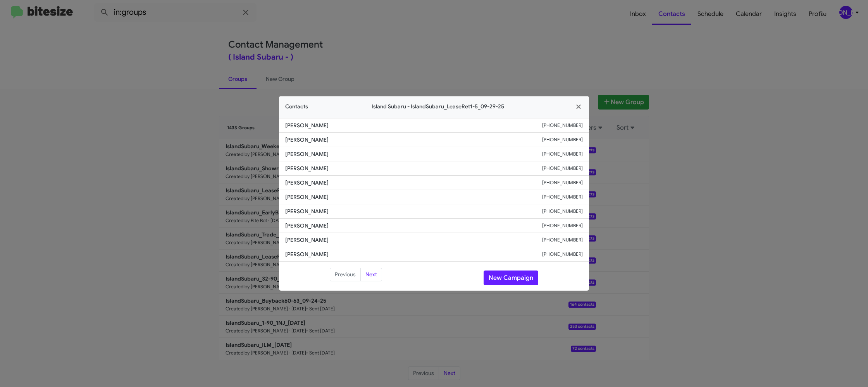
click at [421, 61] on modal-container "Contacts Island Subaru - IslandSubaru_LeaseRet1-5_09-29-25 [PERSON_NAME] [PHONE…" at bounding box center [434, 193] width 868 height 387
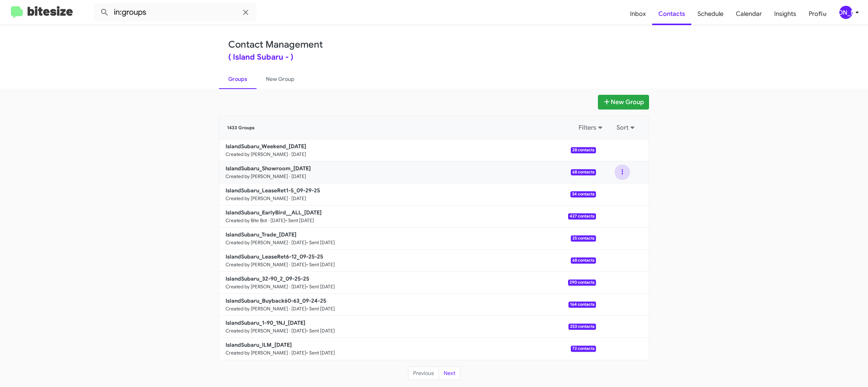
drag, startPoint x: 623, startPoint y: 172, endPoint x: 620, endPoint y: 179, distance: 6.8
click at [622, 173] on button at bounding box center [621, 172] width 15 height 15
drag, startPoint x: 620, startPoint y: 179, endPoint x: 614, endPoint y: 187, distance: 10.1
click at [614, 187] on button "View contacts" at bounding box center [599, 193] width 62 height 19
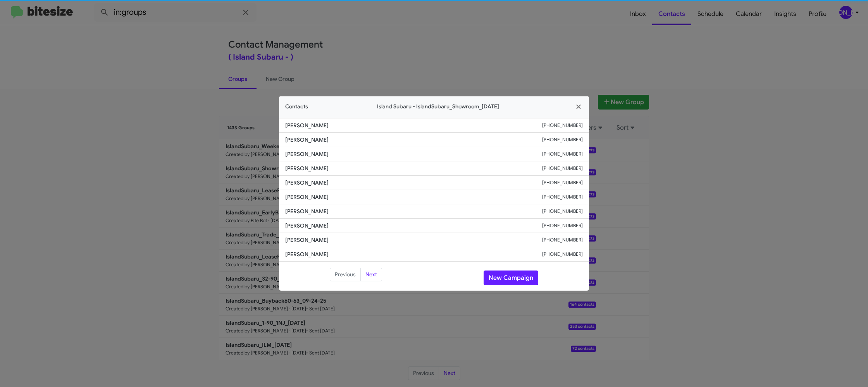
click at [306, 191] on li "[PERSON_NAME] [PHONE_NUMBER]" at bounding box center [434, 197] width 310 height 14
click at [306, 181] on span "[PERSON_NAME]" at bounding box center [413, 183] width 257 height 8
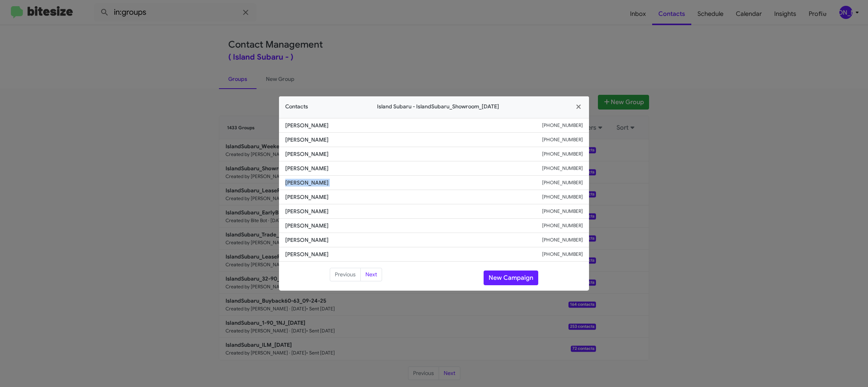
click at [306, 181] on span "[PERSON_NAME]" at bounding box center [413, 183] width 257 height 8
copy span "[PERSON_NAME]"
drag, startPoint x: 284, startPoint y: 45, endPoint x: 299, endPoint y: 50, distance: 15.2
click at [289, 48] on modal-container "Contacts Island Subaru - IslandSubaru_Showroom_[DATE] [PERSON_NAME] [PHONE_NUMB…" at bounding box center [434, 193] width 868 height 387
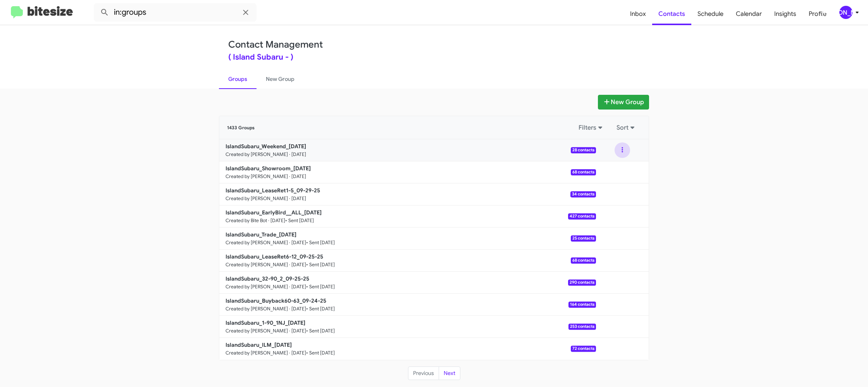
drag, startPoint x: 625, startPoint y: 153, endPoint x: 620, endPoint y: 156, distance: 5.4
click at [625, 153] on button at bounding box center [621, 150] width 15 height 15
click at [615, 170] on button "View contacts" at bounding box center [599, 171] width 62 height 19
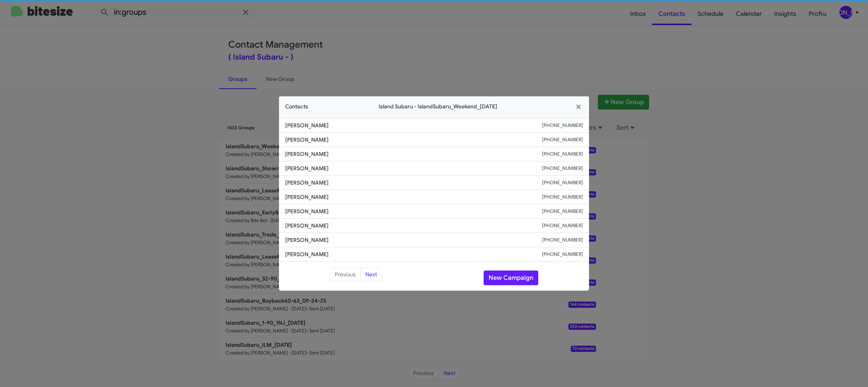
click at [304, 192] on li "[PERSON_NAME] [PHONE_NUMBER]" at bounding box center [434, 197] width 310 height 14
copy span "[PERSON_NAME]"
click at [299, 177] on li "[PERSON_NAME] [PHONE_NUMBER]" at bounding box center [434, 183] width 310 height 14
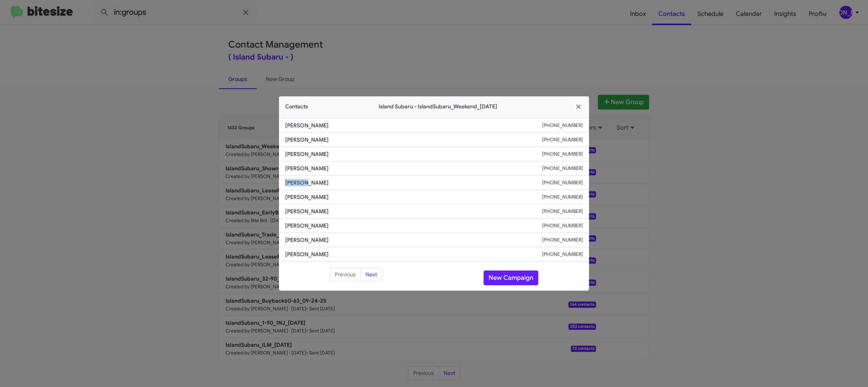
click at [299, 177] on li "[PERSON_NAME] [PHONE_NUMBER]" at bounding box center [434, 183] width 310 height 14
copy span "[PERSON_NAME]"
drag, startPoint x: 167, startPoint y: 100, endPoint x: 251, endPoint y: 162, distance: 104.5
click at [168, 101] on modal-container "Contacts Island Subaru - IslandSubaru_Weekend_[DATE] [PERSON_NAME] [PHONE_NUMBE…" at bounding box center [434, 193] width 868 height 387
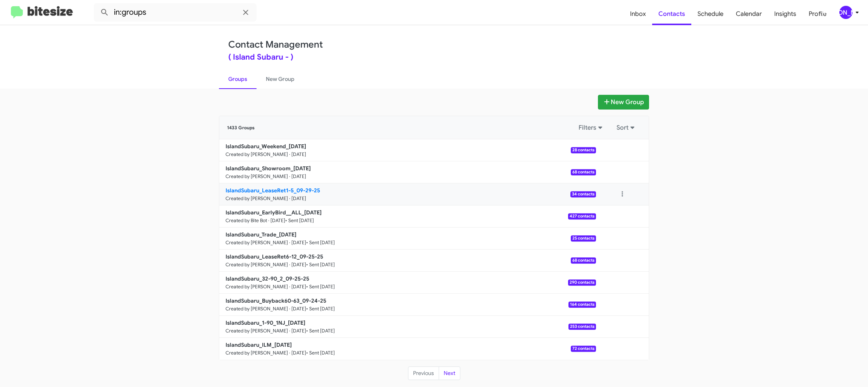
click at [274, 192] on b "IslandSubaru_LeaseRet1-5_09-29-25" at bounding box center [272, 190] width 95 height 7
click at [267, 184] on link "IslandSubaru_LeaseRet1-5_09-29-25 Created by [PERSON_NAME] · [DATE] 34 contacts" at bounding box center [407, 195] width 377 height 22
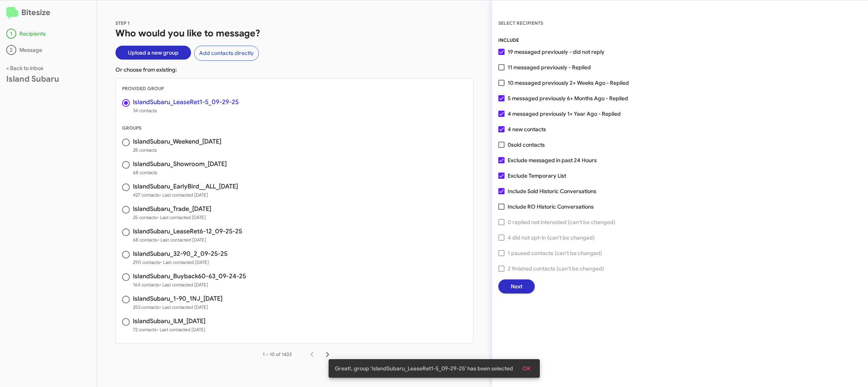
click at [527, 282] on button "Next" at bounding box center [516, 287] width 36 height 14
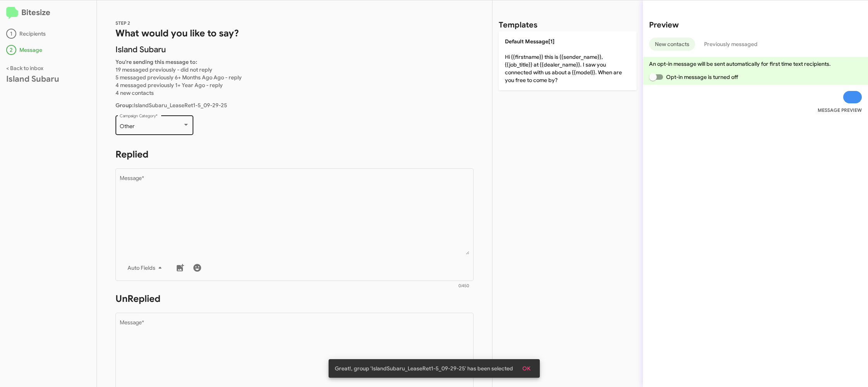
click at [162, 122] on div "Other Campaign Category *" at bounding box center [155, 124] width 70 height 21
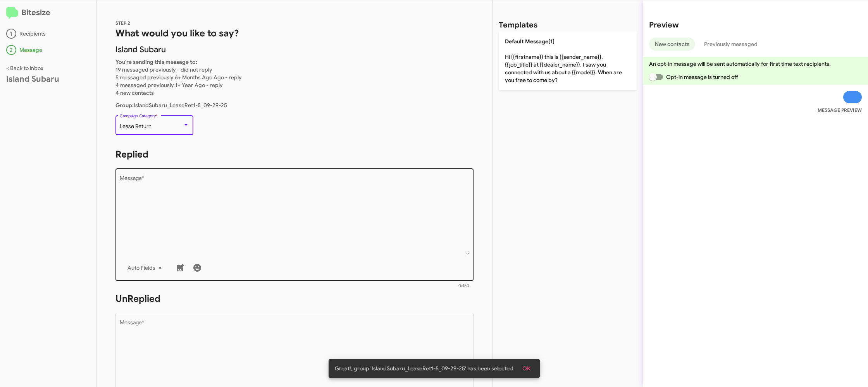
drag, startPoint x: 344, startPoint y: 201, endPoint x: 360, endPoint y: 199, distance: 15.2
click at [344, 201] on textarea "Message *" at bounding box center [295, 215] width 350 height 79
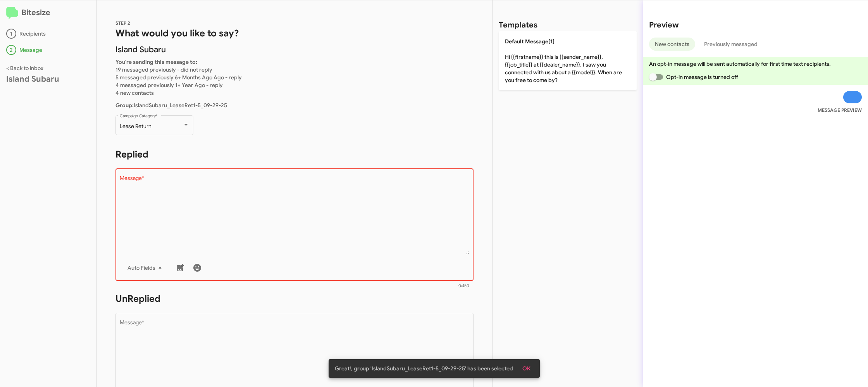
drag, startPoint x: 553, startPoint y: 99, endPoint x: 544, endPoint y: 88, distance: 14.0
click at [549, 96] on div "Templates Default Message[1] Hi {{firstname}} this is {{sender_name}}, {{job_ti…" at bounding box center [567, 193] width 150 height 387
drag, startPoint x: 541, startPoint y: 76, endPoint x: 429, endPoint y: 232, distance: 193.0
click at [539, 75] on p "Default Message[1] Hi {{firstname}} this is {{sender_name}}, {{job_title}} at {…" at bounding box center [568, 60] width 138 height 59
type textarea "Hi {{firstname}} this is {{sender_name}}, {{job_title}} at {{dealer_name}}. I s…"
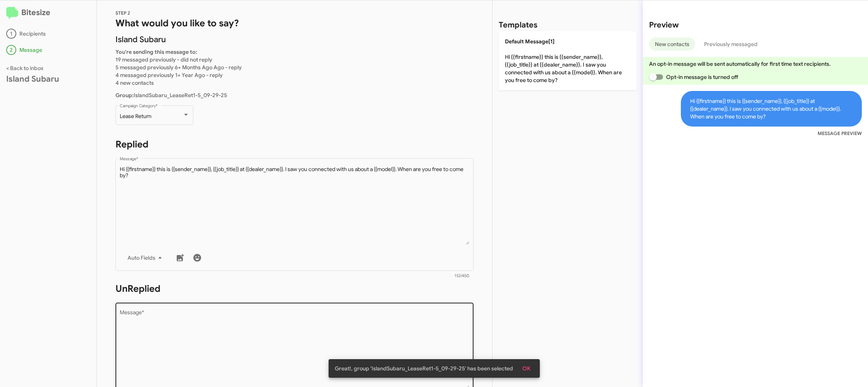
scroll to position [15, 0]
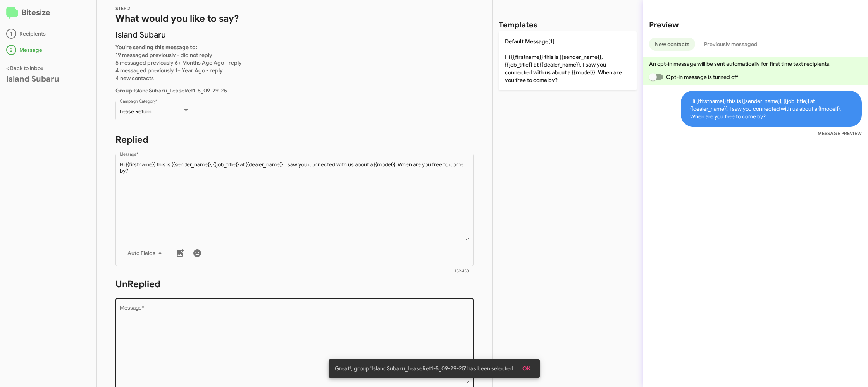
click at [359, 310] on textarea "Message *" at bounding box center [295, 345] width 350 height 79
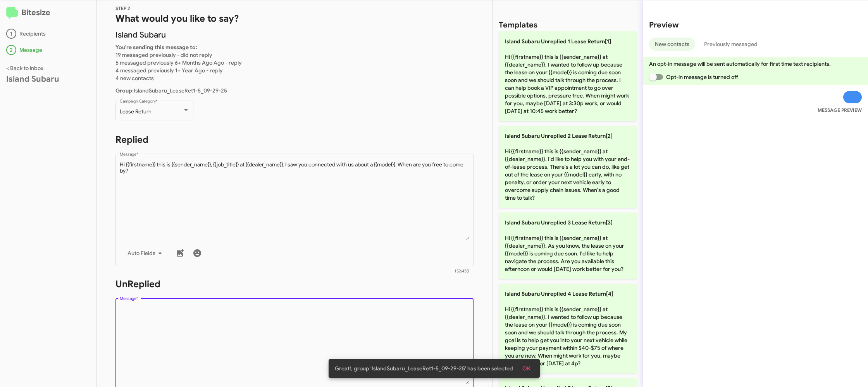
click at [358, 313] on textarea "Message *" at bounding box center [295, 345] width 350 height 79
click at [370, 292] on form "UnReplied Drop image here to insert Auto Fields Message * 0/450" at bounding box center [294, 348] width 358 height 141
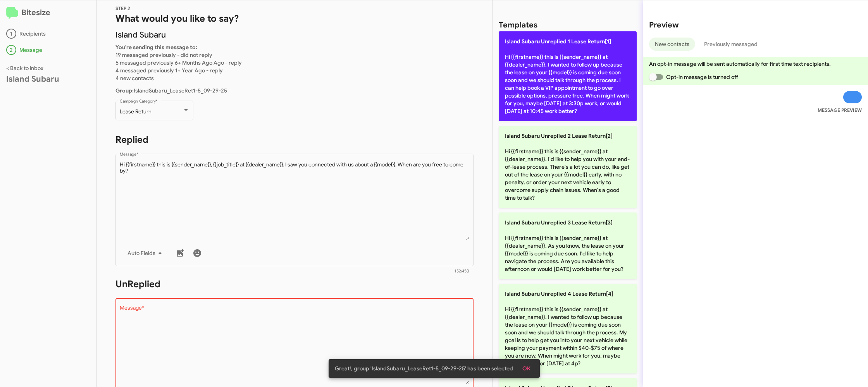
click at [530, 64] on p "Island Subaru Unreplied 1 Lease Return[1] Hi {{firstname}} this is {{sender_nam…" at bounding box center [568, 76] width 138 height 90
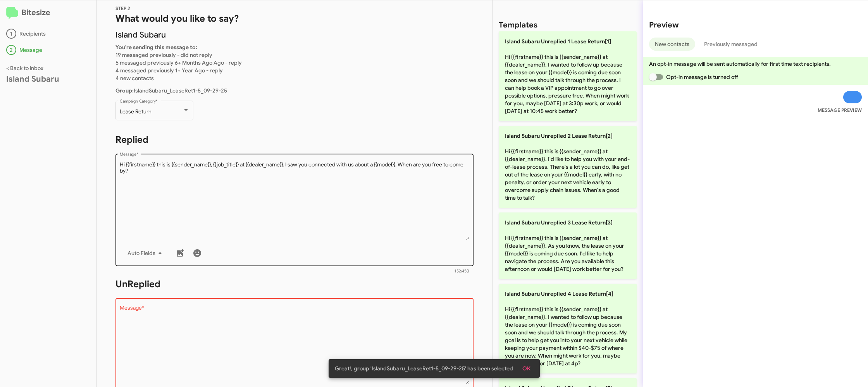
type textarea "Hi {{firstname}} this is {{sender_name}} at {{dealer_name}}. I wanted to follow…"
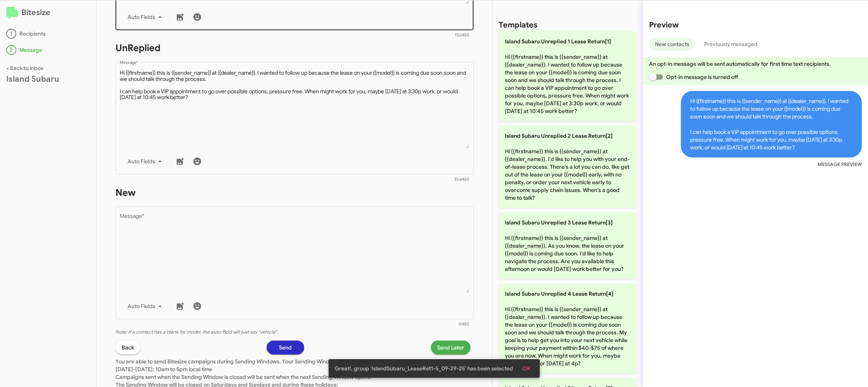
scroll to position [292, 0]
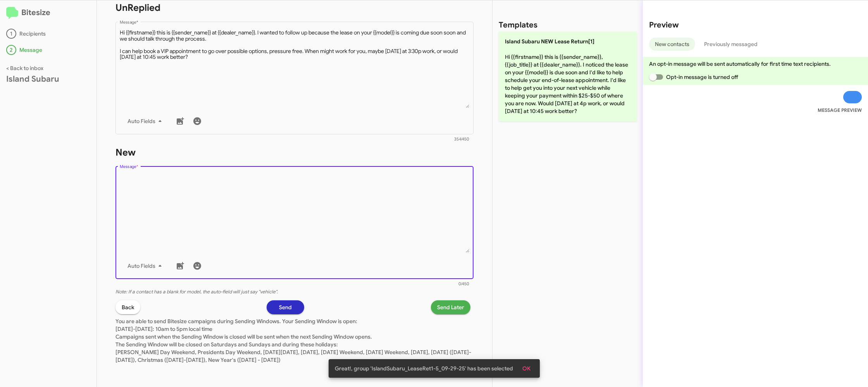
click at [369, 200] on textarea "Message *" at bounding box center [295, 213] width 350 height 79
drag, startPoint x: 369, startPoint y: 200, endPoint x: 481, endPoint y: 112, distance: 142.3
click at [379, 189] on textarea "Message *" at bounding box center [295, 213] width 350 height 79
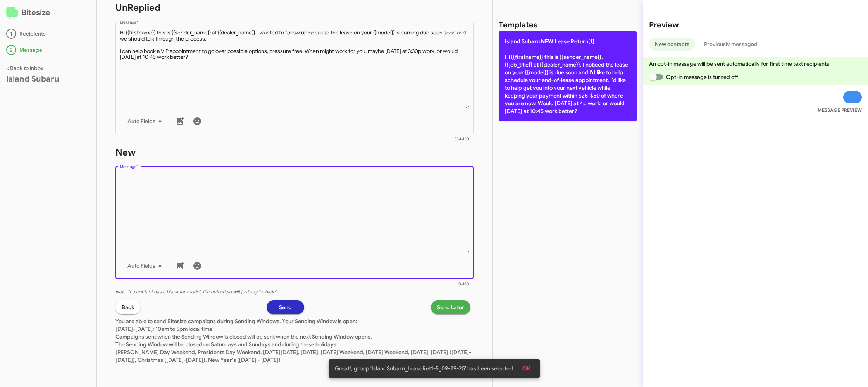
click at [551, 71] on p "Island Subaru NEW Lease Return[1] Hi {{firstname}} this is {{sender_name}}, {{j…" at bounding box center [568, 76] width 138 height 90
type textarea "Hi {{firstname}} this is {{sender_name}}, {{job_title}} at {{dealer_name}}. I n…"
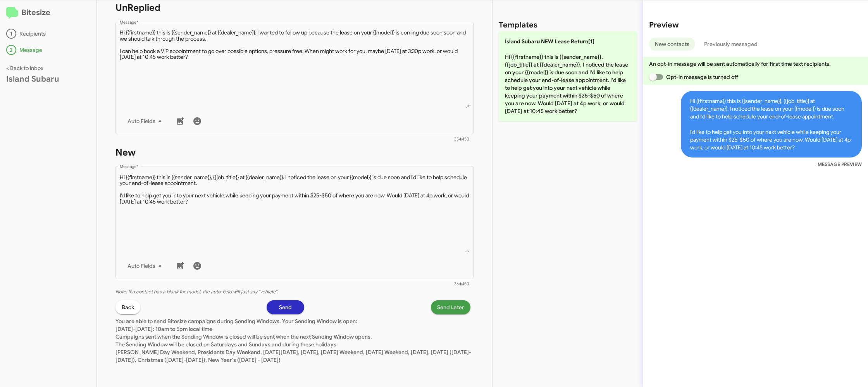
click at [444, 311] on span "Send Later" at bounding box center [450, 308] width 27 height 14
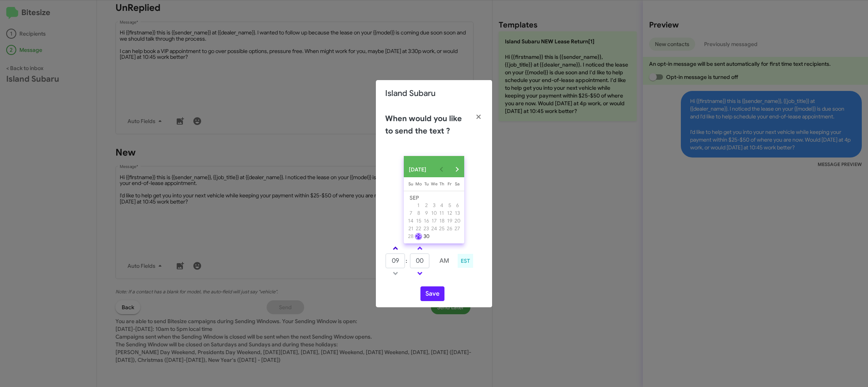
click at [394, 250] on span at bounding box center [395, 249] width 5 height 5
type input "10"
click at [422, 265] on input "00" at bounding box center [419, 261] width 19 height 15
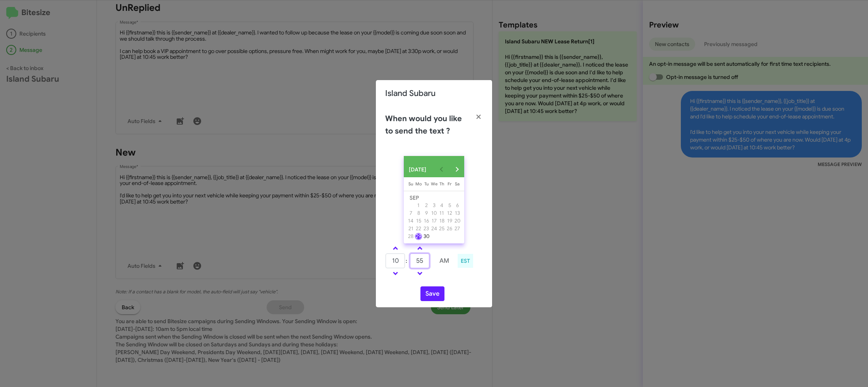
type input "55"
drag, startPoint x: 448, startPoint y: 279, endPoint x: 443, endPoint y: 284, distance: 6.9
click at [446, 281] on div "10 : 55 AM EST" at bounding box center [433, 262] width 109 height 37
click at [439, 294] on button "Save" at bounding box center [432, 294] width 24 height 15
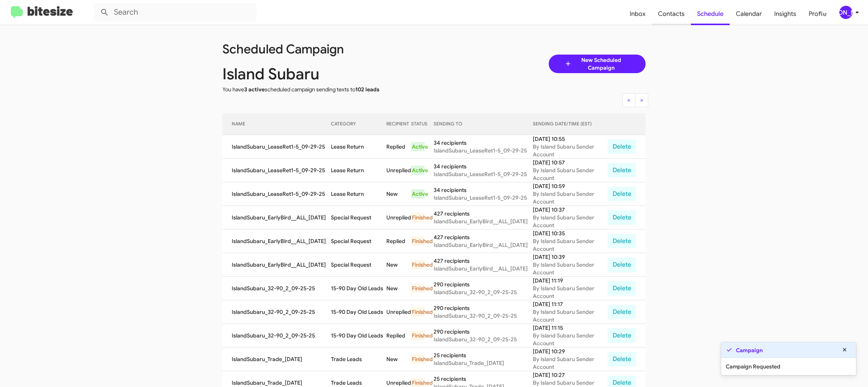
click at [665, 18] on span "Contacts" at bounding box center [671, 14] width 39 height 22
type input "in:groups"
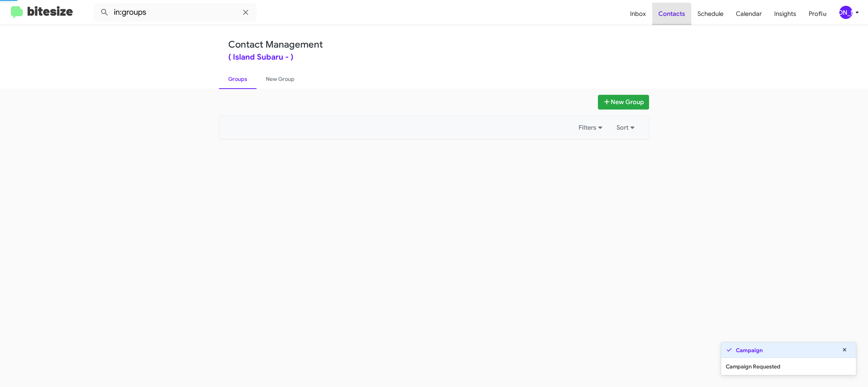
click at [665, 18] on span "Contacts" at bounding box center [671, 14] width 39 height 22
drag, startPoint x: 665, startPoint y: 18, endPoint x: 453, endPoint y: 127, distance: 239.1
click at [665, 18] on span "Contacts" at bounding box center [671, 14] width 39 height 22
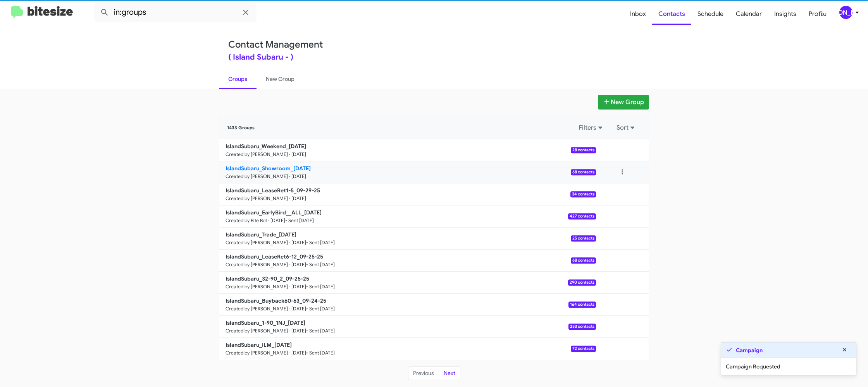
click at [297, 174] on small "Created by [PERSON_NAME] · [DATE]" at bounding box center [265, 177] width 81 height 6
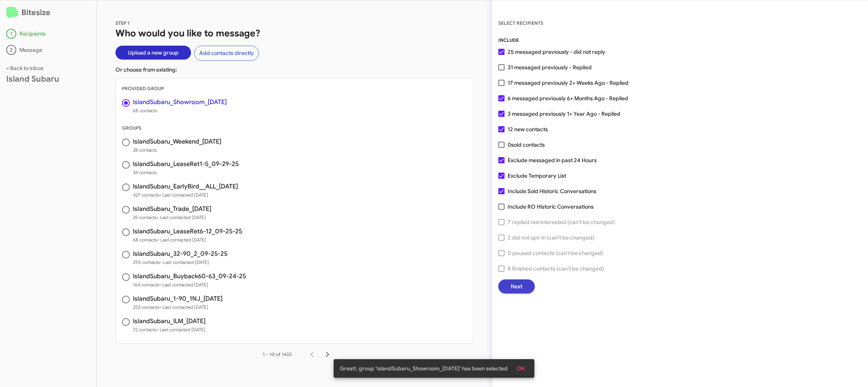
click at [522, 287] on button "Next" at bounding box center [516, 287] width 36 height 14
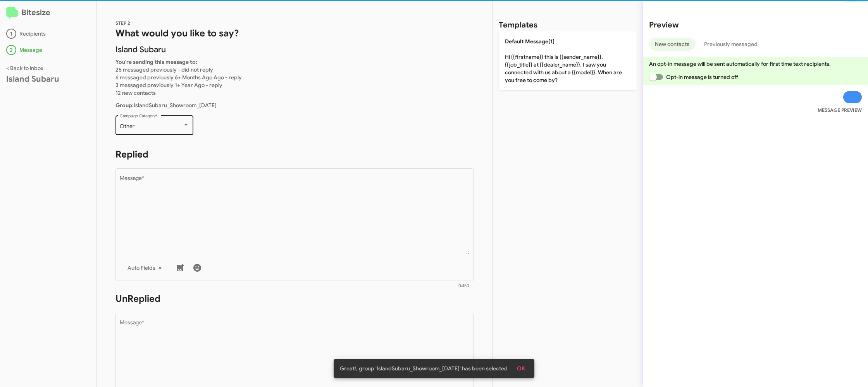
click at [168, 120] on div "Other Campaign Category *" at bounding box center [155, 124] width 70 height 21
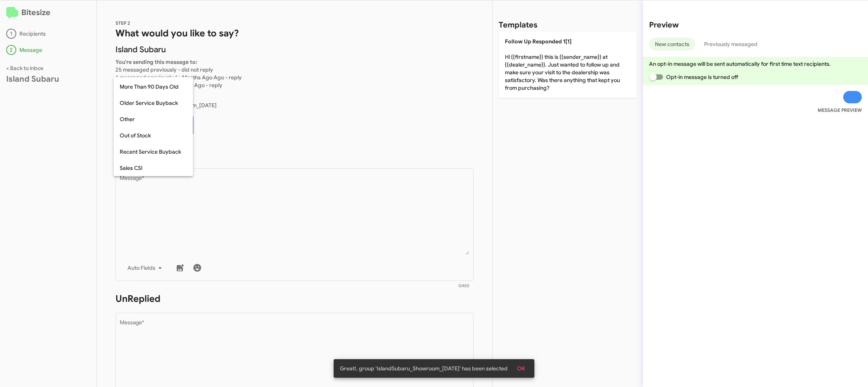
scroll to position [210, 0]
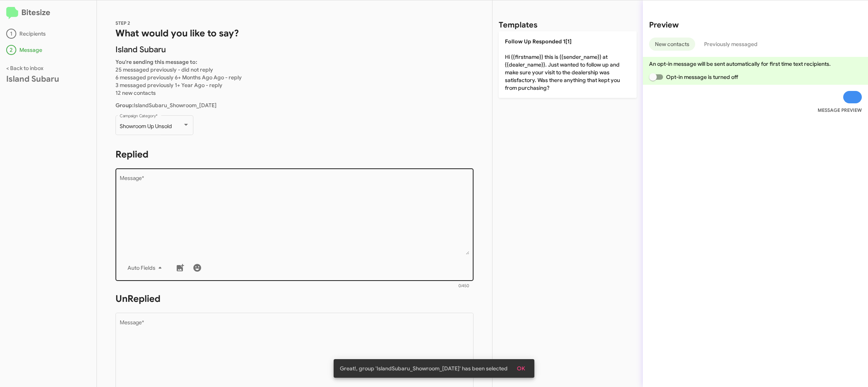
click at [257, 168] on form "Replied Drop image here to insert Auto Fields Message * 0/450" at bounding box center [294, 218] width 358 height 141
drag, startPoint x: 273, startPoint y: 185, endPoint x: 284, endPoint y: 186, distance: 10.9
click at [277, 185] on textarea "Message *" at bounding box center [295, 215] width 350 height 79
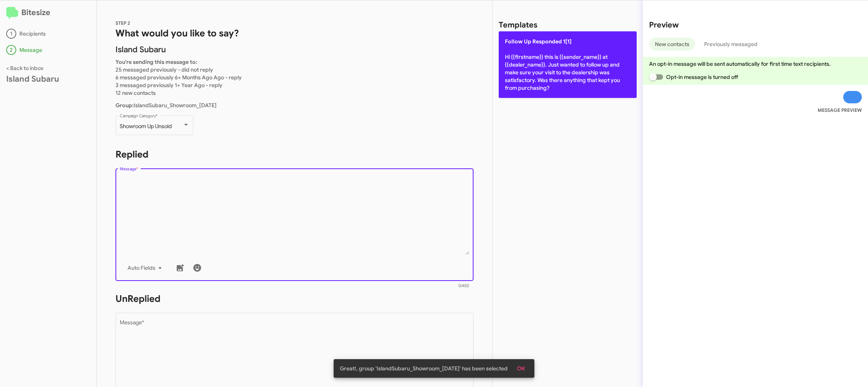
drag, startPoint x: 375, startPoint y: 191, endPoint x: 549, endPoint y: 77, distance: 207.3
click at [415, 172] on div "Drop image here to insert Auto Fields Message *" at bounding box center [295, 224] width 350 height 114
drag, startPoint x: 566, startPoint y: 65, endPoint x: 562, endPoint y: 68, distance: 4.7
click at [565, 66] on p "Follow Up Responded 1[1] Hi {{firstname}} this is {{sender_name}} at {{dealer_n…" at bounding box center [568, 64] width 138 height 67
type textarea "Hi {{firstname}} this is {{sender_name}} at {{dealer_name}}. Just wanted to fol…"
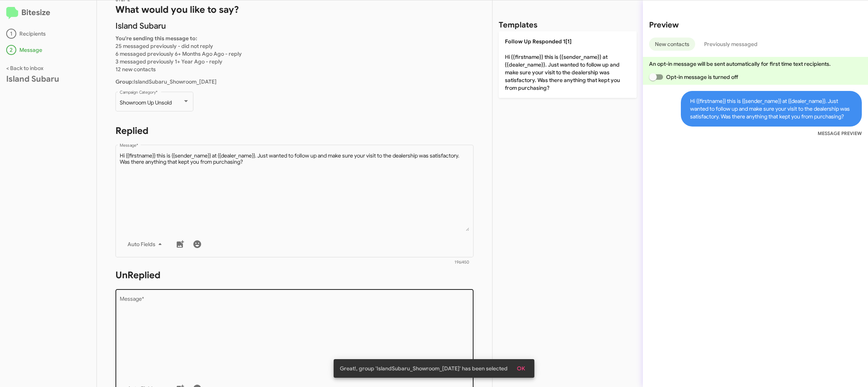
scroll to position [41, 0]
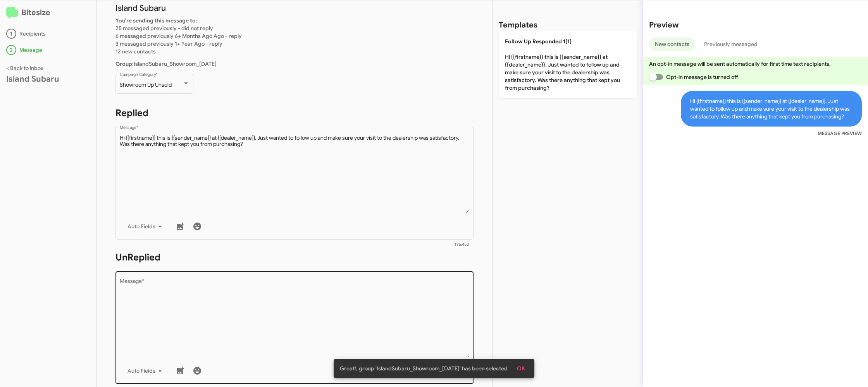
click at [430, 313] on textarea "Message *" at bounding box center [295, 318] width 350 height 79
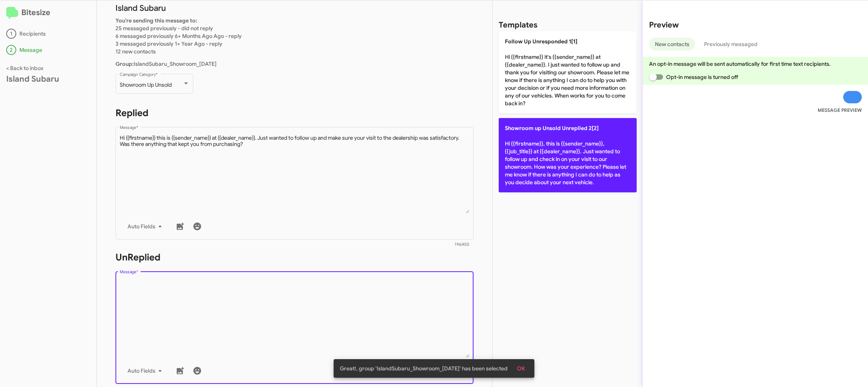
drag, startPoint x: 430, startPoint y: 314, endPoint x: 529, endPoint y: 130, distance: 208.7
click at [434, 290] on textarea "Message *" at bounding box center [295, 318] width 350 height 79
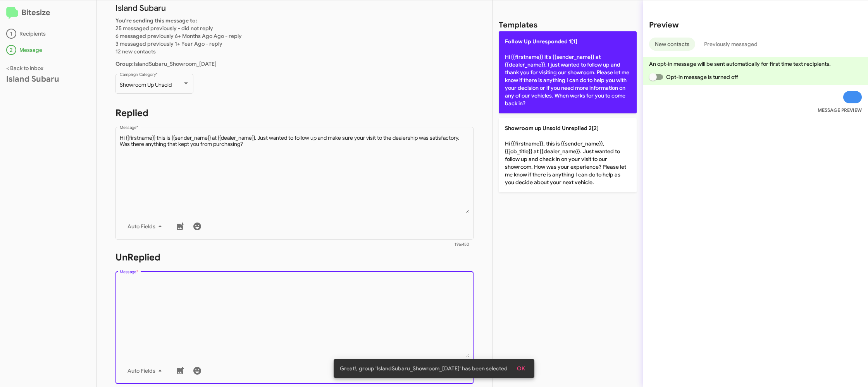
drag, startPoint x: 544, startPoint y: 115, endPoint x: 535, endPoint y: 102, distance: 16.4
click at [544, 115] on div "Follow Up Unresponded 1[1] Hi {{firstname}} it's {{sender_name}} at {{dealer_na…" at bounding box center [568, 111] width 138 height 161
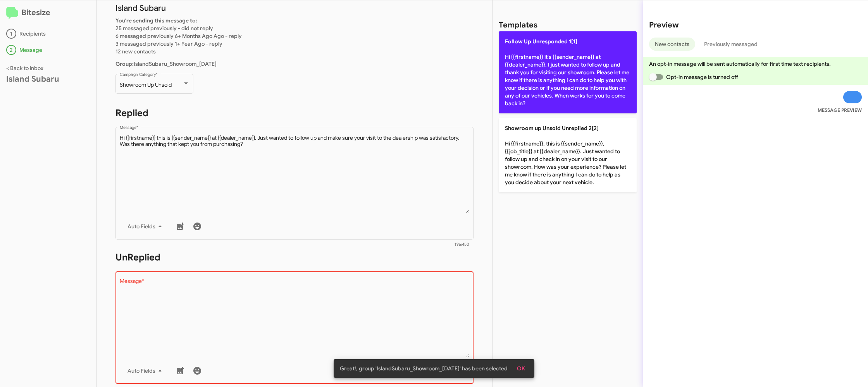
click at [534, 95] on p "Follow Up Unresponded 1[1] Hi {{firstname}} it's {{sender_name}} at {{dealer_na…" at bounding box center [568, 72] width 138 height 82
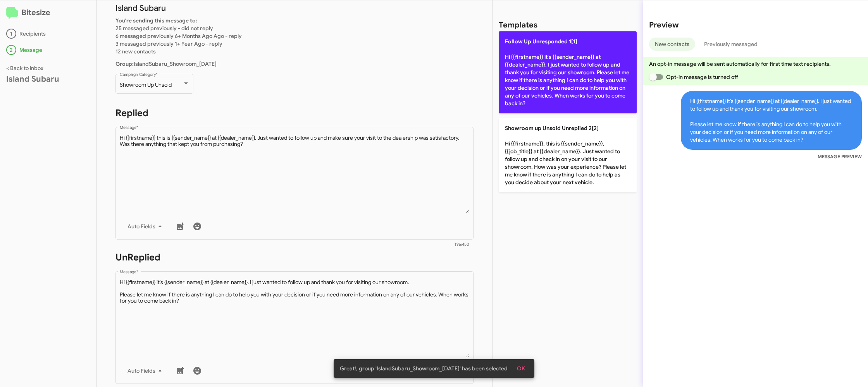
click at [534, 95] on p "Follow Up Unresponded 1[1] Hi {{firstname}} it's {{sender_name}} at {{dealer_na…" at bounding box center [568, 72] width 138 height 82
drag, startPoint x: 534, startPoint y: 95, endPoint x: 452, endPoint y: 155, distance: 101.5
click at [533, 95] on p "Follow Up Unresponded 1[1] Hi {{firstname}} it's {{sender_name}} at {{dealer_na…" at bounding box center [568, 72] width 138 height 82
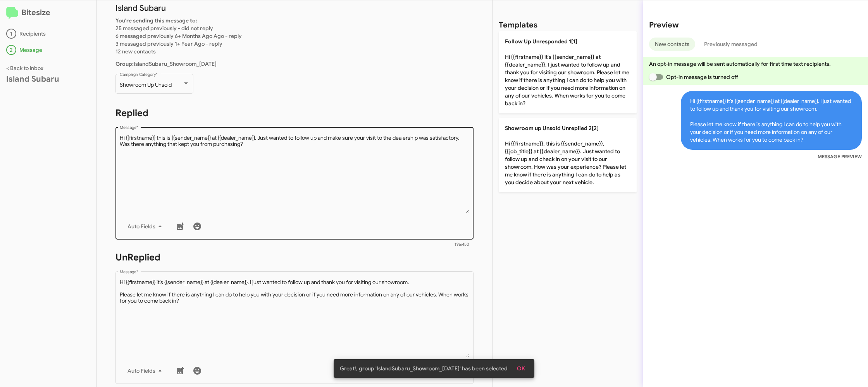
type textarea "Hi {{firstname}} it's {{sender_name}} at {{dealer_name}}. I just wanted to foll…"
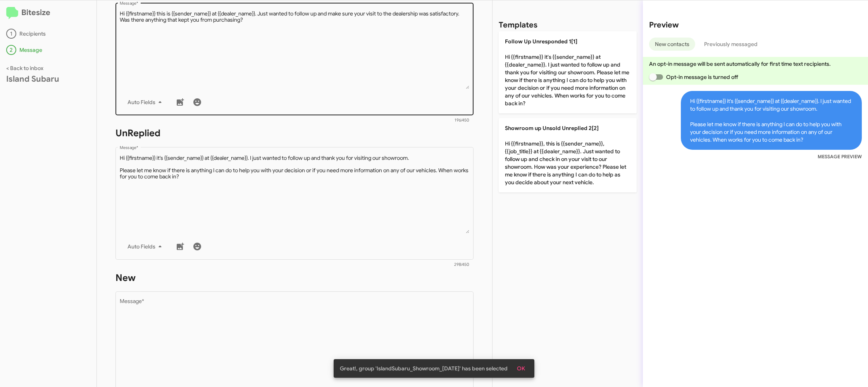
scroll to position [292, 0]
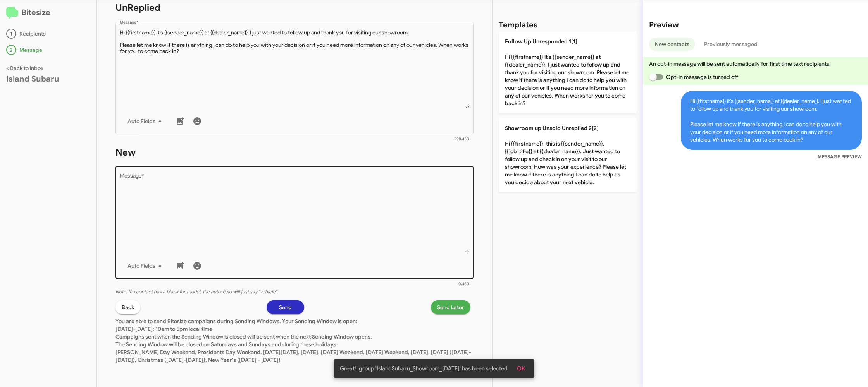
click at [418, 222] on textarea "Message *" at bounding box center [295, 213] width 350 height 79
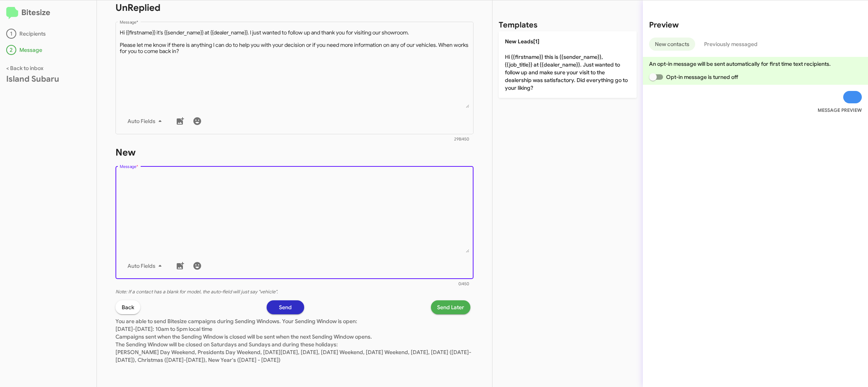
drag, startPoint x: 418, startPoint y: 222, endPoint x: 519, endPoint y: 94, distance: 162.5
click at [448, 190] on textarea "Message *" at bounding box center [295, 213] width 350 height 79
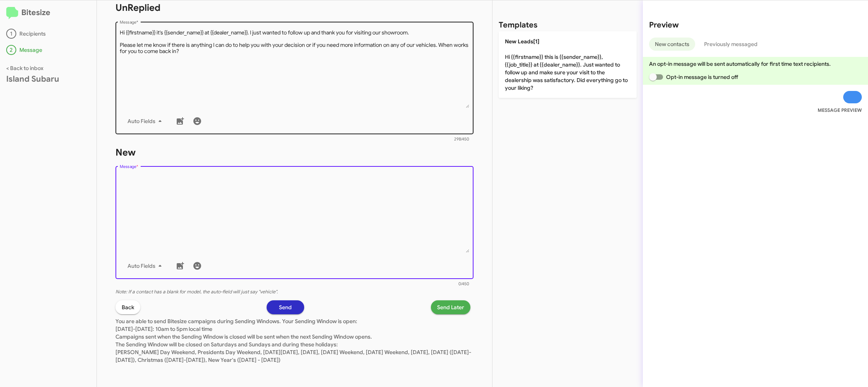
drag, startPoint x: 543, startPoint y: 57, endPoint x: 441, endPoint y: 62, distance: 101.6
click at [542, 57] on p "New Leads[1] Hi {{firstname}} this is {{sender_name}}, {{job_title}} at {{deale…" at bounding box center [568, 64] width 138 height 67
type textarea "Hi {{firstname}} this is {{sender_name}}, {{job_title}} at {{dealer_name}}. Jus…"
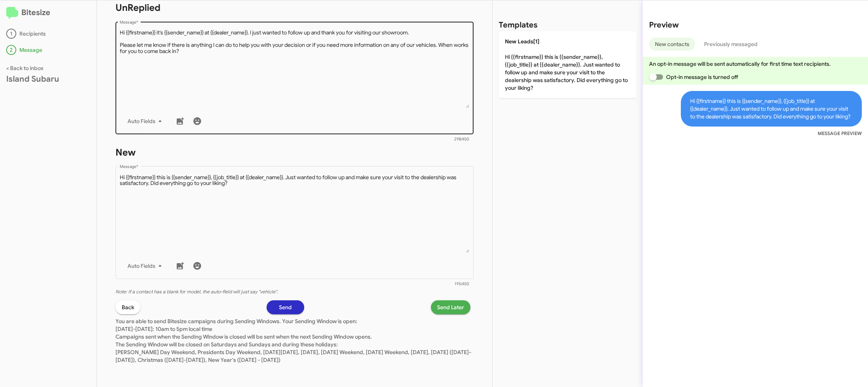
click at [423, 60] on textarea "Message *" at bounding box center [295, 68] width 350 height 79
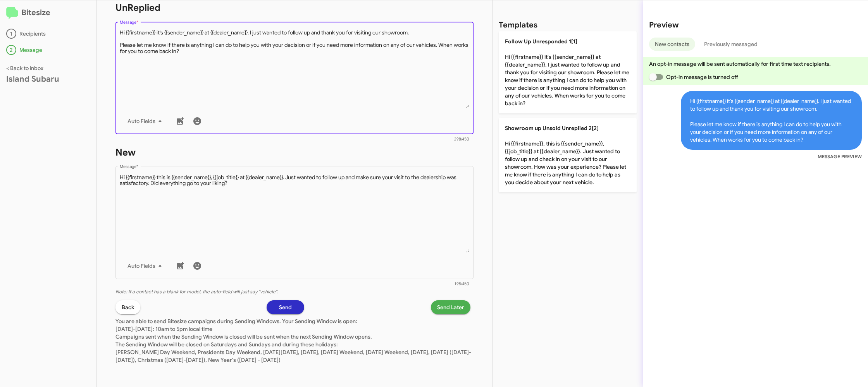
drag, startPoint x: 533, startPoint y: 65, endPoint x: 444, endPoint y: 125, distance: 107.8
click at [532, 65] on p "Follow Up Unresponded 1[1] Hi {{firstname}} it's {{sender_name}} at {{dealer_na…" at bounding box center [568, 72] width 138 height 82
type textarea "Hi {{firstname}} it's {{sender_name}} at {{dealer_name}}. I just wanted to foll…"
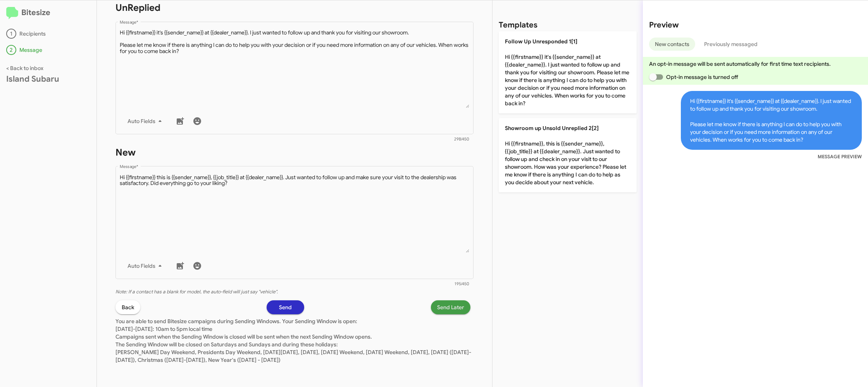
click at [437, 309] on span "Send Later" at bounding box center [450, 308] width 27 height 14
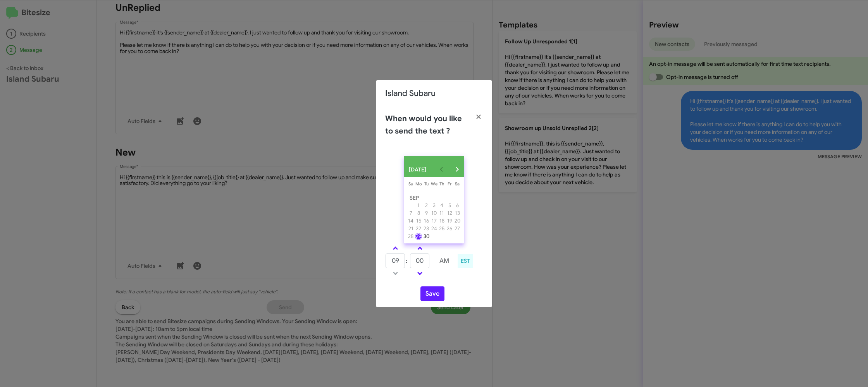
drag, startPoint x: 394, startPoint y: 250, endPoint x: 414, endPoint y: 257, distance: 20.8
click at [394, 250] on span at bounding box center [395, 249] width 5 height 5
type input "10"
click at [417, 260] on input "00" at bounding box center [419, 261] width 19 height 15
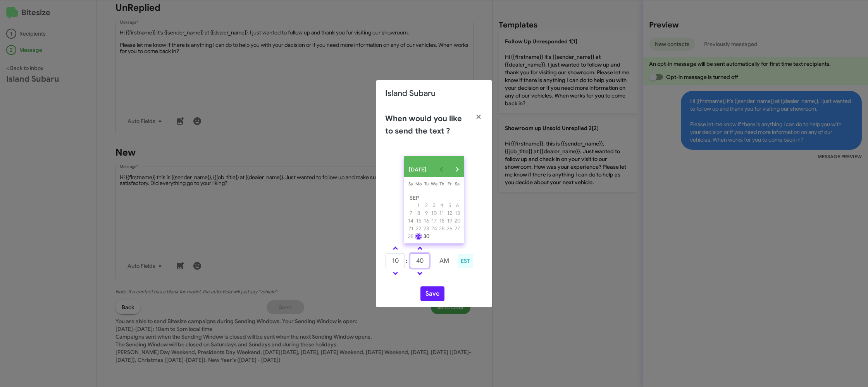
type input "40"
click at [440, 281] on div "10 : 40 AM EST" at bounding box center [433, 262] width 109 height 37
drag, startPoint x: 438, startPoint y: 291, endPoint x: 436, endPoint y: 294, distance: 4.2
click at [436, 293] on div "[DATE] [DATE] Su [DATE] Mo [DATE] Tu [DATE] We [DATE] Th [DATE] Fr [DATE] [DATE…" at bounding box center [434, 229] width 116 height 158
drag, startPoint x: 436, startPoint y: 295, endPoint x: 435, endPoint y: 291, distance: 4.7
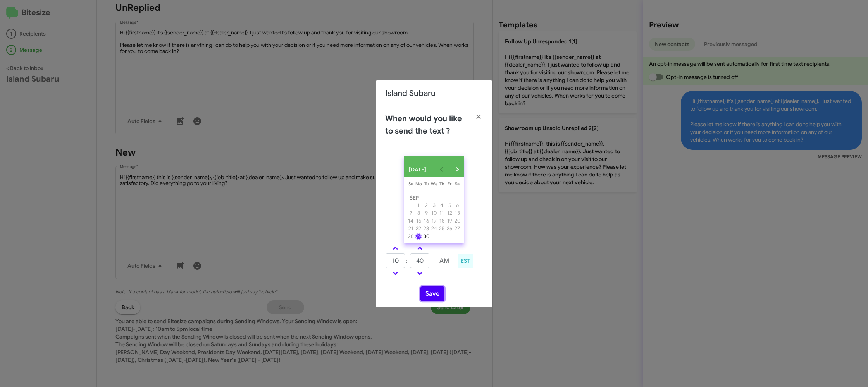
click at [436, 295] on button "Save" at bounding box center [432, 294] width 24 height 15
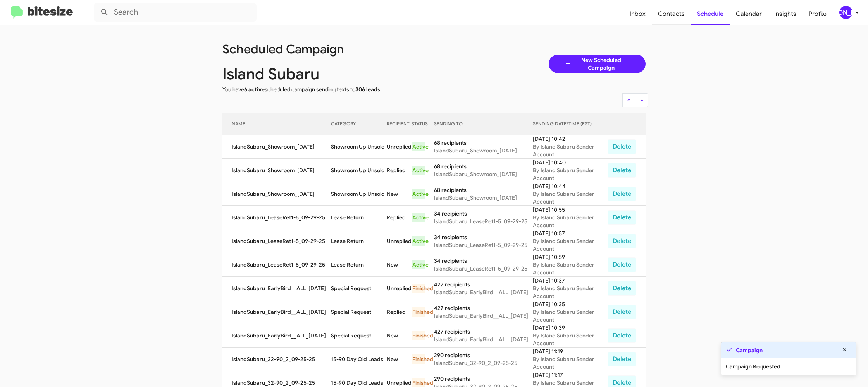
click at [680, 15] on span "Contacts" at bounding box center [671, 14] width 39 height 22
type input "in:groups"
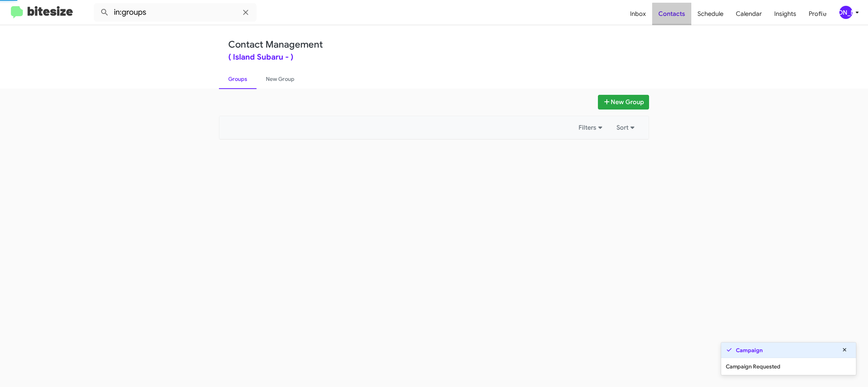
click at [680, 15] on span "Contacts" at bounding box center [671, 14] width 39 height 22
drag, startPoint x: 680, startPoint y: 15, endPoint x: 369, endPoint y: 127, distance: 329.8
click at [677, 15] on span "Contacts" at bounding box center [671, 14] width 39 height 22
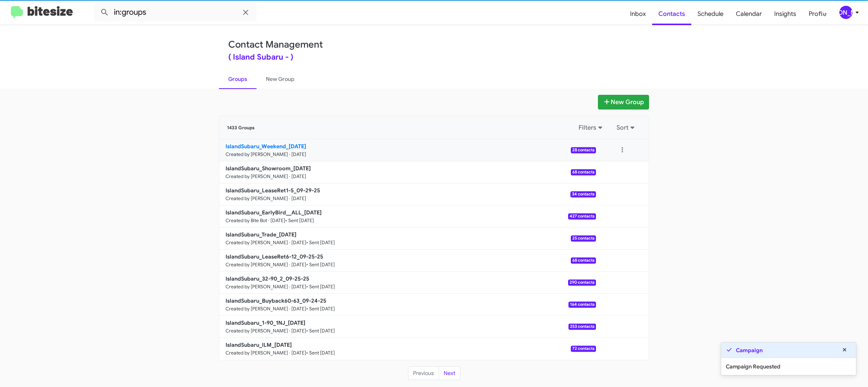
click at [305, 149] on b "IslandSubaru_Weekend_[DATE]" at bounding box center [265, 146] width 81 height 7
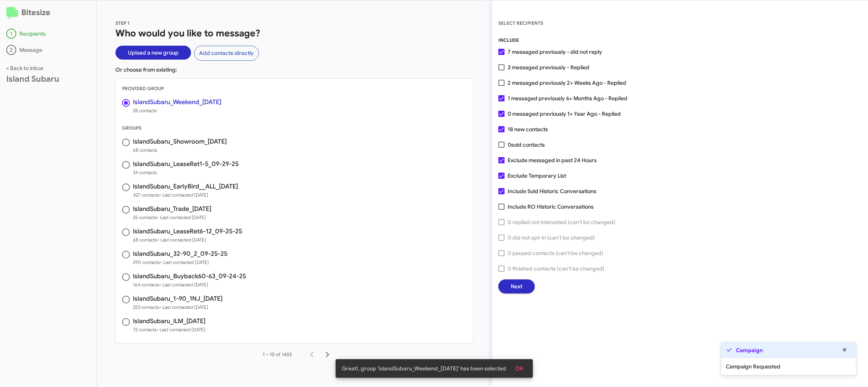
click at [520, 283] on span "Next" at bounding box center [517, 287] width 12 height 14
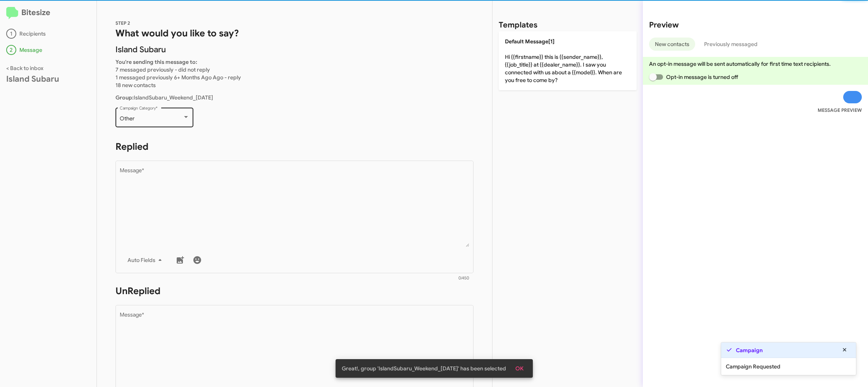
click at [186, 122] on div "Other Campaign Category *" at bounding box center [155, 116] width 70 height 21
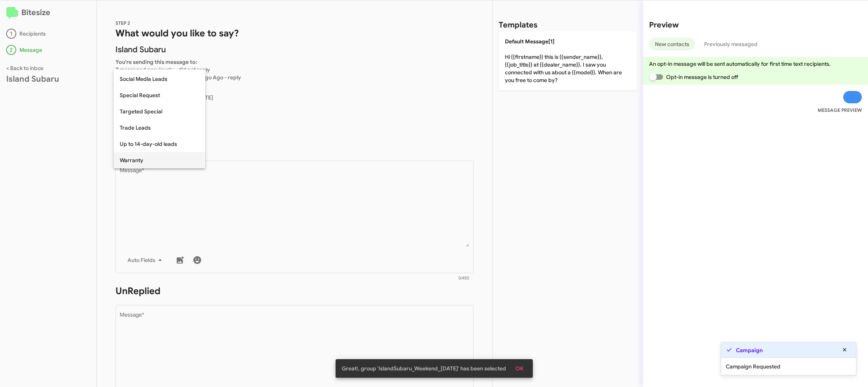
scroll to position [324, 0]
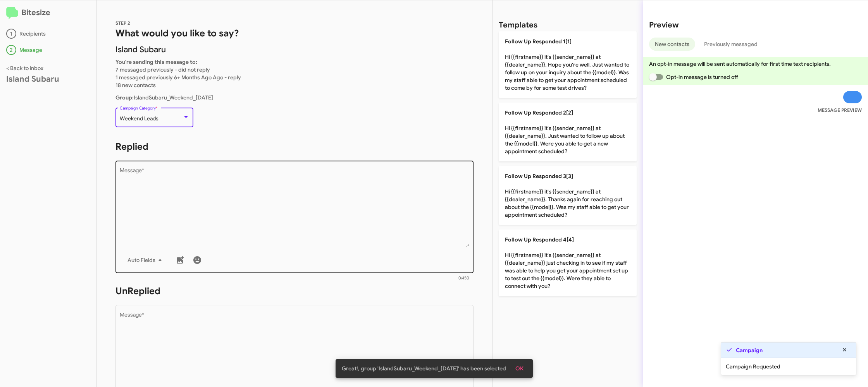
click at [272, 212] on textarea "Message *" at bounding box center [295, 207] width 350 height 79
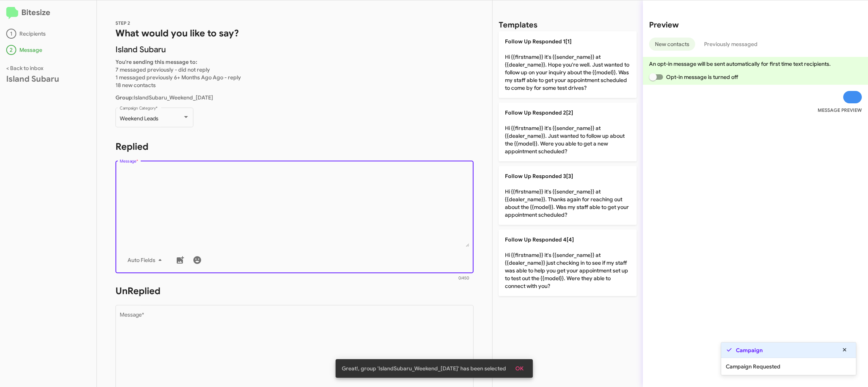
drag, startPoint x: 272, startPoint y: 213, endPoint x: 486, endPoint y: 190, distance: 215.8
click at [274, 212] on textarea "Message *" at bounding box center [295, 207] width 350 height 79
drag, startPoint x: 520, startPoint y: 213, endPoint x: 427, endPoint y: 281, distance: 115.2
click at [518, 214] on p "Follow Up Responded 3[3] Hi {{firstname}} it's {{sender_name}} at {{dealer_name…" at bounding box center [568, 195] width 138 height 59
type textarea "Hi {{firstname}} it's {{sender_name}} at {{dealer_name}}. Thanks again for reac…"
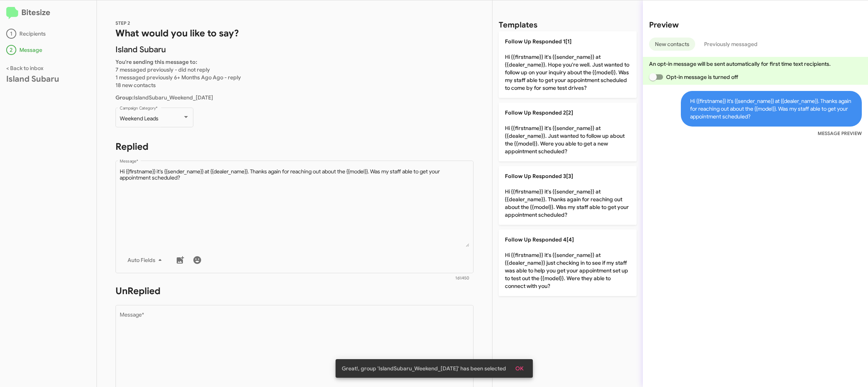
click at [404, 296] on h1 "UnReplied" at bounding box center [294, 291] width 358 height 12
click at [400, 301] on form "UnReplied Drop image here to insert Auto Fields Message * 0/450" at bounding box center [294, 355] width 358 height 141
click at [400, 313] on textarea "Message *" at bounding box center [295, 352] width 350 height 79
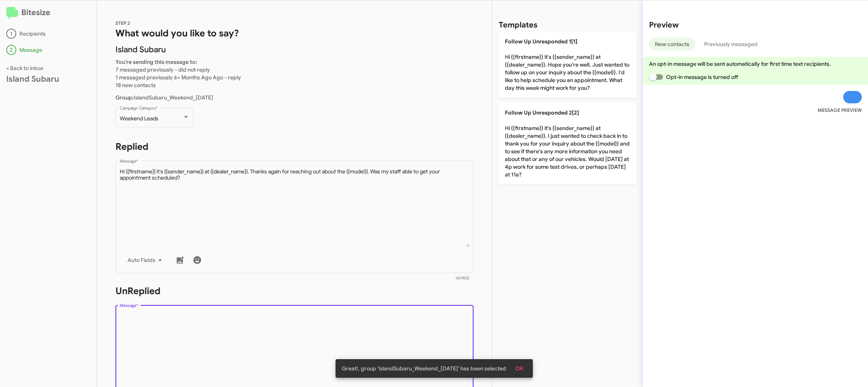
drag, startPoint x: 400, startPoint y: 313, endPoint x: 476, endPoint y: 193, distance: 142.0
click at [406, 303] on form "UnReplied Drop image here to insert Auto Fields Message * 0/450" at bounding box center [294, 355] width 358 height 141
drag, startPoint x: 529, startPoint y: 58, endPoint x: 411, endPoint y: 101, distance: 125.8
click at [525, 61] on p "Follow Up Unresponded 1[1] Hi {{firstname}} it's {{sender_name}} at {{dealer_na…" at bounding box center [568, 64] width 138 height 67
type textarea "Hi {{firstname}} it's {{sender_name}} at {{dealer_name}}. Hope you're well. Jus…"
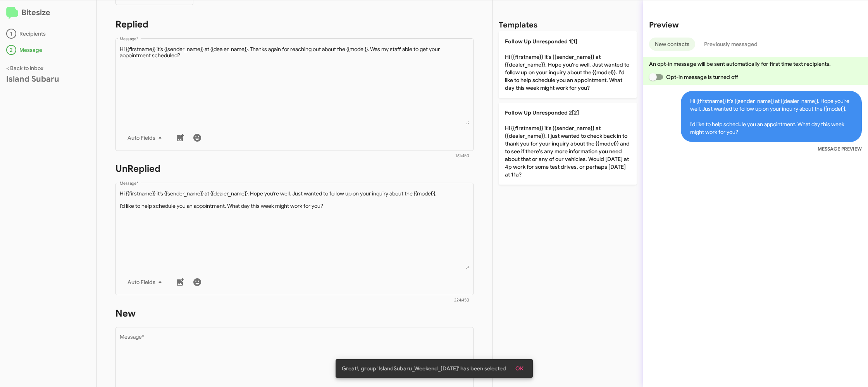
scroll to position [284, 0]
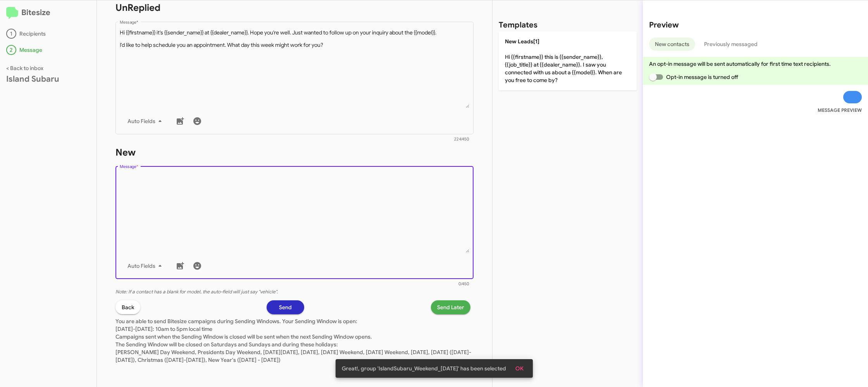
drag, startPoint x: 425, startPoint y: 247, endPoint x: 549, endPoint y: 54, distance: 229.1
click at [426, 243] on textarea "Message *" at bounding box center [295, 213] width 350 height 79
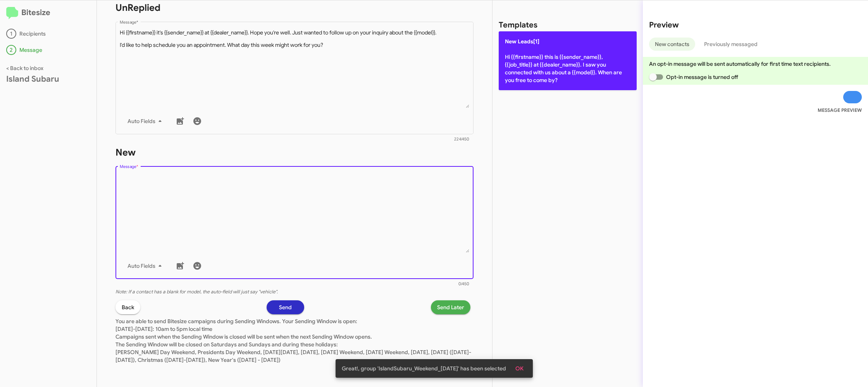
drag, startPoint x: 549, startPoint y: 58, endPoint x: 536, endPoint y: 77, distance: 23.0
click at [548, 59] on p "New Leads[1] Hi {{firstname}} this is {{sender_name}}, {{job_title}} at {{deale…" at bounding box center [568, 60] width 138 height 59
type textarea "Hi {{firstname}} this is {{sender_name}}, {{job_title}} at {{dealer_name}}. I s…"
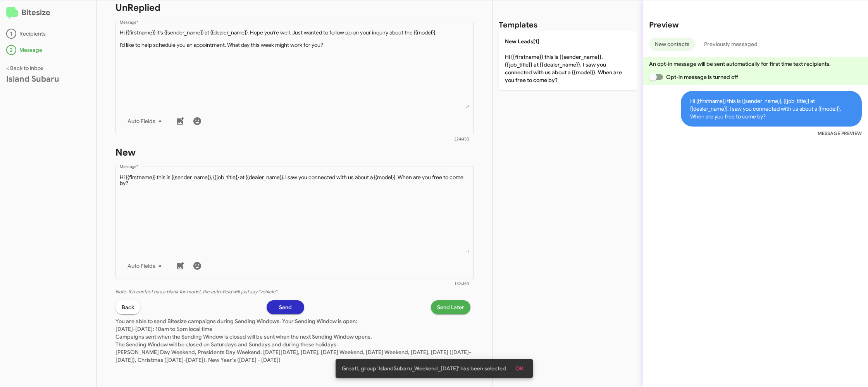
click at [458, 304] on span "Send Later" at bounding box center [450, 308] width 27 height 14
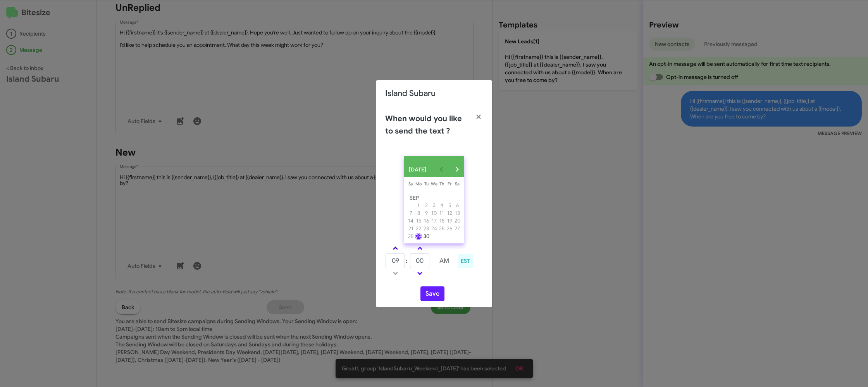
click at [398, 253] on link at bounding box center [396, 248] width 14 height 9
type input "10"
click at [413, 262] on input "00" at bounding box center [419, 261] width 19 height 15
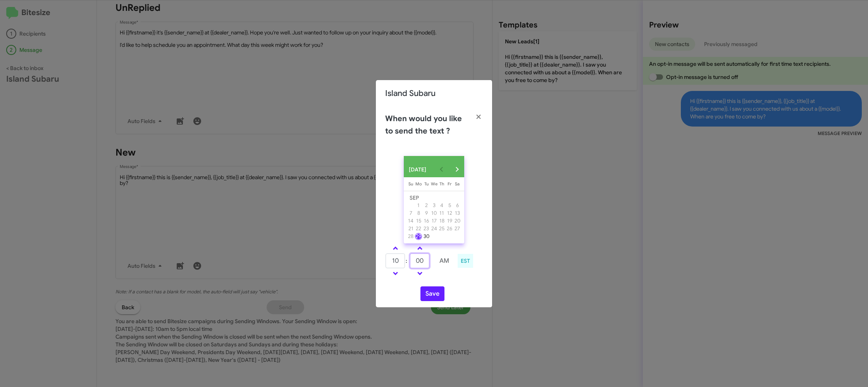
click at [413, 262] on input "00" at bounding box center [419, 261] width 19 height 15
type input "15"
drag, startPoint x: 444, startPoint y: 282, endPoint x: 430, endPoint y: 292, distance: 17.3
click at [438, 284] on div "[DATE] [DATE] Su [DATE] Mo [DATE] Tu [DATE] We [DATE] Th [DATE] Fr [DATE] [DATE…" at bounding box center [434, 229] width 116 height 158
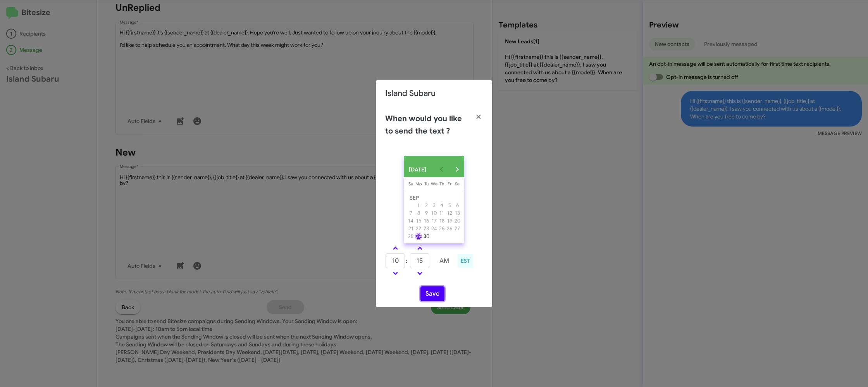
click at [430, 296] on button "Save" at bounding box center [432, 294] width 24 height 15
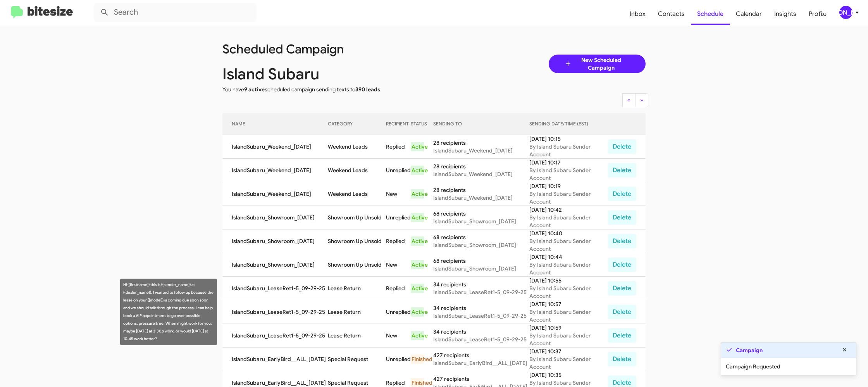
click at [351, 309] on td "Lease Return" at bounding box center [357, 313] width 58 height 24
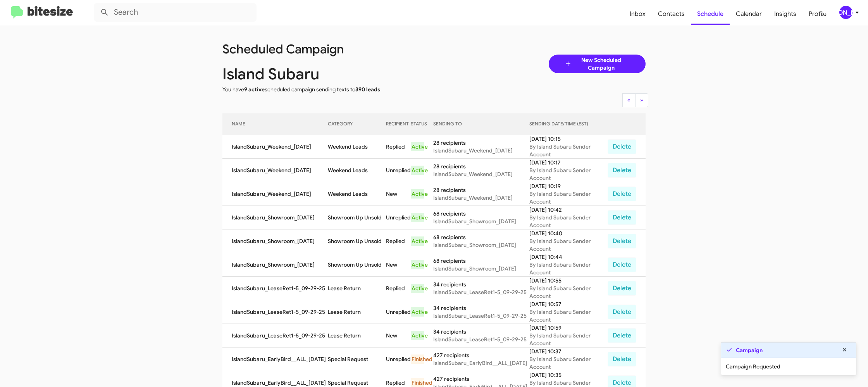
click at [351, 309] on td "Lease Return" at bounding box center [357, 313] width 58 height 24
copy td "Lease Return"
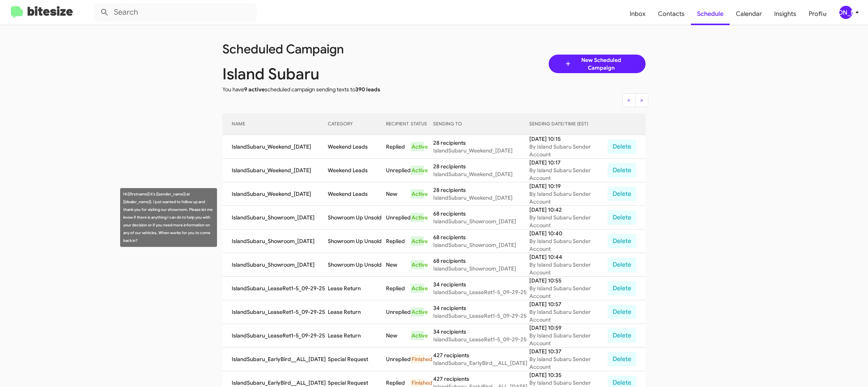
click at [353, 212] on td "Showroom Up Unsold" at bounding box center [357, 218] width 58 height 24
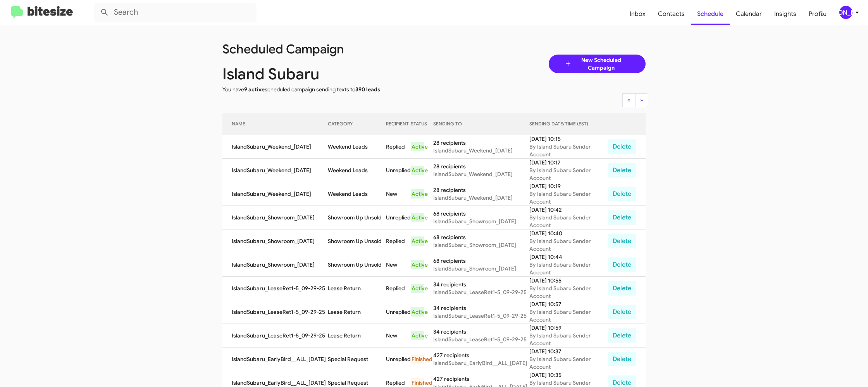
drag, startPoint x: 353, startPoint y: 212, endPoint x: 360, endPoint y: 212, distance: 6.2
click at [353, 212] on td "Showroom Up Unsold" at bounding box center [357, 218] width 58 height 24
copy td "Showroom Up Unsold"
click at [351, 143] on td "Weekend Leads" at bounding box center [357, 147] width 58 height 24
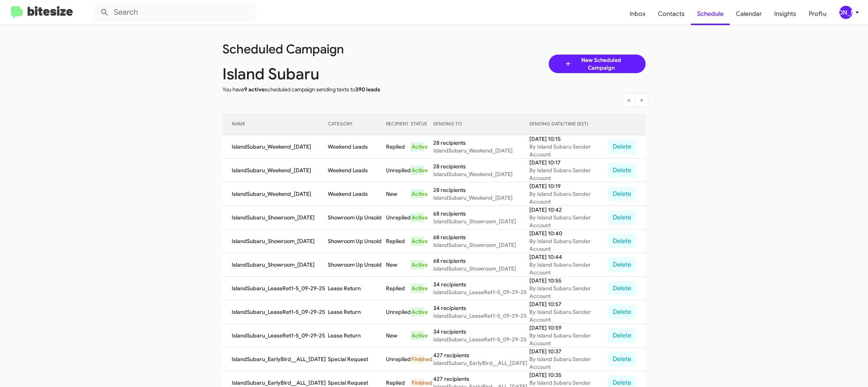
click at [351, 143] on td "Weekend Leads" at bounding box center [357, 147] width 58 height 24
copy td "Weekend Leads"
